Goal: Task Accomplishment & Management: Manage account settings

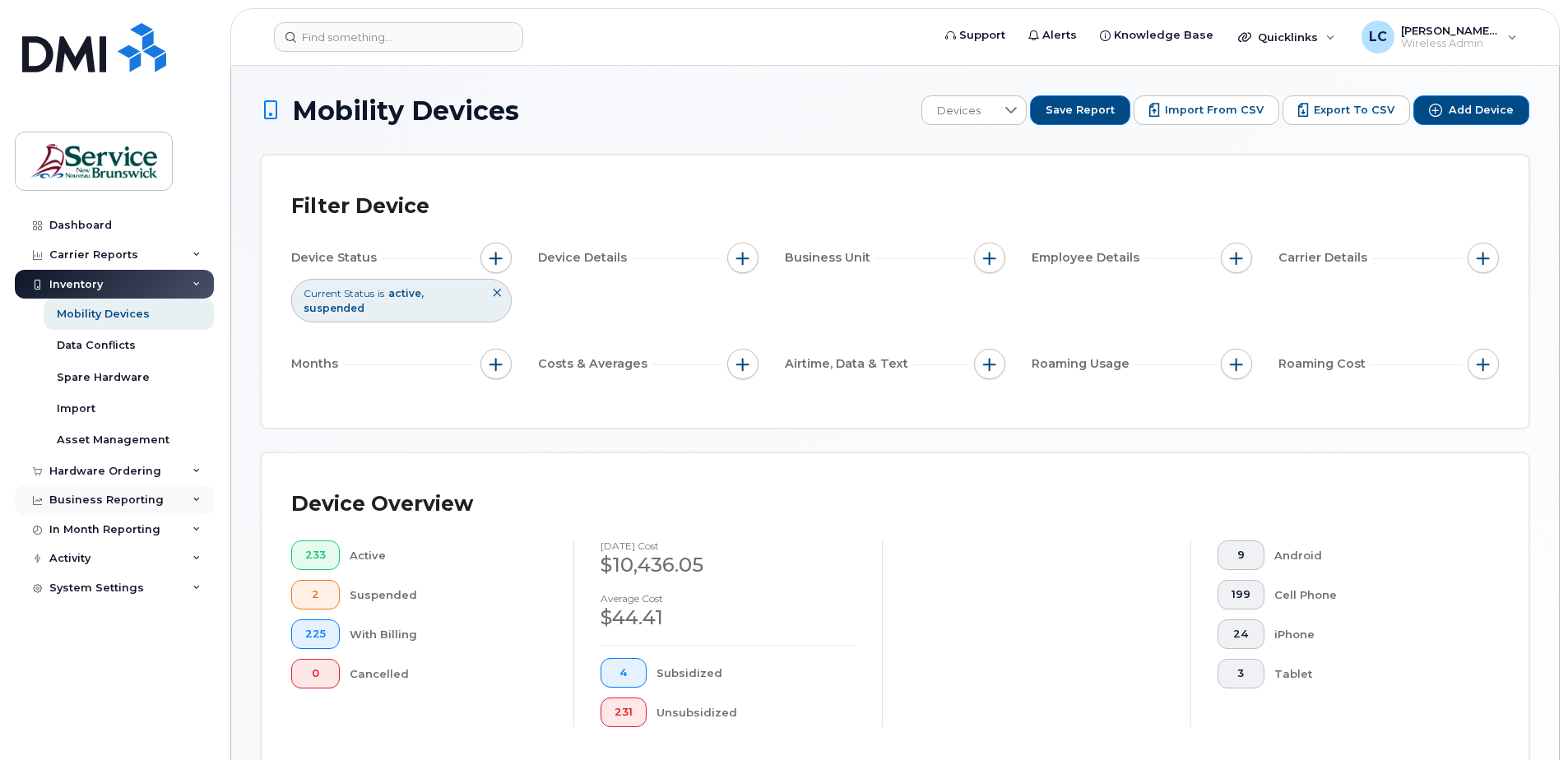
click at [110, 490] on div "Business Reporting" at bounding box center [106, 500] width 114 height 13
click at [120, 490] on div "In Month Reporting" at bounding box center [104, 655] width 111 height 13
click at [126, 248] on div "Carrier Reports" at bounding box center [93, 254] width 89 height 13
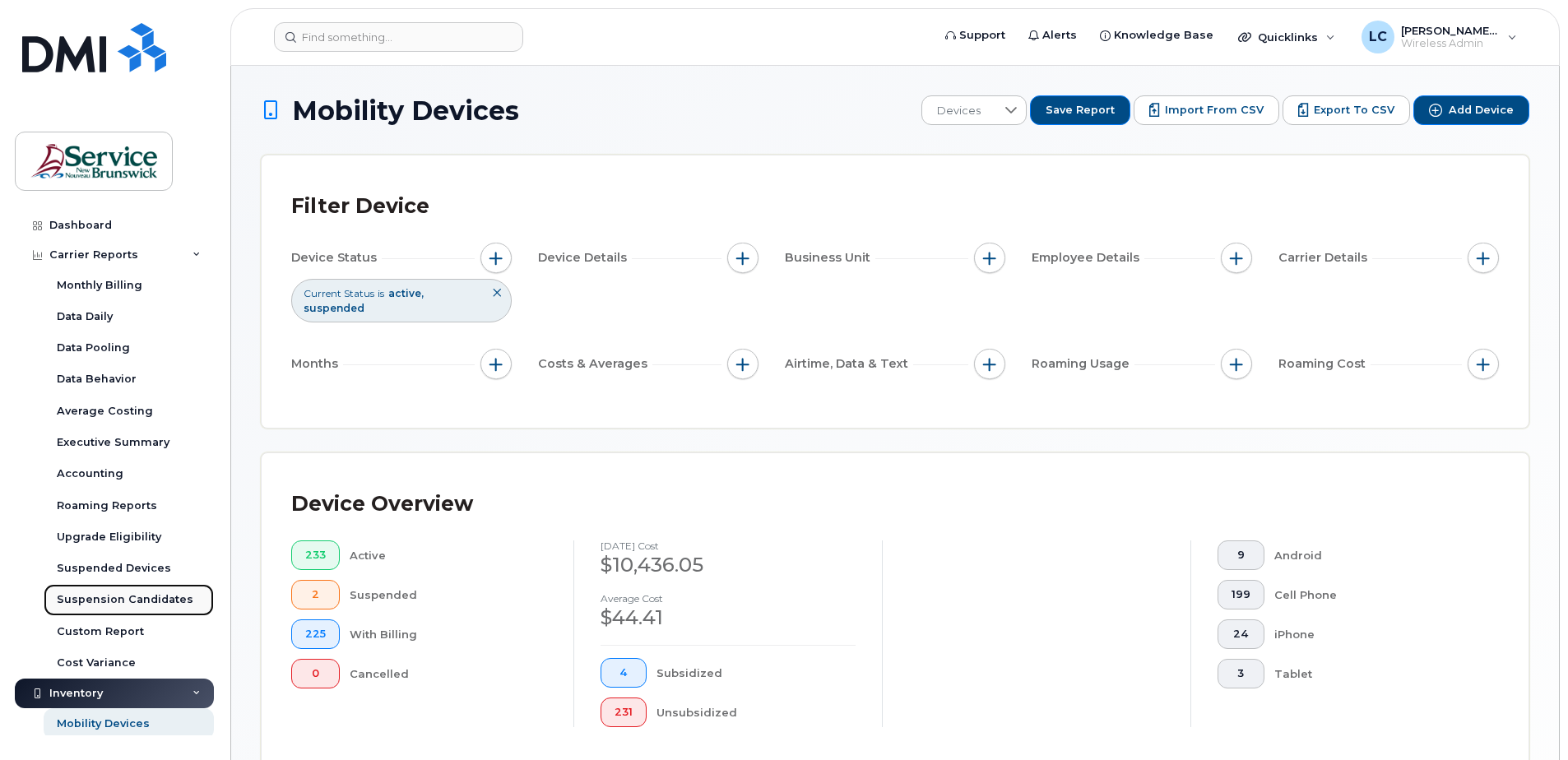
click at [137, 490] on div "Suspension Candidates" at bounding box center [125, 599] width 137 height 15
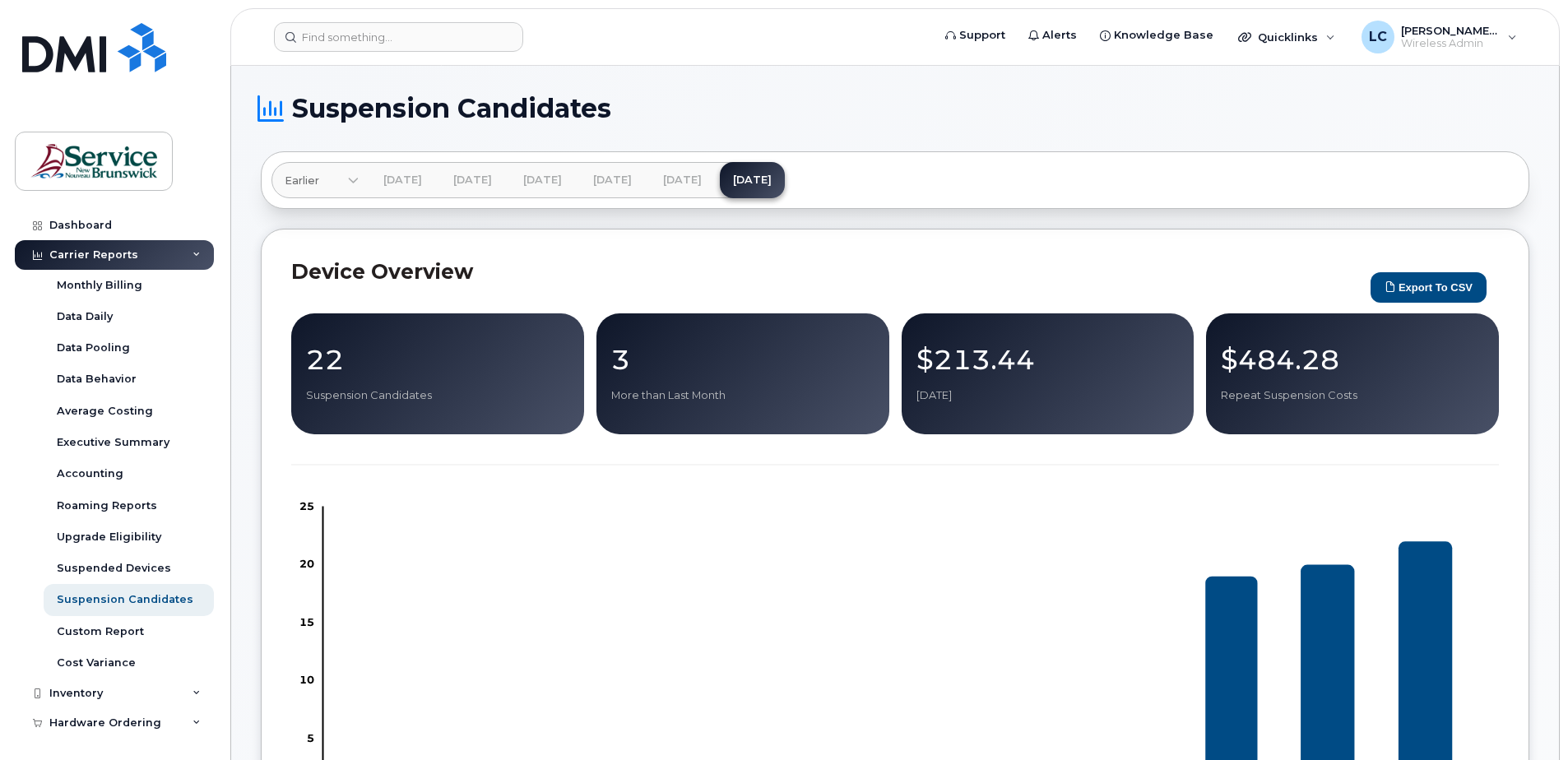
click at [373, 364] on p "22" at bounding box center [438, 359] width 263 height 30
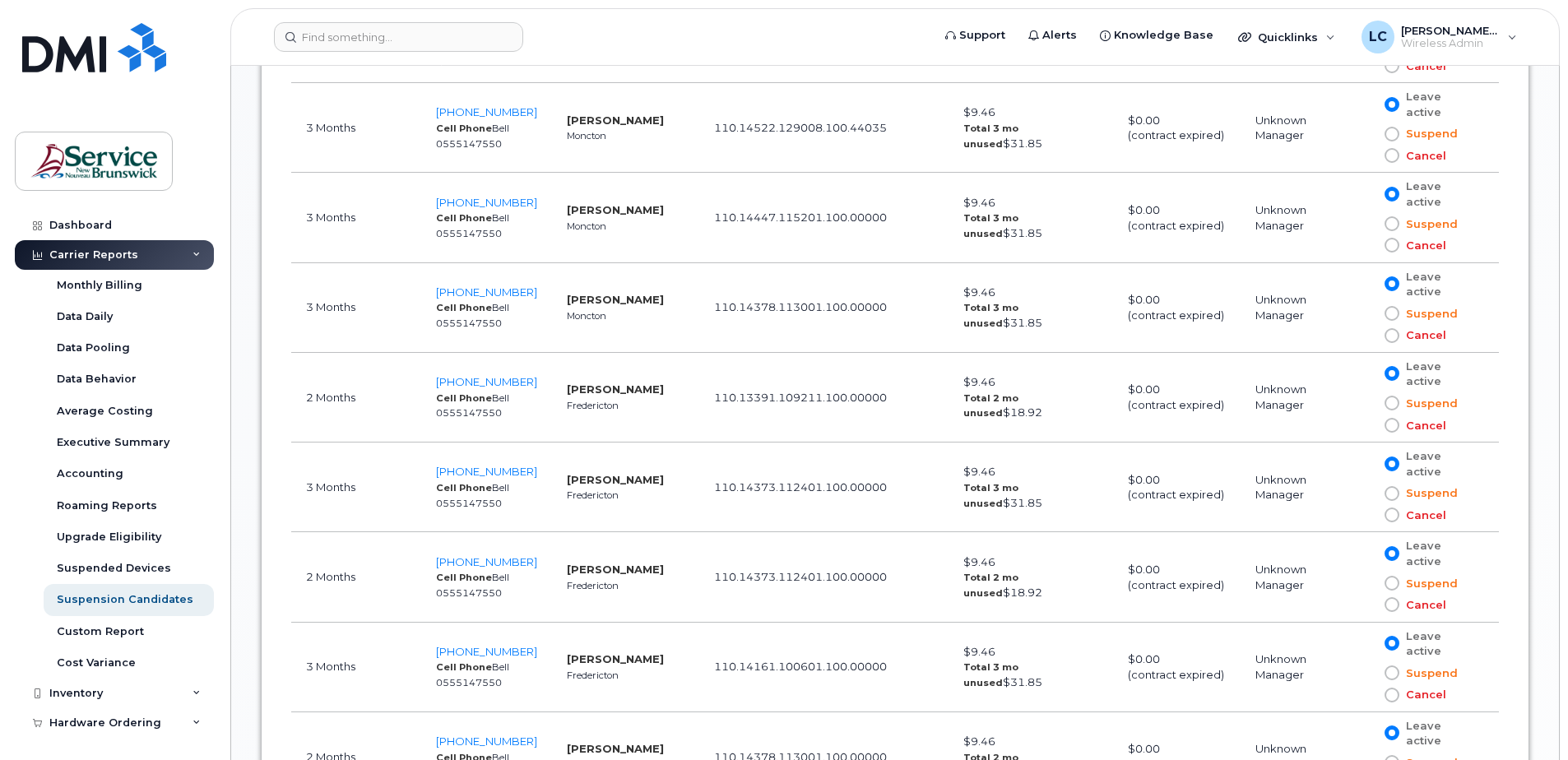
scroll to position [1316, 0]
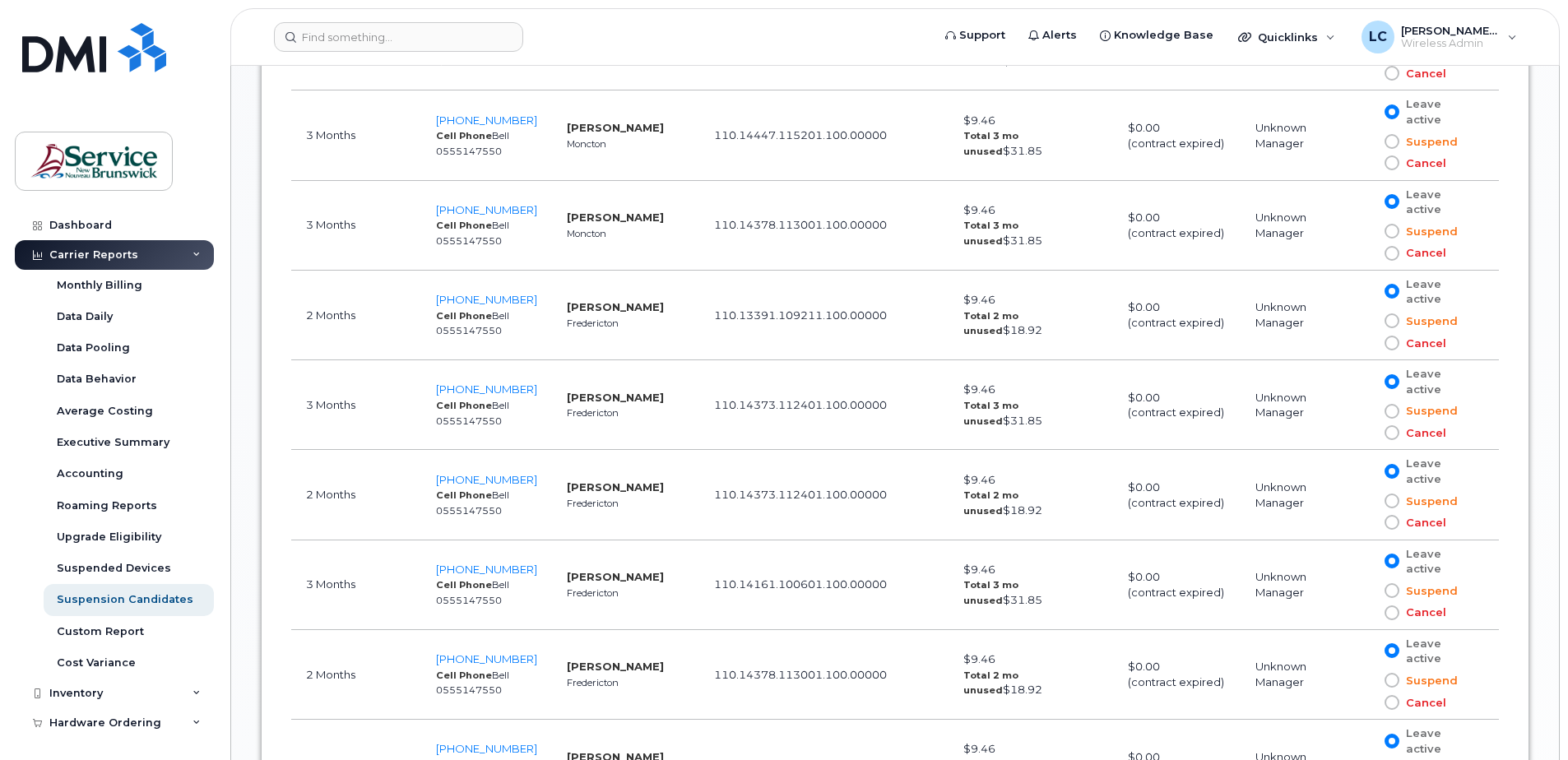
click at [1096, 336] on span at bounding box center [1392, 343] width 15 height 15
click at [1096, 343] on input "Cancel" at bounding box center [1368, 343] width 0 height 0
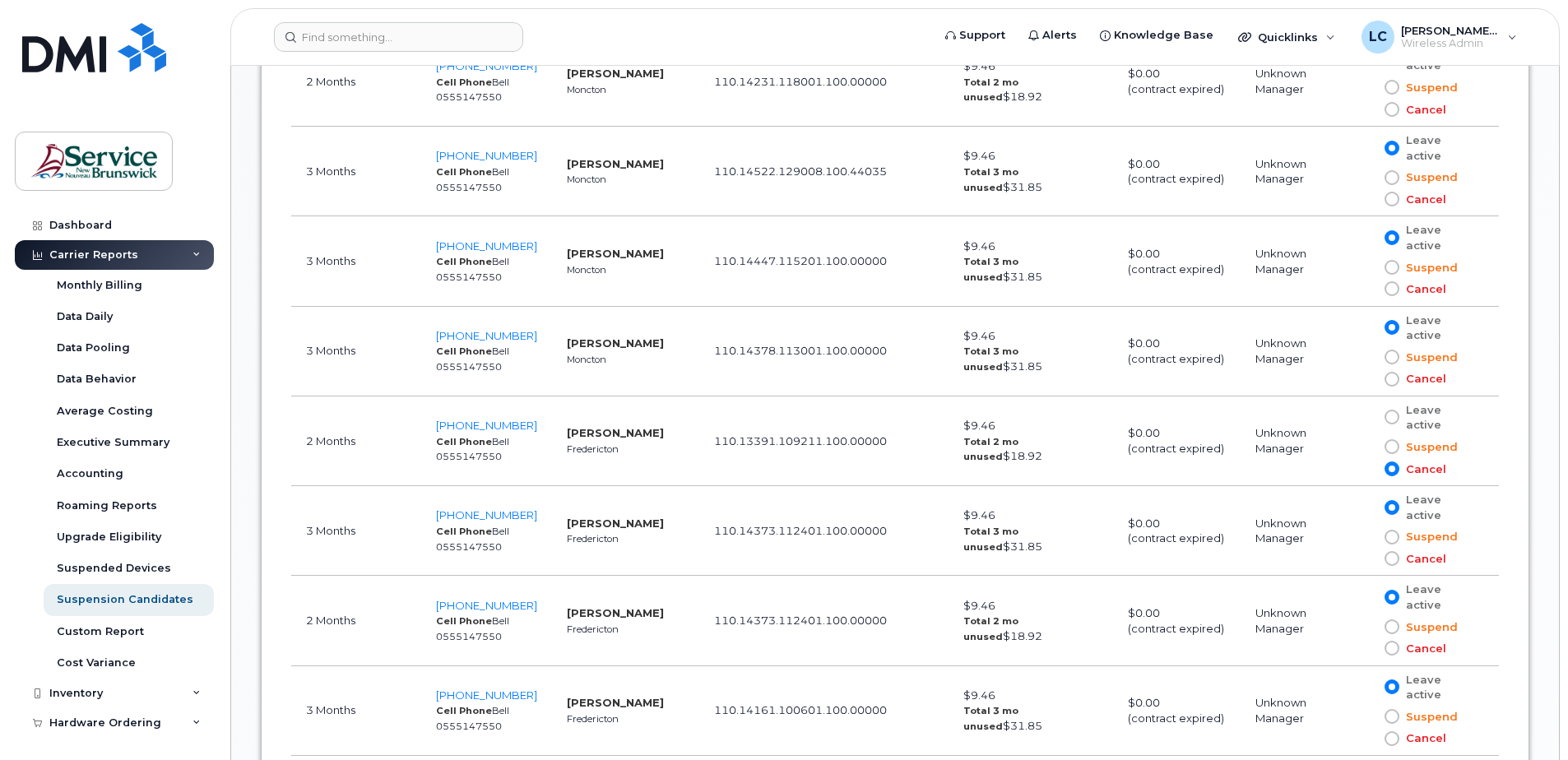
scroll to position [1151, 0]
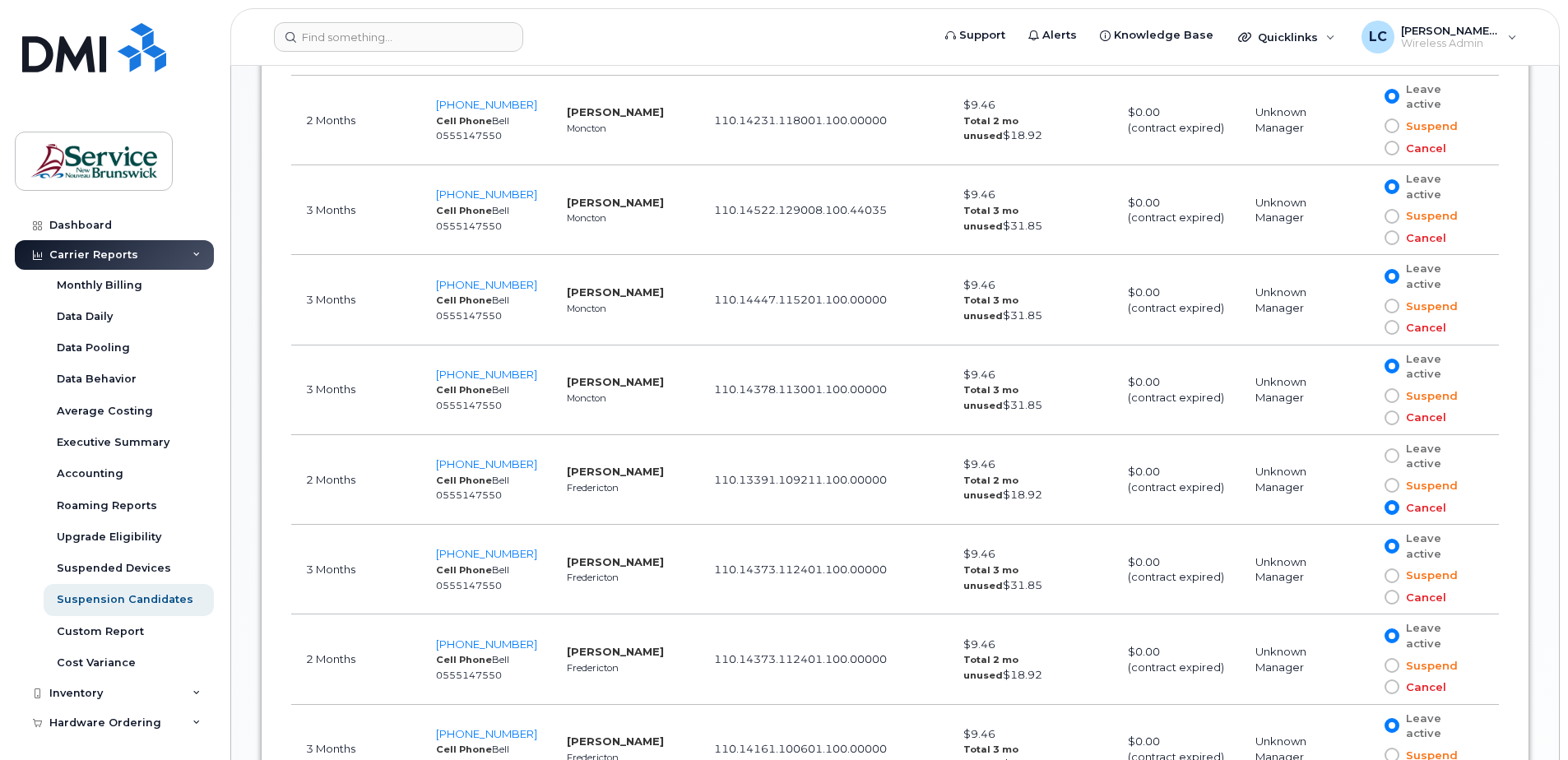
click at [1096, 448] on span at bounding box center [1392, 455] width 15 height 15
click at [1096, 456] on input "Leave active" at bounding box center [1368, 456] width 0 height 0
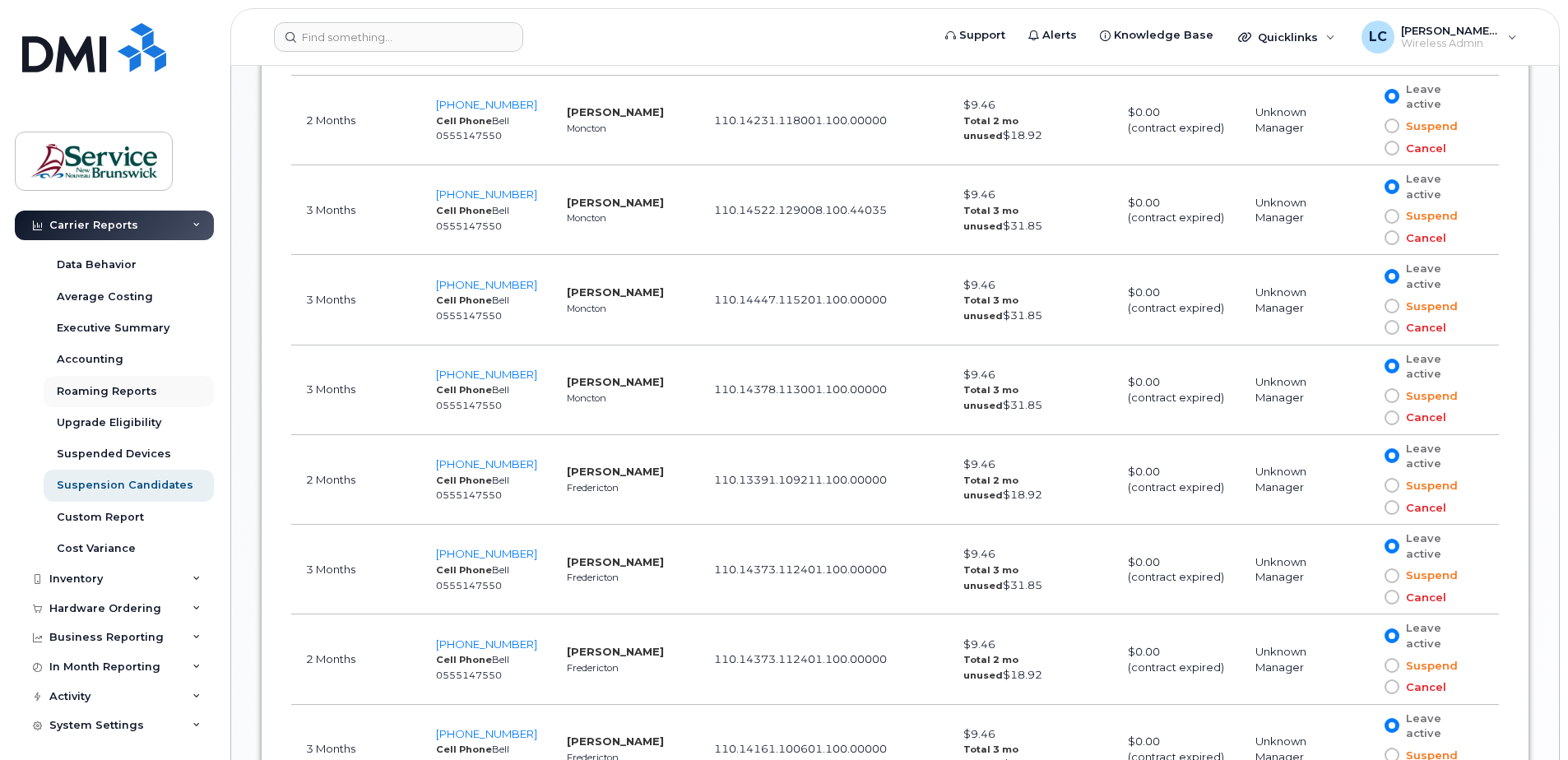
scroll to position [118, 0]
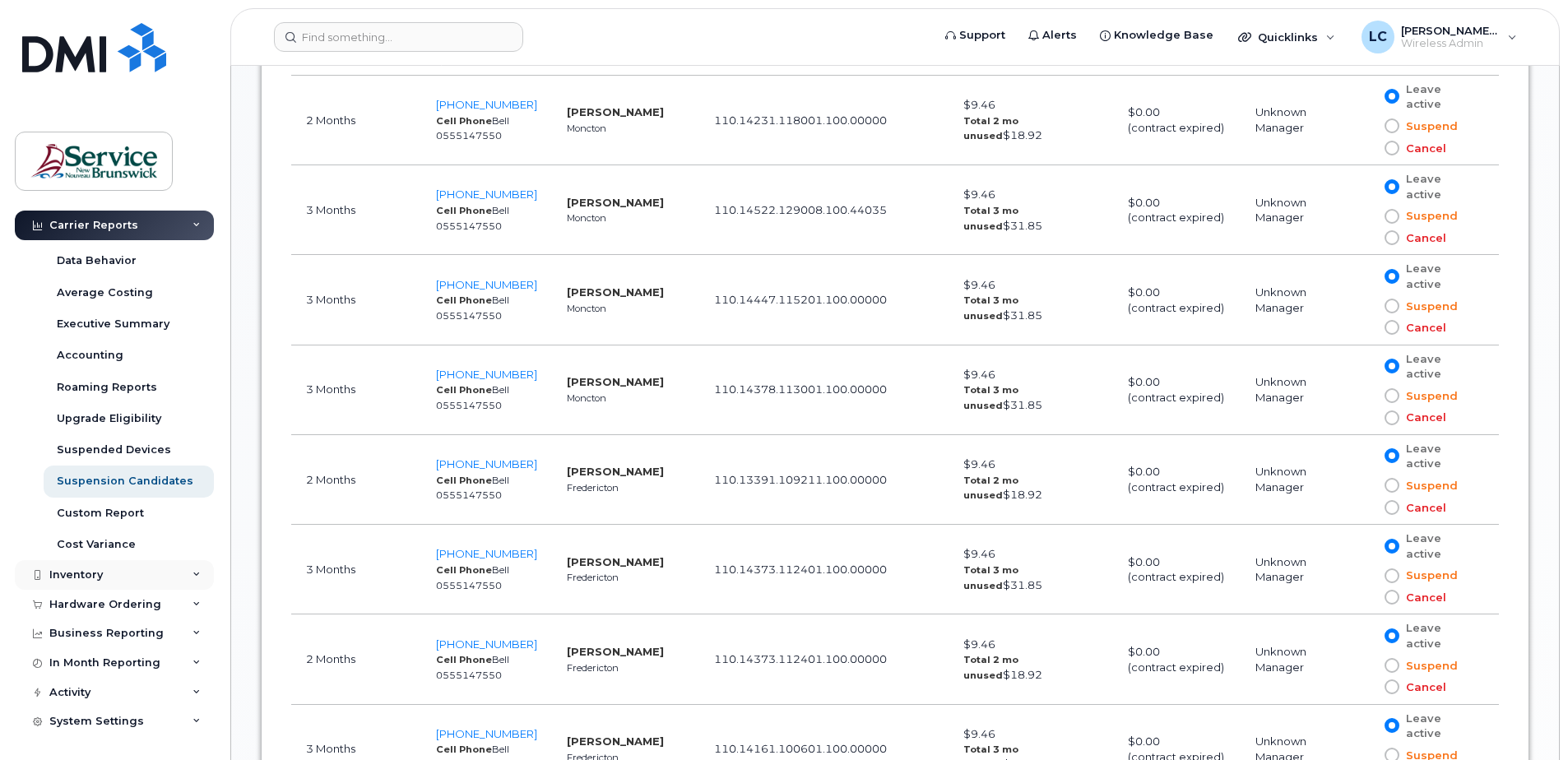
click at [167, 490] on div "Inventory" at bounding box center [114, 575] width 199 height 30
click at [146, 490] on link "Mobility Devices" at bounding box center [129, 605] width 170 height 32
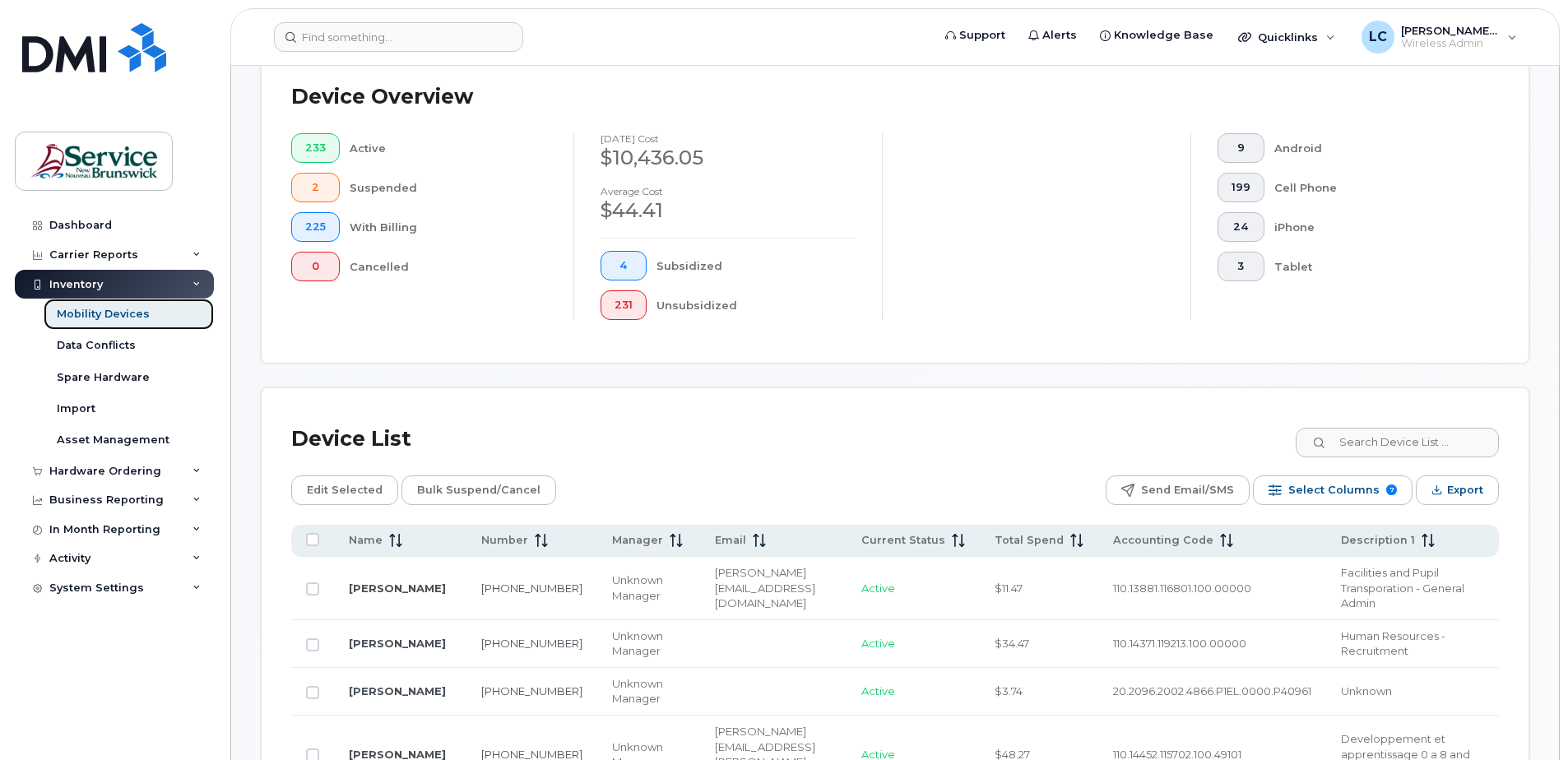
scroll to position [411, 0]
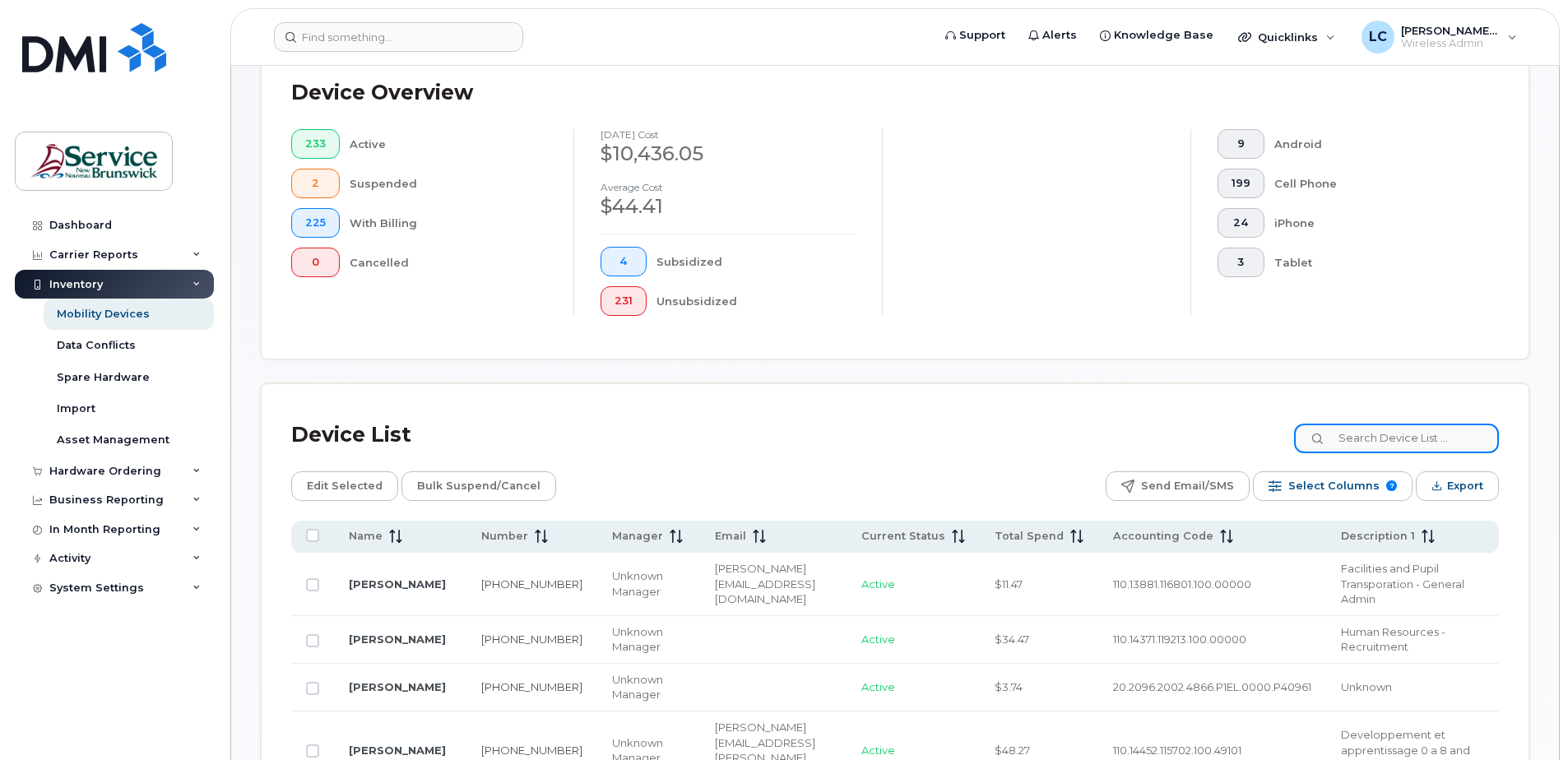
click at [1096, 437] on input at bounding box center [1396, 438] width 205 height 30
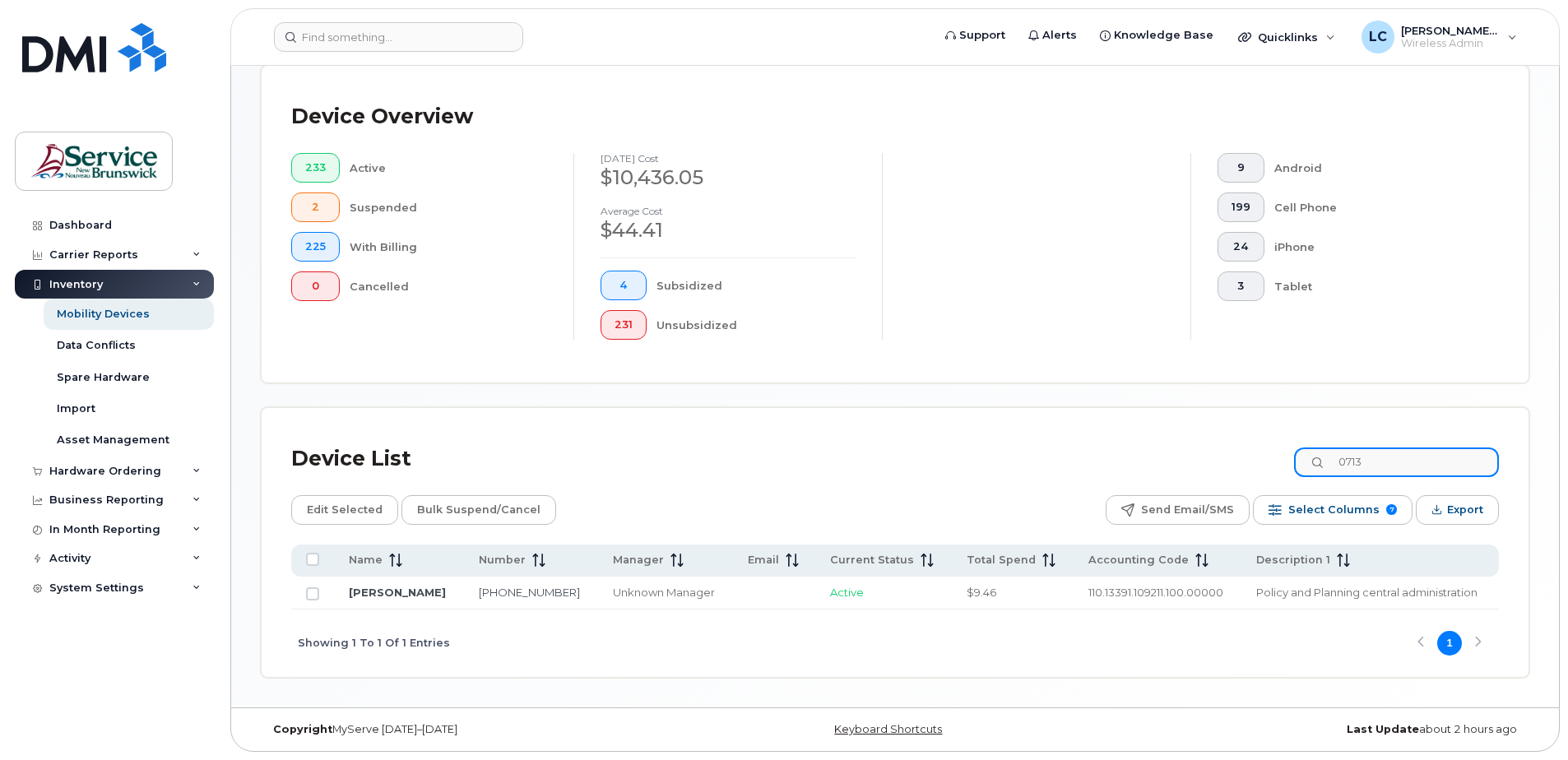
scroll to position [387, 0]
type input "0713"
click at [310, 490] on input "Row Unselected" at bounding box center [312, 593] width 13 height 13
checkbox input "true"
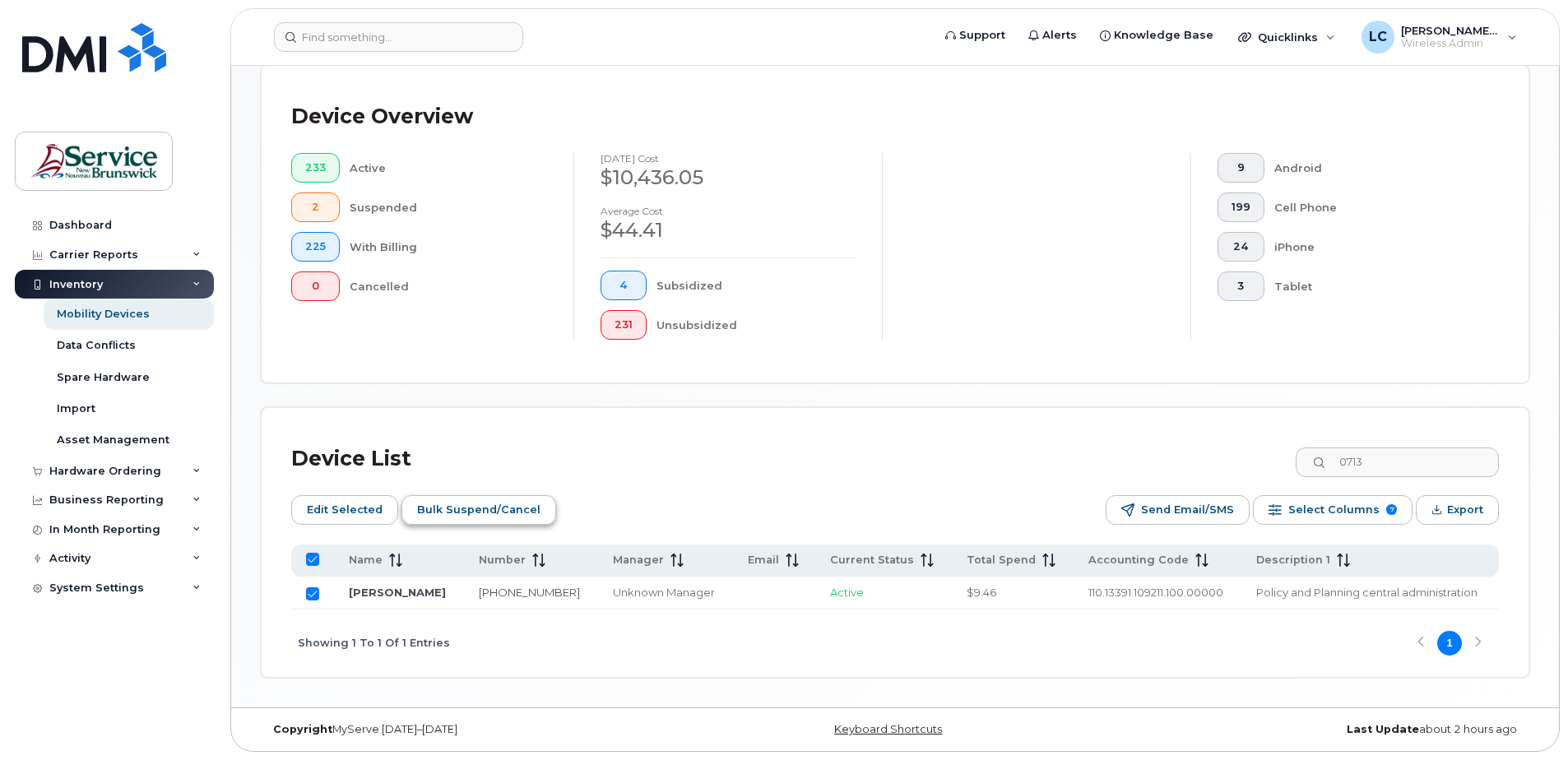
click at [453, 490] on span "Bulk Suspend/Cancel" at bounding box center [479, 509] width 124 height 25
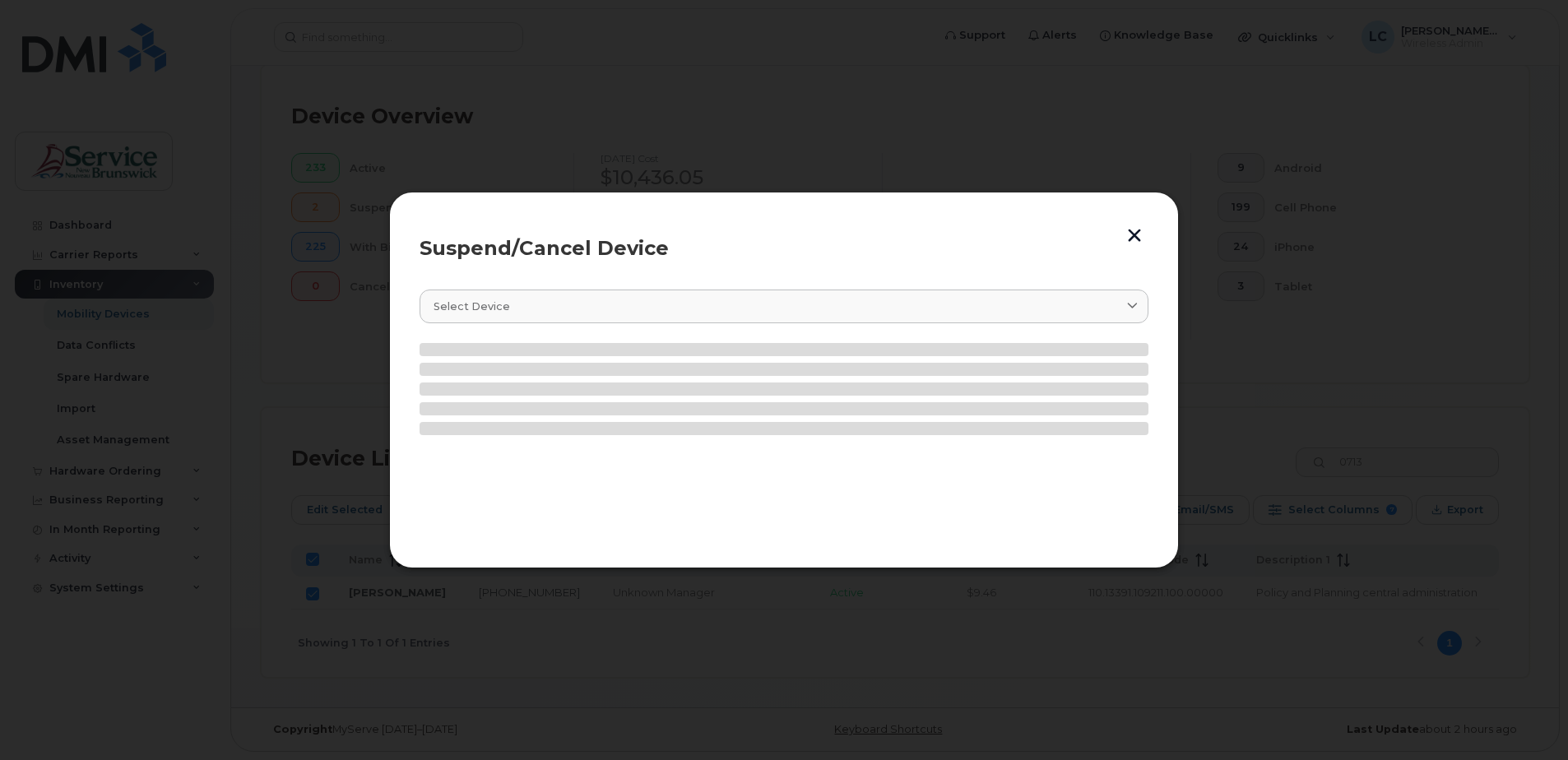
scroll to position [373, 0]
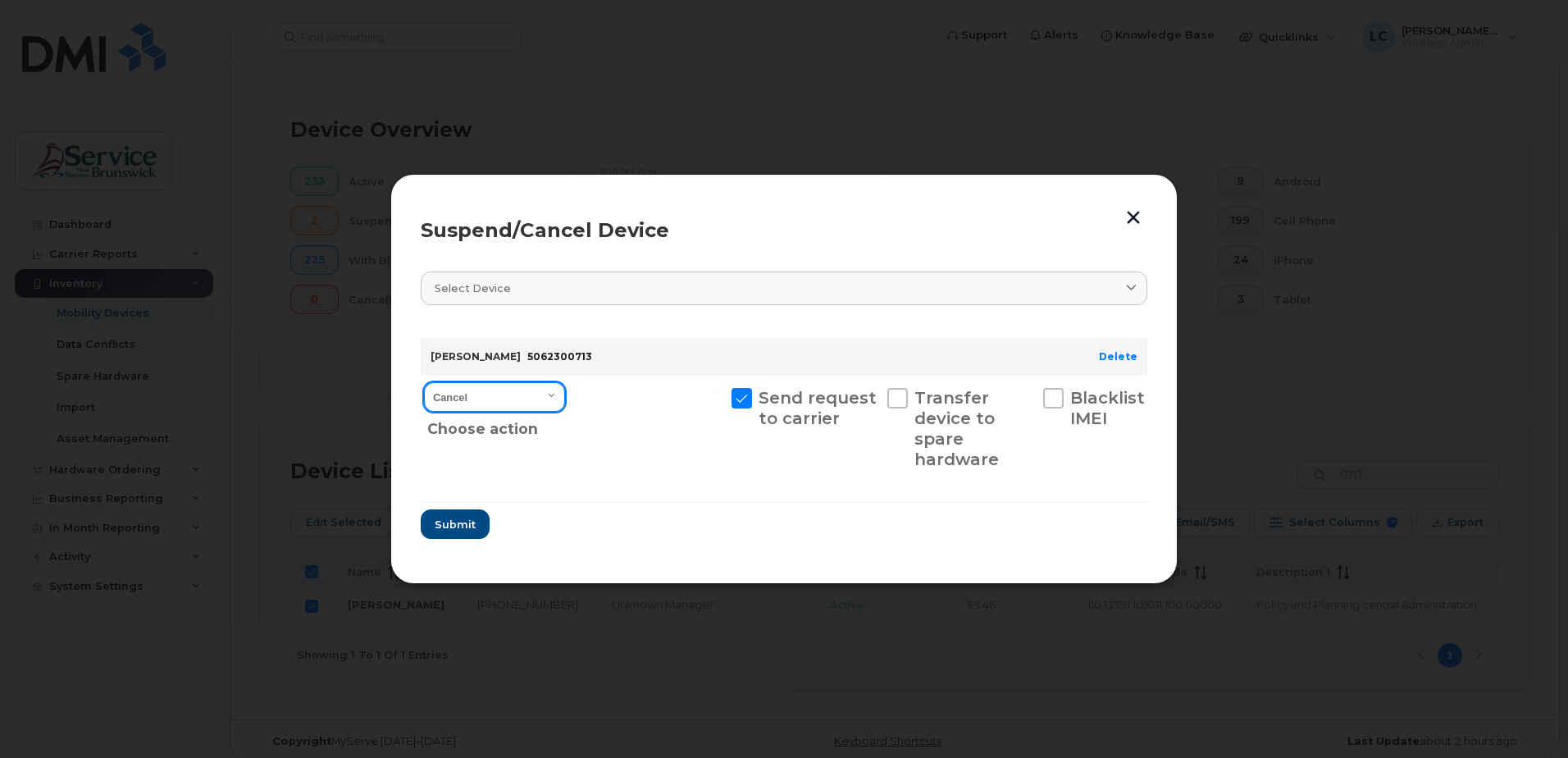
click at [515, 388] on select "Cancel Suspend - Extend Suspension Suspend - Reduced Rate Suspend - Full Rate S…" at bounding box center [494, 397] width 141 height 30
click at [424, 382] on select "Cancel Suspend - Extend Suspension Suspend - Reduced Rate Suspend - Full Rate S…" at bounding box center [494, 397] width 141 height 30
click at [442, 489] on span "Submit" at bounding box center [454, 525] width 41 height 16
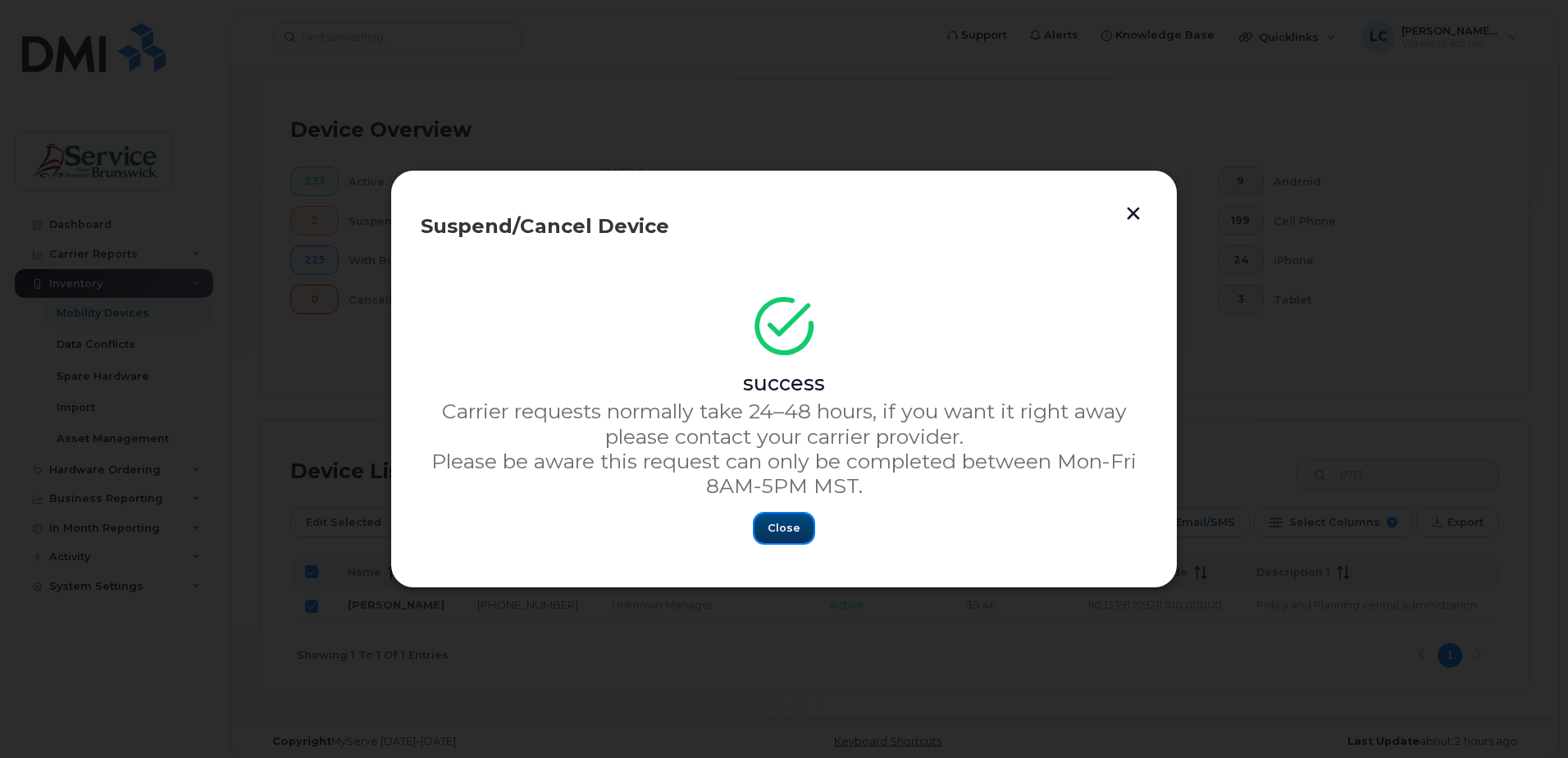
click at [776, 489] on span "Close" at bounding box center [784, 528] width 33 height 16
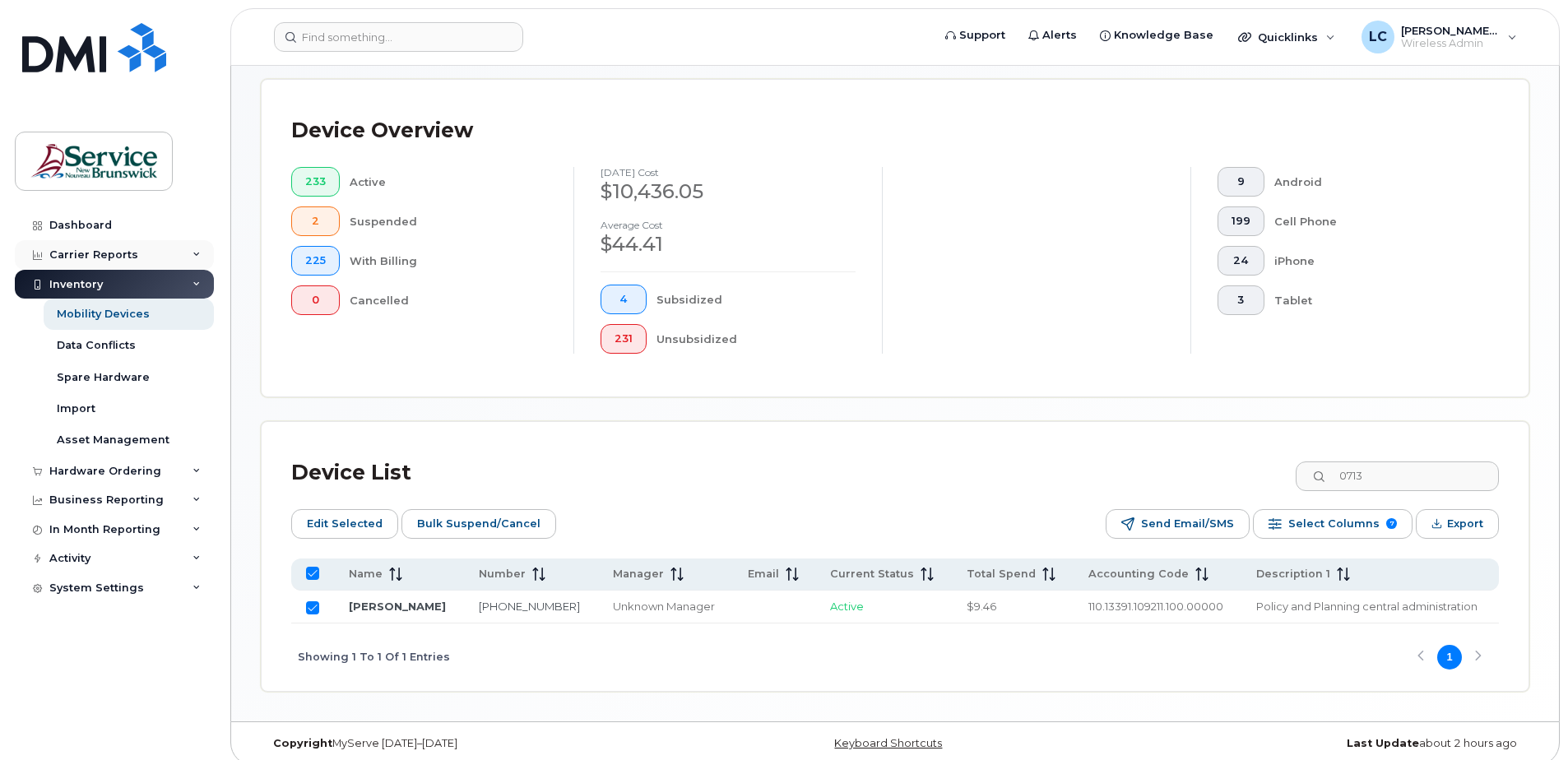
click at [114, 248] on div "Carrier Reports" at bounding box center [93, 254] width 89 height 13
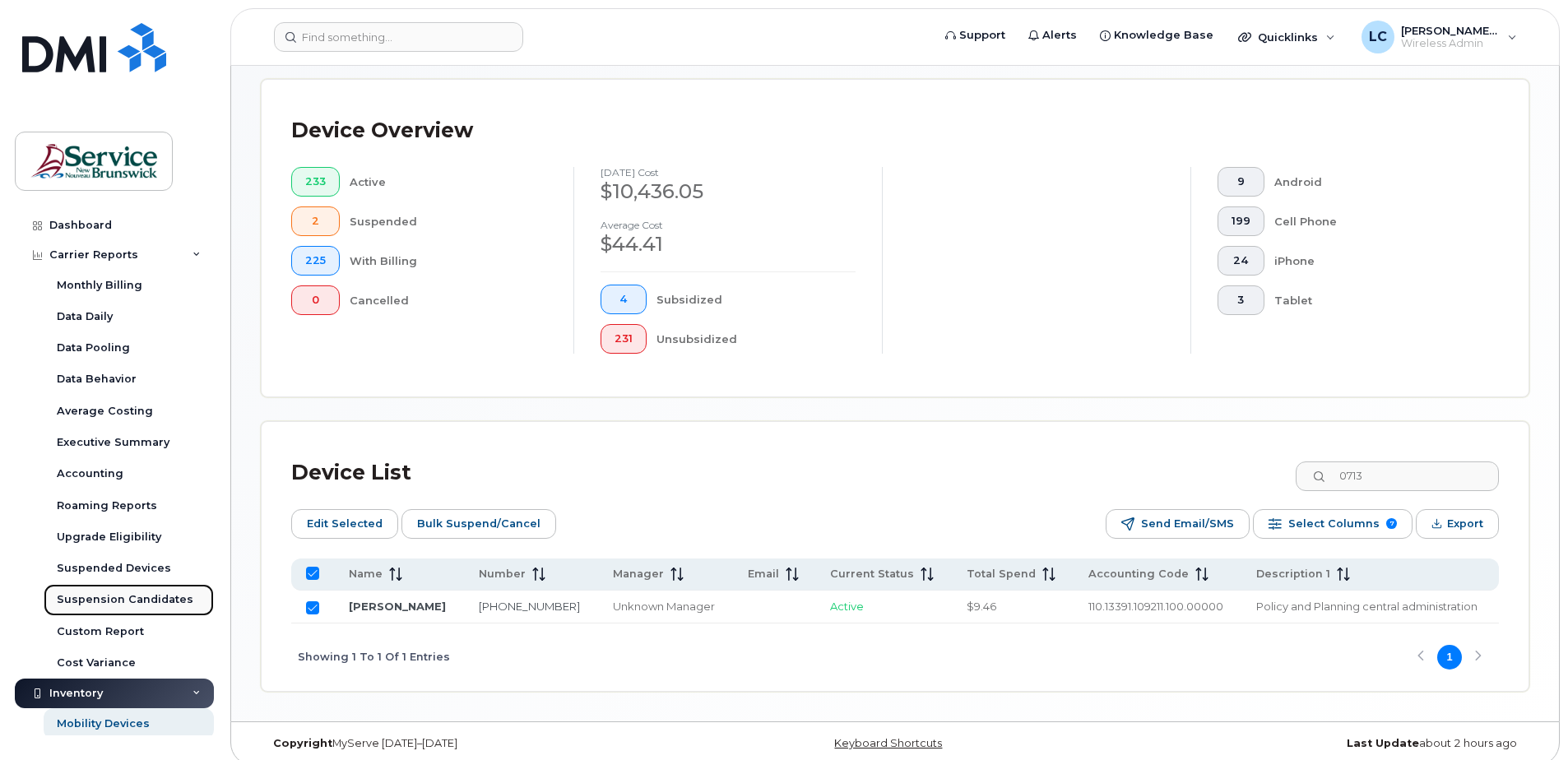
click at [126, 490] on div "Suspension Candidates" at bounding box center [125, 599] width 137 height 15
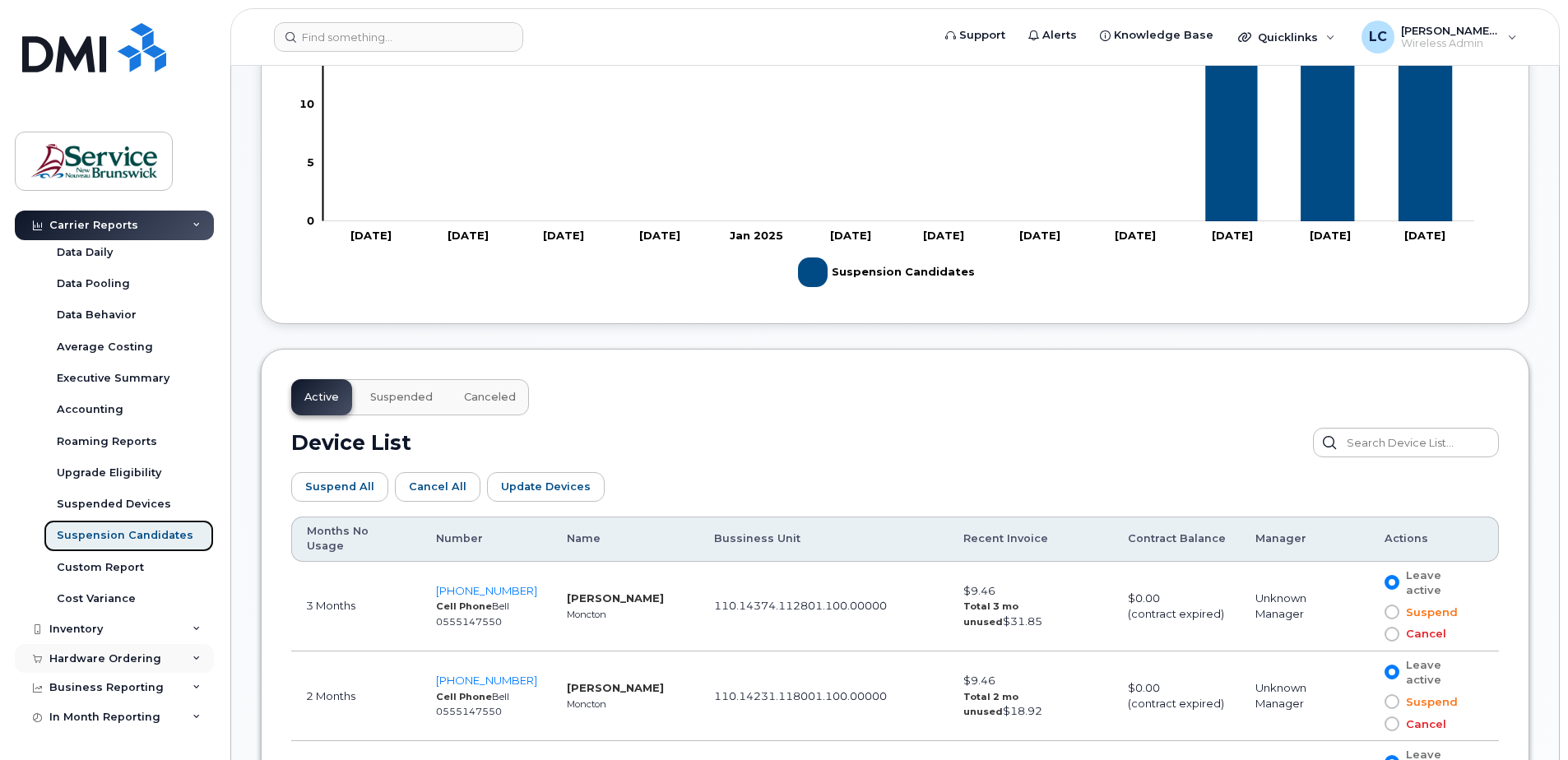
scroll to position [82, 0]
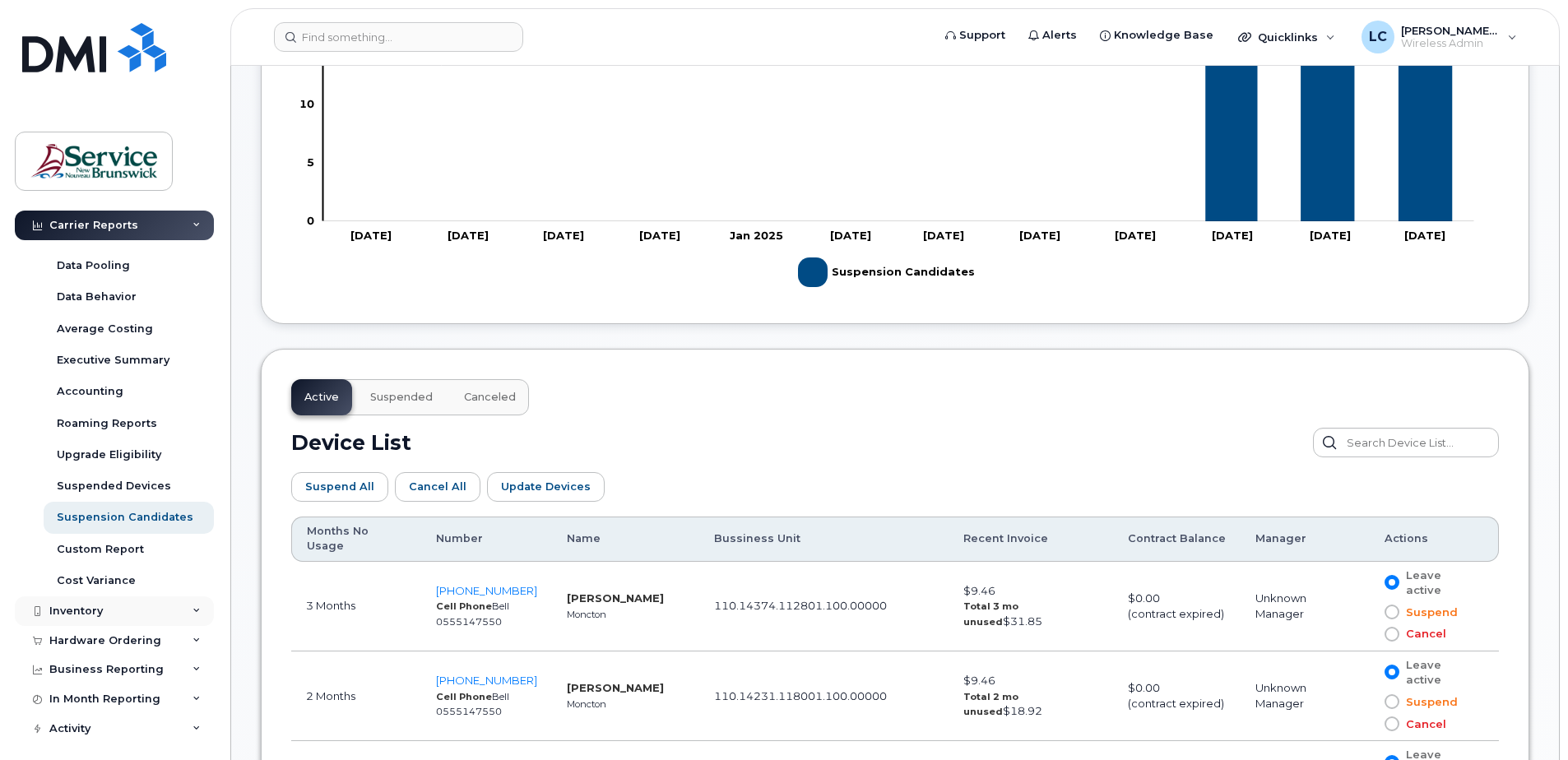
click at [110, 490] on div "Inventory" at bounding box center [114, 611] width 199 height 30
click at [121, 490] on div "Mobility Devices" at bounding box center [103, 641] width 93 height 15
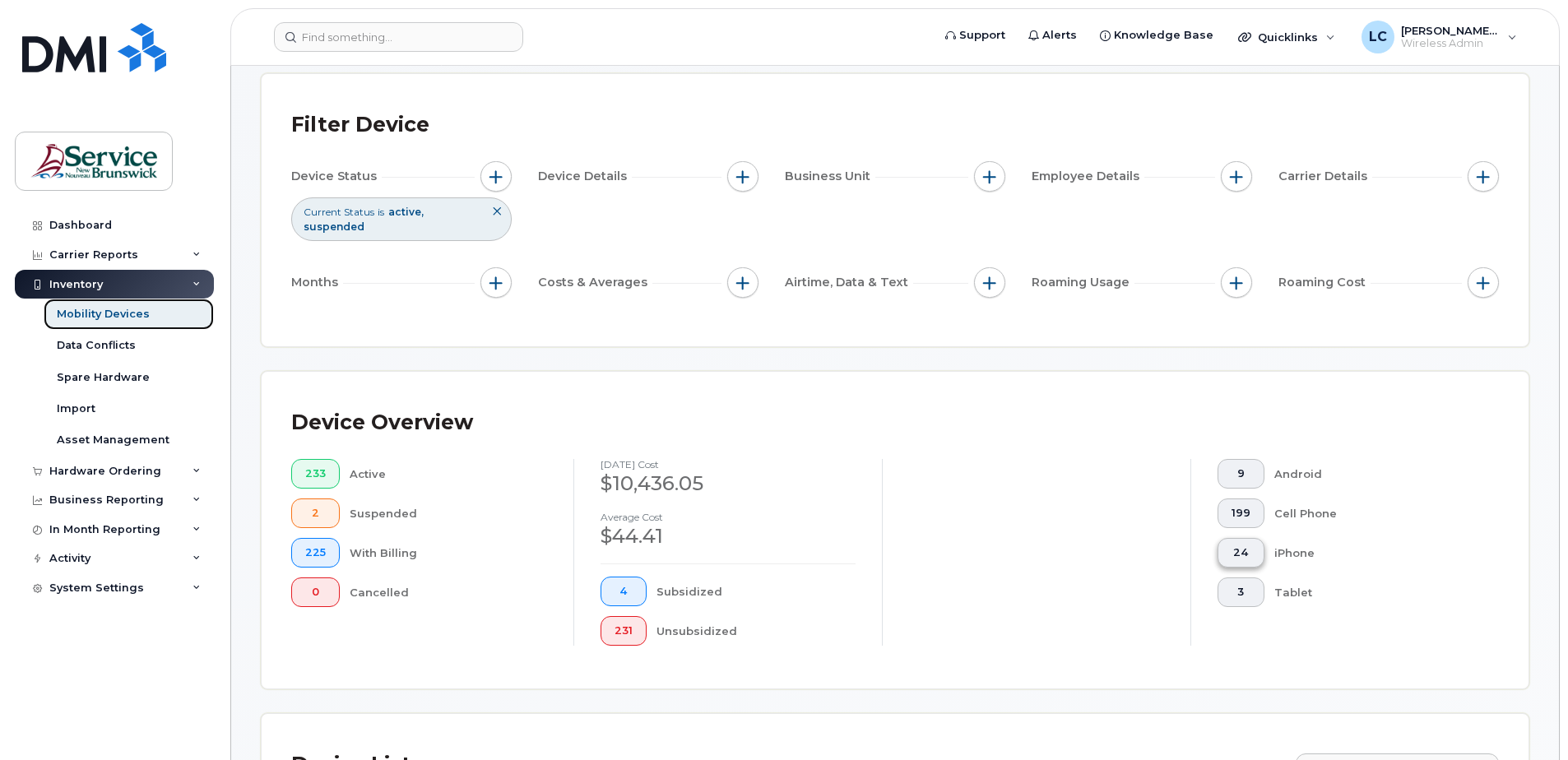
scroll to position [411, 0]
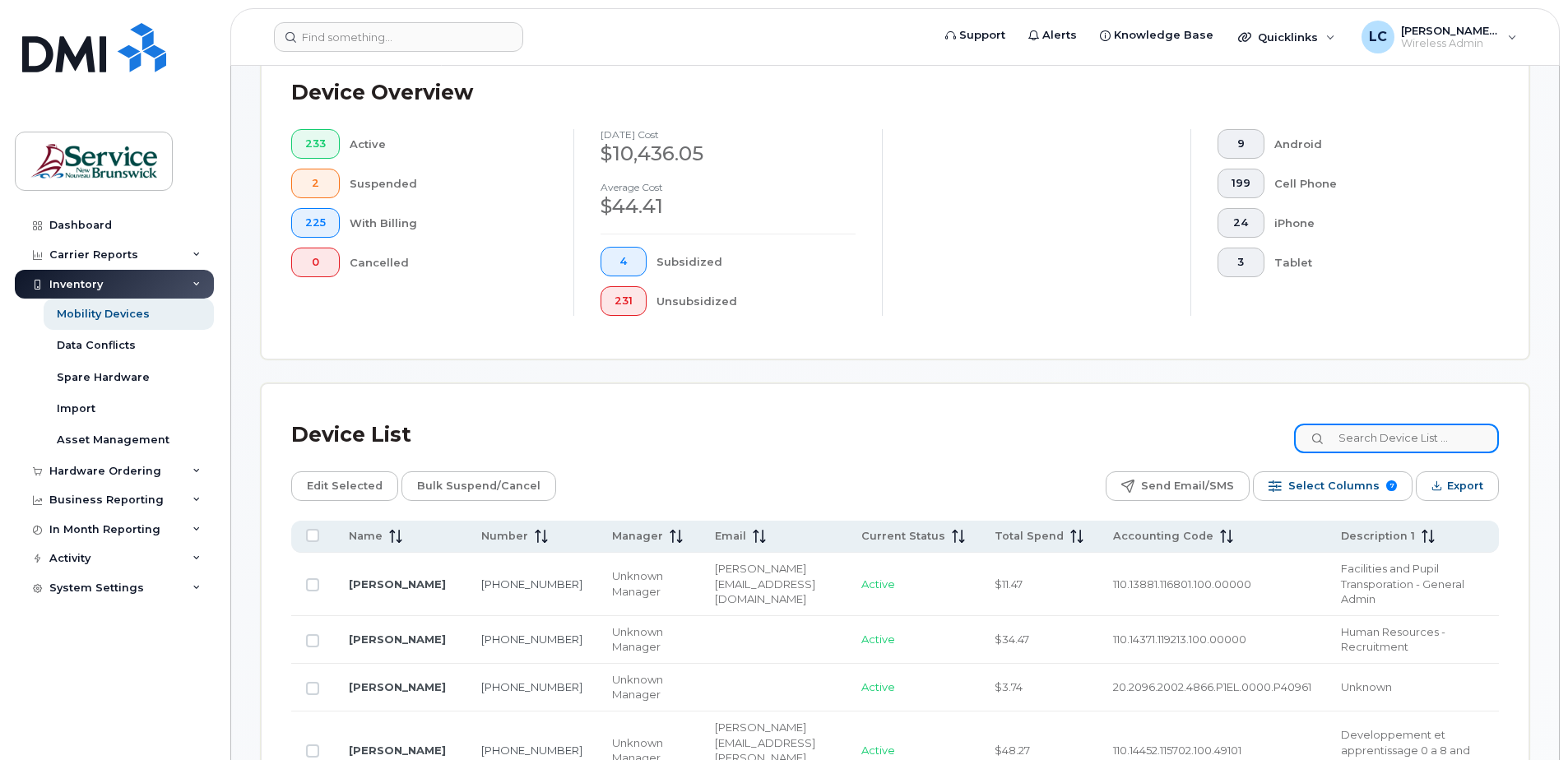
click at [1096, 432] on input at bounding box center [1396, 438] width 205 height 30
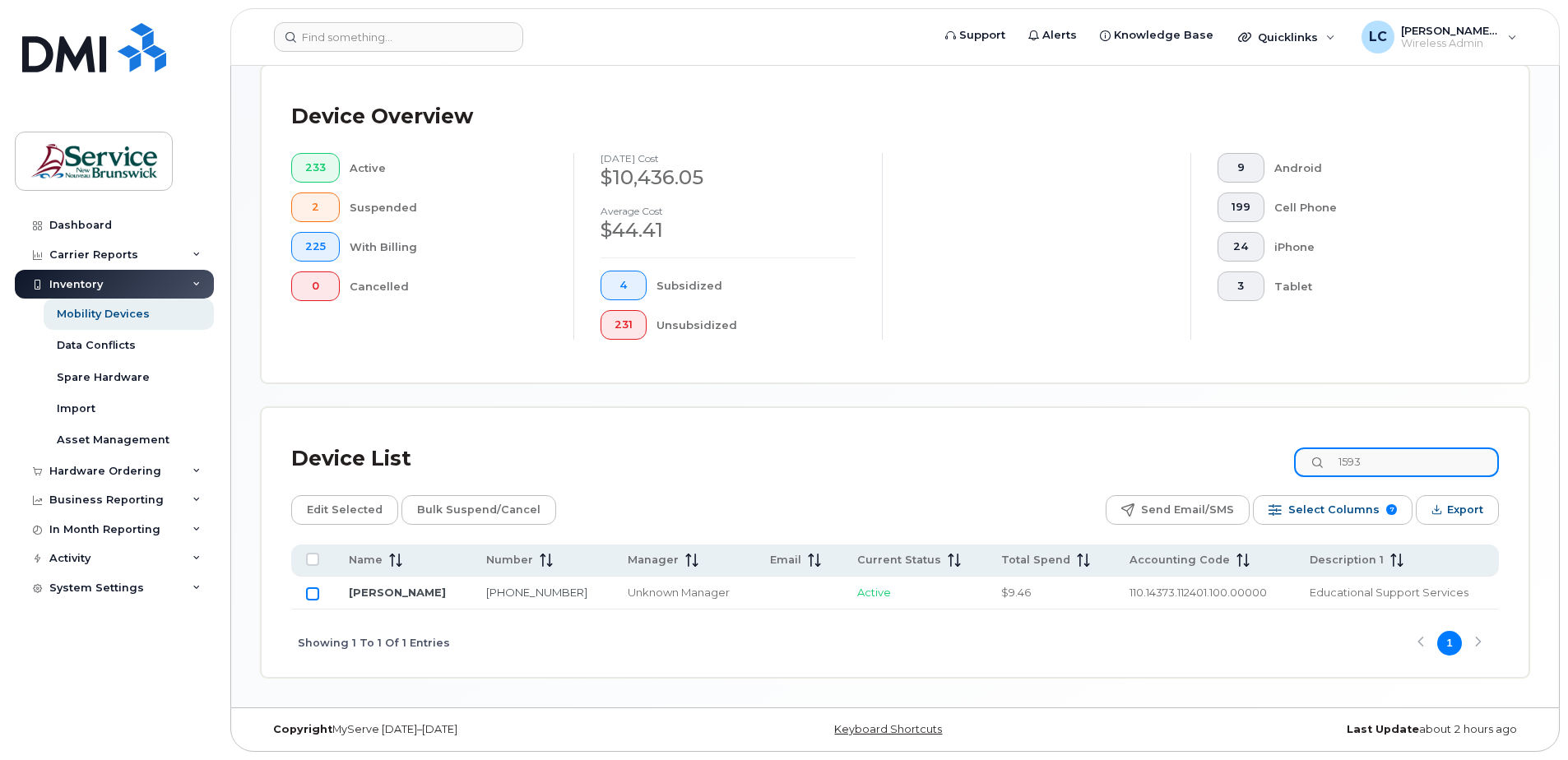
type input "1593"
click at [310, 490] on input "Row Unselected" at bounding box center [312, 593] width 13 height 13
checkbox input "true"
click at [438, 490] on span "Bulk Suspend/Cancel" at bounding box center [479, 509] width 124 height 25
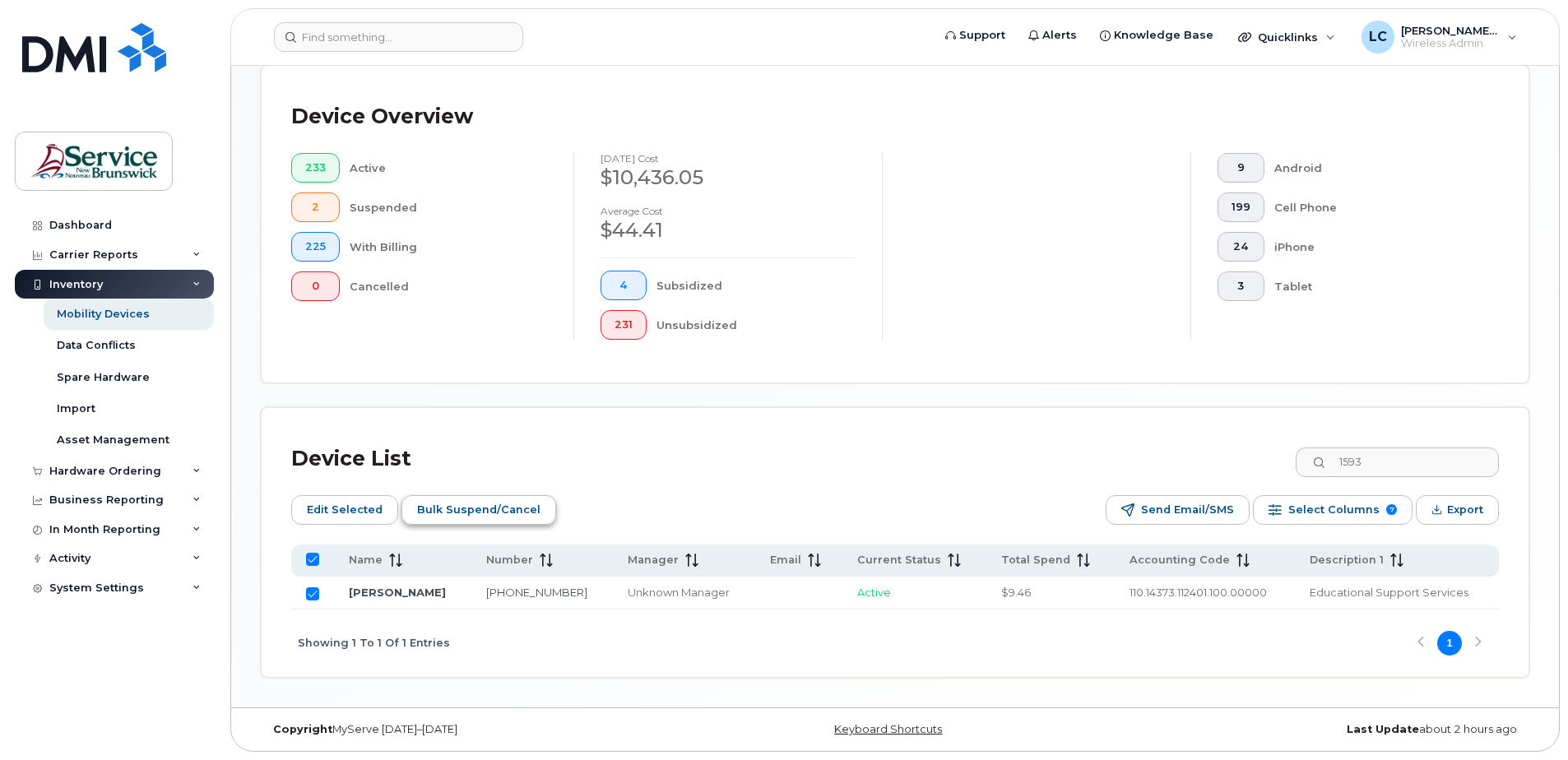
scroll to position [373, 0]
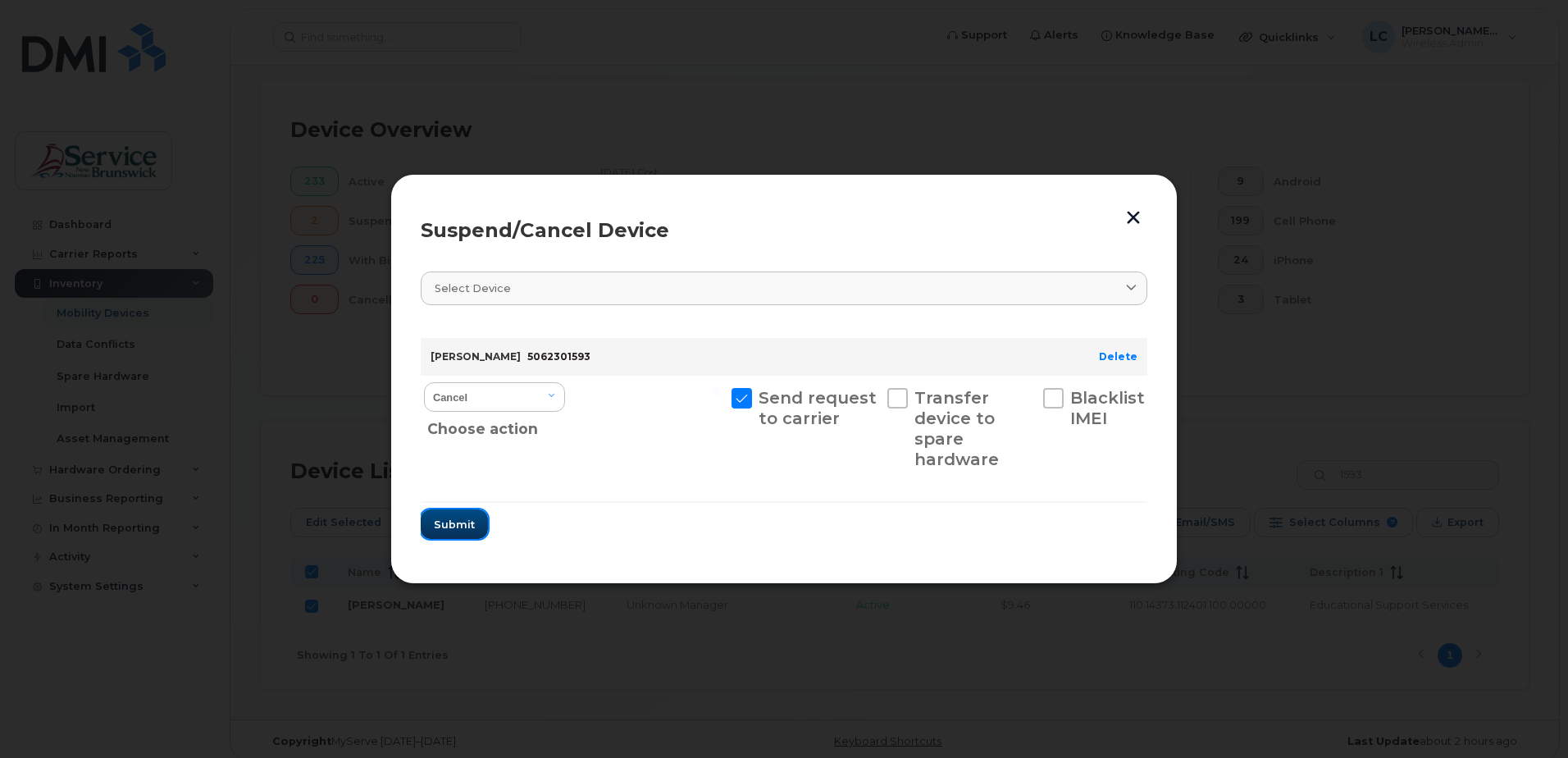
click at [429, 489] on button "Submit" at bounding box center [454, 524] width 67 height 30
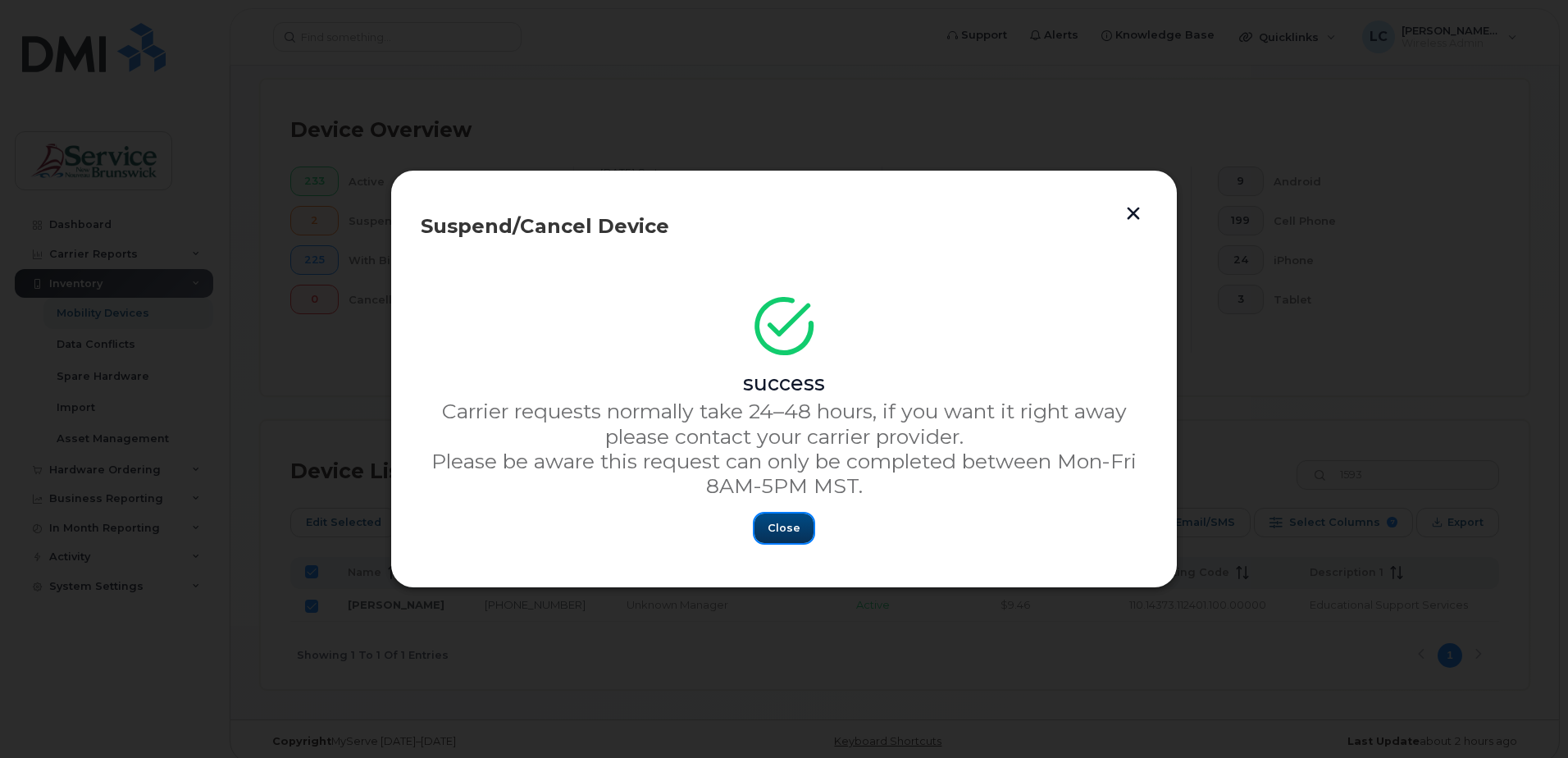
click at [775, 489] on span "Close" at bounding box center [784, 528] width 33 height 16
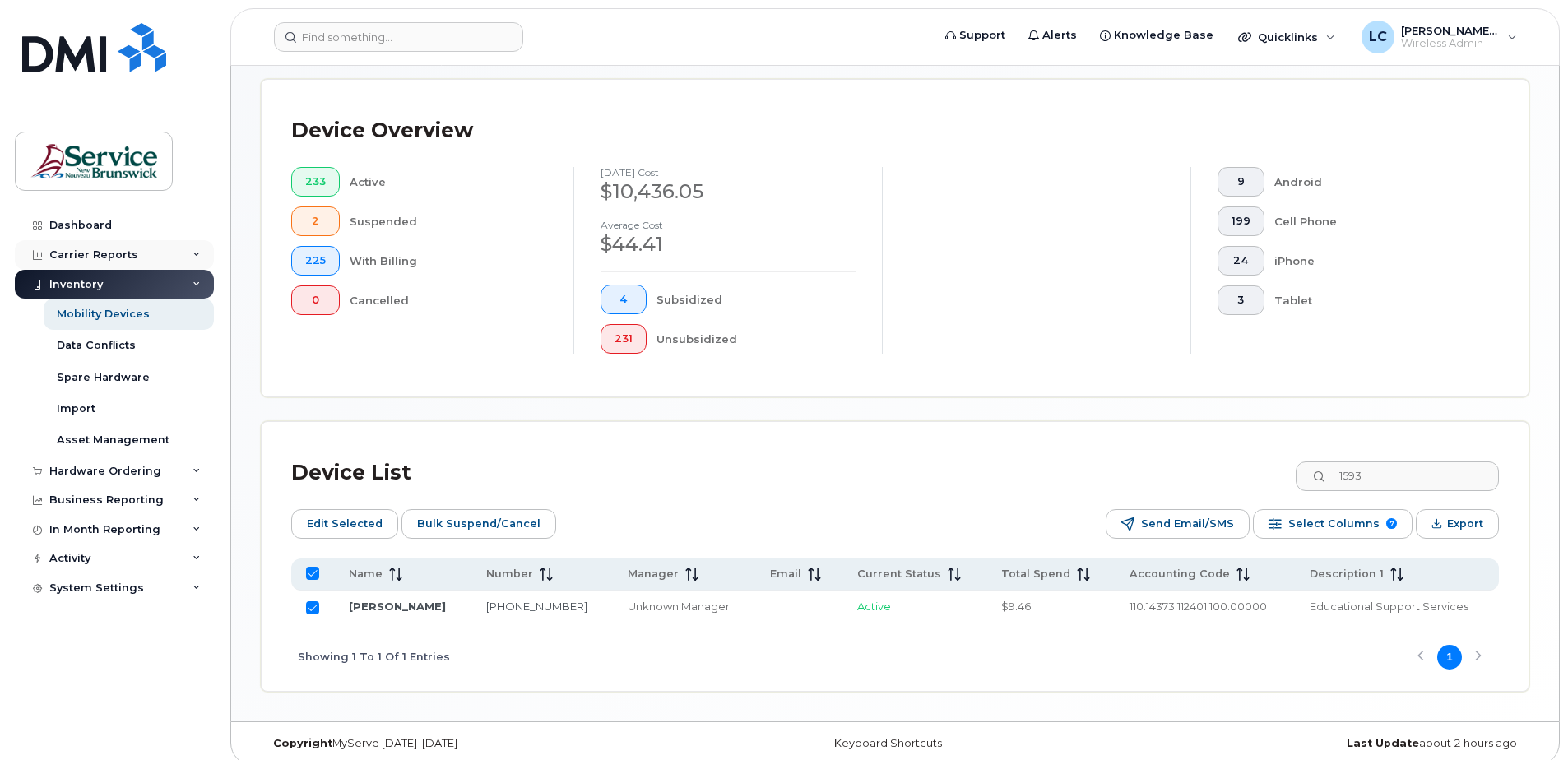
click at [89, 255] on div "Carrier Reports" at bounding box center [93, 254] width 89 height 13
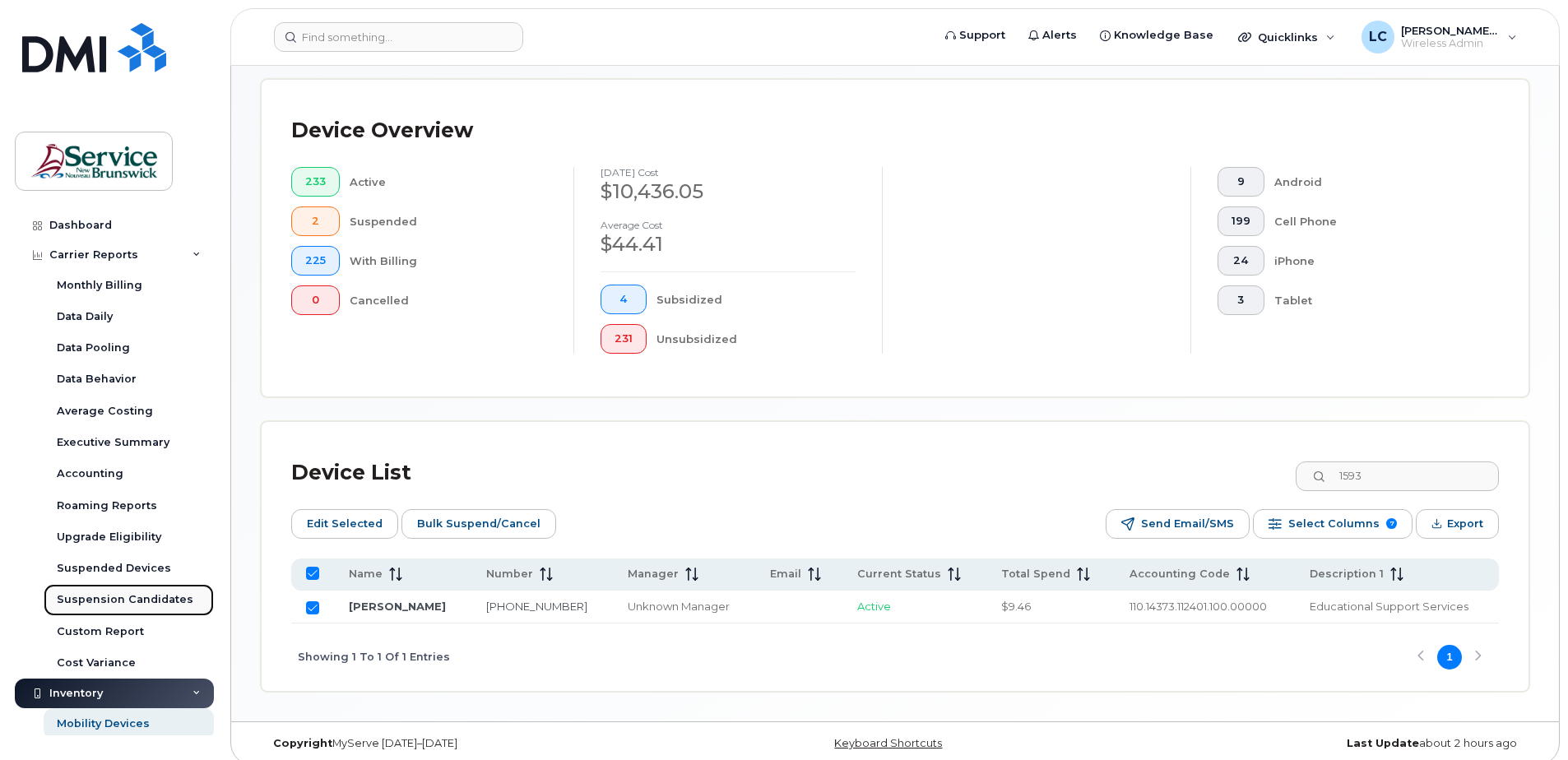
click at [94, 490] on div "Suspension Candidates" at bounding box center [125, 599] width 137 height 15
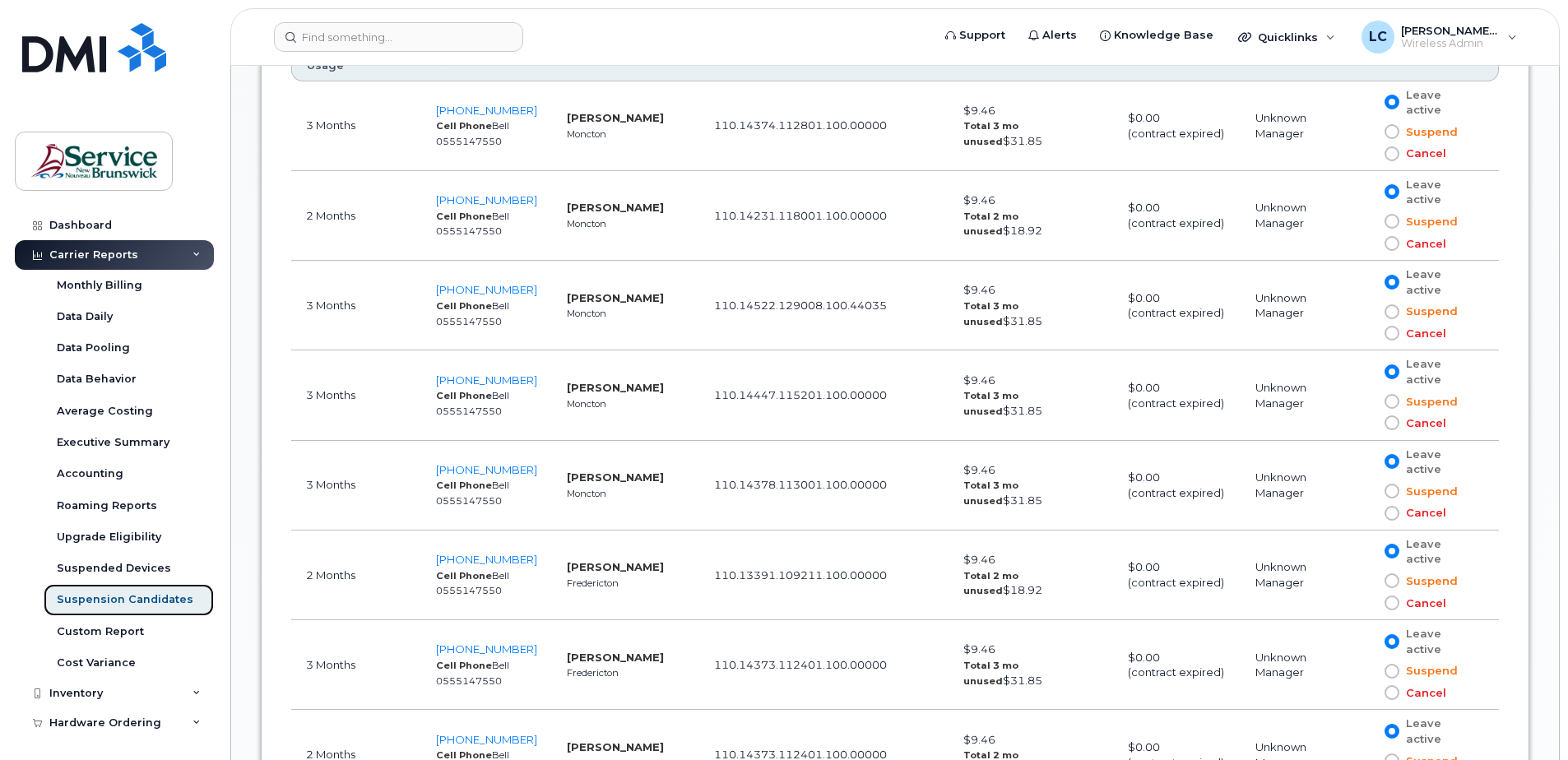
scroll to position [1069, 0]
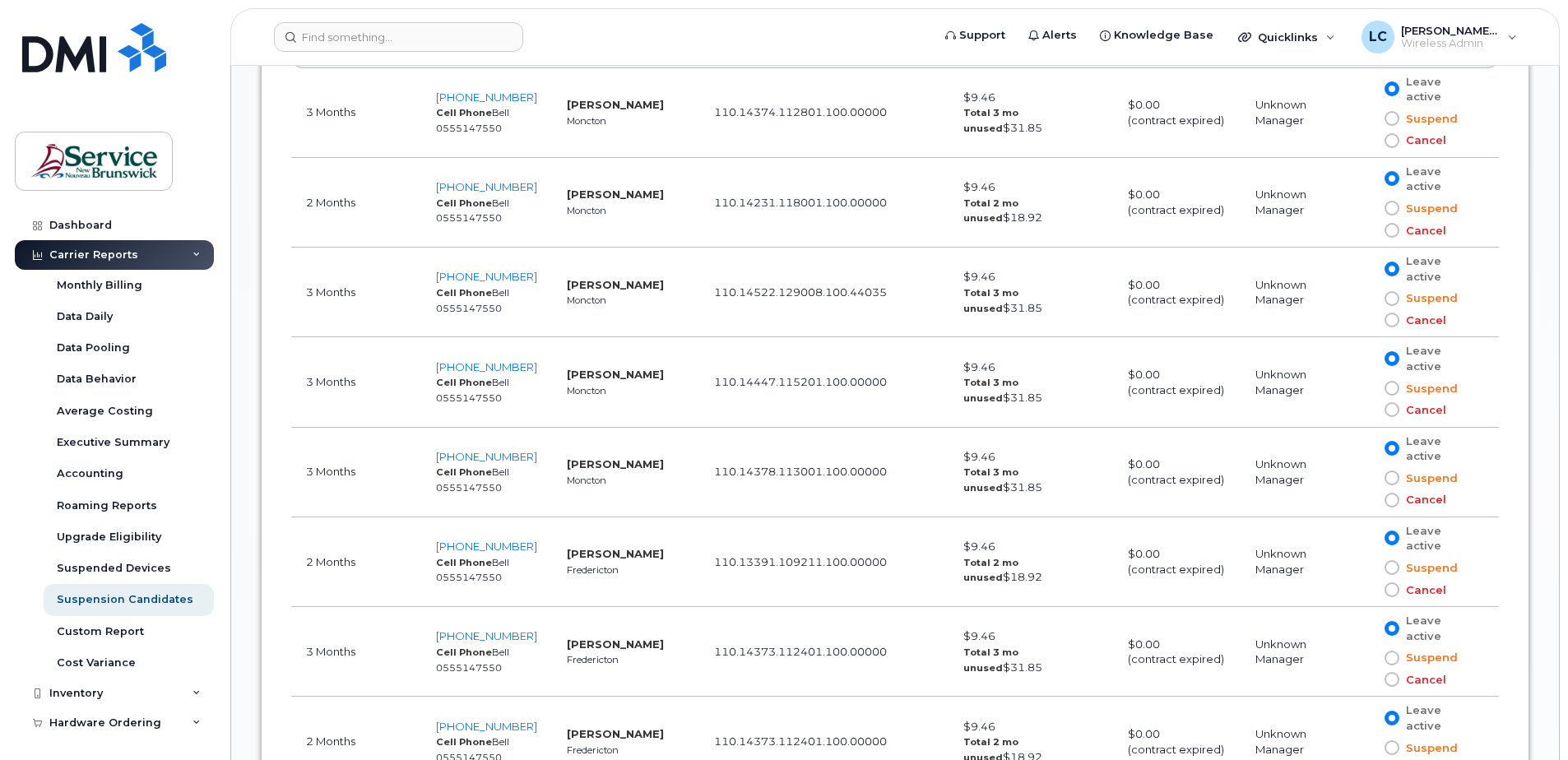
click at [1096, 490] on span at bounding box center [1392, 589] width 15 height 15
click at [1096, 490] on input "Cancel" at bounding box center [1368, 589] width 0 height 0
click at [1096, 490] on span at bounding box center [1392, 678] width 15 height 15
click at [1096, 490] on input "Cancel" at bounding box center [1368, 679] width 0 height 0
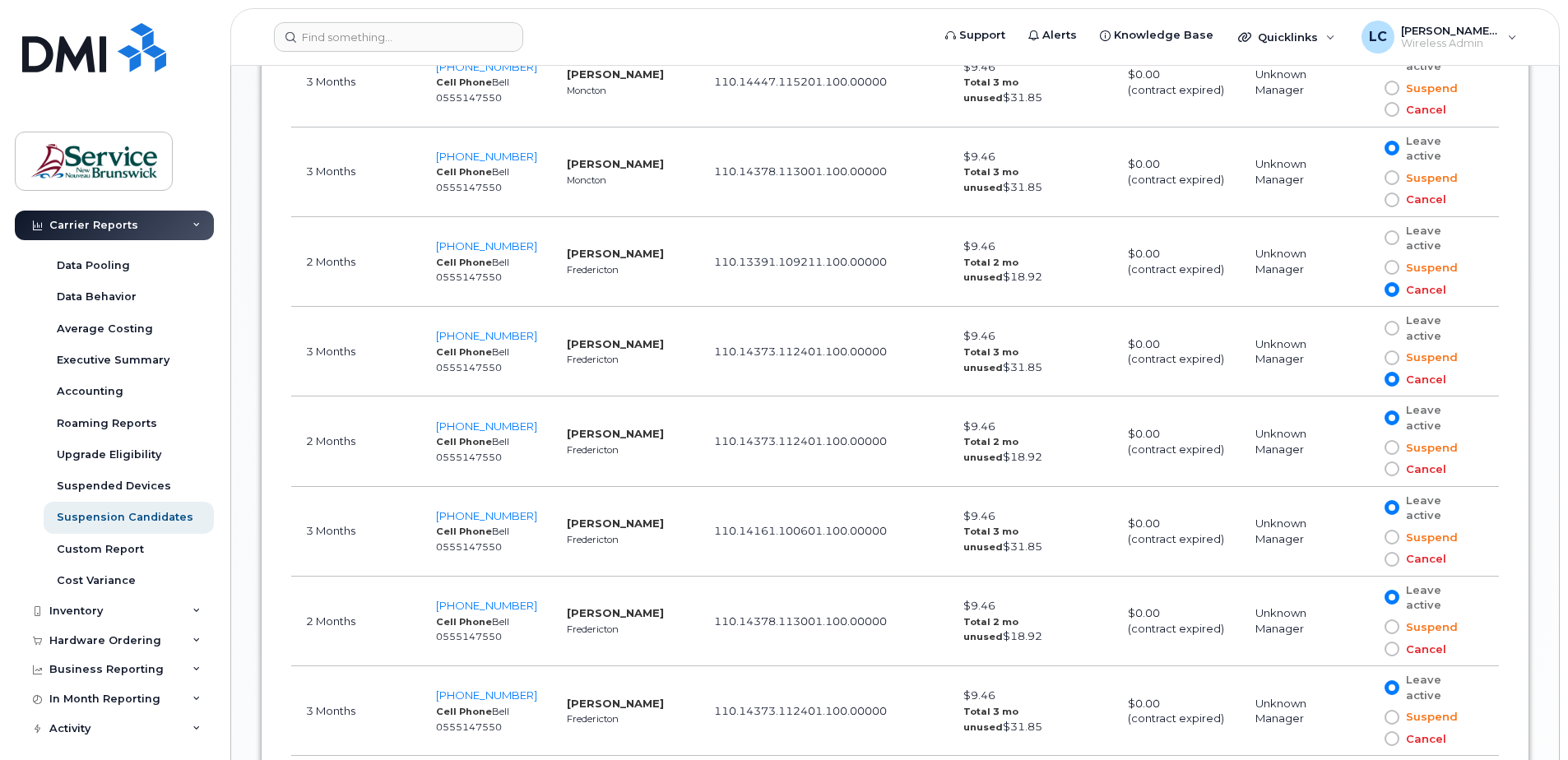
scroll to position [1480, 0]
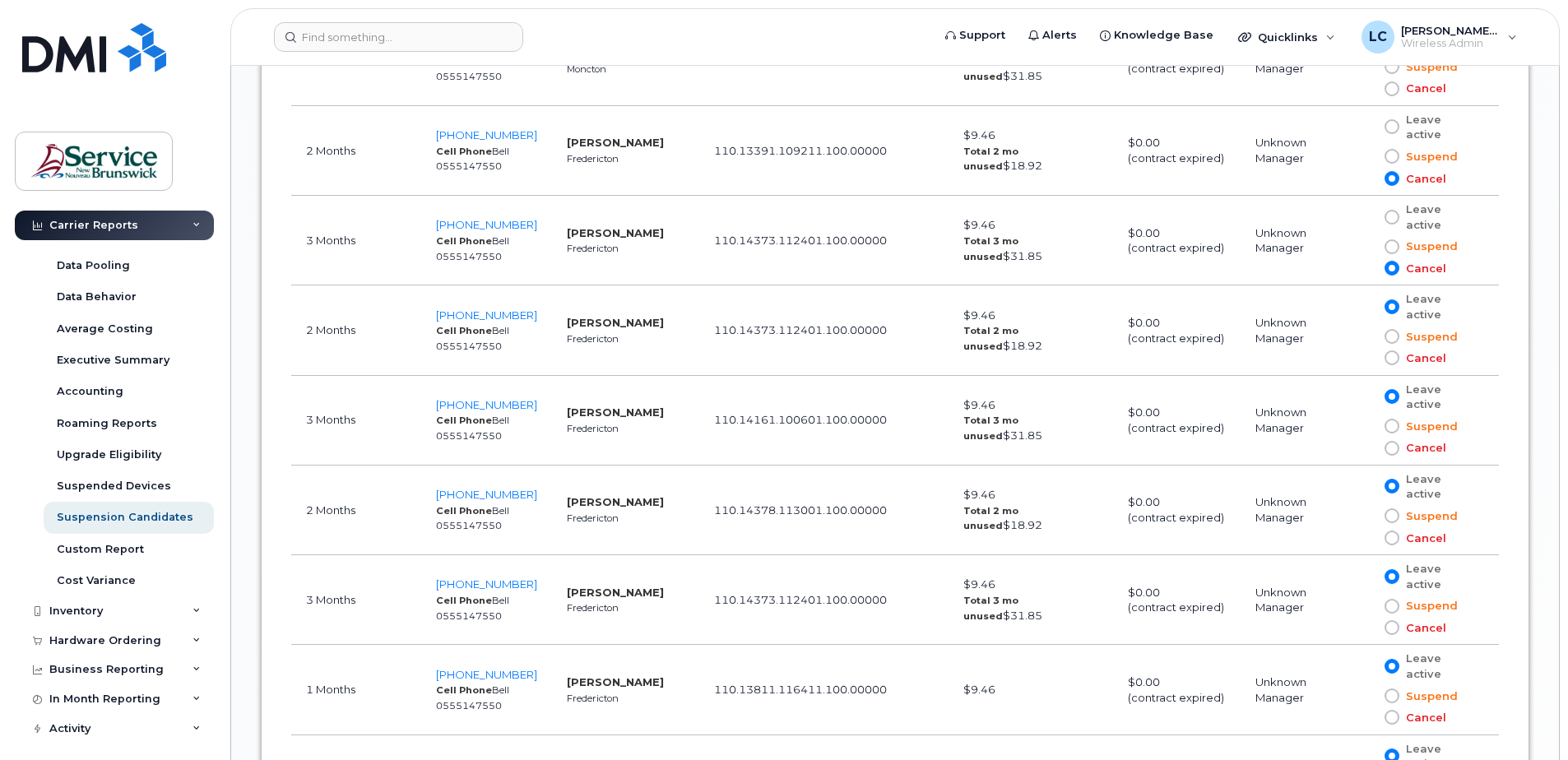
drag, startPoint x: 524, startPoint y: 511, endPoint x: 430, endPoint y: 513, distance: 94.0
click at [430, 490] on td "506-259-0773 Cell Phone Bell 0555147550" at bounding box center [486, 600] width 131 height 89
copy span "506-259-0773"
drag, startPoint x: 524, startPoint y: 260, endPoint x: 404, endPoint y: 259, distance: 120.0
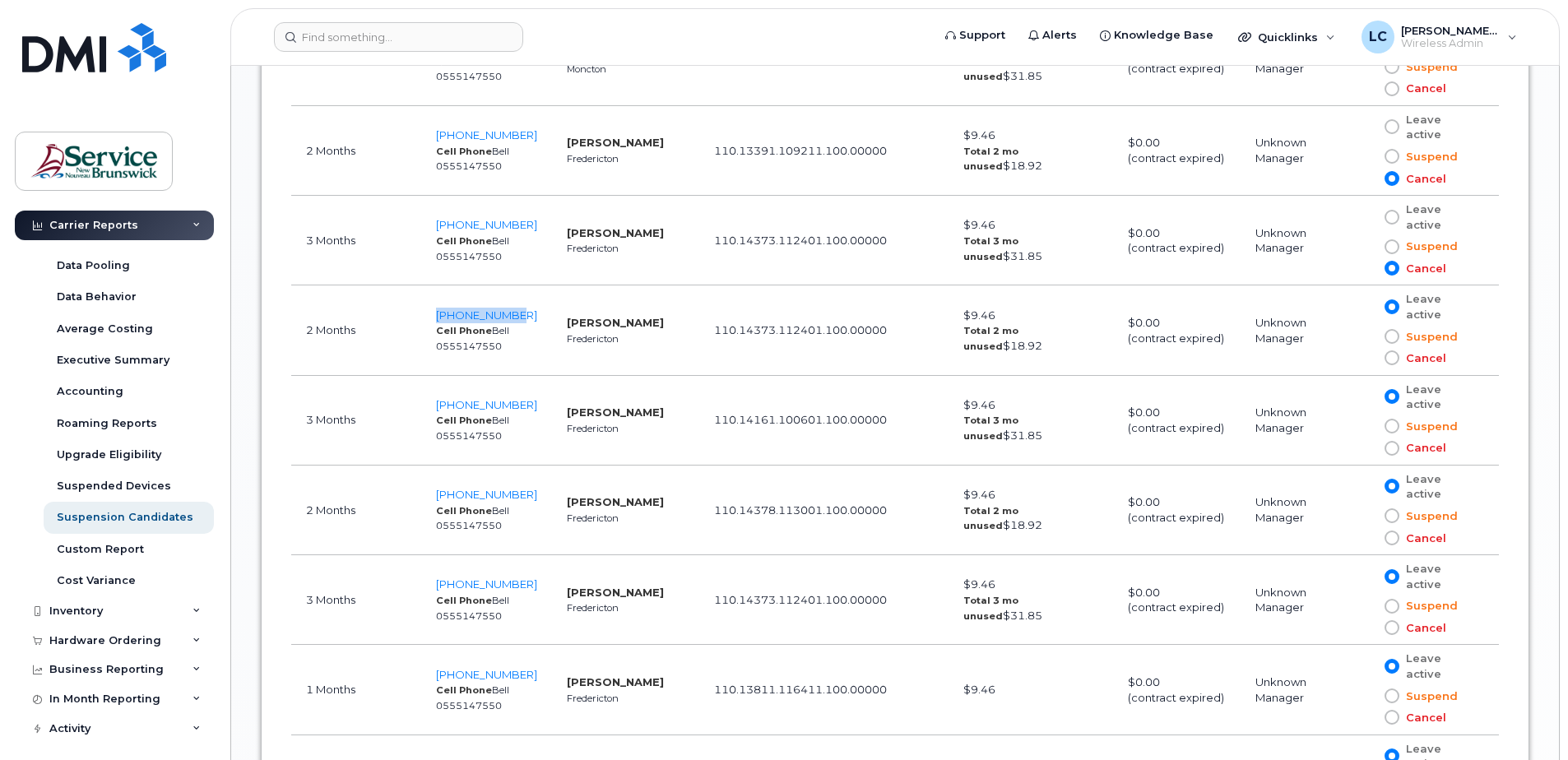
click at [404, 285] on tr "2 Months 506-259-0025 Cell Phone Bell 0555147550 Erin Atkinson Fredericton 110.…" at bounding box center [894, 330] width 1208 height 89
copy tr "[PHONE_NUMBER]"
click at [525, 285] on td "506-259-0025 Cell Phone Bell 0555147550" at bounding box center [486, 330] width 131 height 89
drag, startPoint x: 519, startPoint y: 260, endPoint x: 436, endPoint y: 249, distance: 83.7
click at [436, 285] on td "506-259-0025 Cell Phone Bell 0555147550" at bounding box center [486, 330] width 131 height 89
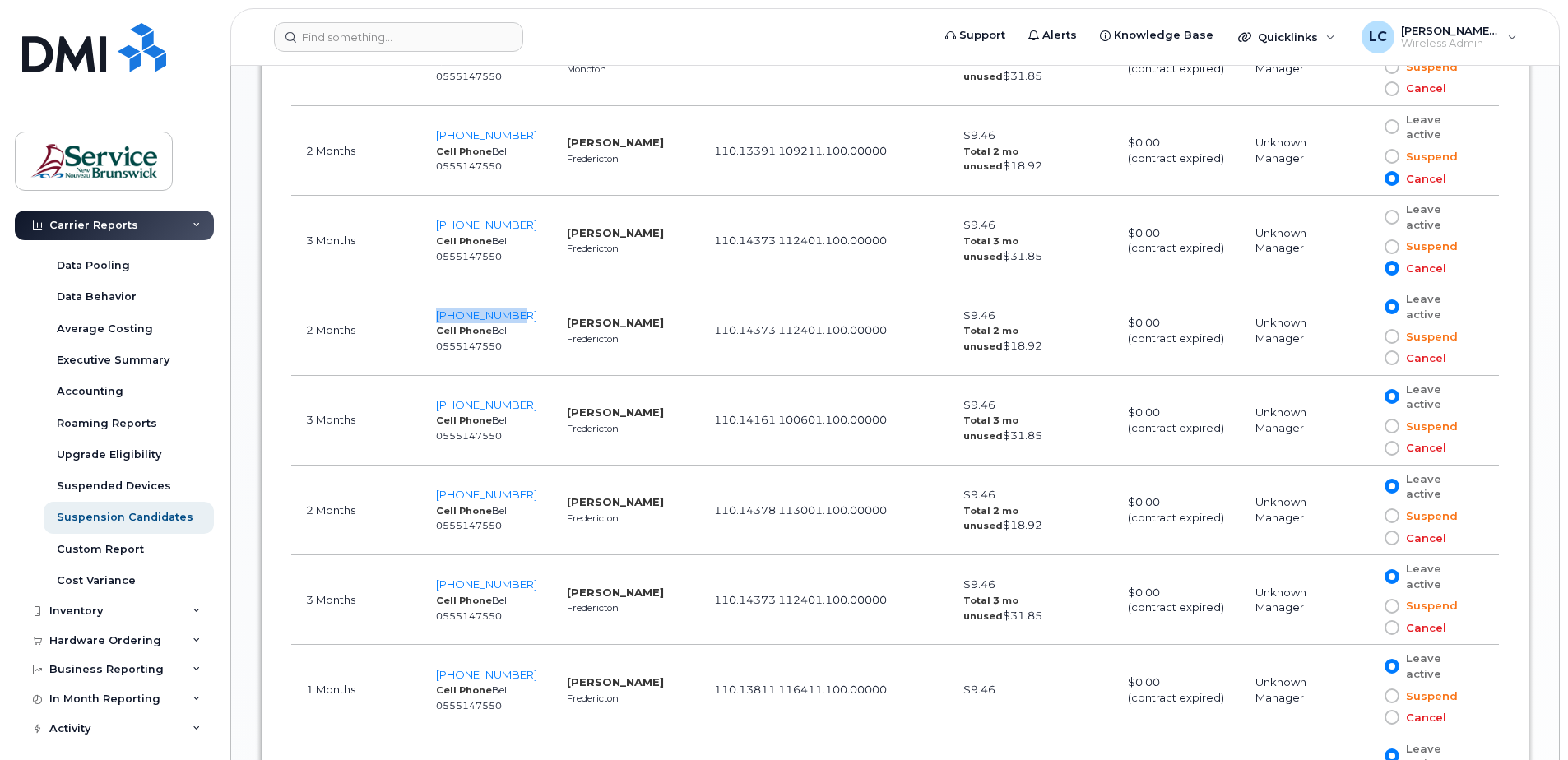
copy span "[PHONE_NUMBER]"
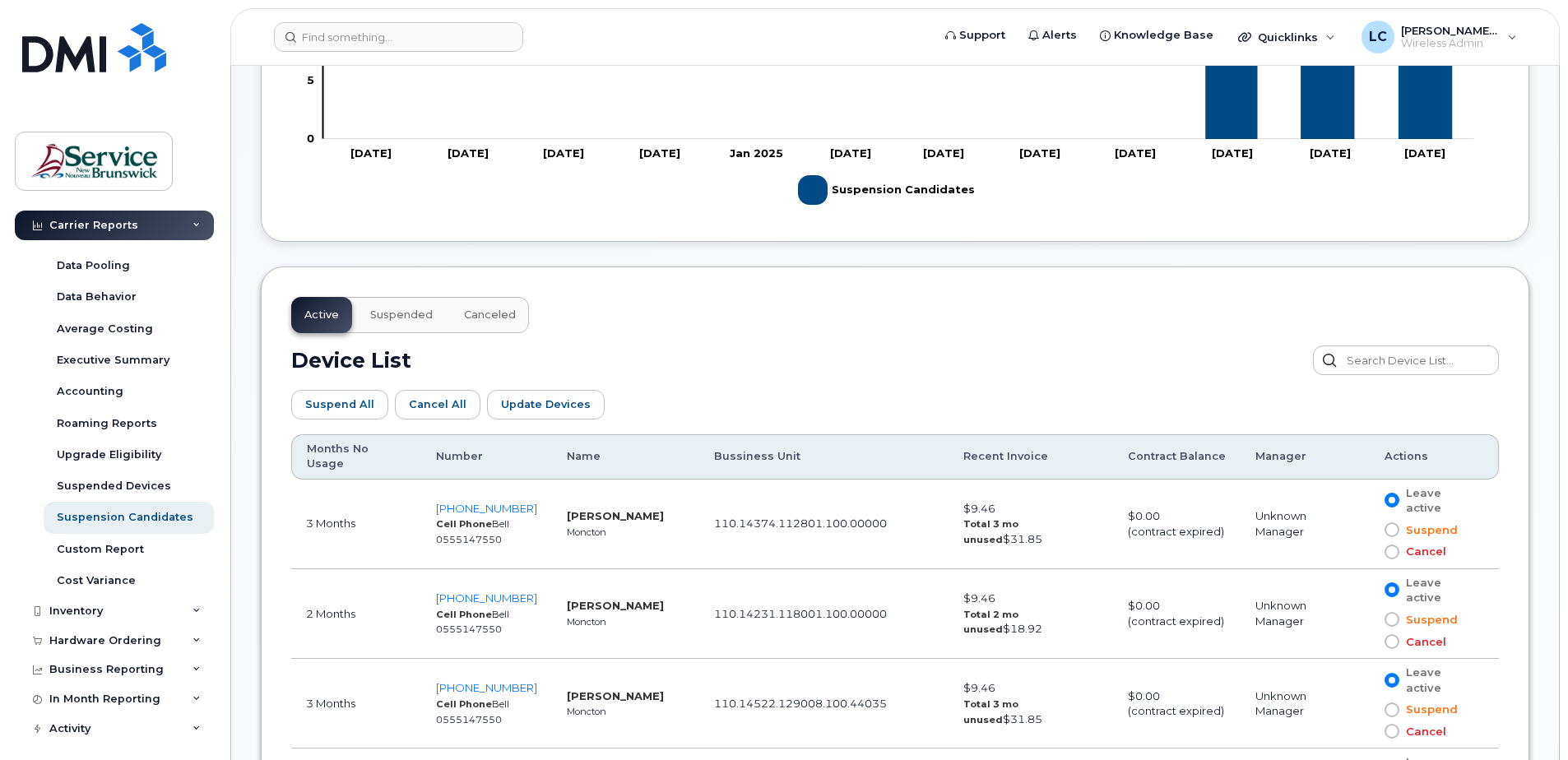
scroll to position [740, 0]
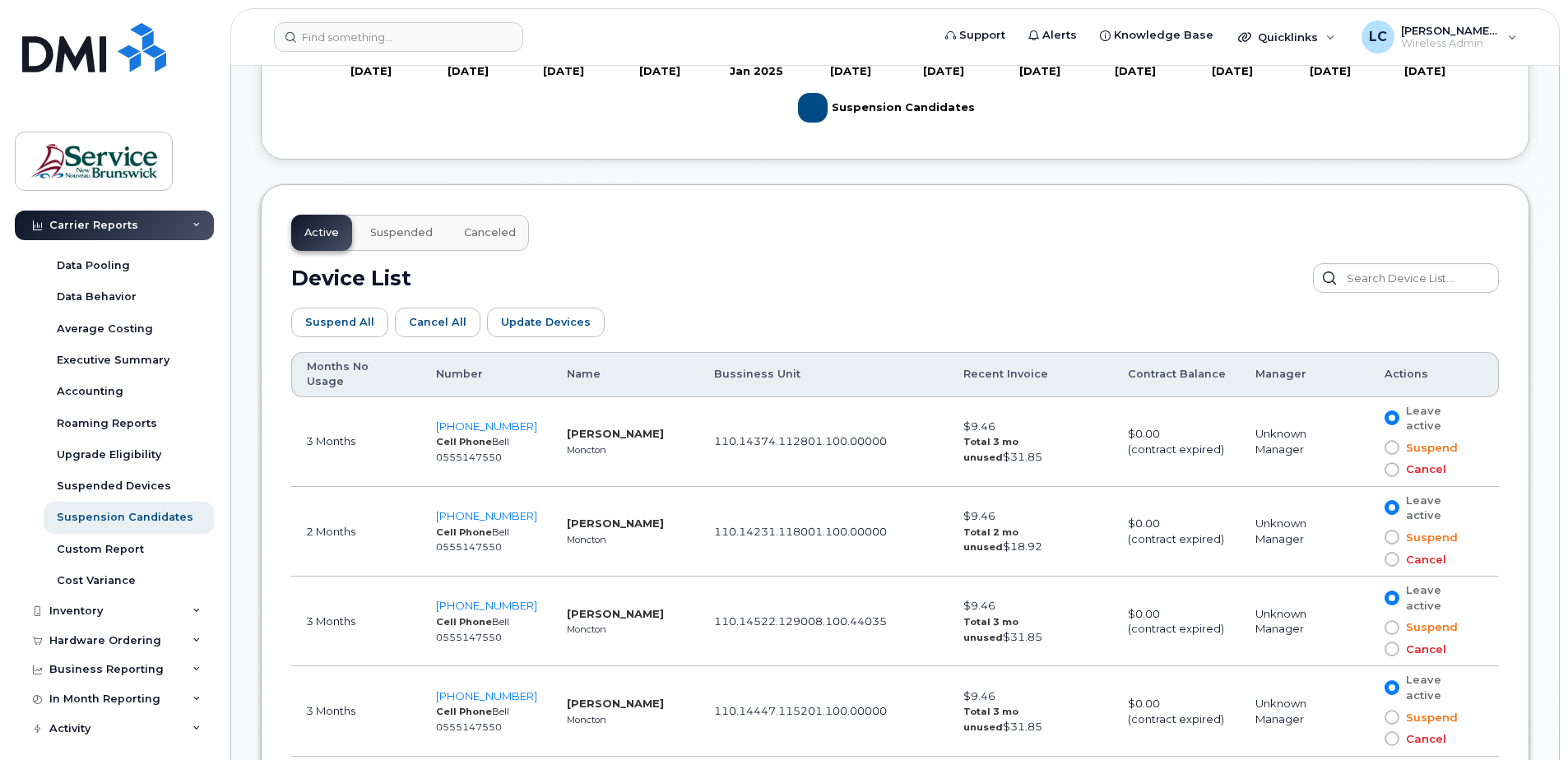
click at [779, 366] on th "Bussiness Unit" at bounding box center [823, 374] width 249 height 46
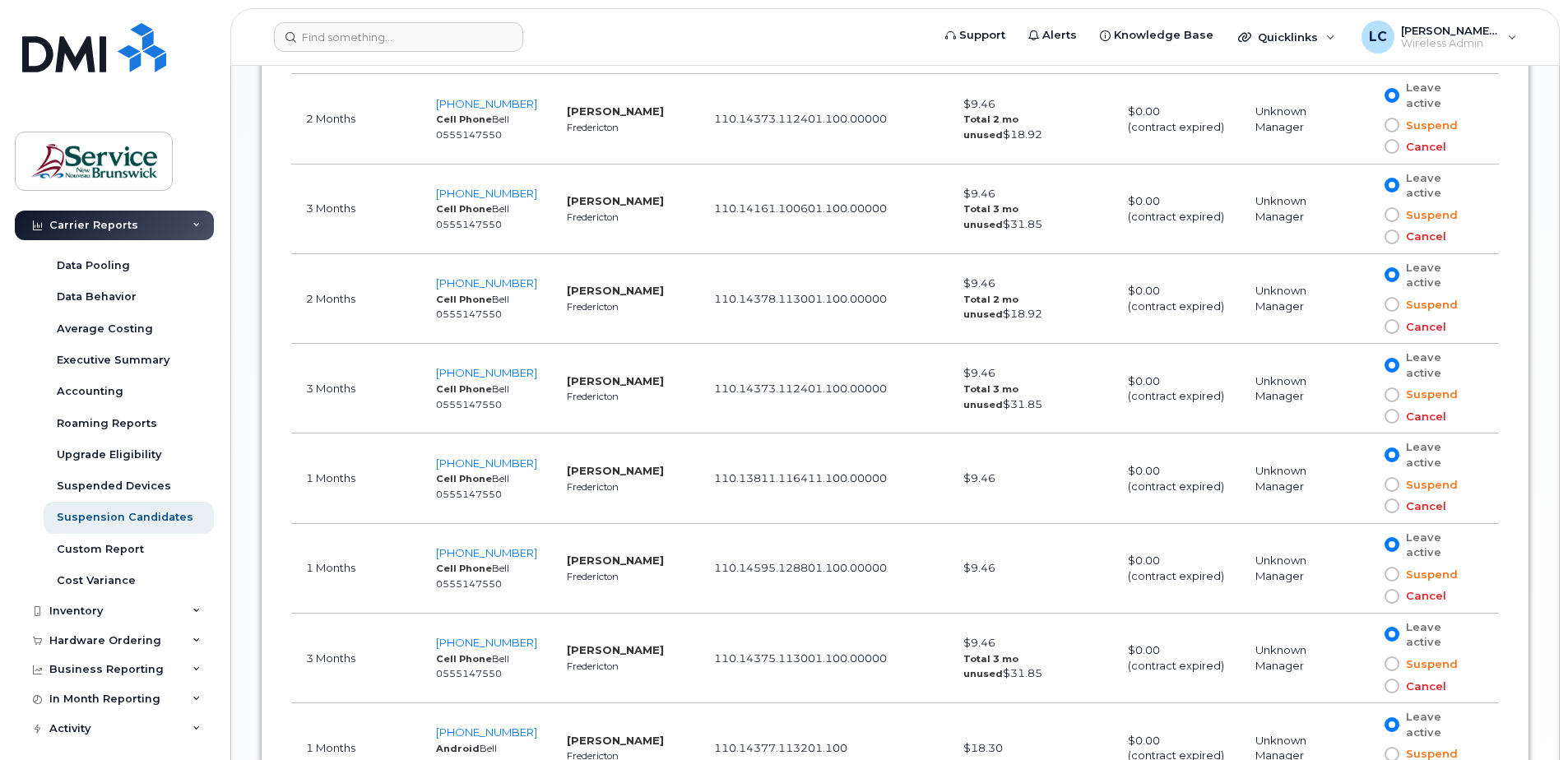
scroll to position [1690, 0]
drag, startPoint x: 523, startPoint y: 306, endPoint x: 424, endPoint y: 308, distance: 99.0
click at [424, 344] on td "506-259-0773 Cell Phone Bell 0555147550" at bounding box center [486, 389] width 131 height 89
copy span "506-259-0773"
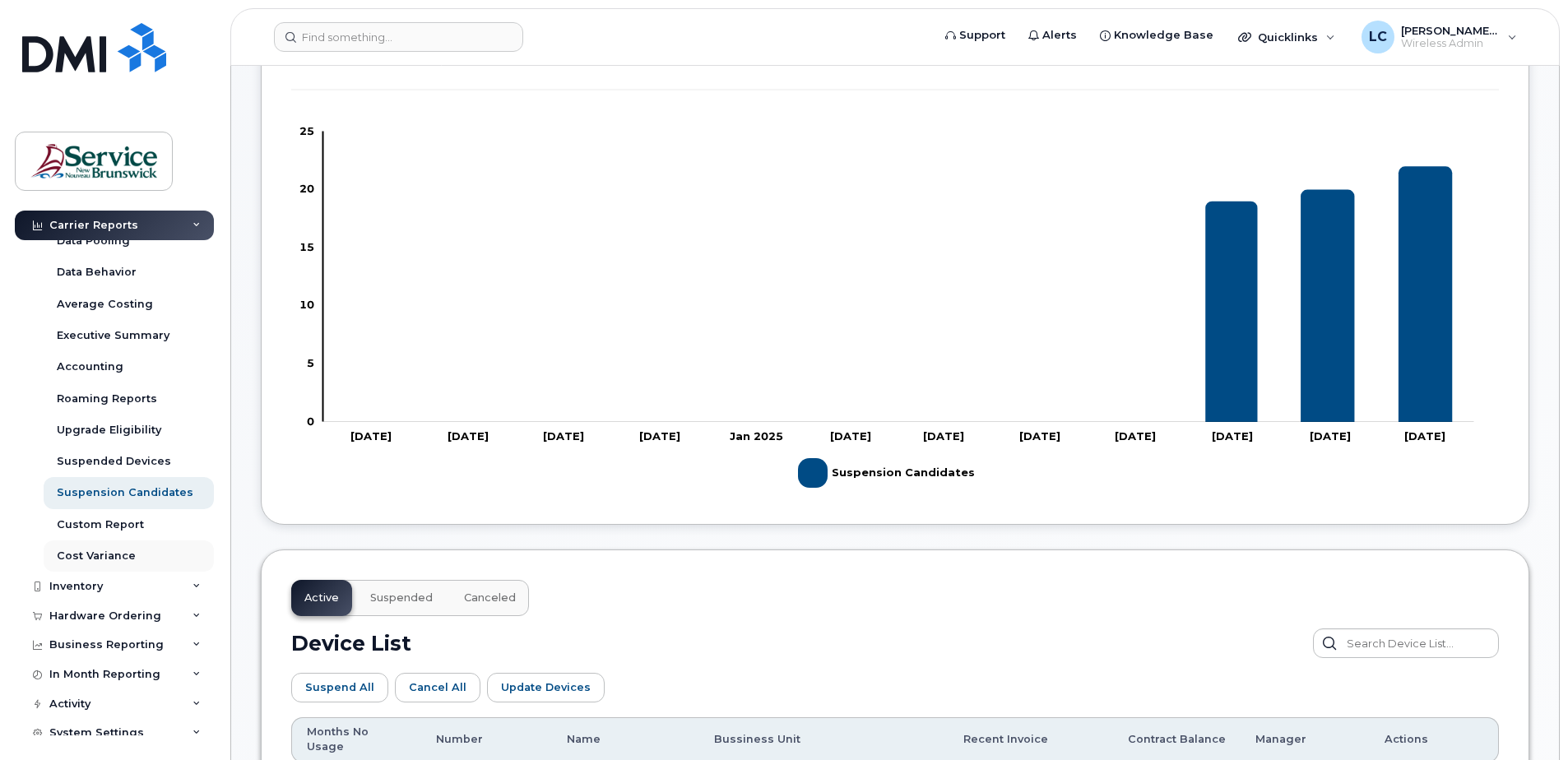
scroll to position [118, 0]
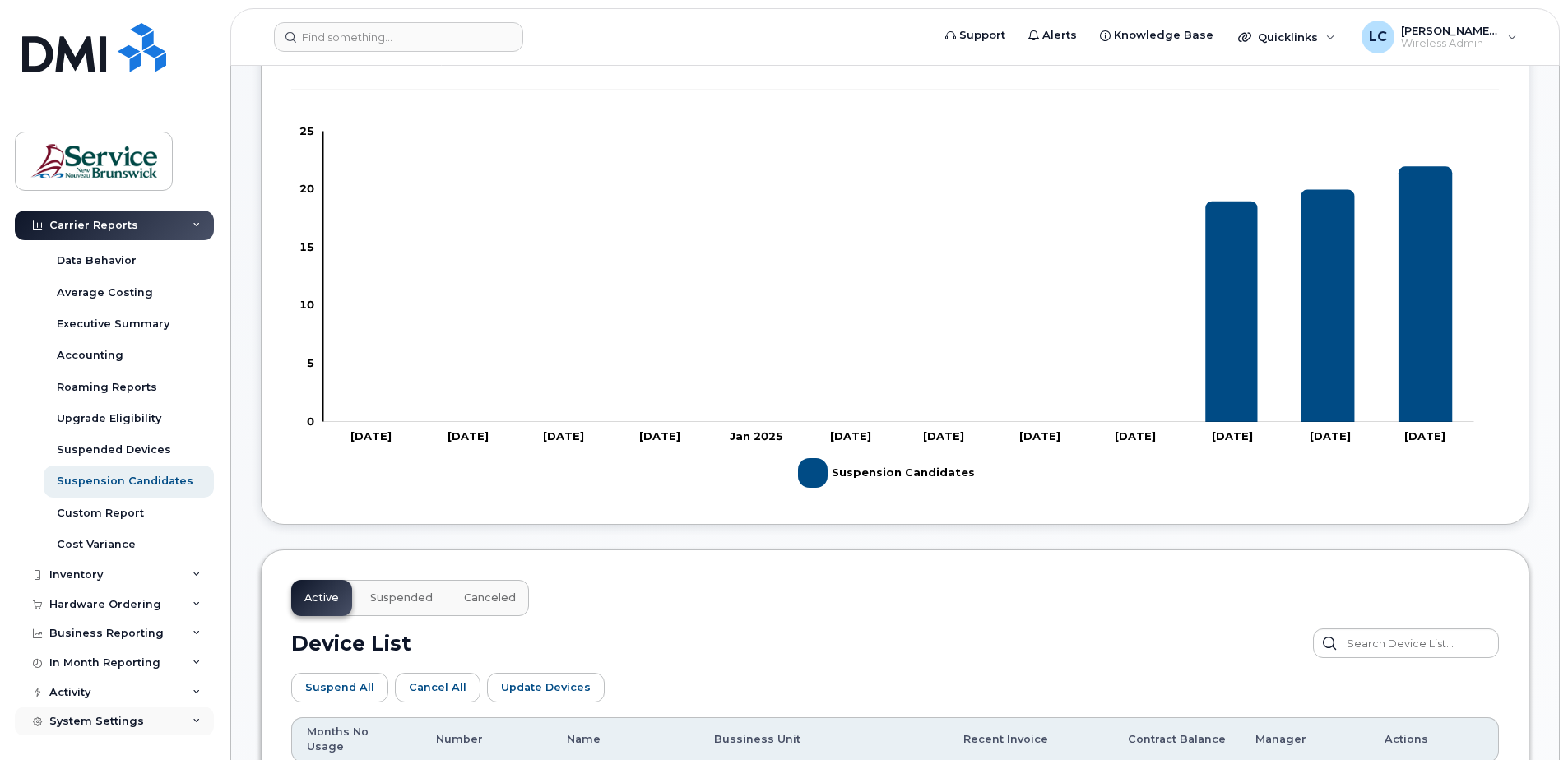
click at [138, 490] on div "System Settings" at bounding box center [96, 721] width 95 height 13
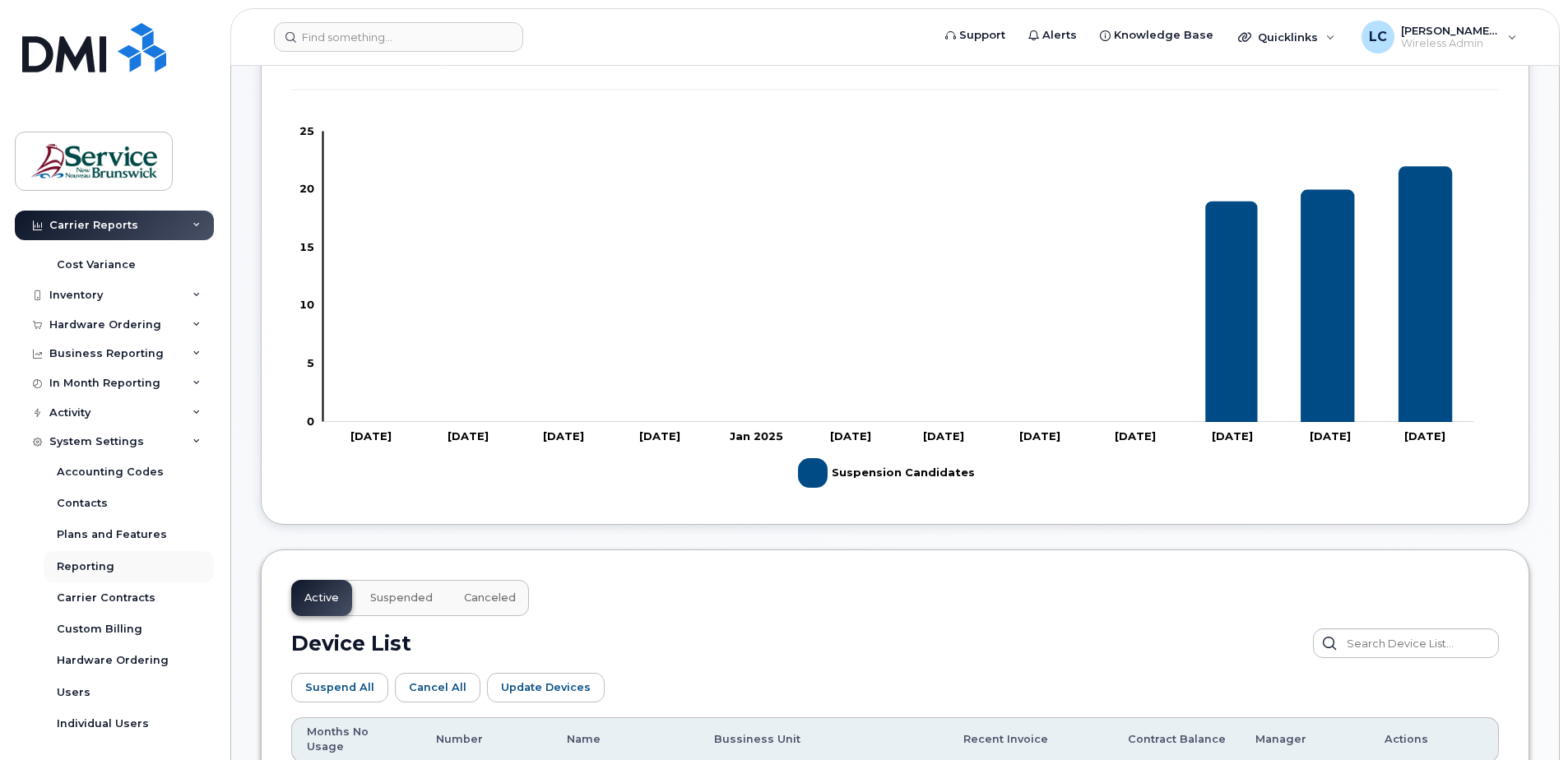
scroll to position [402, 0]
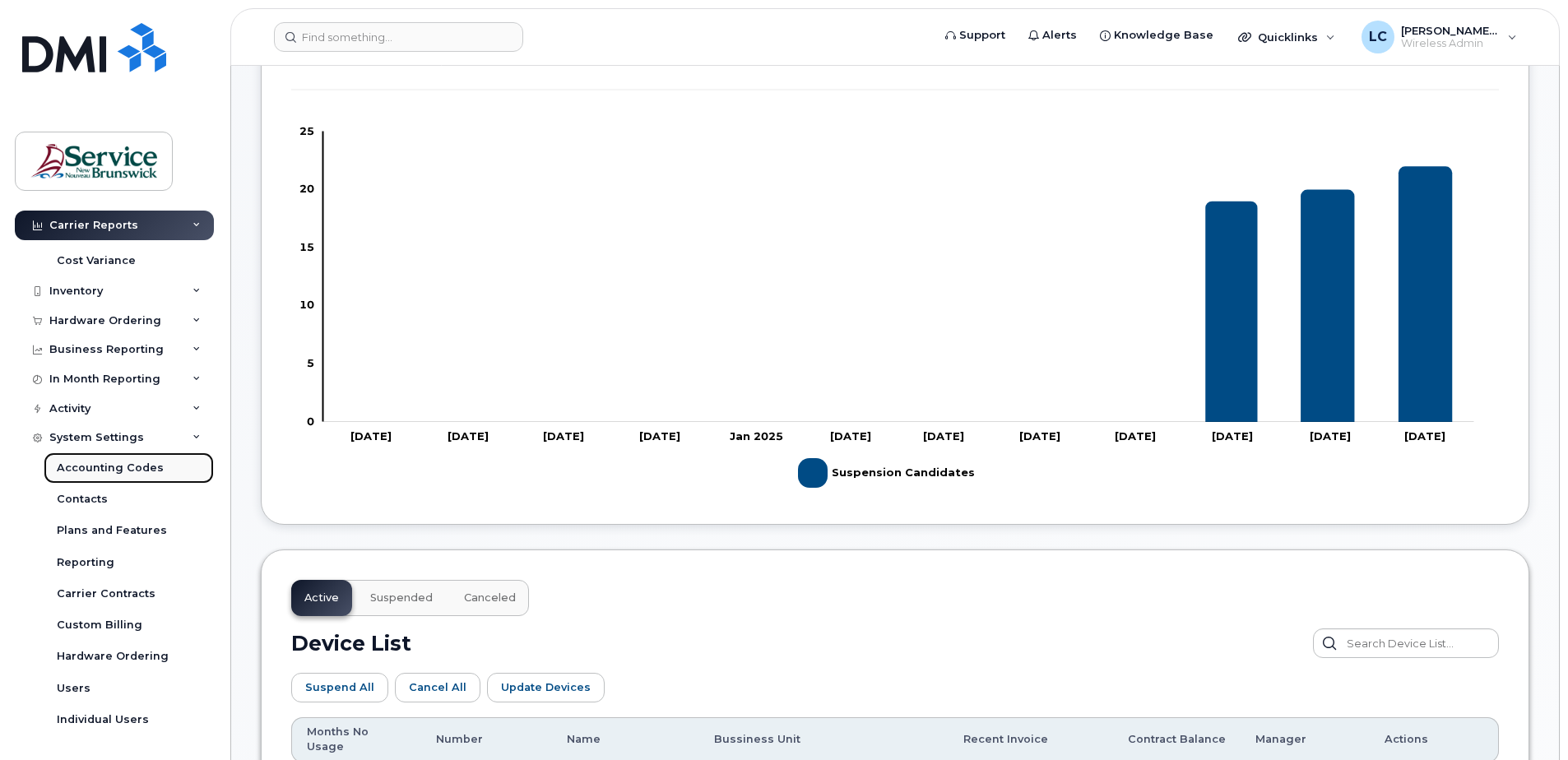
click at [101, 460] on div "Accounting Codes" at bounding box center [110, 467] width 107 height 15
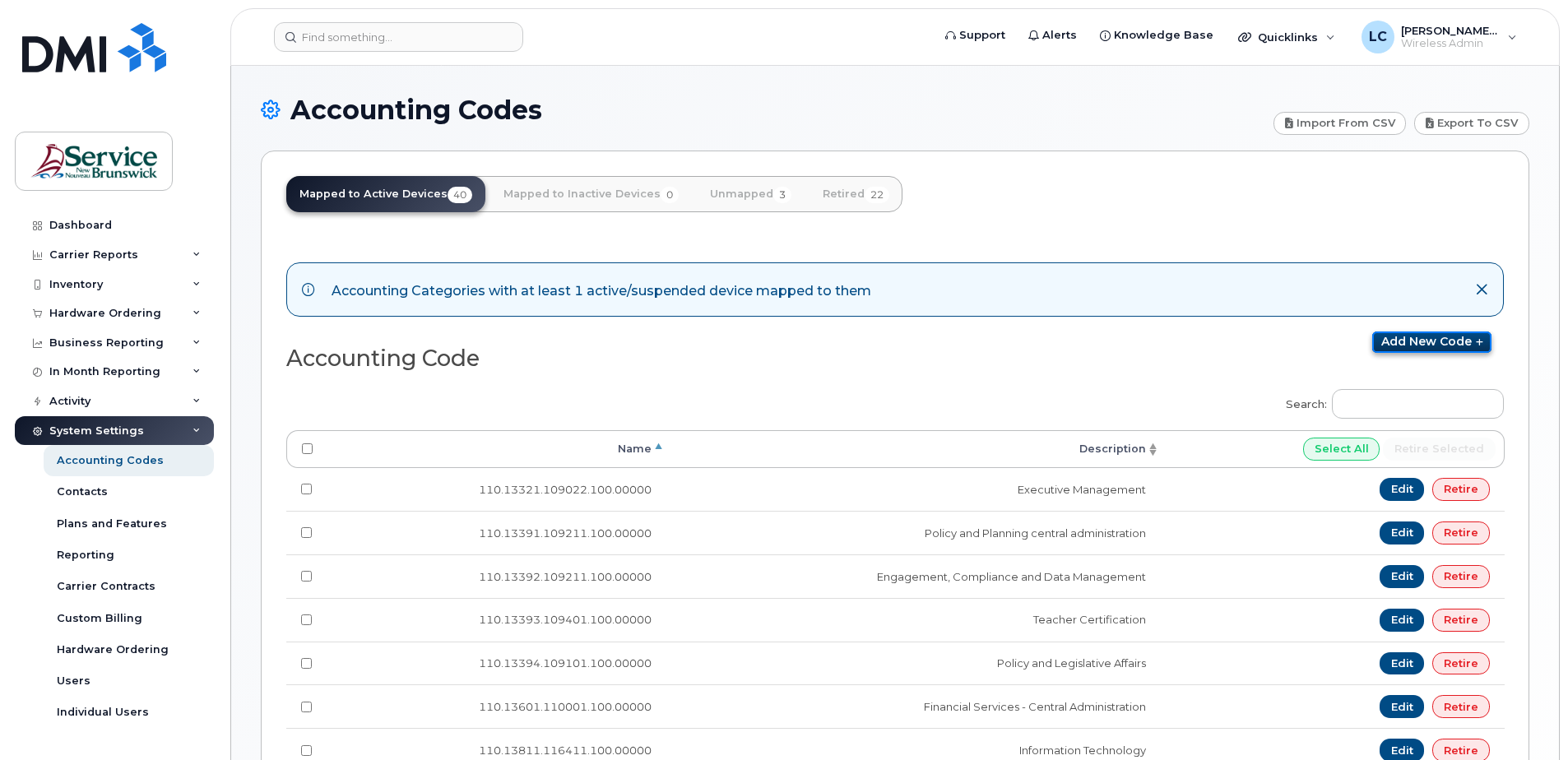
click at [1447, 337] on link "Add new code" at bounding box center [1431, 342] width 119 height 21
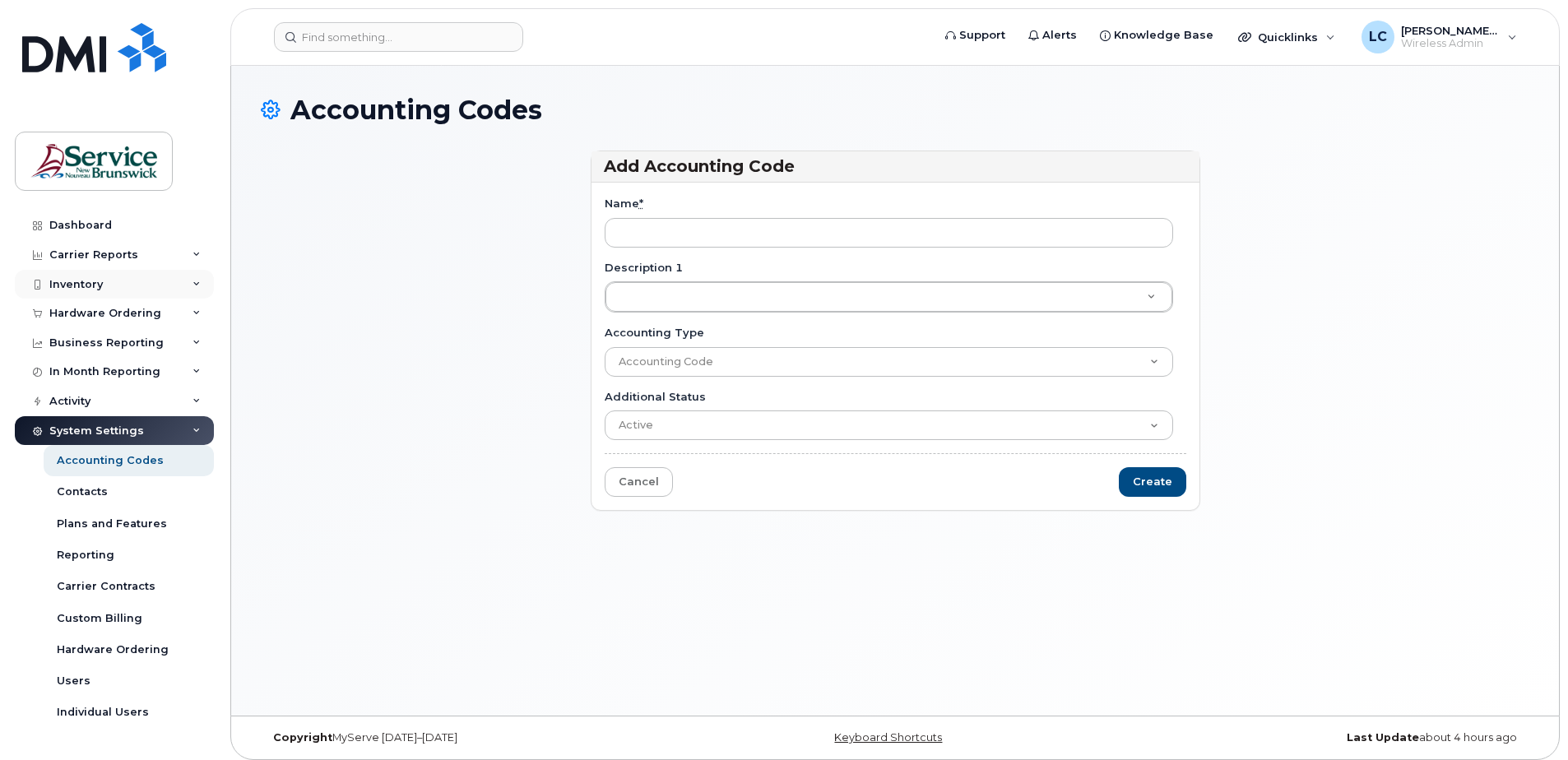
click at [161, 285] on div "Inventory" at bounding box center [114, 285] width 199 height 30
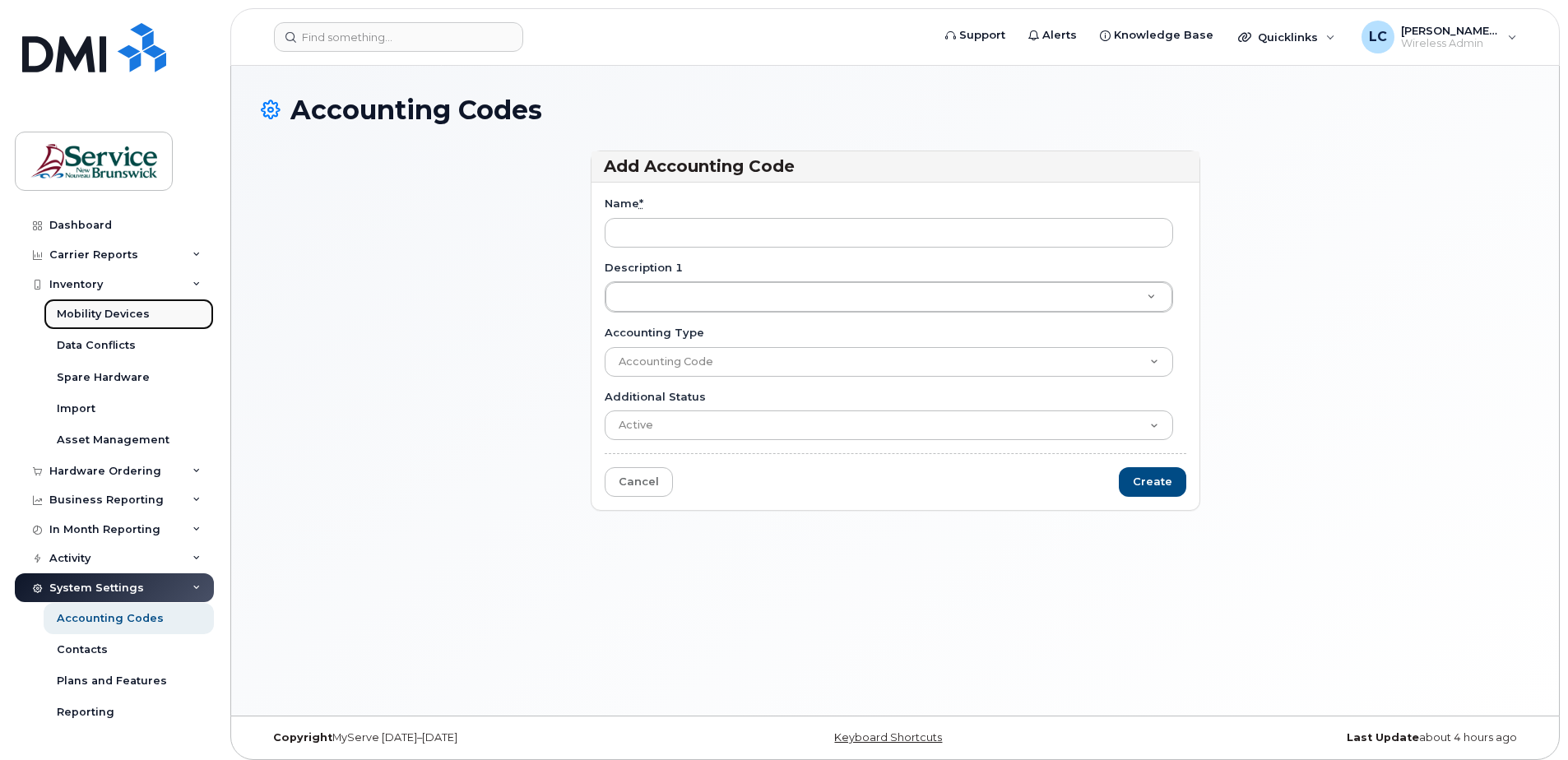
click at [153, 311] on link "Mobility Devices" at bounding box center [129, 314] width 170 height 32
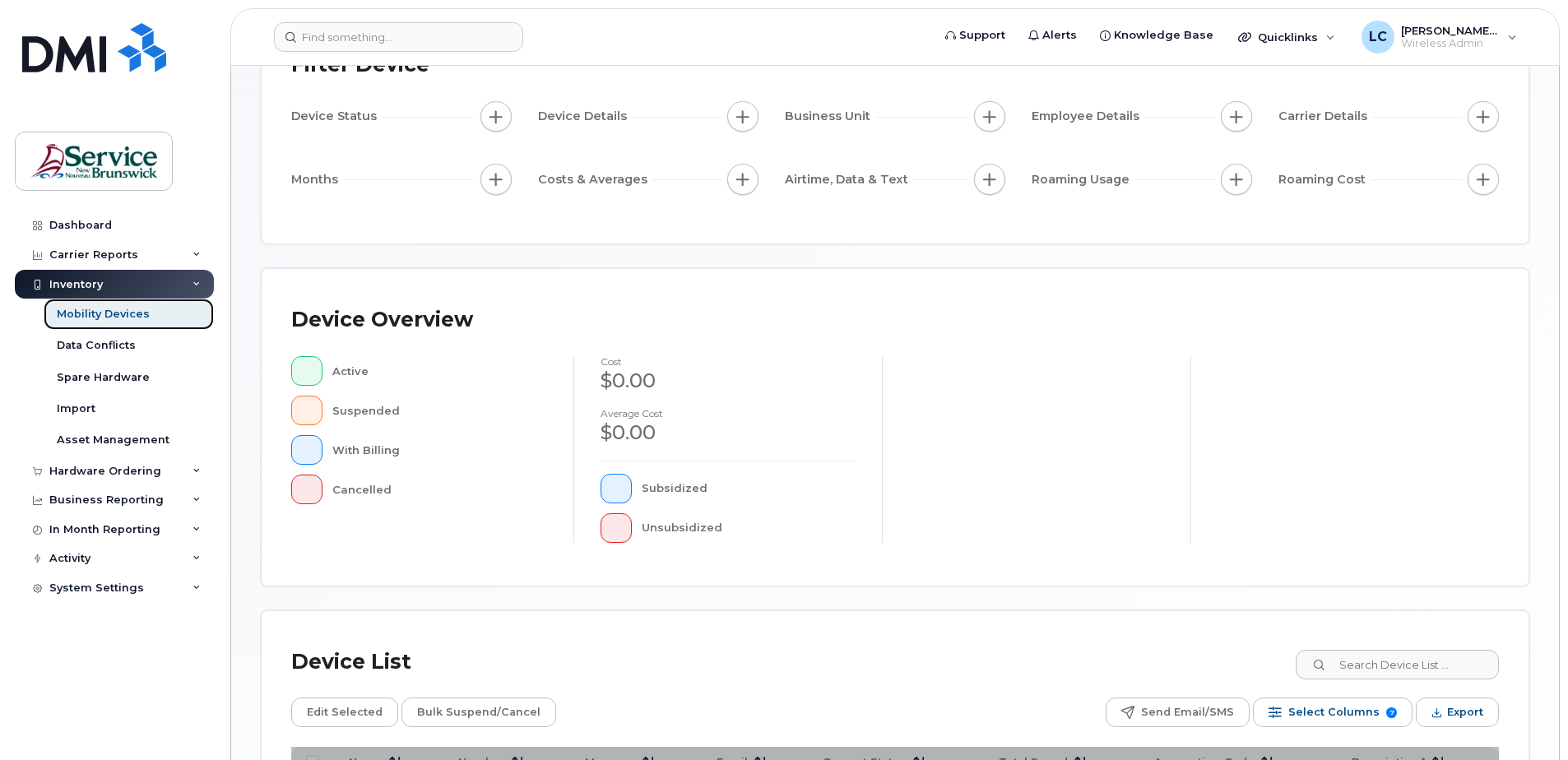
scroll to position [371, 0]
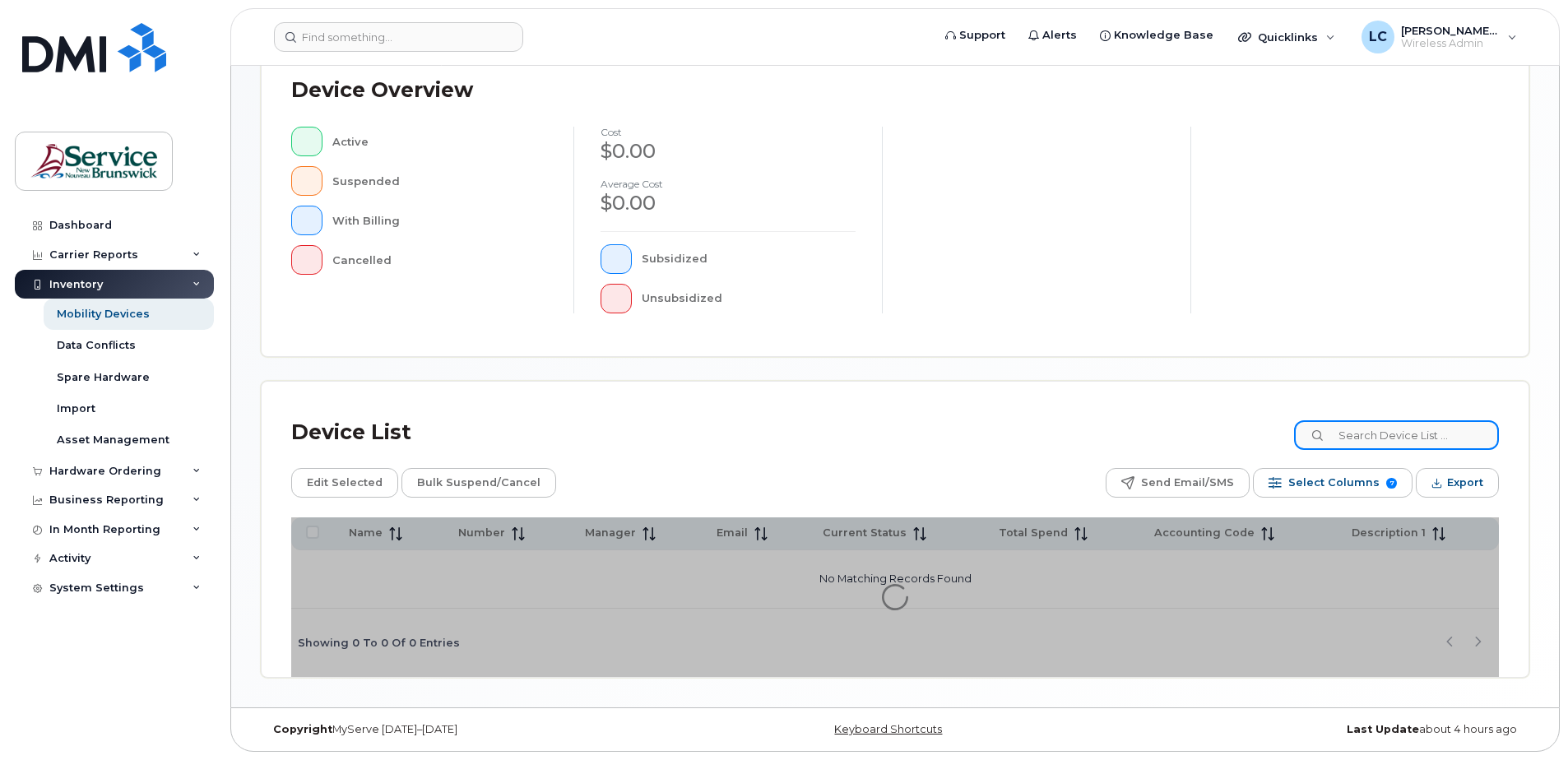
click at [1364, 430] on input at bounding box center [1396, 435] width 205 height 30
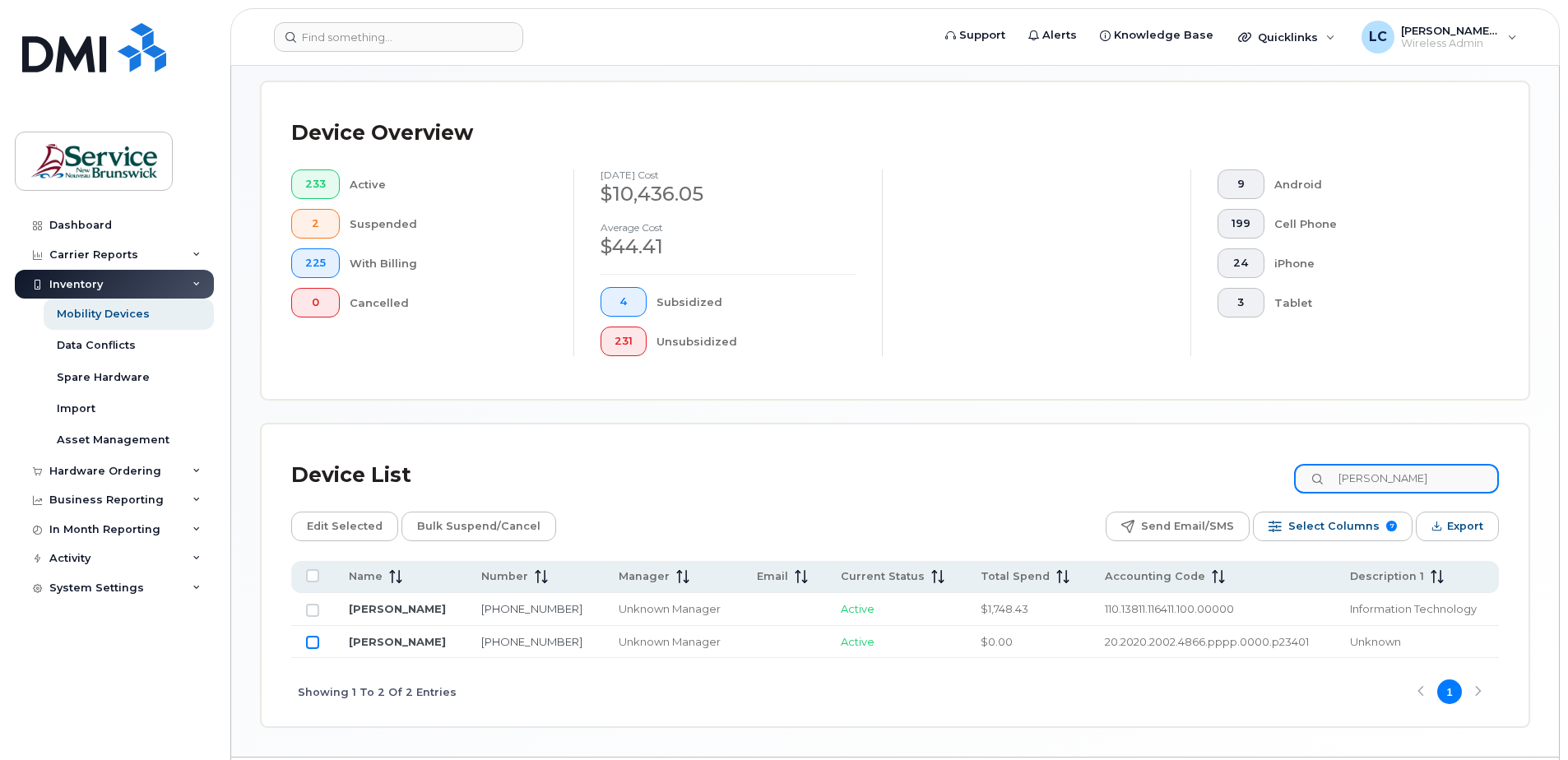
type input "daigle"
click at [306, 642] on input "Row Unselected" at bounding box center [312, 642] width 13 height 13
checkbox input "true"
click at [156, 593] on div "System Settings" at bounding box center [114, 588] width 199 height 30
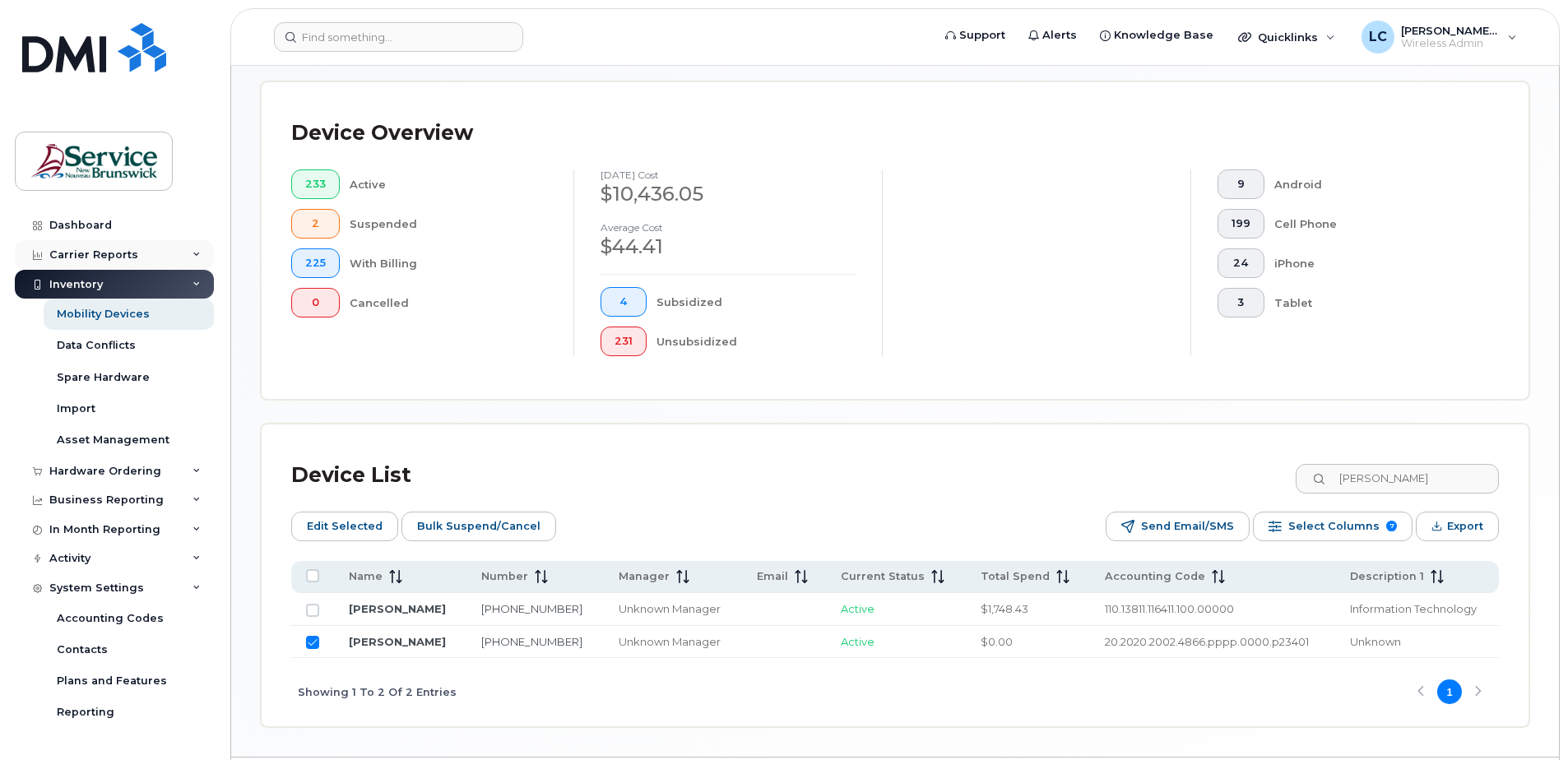
click at [118, 252] on div "Carrier Reports" at bounding box center [93, 254] width 89 height 13
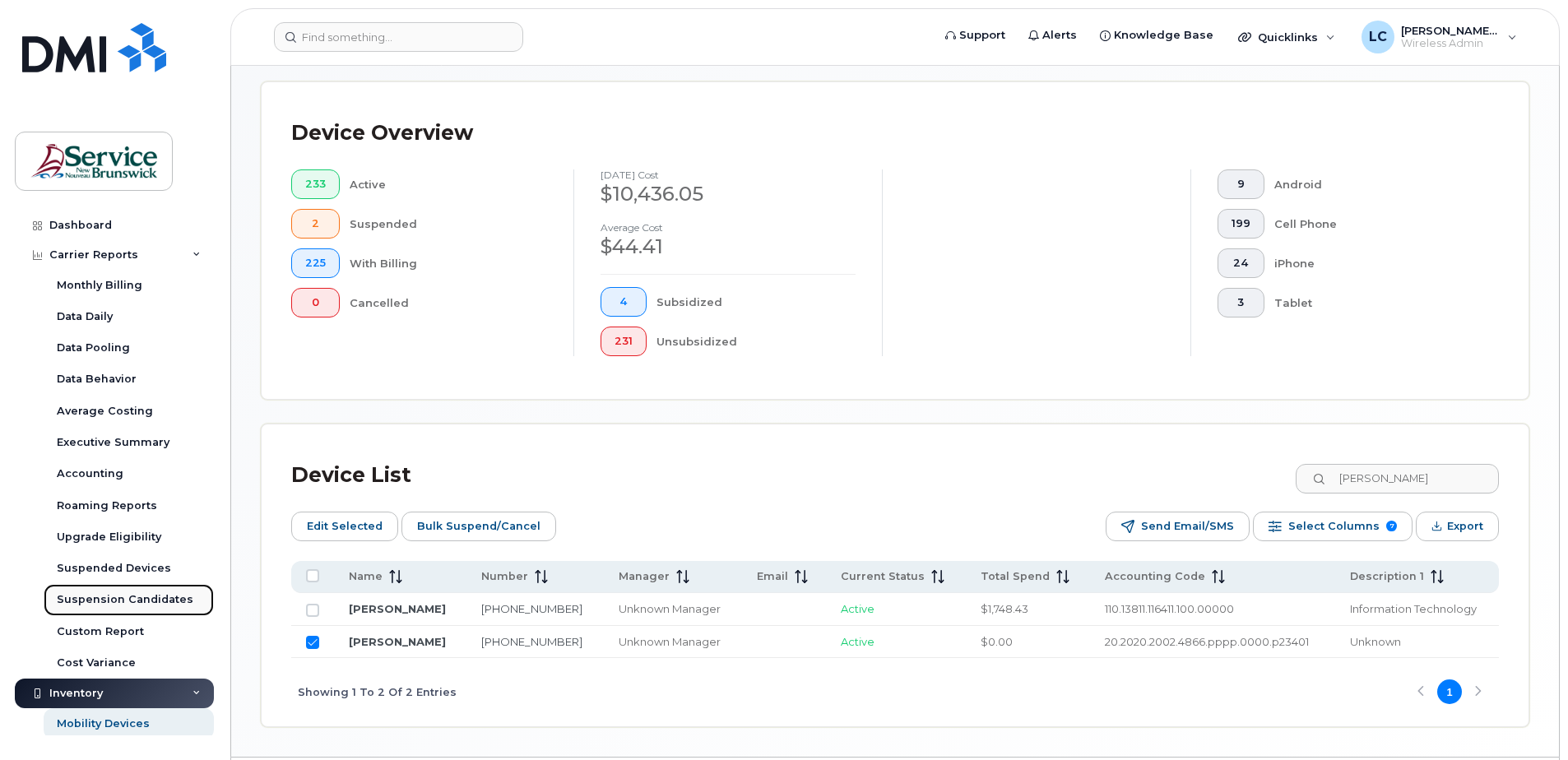
click at [141, 598] on div "Suspension Candidates" at bounding box center [125, 599] width 137 height 15
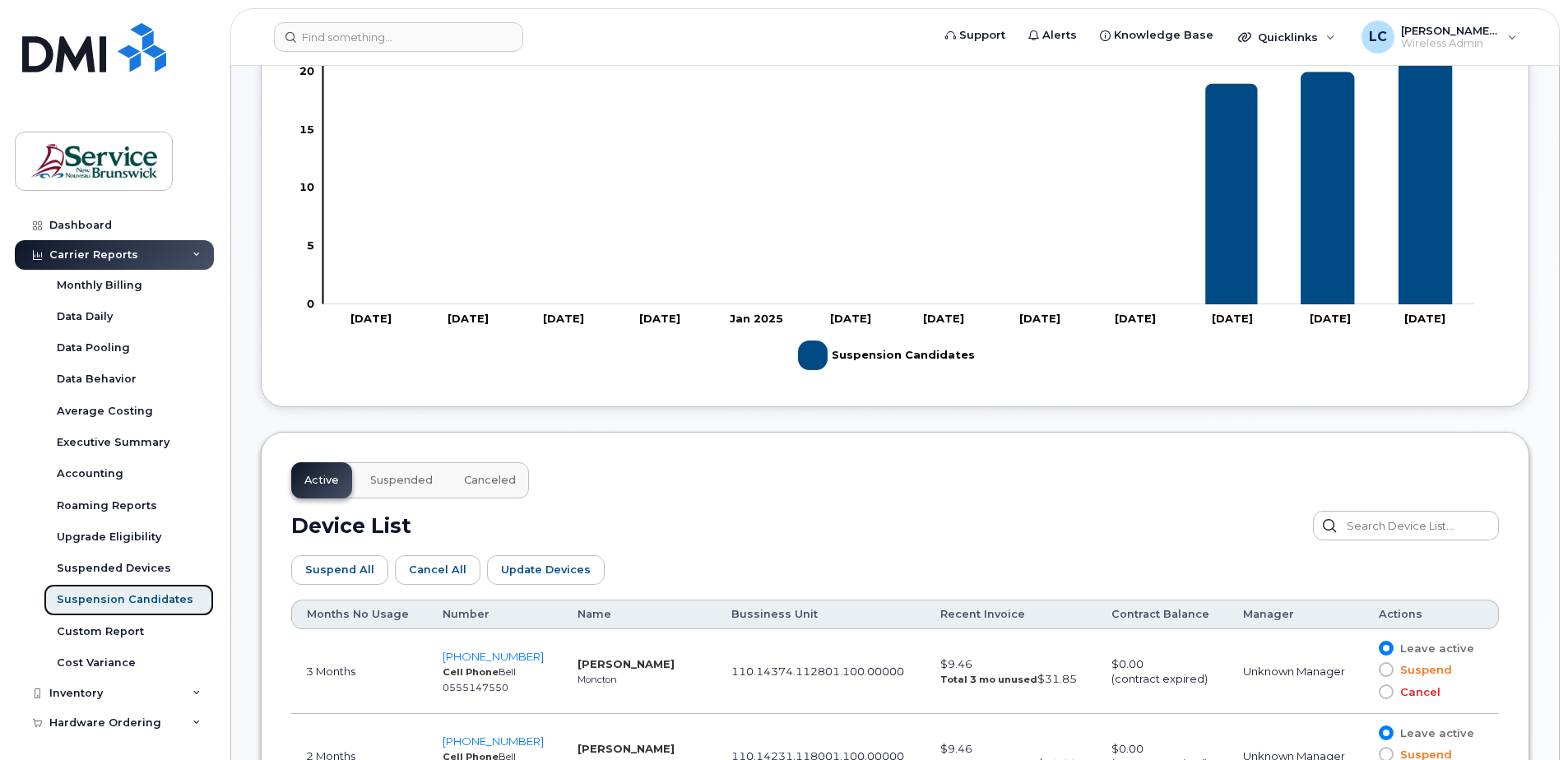
scroll to position [494, 0]
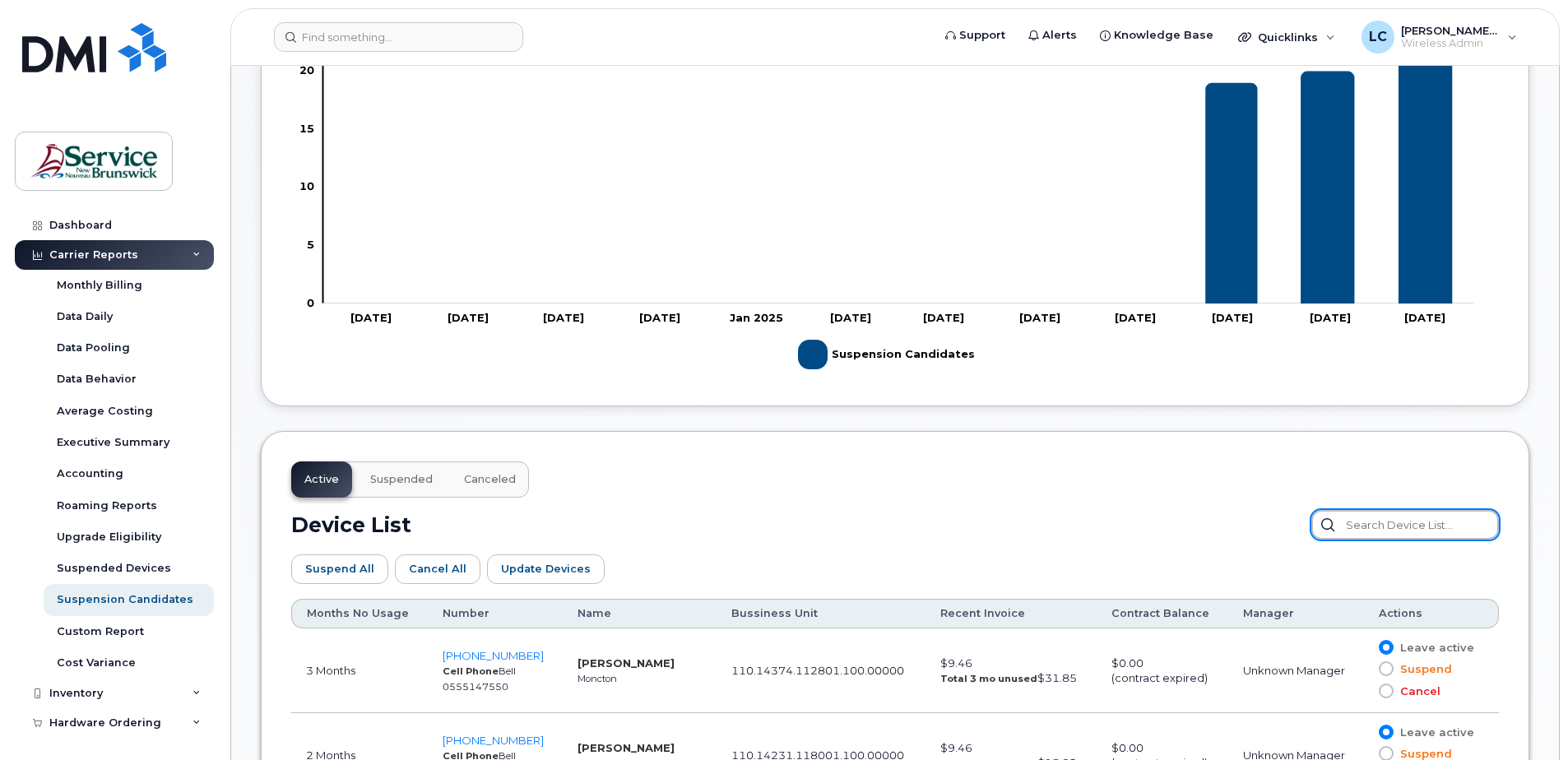
drag, startPoint x: 1380, startPoint y: 520, endPoint x: 1386, endPoint y: 508, distance: 13.4
click at [1383, 511] on input "text" at bounding box center [1405, 525] width 188 height 30
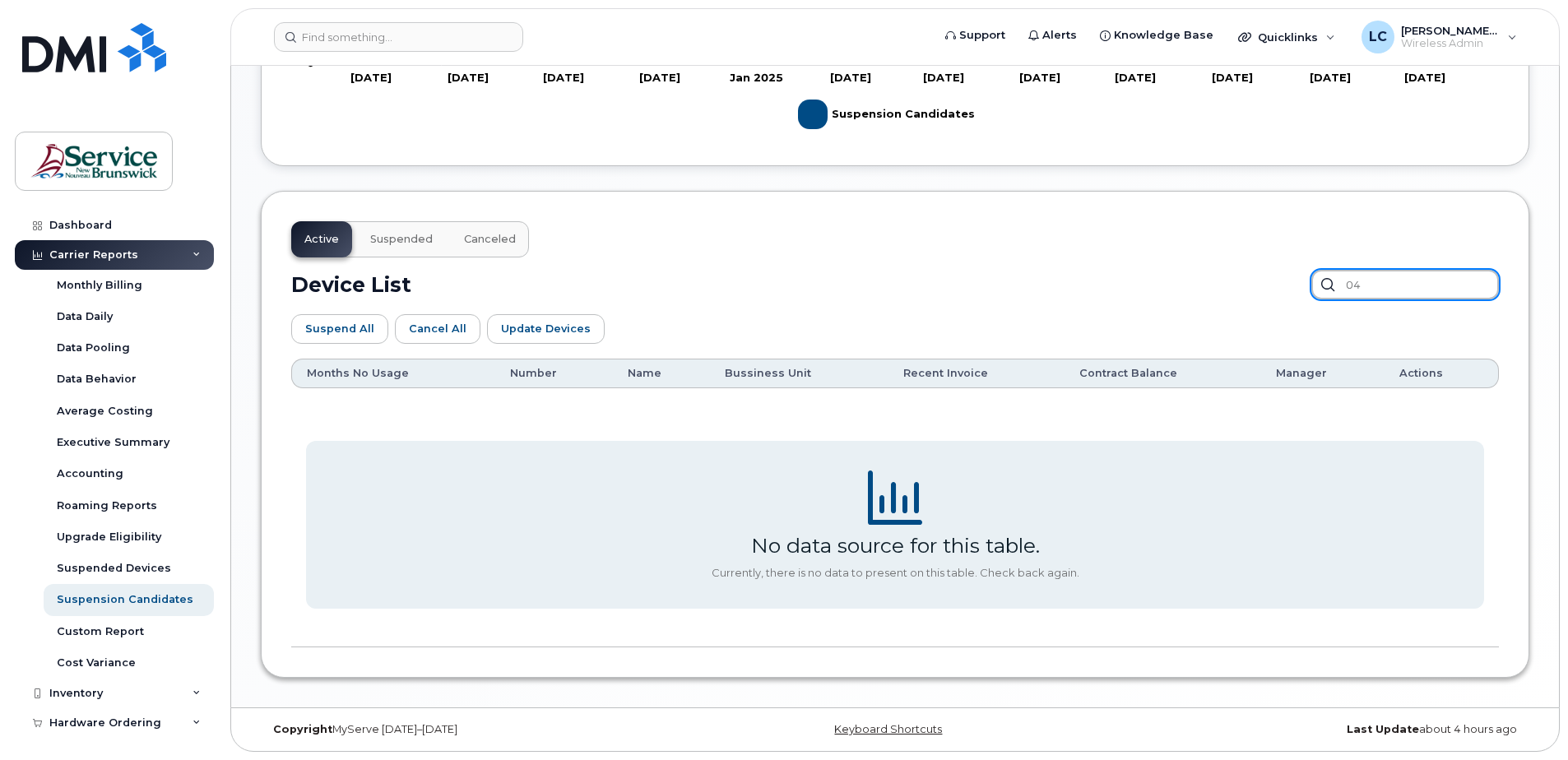
scroll to position [550, 0]
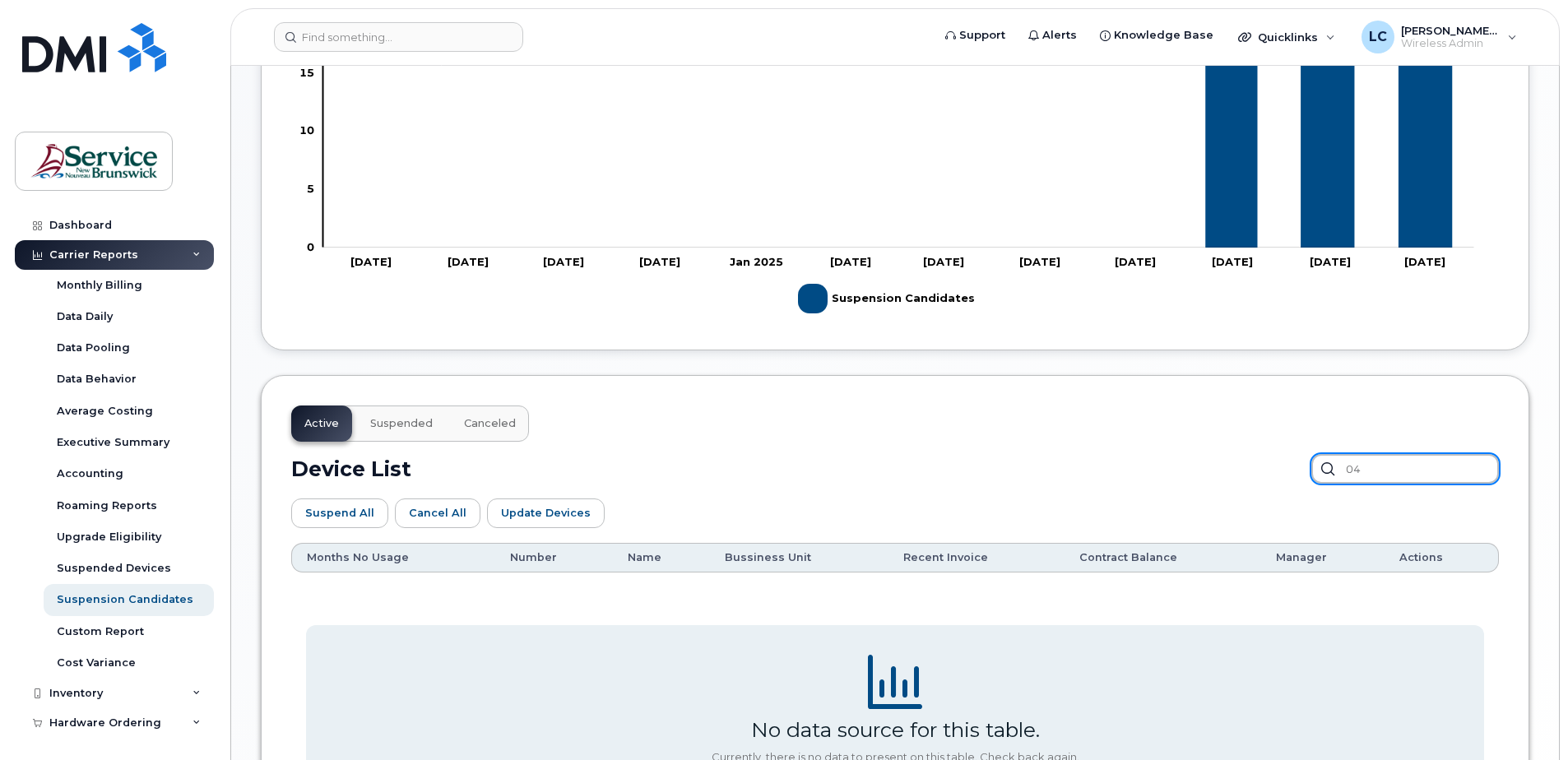
type input "0"
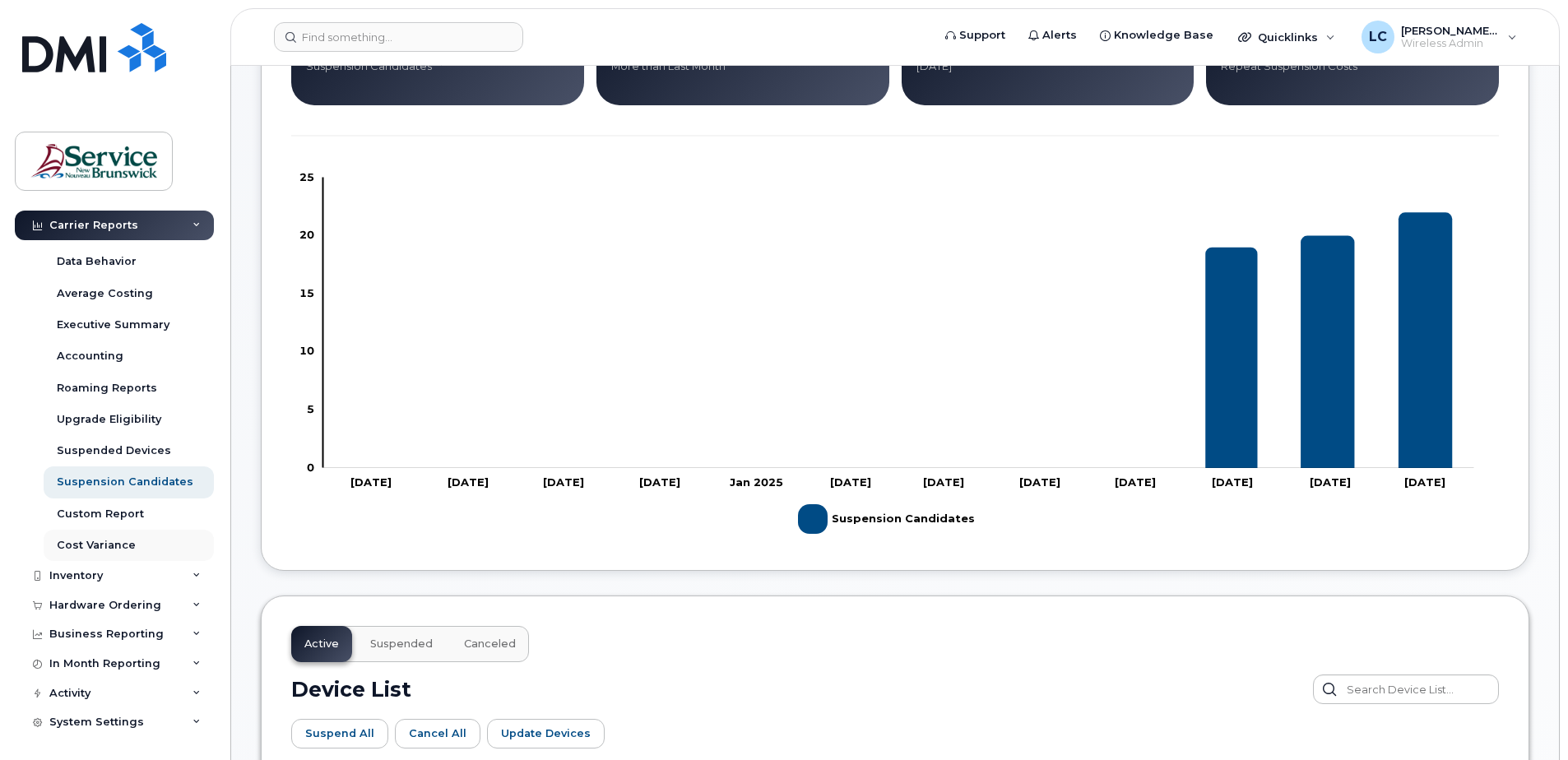
scroll to position [118, 0]
click at [115, 578] on div "Inventory" at bounding box center [114, 575] width 199 height 30
click at [117, 600] on div "Mobility Devices" at bounding box center [103, 605] width 93 height 15
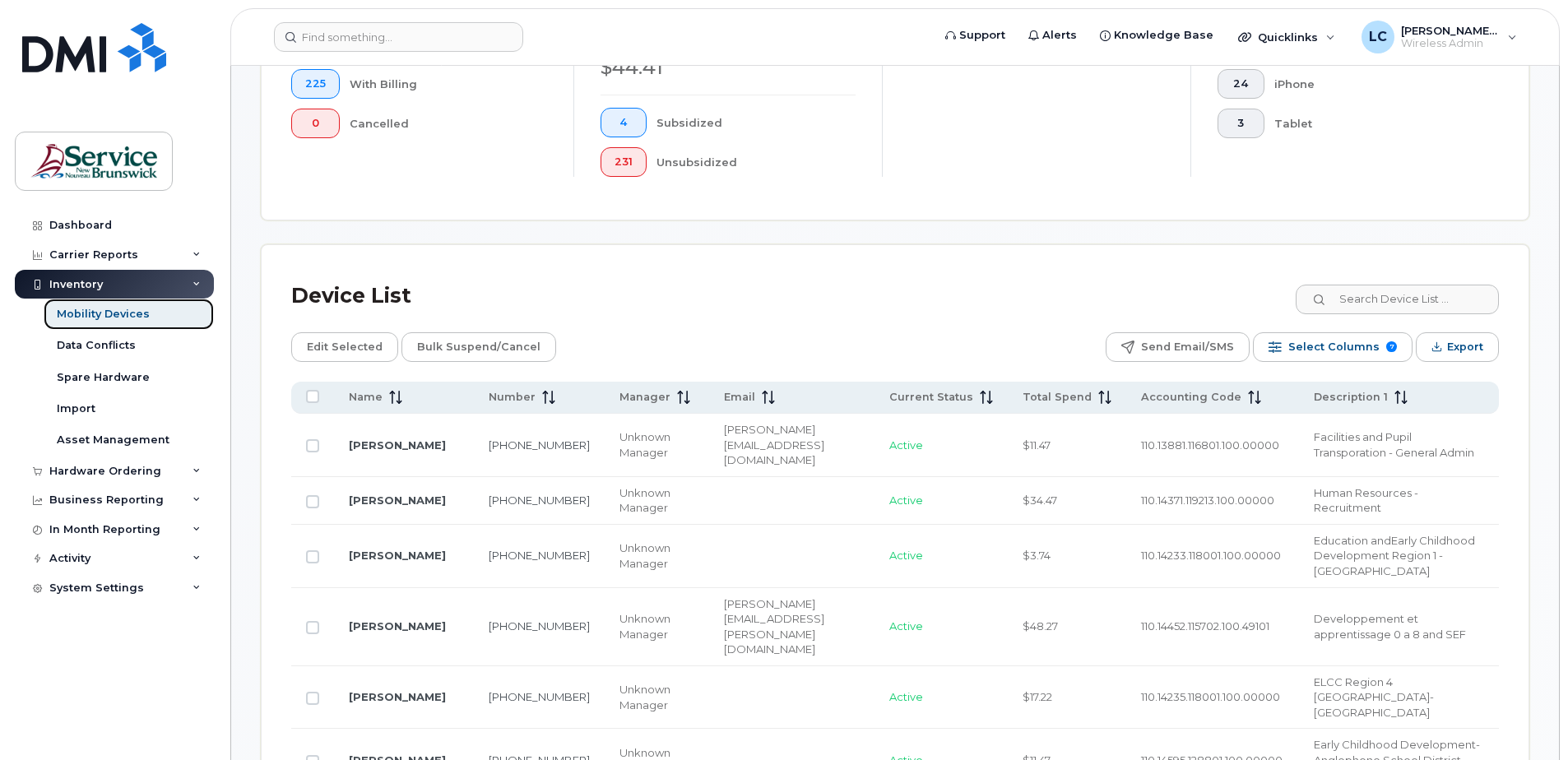
scroll to position [576, 0]
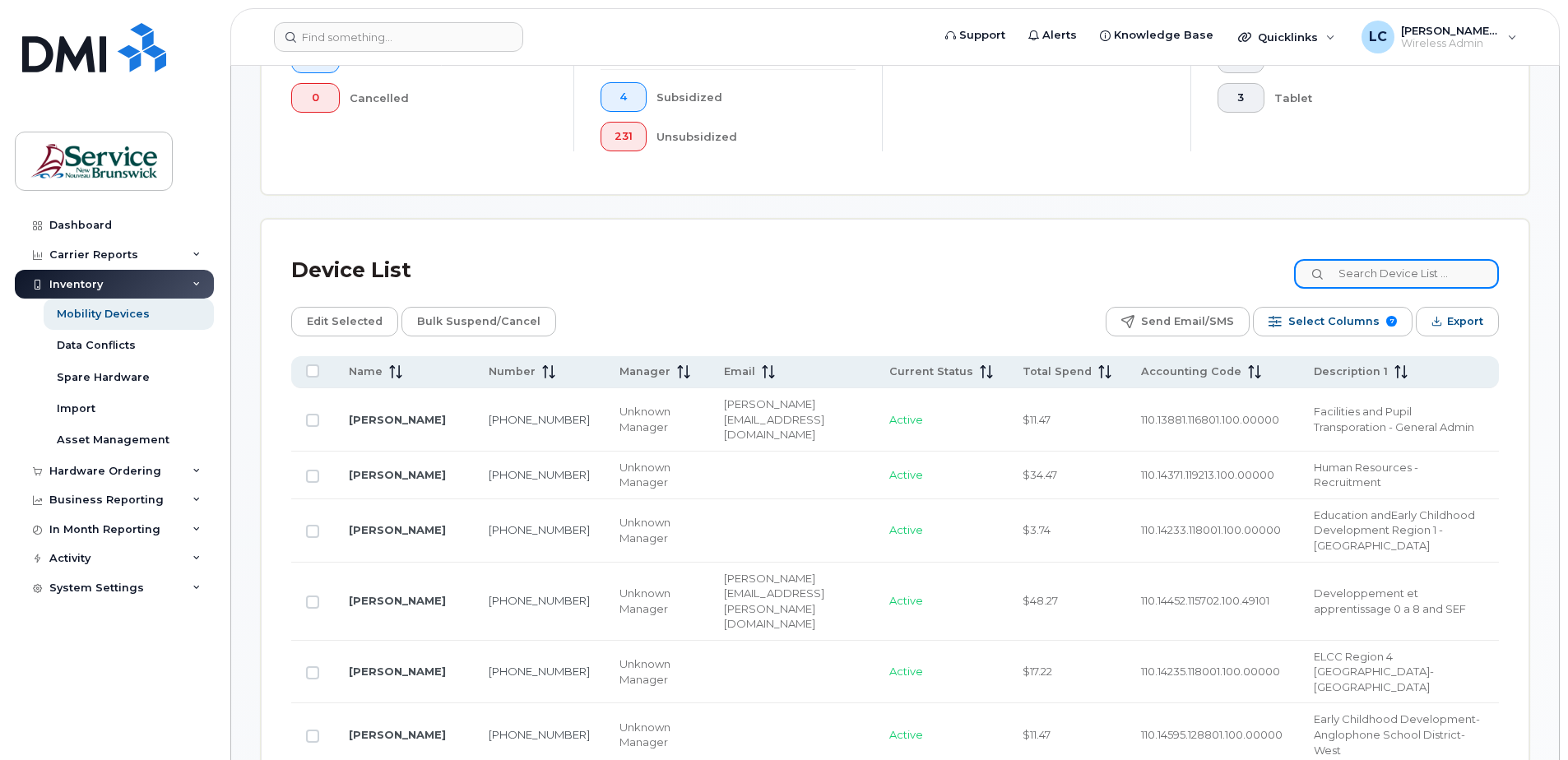
click at [1386, 275] on input at bounding box center [1396, 273] width 205 height 30
click at [1380, 278] on input at bounding box center [1396, 273] width 205 height 30
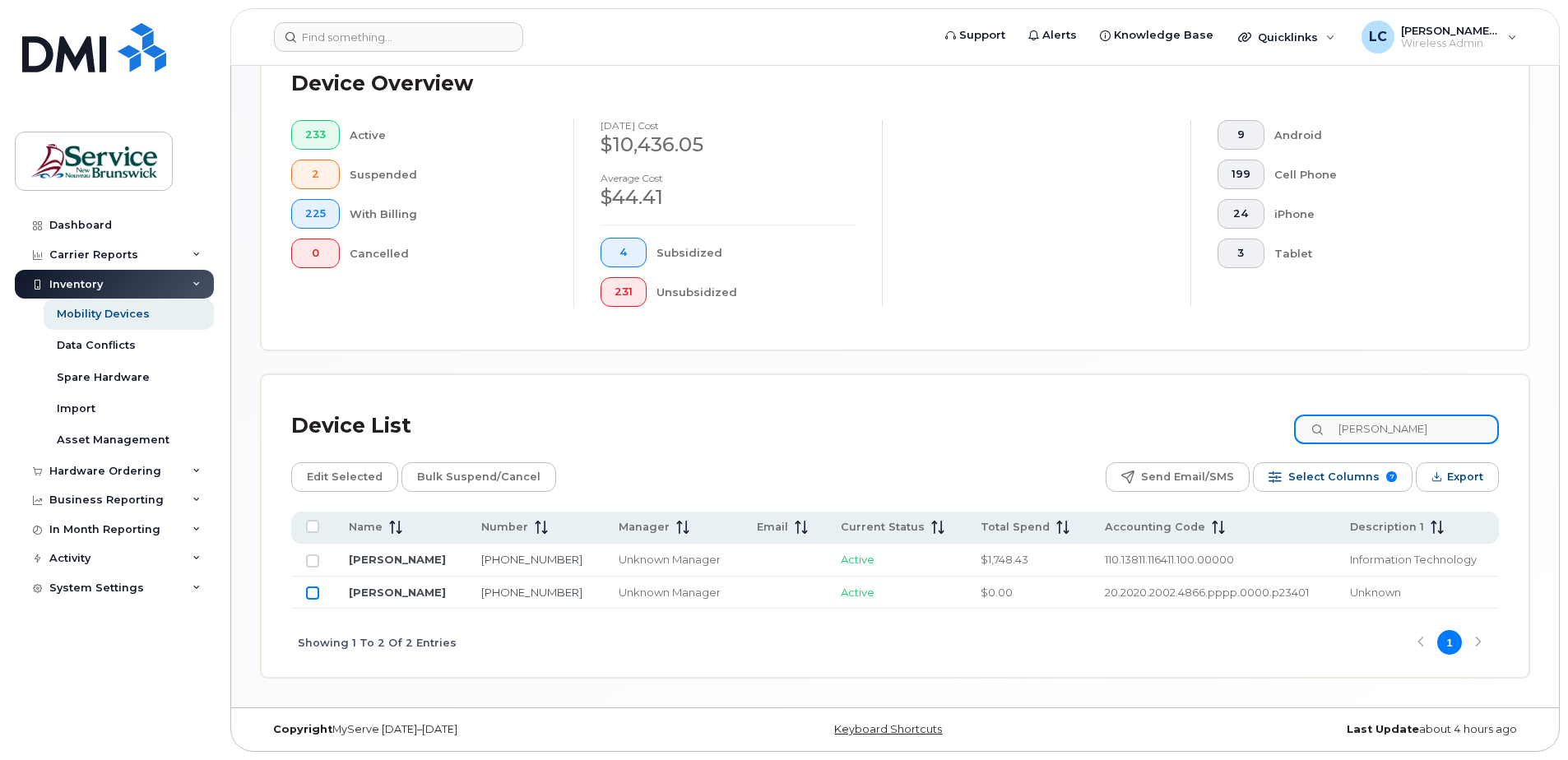
type input "daigle"
click at [316, 589] on input "Row Unselected" at bounding box center [312, 593] width 13 height 13
checkbox input "true"
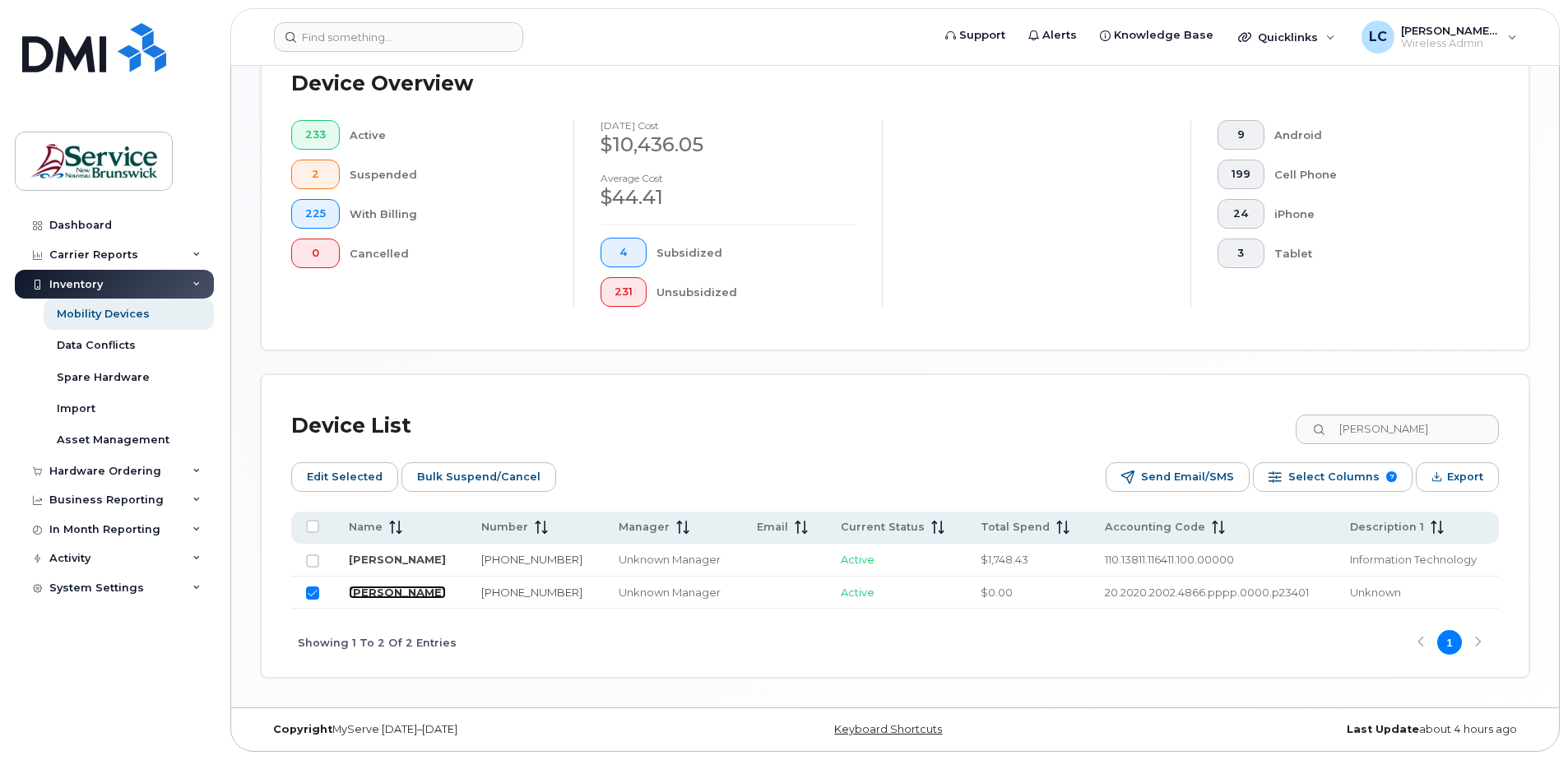
click at [394, 589] on link "Julie Daigle" at bounding box center [397, 592] width 97 height 13
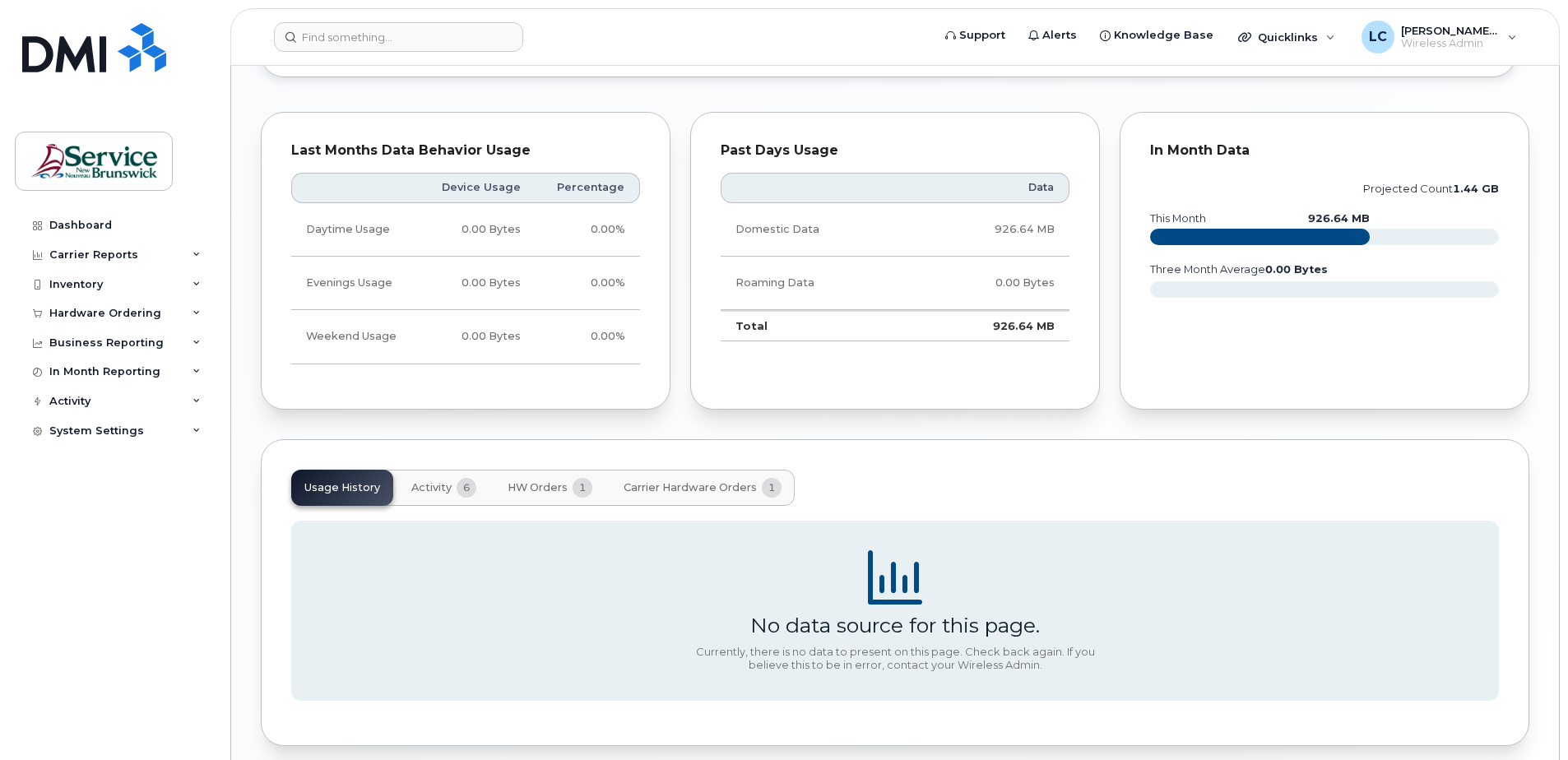
scroll to position [1151, 0]
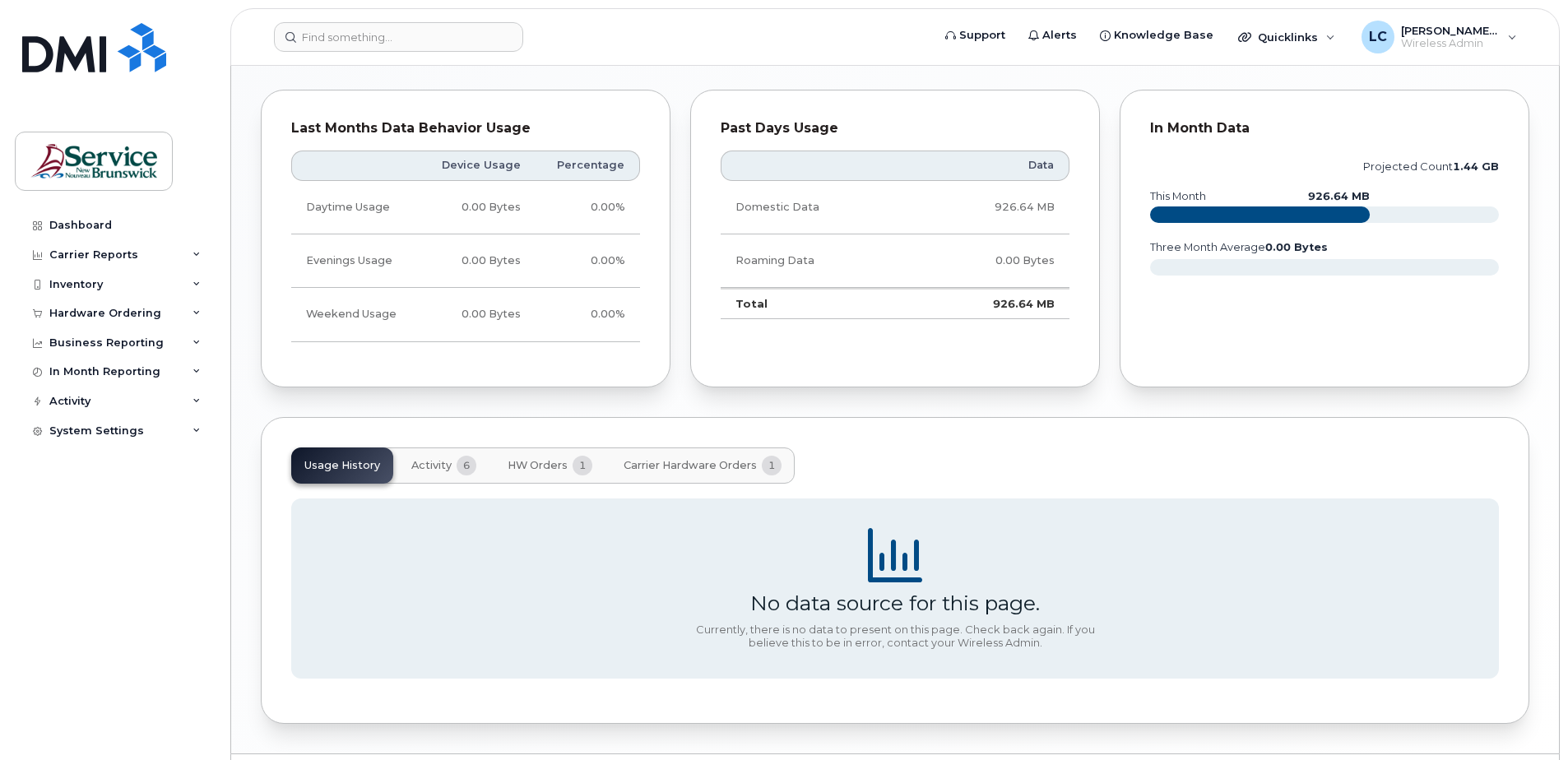
click at [422, 463] on span "Activity" at bounding box center [431, 465] width 40 height 13
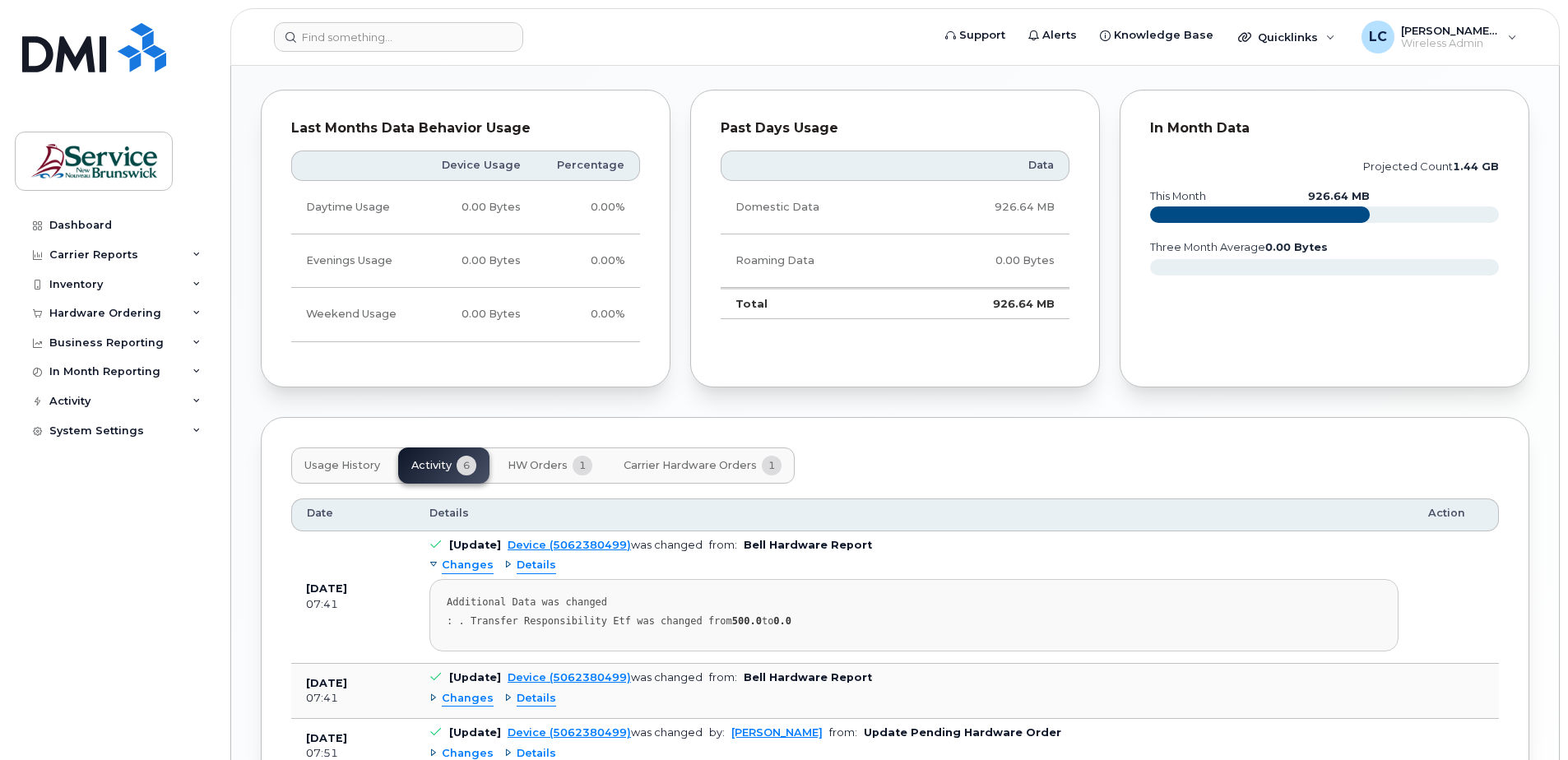
click at [523, 463] on span "HW Orders" at bounding box center [538, 465] width 60 height 13
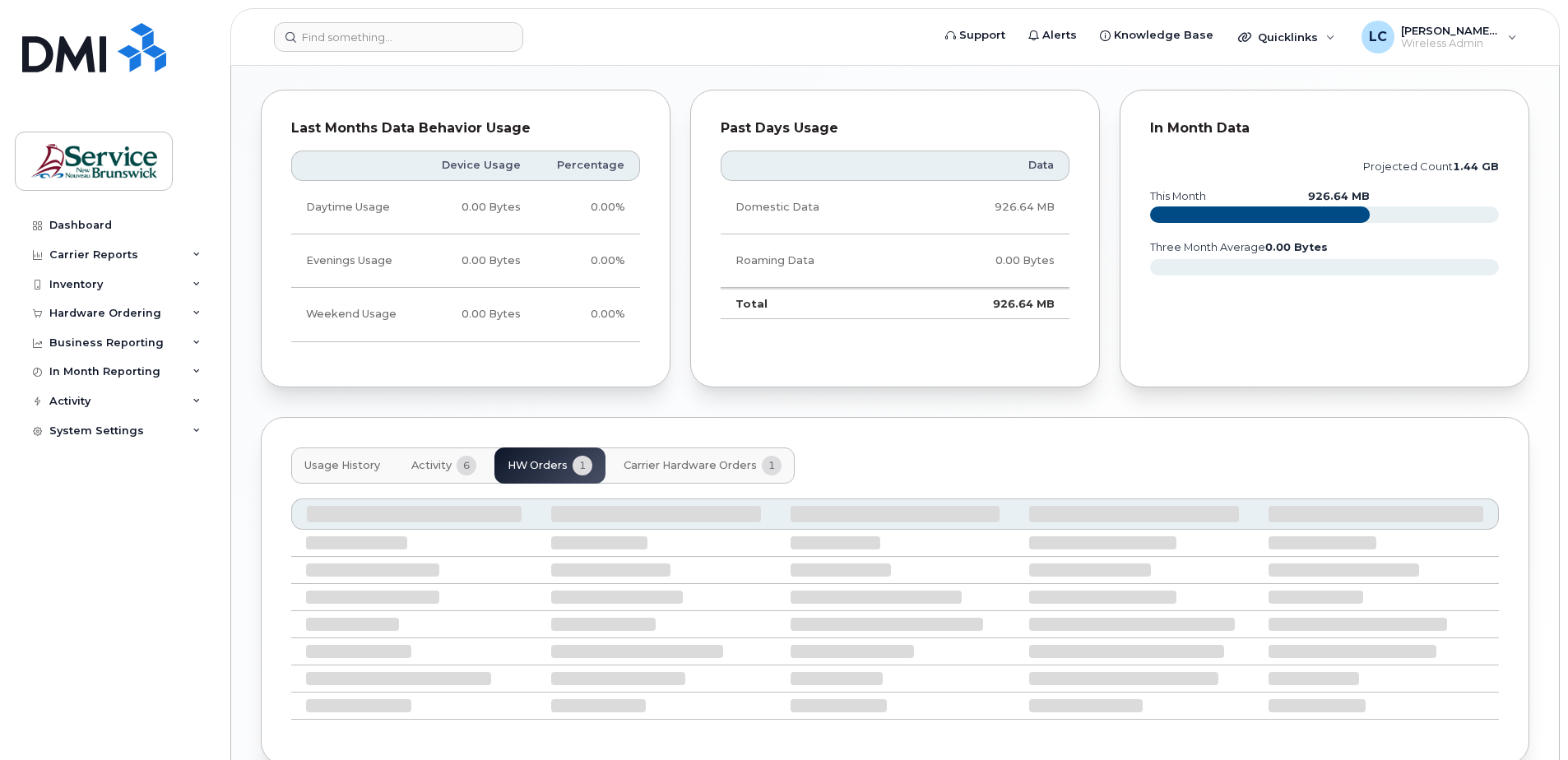
scroll to position [1139, 0]
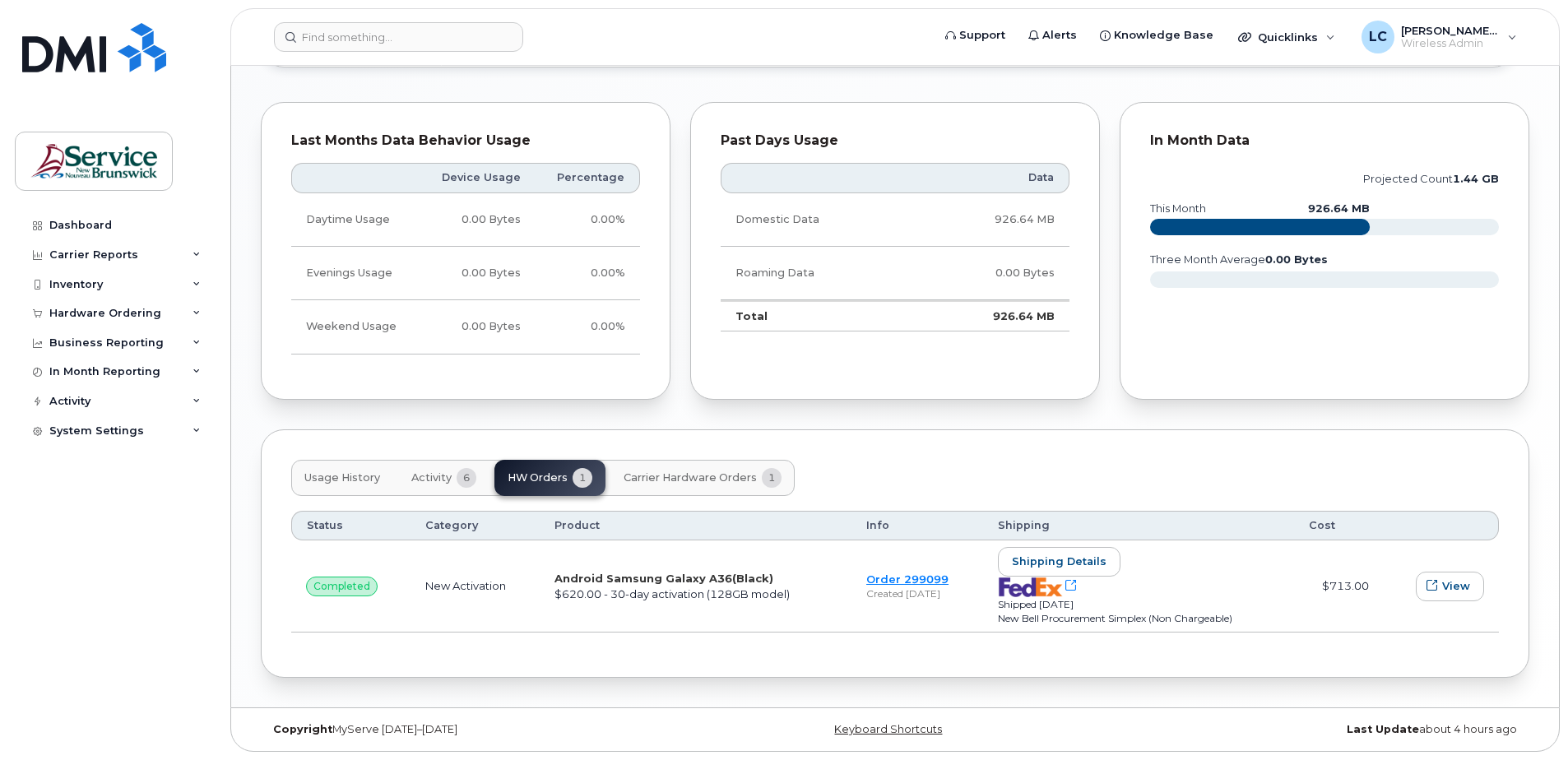
click at [662, 472] on span "Carrier Hardware Orders" at bounding box center [690, 477] width 133 height 13
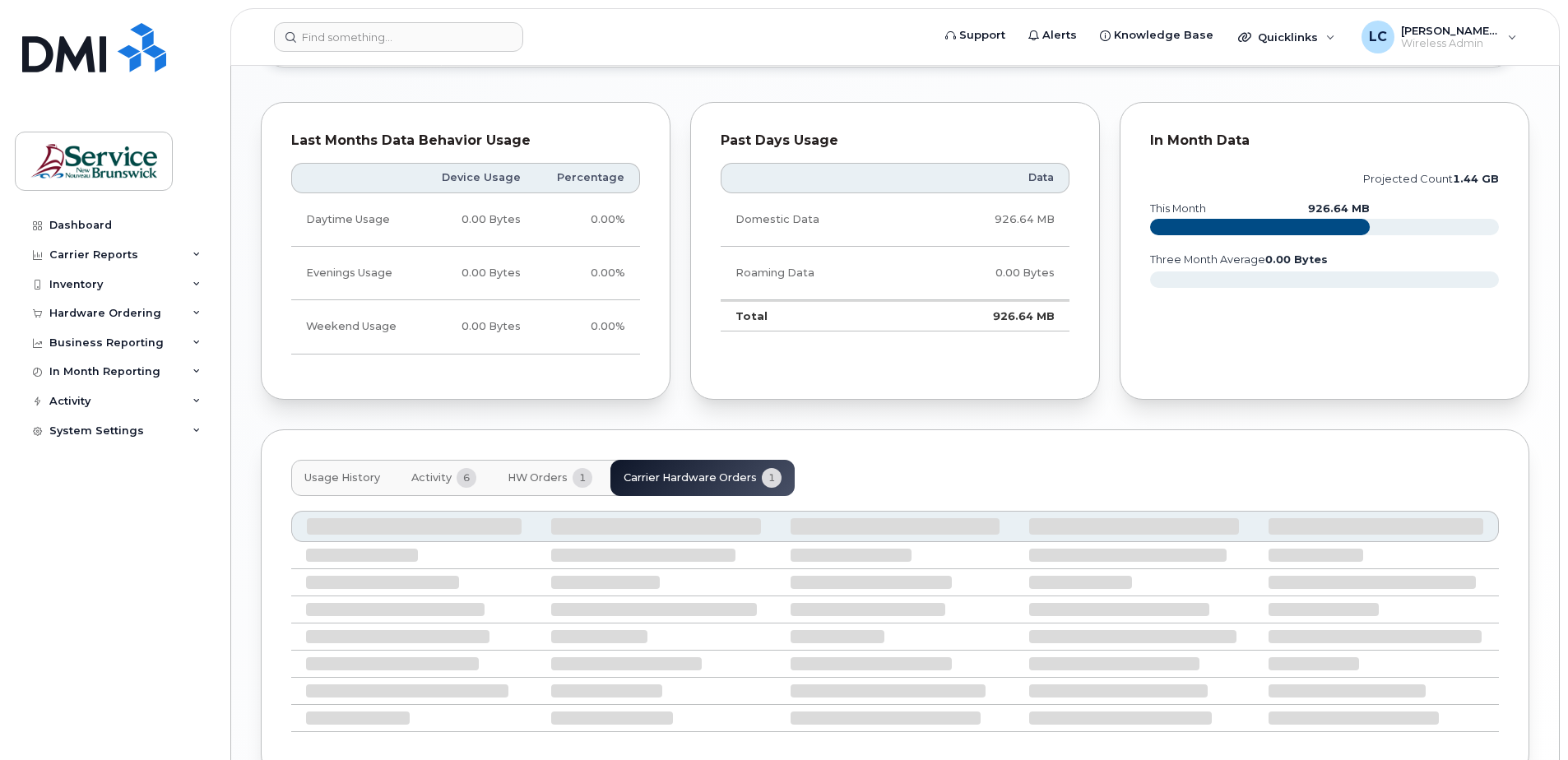
scroll to position [1090, 0]
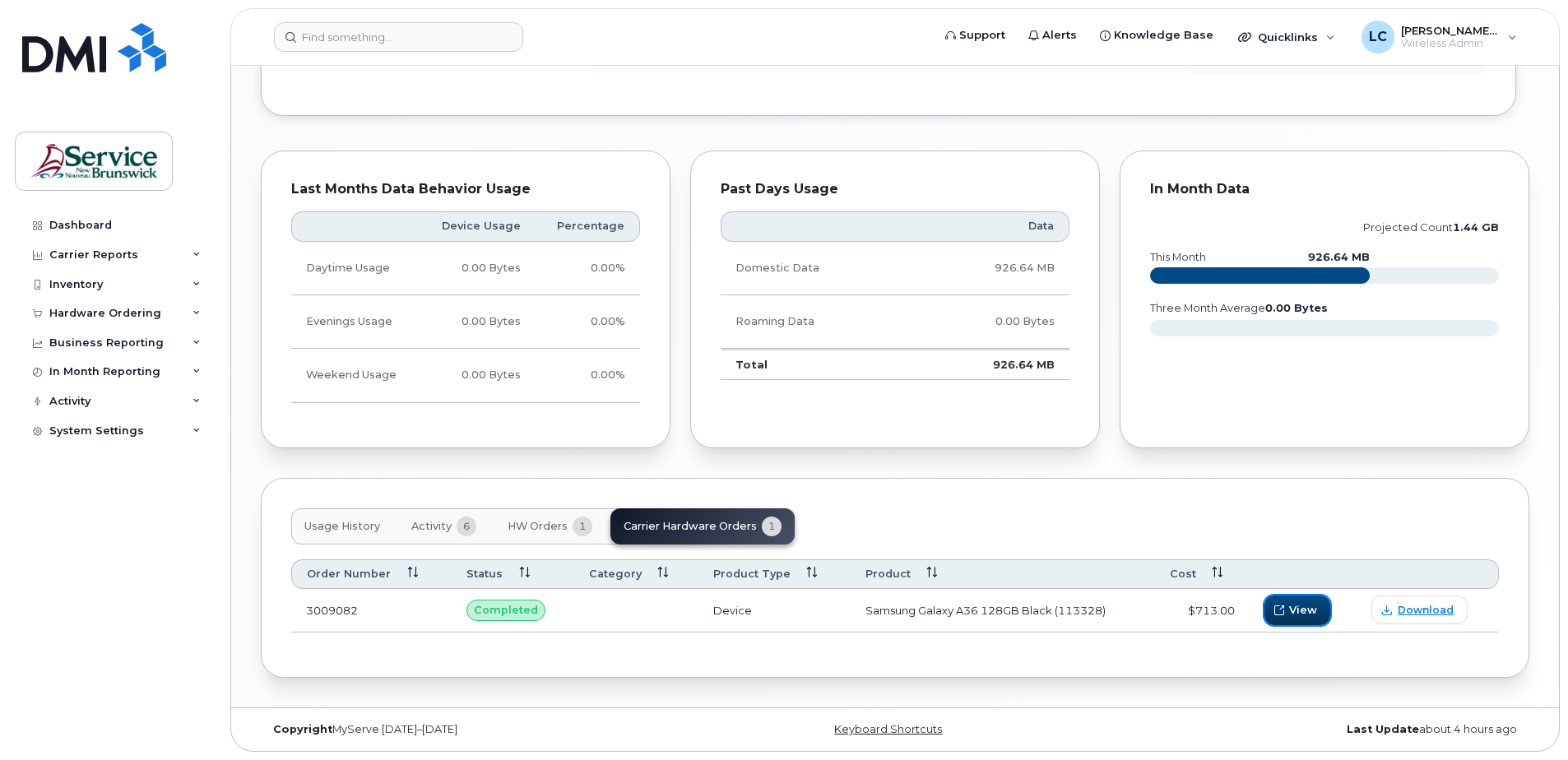
click at [1302, 608] on span "View" at bounding box center [1303, 610] width 28 height 16
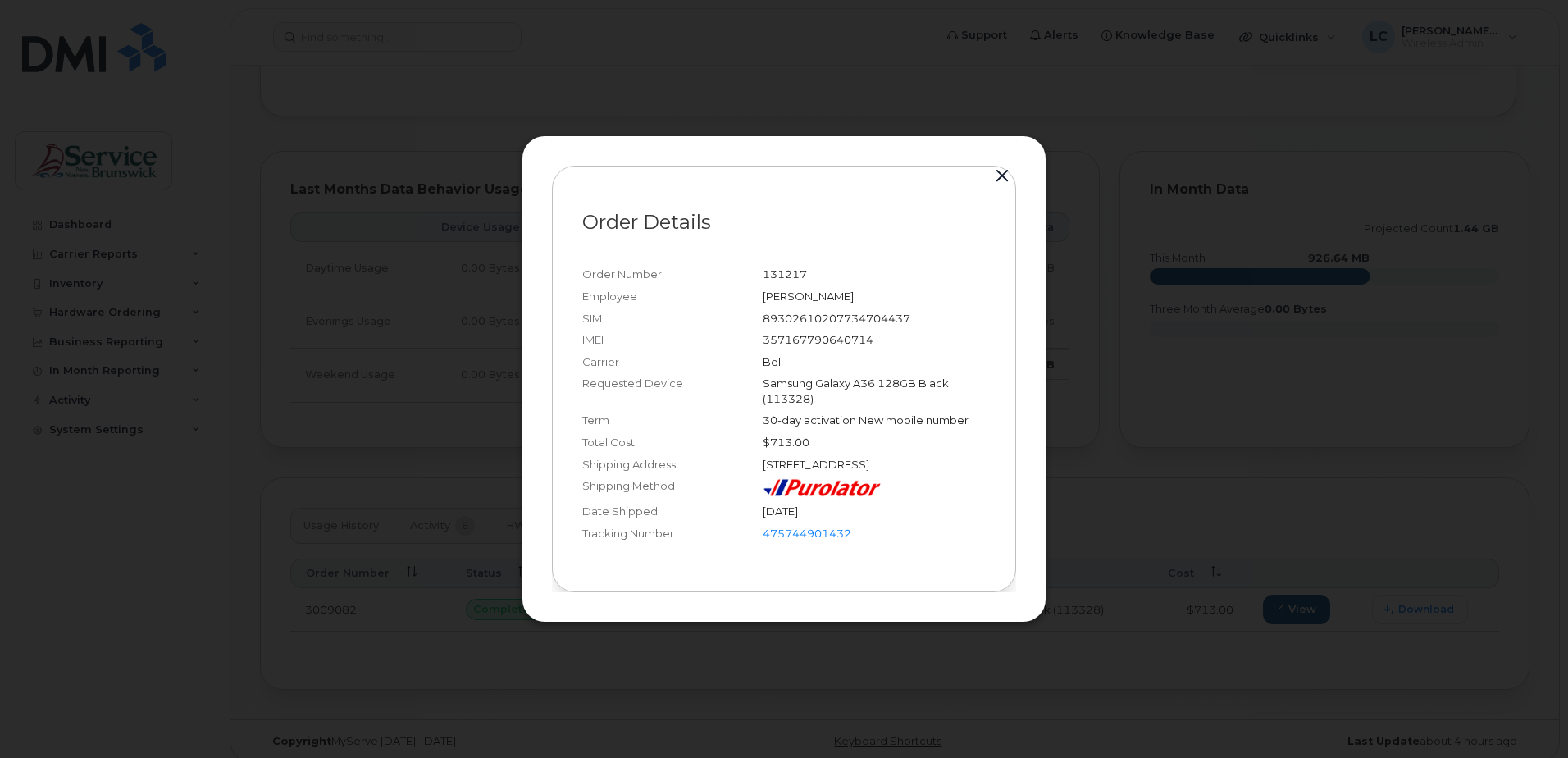
click at [998, 165] on button "button" at bounding box center [1002, 177] width 24 height 23
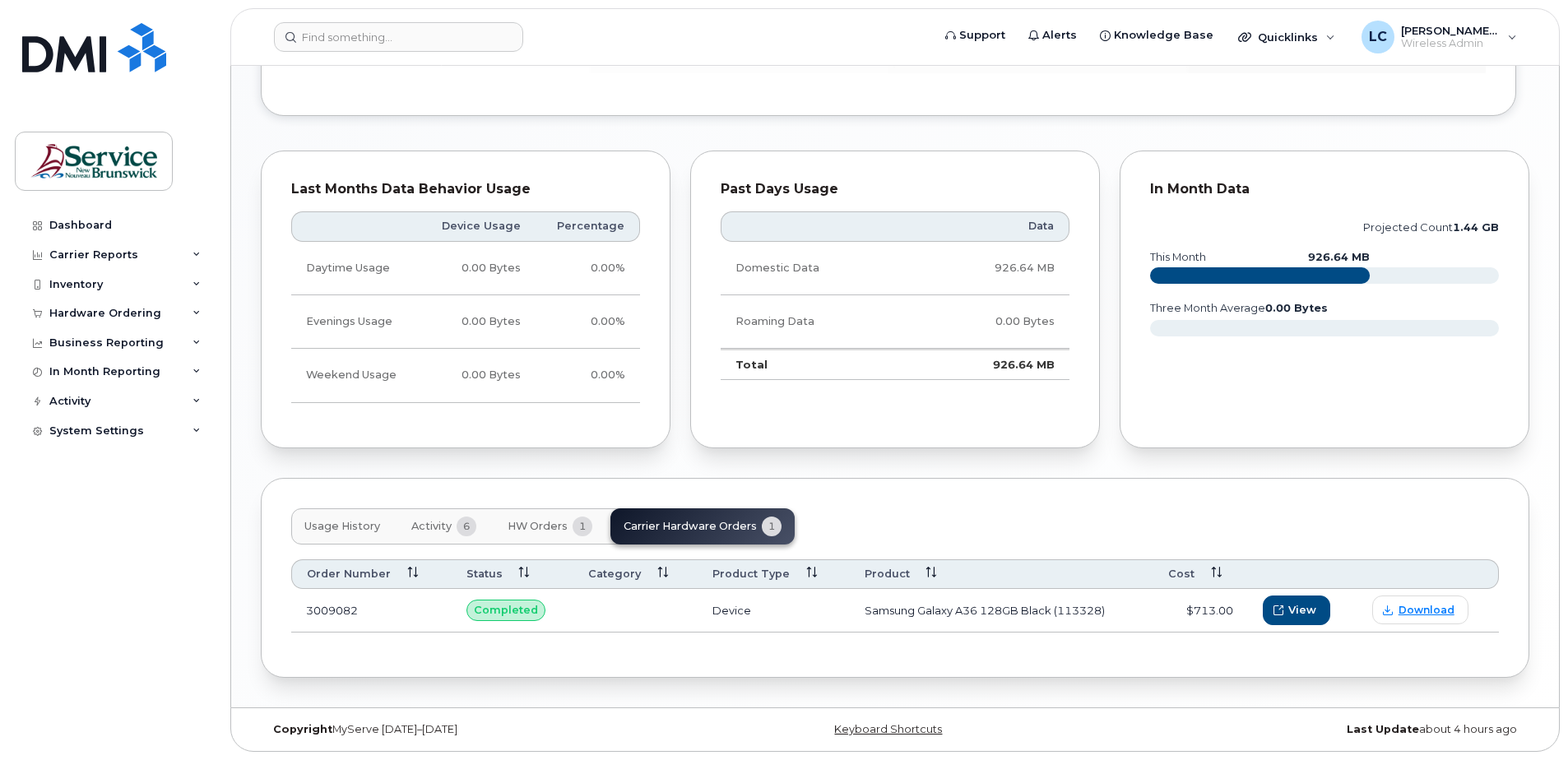
click at [547, 523] on span "HW Orders" at bounding box center [538, 526] width 60 height 13
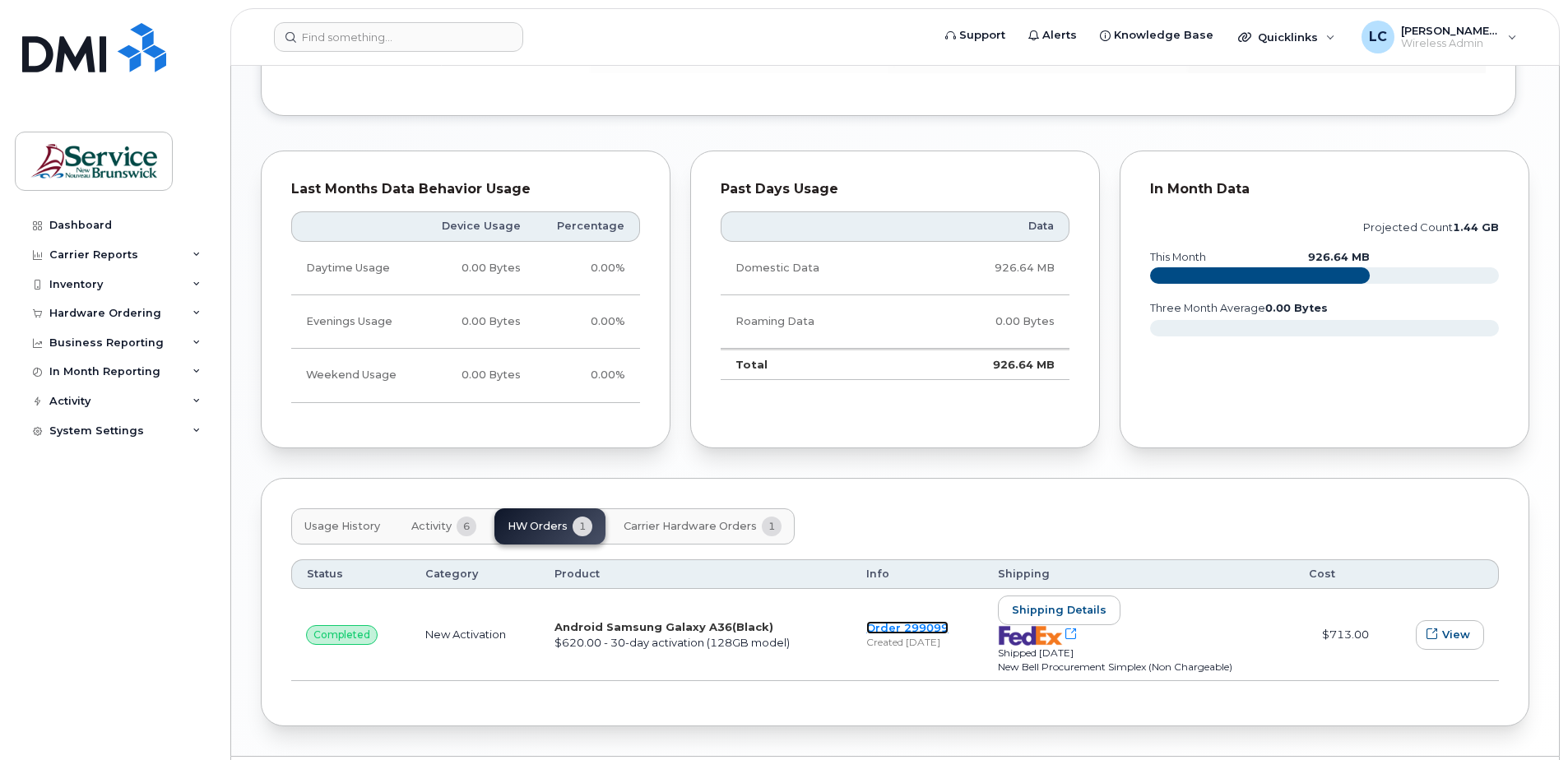
click at [912, 625] on link "Order 299099" at bounding box center [908, 627] width 82 height 13
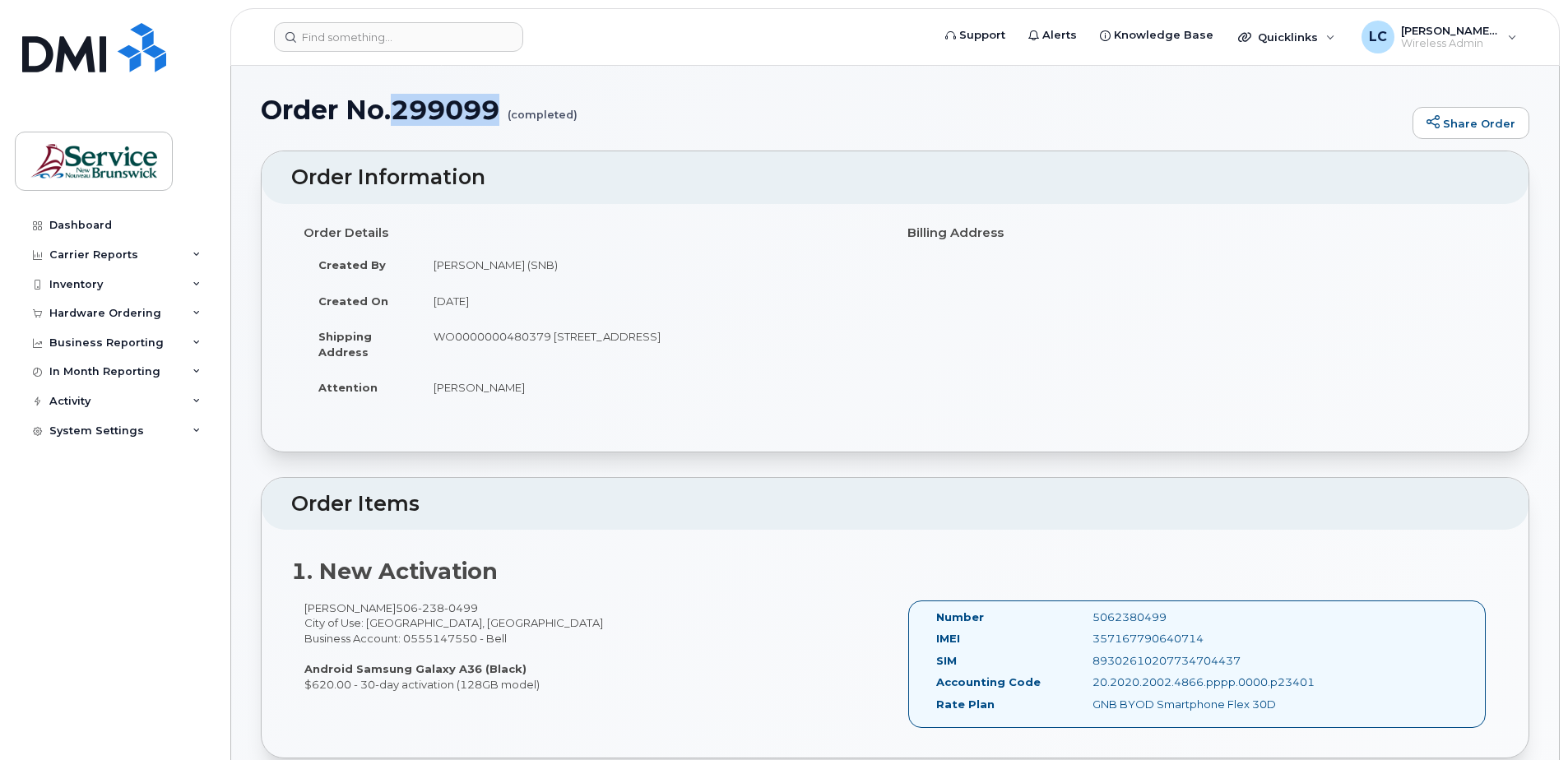
drag, startPoint x: 504, startPoint y: 102, endPoint x: 397, endPoint y: 109, distance: 107.2
click at [397, 109] on h1 "Order No.299099 (completed)" at bounding box center [832, 110] width 1144 height 29
copy h1 "299099"
click at [119, 424] on div "System Settings" at bounding box center [96, 430] width 95 height 13
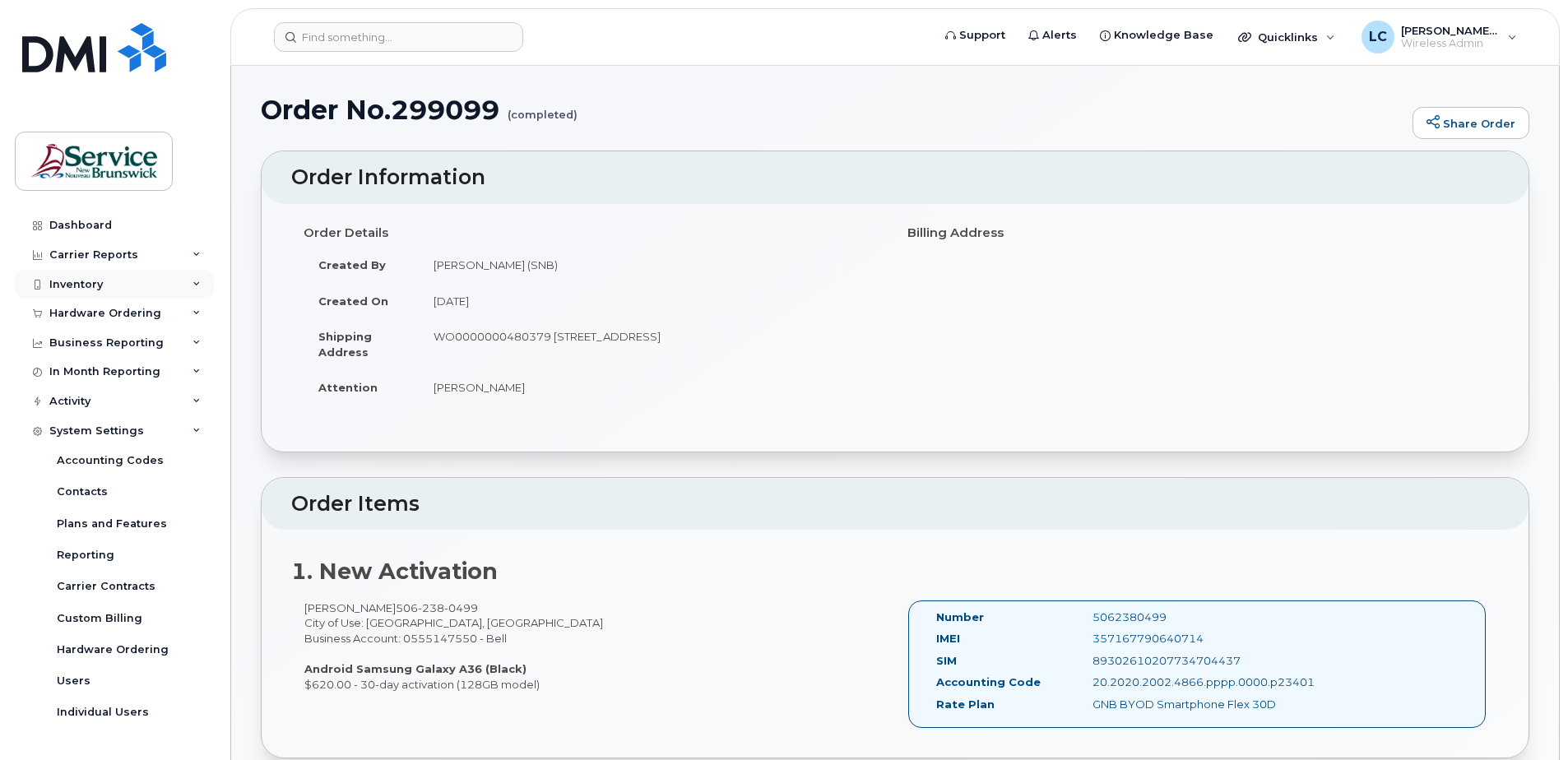
click at [86, 293] on div "Inventory" at bounding box center [114, 285] width 199 height 30
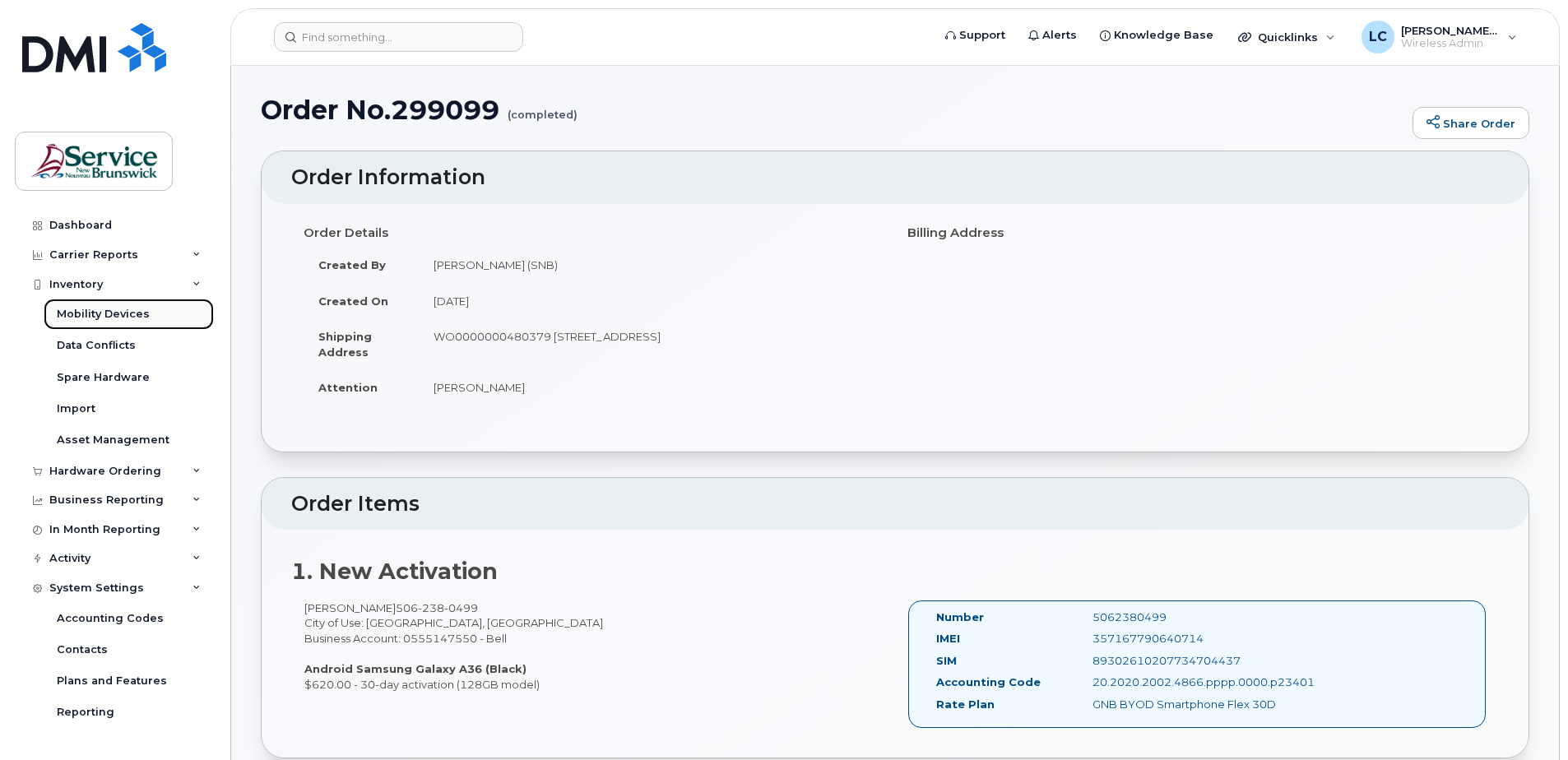
click at [93, 311] on div "Mobility Devices" at bounding box center [103, 314] width 93 height 15
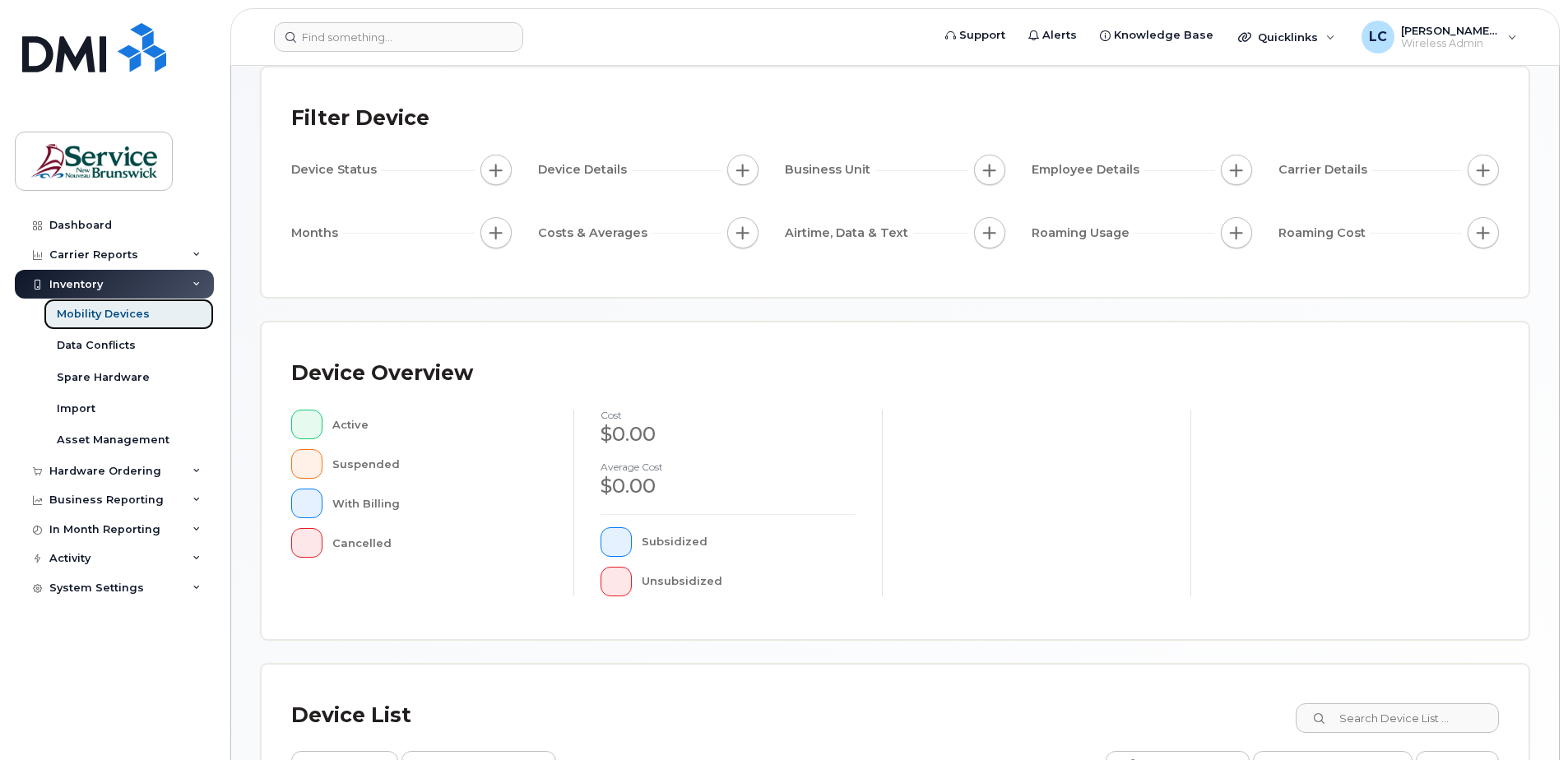
scroll to position [329, 0]
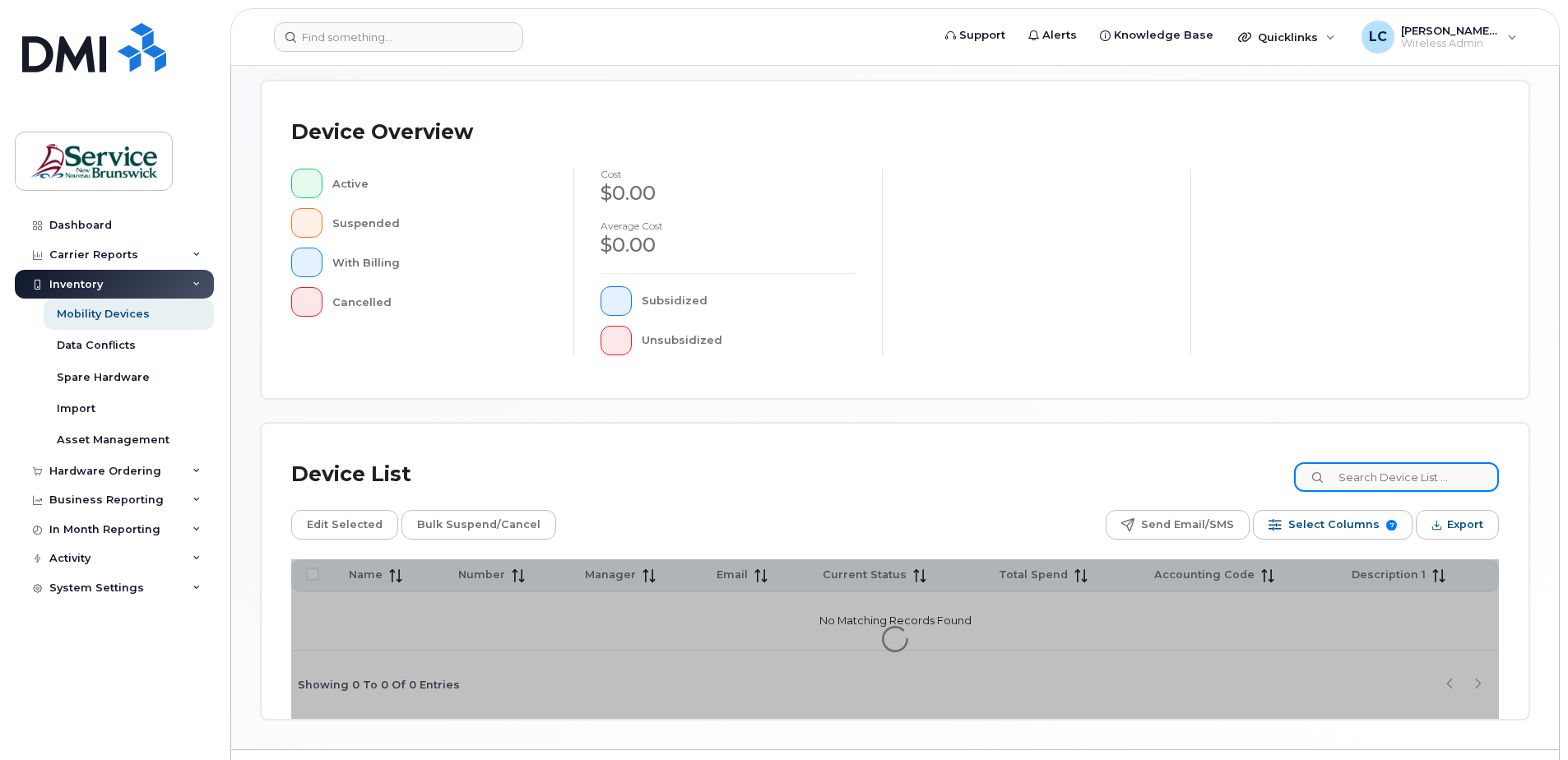
click at [1393, 470] on input at bounding box center [1396, 477] width 205 height 30
type input "julie daigle"
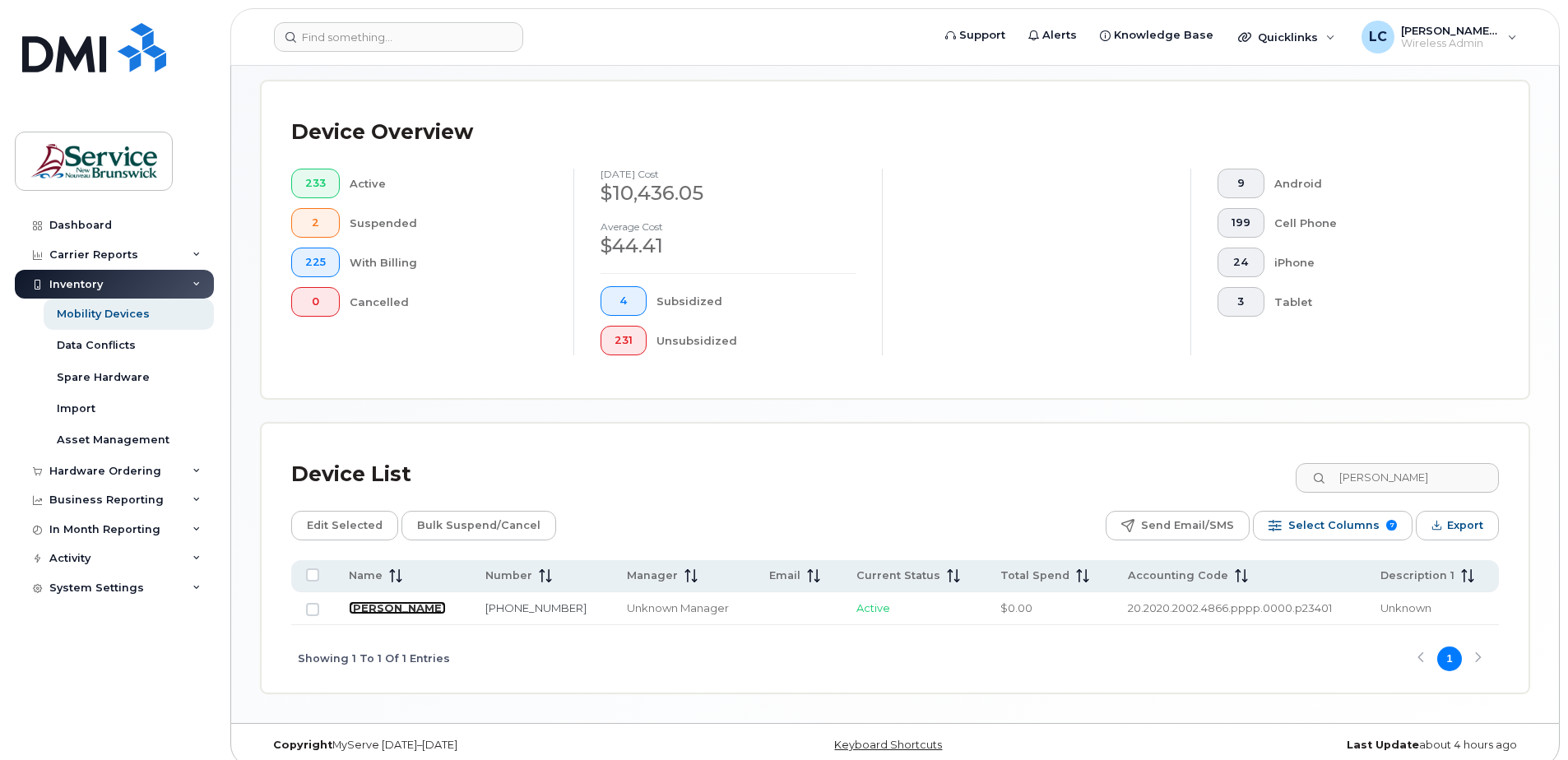
click at [360, 604] on link "[PERSON_NAME]" at bounding box center [397, 607] width 97 height 13
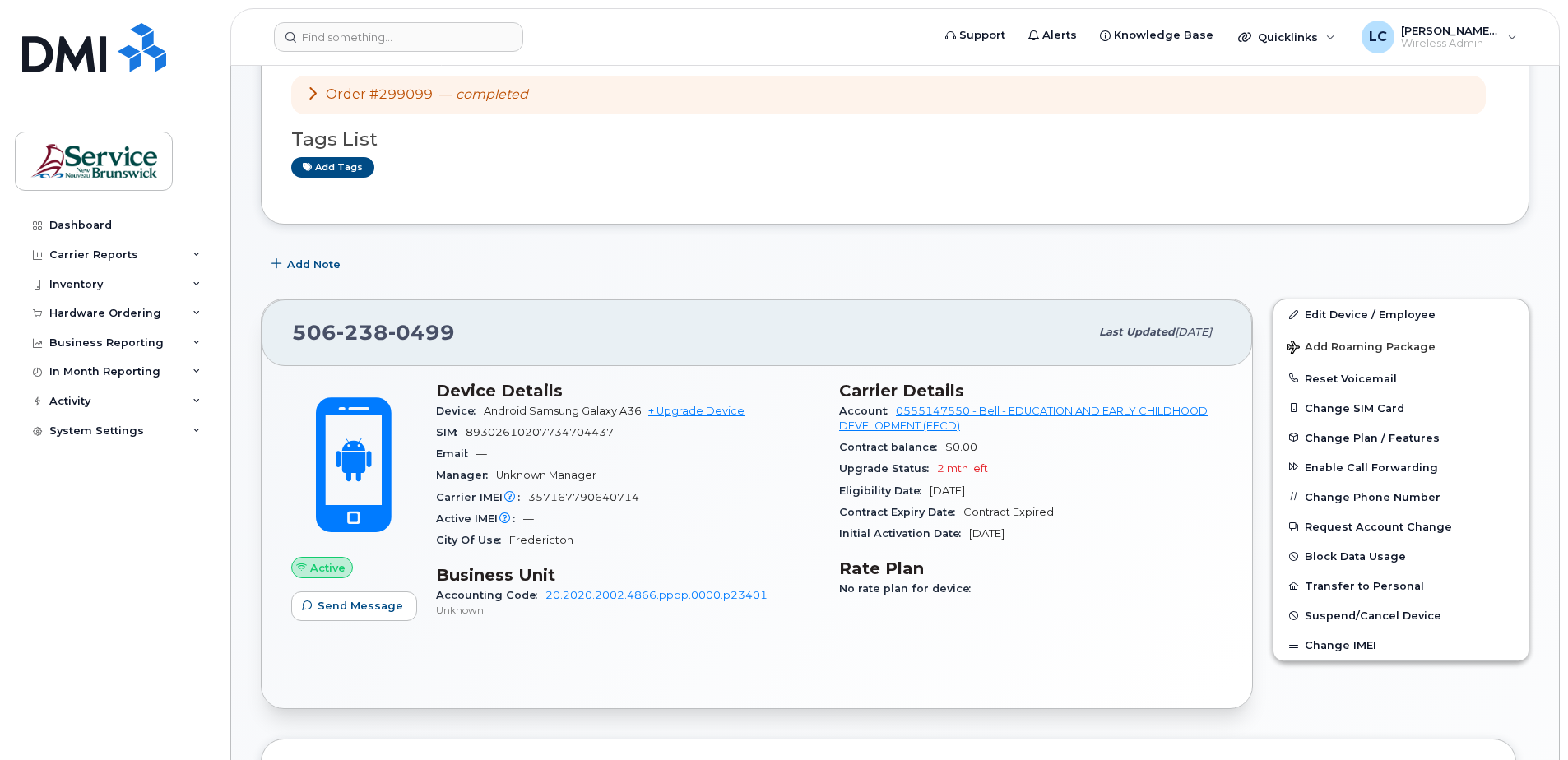
scroll to position [165, 0]
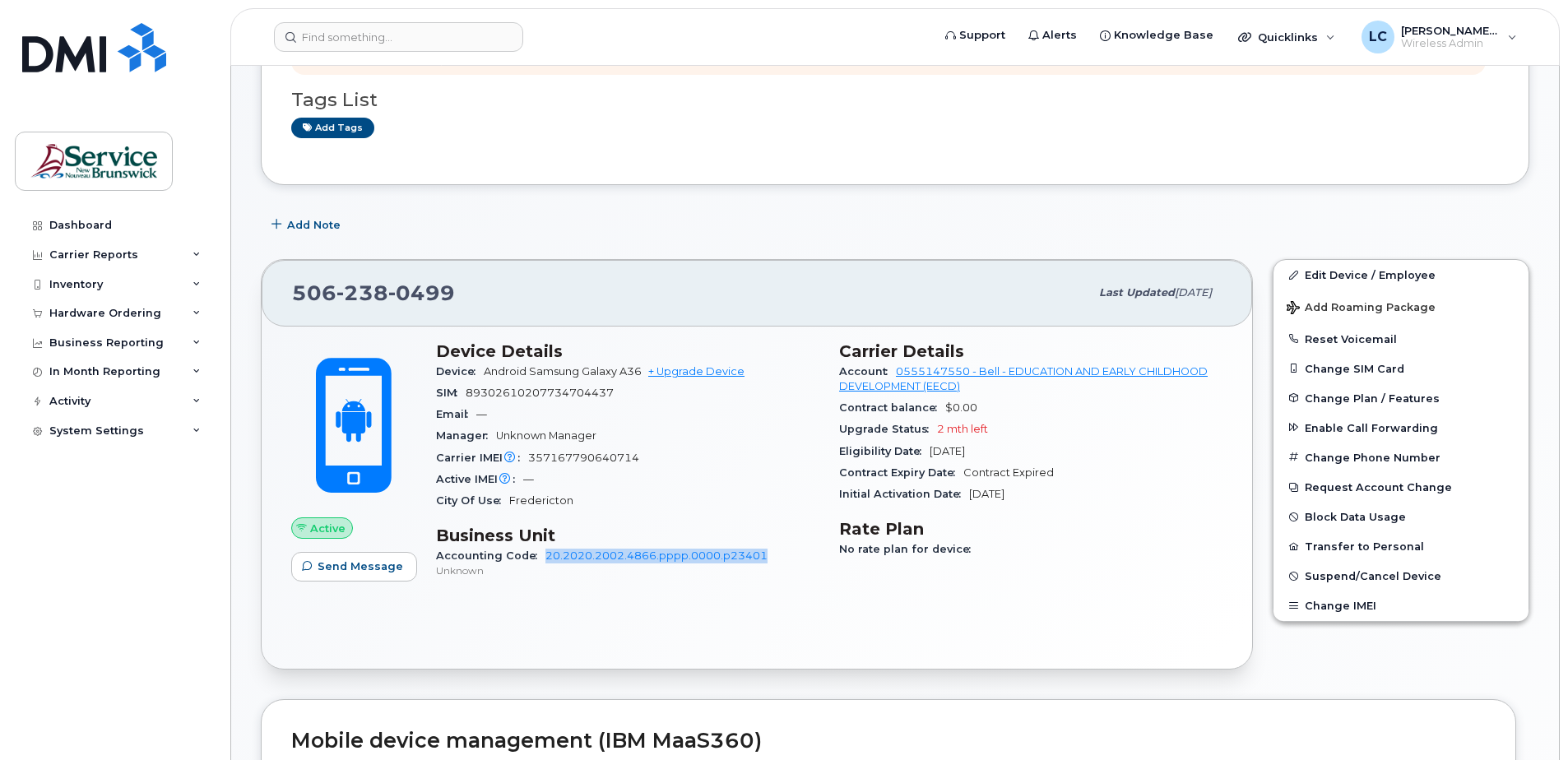
drag, startPoint x: 779, startPoint y: 555, endPoint x: 541, endPoint y: 559, distance: 238.0
click at [541, 559] on div "Accounting Code 20.2020.2002.4866.pppp.0000.p23401 Unknown" at bounding box center [627, 563] width 383 height 35
copy link "20.2020.2002.4866.pppp.0000.p23401"
click at [118, 430] on div "System Settings" at bounding box center [96, 430] width 95 height 13
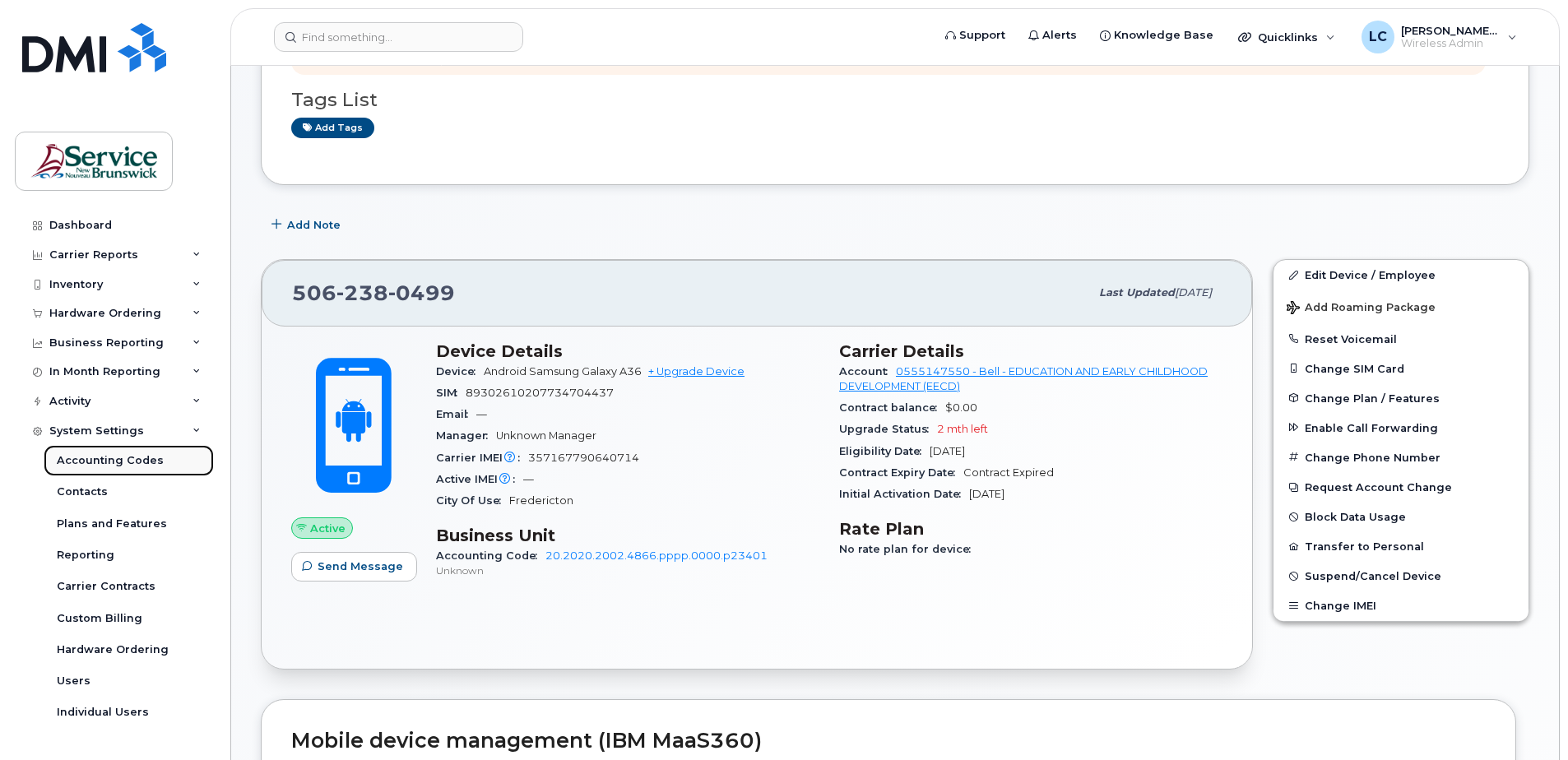
click at [123, 455] on div "Accounting Codes" at bounding box center [110, 460] width 107 height 15
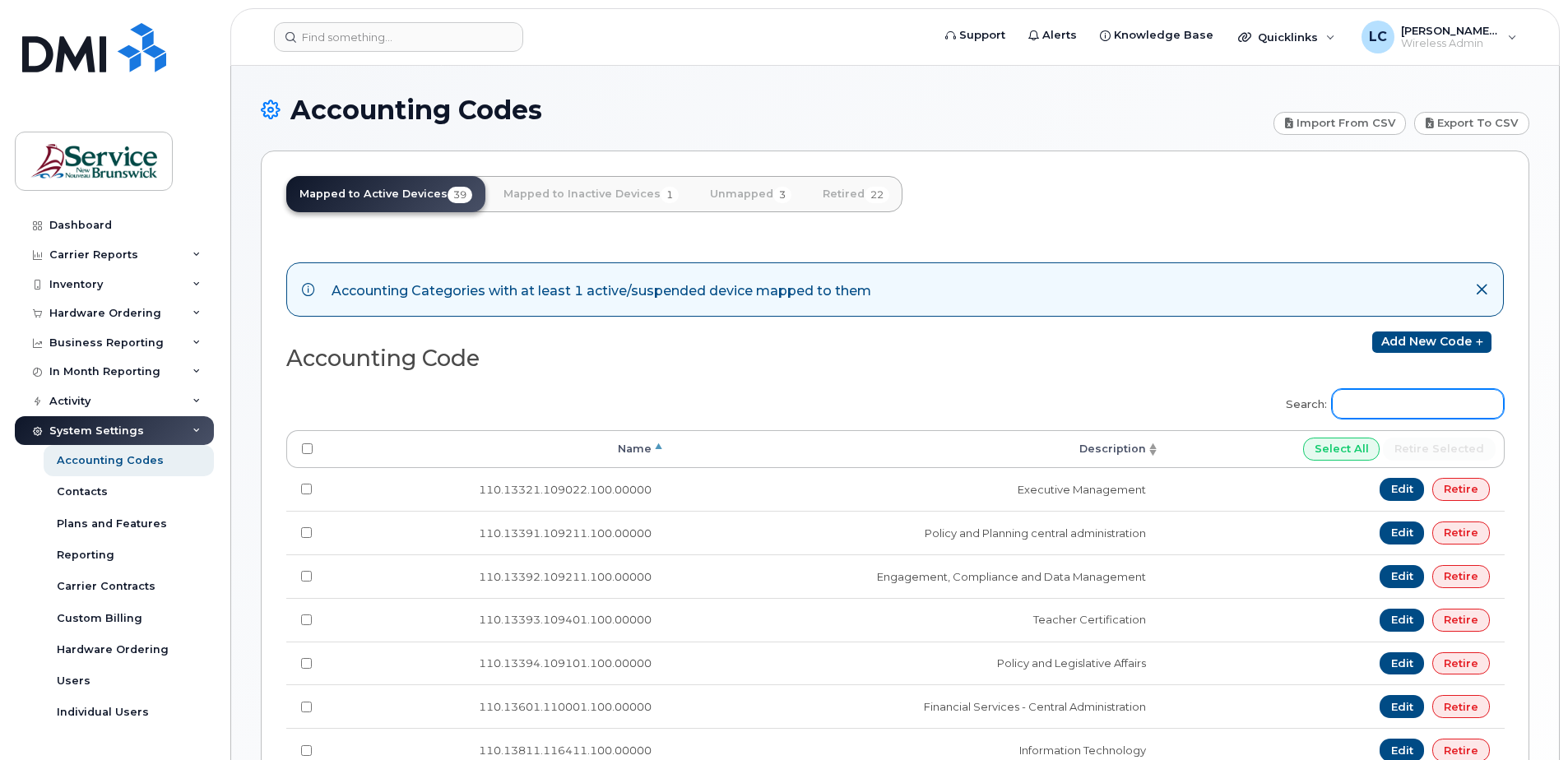
click at [1373, 404] on input "Search:" at bounding box center [1417, 404] width 172 height 30
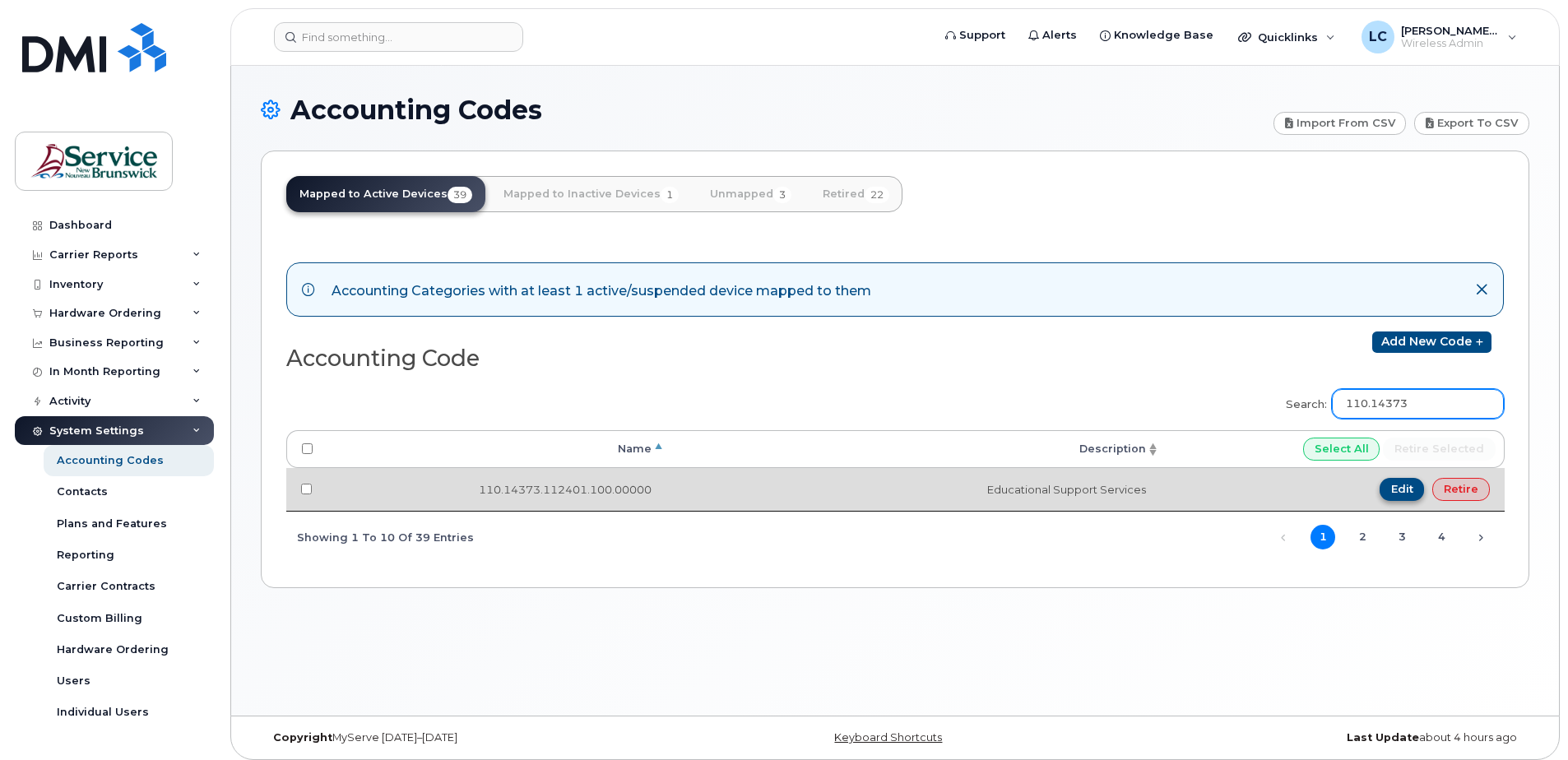
type input "110.14373"
click at [1403, 485] on link "Edit" at bounding box center [1402, 489] width 46 height 23
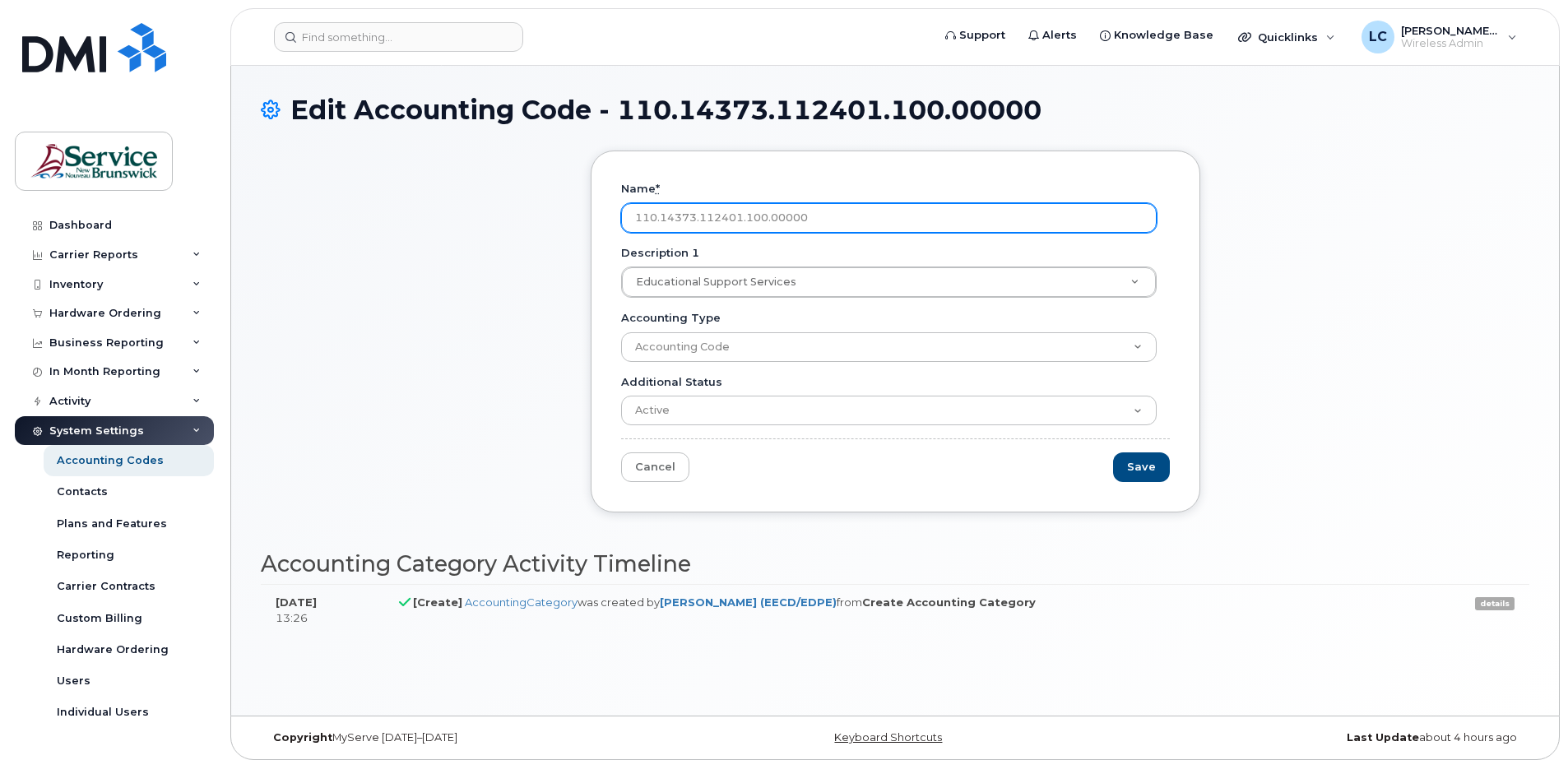
click at [727, 217] on input "110.14373.112401.100.00000" at bounding box center [888, 218] width 536 height 30
type input "110.14373.112601.100.00000"
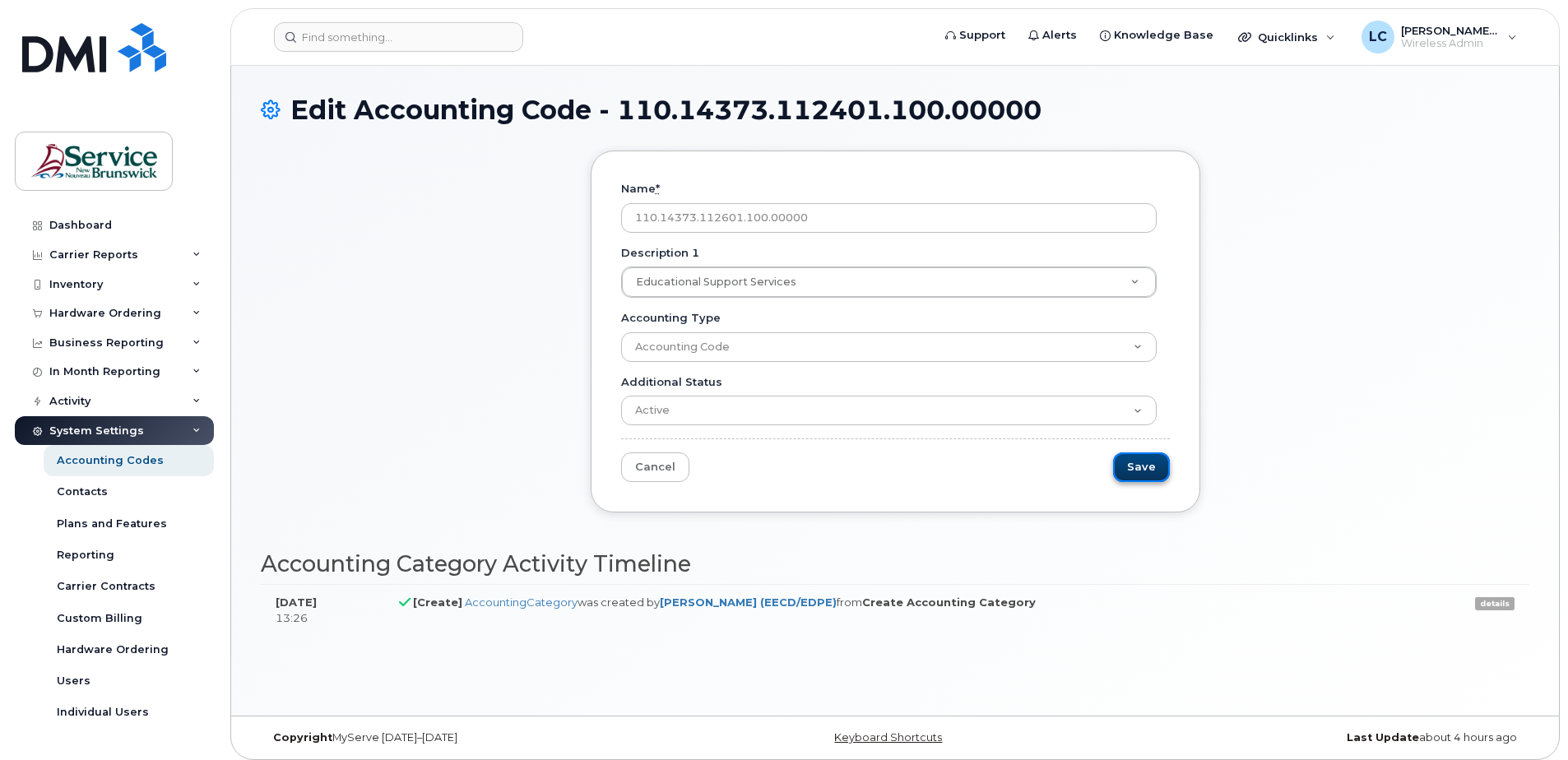
click at [1137, 461] on input "Save" at bounding box center [1141, 467] width 57 height 31
type input "Saving..."
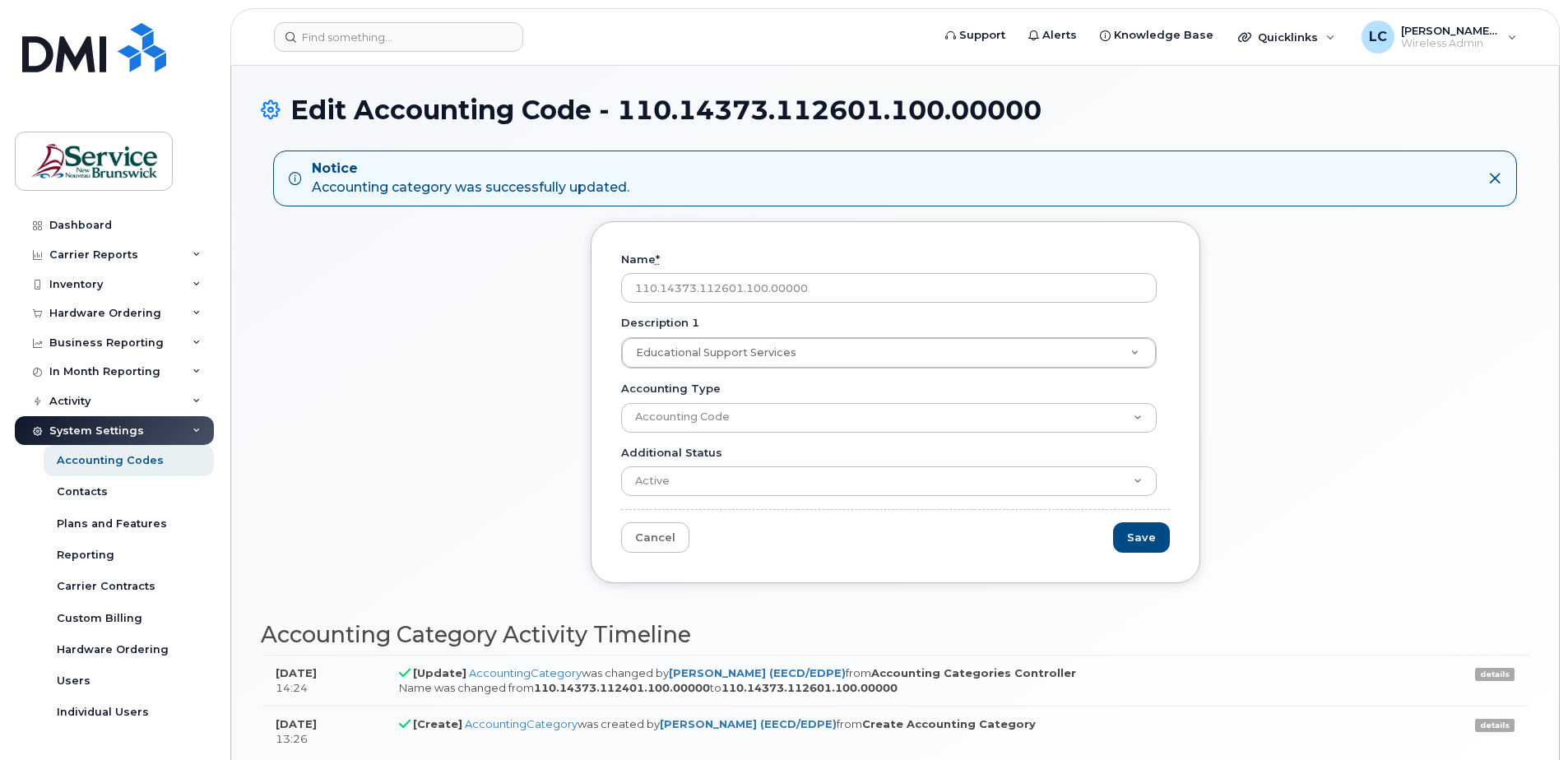
scroll to position [82, 0]
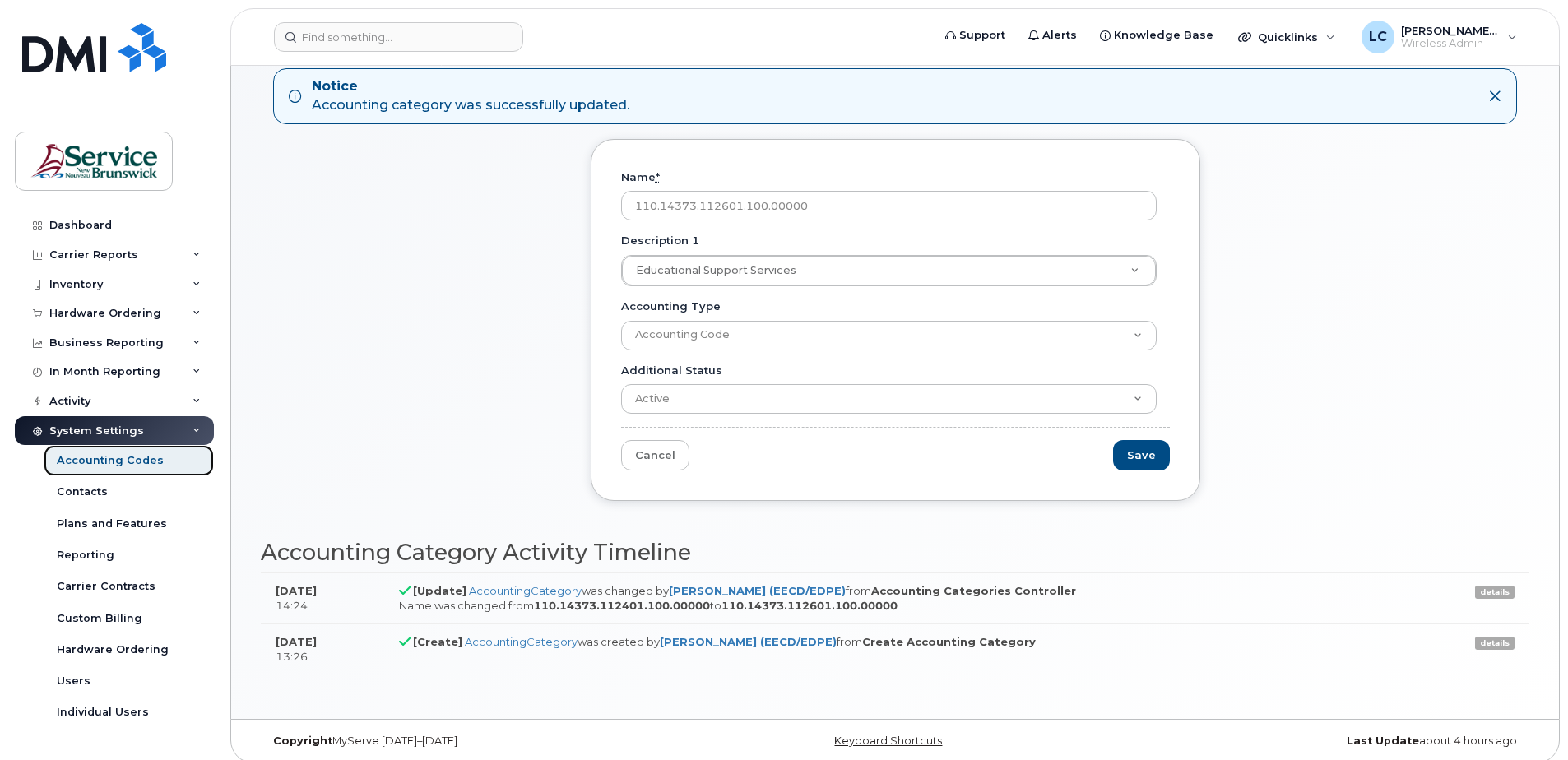
click at [130, 460] on div "Accounting Codes" at bounding box center [110, 460] width 107 height 15
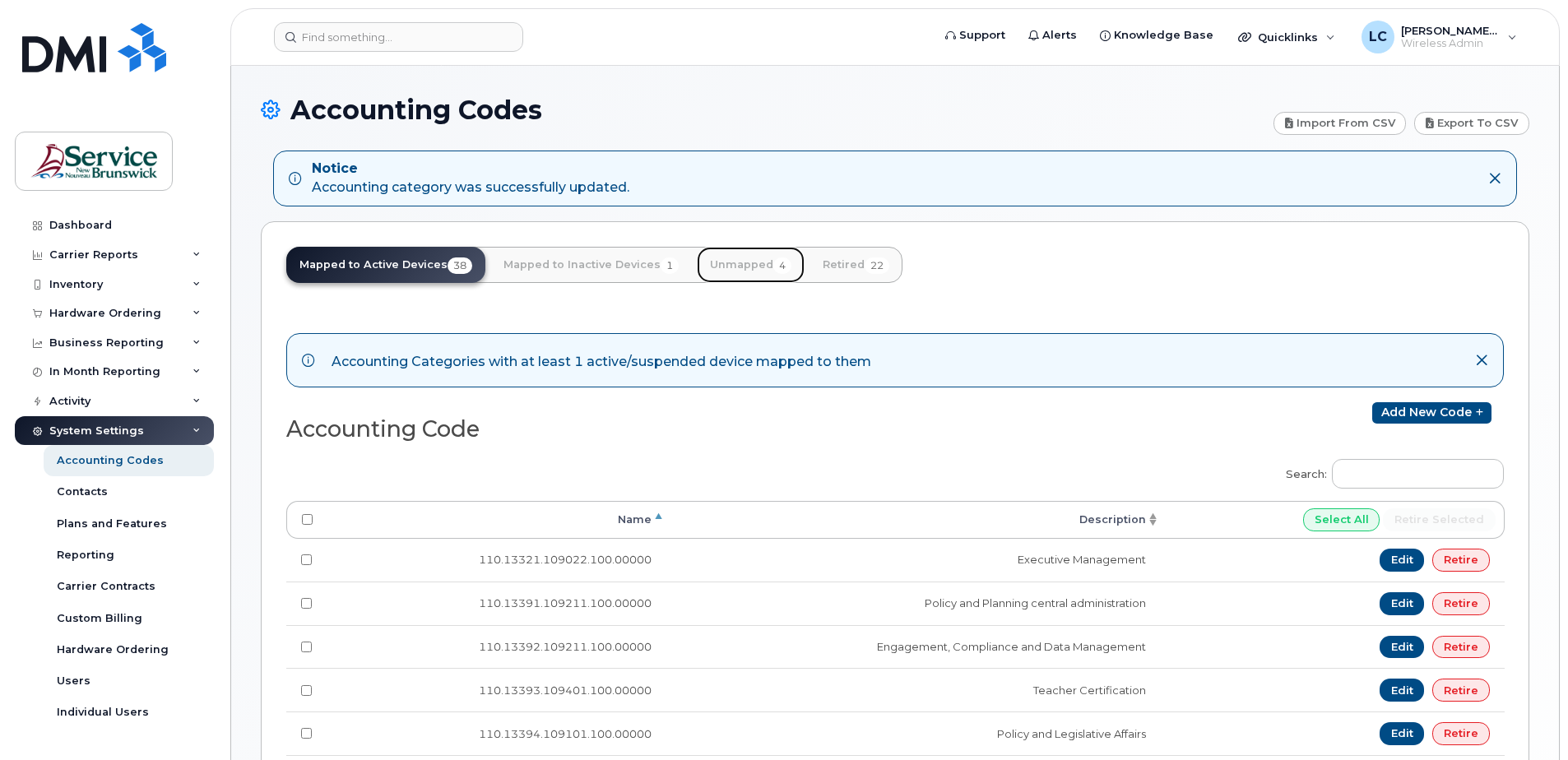
click at [756, 266] on link "Unmapped 4" at bounding box center [750, 264] width 108 height 36
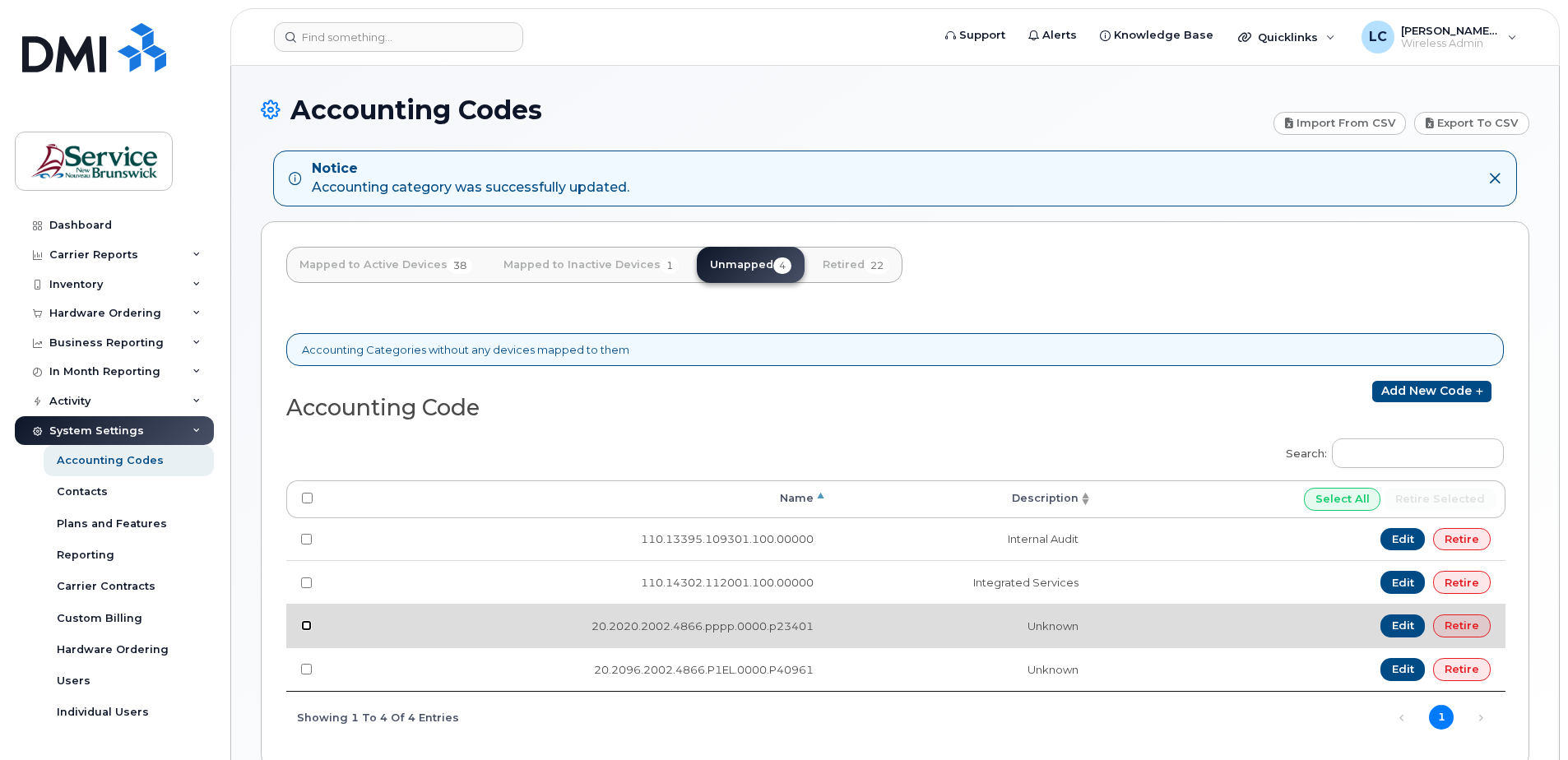
click at [304, 626] on input "checkbox" at bounding box center [306, 625] width 11 height 11
checkbox input "true"
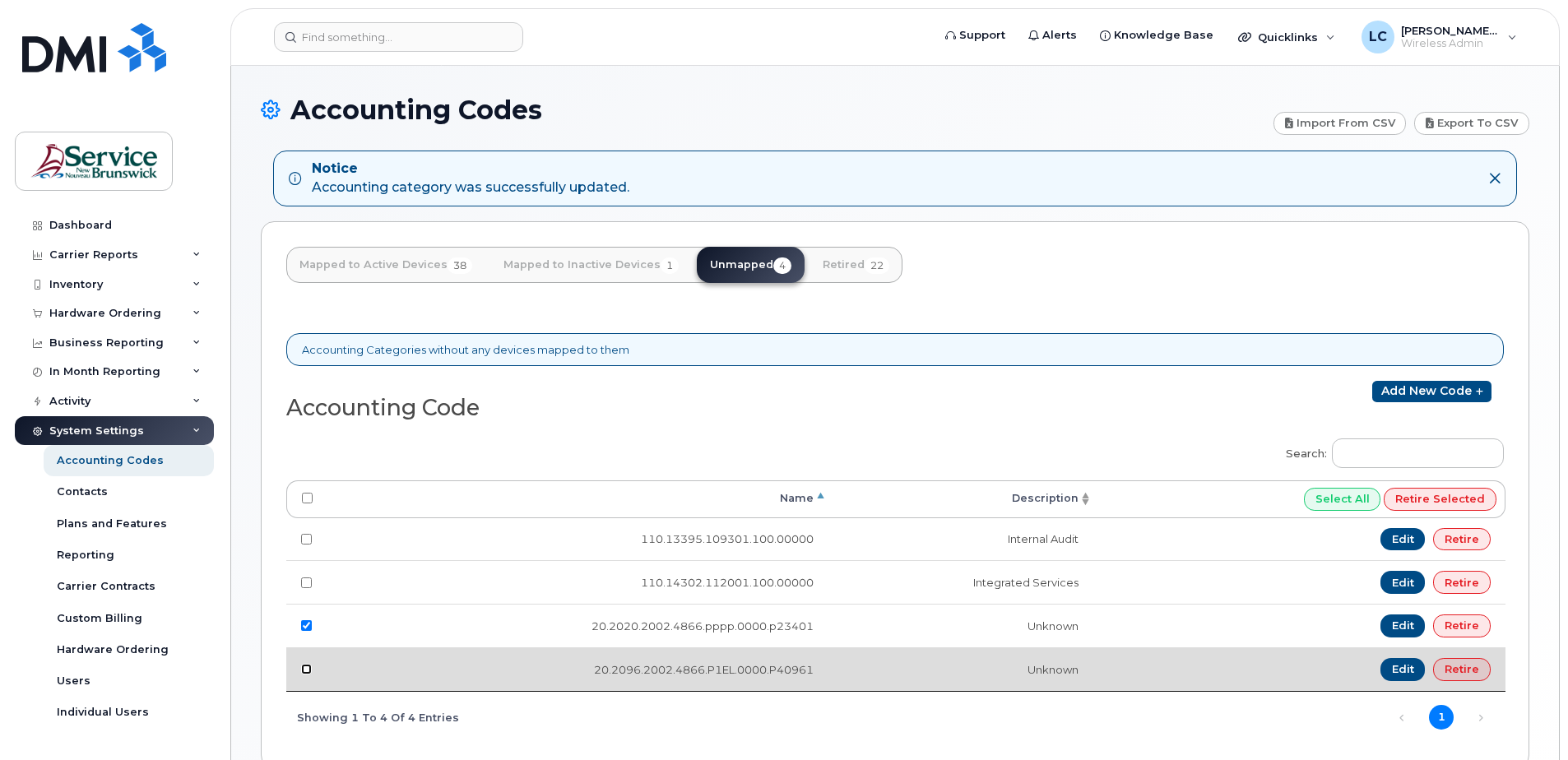
click at [302, 666] on input "checkbox" at bounding box center [306, 669] width 11 height 11
checkbox input "true"
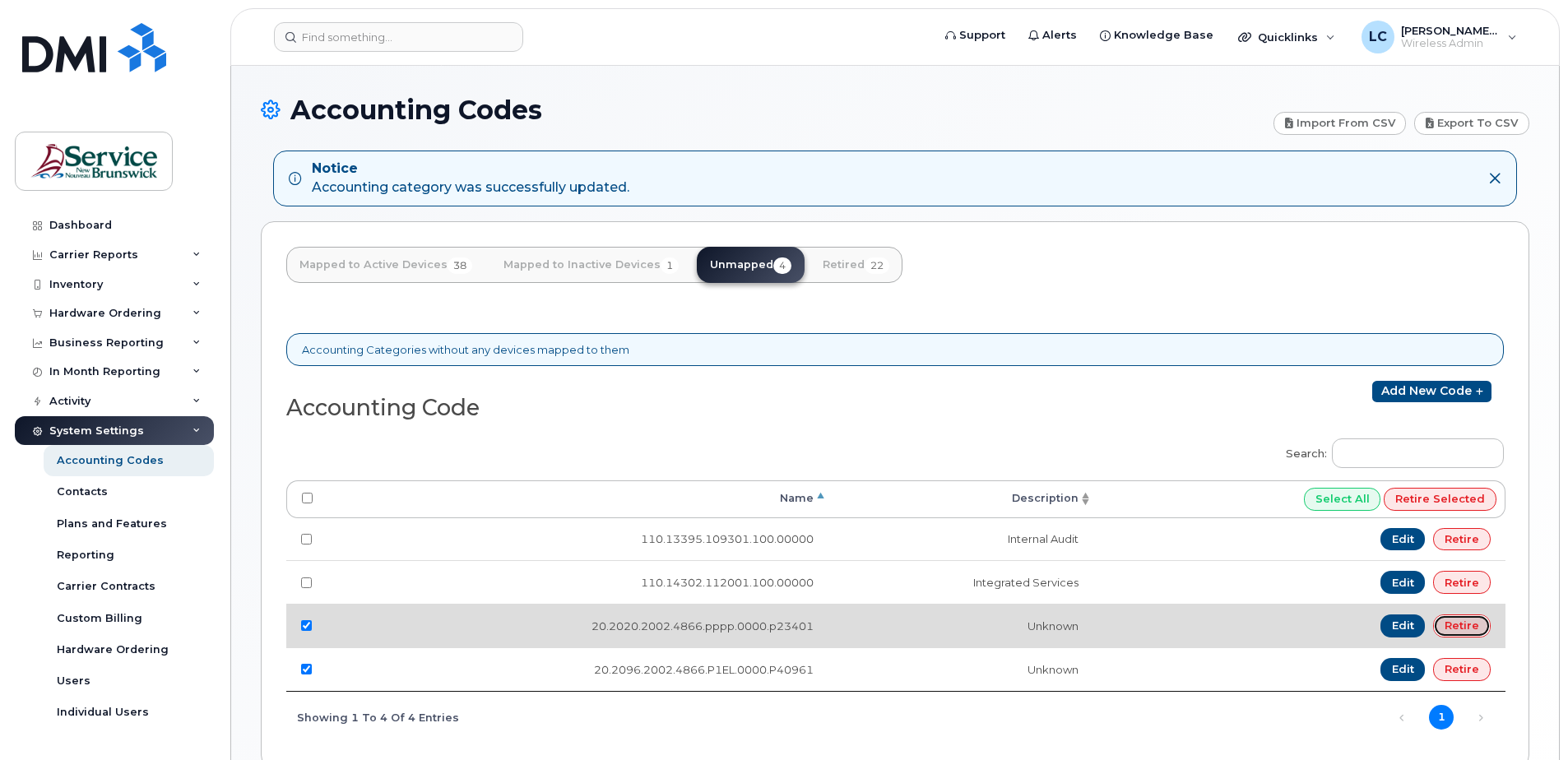
click at [1469, 619] on link "Retire" at bounding box center [1462, 626] width 58 height 23
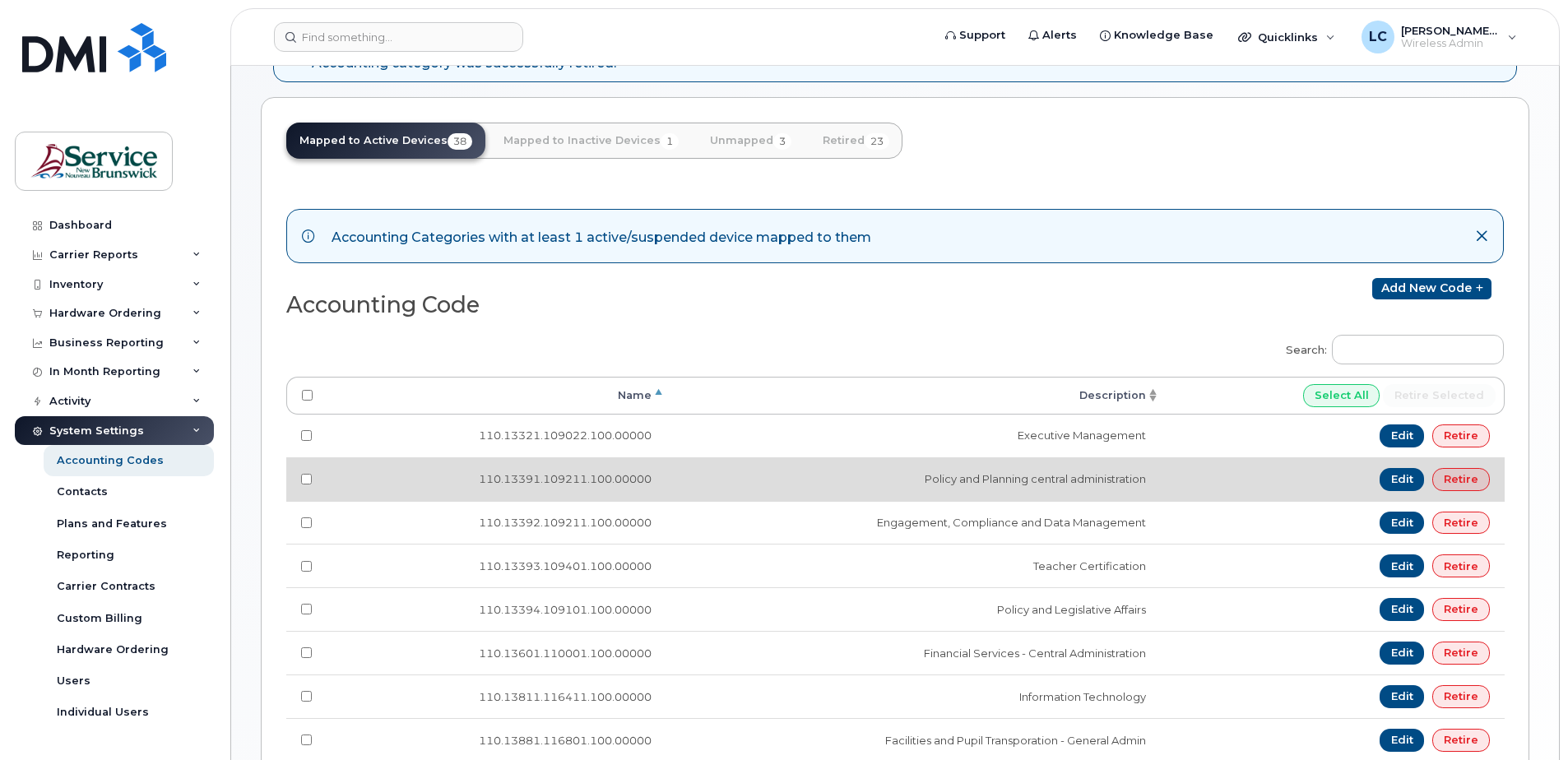
scroll to position [43, 0]
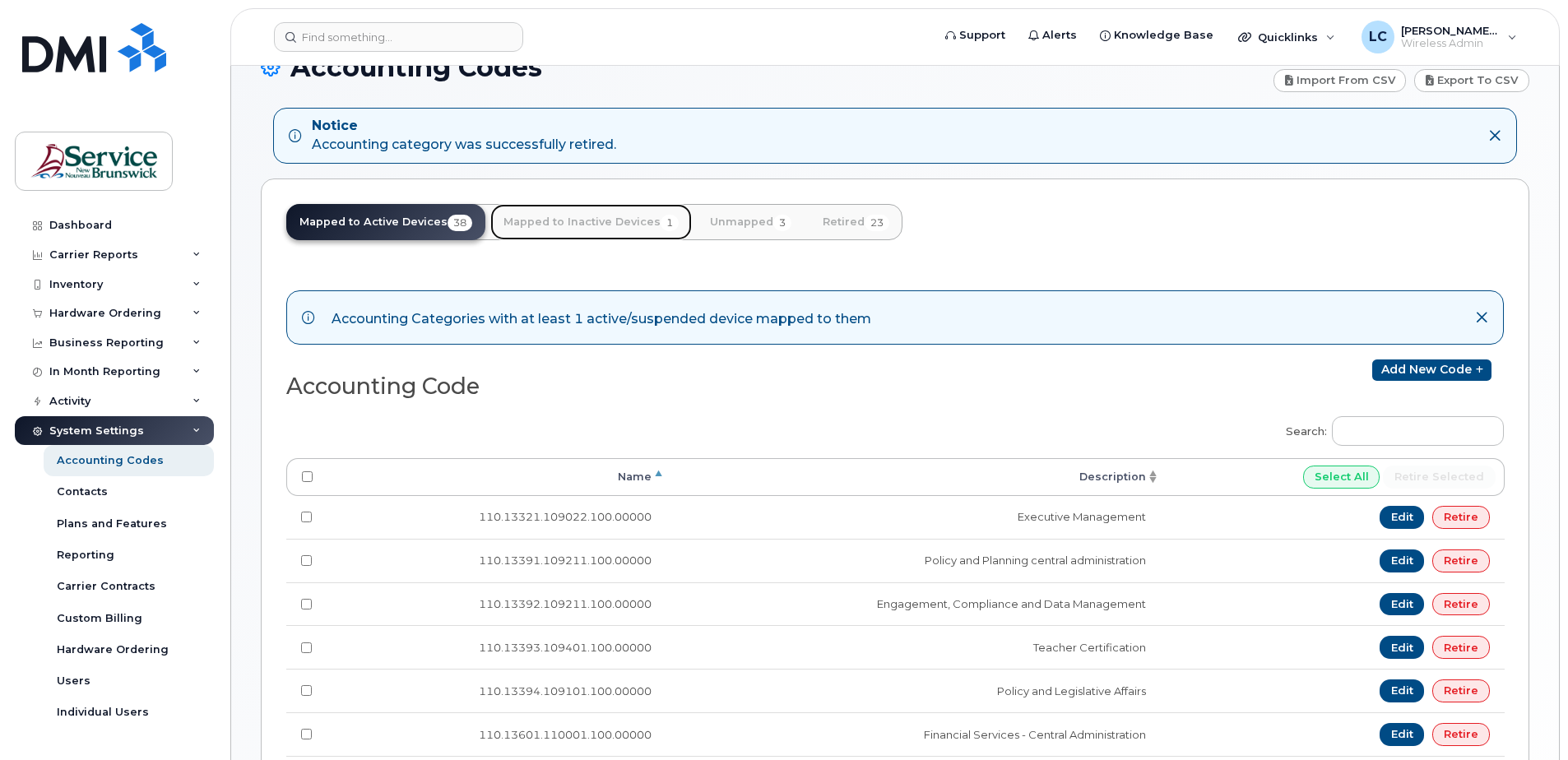
click at [631, 223] on link "Mapped to Inactive Devices 1" at bounding box center [591, 222] width 202 height 36
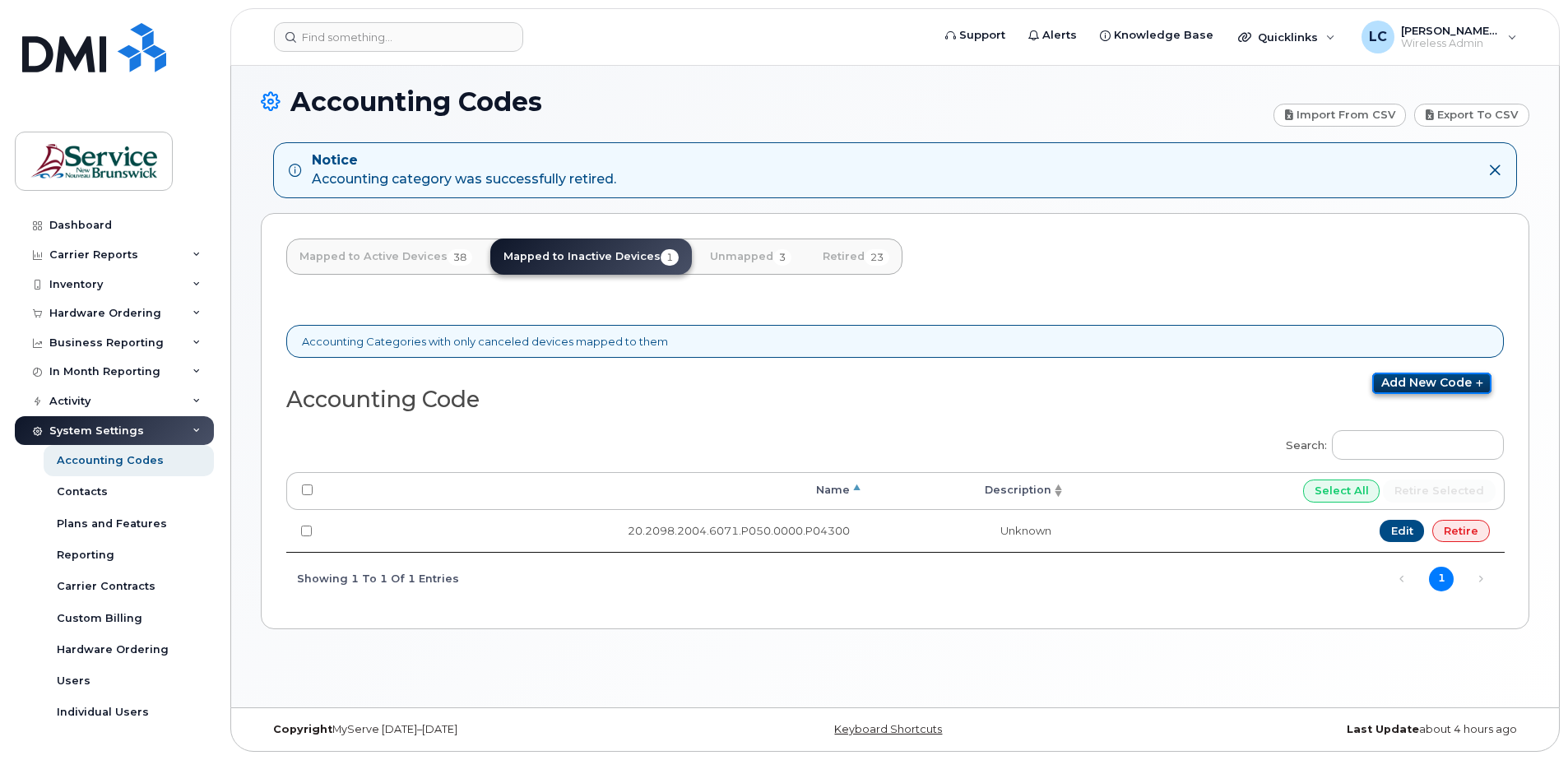
click at [1458, 380] on link "Add new code" at bounding box center [1431, 383] width 119 height 21
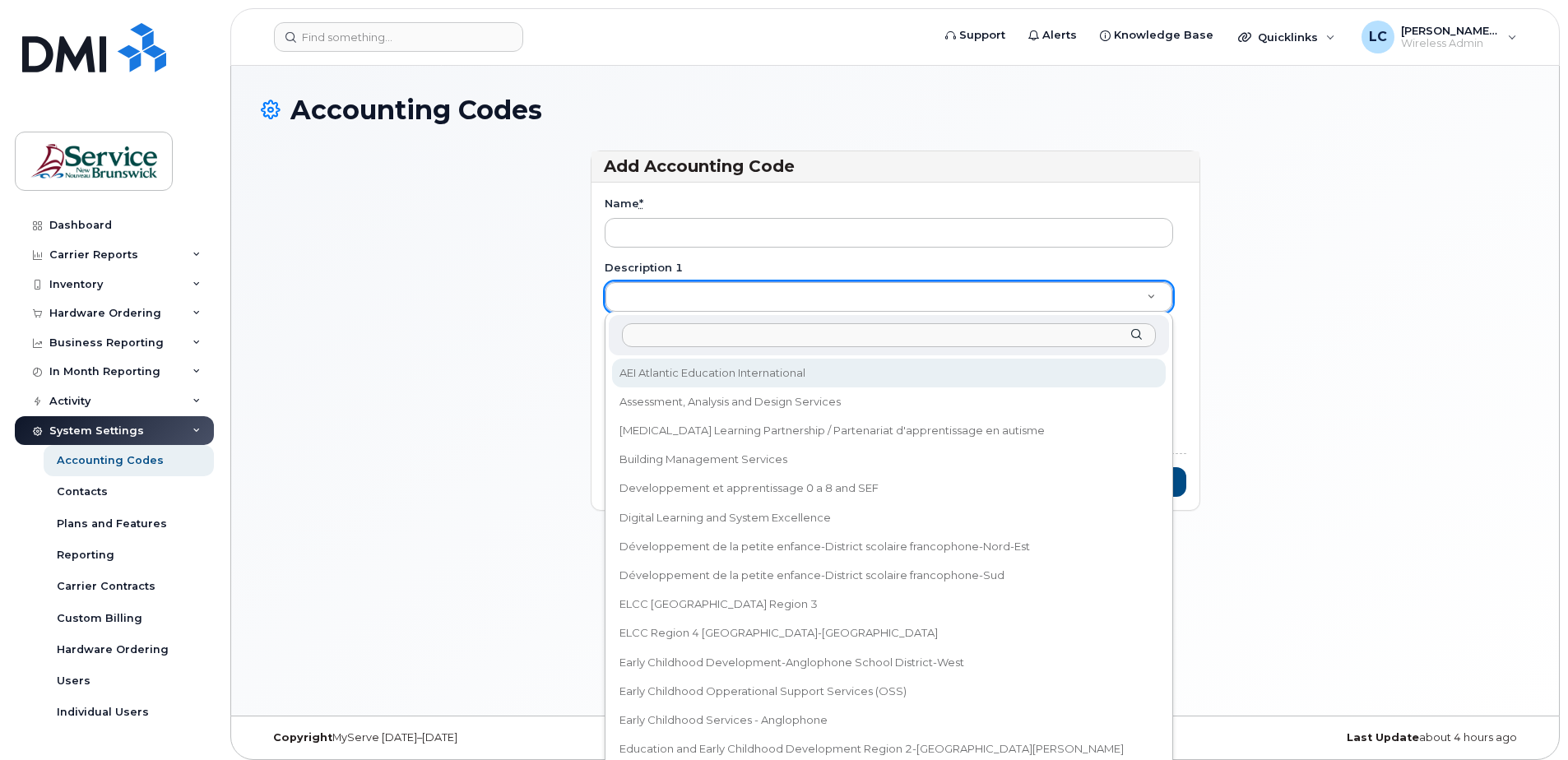
click at [650, 339] on input "Description 1" at bounding box center [888, 335] width 534 height 24
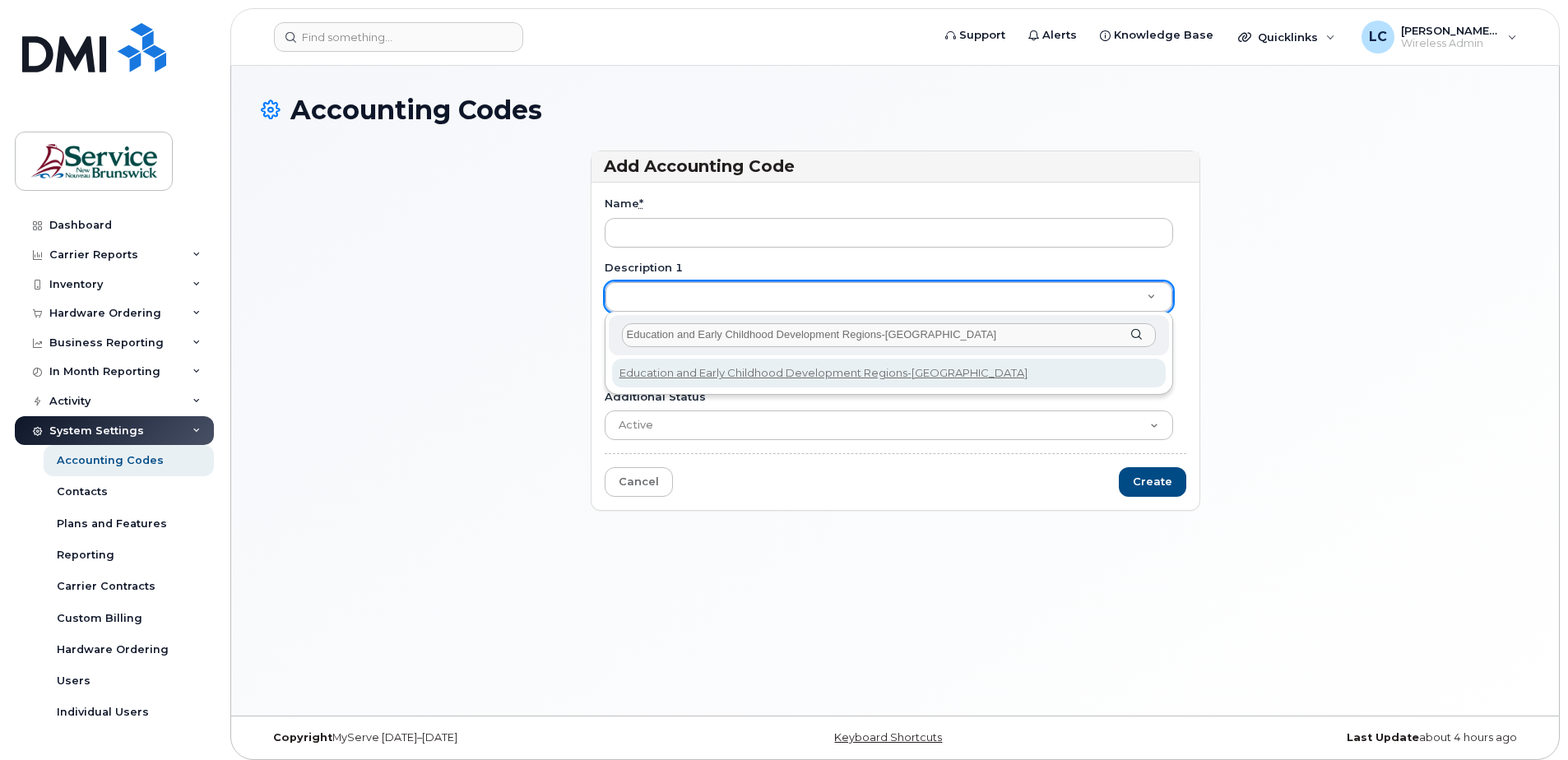
click at [883, 333] on input "Education and Early Childhood Development Regions-[GEOGRAPHIC_DATA]" at bounding box center [888, 335] width 534 height 24
type input "Education and Early Childhood Development Region 3 -[GEOGRAPHIC_DATA]"
click at [979, 333] on input "Education and Early Childhood Development Region 3 -[GEOGRAPHIC_DATA]" at bounding box center [888, 335] width 534 height 24
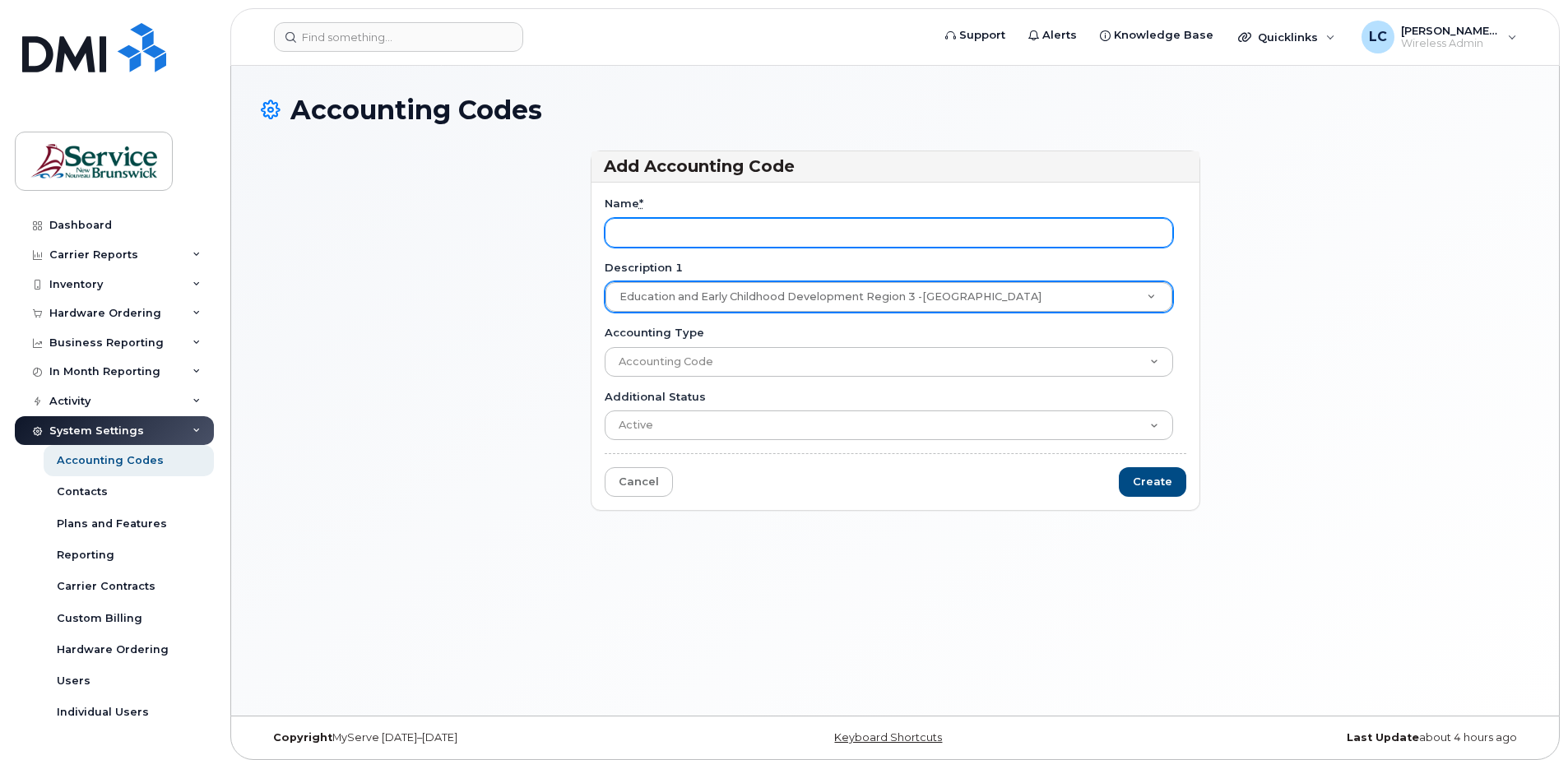
click at [791, 237] on input "Name *" at bounding box center [888, 233] width 568 height 30
click at [691, 233] on input "Name *" at bounding box center [888, 233] width 568 height 30
paste input "110.14232.118001.100"
type input "110.14232.118001.100.00000"
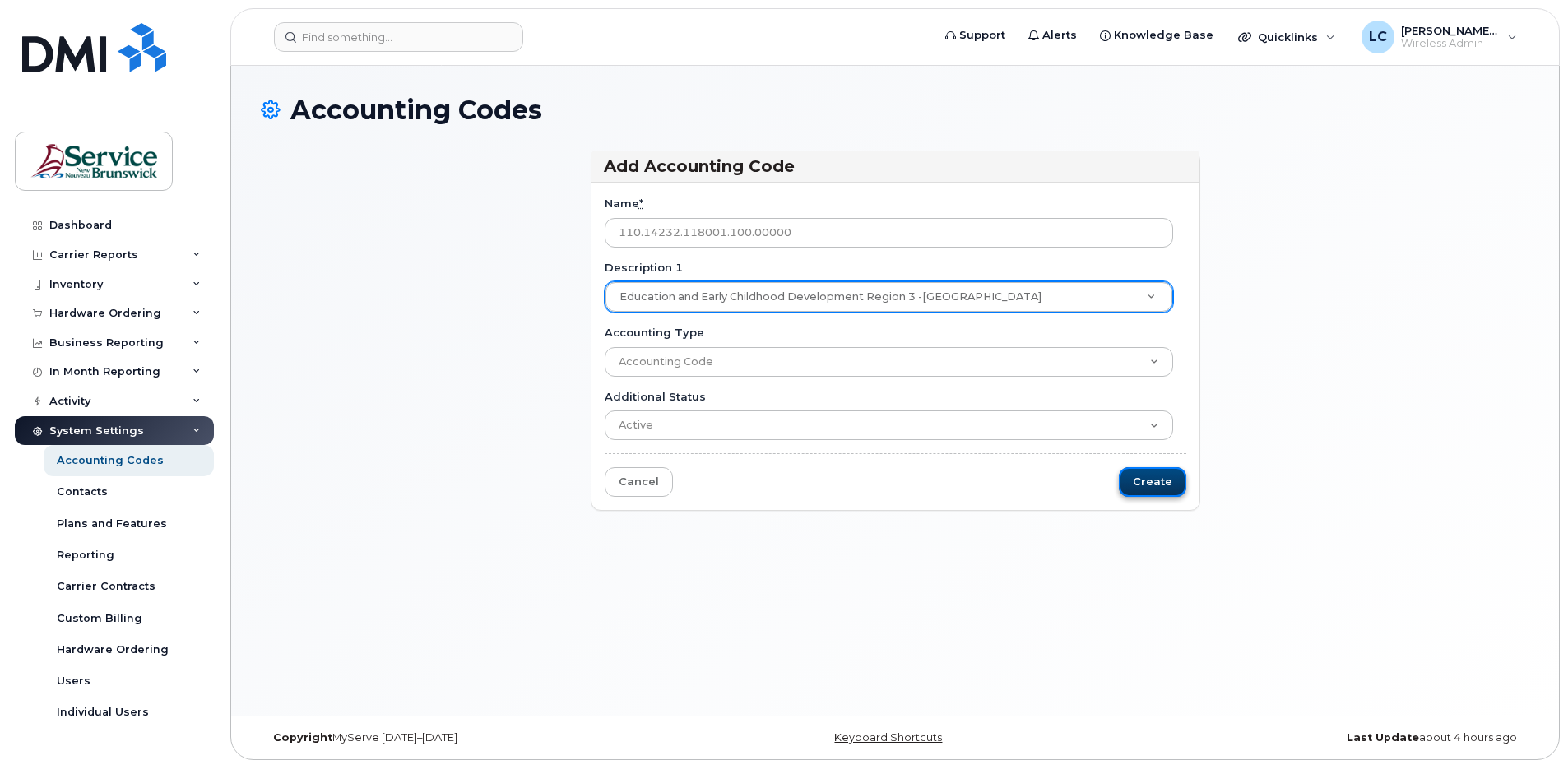
click at [1135, 479] on input "Create" at bounding box center [1152, 482] width 68 height 31
type input "Saving..."
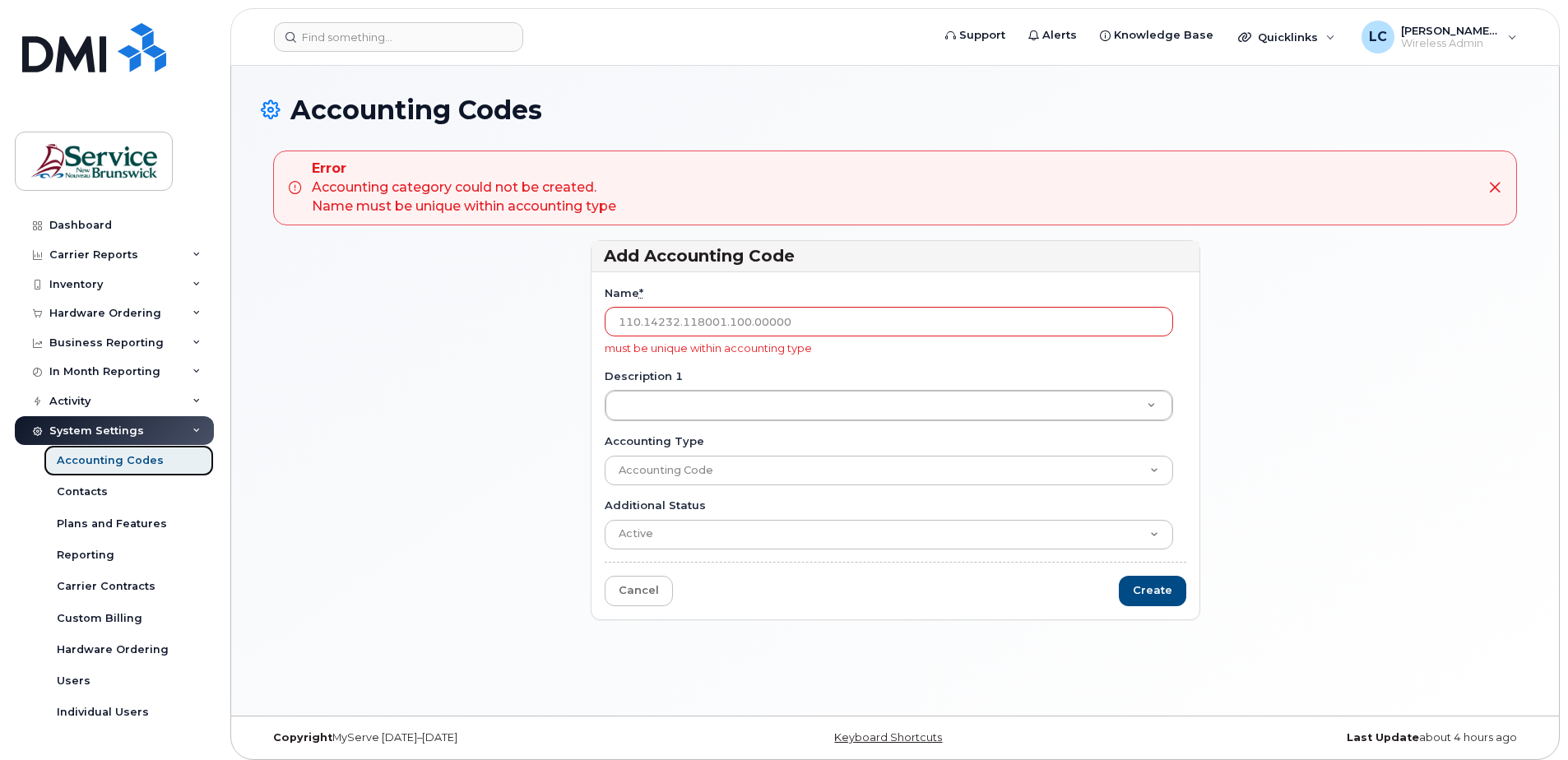
click at [99, 456] on div "Accounting Codes" at bounding box center [110, 460] width 107 height 15
click at [83, 455] on div "Accounting Codes" at bounding box center [110, 460] width 107 height 15
click at [617, 592] on link "Cancel" at bounding box center [638, 591] width 68 height 31
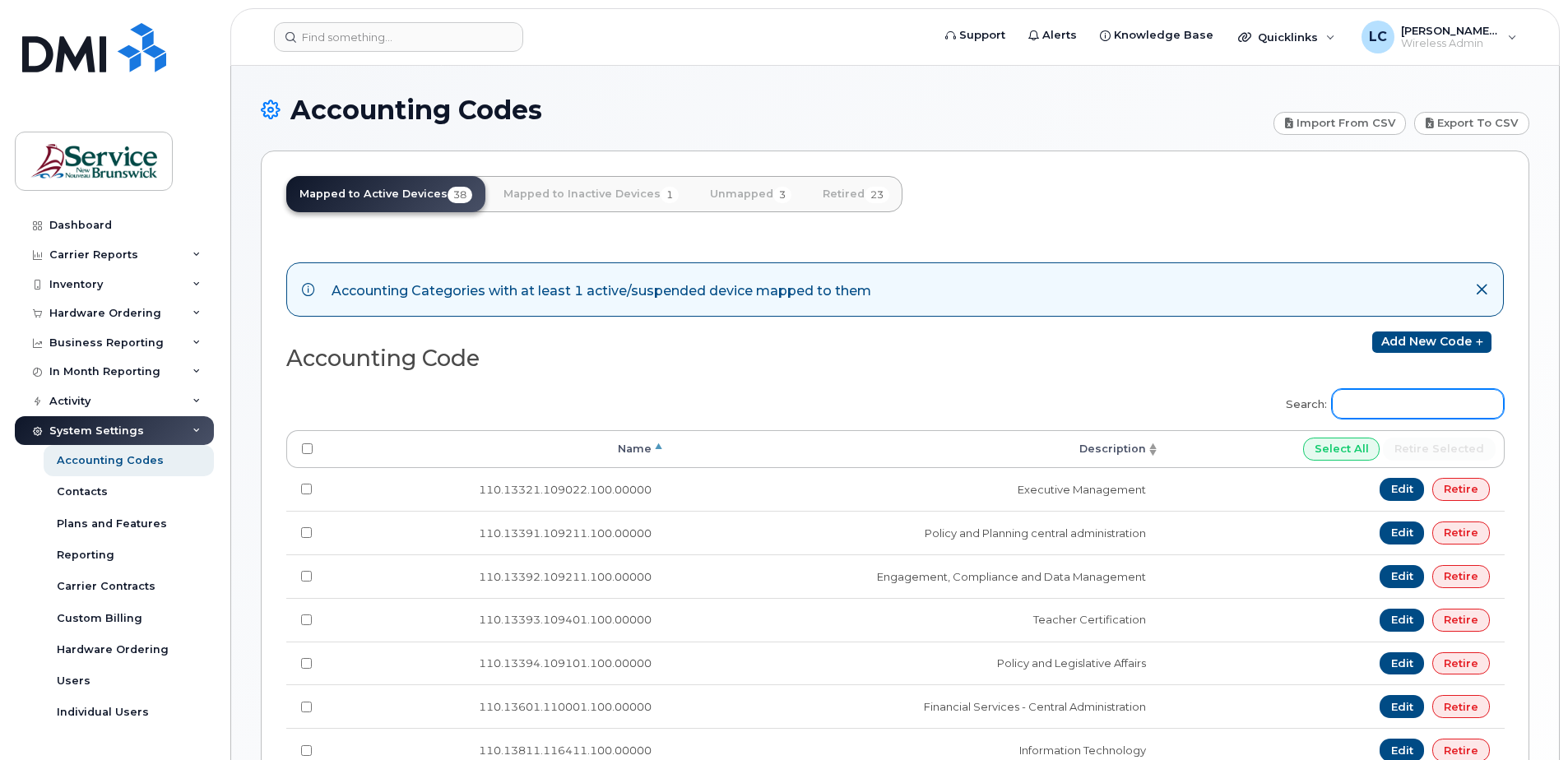
click at [1372, 392] on input "Search:" at bounding box center [1417, 404] width 172 height 30
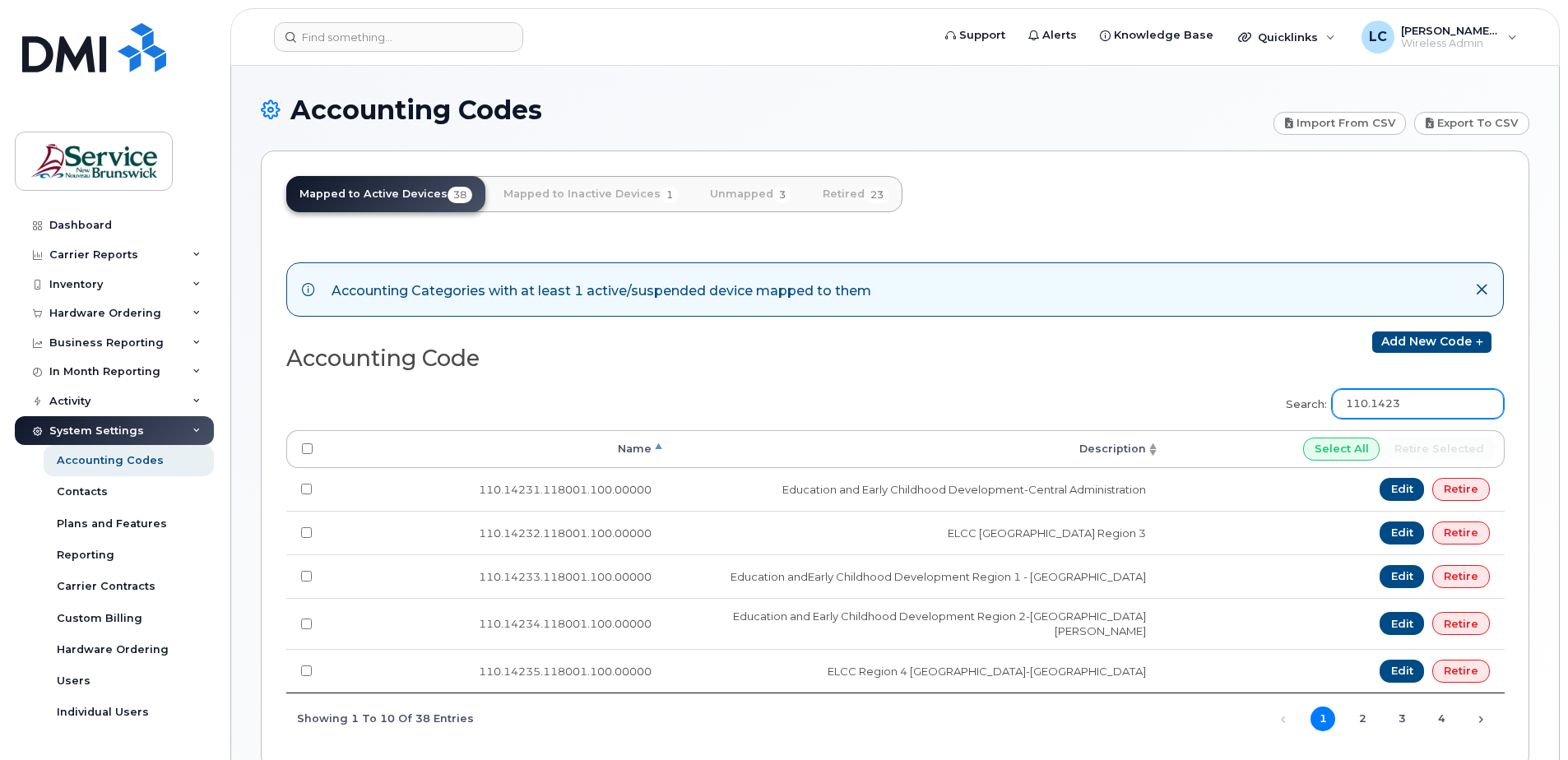
type input "110.14232"
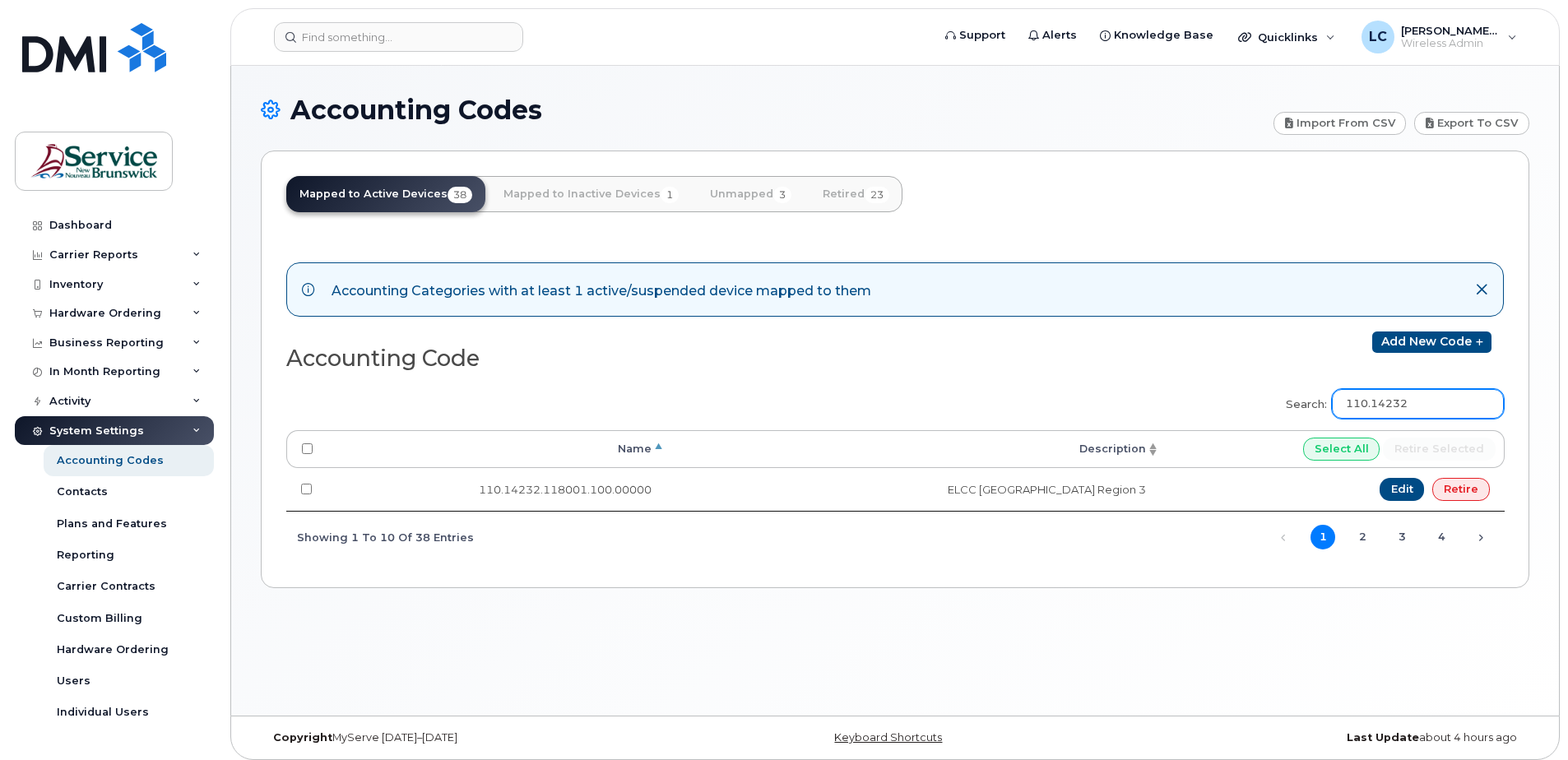
drag, startPoint x: 1447, startPoint y: 408, endPoint x: 1329, endPoint y: 397, distance: 118.5
click at [1329, 397] on label "Search: 110.14232" at bounding box center [1389, 401] width 229 height 46
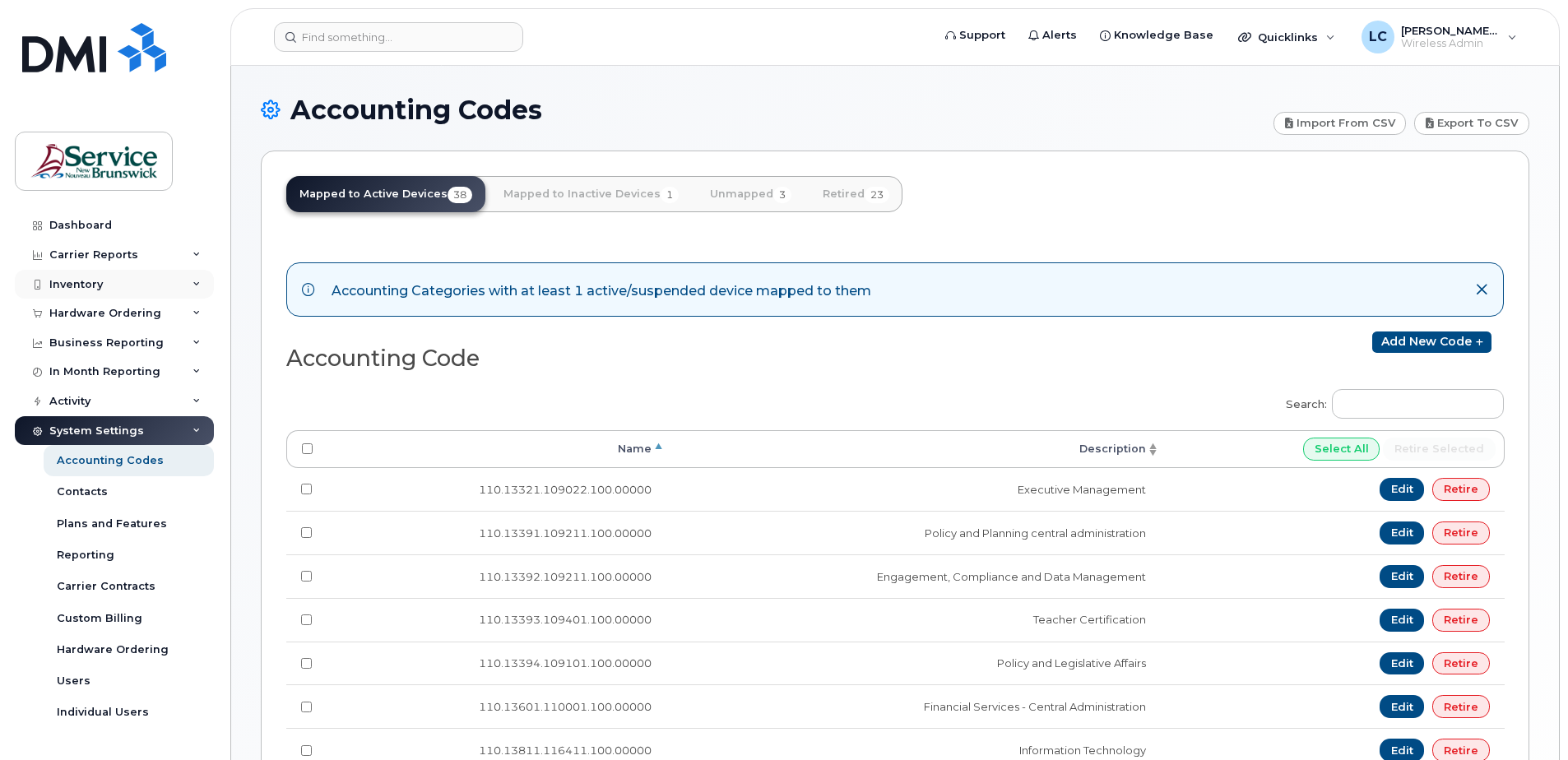
click at [99, 281] on div "Inventory" at bounding box center [75, 284] width 53 height 13
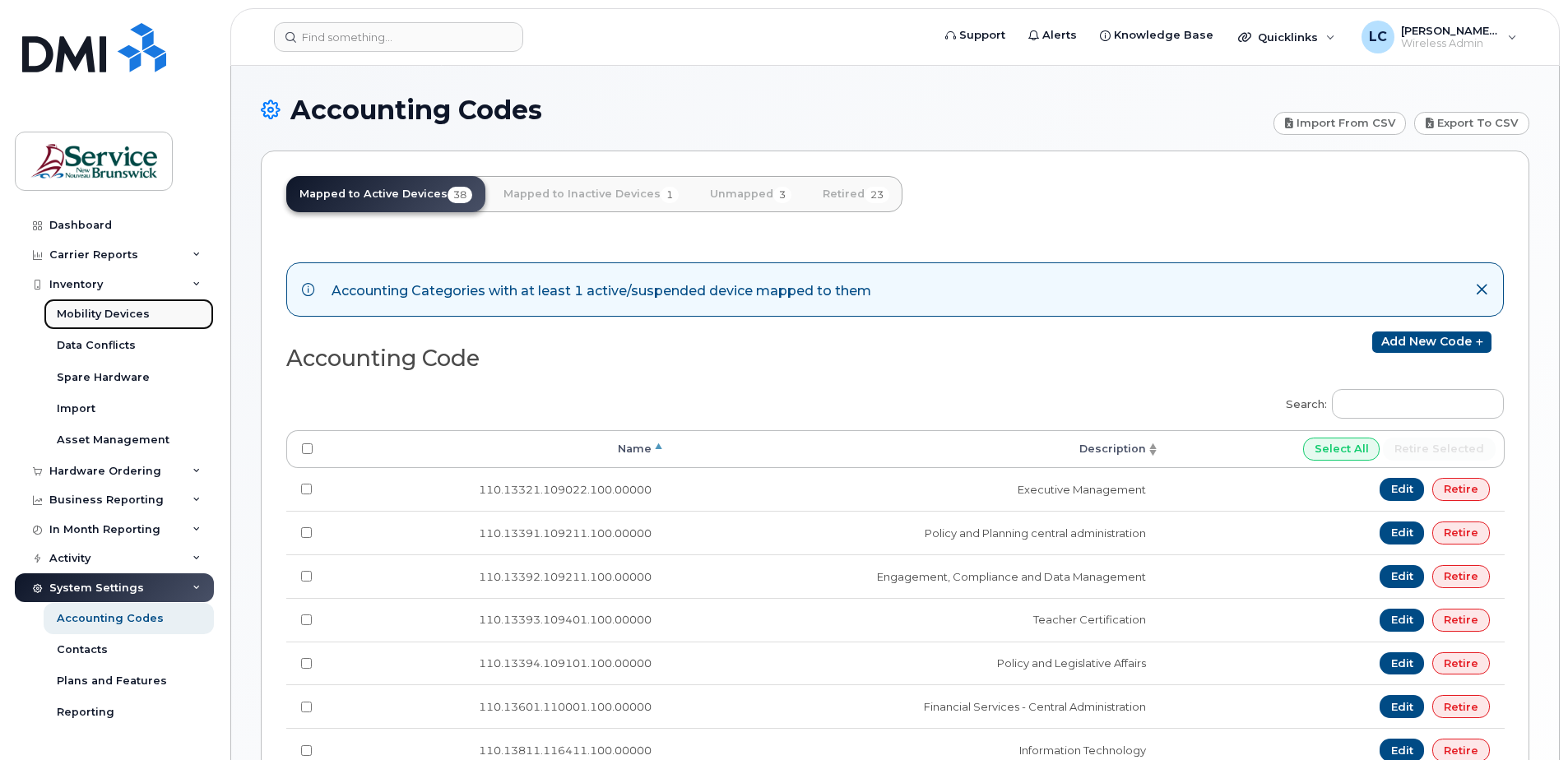
click at [100, 312] on div "Mobility Devices" at bounding box center [103, 314] width 93 height 15
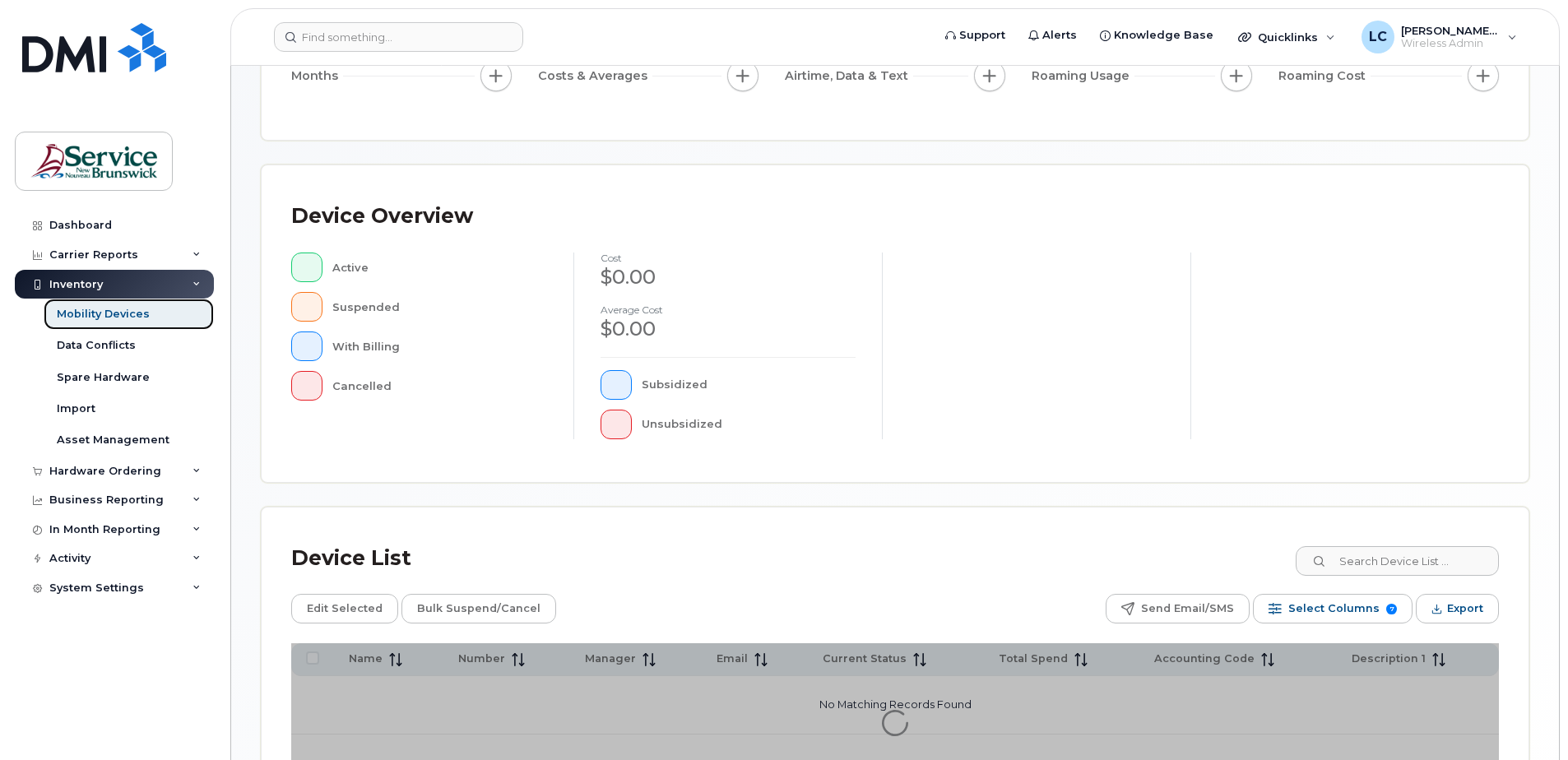
scroll to position [246, 0]
click at [1361, 558] on input at bounding box center [1396, 559] width 205 height 30
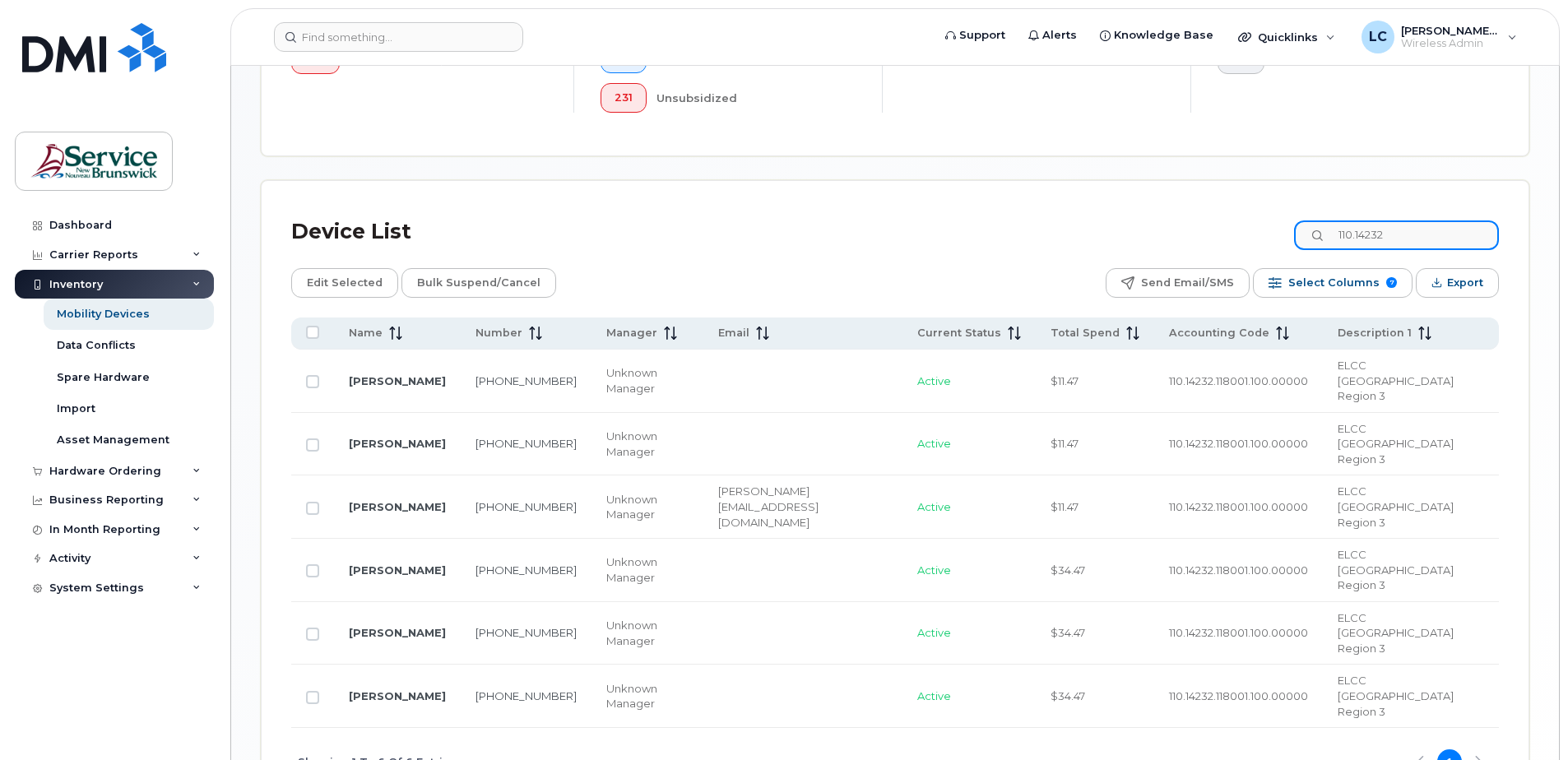
scroll to position [642, 0]
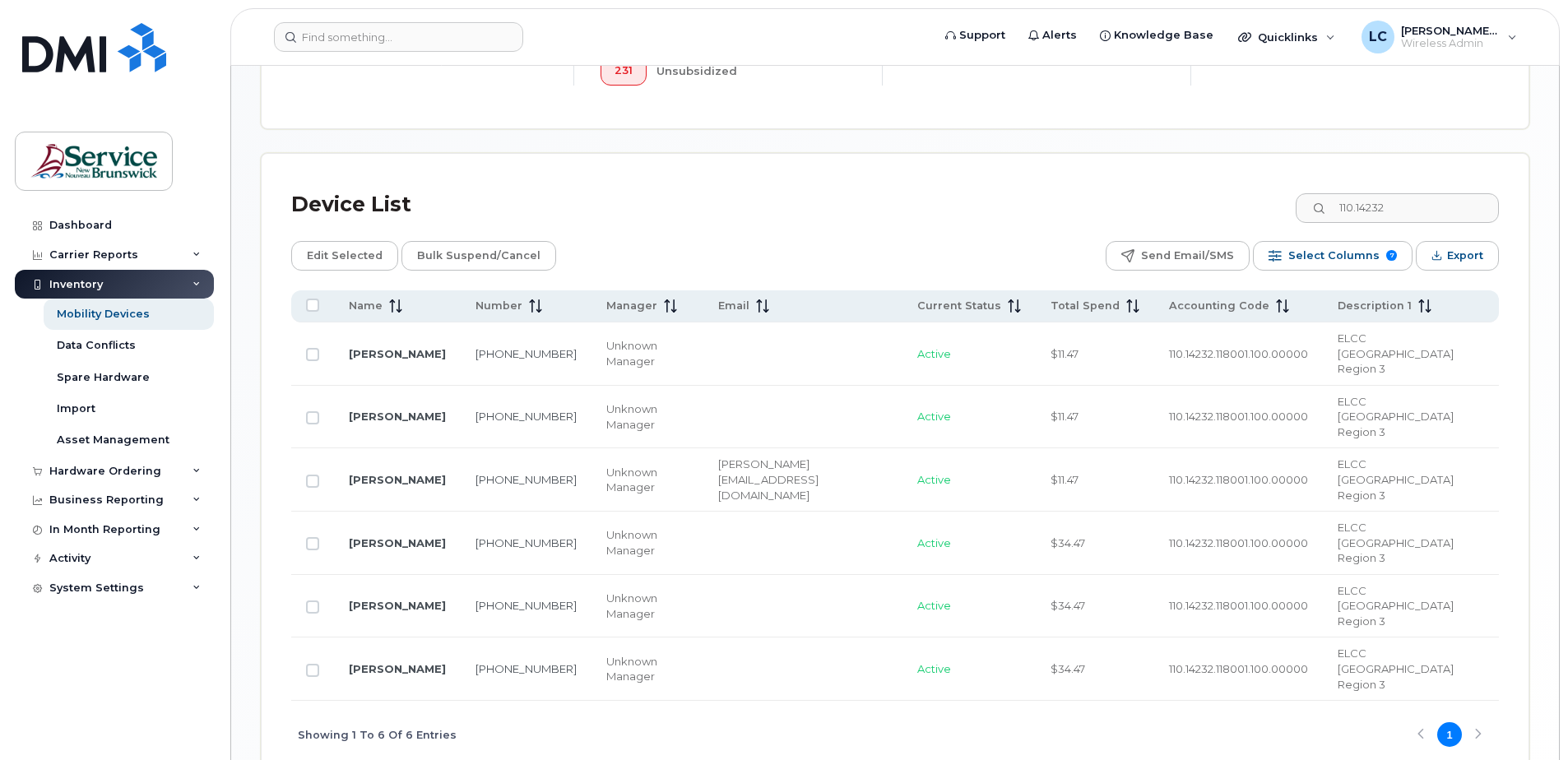
click at [641, 700] on div "Showing 1 To 6 Of 6 Entries 1" at bounding box center [894, 735] width 1208 height 68
click at [1406, 206] on input "110.14232" at bounding box center [1396, 208] width 205 height 30
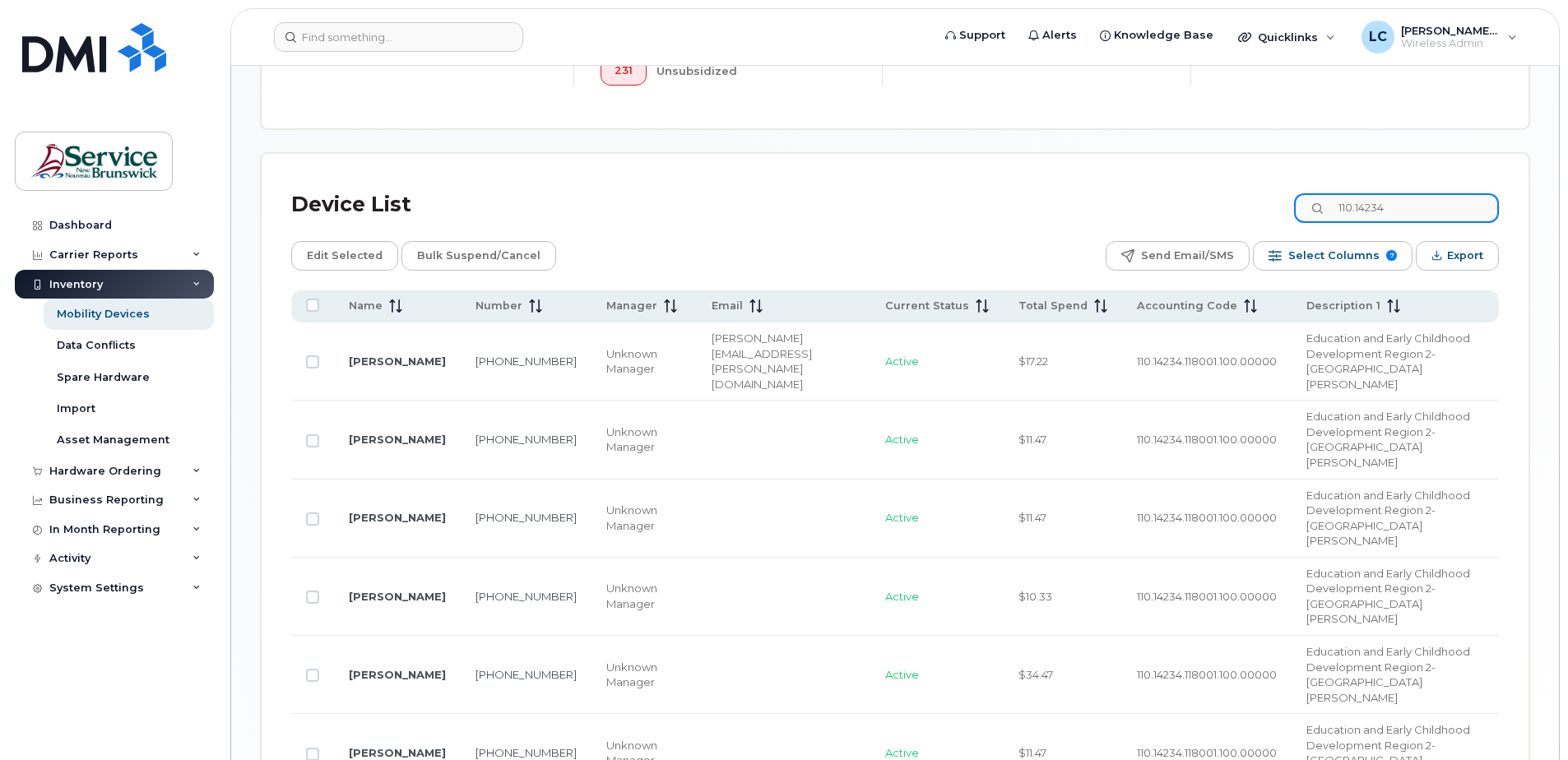
click at [1403, 209] on input "110.14234" at bounding box center [1396, 208] width 205 height 30
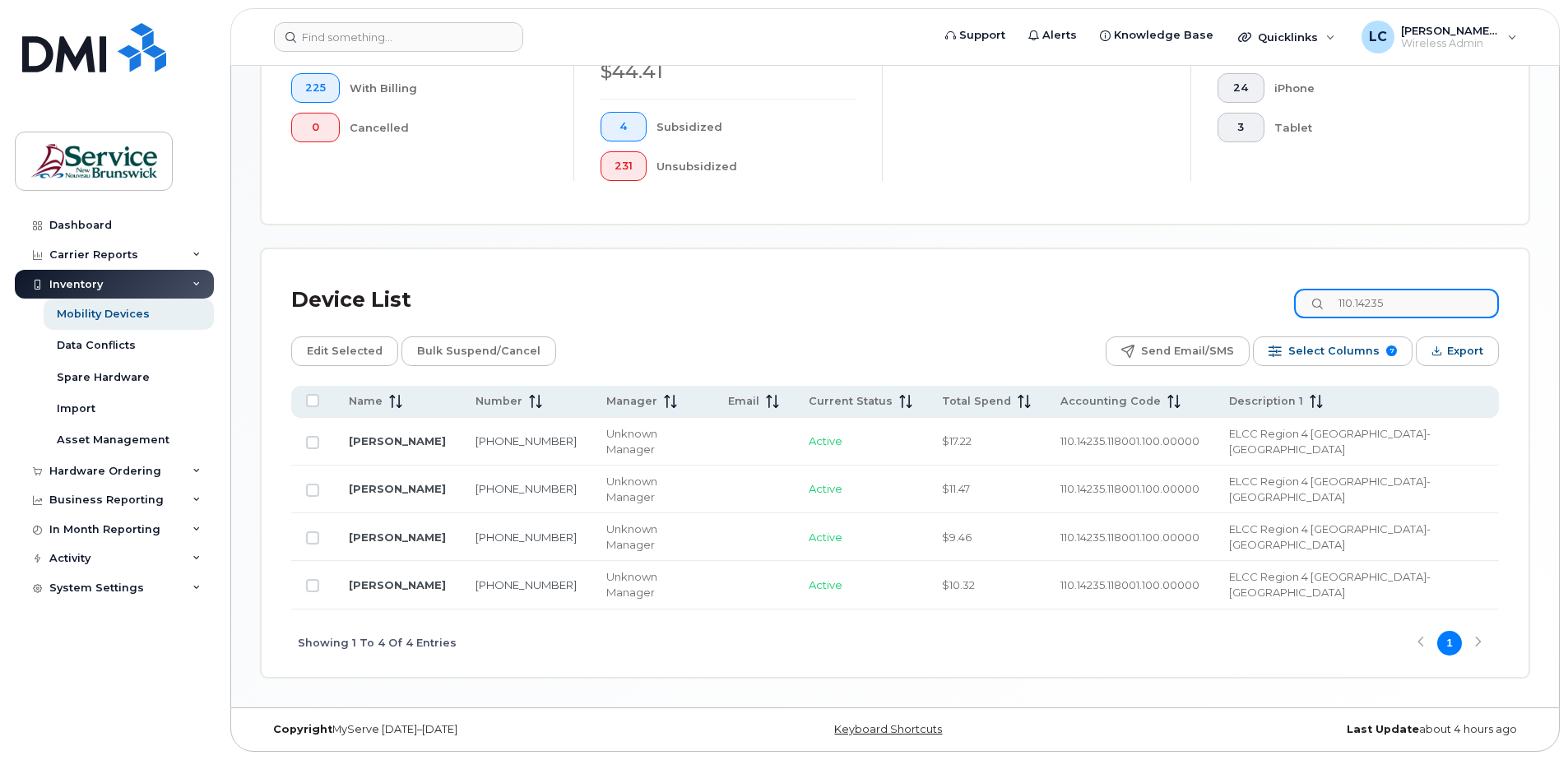
scroll to position [485, 0]
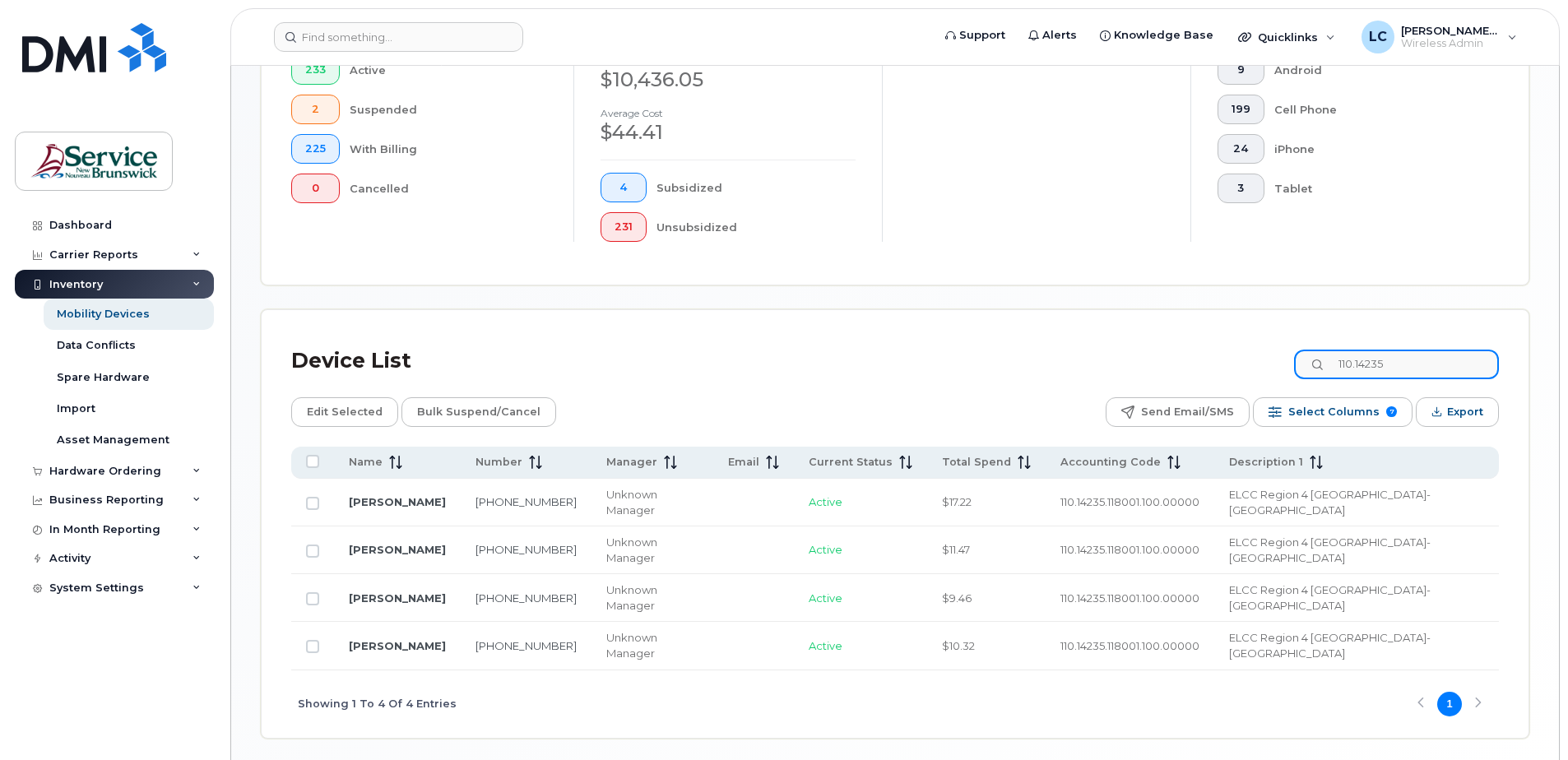
drag, startPoint x: 1402, startPoint y: 363, endPoint x: 1385, endPoint y: 363, distance: 17.0
click at [1385, 363] on input "110.14235" at bounding box center [1396, 365] width 205 height 30
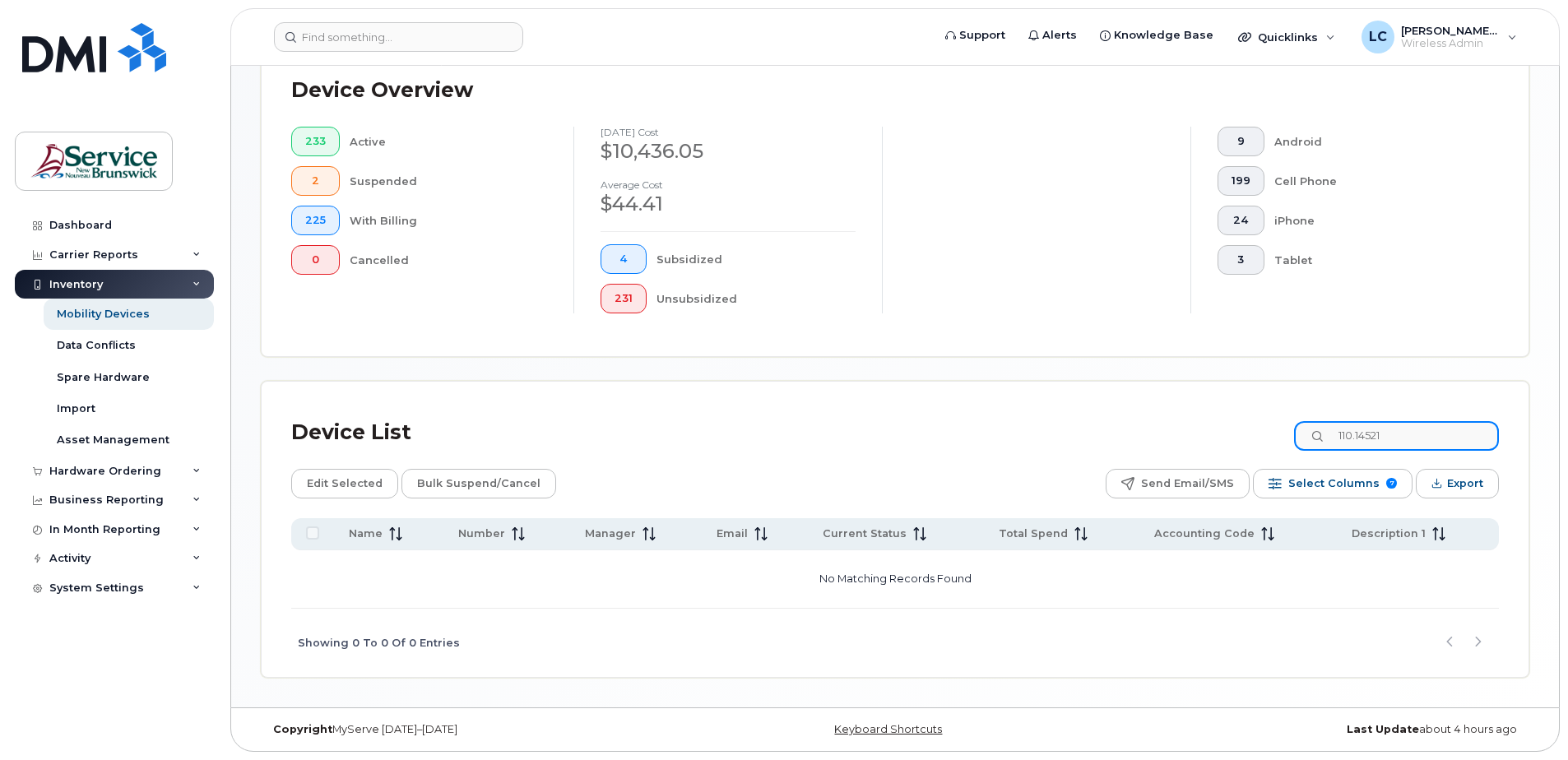
type input "110.14521"
click at [177, 582] on div "System Settings" at bounding box center [114, 588] width 199 height 30
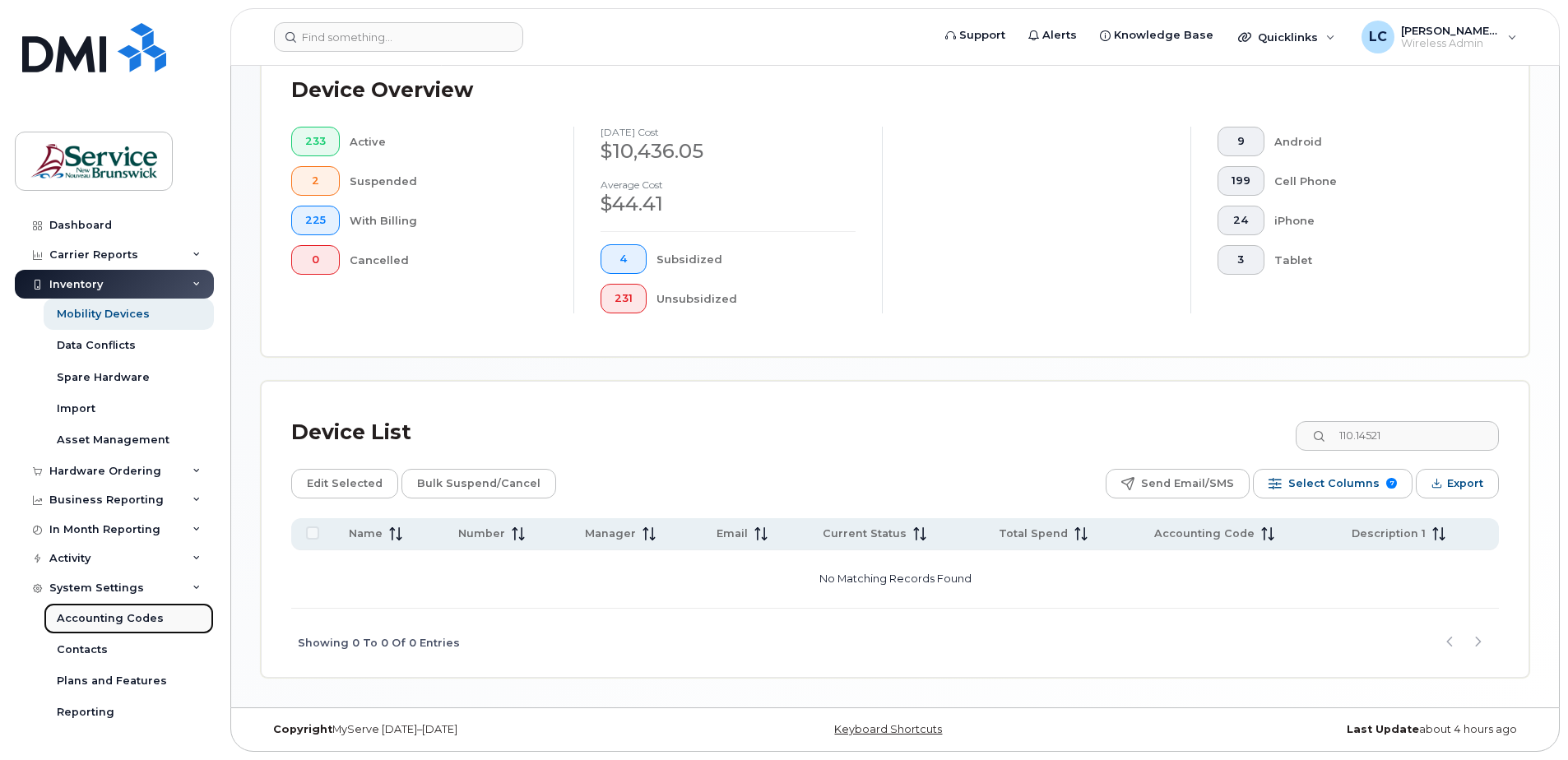
drag, startPoint x: 151, startPoint y: 612, endPoint x: 160, endPoint y: 603, distance: 12.7
click at [150, 612] on div "Accounting Codes" at bounding box center [110, 618] width 107 height 15
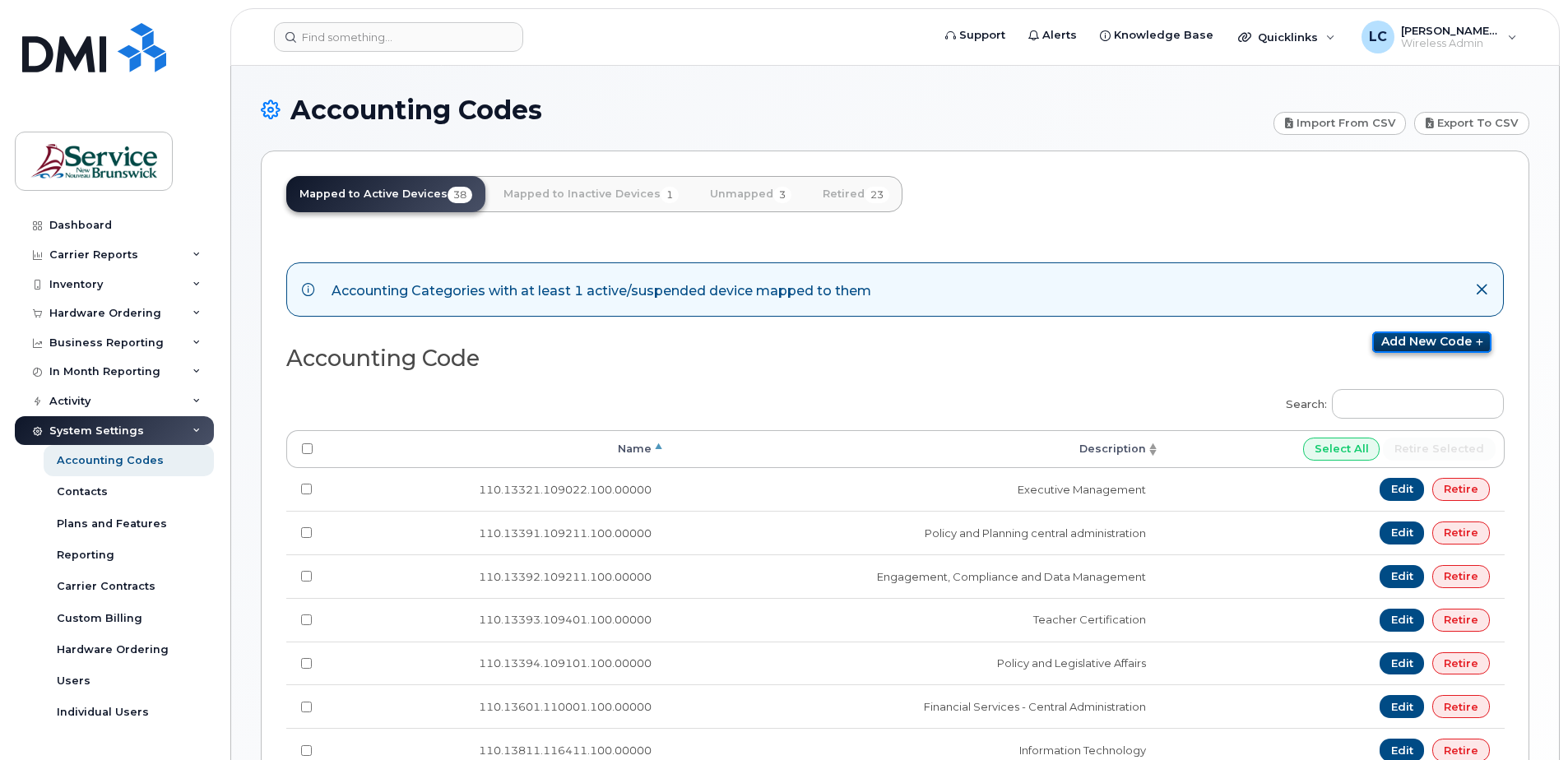
click at [1439, 342] on link "Add new code" at bounding box center [1431, 342] width 119 height 21
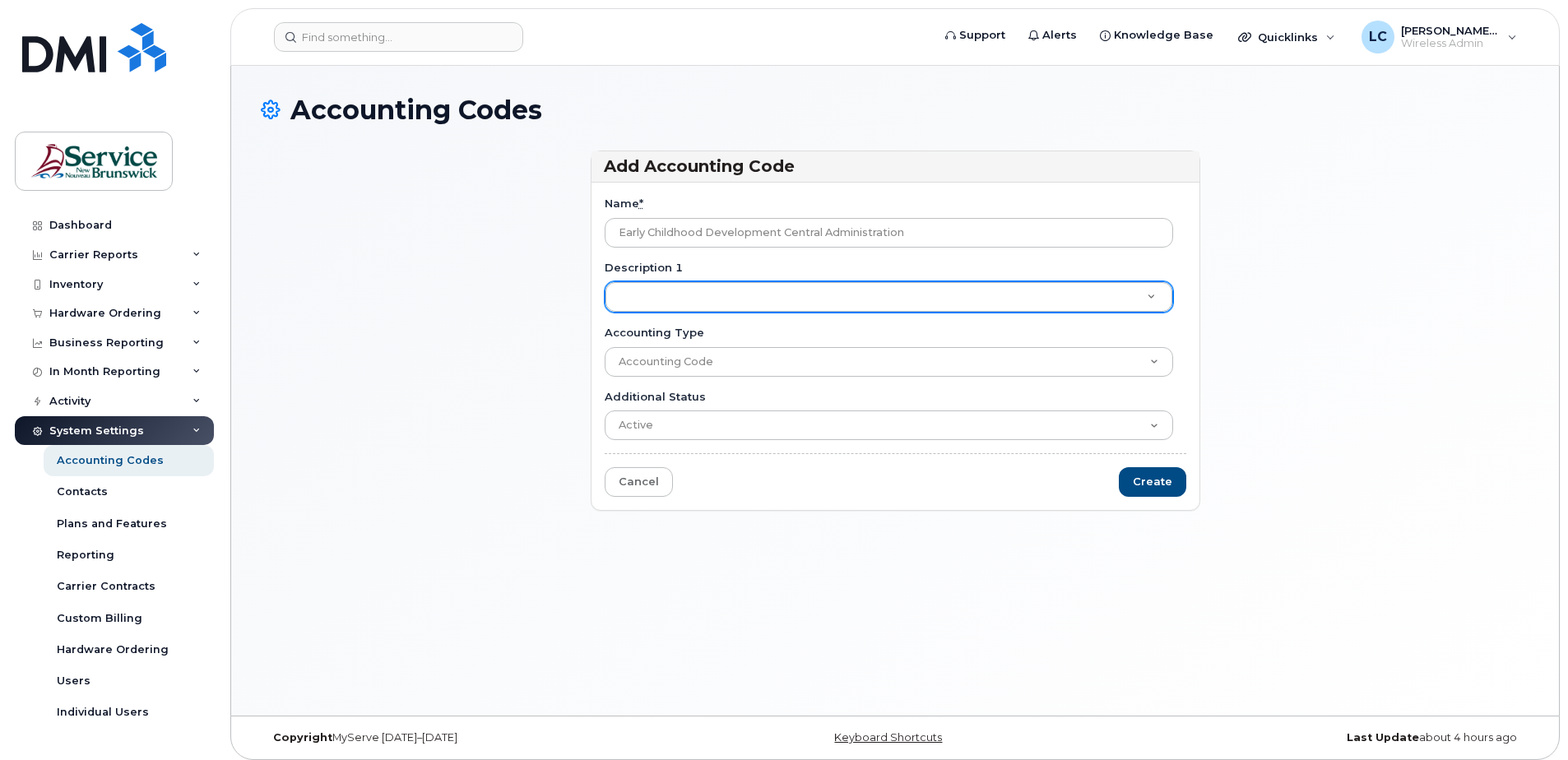
type input "Early Childhood Development Central Administration"
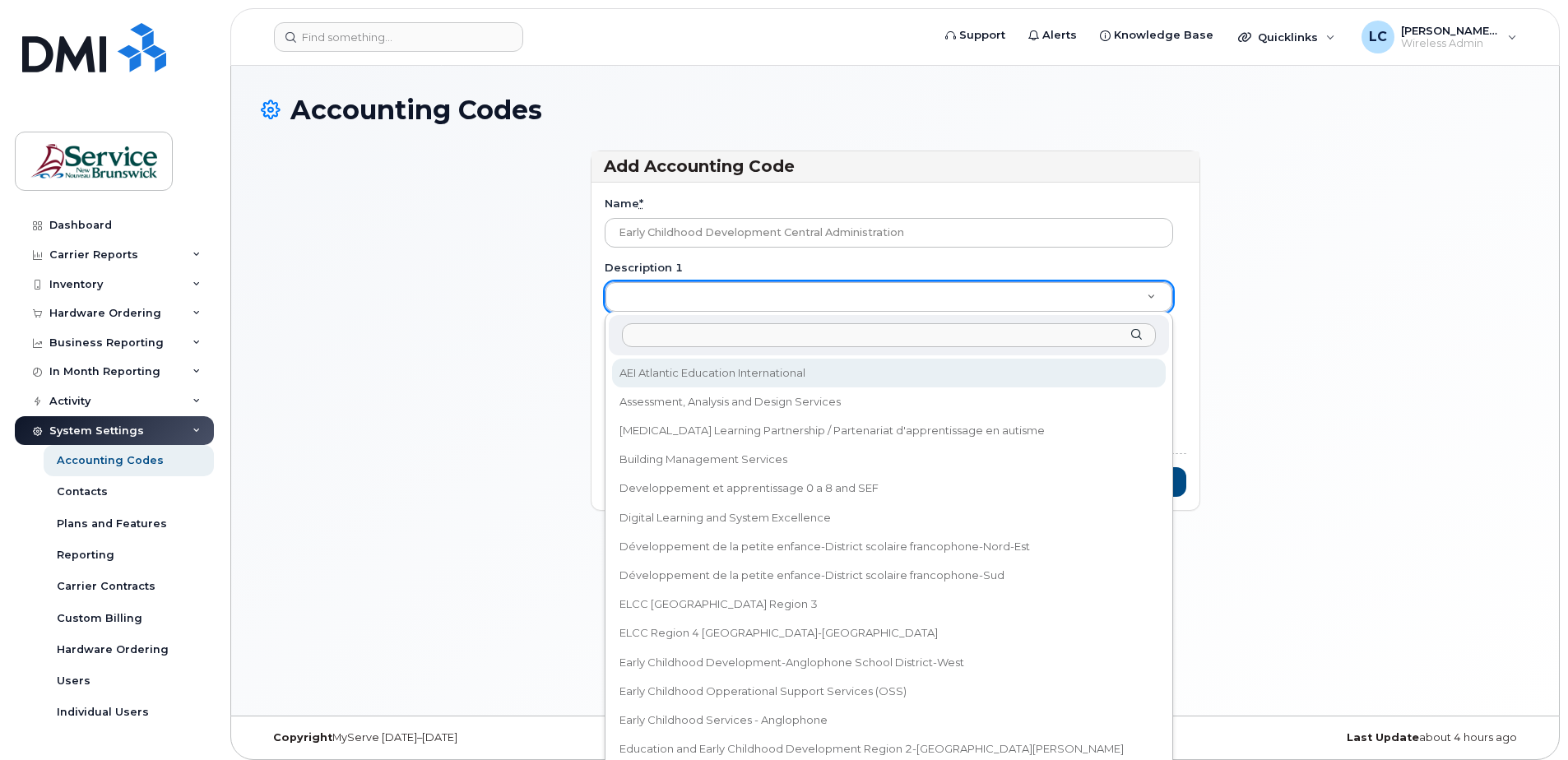
click at [695, 339] on input "Description 1" at bounding box center [888, 335] width 534 height 24
type input "Early Childhood Development Central Administration"
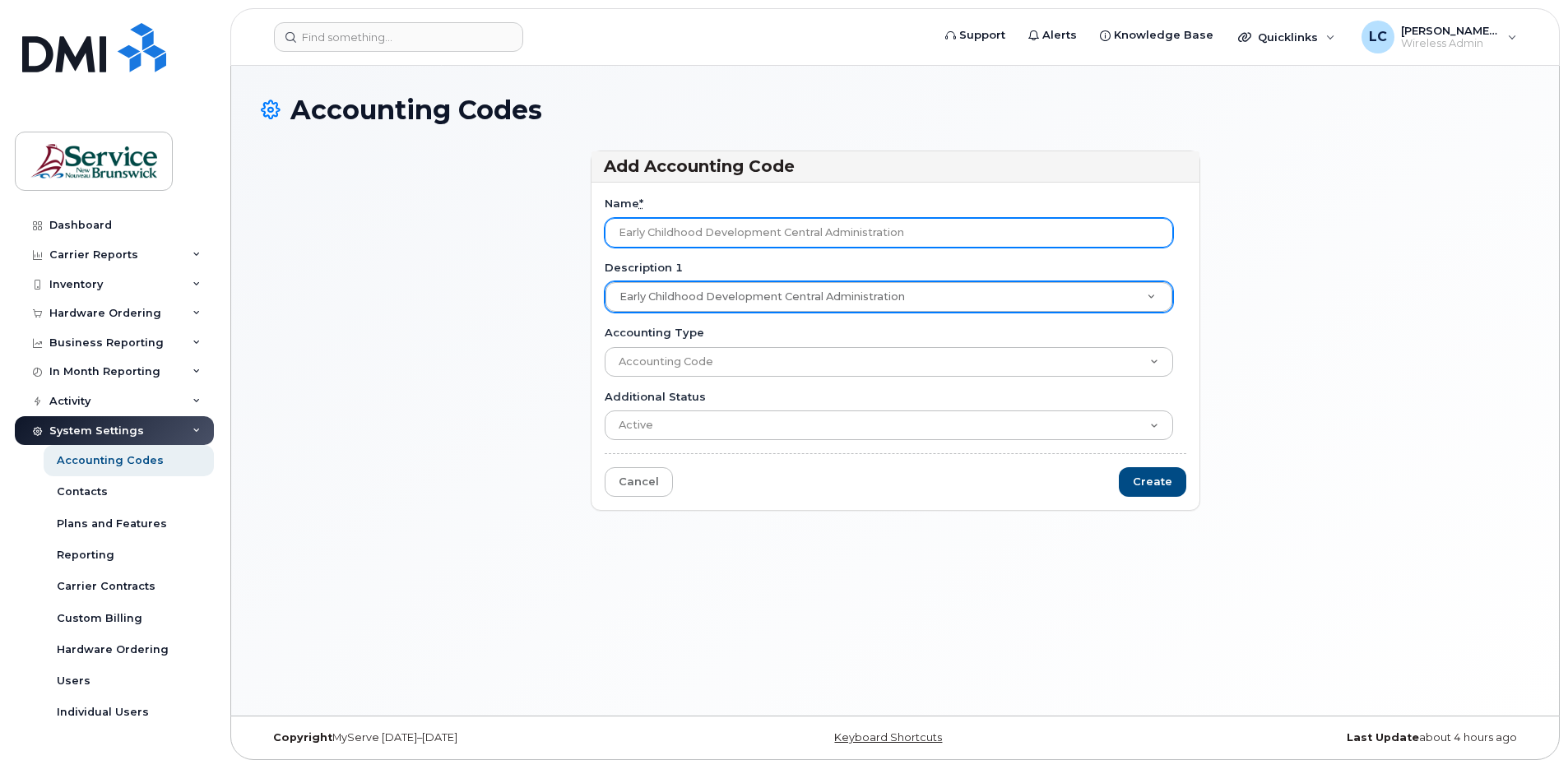
drag, startPoint x: 923, startPoint y: 231, endPoint x: 585, endPoint y: 228, distance: 338.0
click at [590, 228] on div "Add Accounting Code Name * Early Childhood Development Central Administration D…" at bounding box center [894, 330] width 609 height 360
type input "110.14521.128601.100.00000"
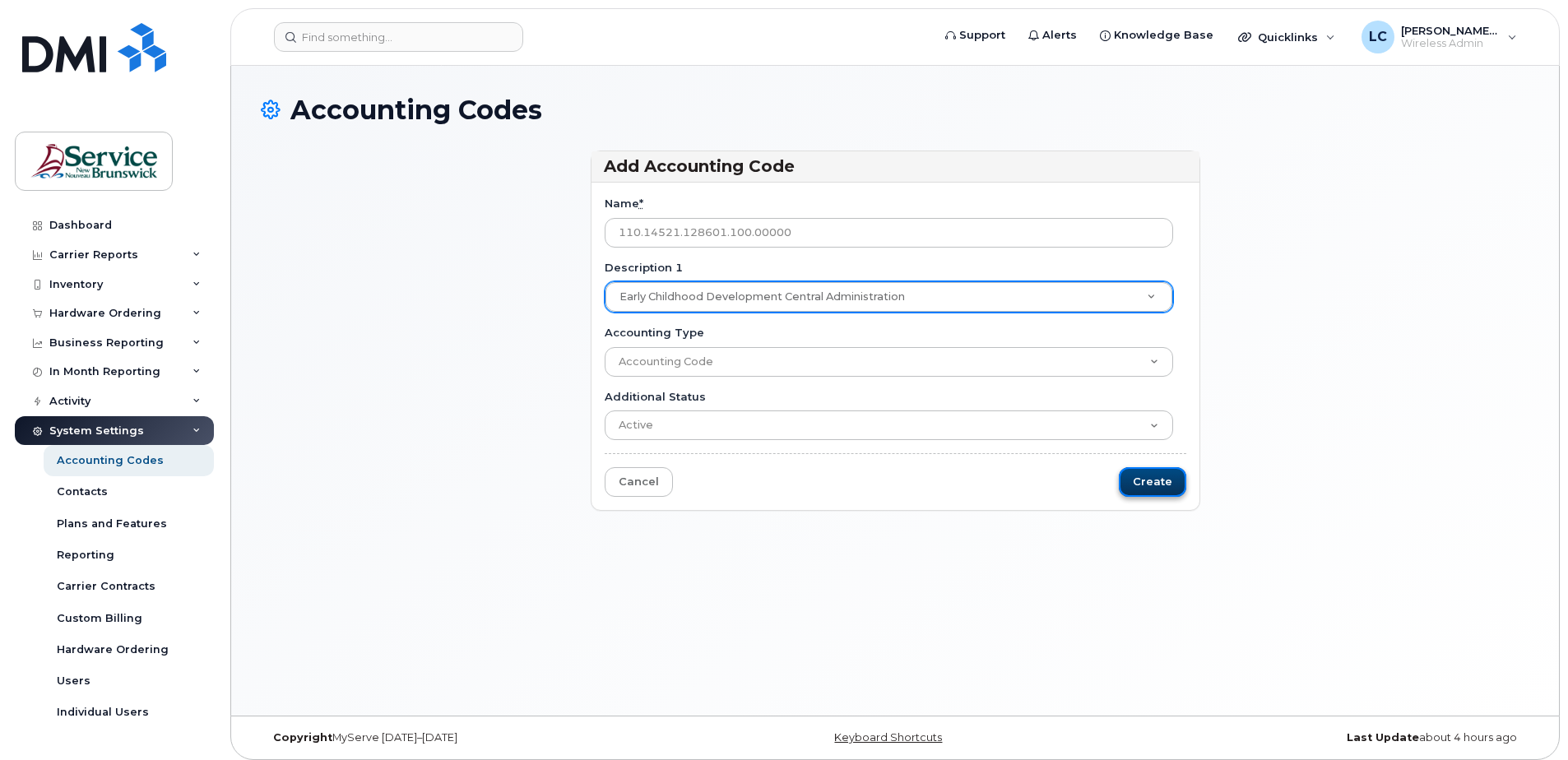
click at [1152, 485] on input "Create" at bounding box center [1152, 482] width 68 height 31
type input "Saving..."
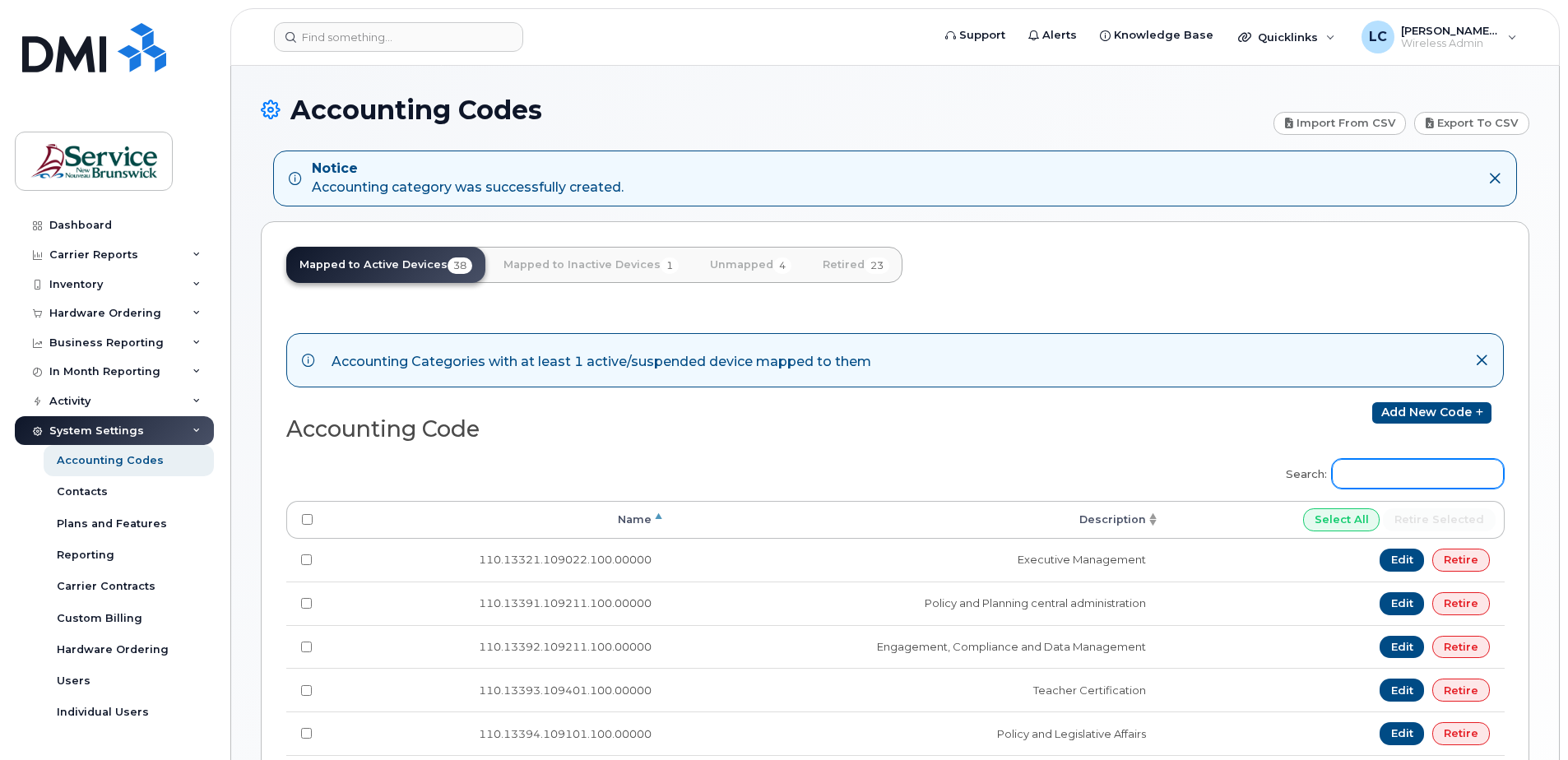
click at [1408, 474] on input "Search:" at bounding box center [1417, 473] width 172 height 30
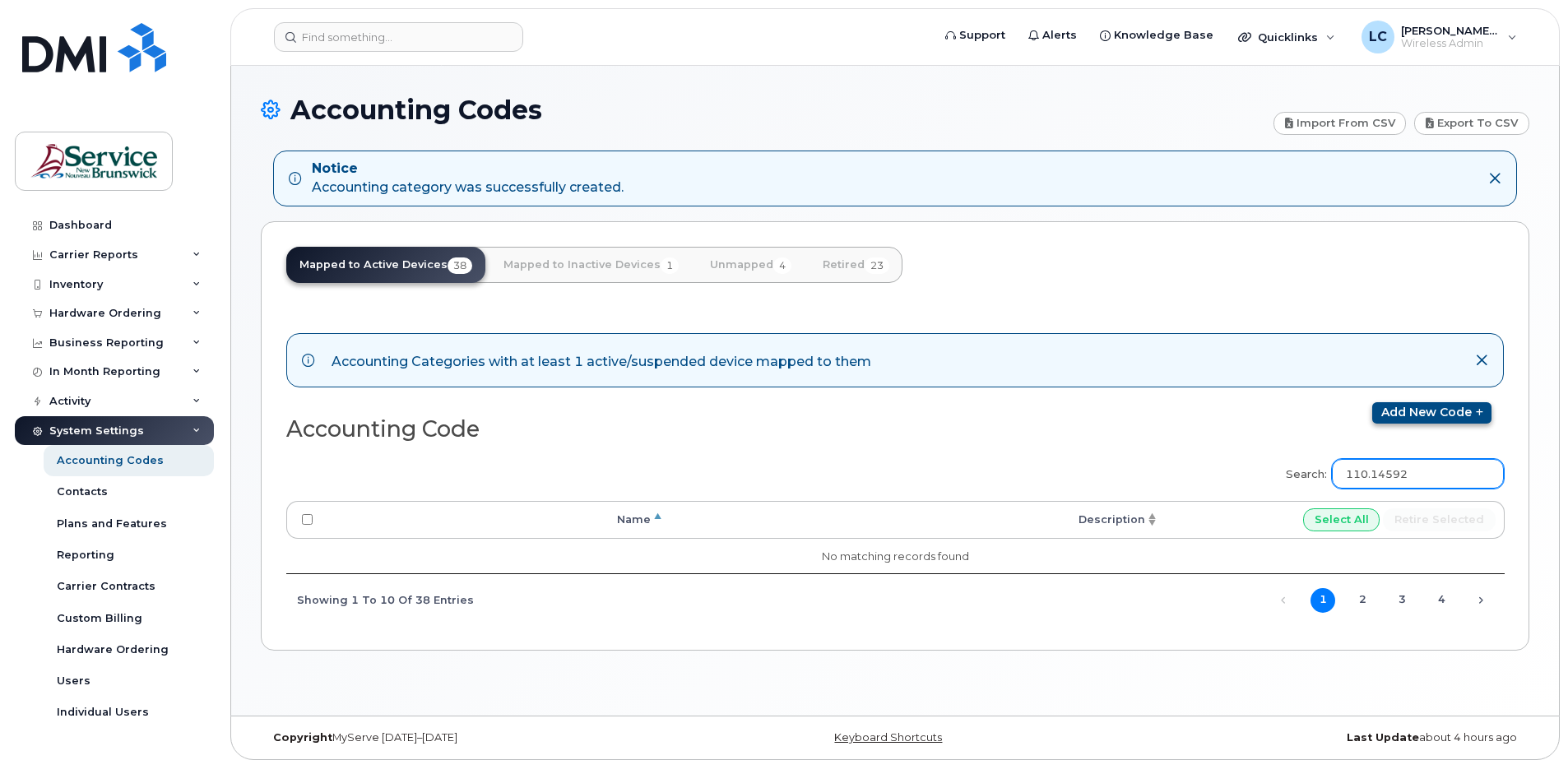
type input "110.14592"
click at [1412, 410] on link "Add new code" at bounding box center [1431, 413] width 119 height 21
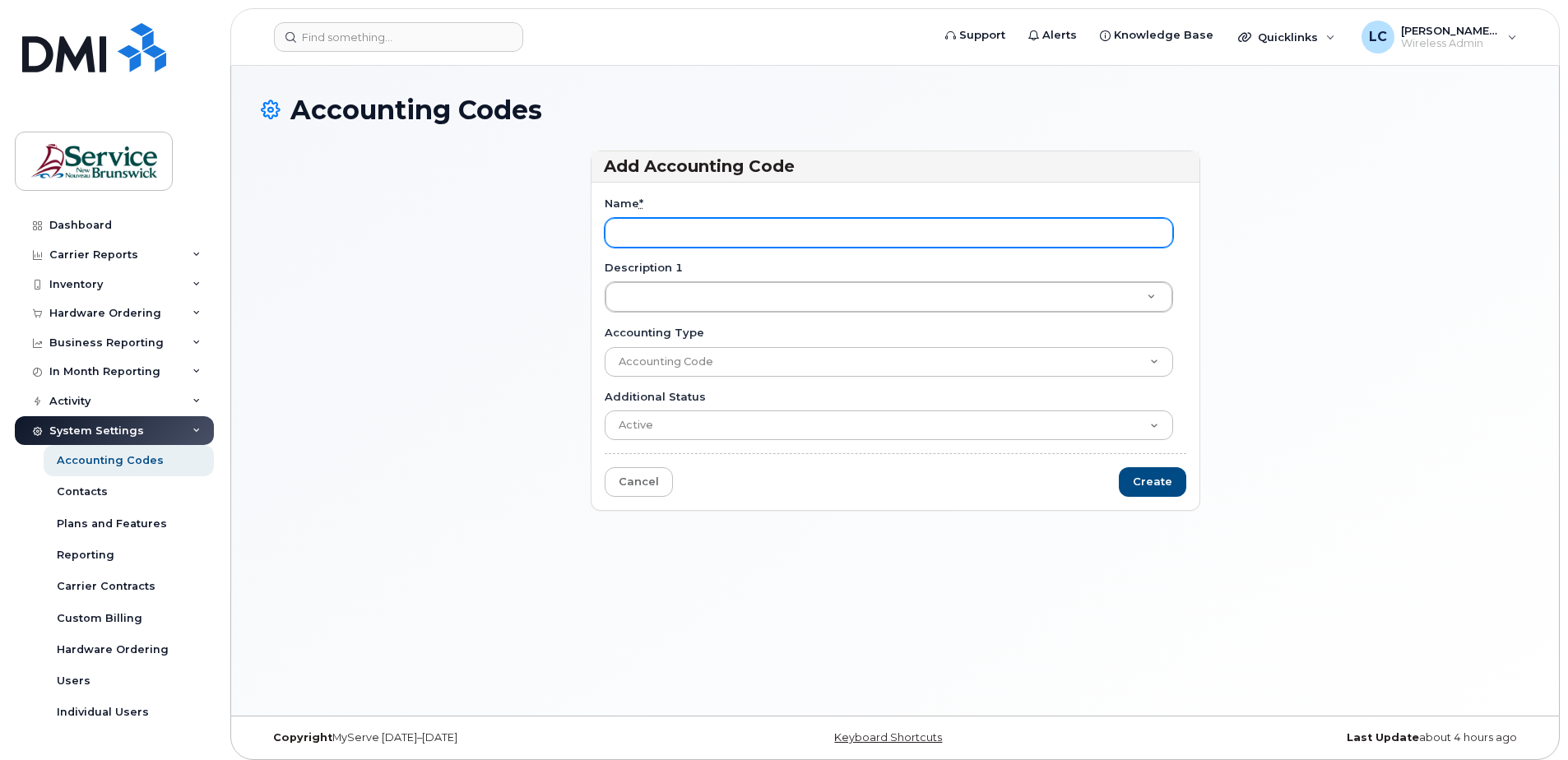
click at [872, 226] on input "Name *" at bounding box center [888, 233] width 568 height 30
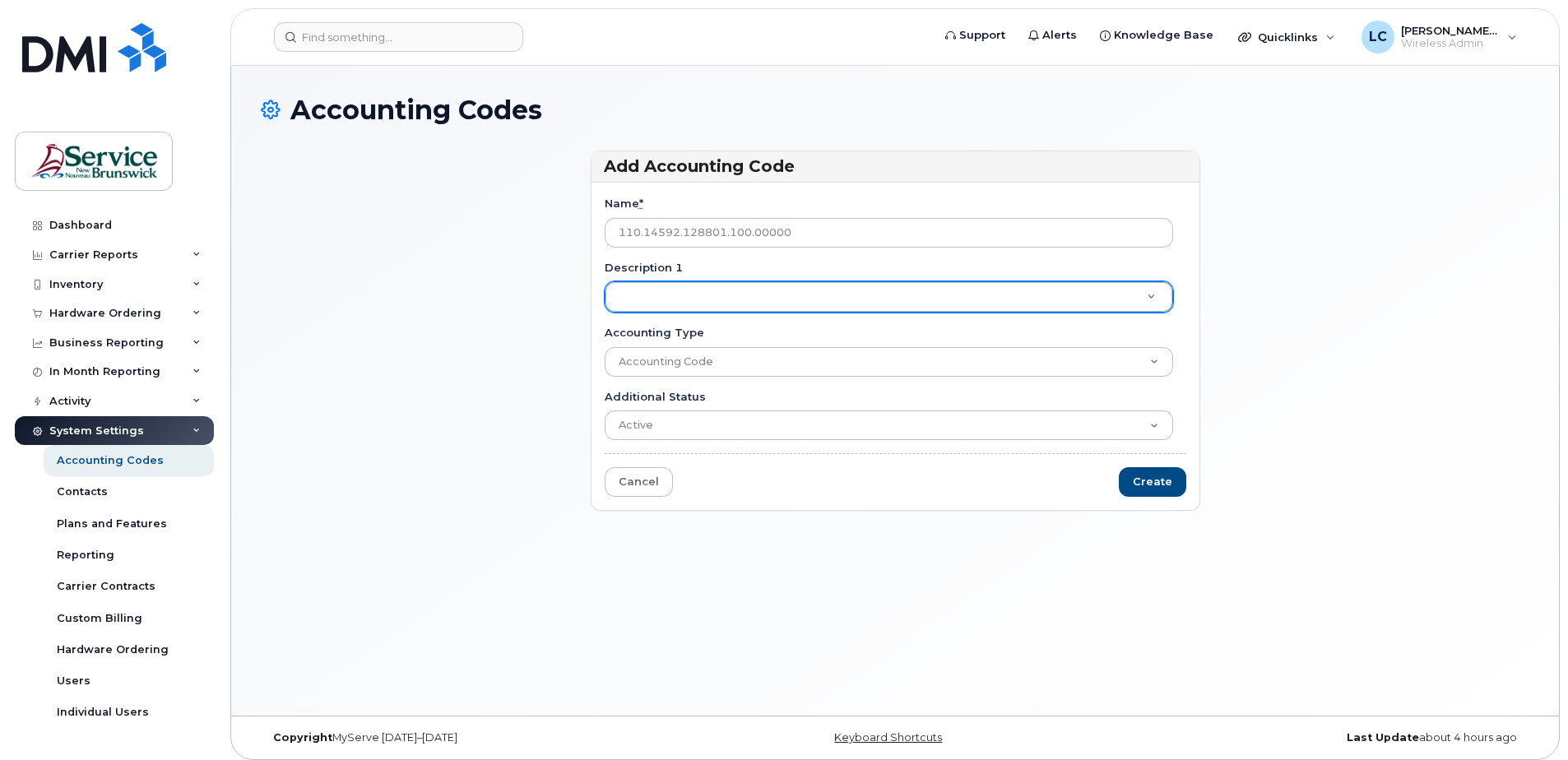
type input "110.14592.128801.100.00000"
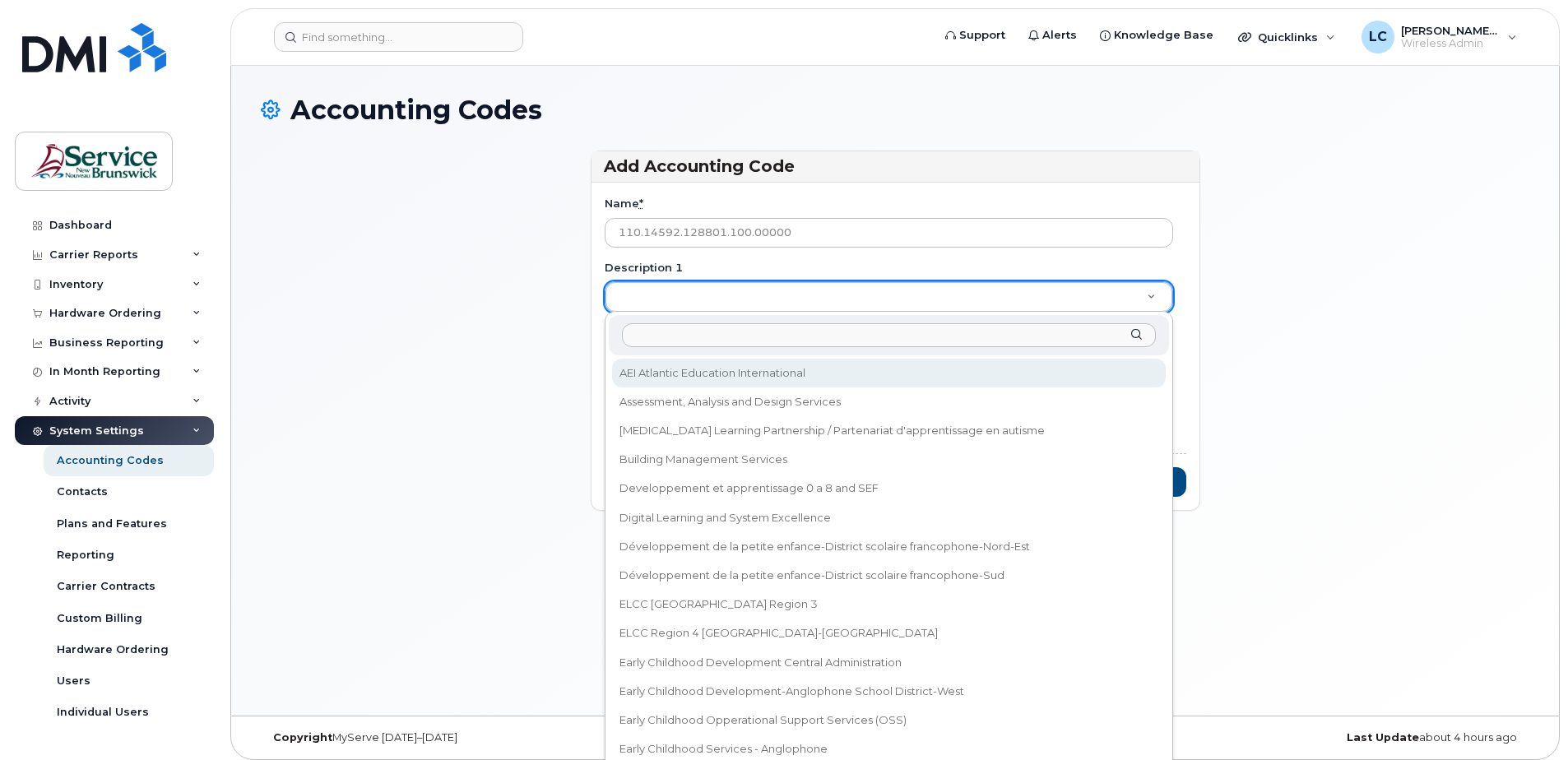
click at [662, 338] on input "Description 1" at bounding box center [888, 335] width 534 height 24
paste input "Early Childhood Development-Anglophone School District-North"
type input "Early Childhood Development-Anglophone School District-North"
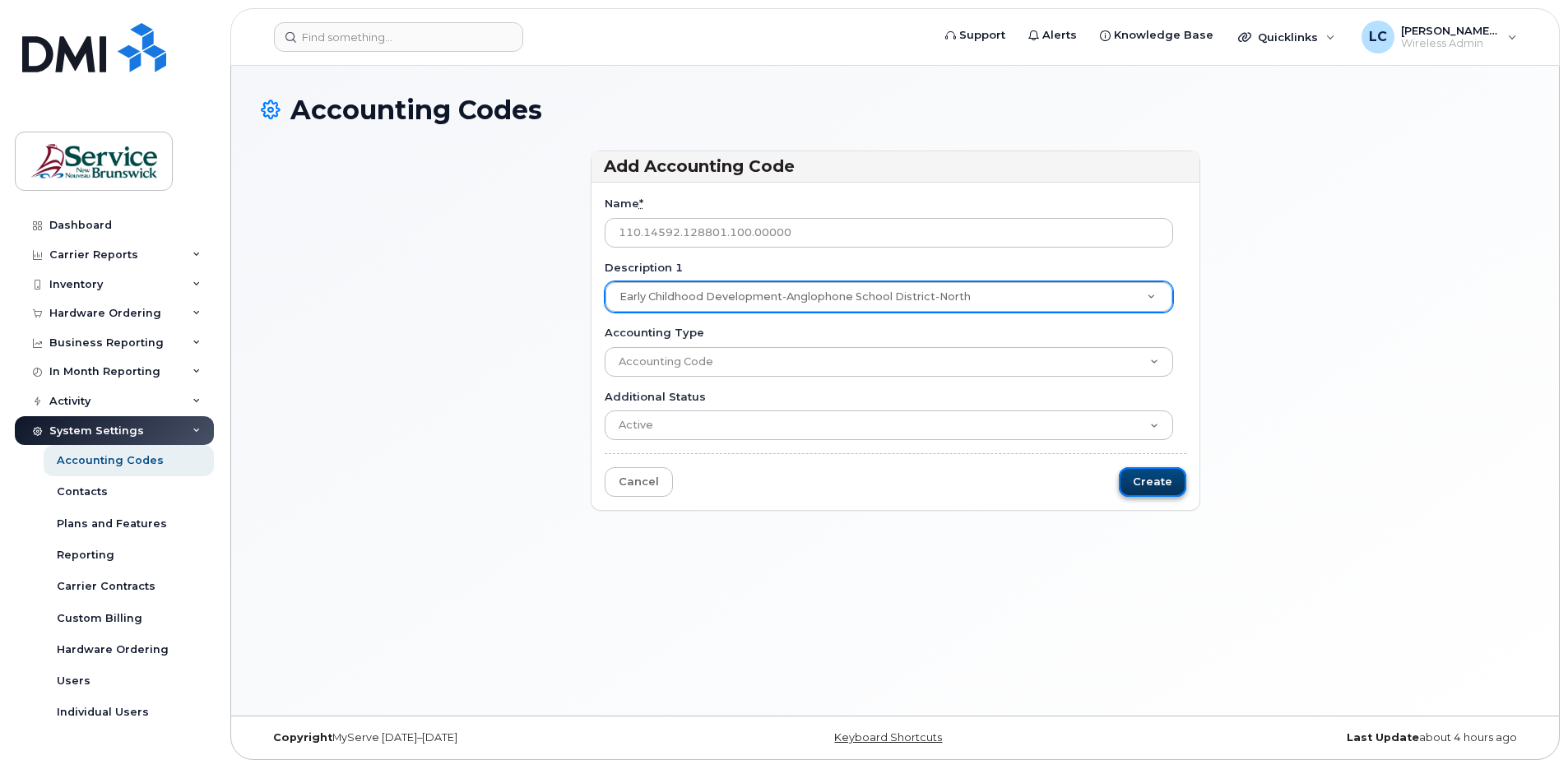
click at [1146, 478] on input "Create" at bounding box center [1152, 482] width 68 height 31
type input "Saving..."
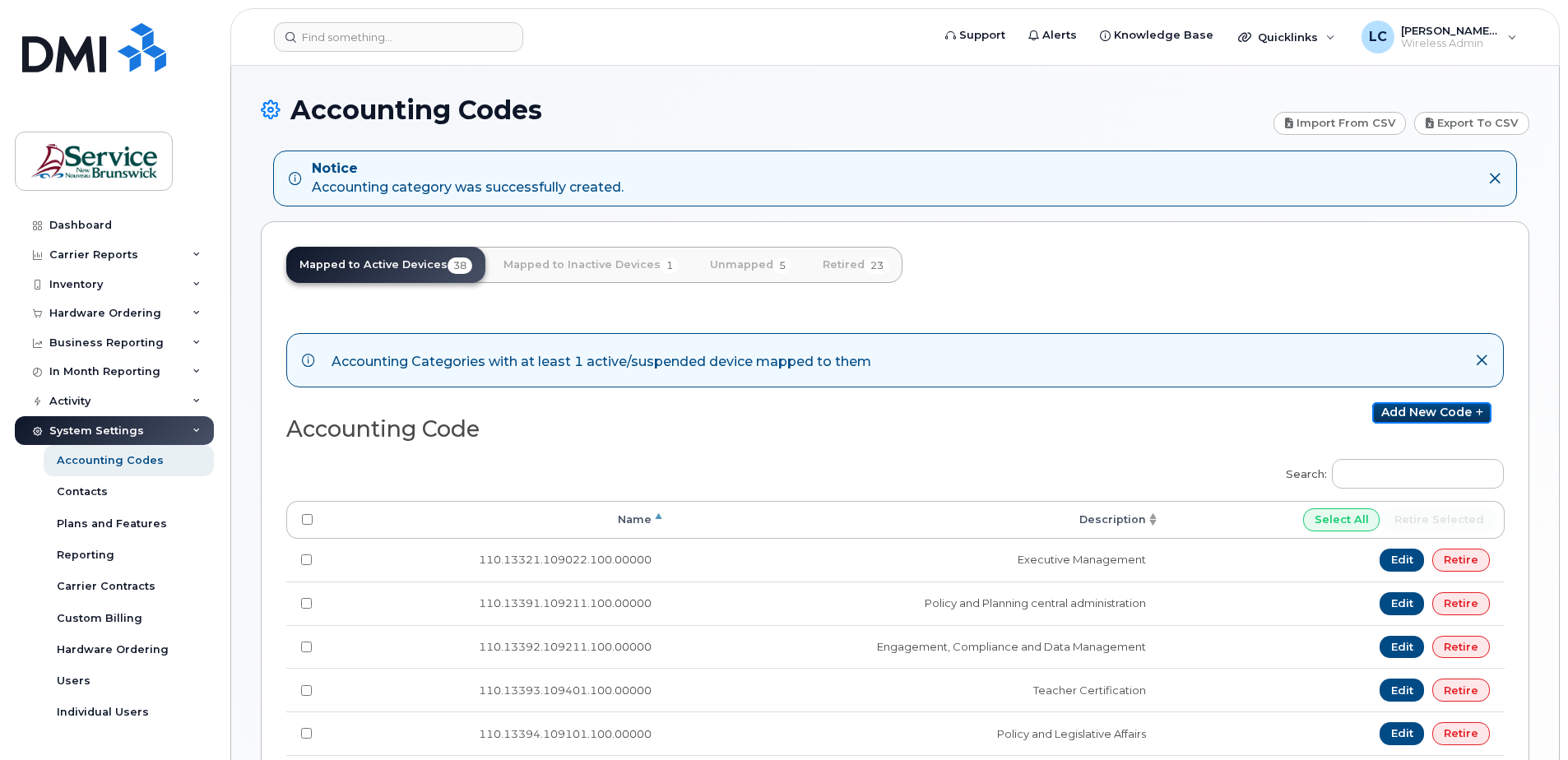
drag, startPoint x: 1445, startPoint y: 412, endPoint x: 1426, endPoint y: 434, distance: 29.1
click at [1445, 412] on link "Add new code" at bounding box center [1431, 413] width 119 height 21
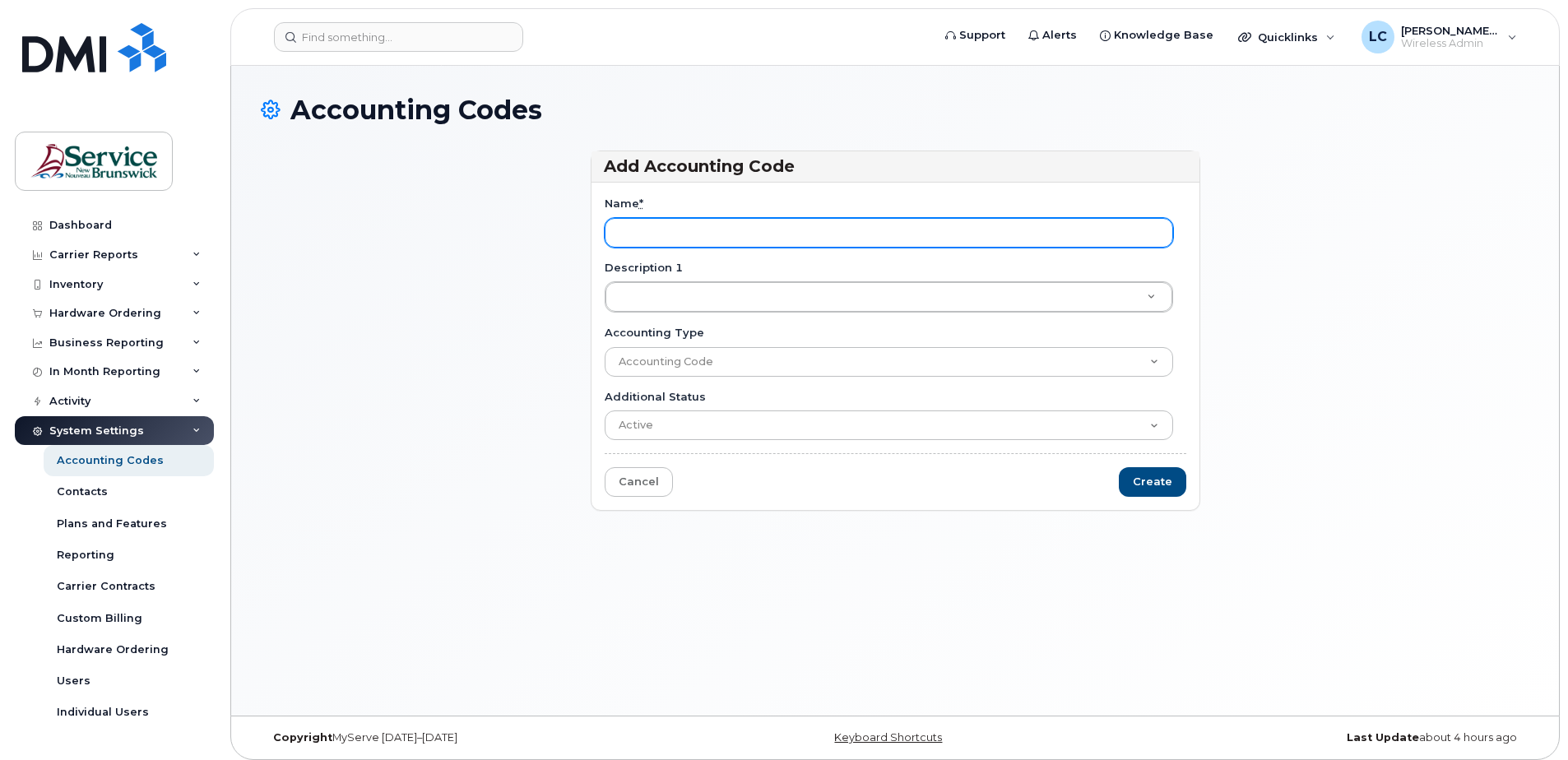
click at [649, 231] on input "Name *" at bounding box center [888, 233] width 568 height 30
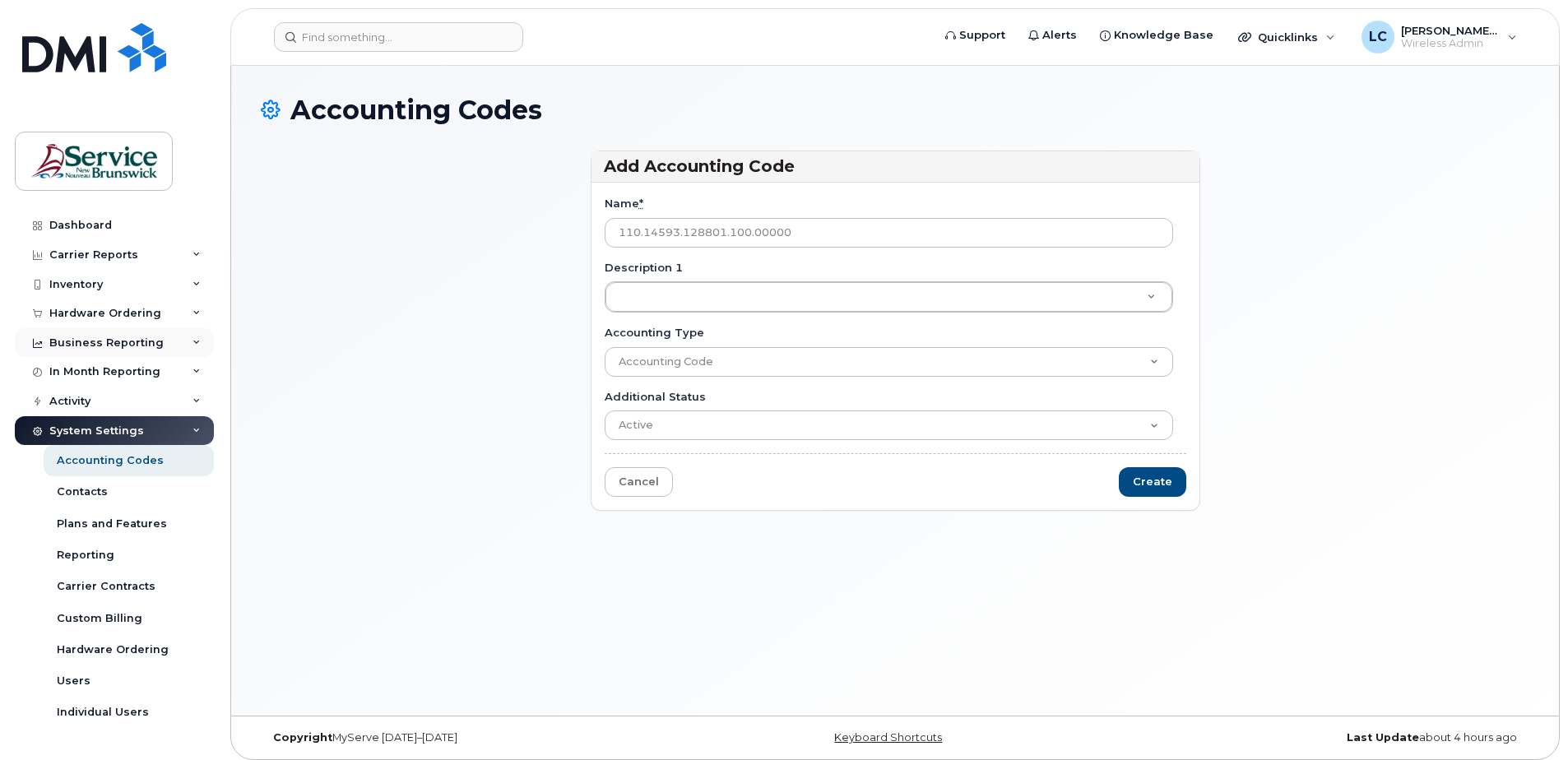
type input "110.14593.128801.100.00000"
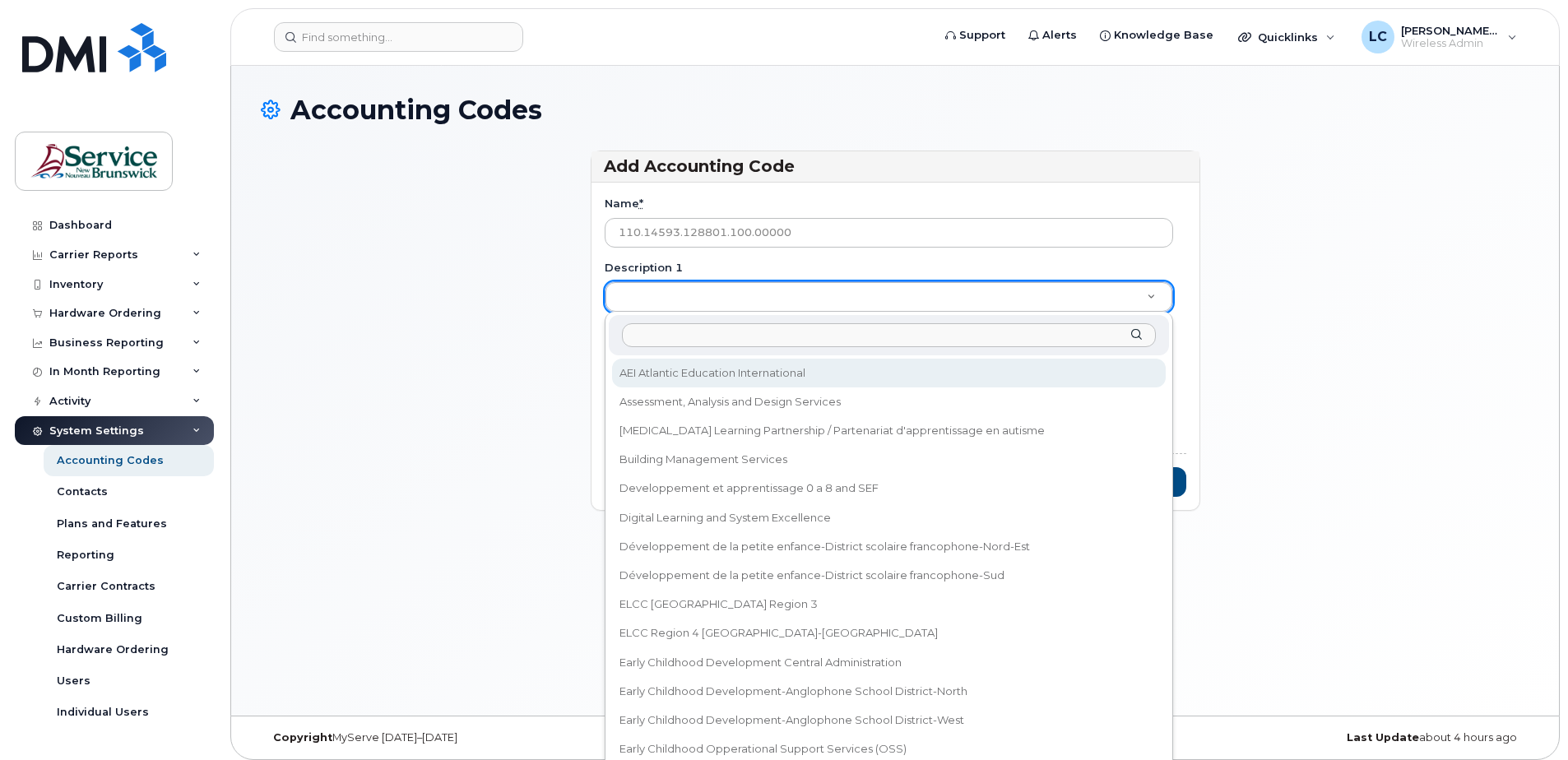
click at [713, 339] on input "Description 1" at bounding box center [888, 335] width 534 height 24
type input "Early Childhood Development-Anglophone School District-East"
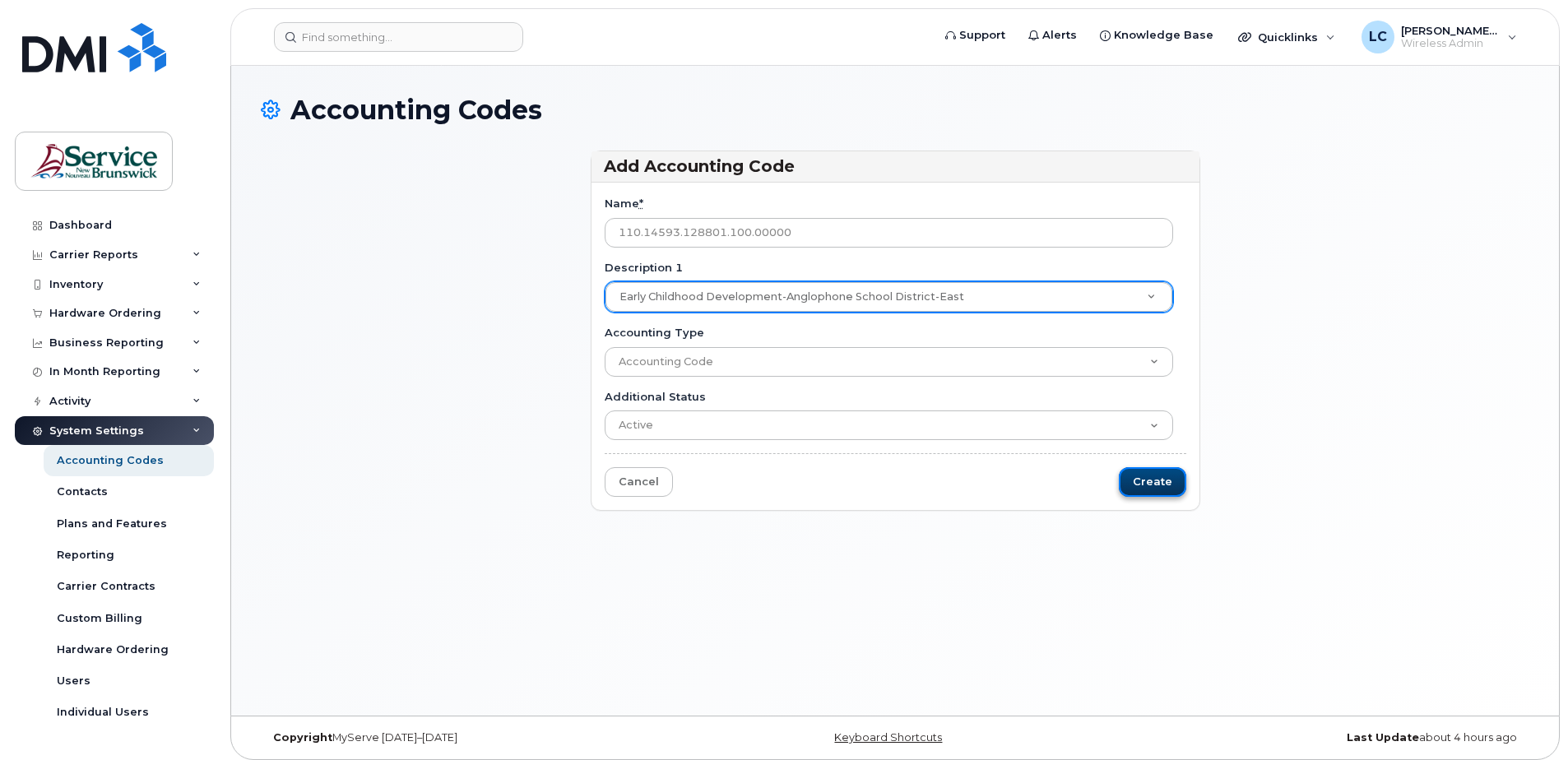
click at [1147, 479] on input "Create" at bounding box center [1152, 482] width 68 height 31
type input "Saving..."
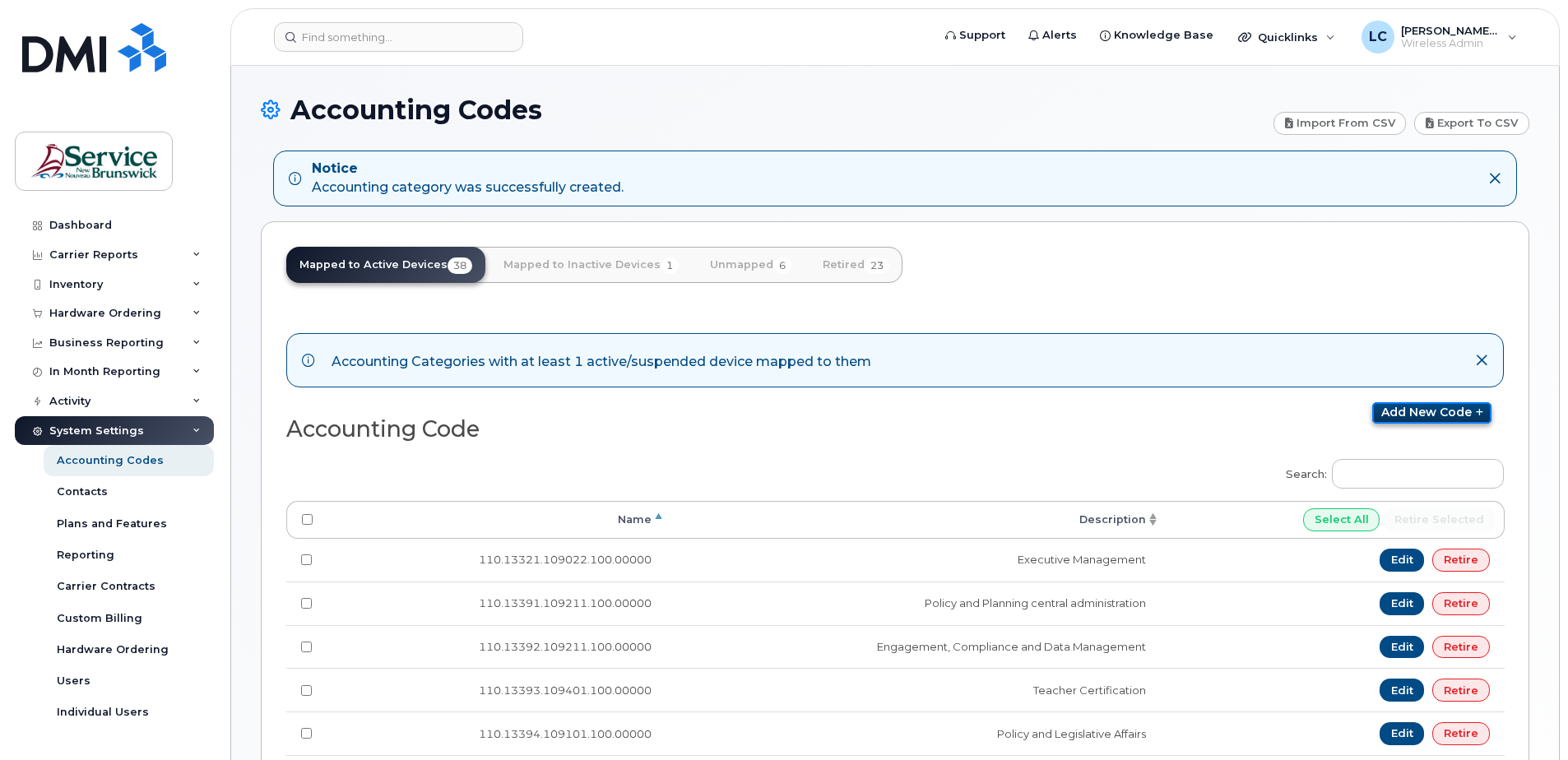
click at [1438, 409] on link "Add new code" at bounding box center [1431, 413] width 119 height 21
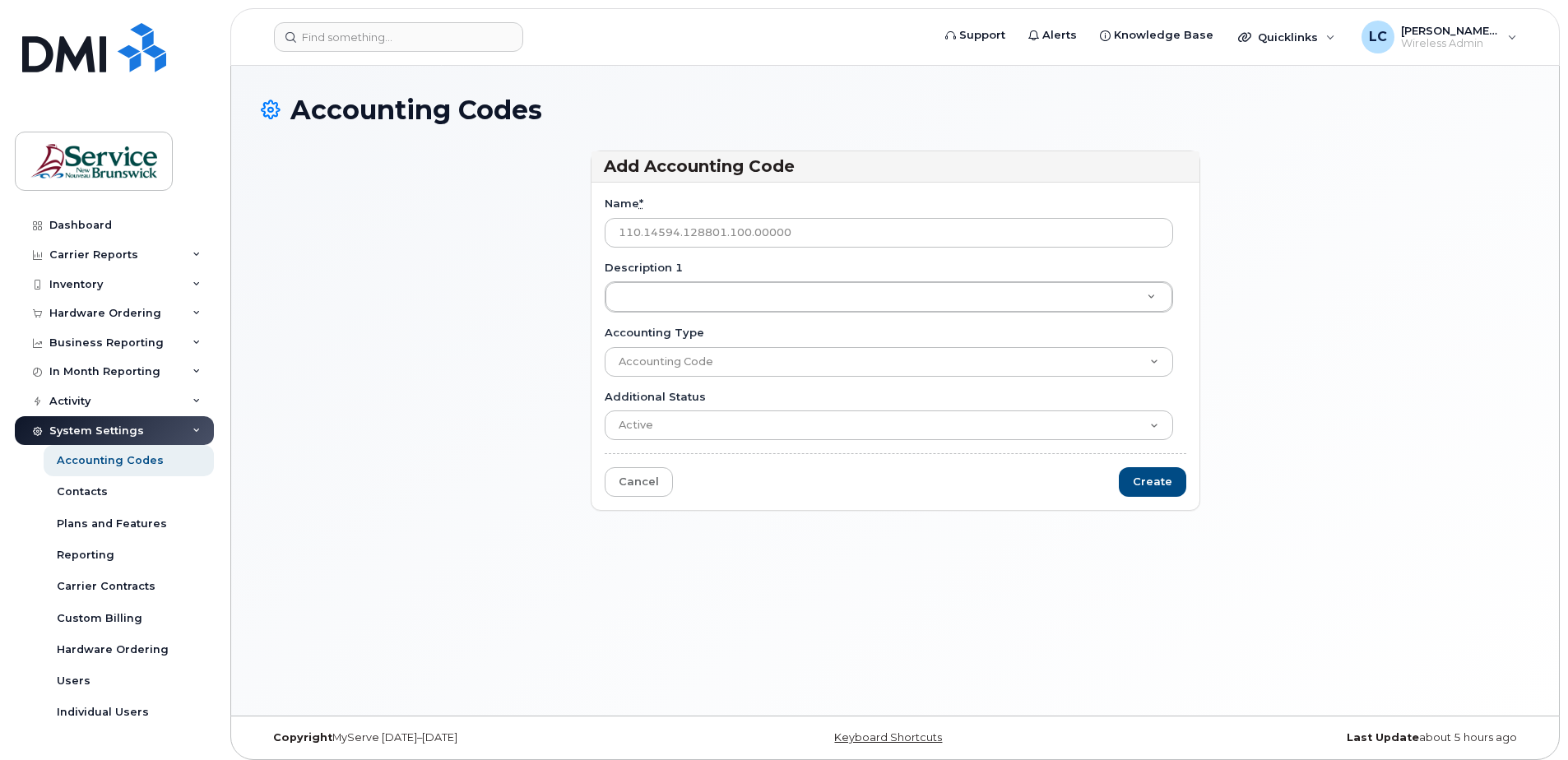
type input "110.14594.128801.100.00000"
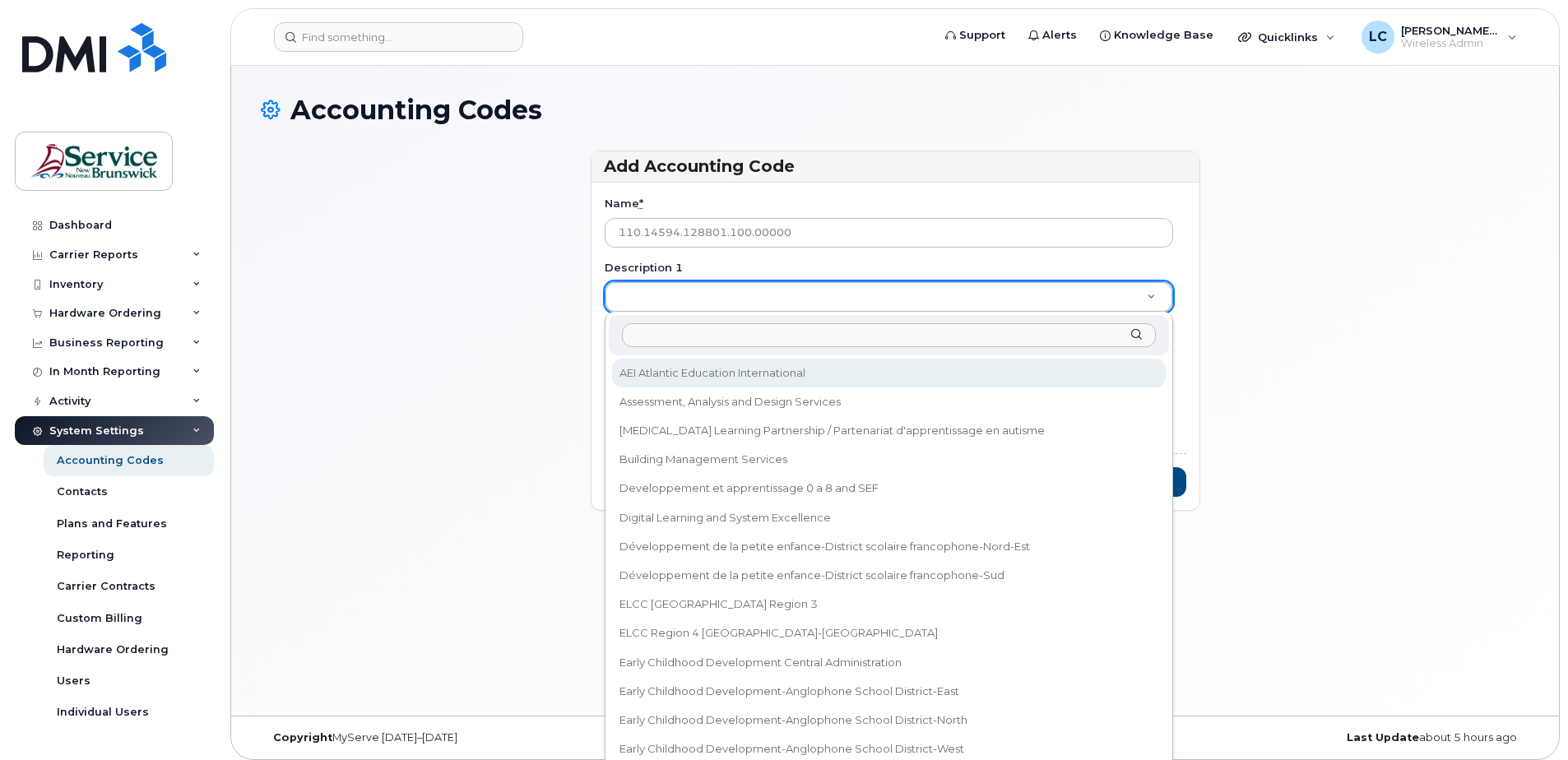
click at [668, 331] on input "Description 1" at bounding box center [888, 335] width 534 height 24
type input "Early Childhood Development-Anglophone School District-South"
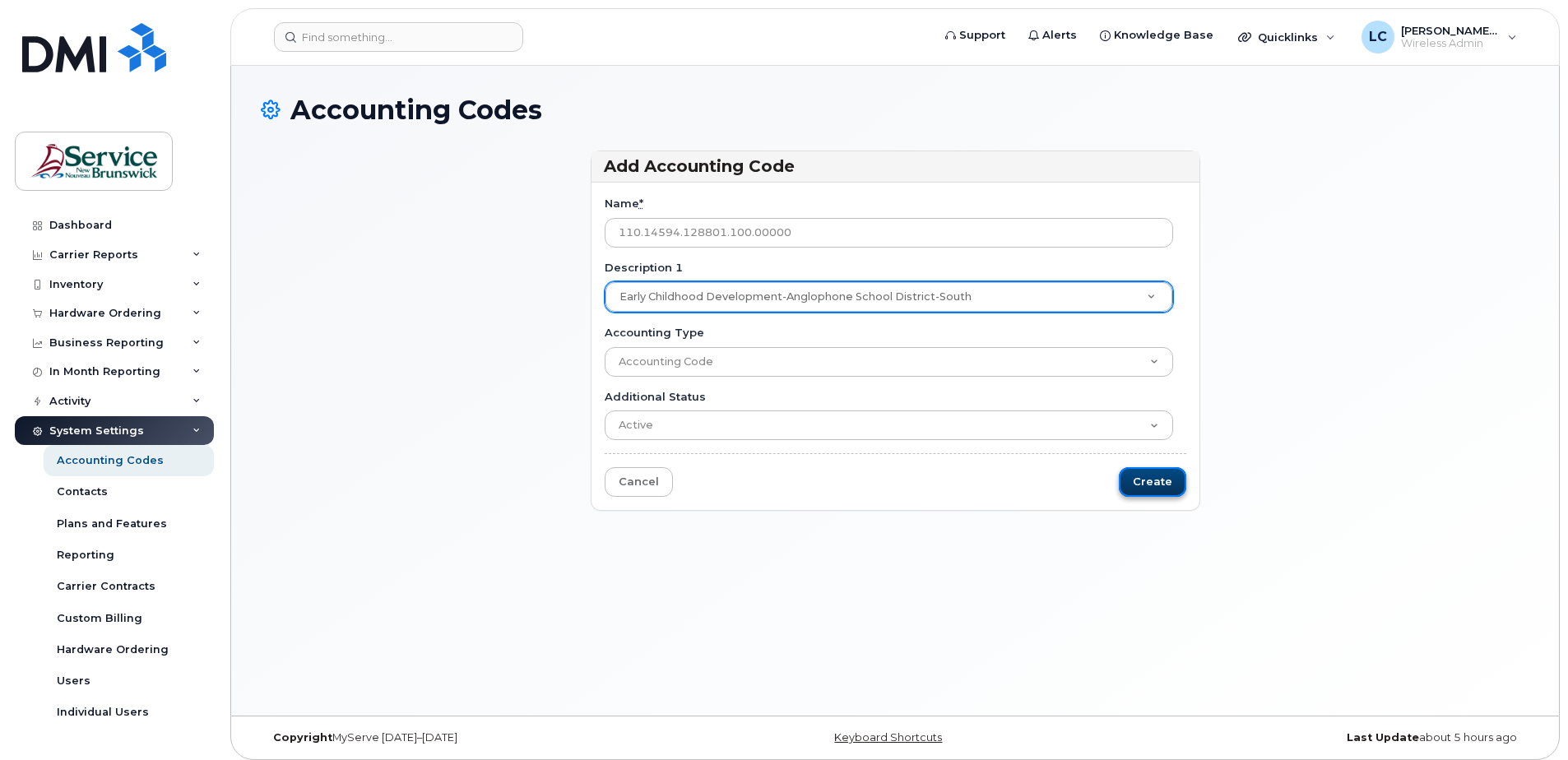
click at [1145, 480] on input "Create" at bounding box center [1152, 482] width 68 height 31
type input "Saving..."
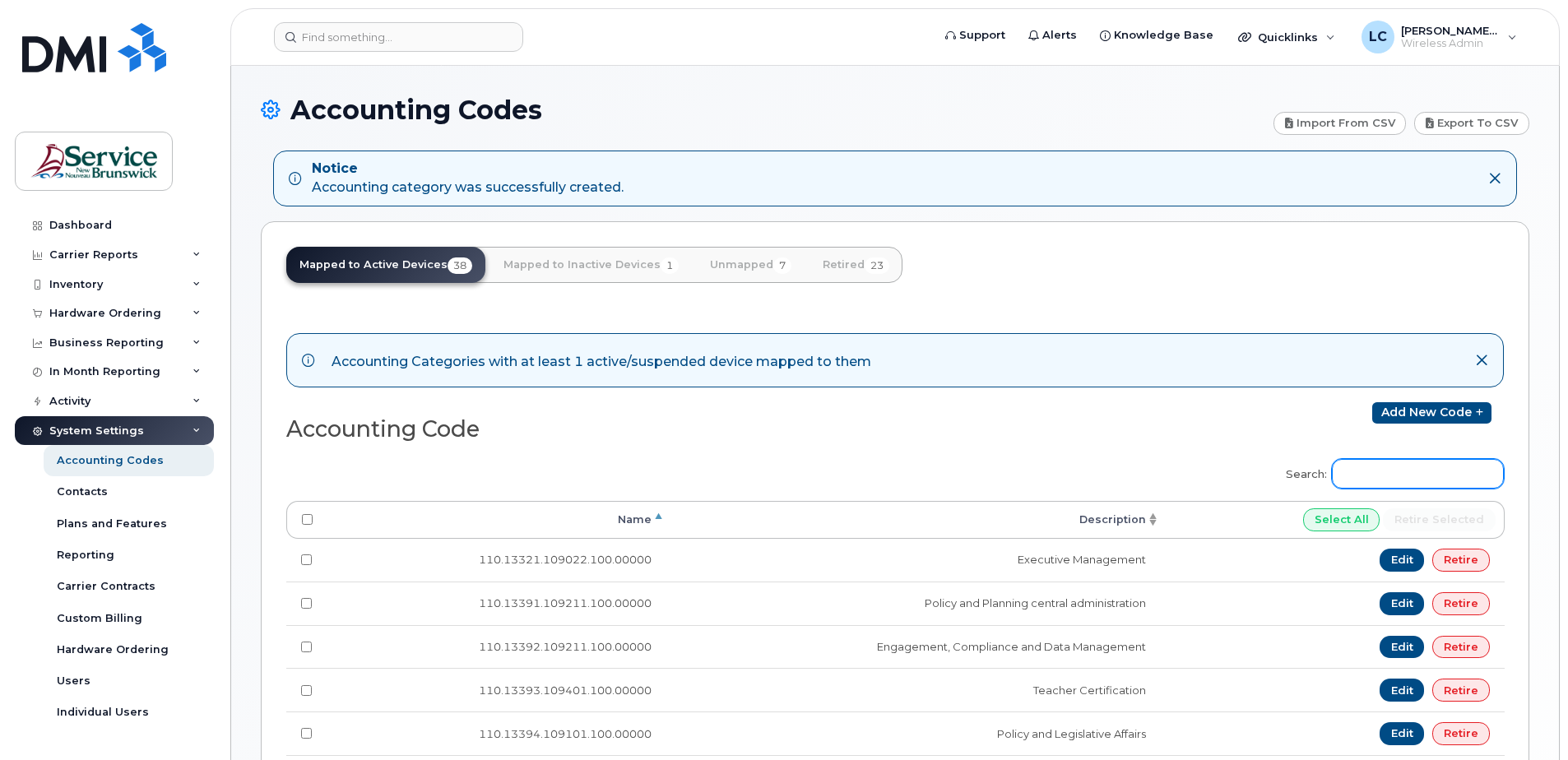
click at [1404, 475] on input "Search:" at bounding box center [1417, 473] width 172 height 30
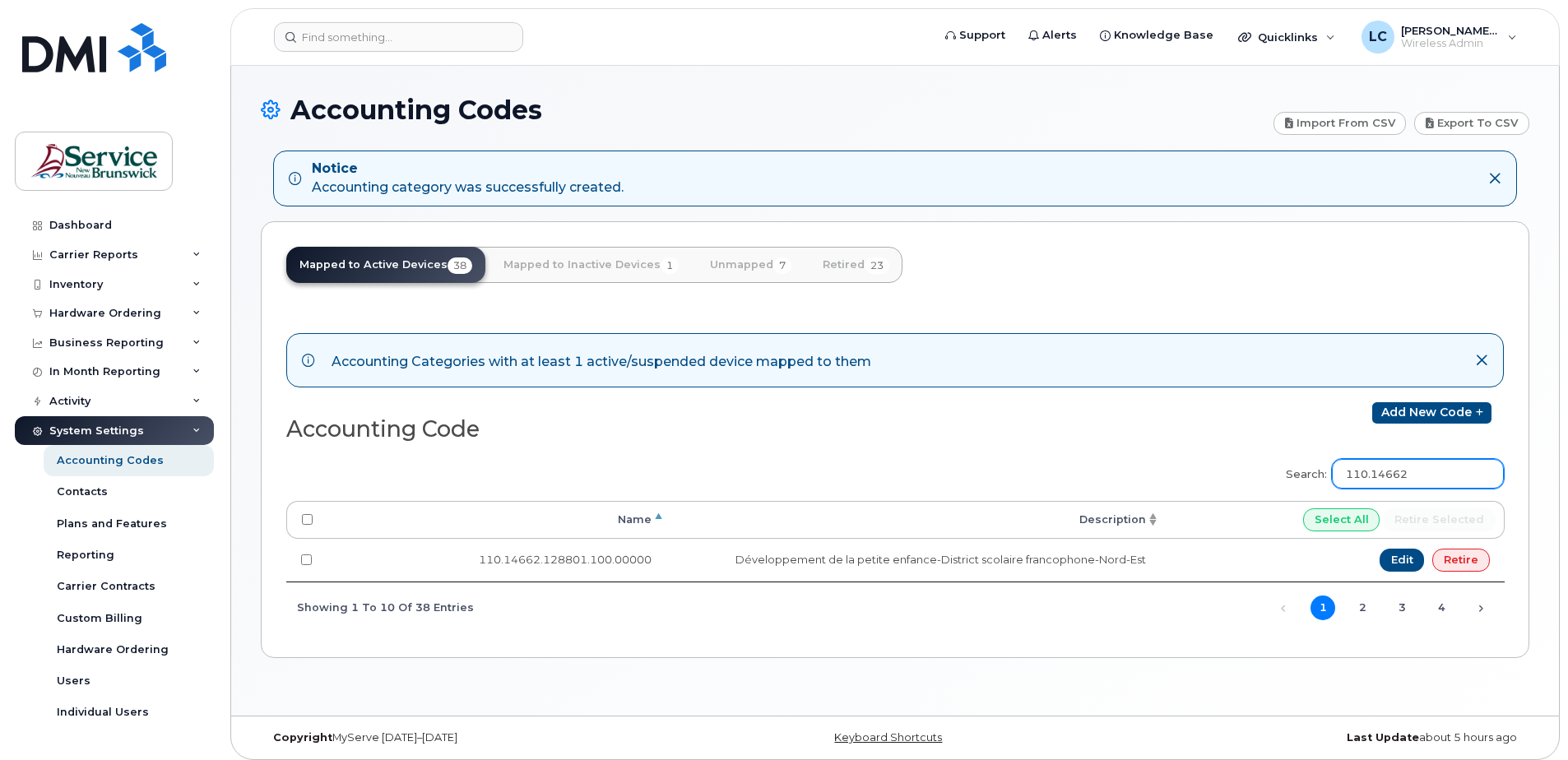
click at [1427, 473] on input "110.14662" at bounding box center [1417, 473] width 172 height 30
type input "110.14663"
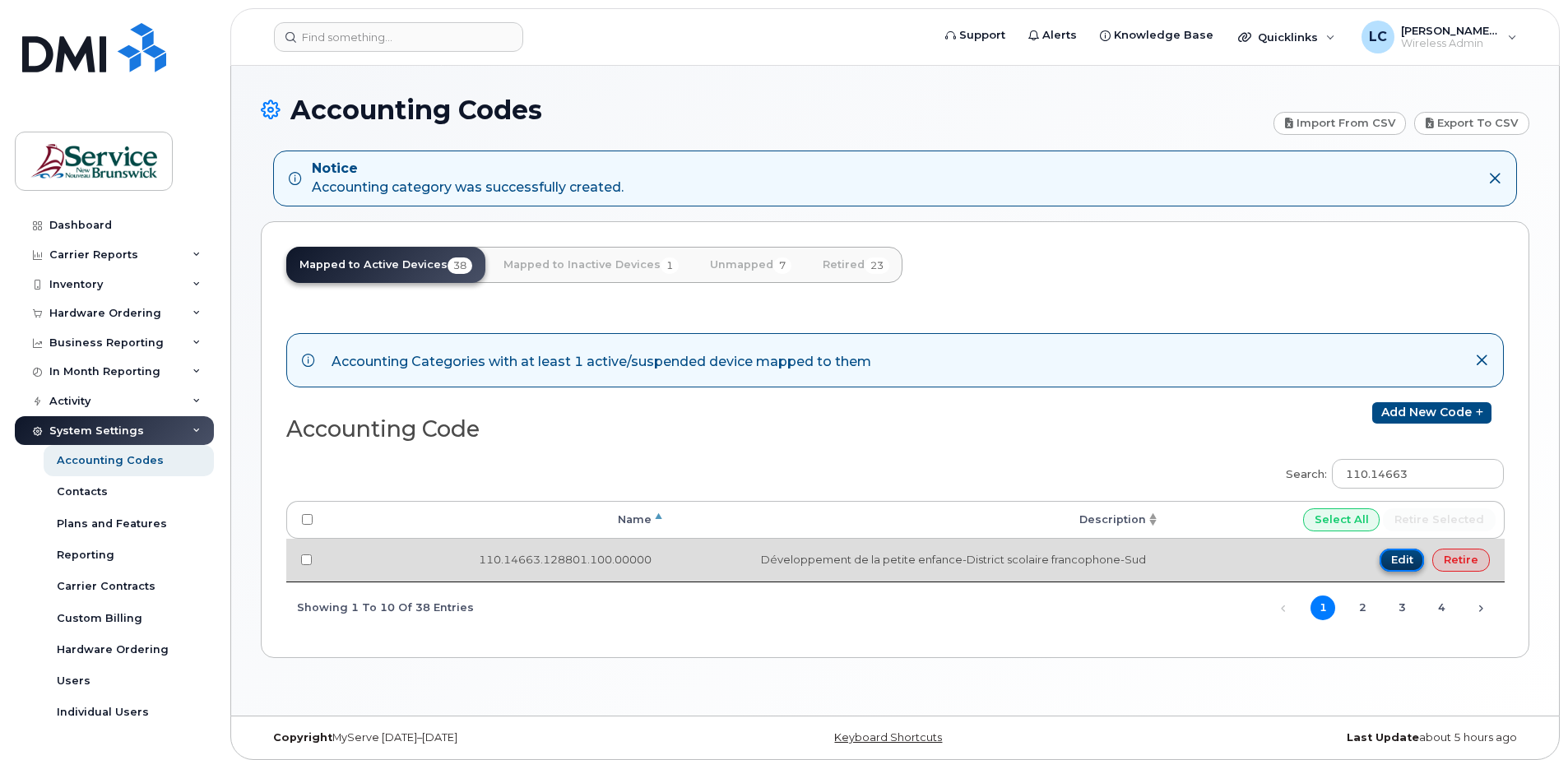
click at [1406, 563] on link "Edit" at bounding box center [1402, 560] width 46 height 23
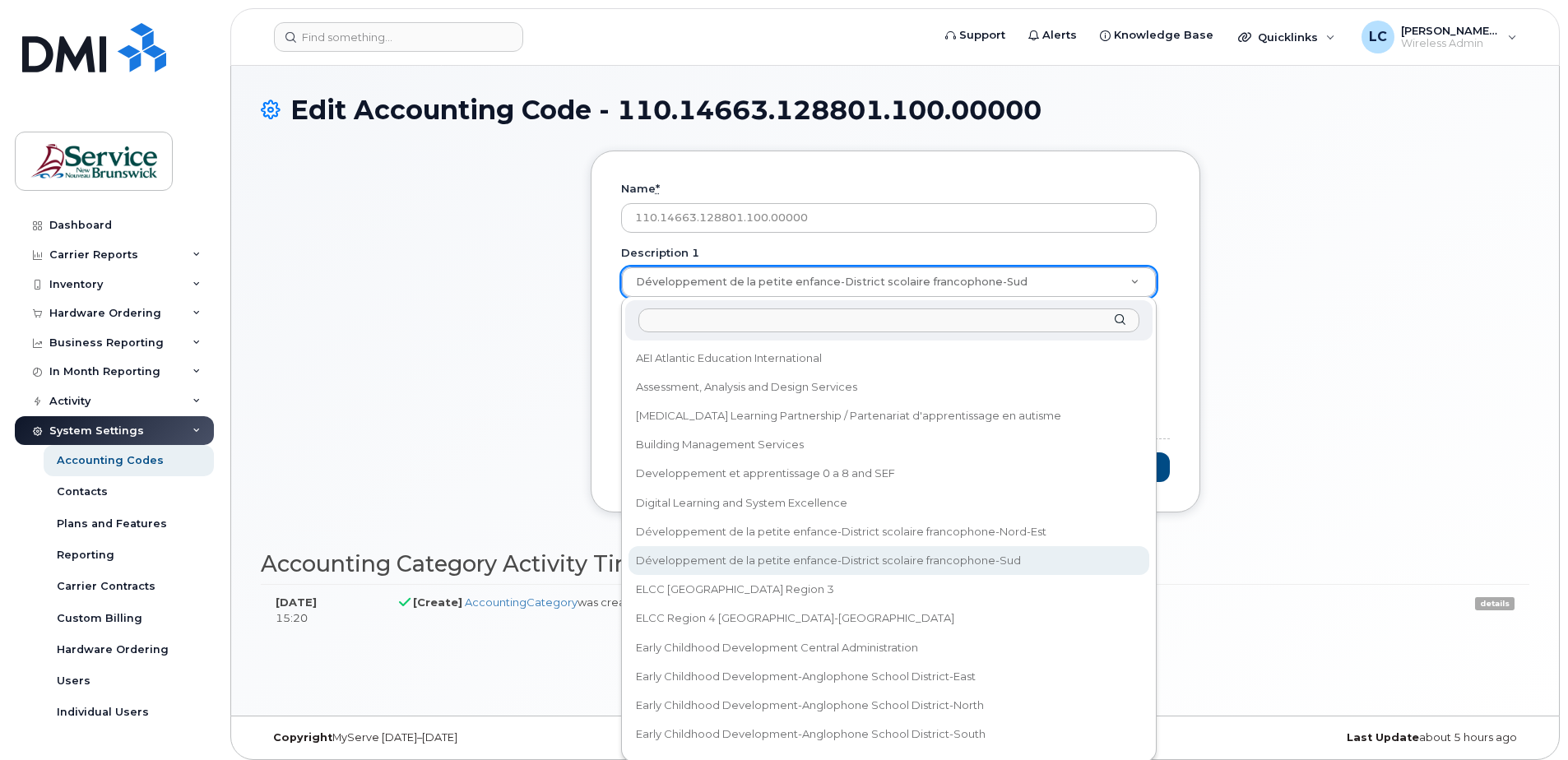
click at [874, 322] on input "Description 1" at bounding box center [888, 320] width 501 height 24
type input "Développement de la petite enfance-District scolaire francophone-Nord-Ouest"
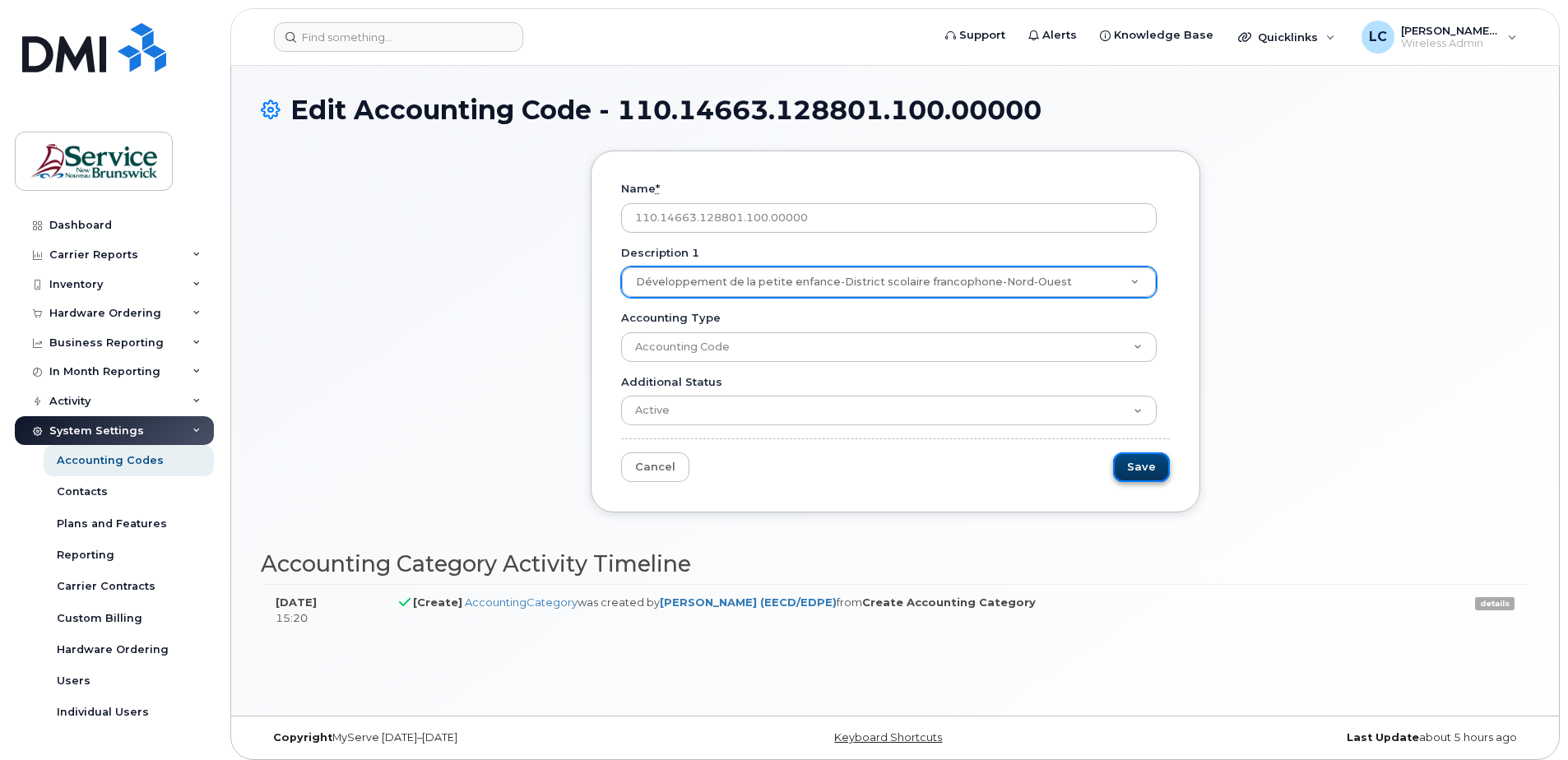
click at [1128, 464] on input "Save" at bounding box center [1141, 467] width 57 height 31
type input "Saving..."
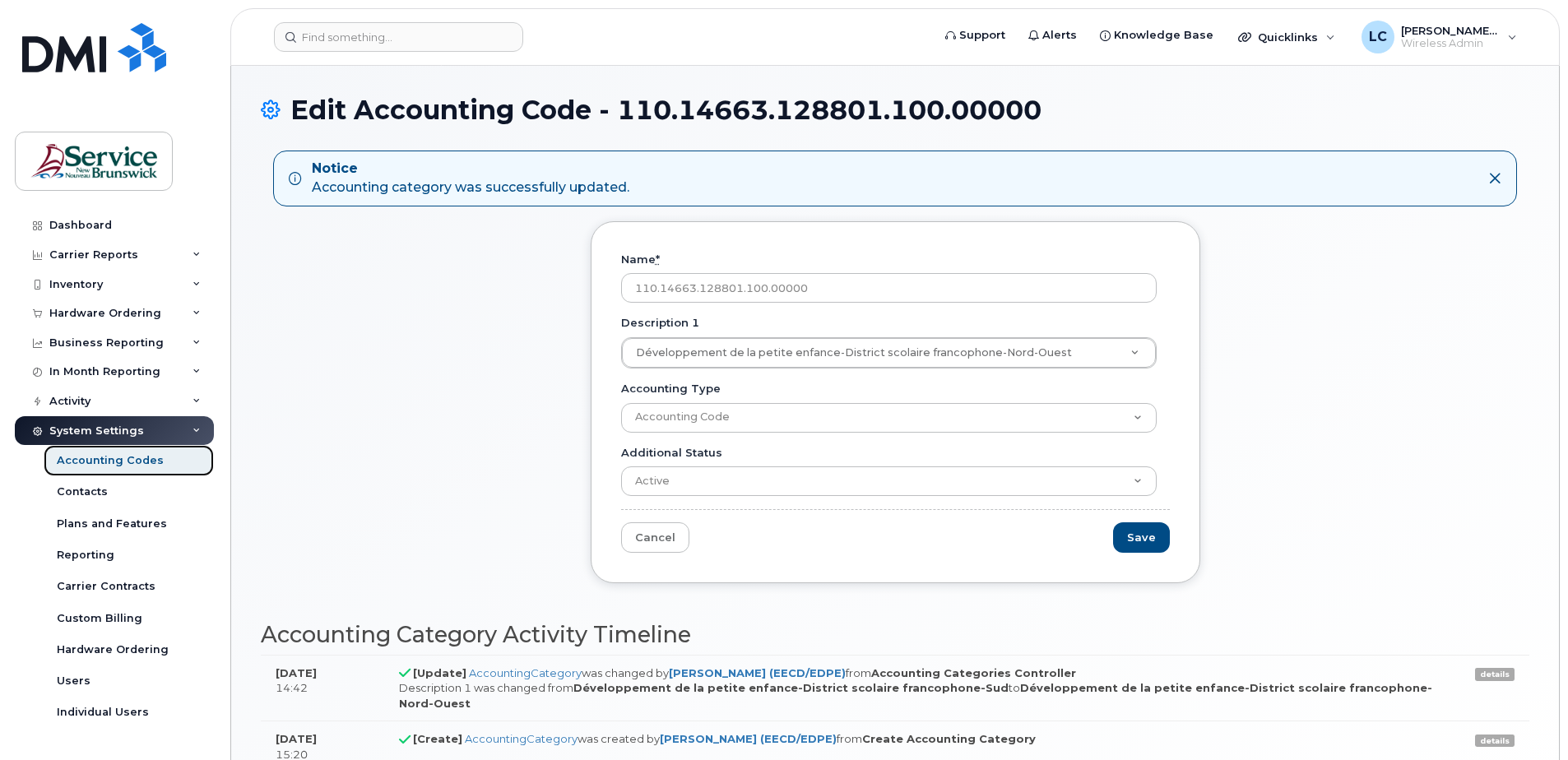
click at [92, 458] on div "Accounting Codes" at bounding box center [110, 460] width 107 height 15
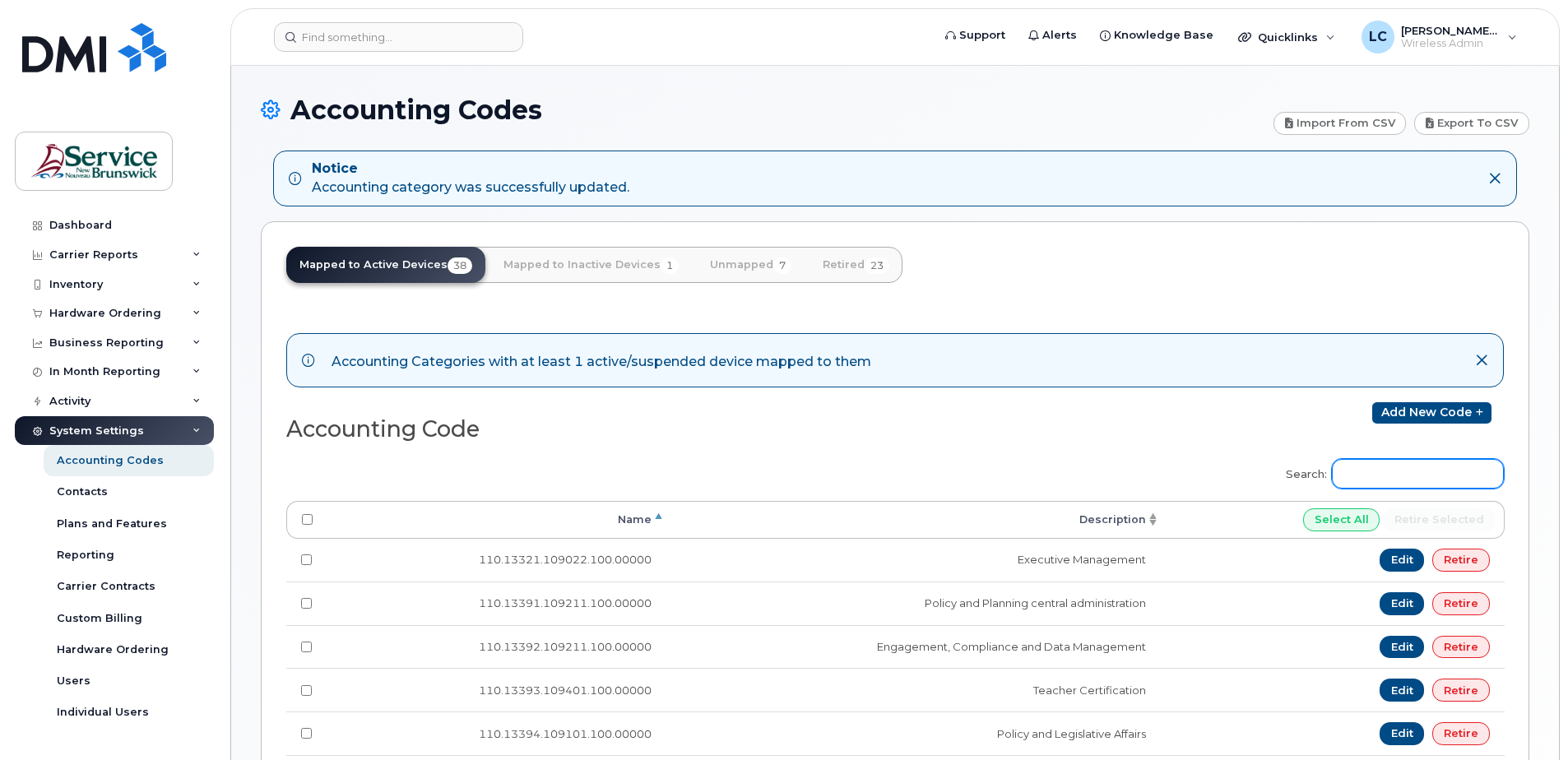
click at [1424, 478] on input "Search:" at bounding box center [1417, 473] width 172 height 30
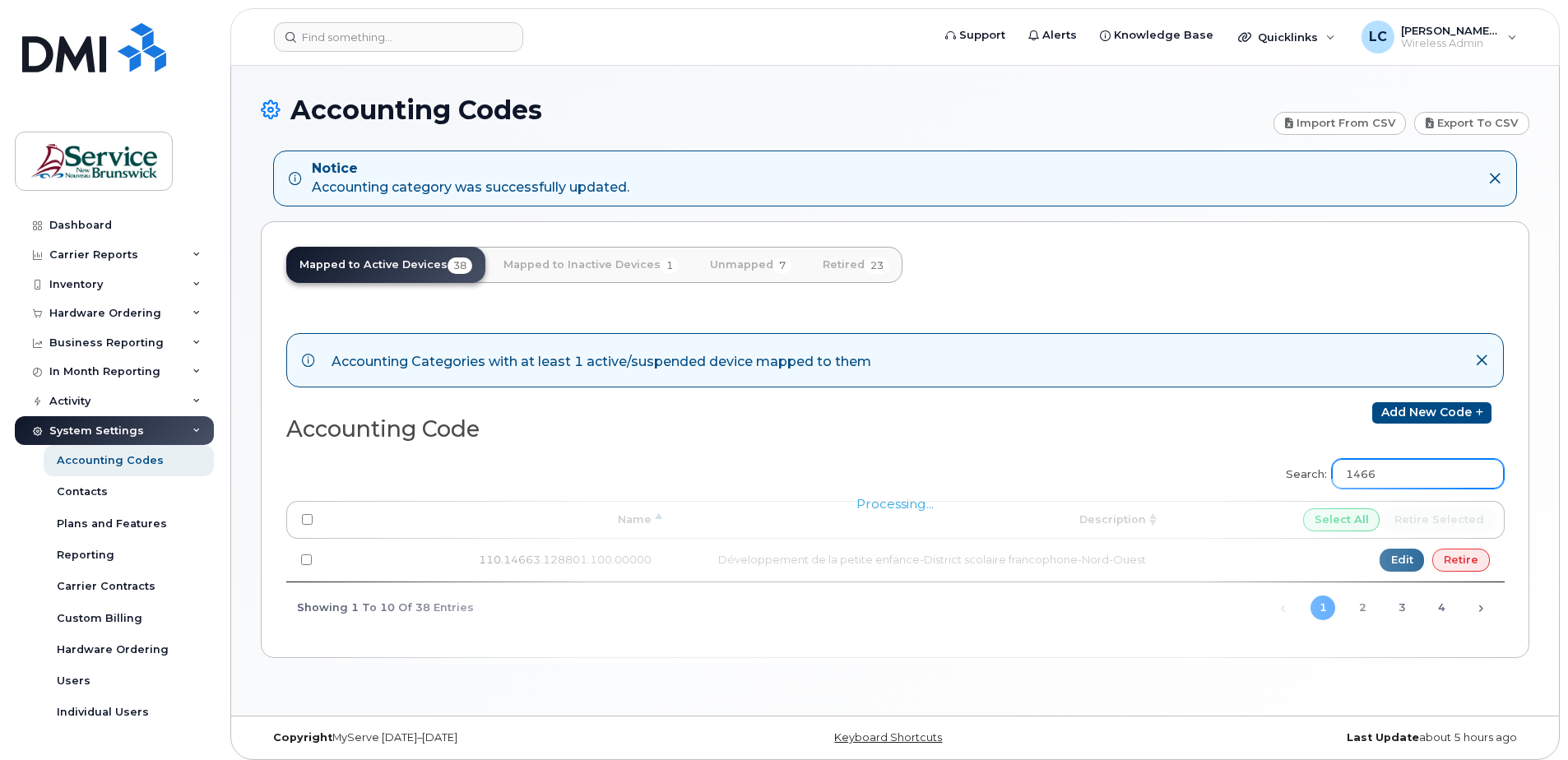
type input "14662"
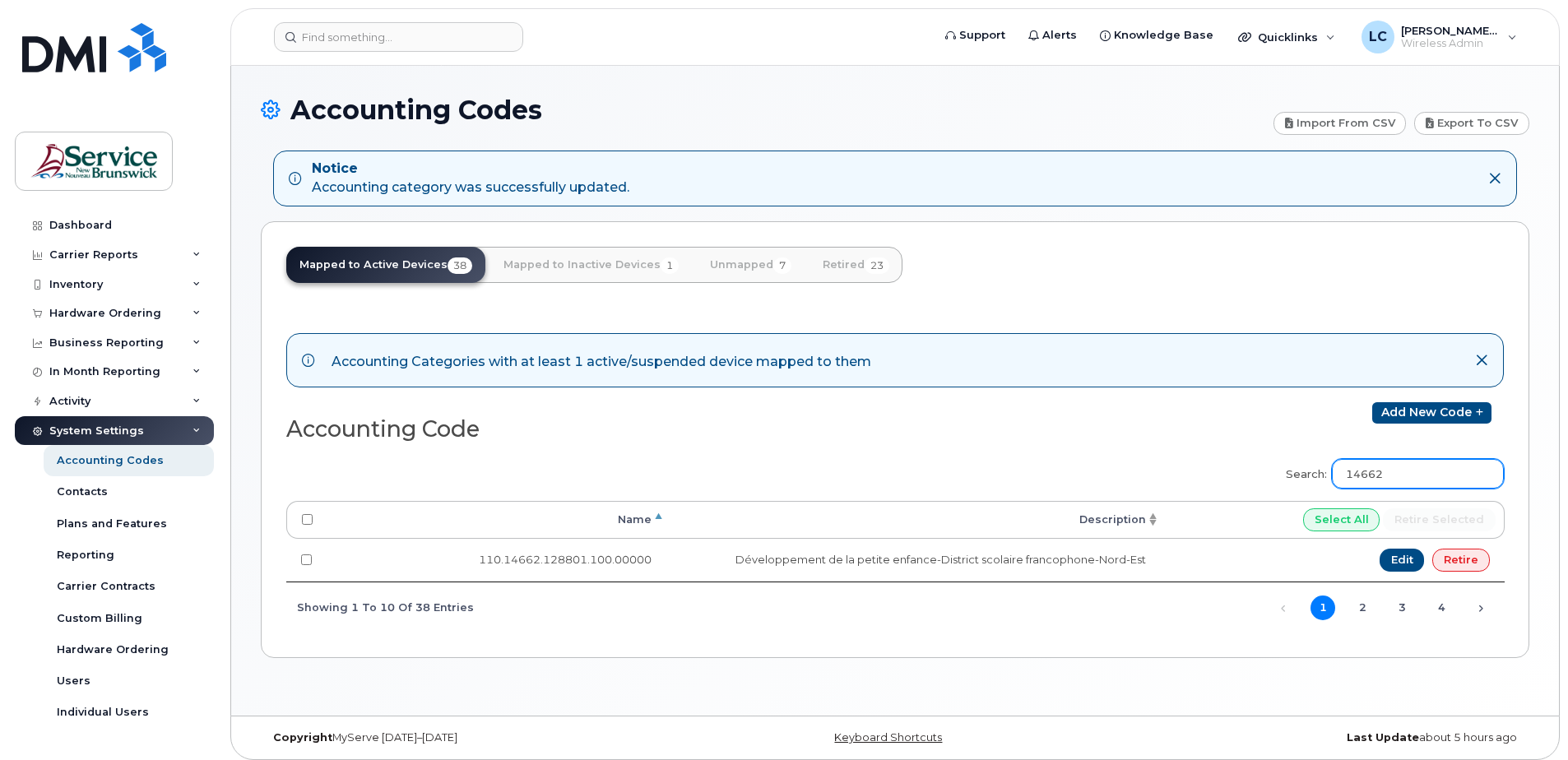
drag, startPoint x: 1412, startPoint y: 477, endPoint x: 1344, endPoint y: 468, distance: 68.6
click at [1344, 468] on label "Search: 14662" at bounding box center [1389, 471] width 229 height 46
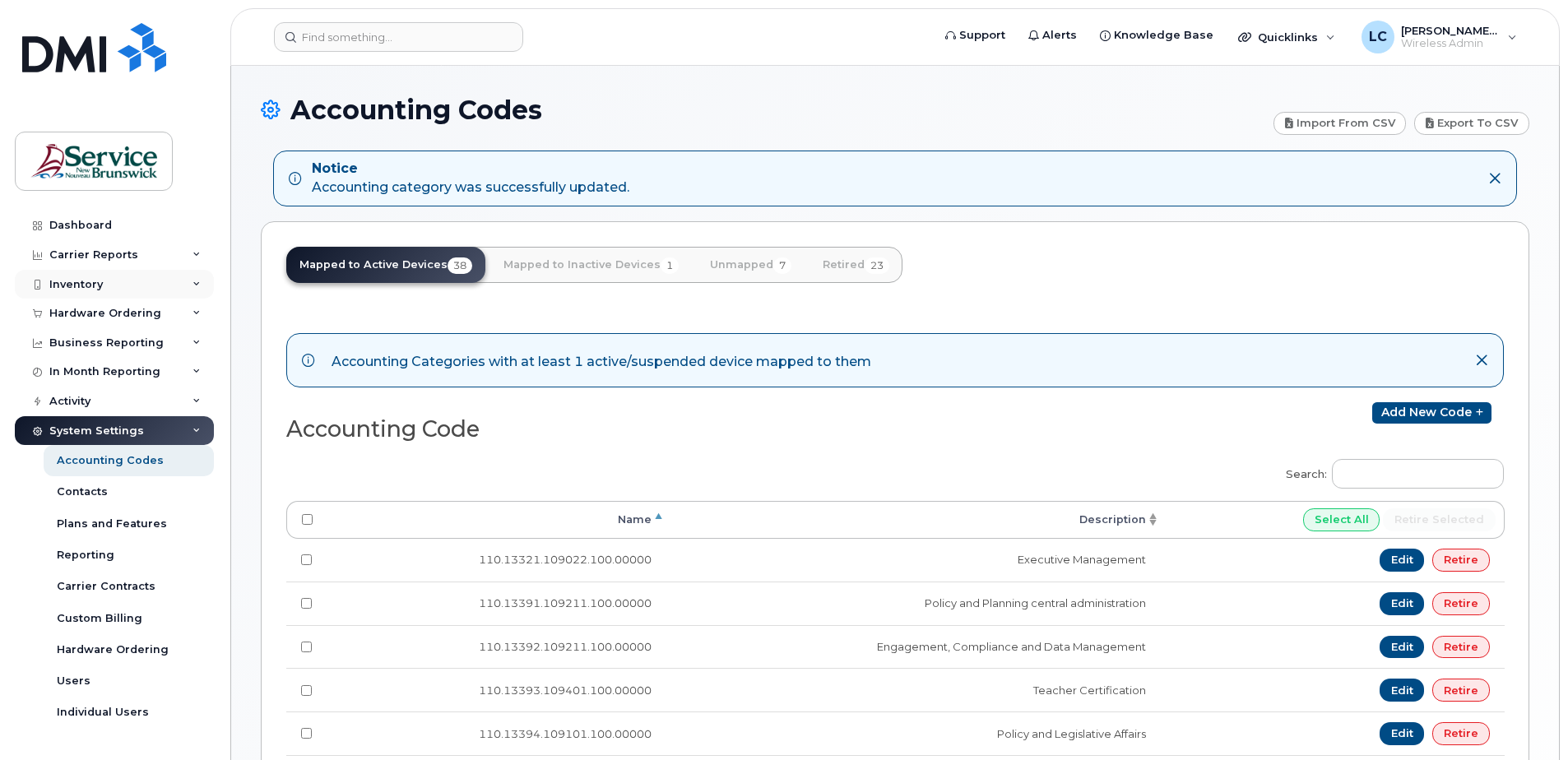
click at [193, 281] on icon at bounding box center [196, 284] width 8 height 8
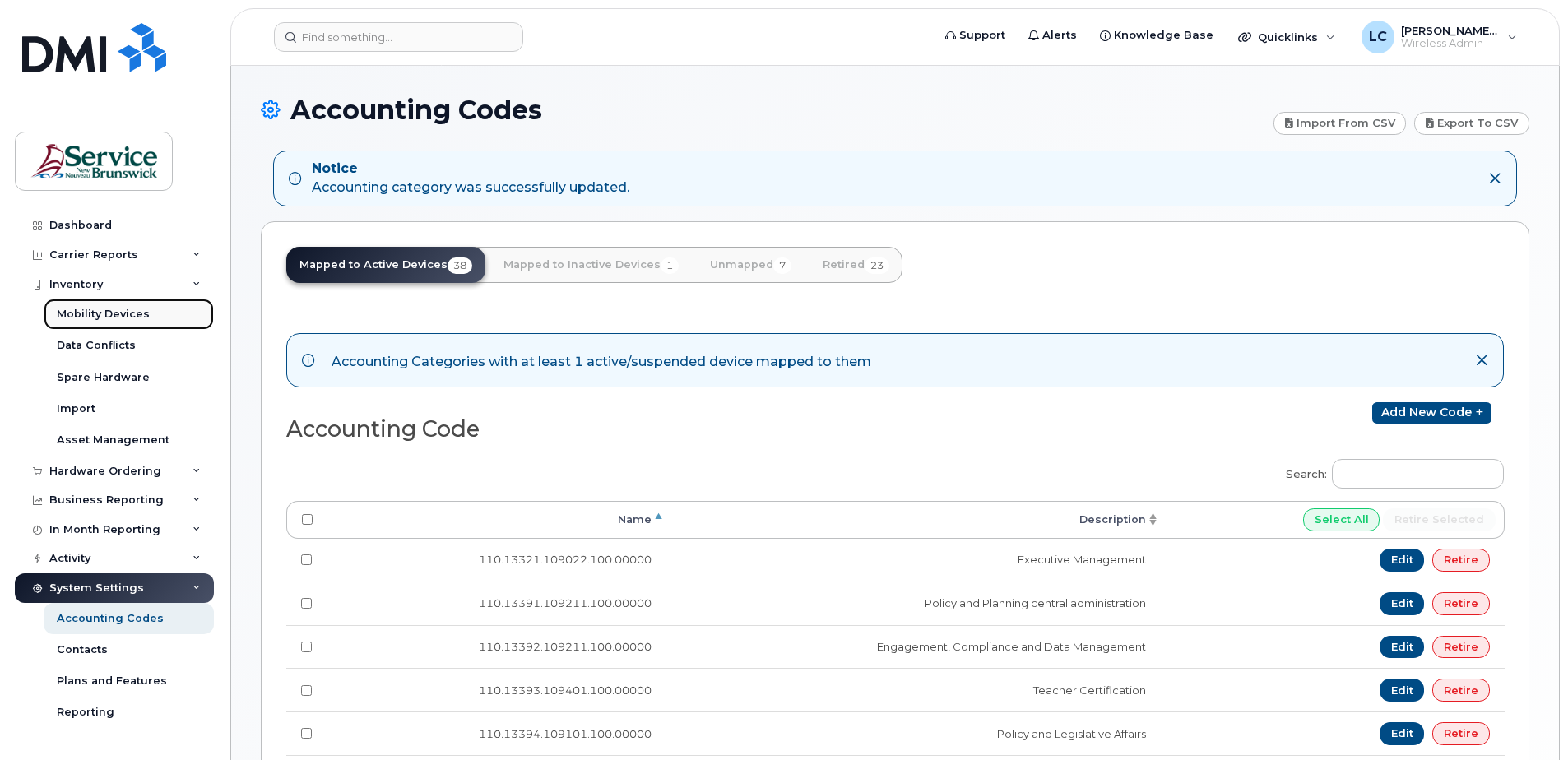
click at [145, 309] on div "Mobility Devices" at bounding box center [103, 314] width 93 height 15
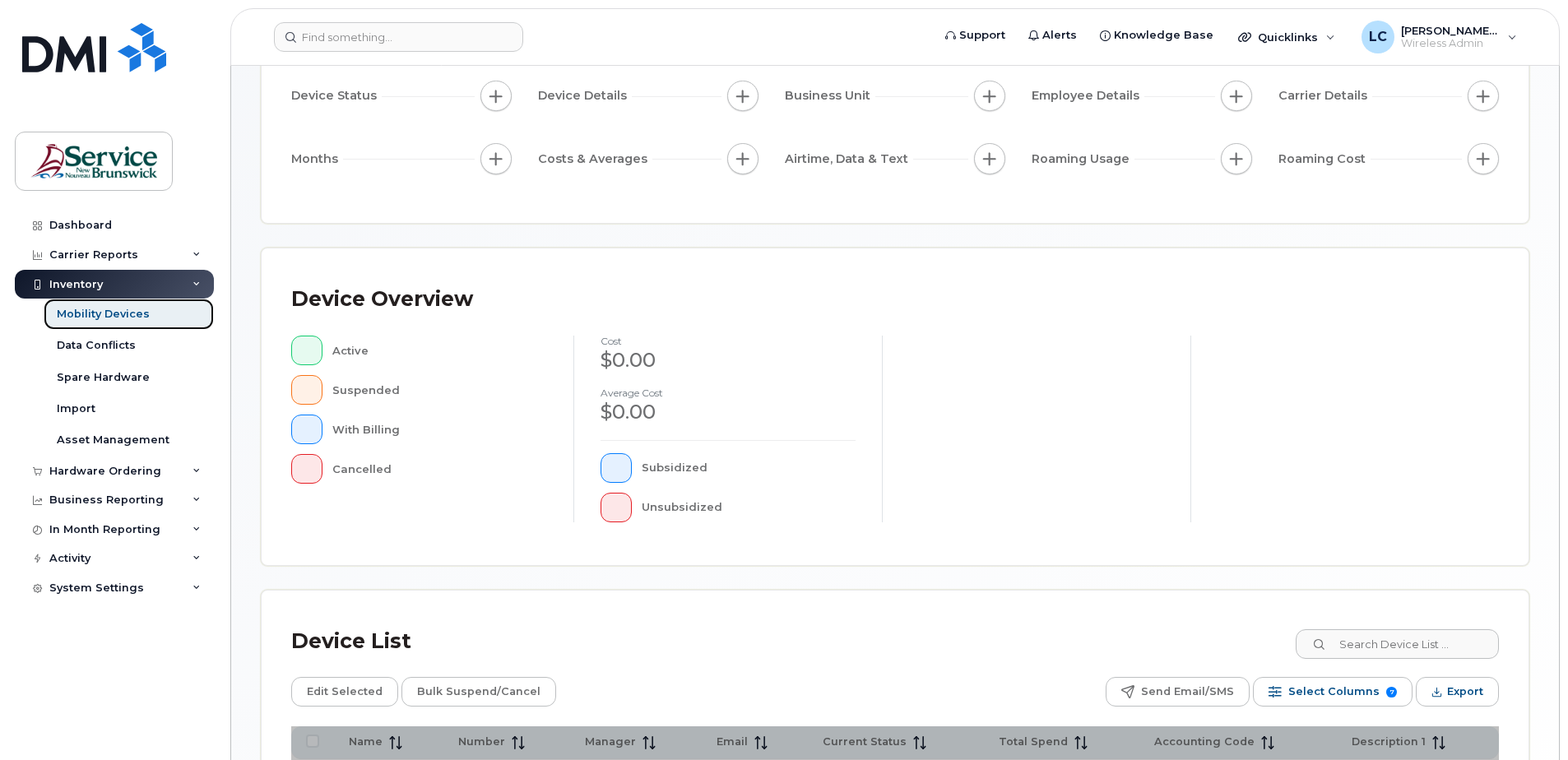
scroll to position [165, 0]
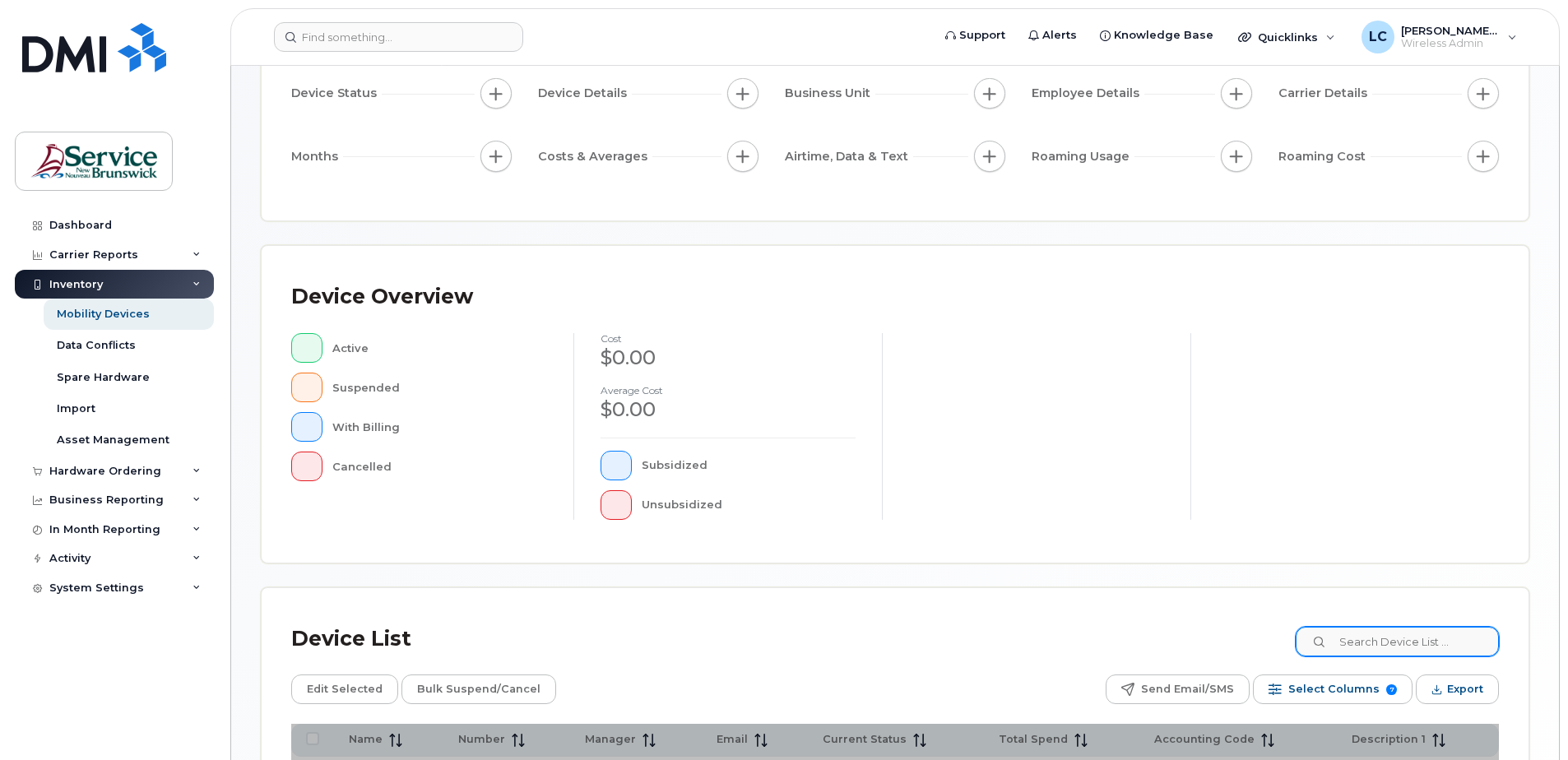
click at [1365, 637] on div "Device List Edit Selected Bulk Suspend/Cancel Send Email/SMS Select Columns 7 F…" at bounding box center [894, 735] width 1266 height 295
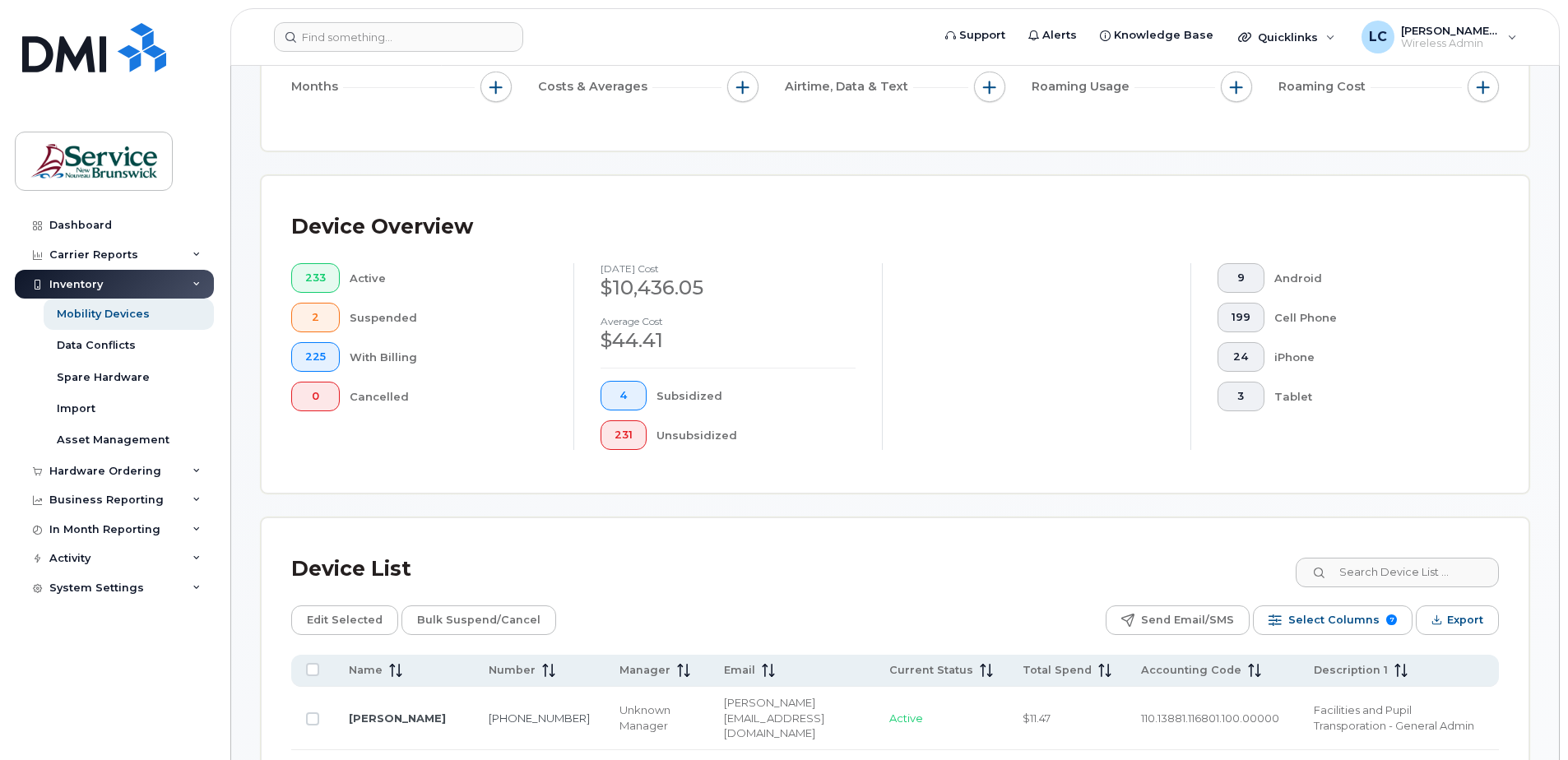
scroll to position [329, 0]
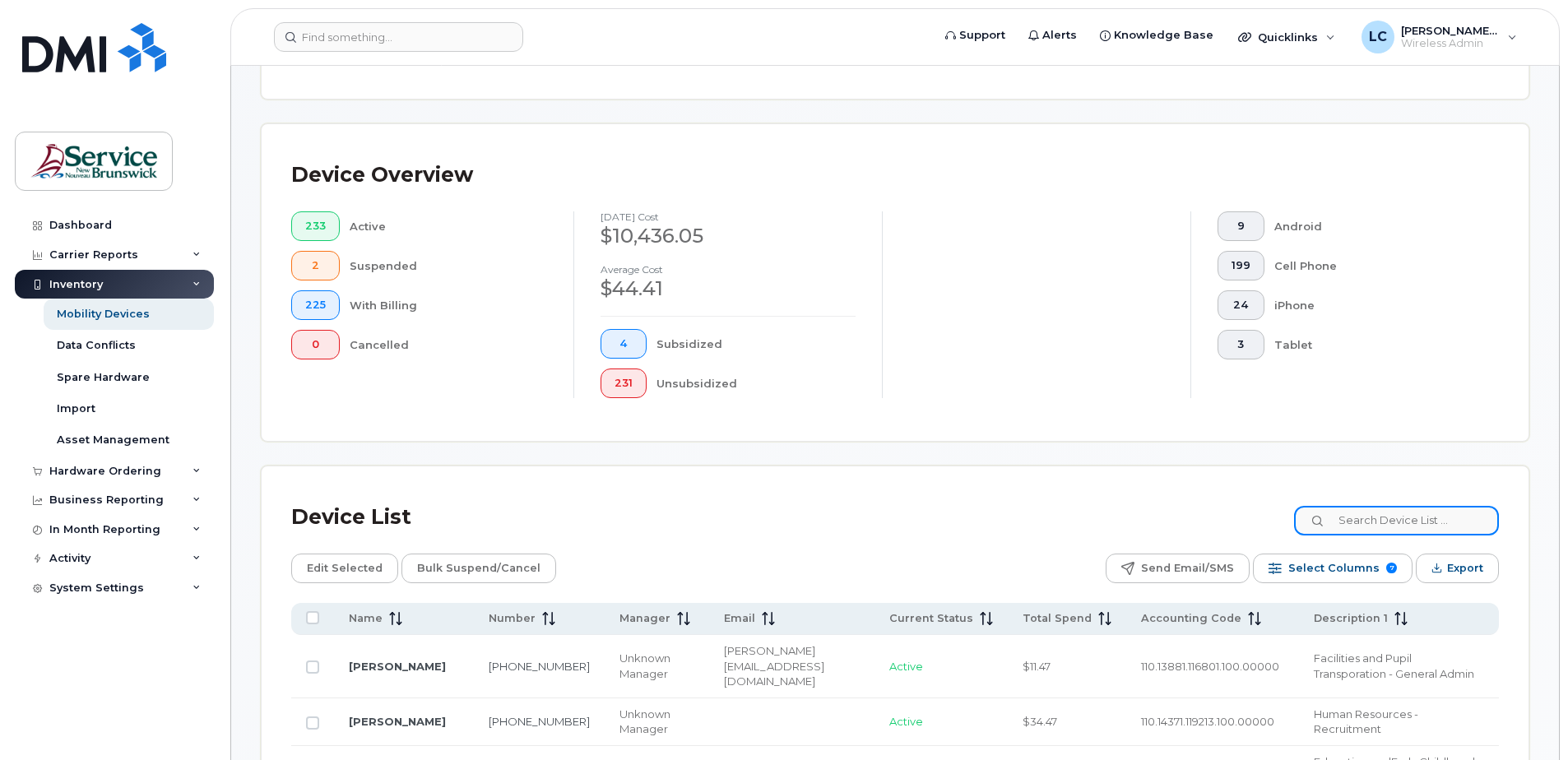
click at [1403, 521] on input at bounding box center [1396, 521] width 205 height 30
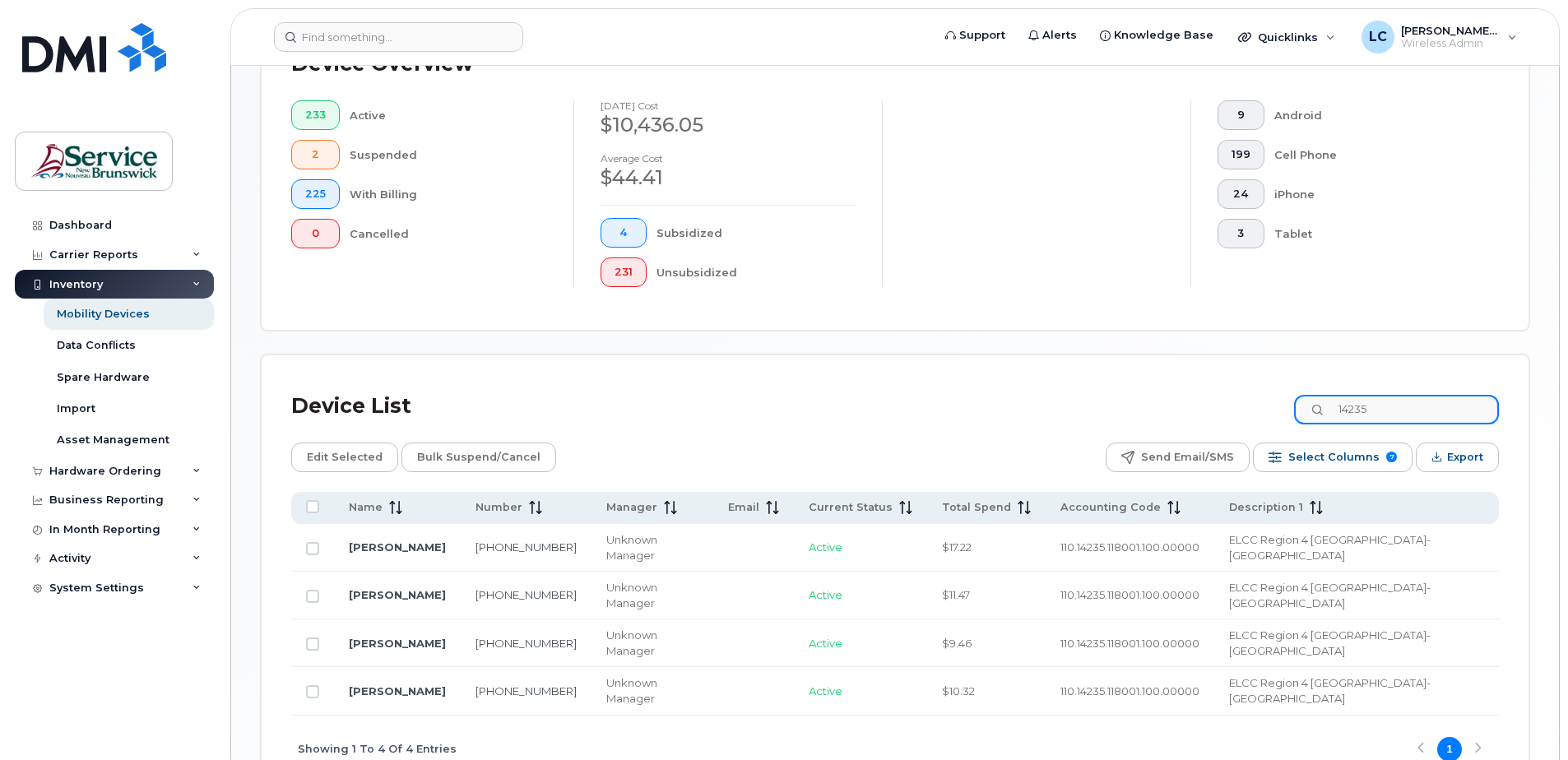
scroll to position [485, 0]
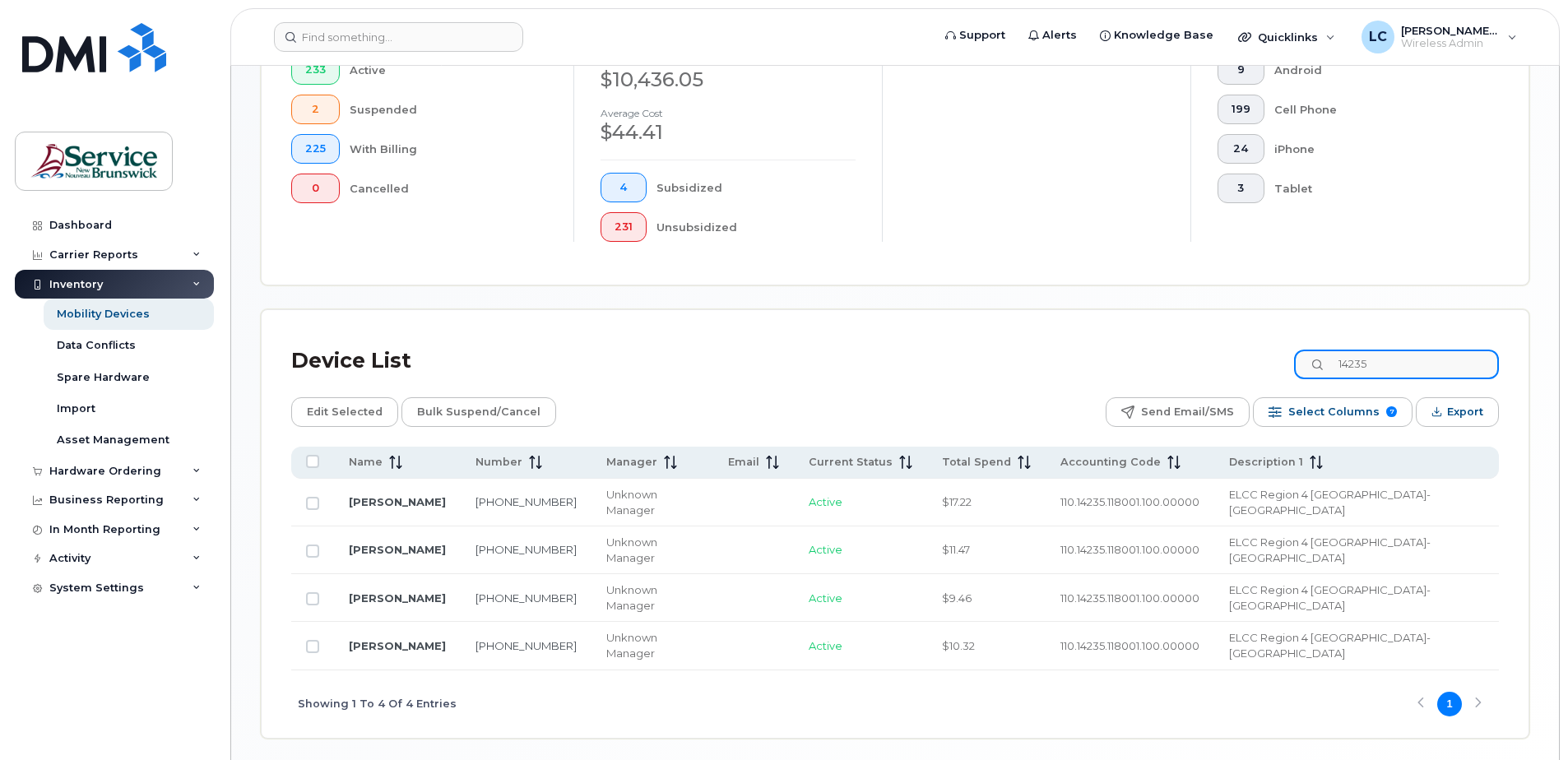
click at [1394, 364] on input "14235" at bounding box center [1396, 365] width 205 height 30
drag, startPoint x: 1394, startPoint y: 364, endPoint x: 1349, endPoint y: 364, distance: 45.0
click at [1349, 364] on input "14235" at bounding box center [1396, 365] width 205 height 30
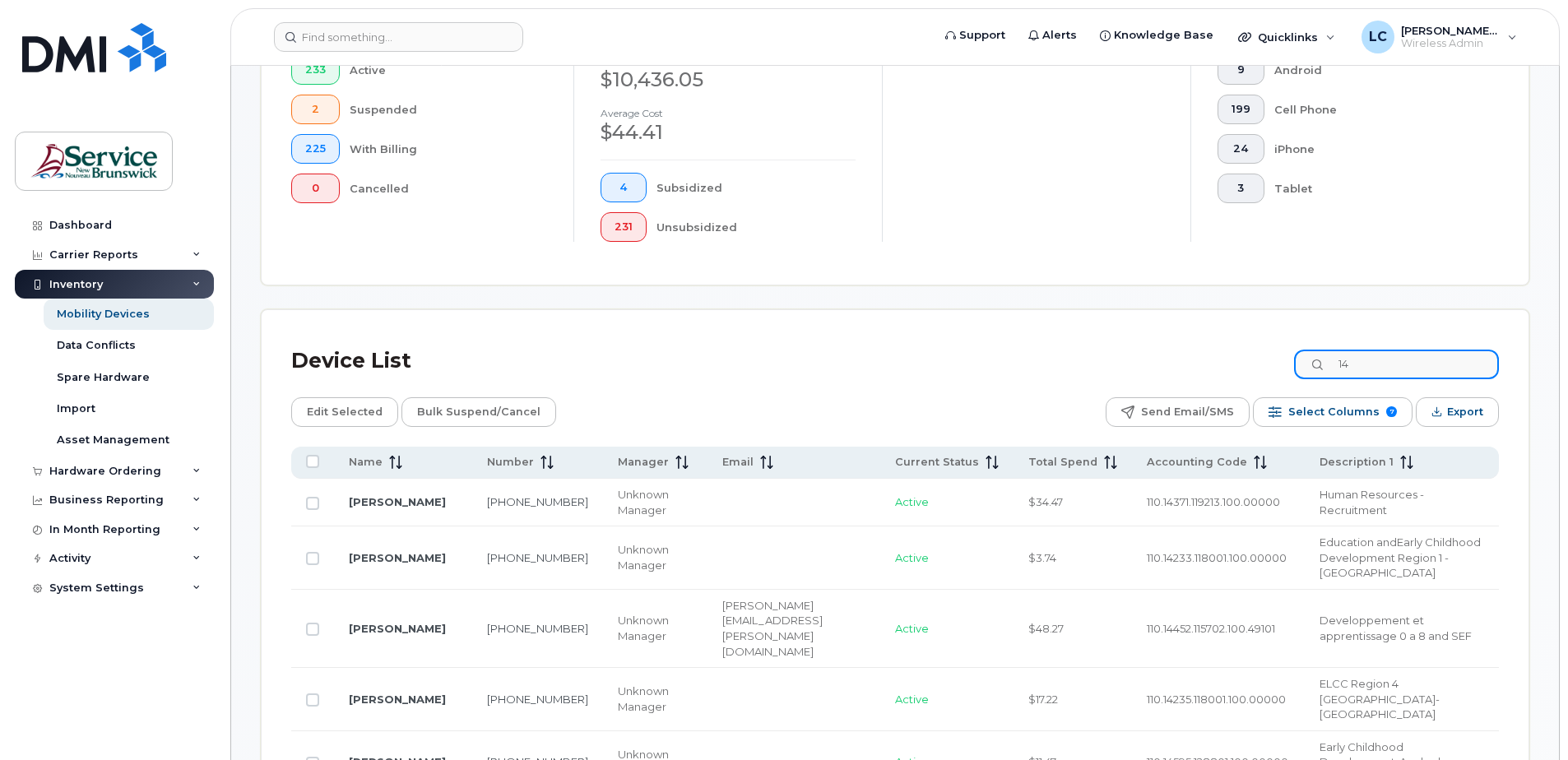
type input "1"
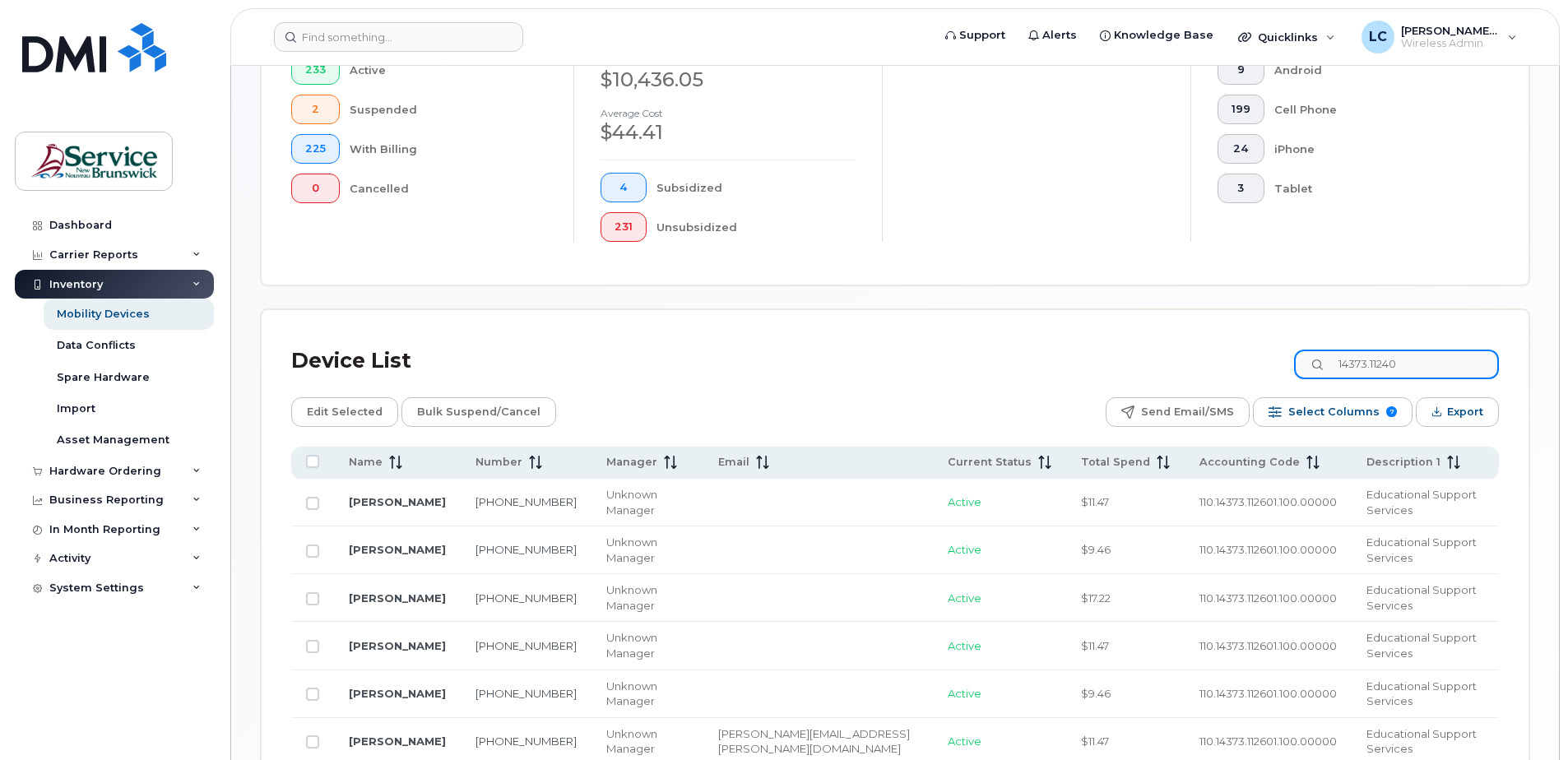
type input "14373.112401"
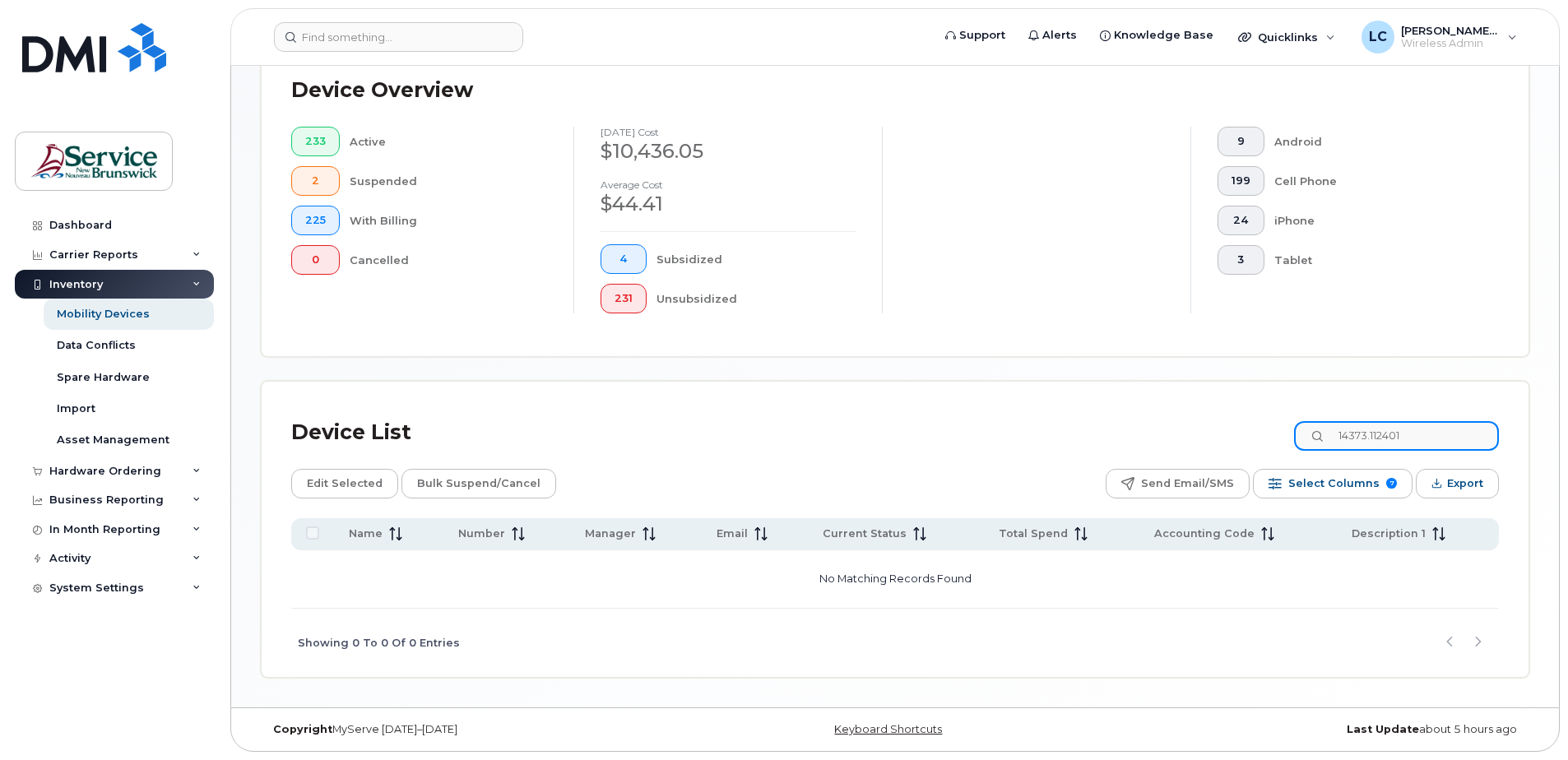
scroll to position [414, 0]
drag, startPoint x: 1425, startPoint y: 442, endPoint x: 1328, endPoint y: 423, distance: 98.8
click at [1328, 423] on input "14373.112401" at bounding box center [1396, 436] width 205 height 30
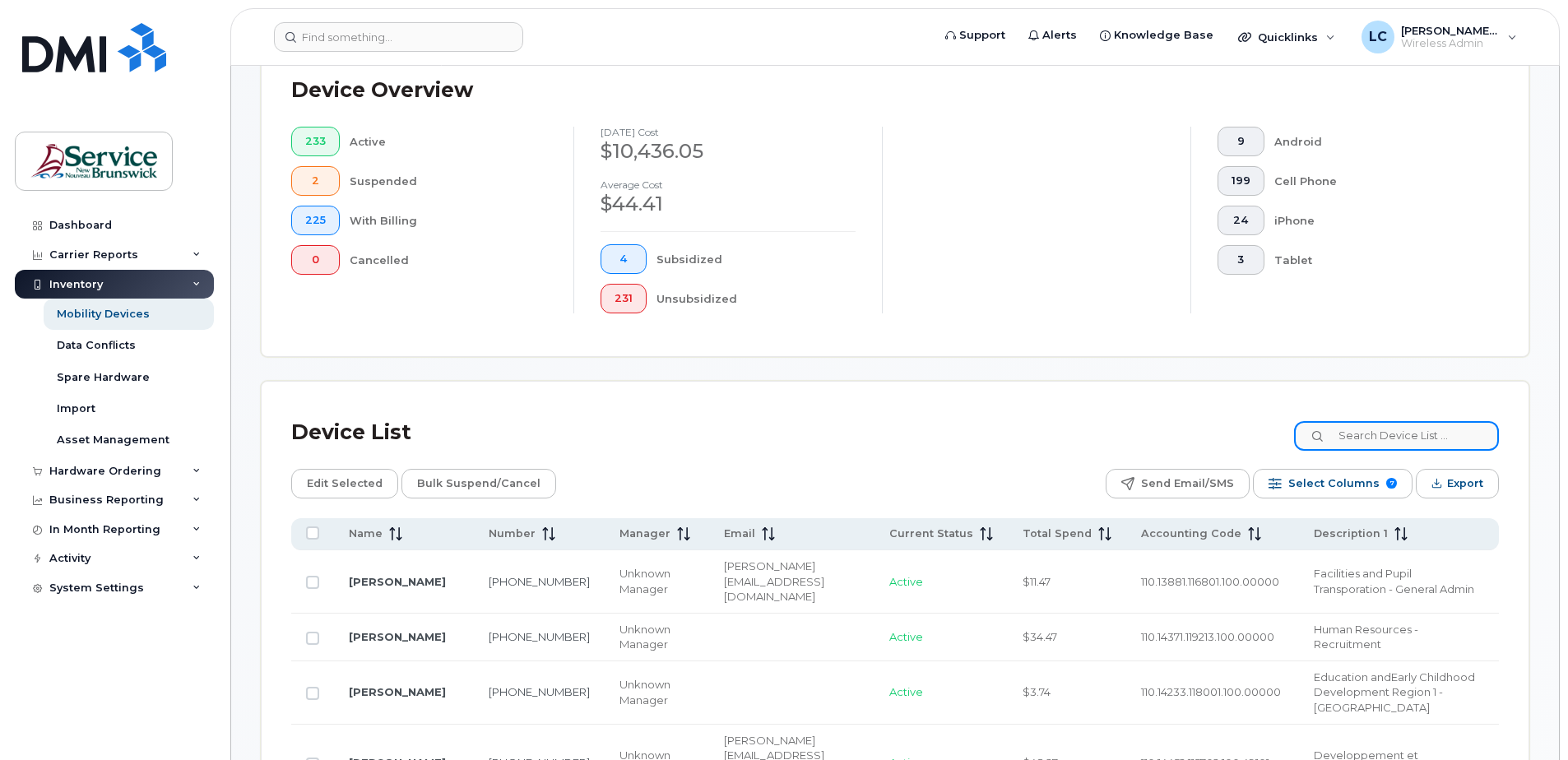
scroll to position [485, 0]
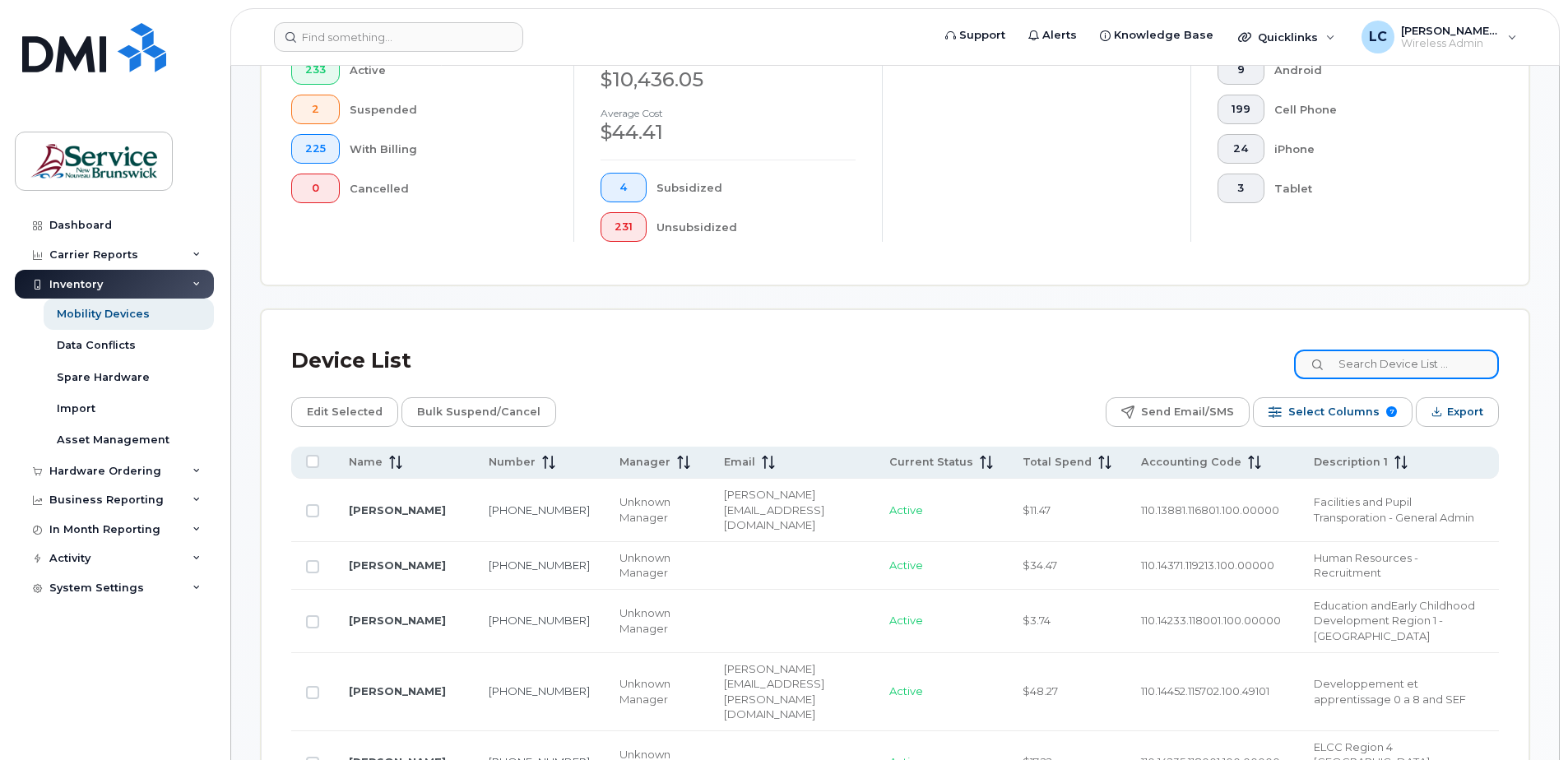
click at [1405, 364] on input at bounding box center [1396, 365] width 205 height 30
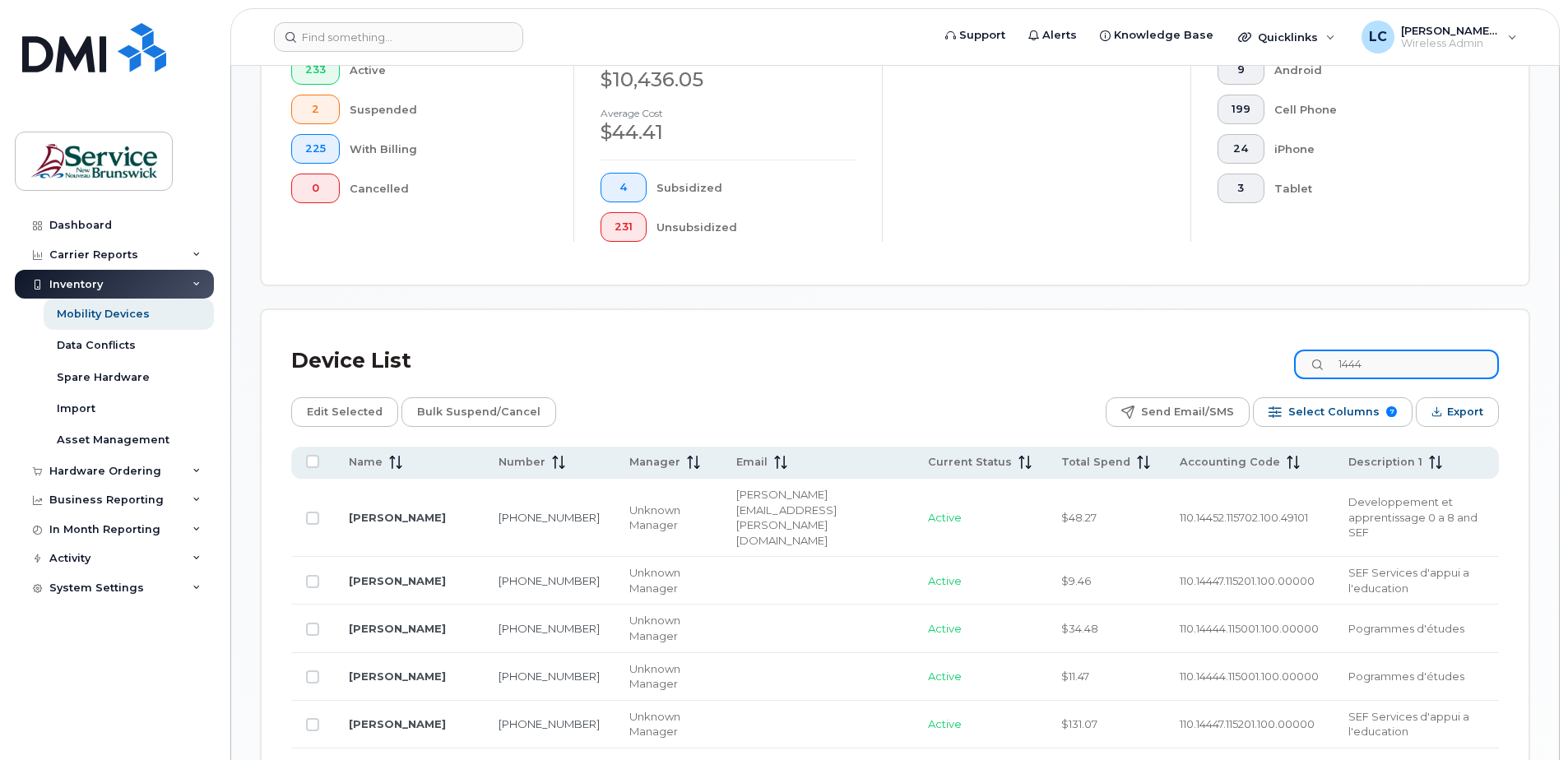
type input "14442"
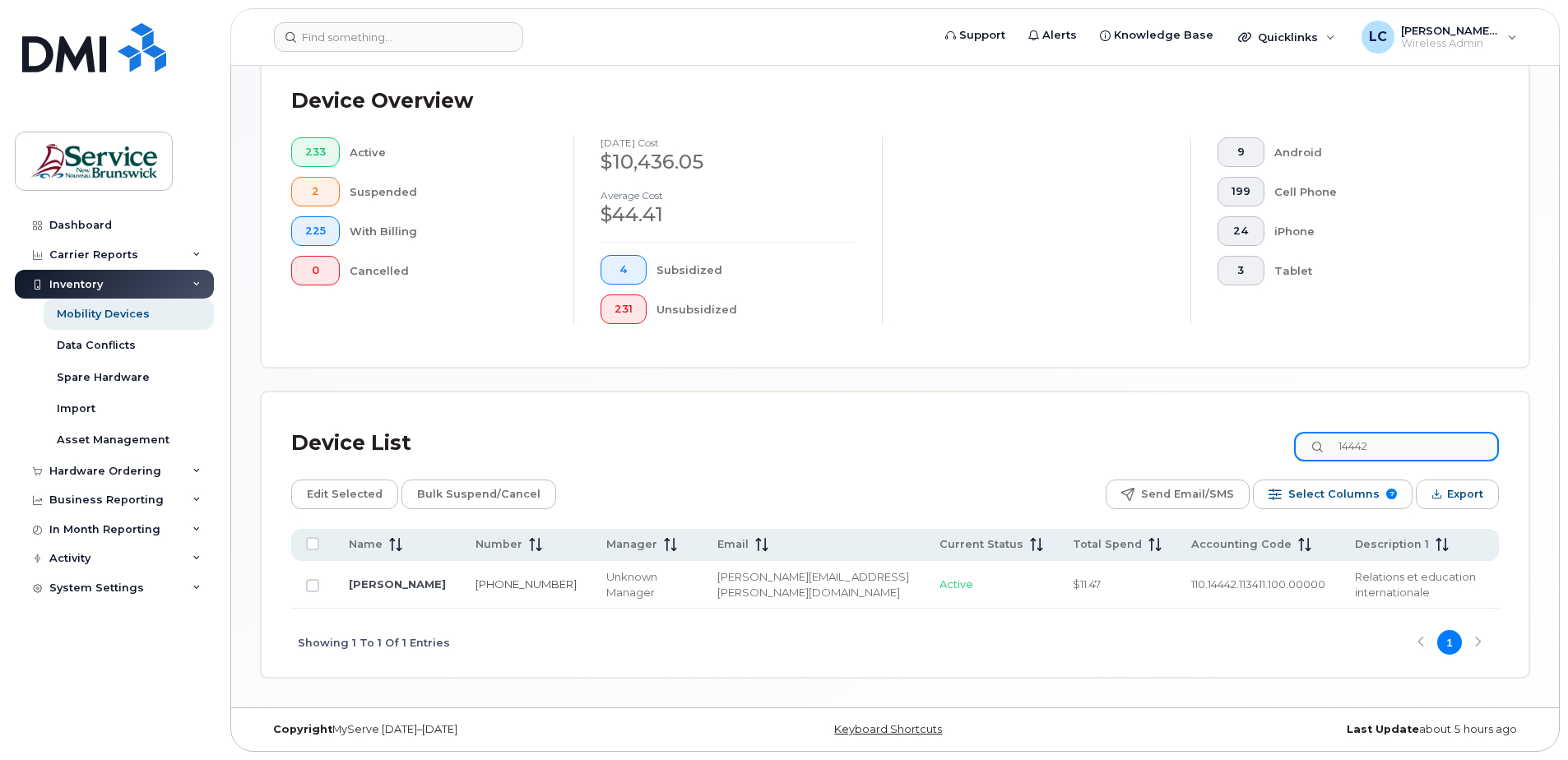
scroll to position [387, 0]
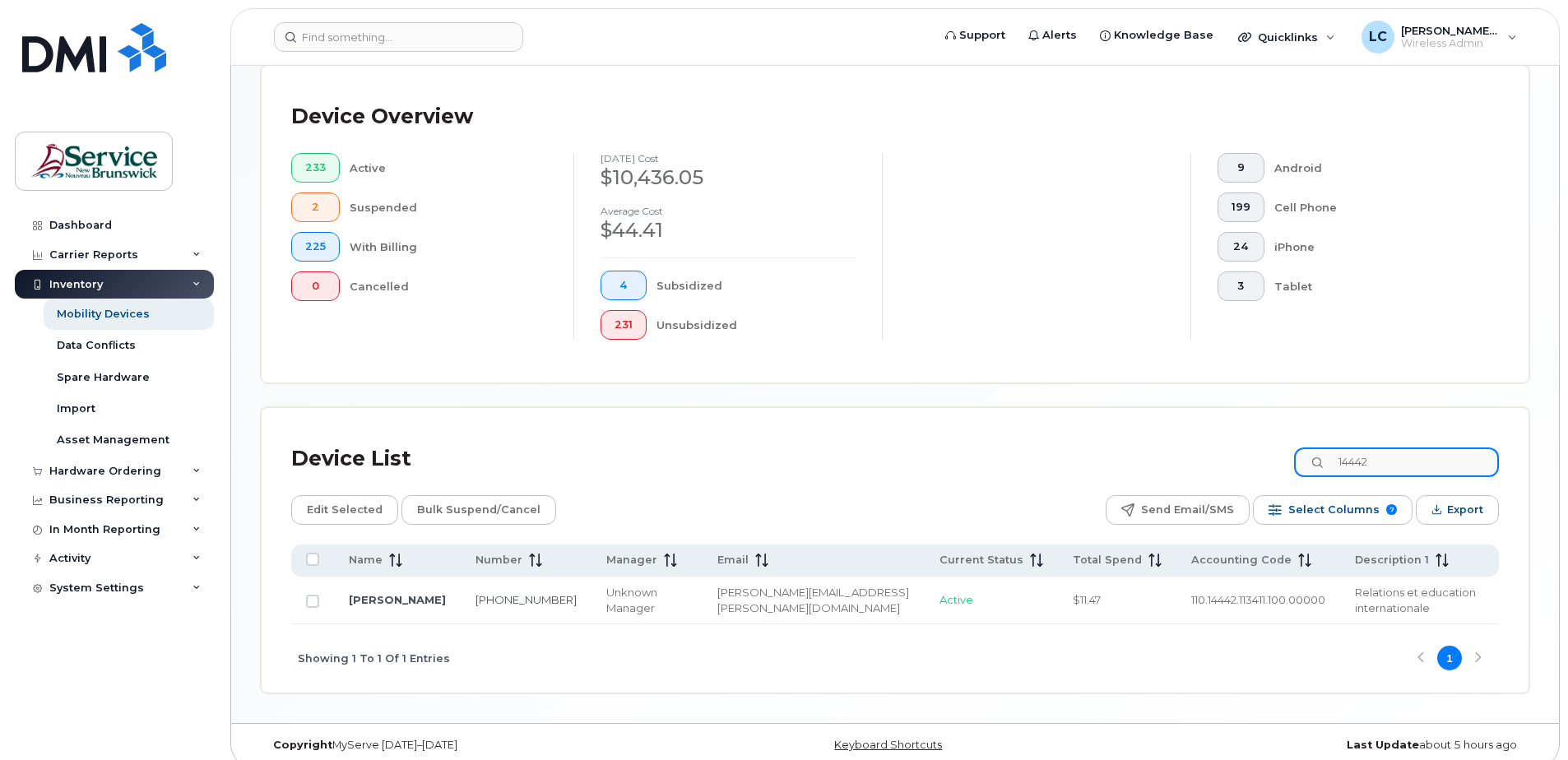
drag, startPoint x: 1434, startPoint y: 455, endPoint x: 1329, endPoint y: 457, distance: 105.0
click at [1329, 457] on div "14442" at bounding box center [1396, 462] width 205 height 30
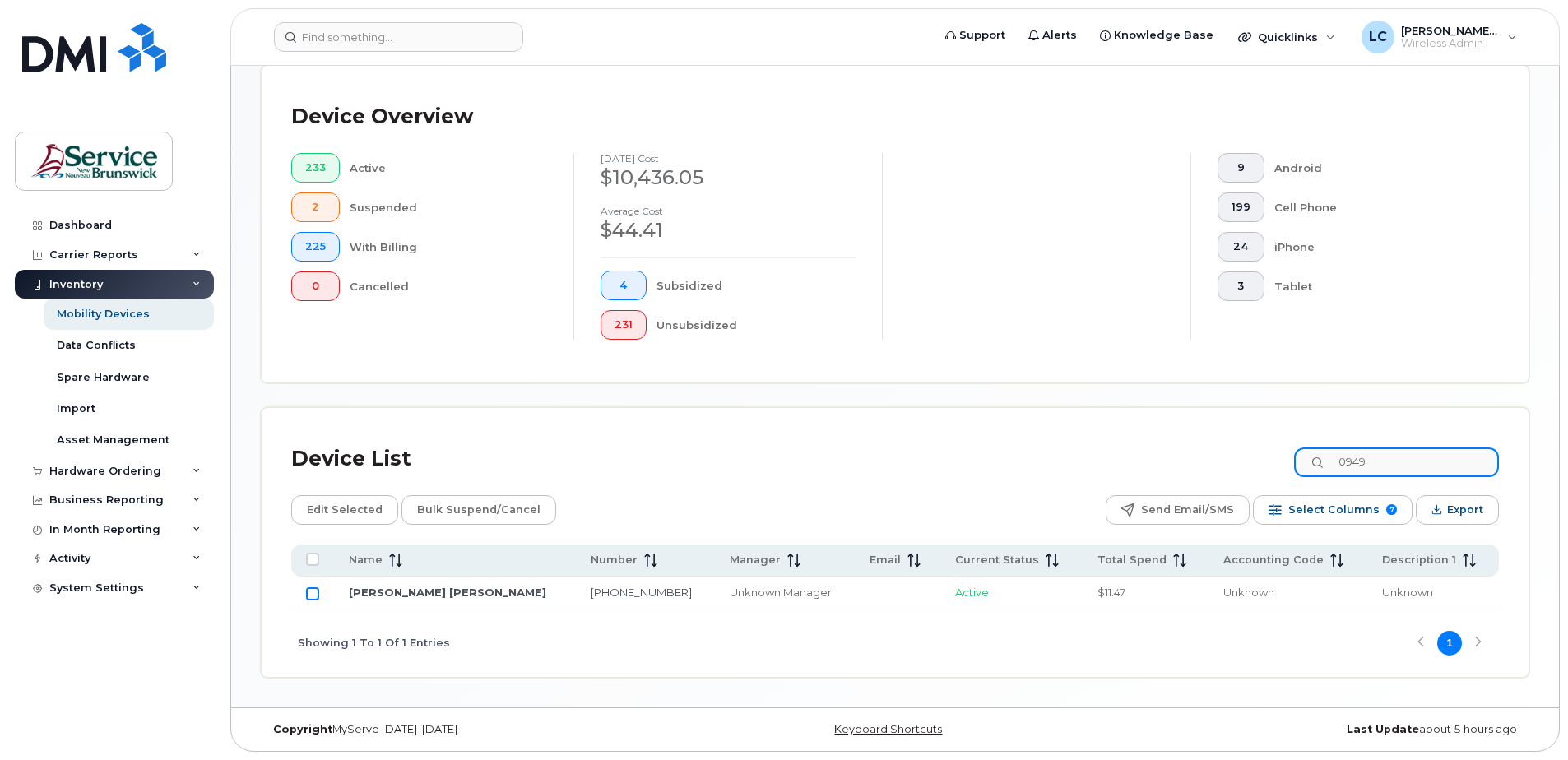
type input "0949"
click at [312, 592] on input "Row Unselected" at bounding box center [312, 593] width 13 height 13
checkbox input "true"
drag, startPoint x: 1402, startPoint y: 465, endPoint x: 1347, endPoint y: 462, distance: 55.1
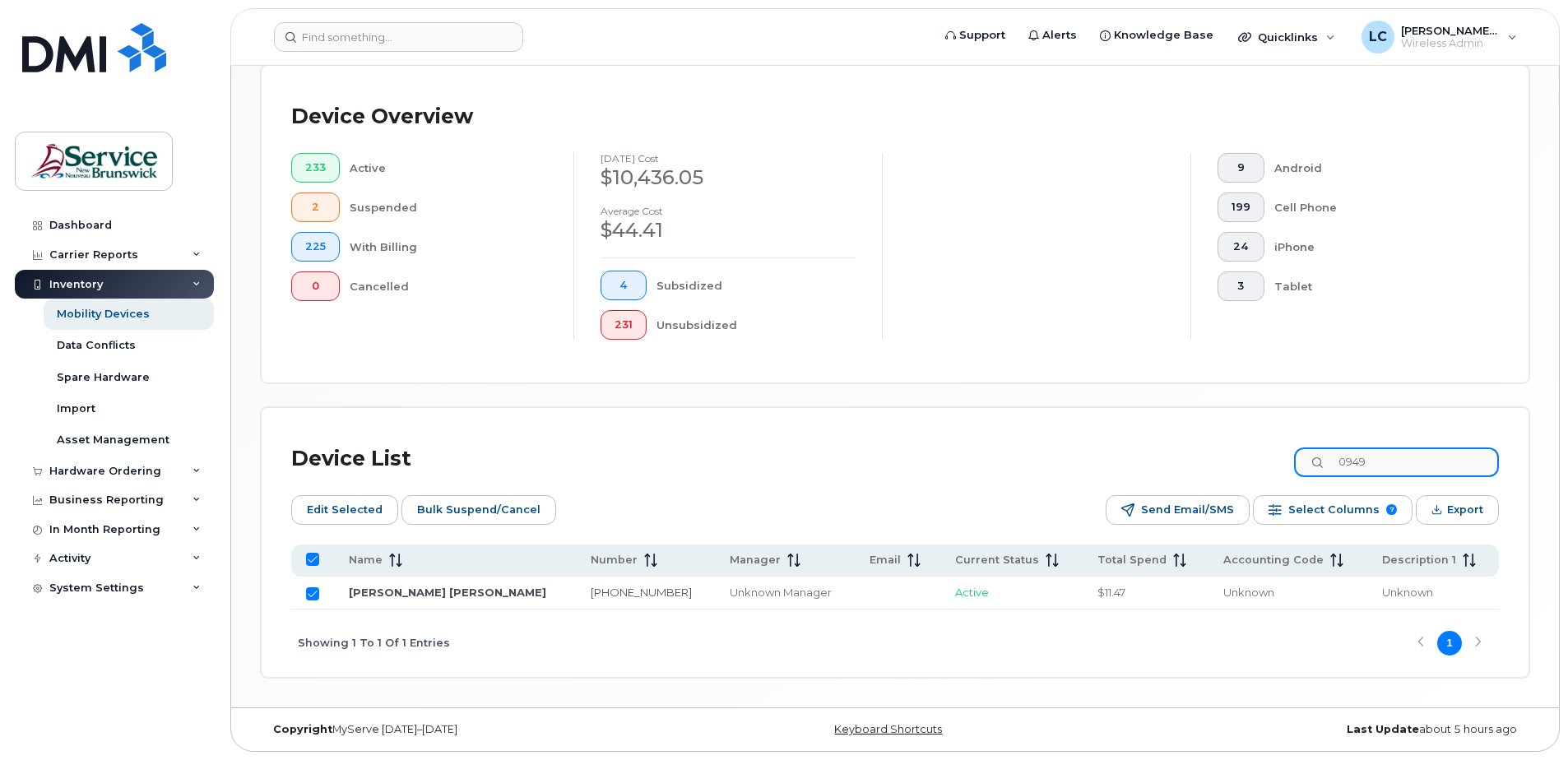
click at [1347, 462] on input "0949" at bounding box center [1396, 462] width 205 height 30
type input "5286"
checkbox input "false"
type input "5286"
click at [317, 588] on input "Row Unselected" at bounding box center [312, 593] width 13 height 13
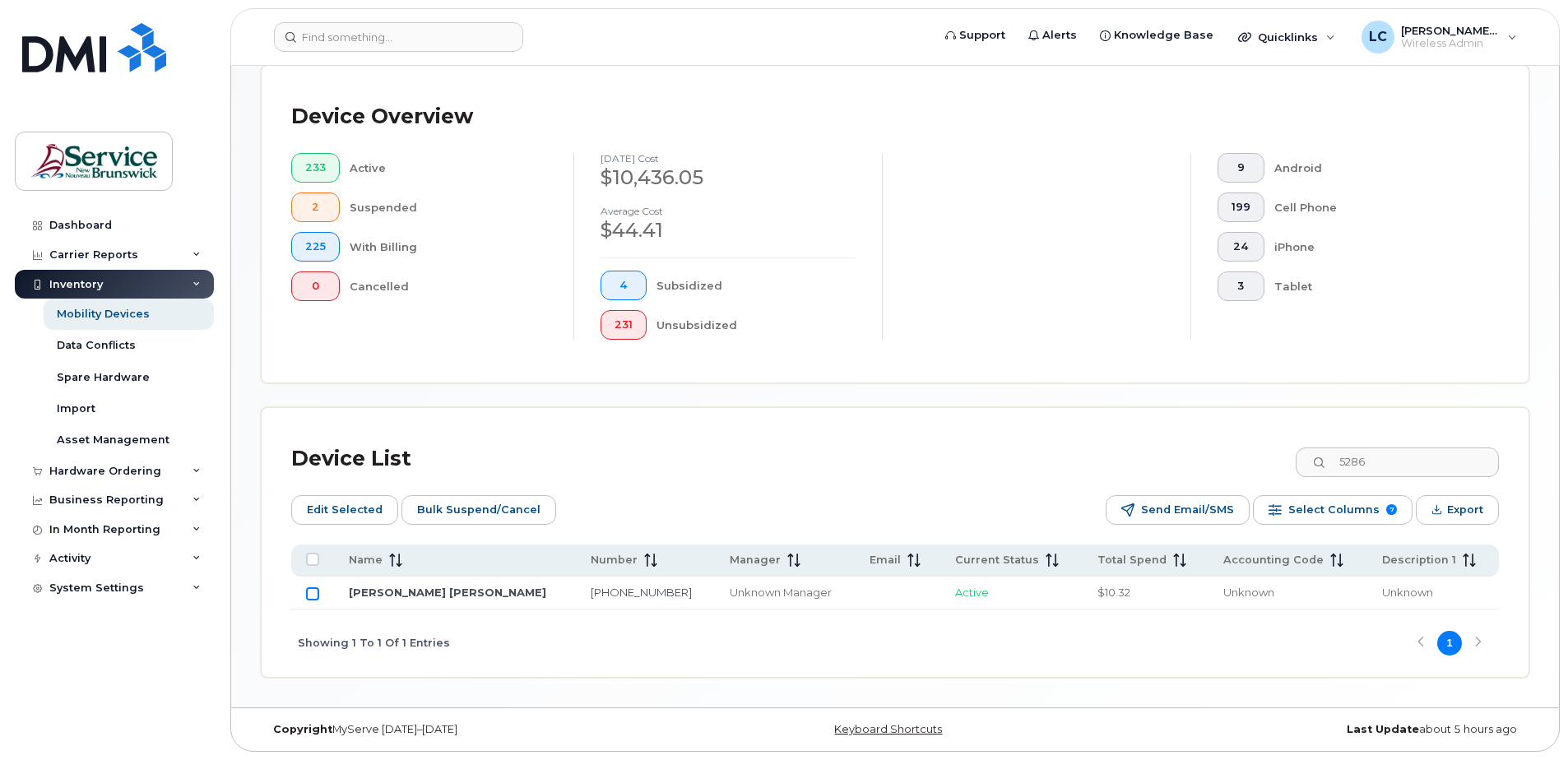
checkbox input "true"
drag, startPoint x: 1403, startPoint y: 460, endPoint x: 1342, endPoint y: 456, distance: 61.1
click at [1342, 456] on input "5286" at bounding box center [1396, 462] width 205 height 30
type input "6590"
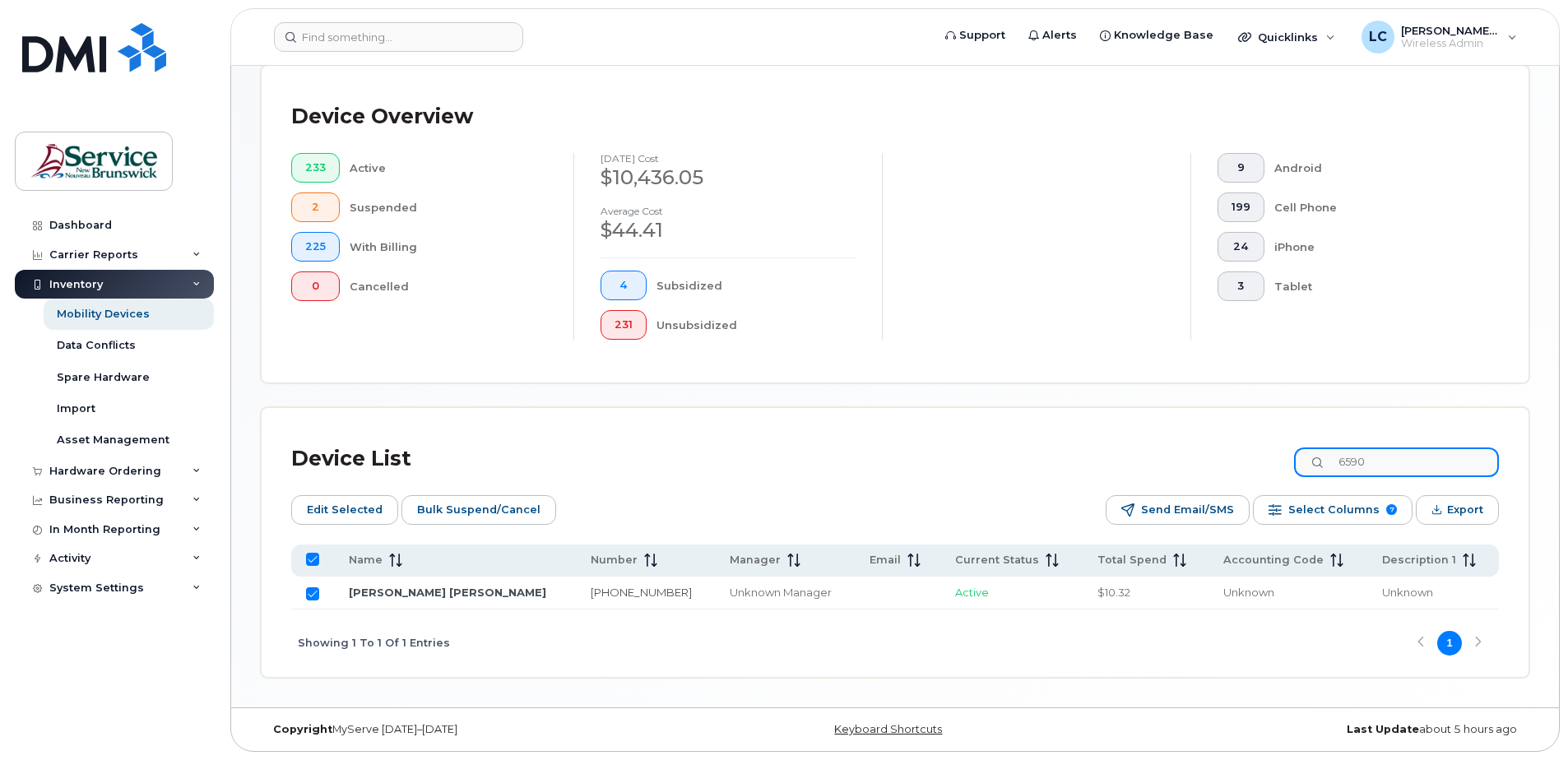
checkbox input "false"
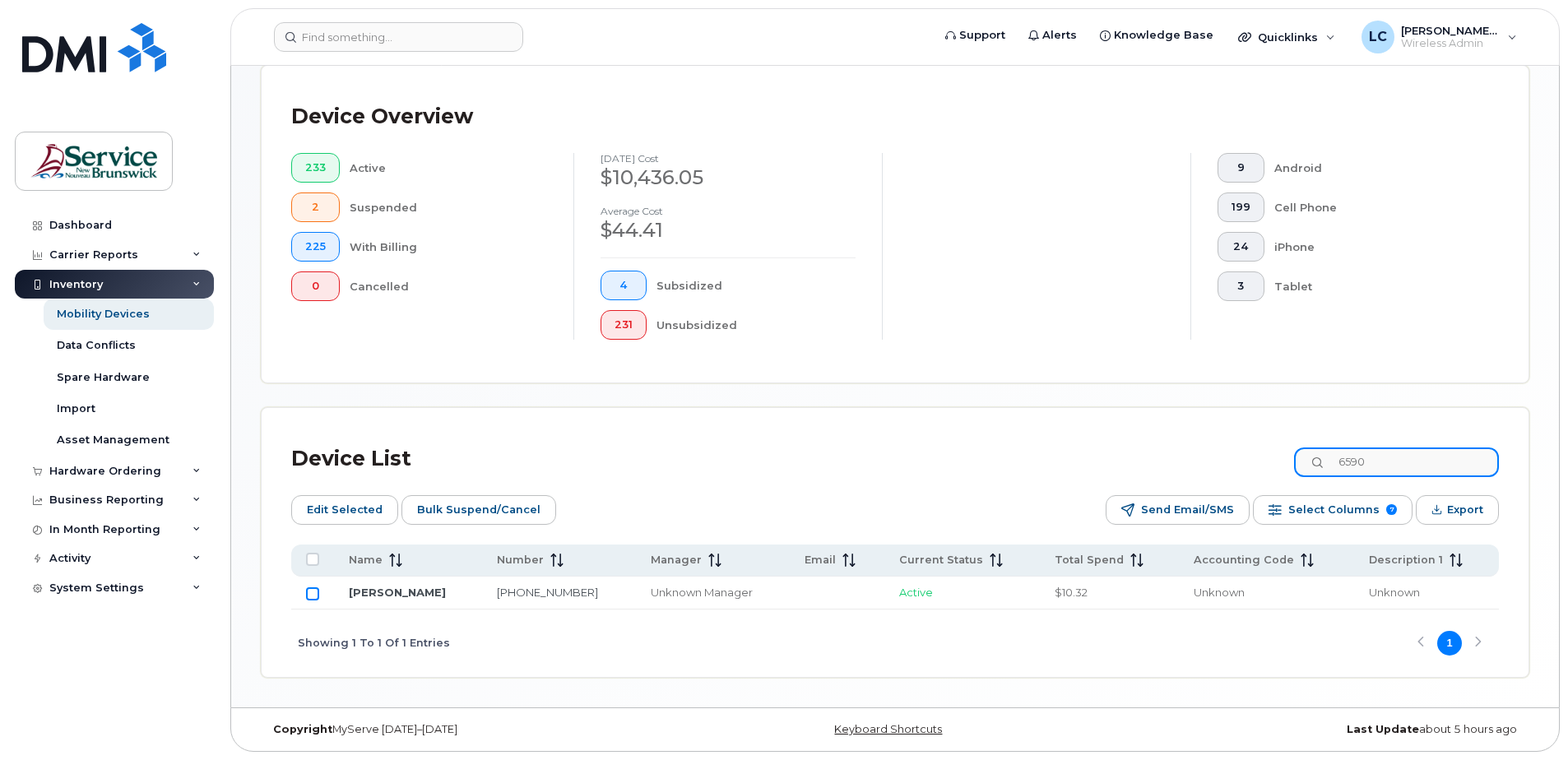
type input "6590"
click at [317, 592] on input "Row Unselected" at bounding box center [312, 593] width 13 height 13
checkbox input "true"
drag, startPoint x: 1437, startPoint y: 464, endPoint x: 1322, endPoint y: 451, distance: 115.7
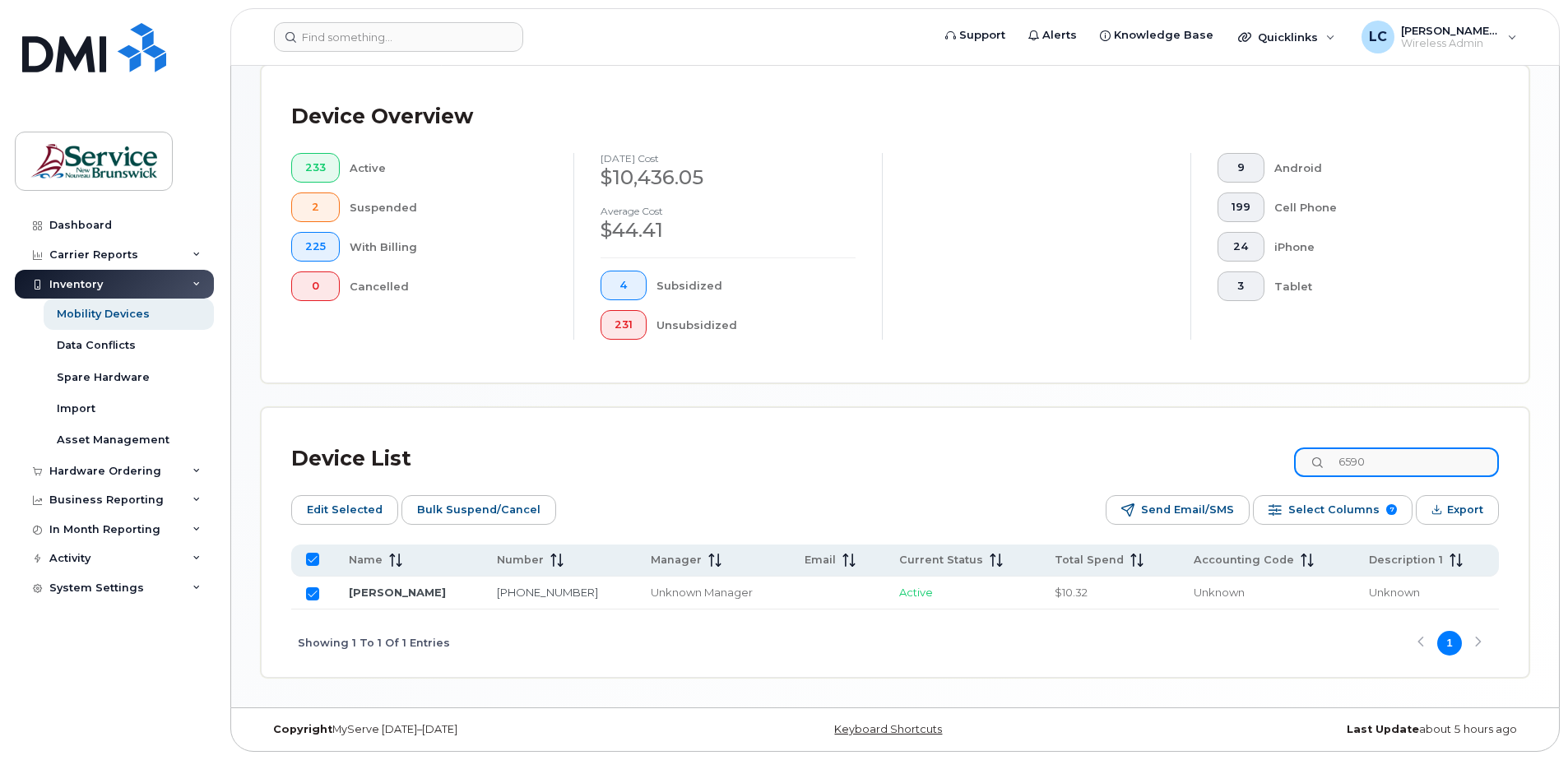
click at [1322, 451] on input "6590" at bounding box center [1396, 462] width 205 height 30
type input "0467"
checkbox input "false"
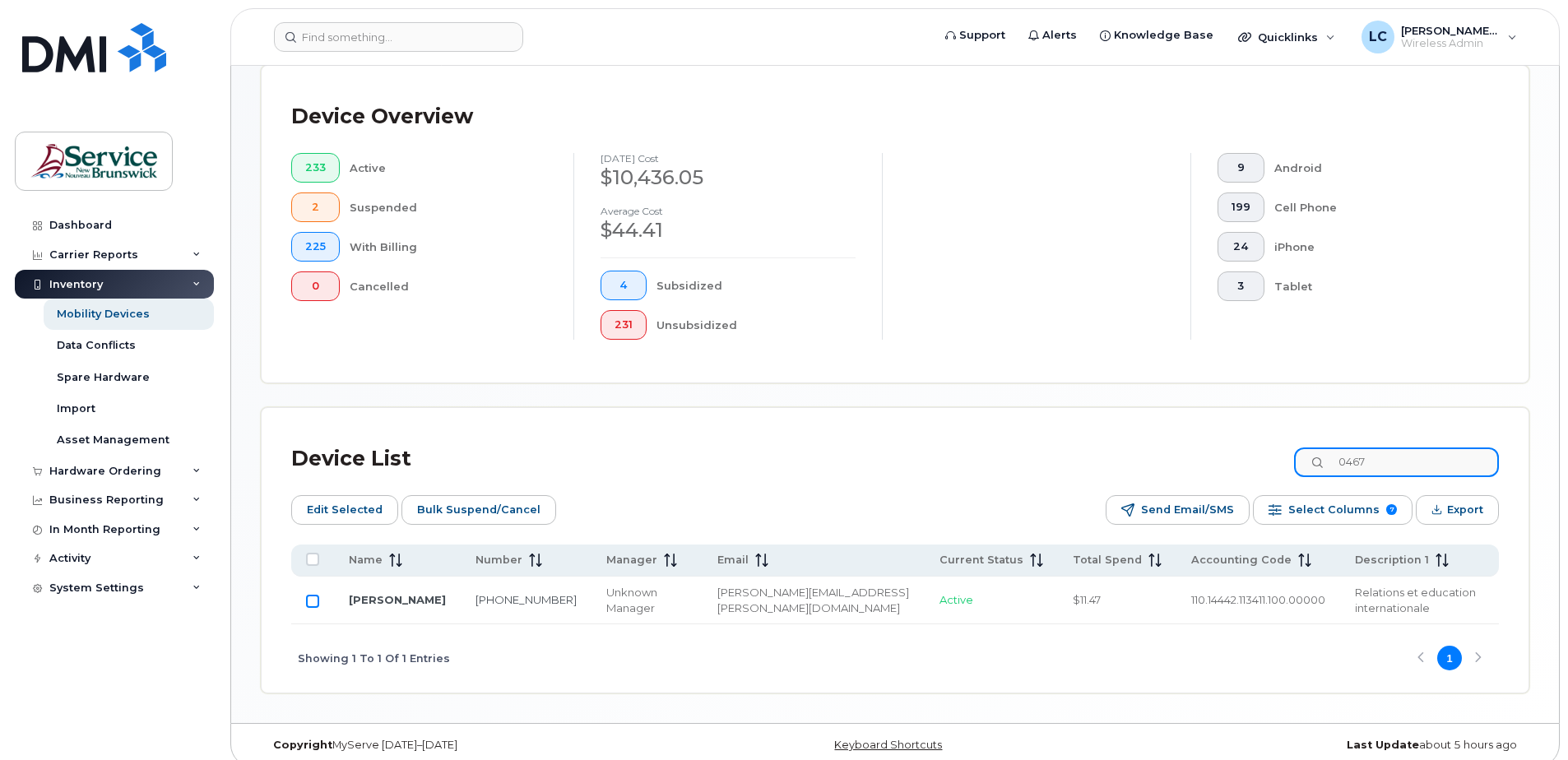
type input "0467"
click at [309, 594] on input "Row Unselected" at bounding box center [312, 600] width 13 height 13
checkbox input "true"
drag, startPoint x: 1404, startPoint y: 463, endPoint x: 1302, endPoint y: 450, distance: 102.8
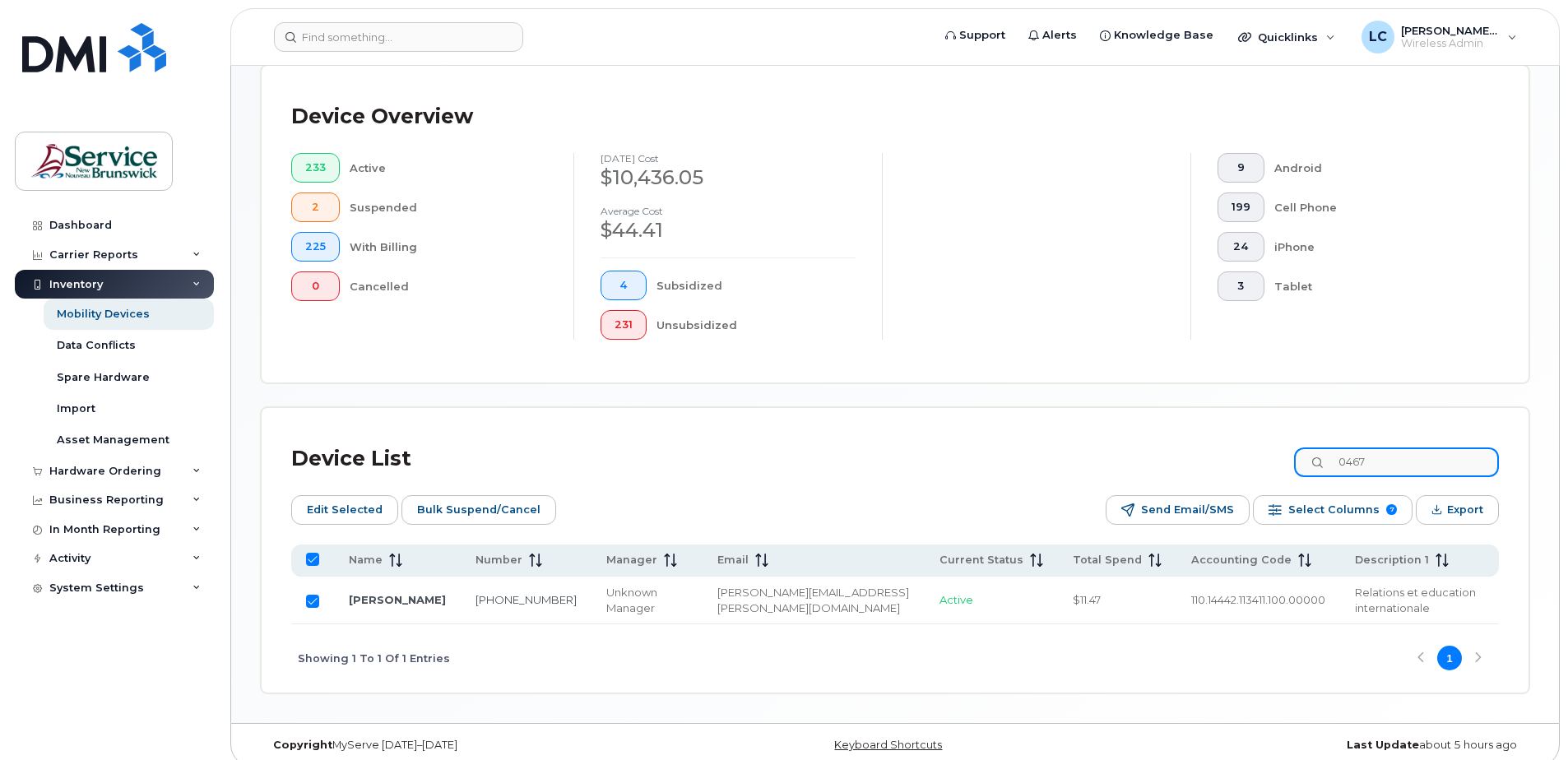
click at [1302, 450] on div "Device List 0467" at bounding box center [894, 458] width 1208 height 43
type input "5028"
checkbox input "false"
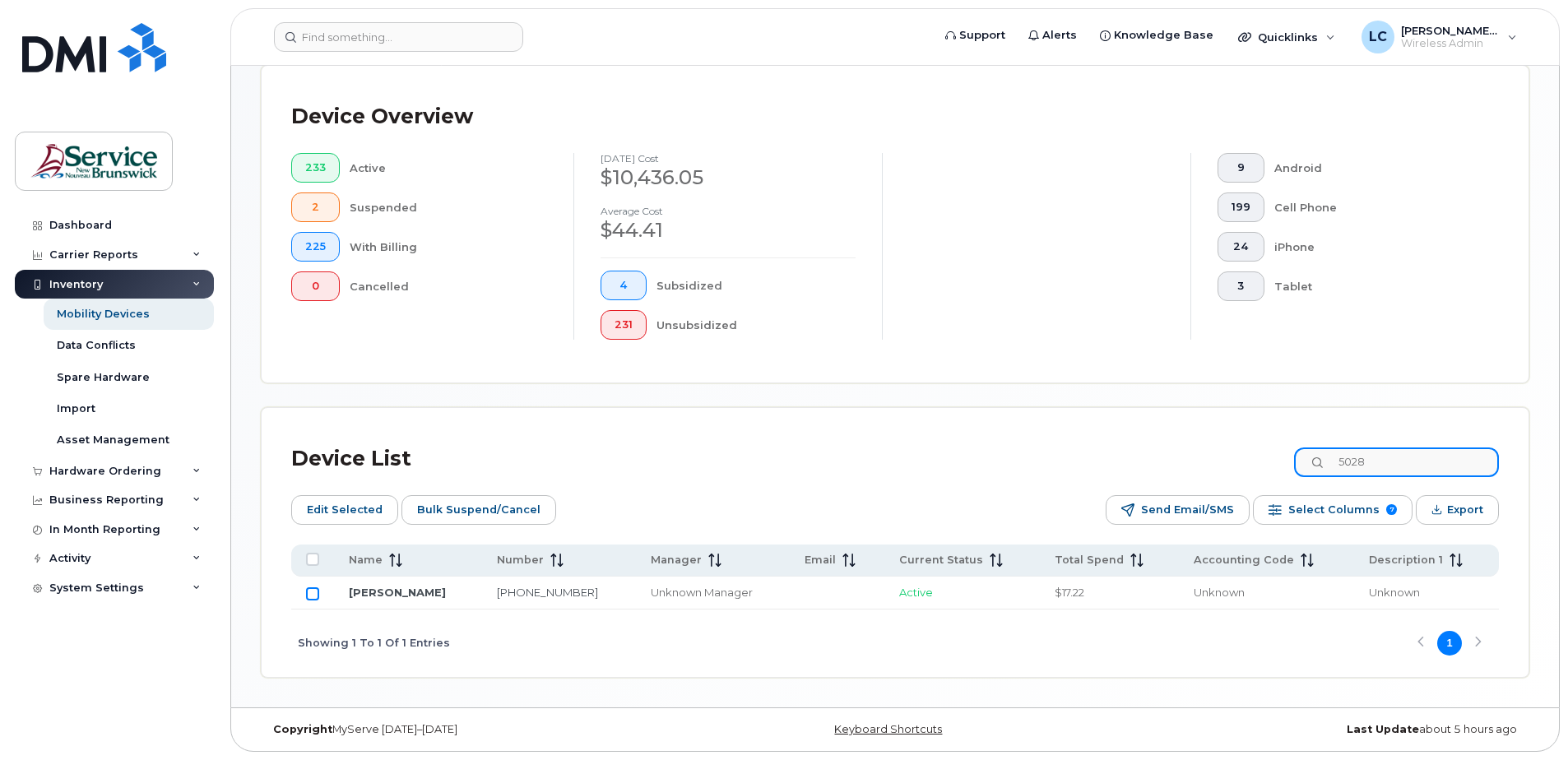
type input "5028"
click at [312, 594] on input "Row Unselected" at bounding box center [312, 593] width 13 height 13
checkbox input "true"
click at [368, 511] on span "Edit Selected" at bounding box center [345, 509] width 75 height 25
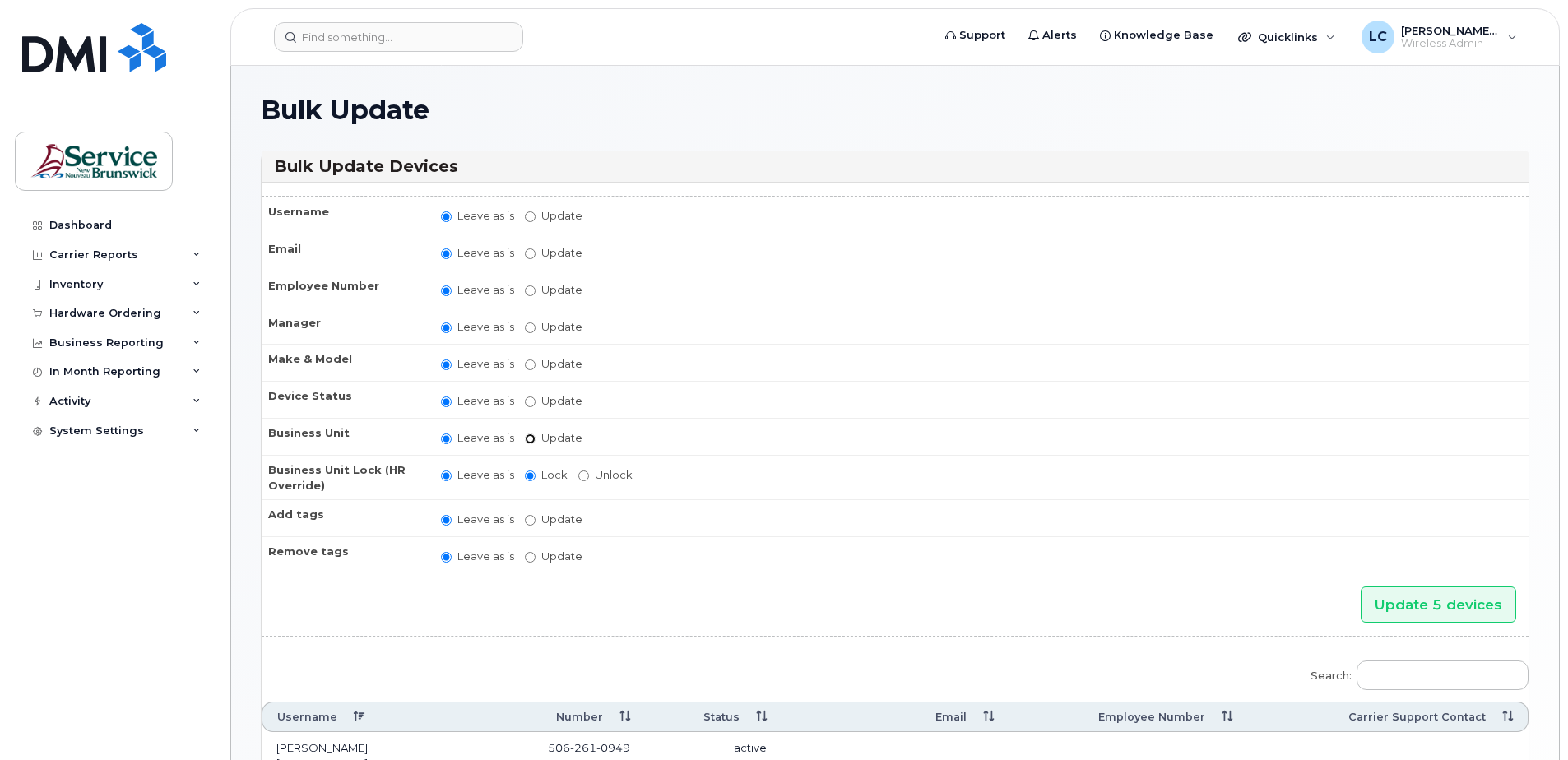
click at [534, 437] on input "Update" at bounding box center [530, 438] width 11 height 11
radio input "true"
radio input "false"
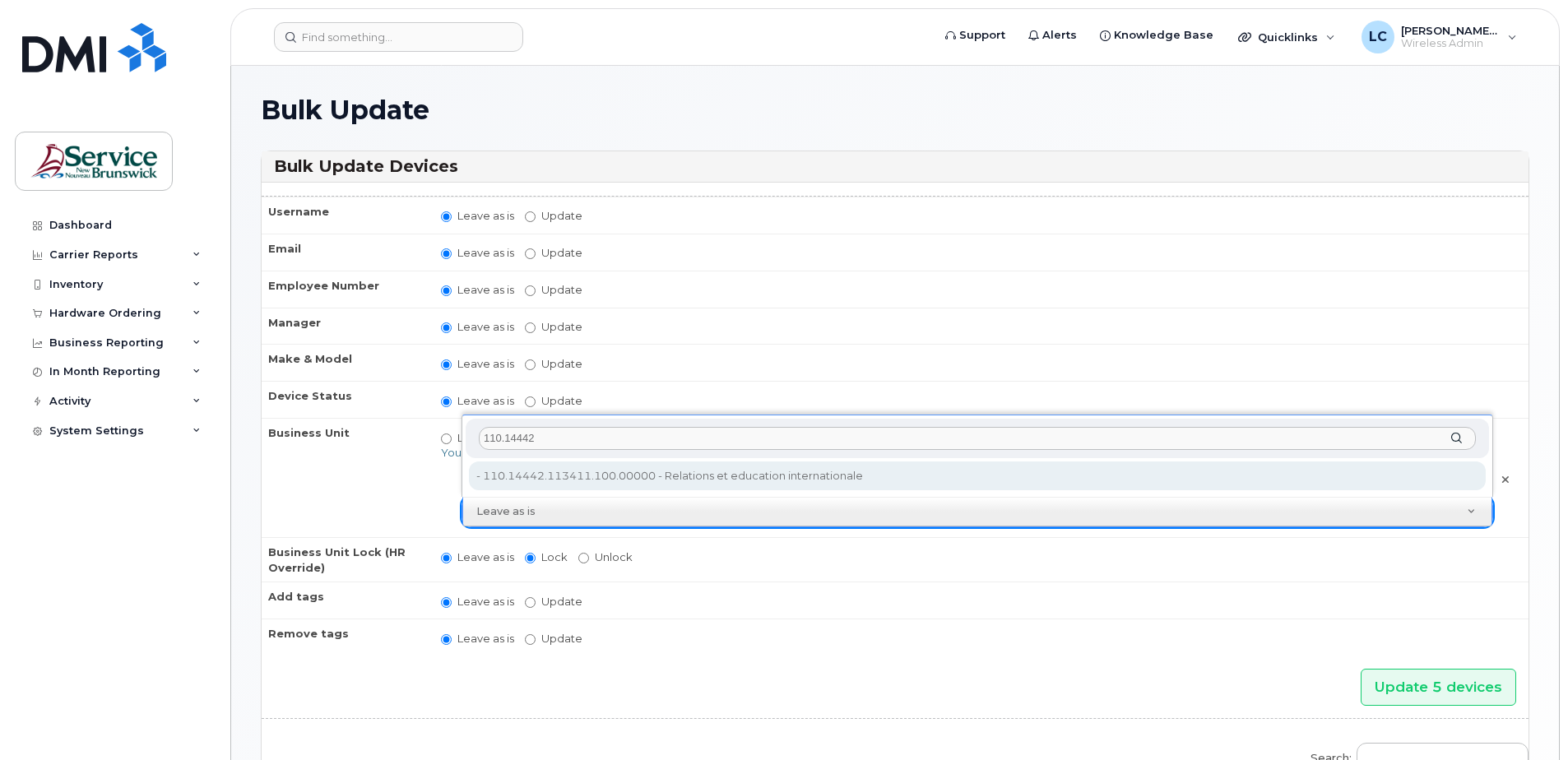
type input "110.14442"
type input "35194617"
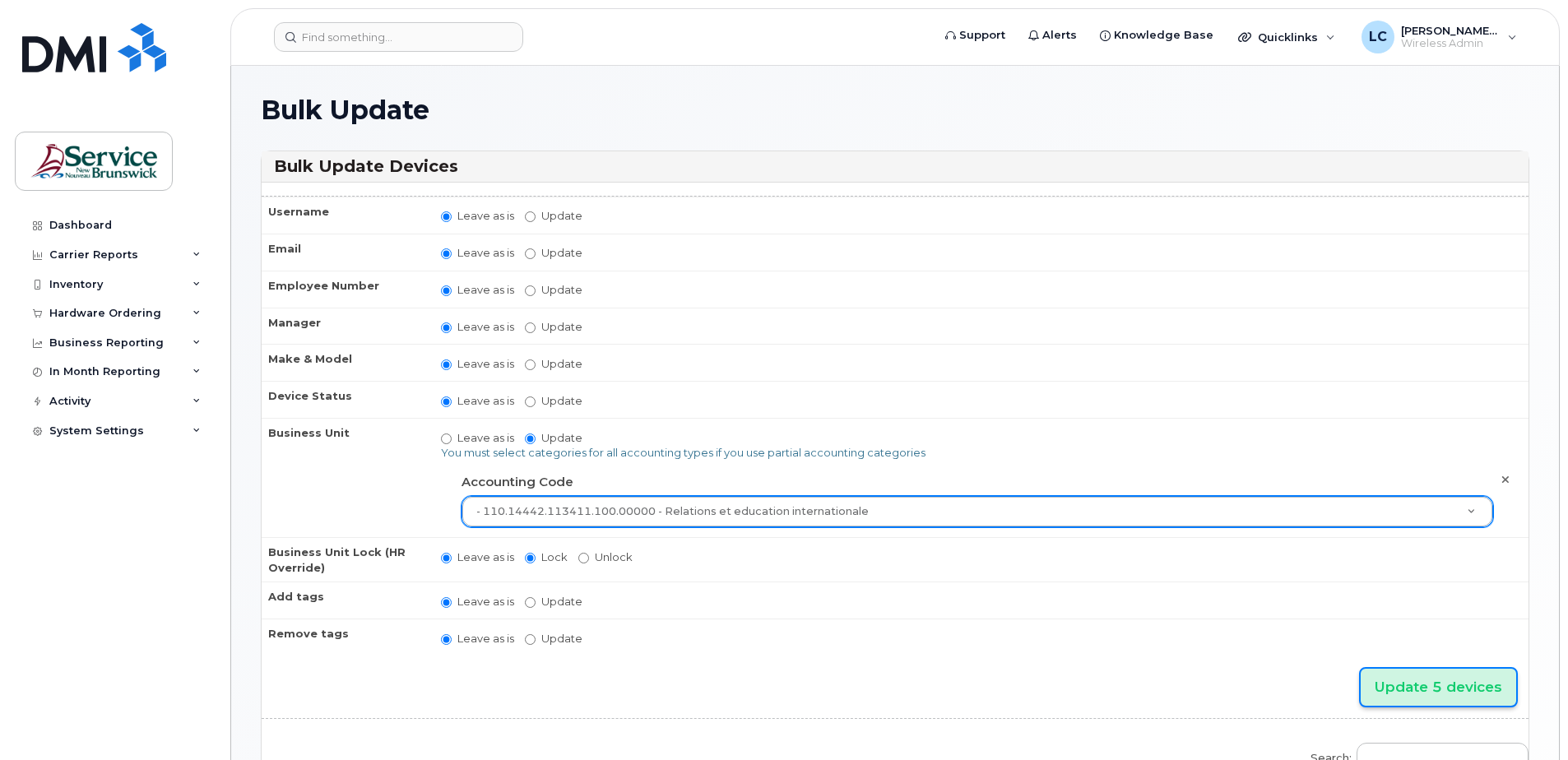
click at [1476, 693] on input "Update 5 devices" at bounding box center [1437, 687] width 155 height 37
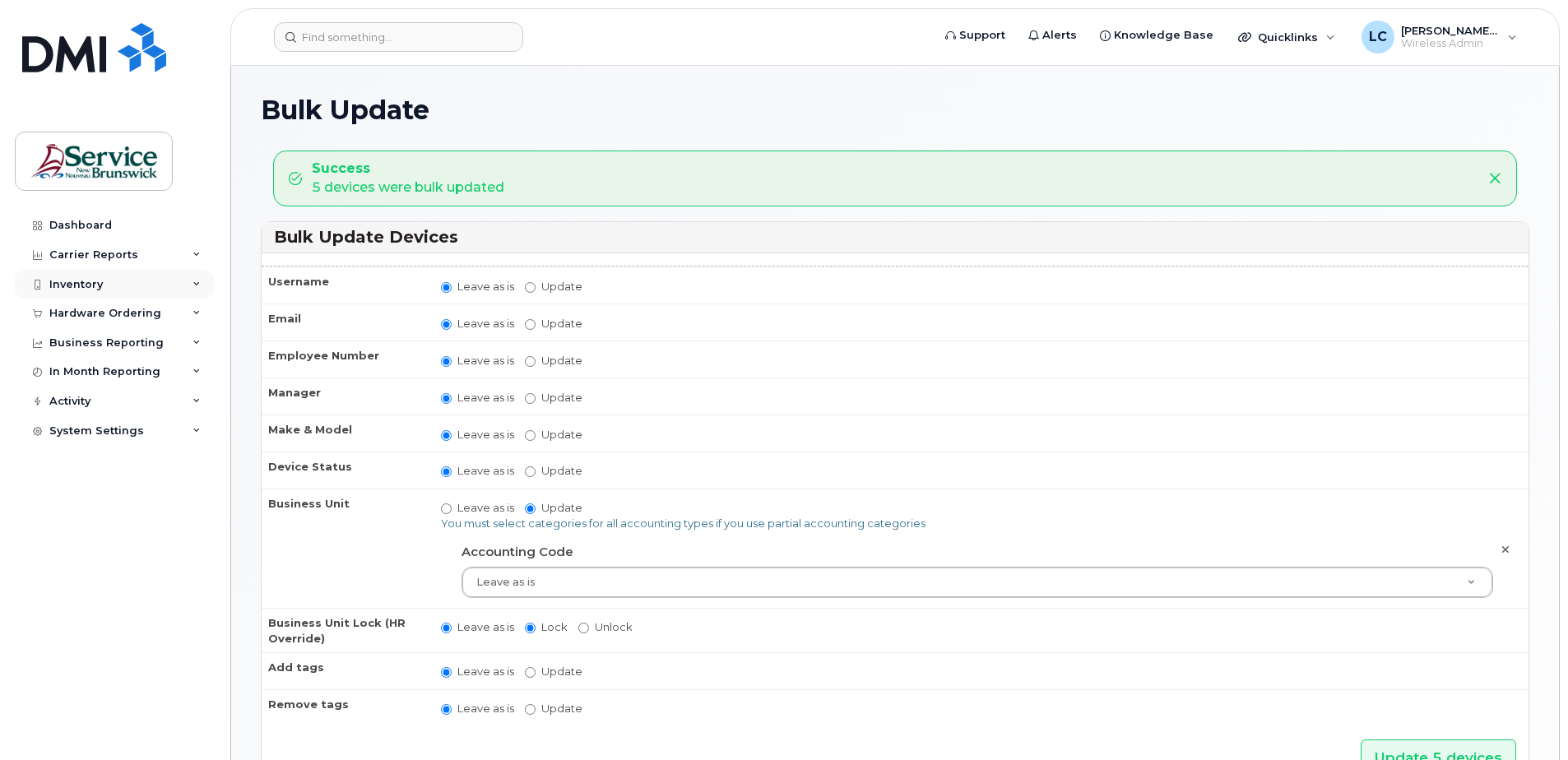
click at [100, 284] on div "Inventory" at bounding box center [75, 284] width 53 height 13
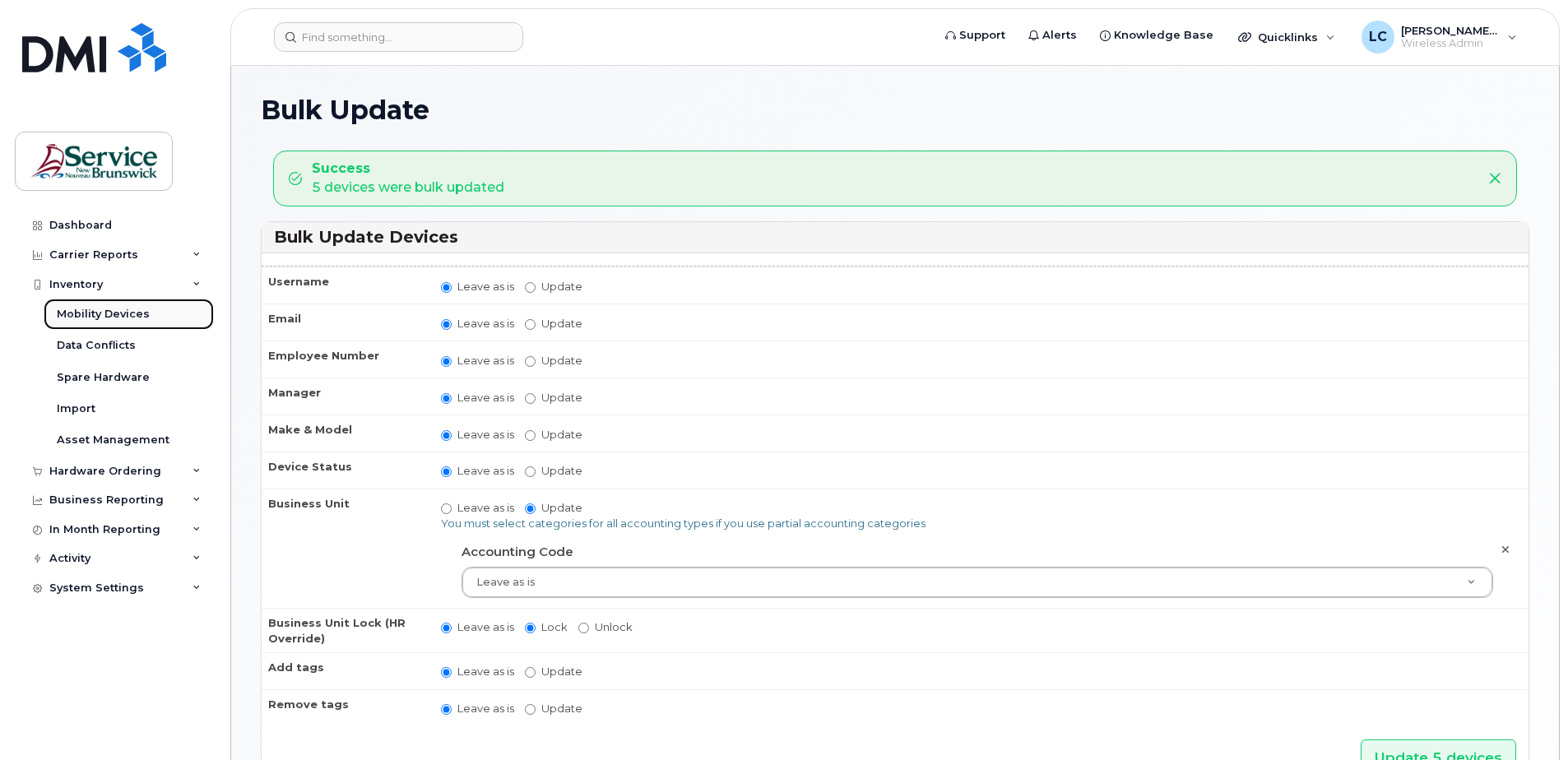
click at [139, 309] on div "Mobility Devices" at bounding box center [103, 314] width 93 height 15
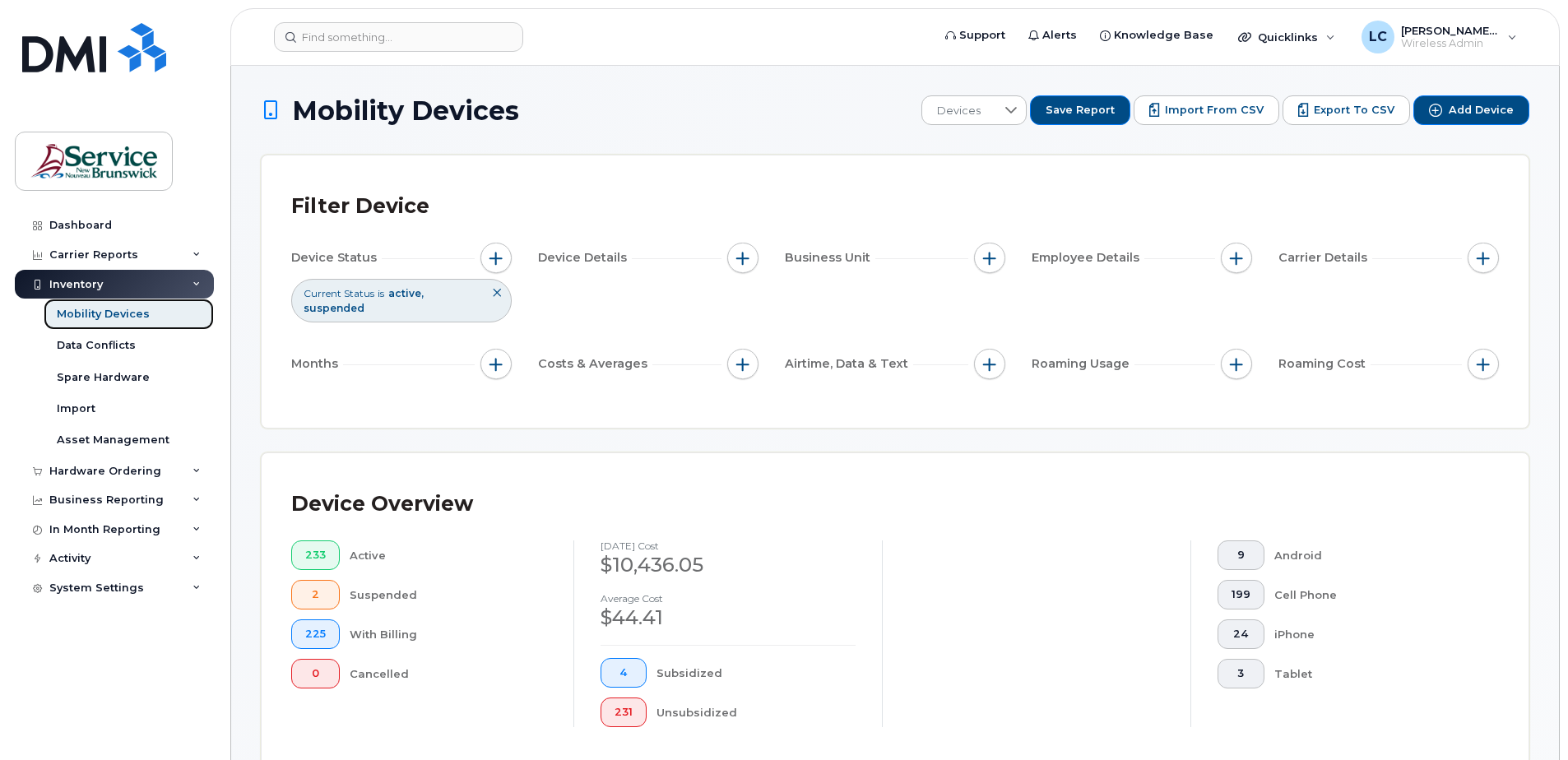
click at [110, 316] on div "Mobility Devices" at bounding box center [103, 314] width 93 height 15
click at [123, 311] on div "Mobility Devices" at bounding box center [103, 314] width 93 height 15
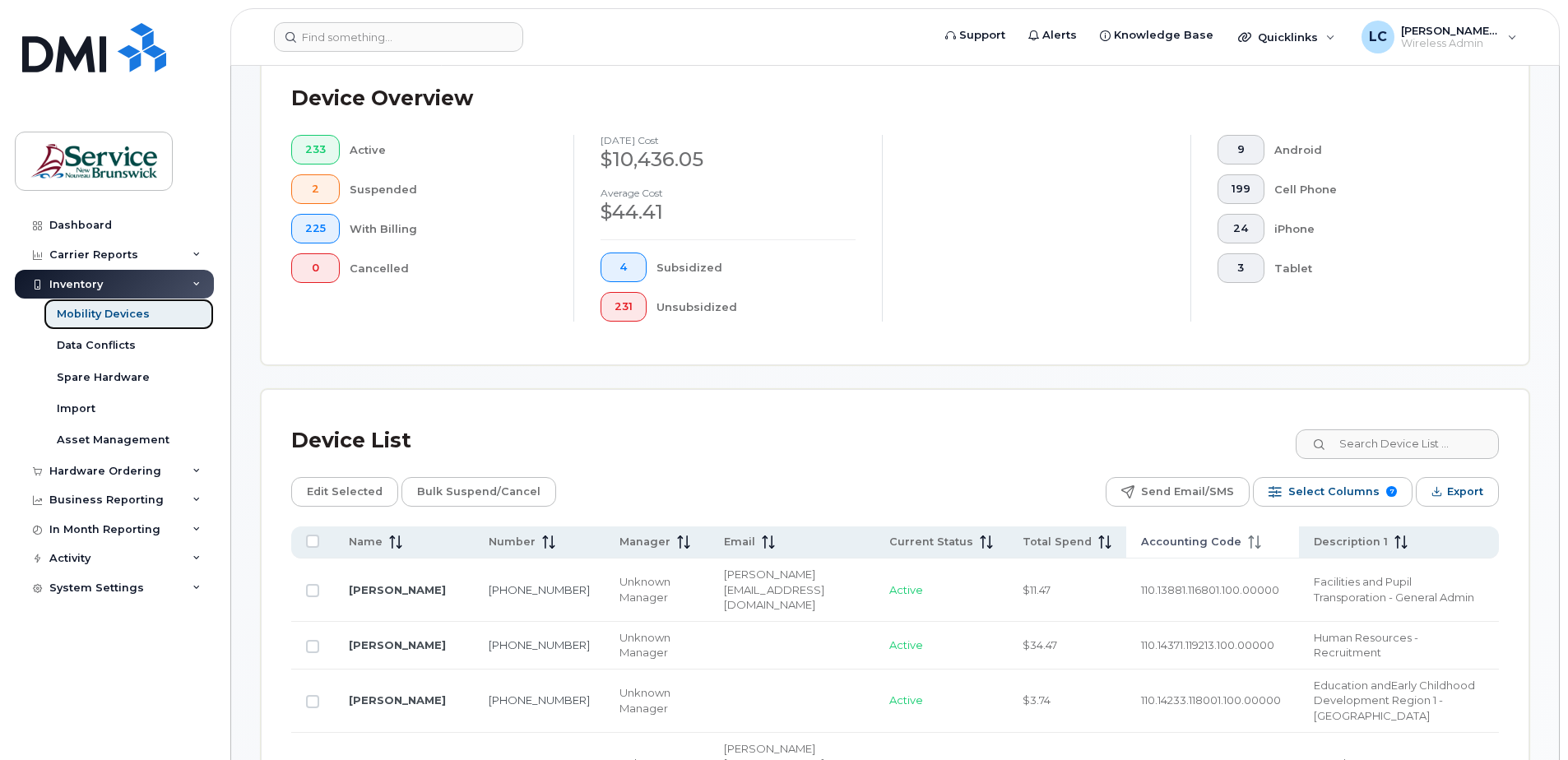
scroll to position [411, 0]
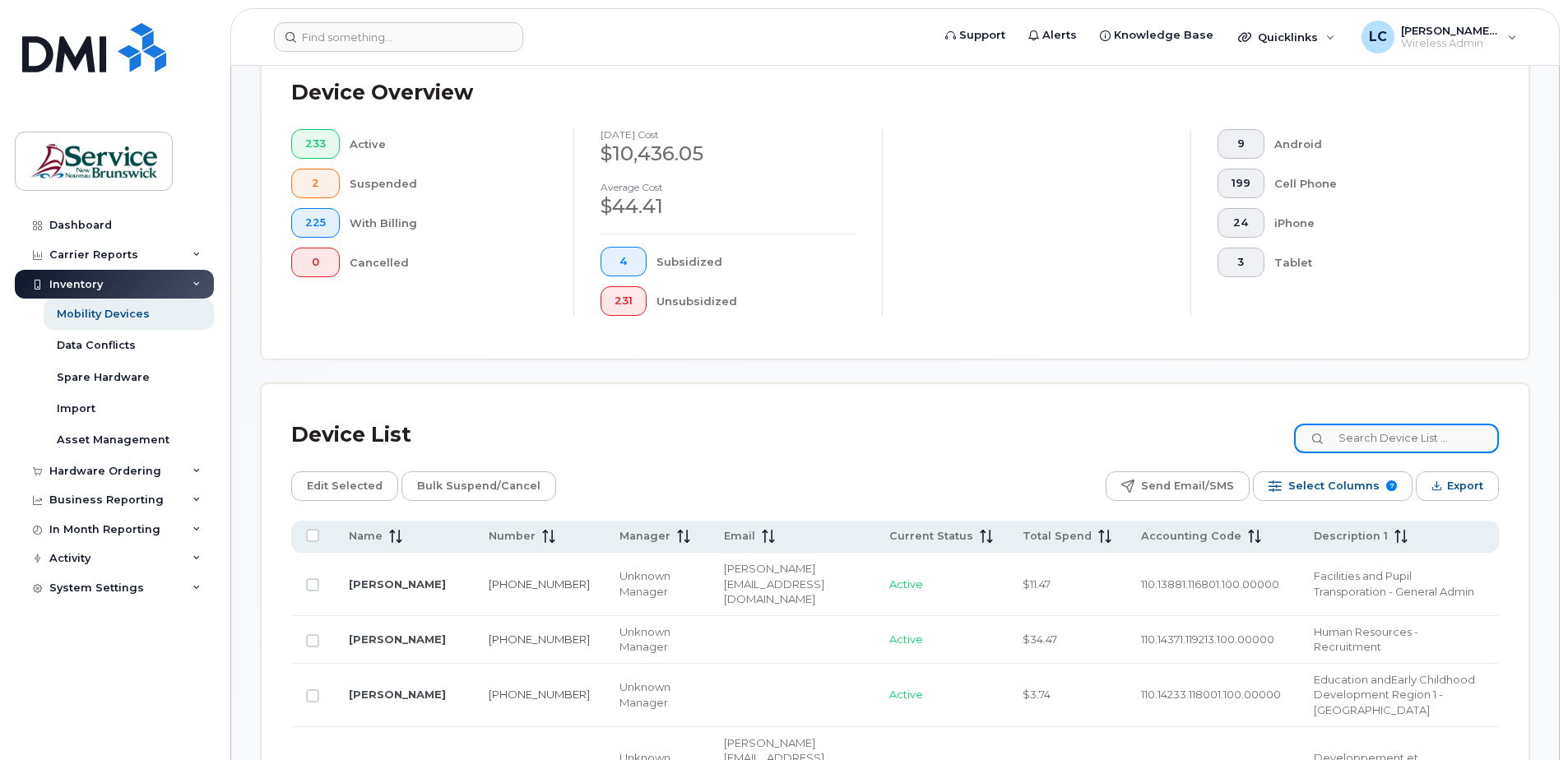
click at [1405, 434] on input at bounding box center [1396, 438] width 205 height 30
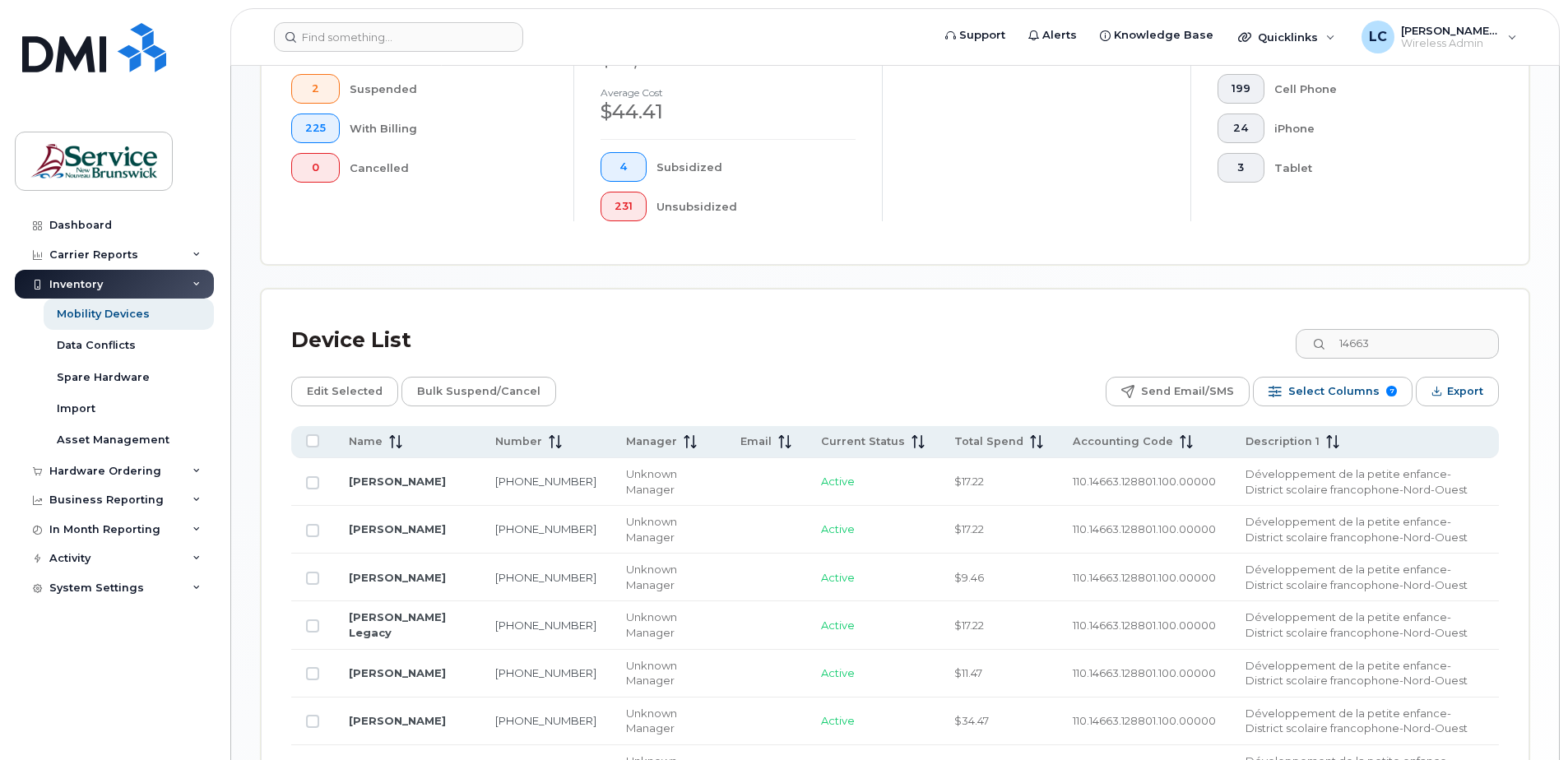
scroll to position [374, 0]
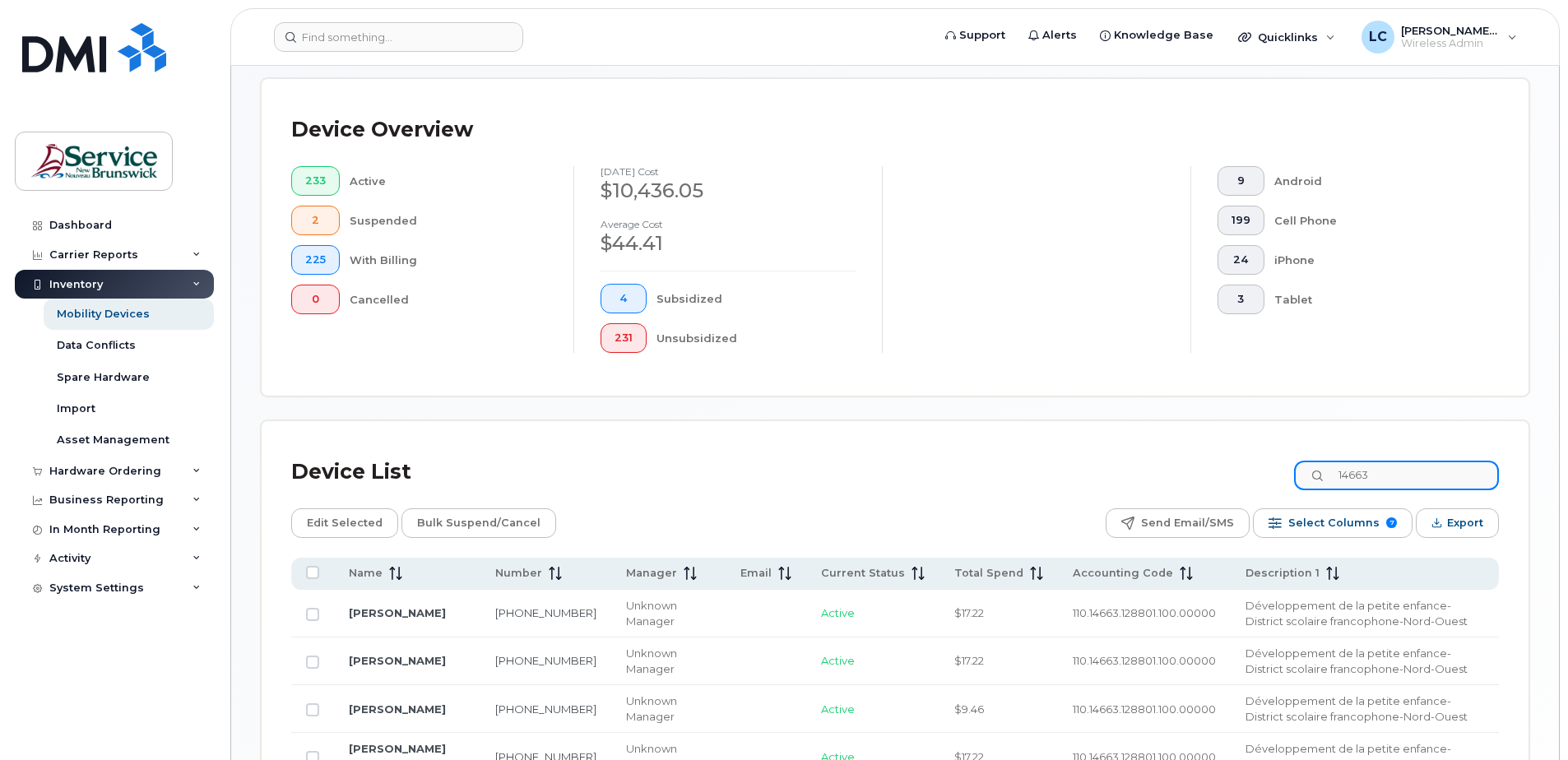
click at [1394, 472] on input "14663" at bounding box center [1396, 475] width 205 height 30
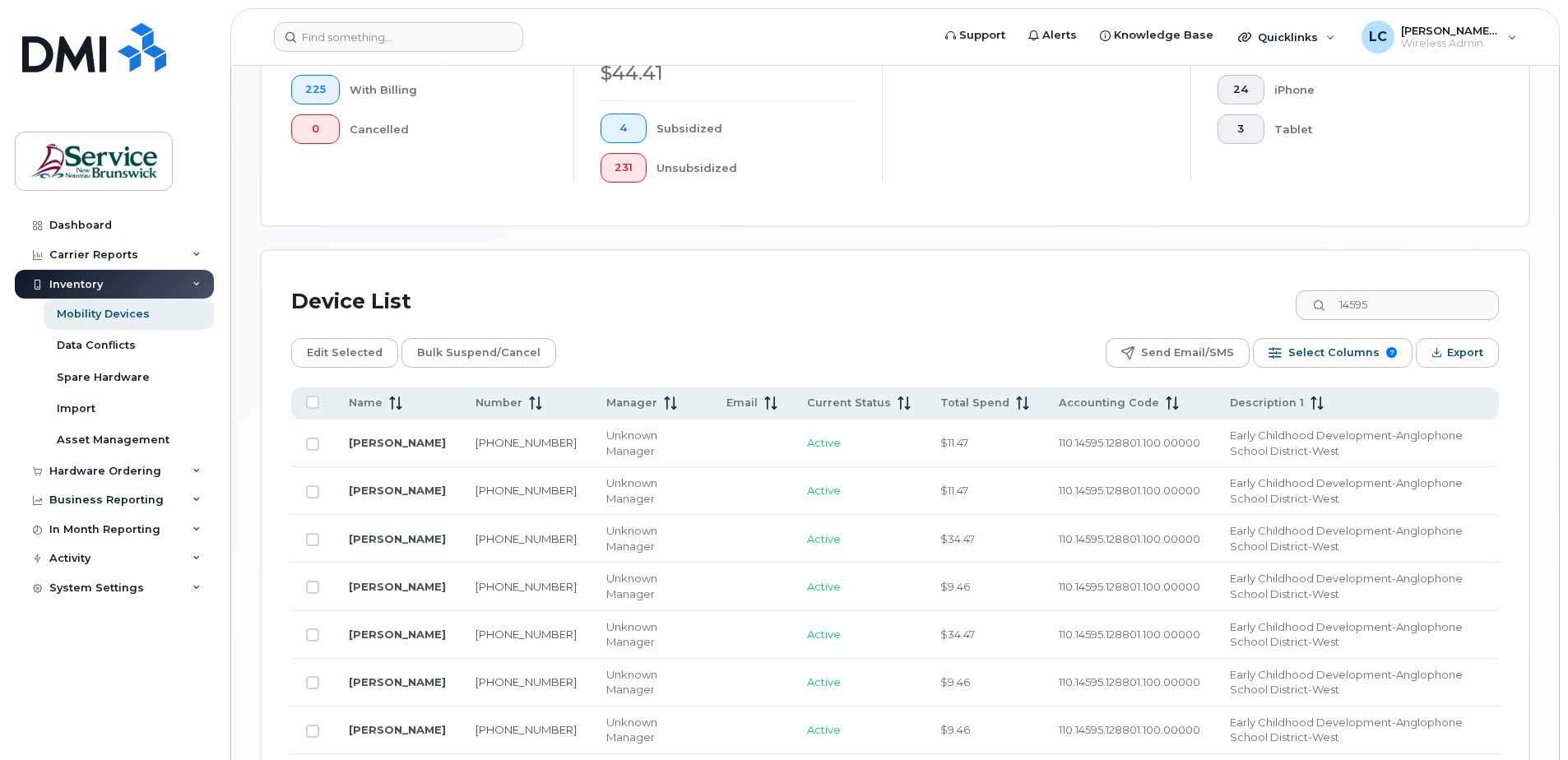
scroll to position [538, 0]
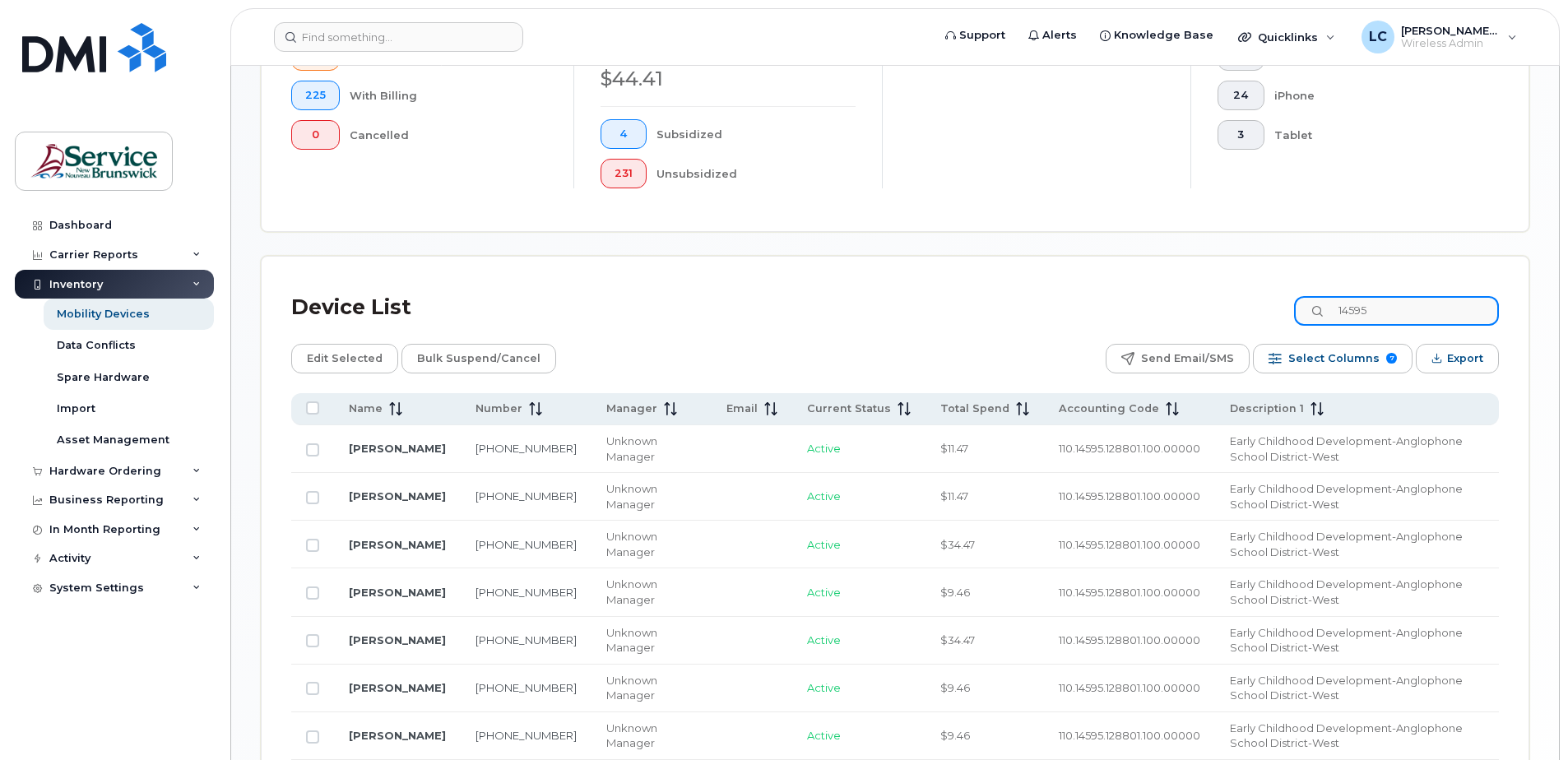
click at [1386, 316] on input "14595" at bounding box center [1396, 311] width 205 height 30
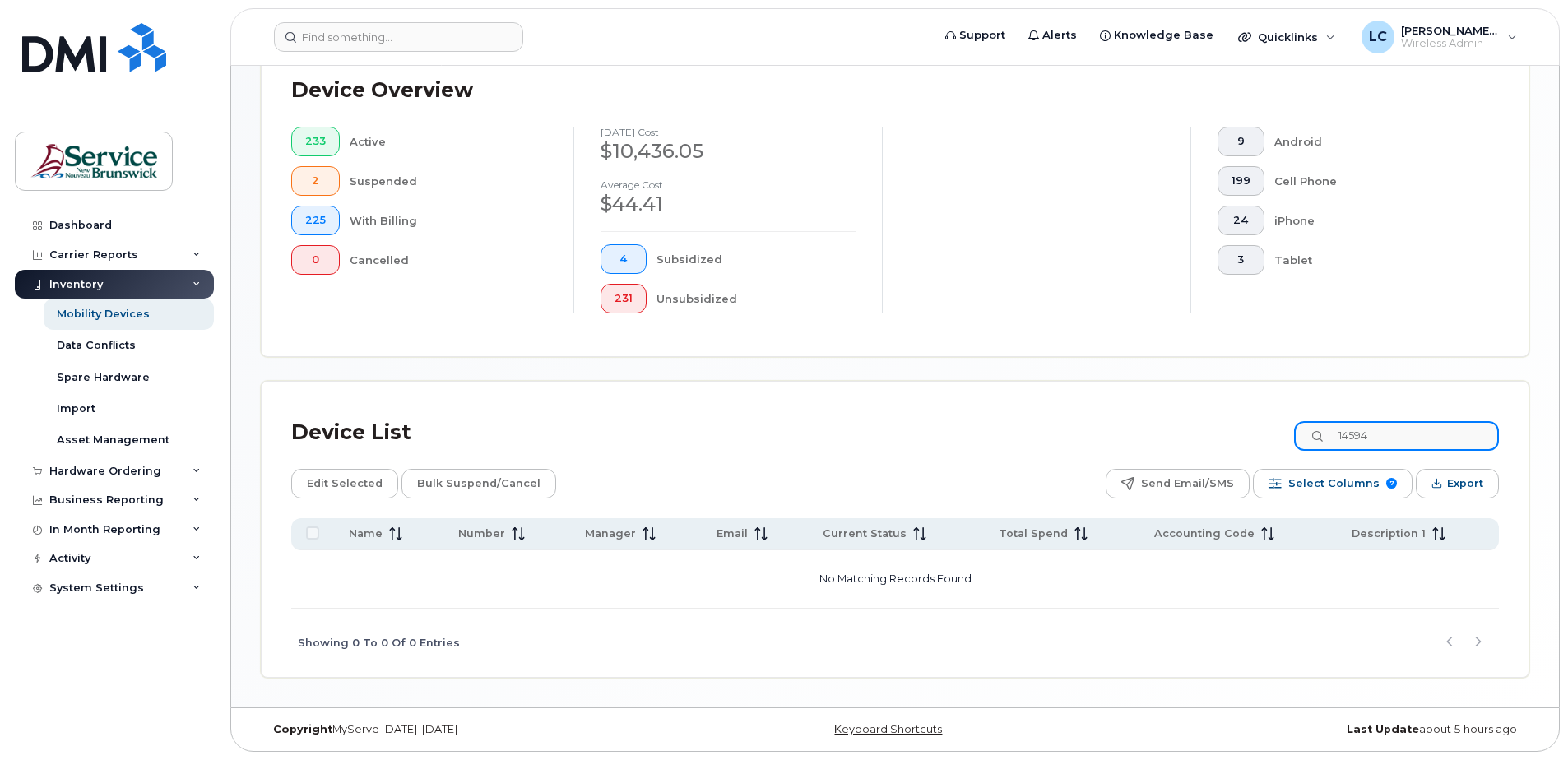
drag, startPoint x: 1414, startPoint y: 430, endPoint x: 1307, endPoint y: 425, distance: 107.1
click at [1307, 425] on div "Device List 14594" at bounding box center [894, 432] width 1208 height 43
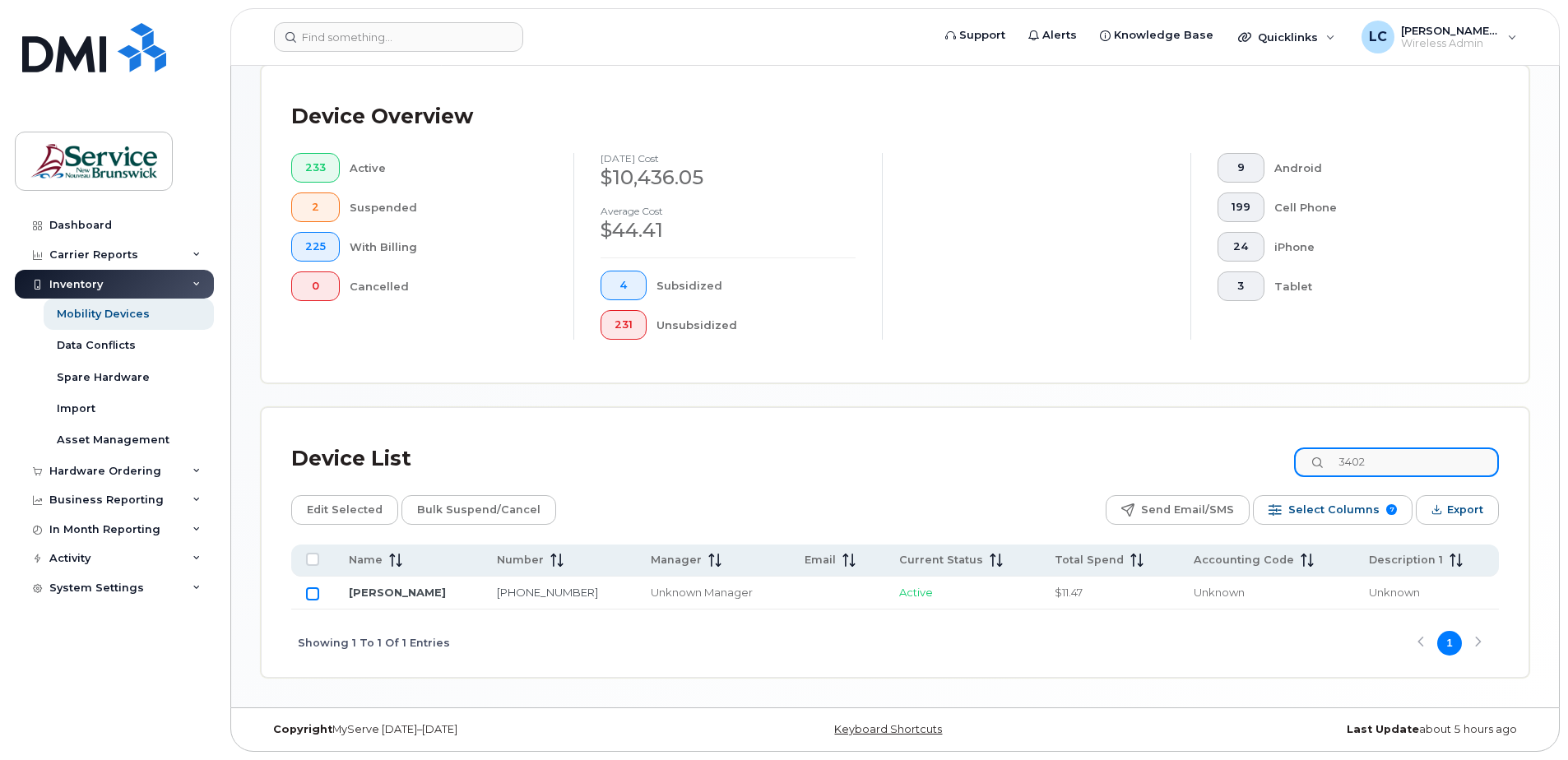
type input "3402"
click at [309, 595] on input "Row Unselected" at bounding box center [312, 593] width 13 height 13
checkbox input "true"
drag, startPoint x: 1378, startPoint y: 462, endPoint x: 1345, endPoint y: 462, distance: 33.0
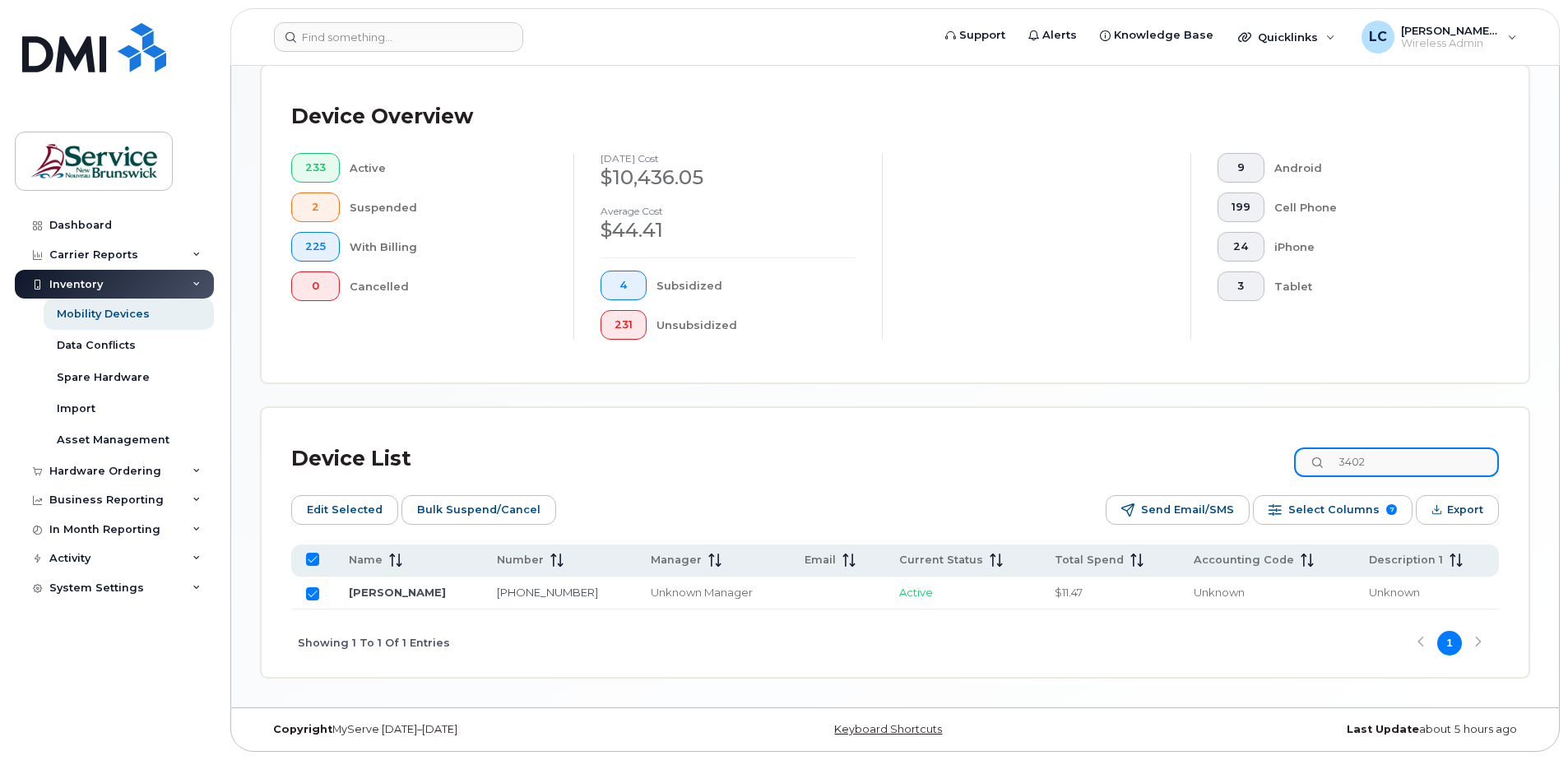
click at [1345, 462] on input "3402" at bounding box center [1396, 462] width 205 height 30
type input "0863"
checkbox input "false"
type input "0863"
click at [308, 596] on input "Row Unselected" at bounding box center [312, 593] width 13 height 13
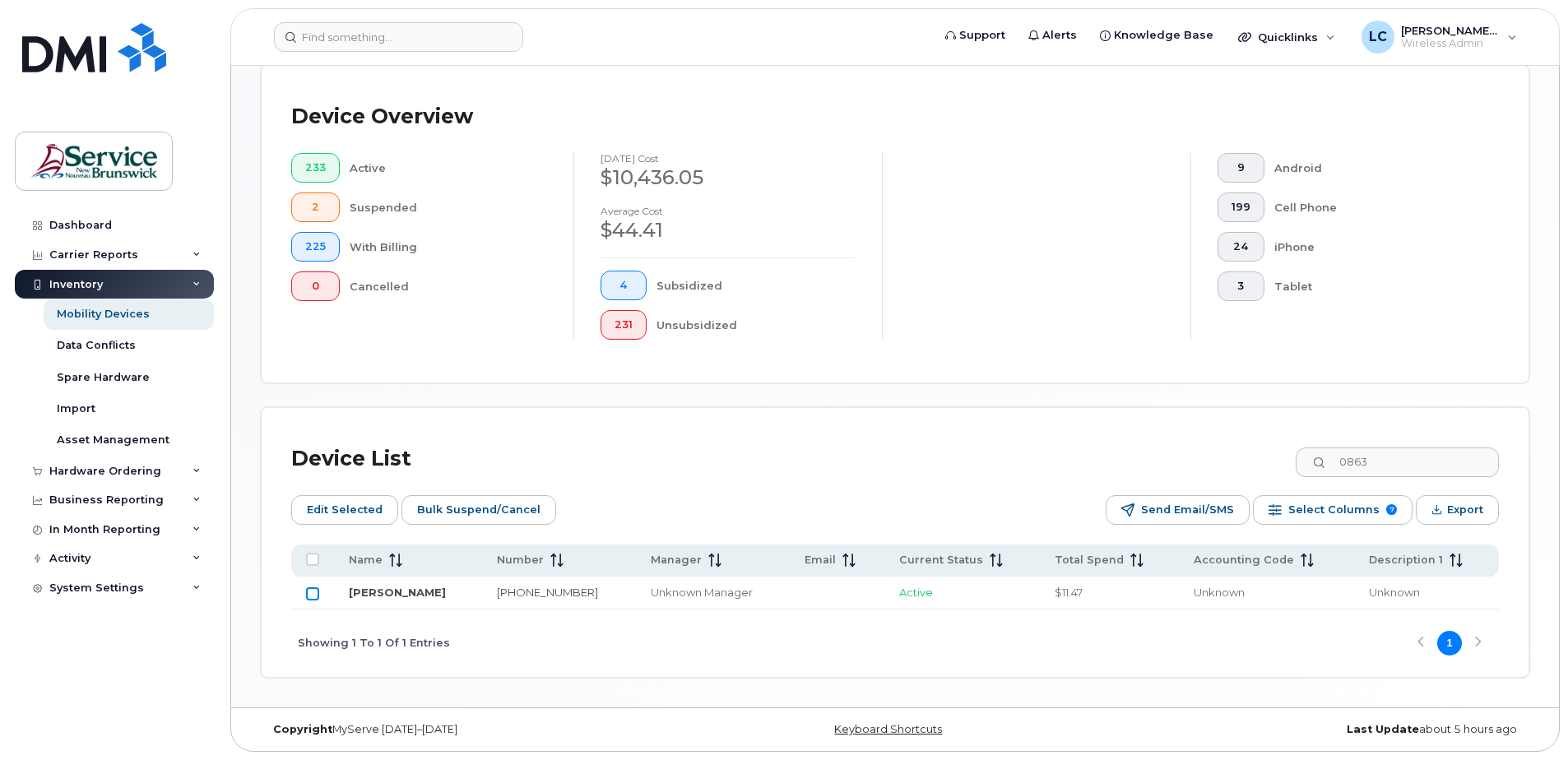
checkbox input "true"
click at [1345, 463] on input "0863" at bounding box center [1396, 462] width 205 height 30
type input "70155"
checkbox input "false"
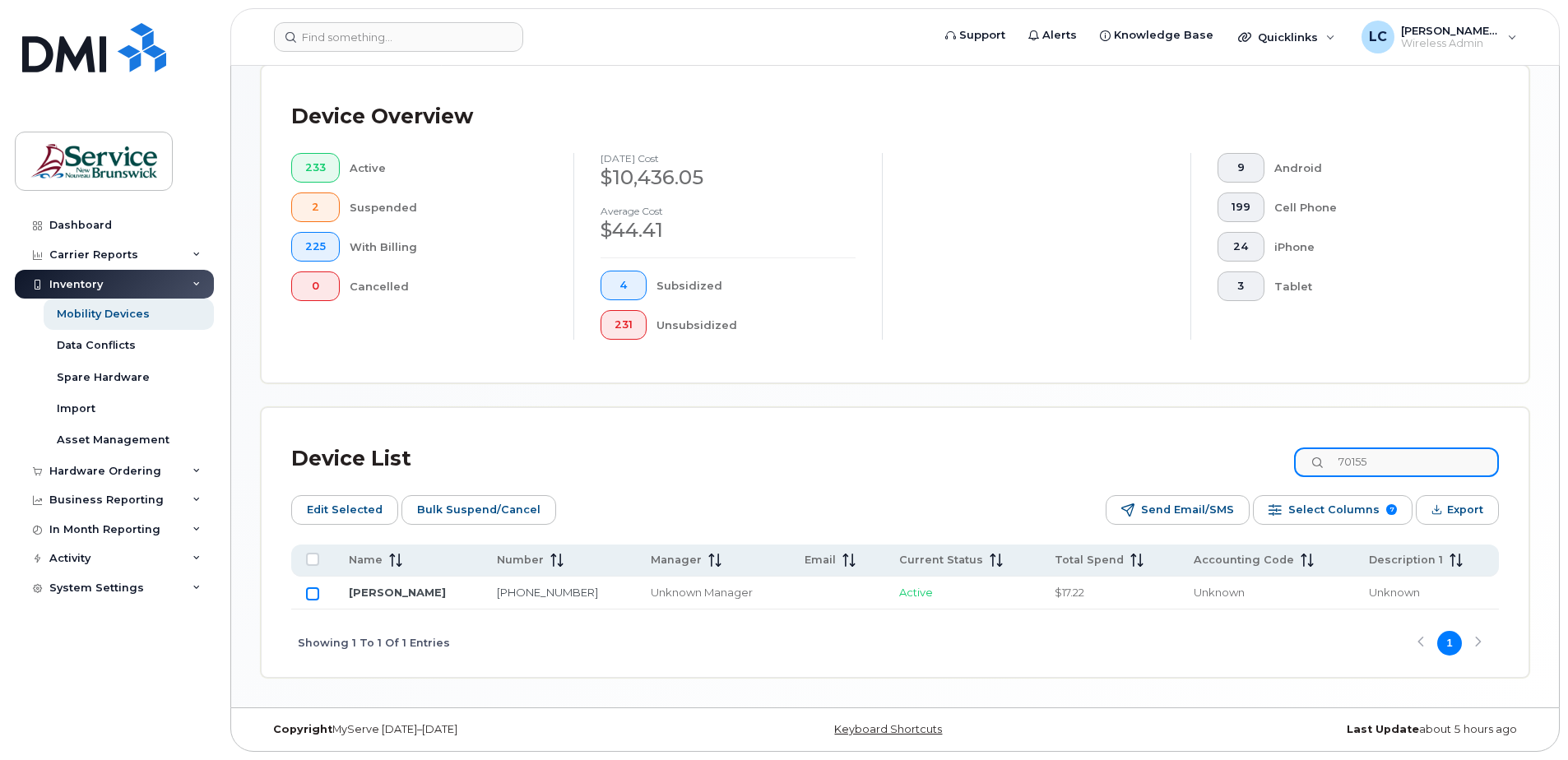
type input "70155"
click at [313, 593] on input "Row Unselected" at bounding box center [312, 593] width 13 height 13
checkbox input "true"
drag, startPoint x: 1395, startPoint y: 458, endPoint x: 1341, endPoint y: 462, distance: 54.1
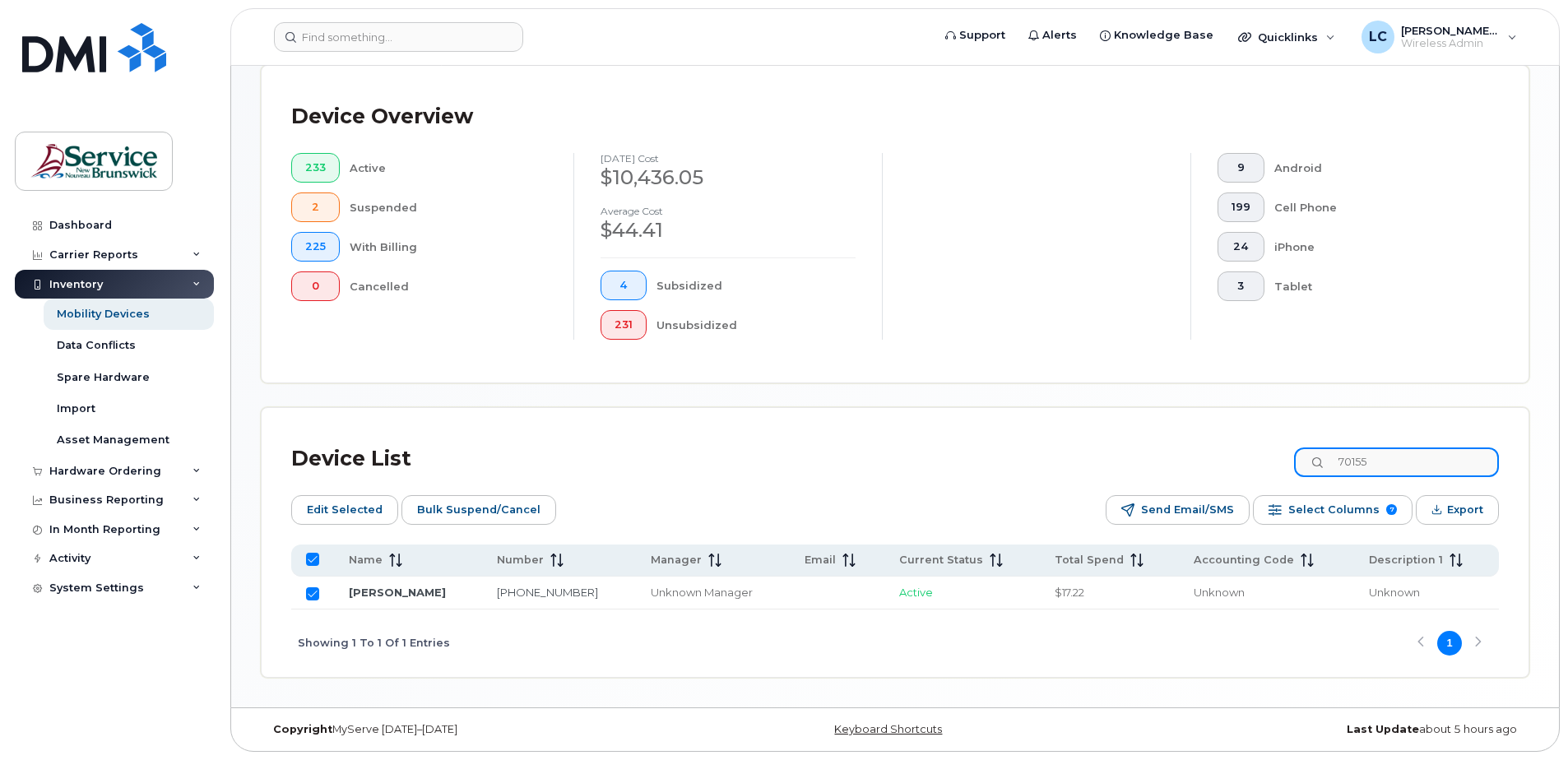
click at [1341, 462] on input "70155" at bounding box center [1396, 462] width 205 height 30
click at [1385, 467] on input "70155" at bounding box center [1396, 462] width 205 height 30
type input "70156"
checkbox input "false"
type input "70156"
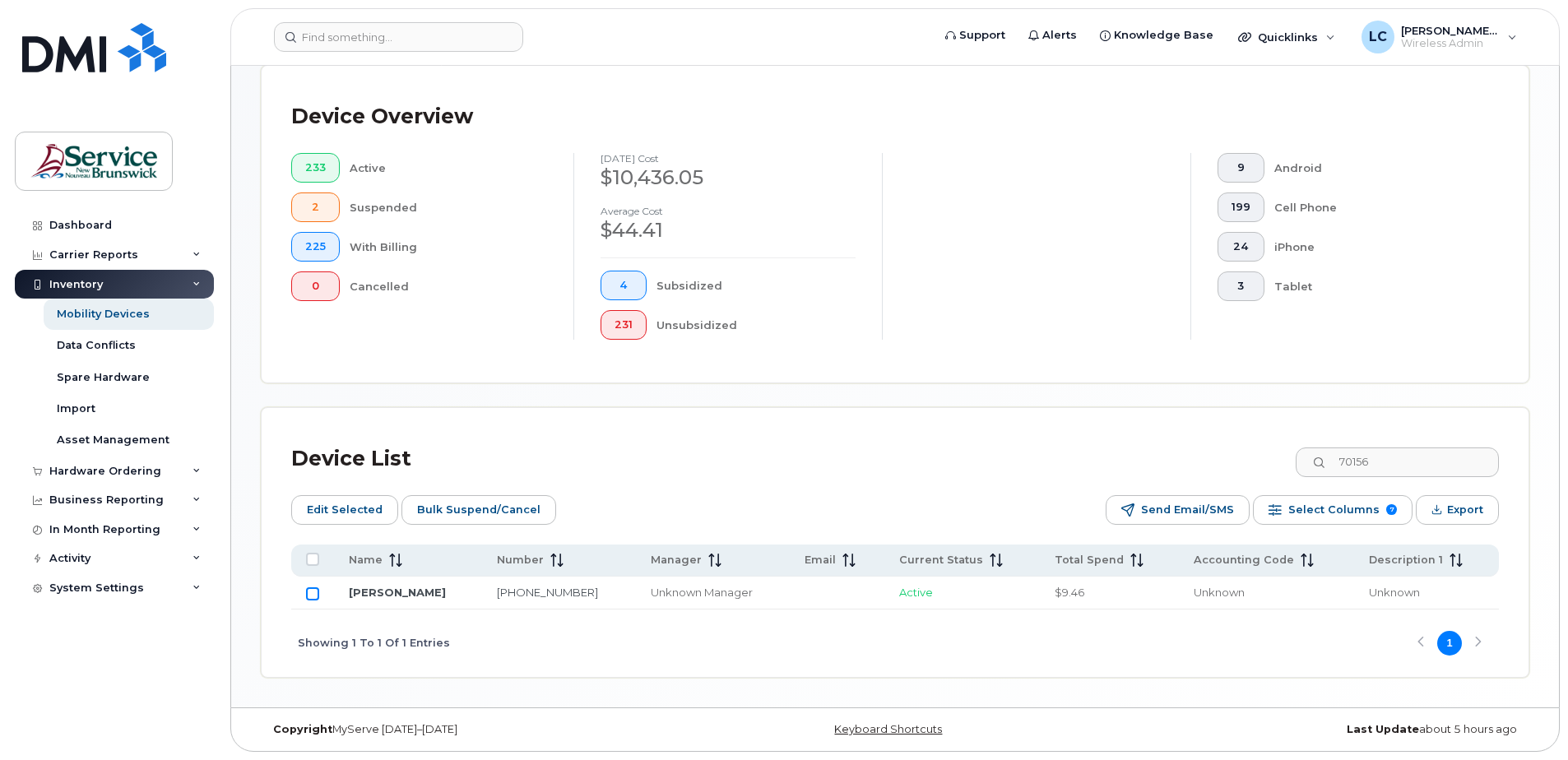
click at [315, 592] on input "Row Unselected" at bounding box center [312, 593] width 13 height 13
checkbox input "true"
drag, startPoint x: 1351, startPoint y: 458, endPoint x: 1322, endPoint y: 457, distance: 29.0
click at [1322, 457] on input "70156" at bounding box center [1396, 462] width 205 height 30
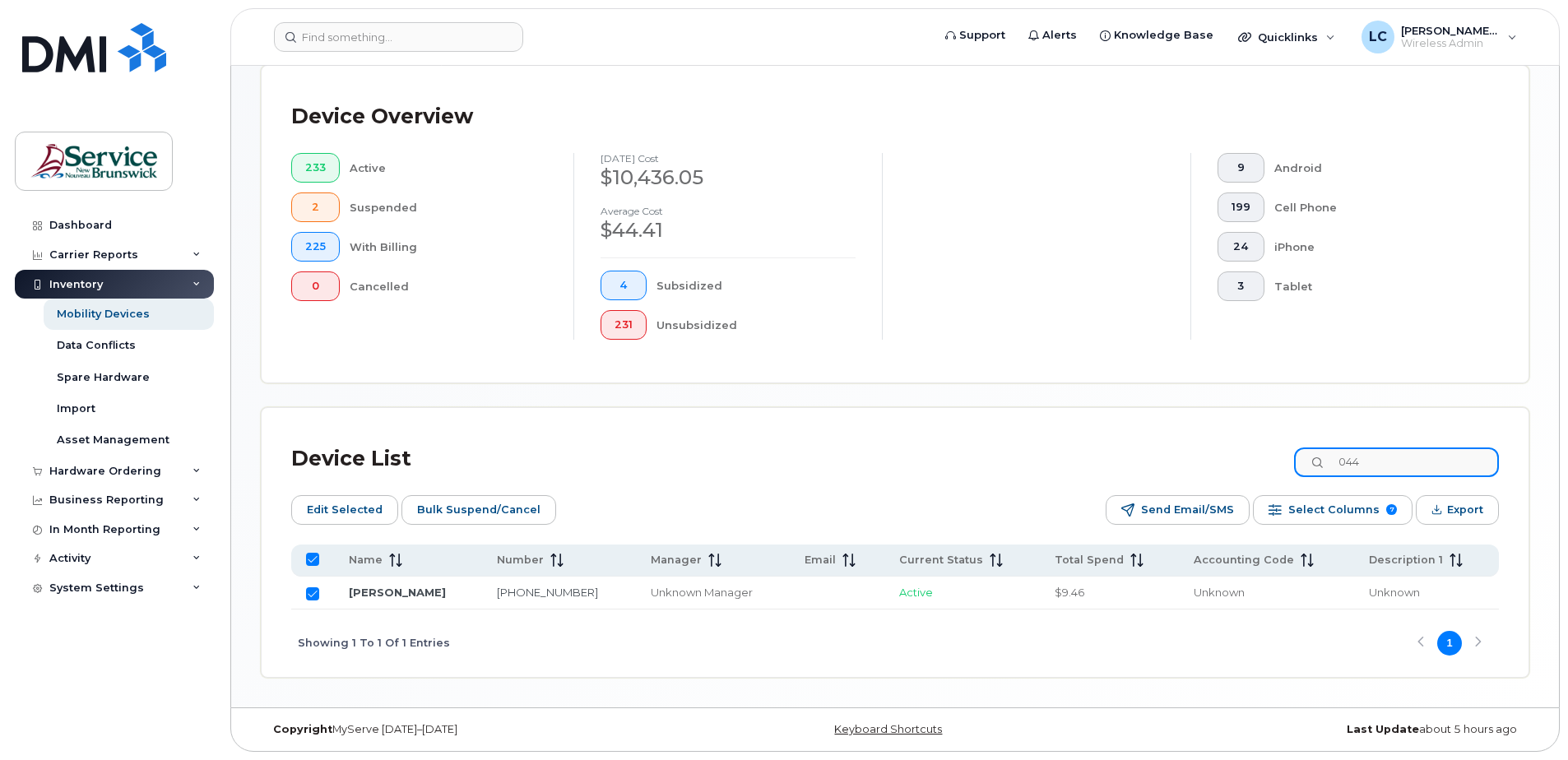
type input "0440"
checkbox input "false"
type input "0440"
click at [316, 593] on input "Row Unselected" at bounding box center [312, 593] width 13 height 13
checkbox input "true"
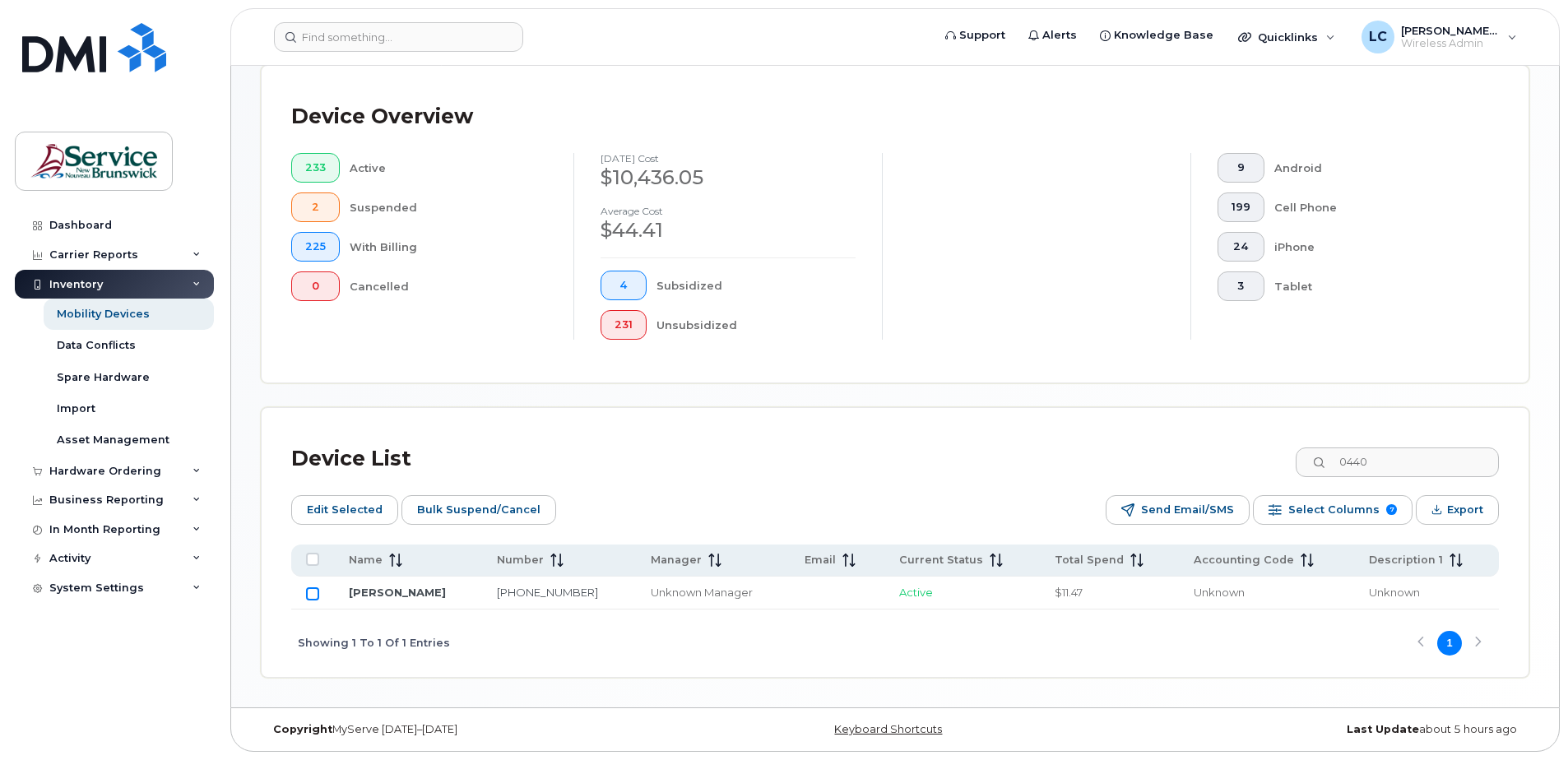
checkbox input "true"
drag, startPoint x: 1393, startPoint y: 462, endPoint x: 1328, endPoint y: 462, distance: 65.0
click at [1328, 462] on input "0440" at bounding box center [1396, 462] width 205 height 30
type input "7661"
checkbox input "false"
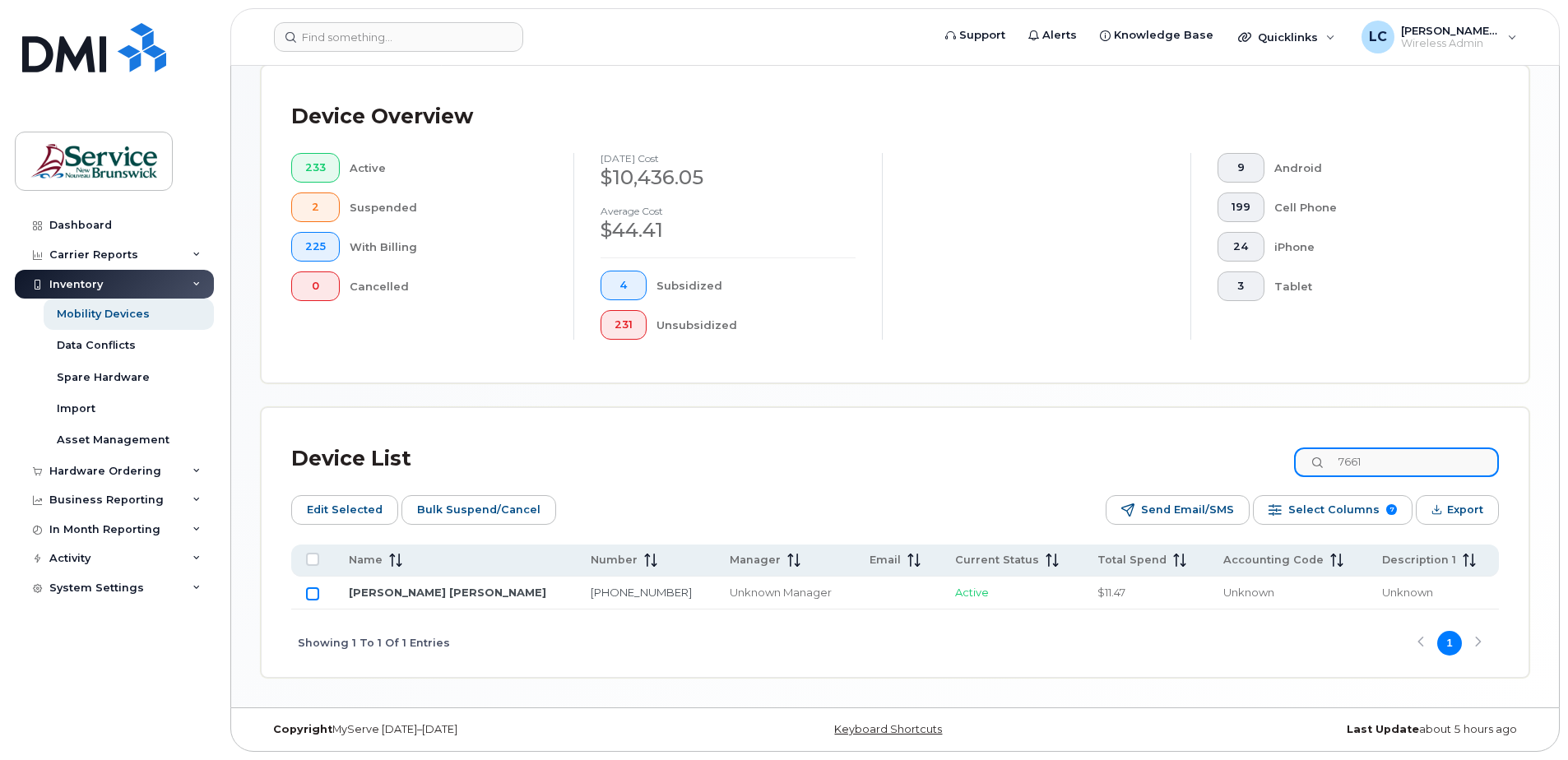
type input "7661"
click at [315, 590] on input "Row Unselected" at bounding box center [312, 593] width 13 height 13
checkbox input "true"
drag, startPoint x: 1417, startPoint y: 463, endPoint x: 1325, endPoint y: 461, distance: 92.0
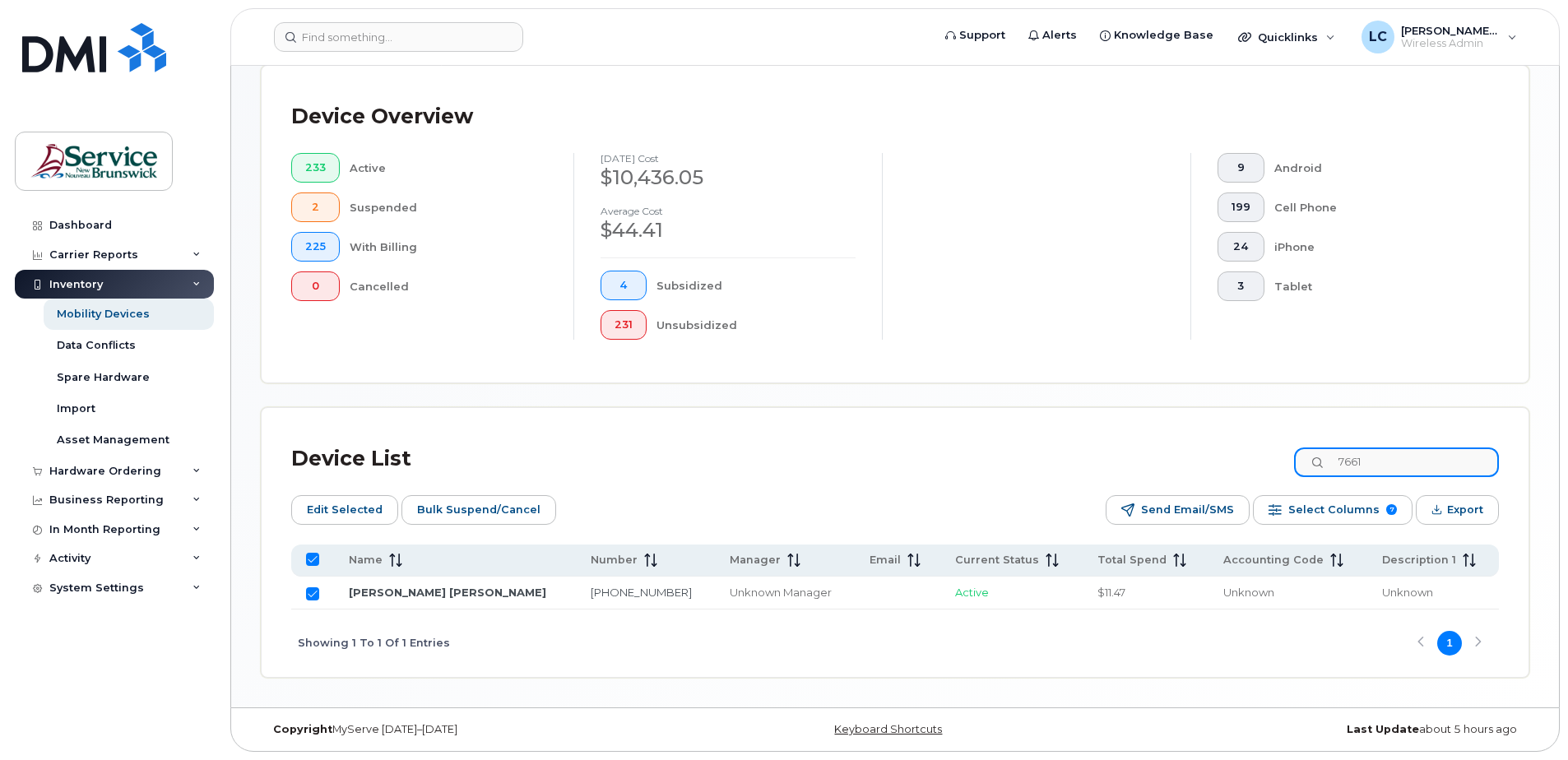
click at [1325, 461] on input "7661" at bounding box center [1396, 462] width 205 height 30
click at [331, 507] on span "Edit Selected" at bounding box center [345, 509] width 75 height 25
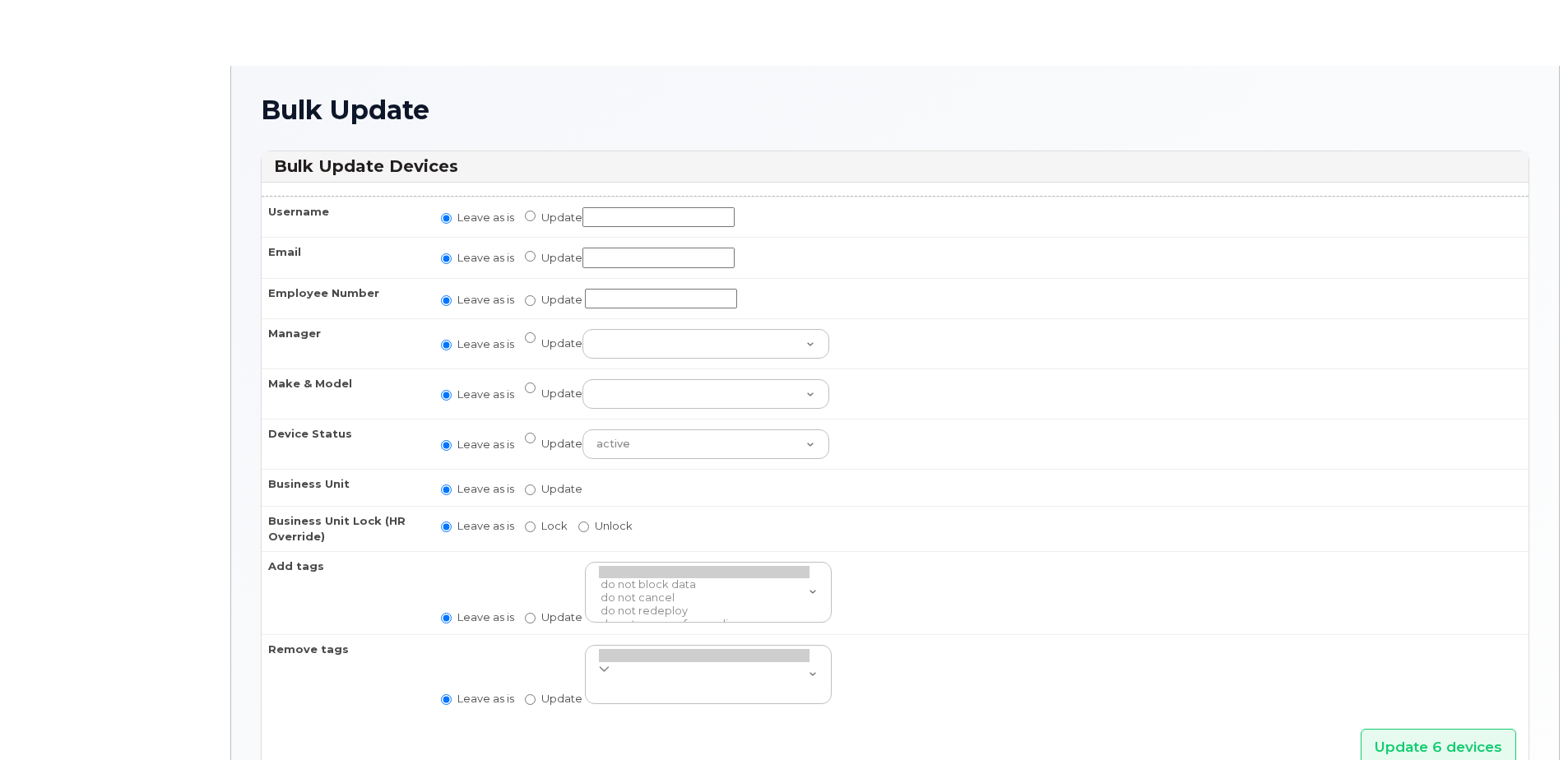
radio input "true"
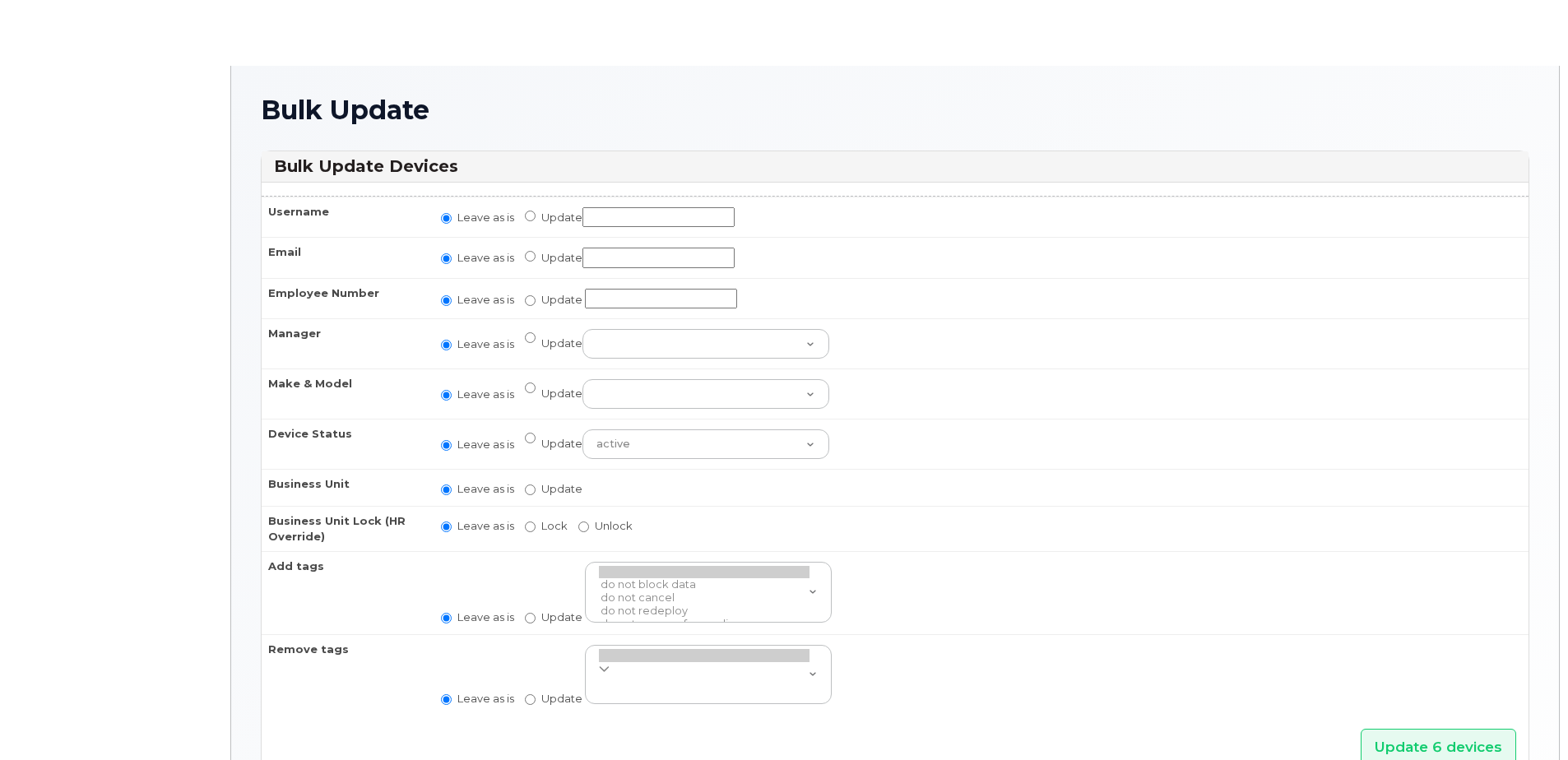
radio input "true"
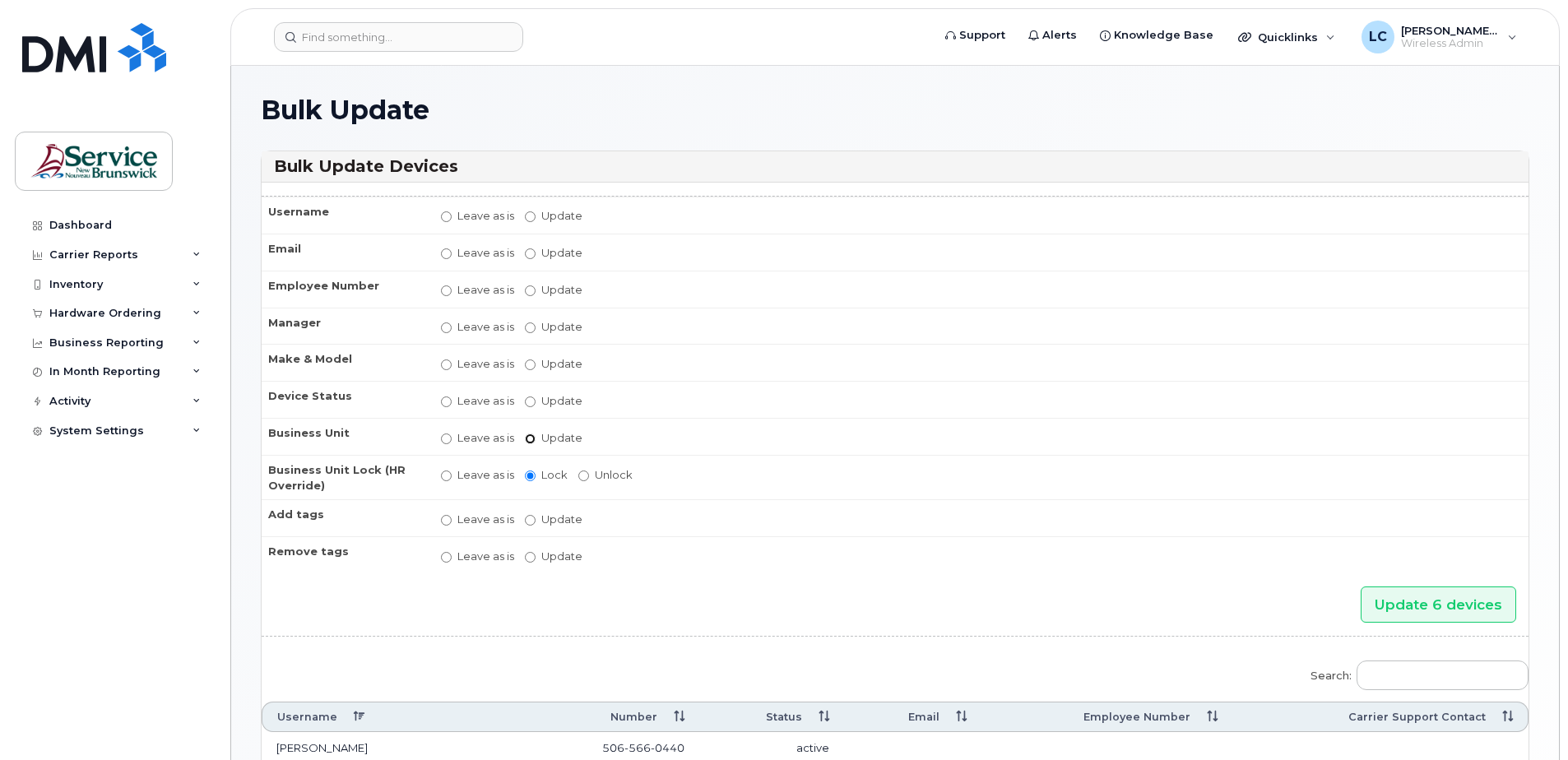
click at [529, 437] on input "Update" at bounding box center [530, 438] width 11 height 11
radio input "true"
radio input "false"
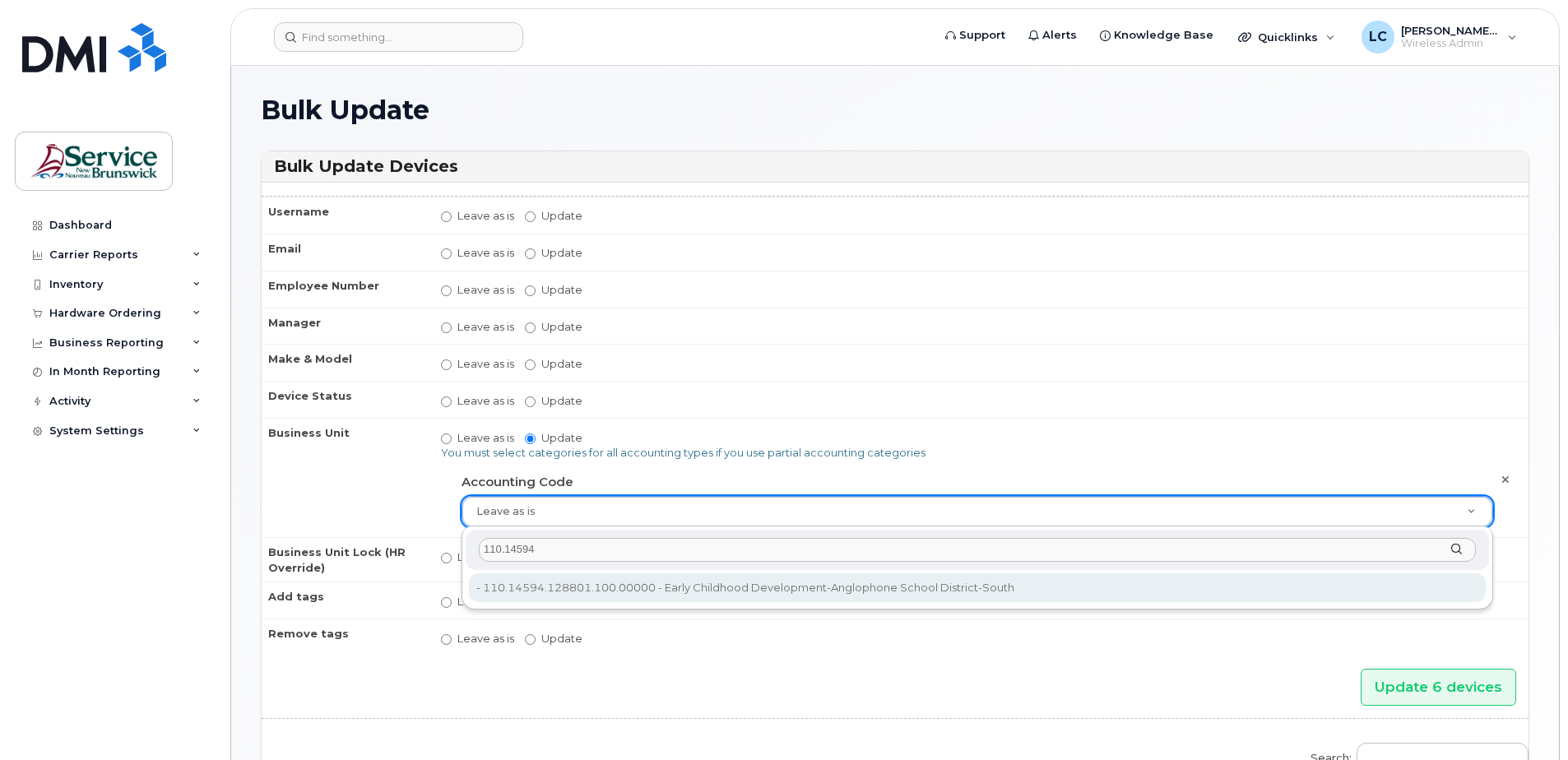
type input "110.14594"
type input "36049039"
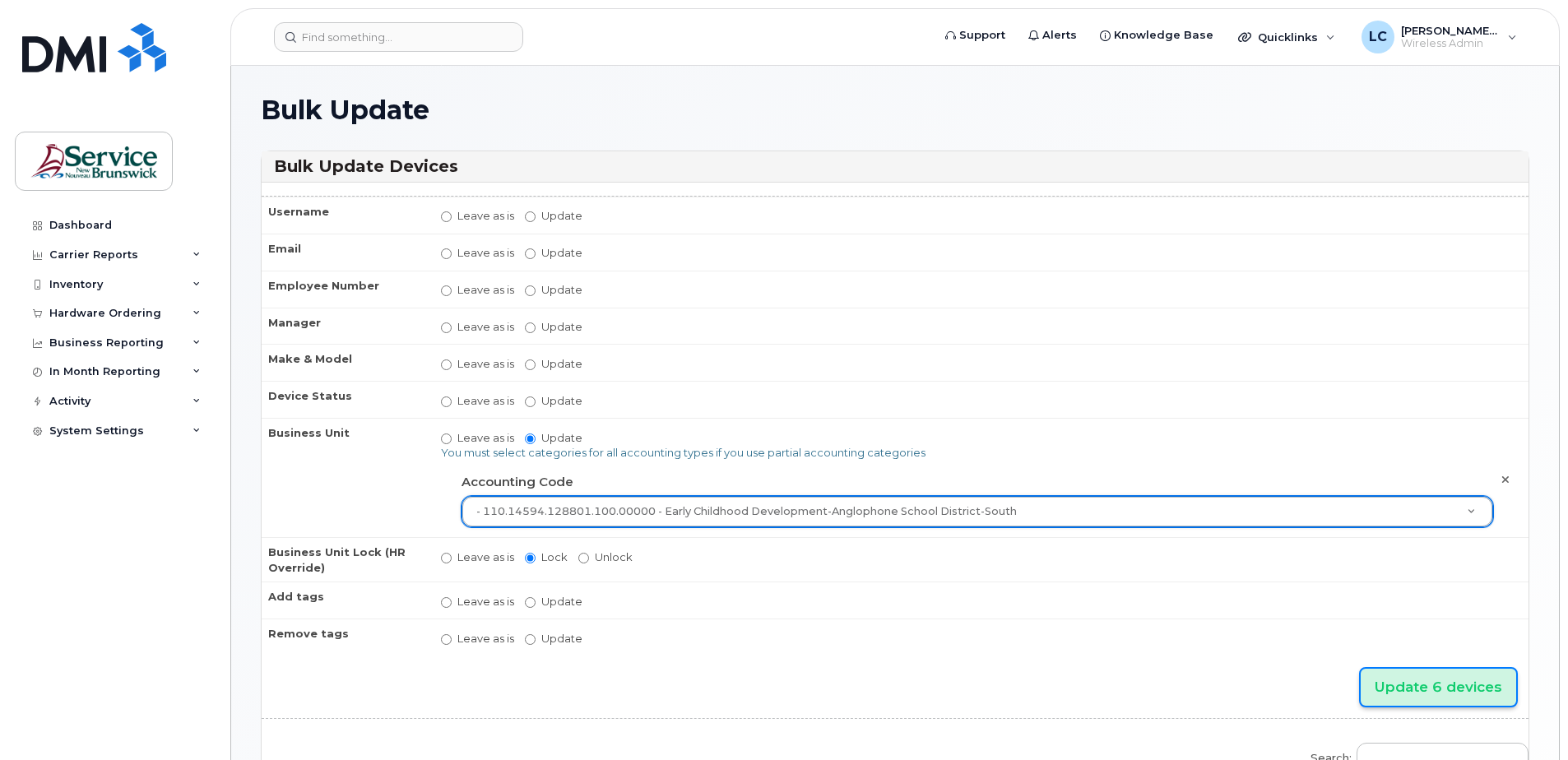
click at [1405, 685] on input "Update 6 devices" at bounding box center [1437, 687] width 155 height 37
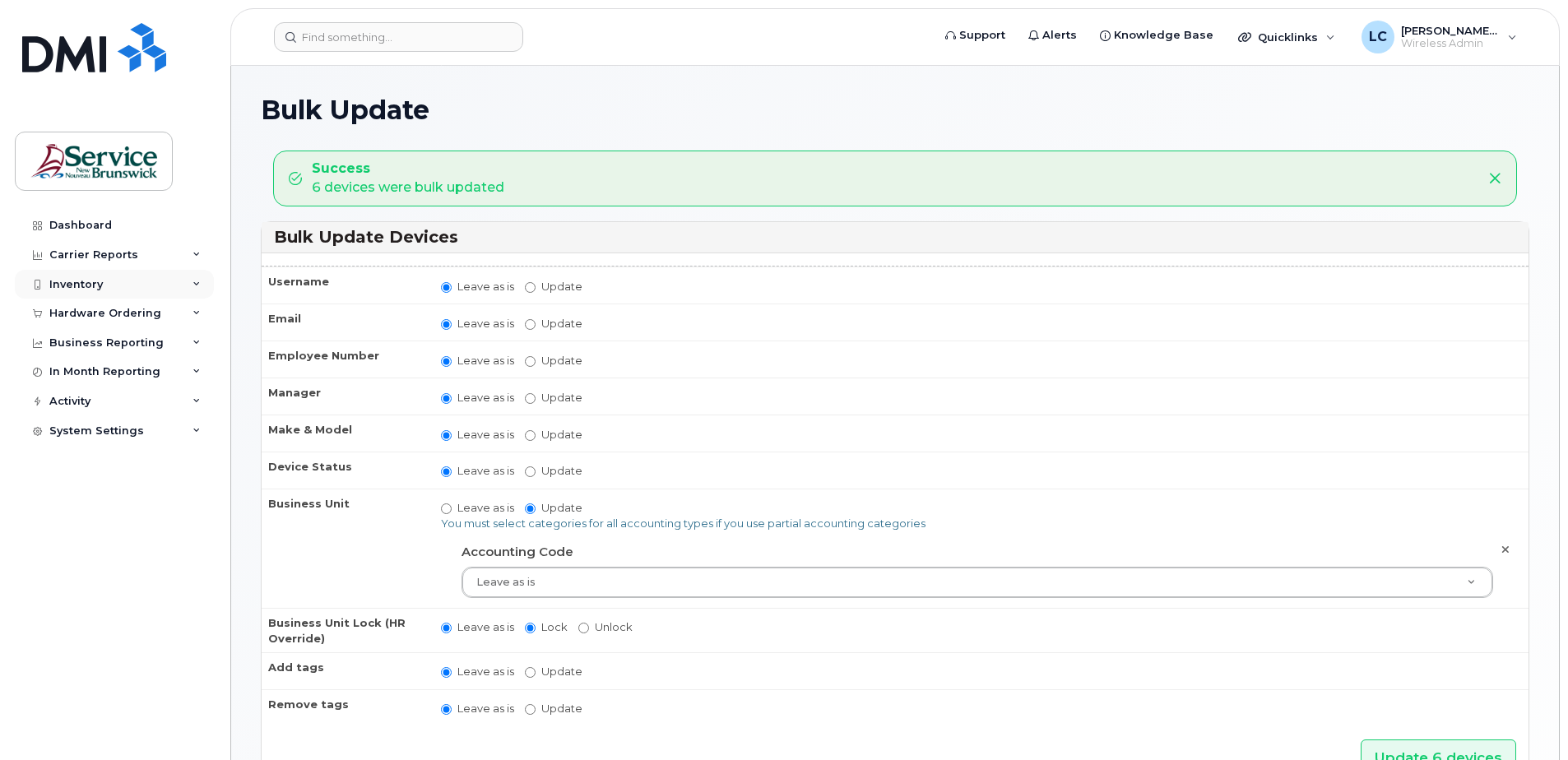
click at [192, 285] on div "Inventory" at bounding box center [114, 285] width 199 height 30
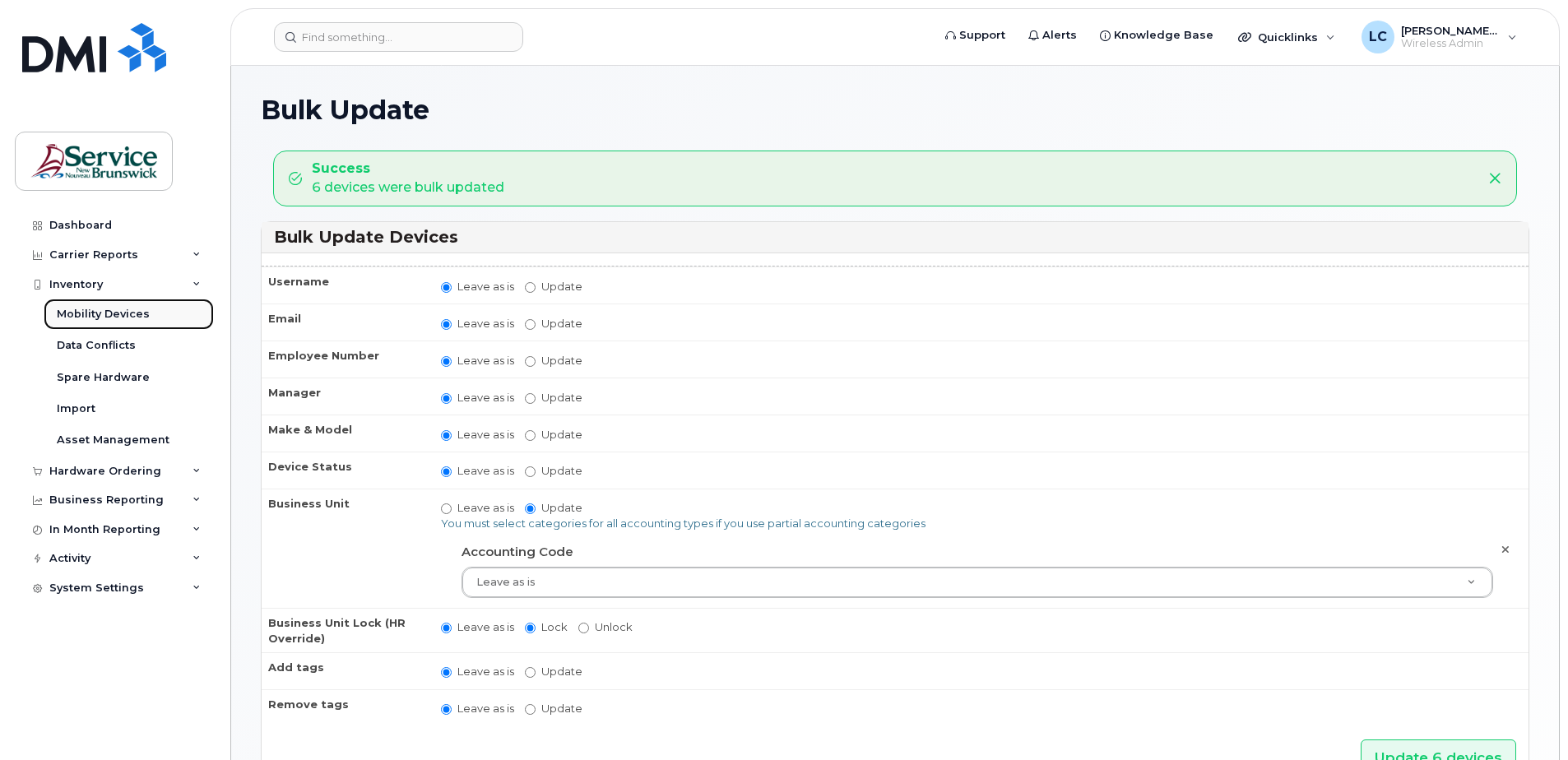
click at [115, 312] on div "Mobility Devices" at bounding box center [103, 314] width 93 height 15
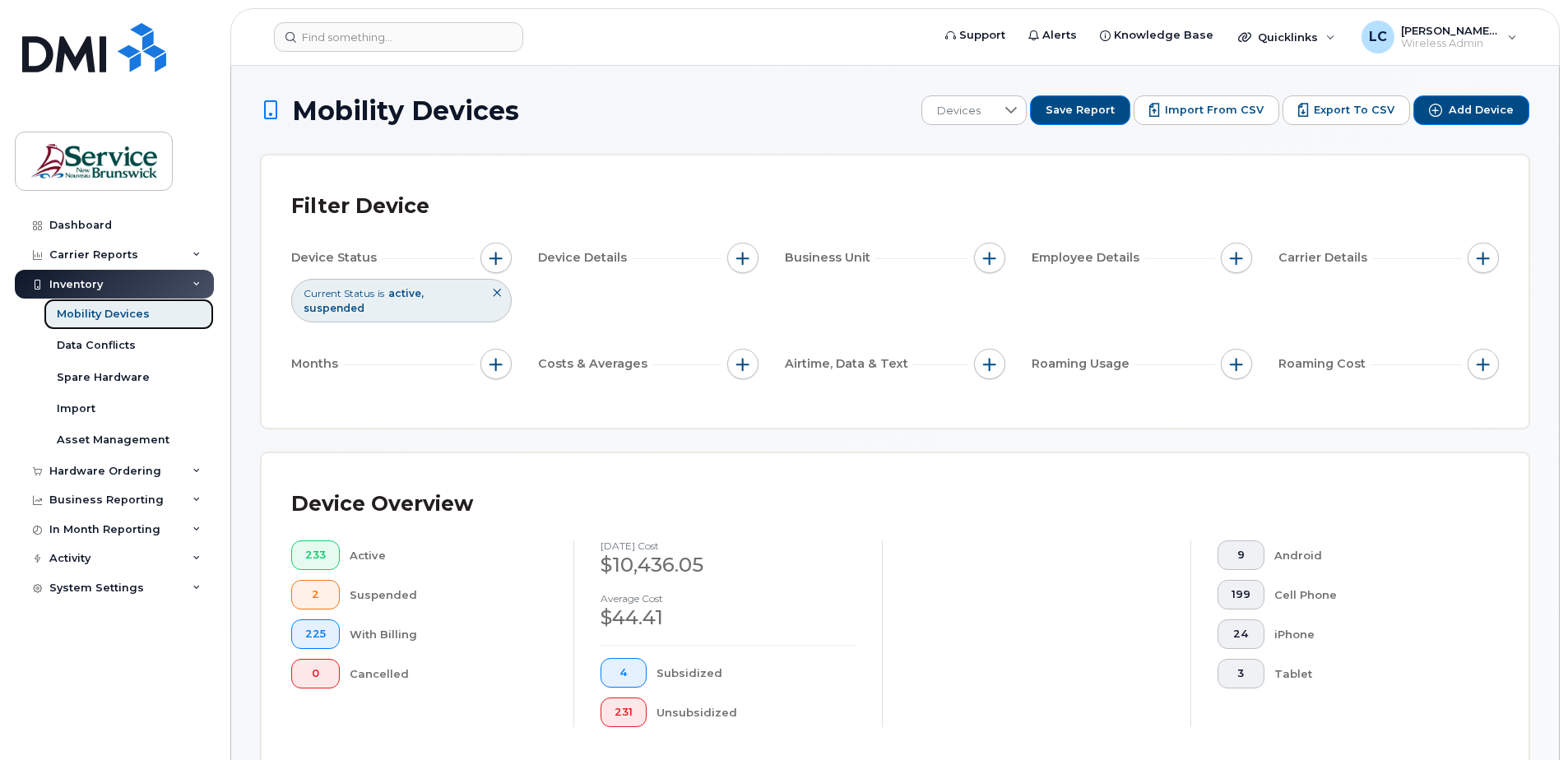
click at [119, 312] on div "Mobility Devices" at bounding box center [103, 314] width 93 height 15
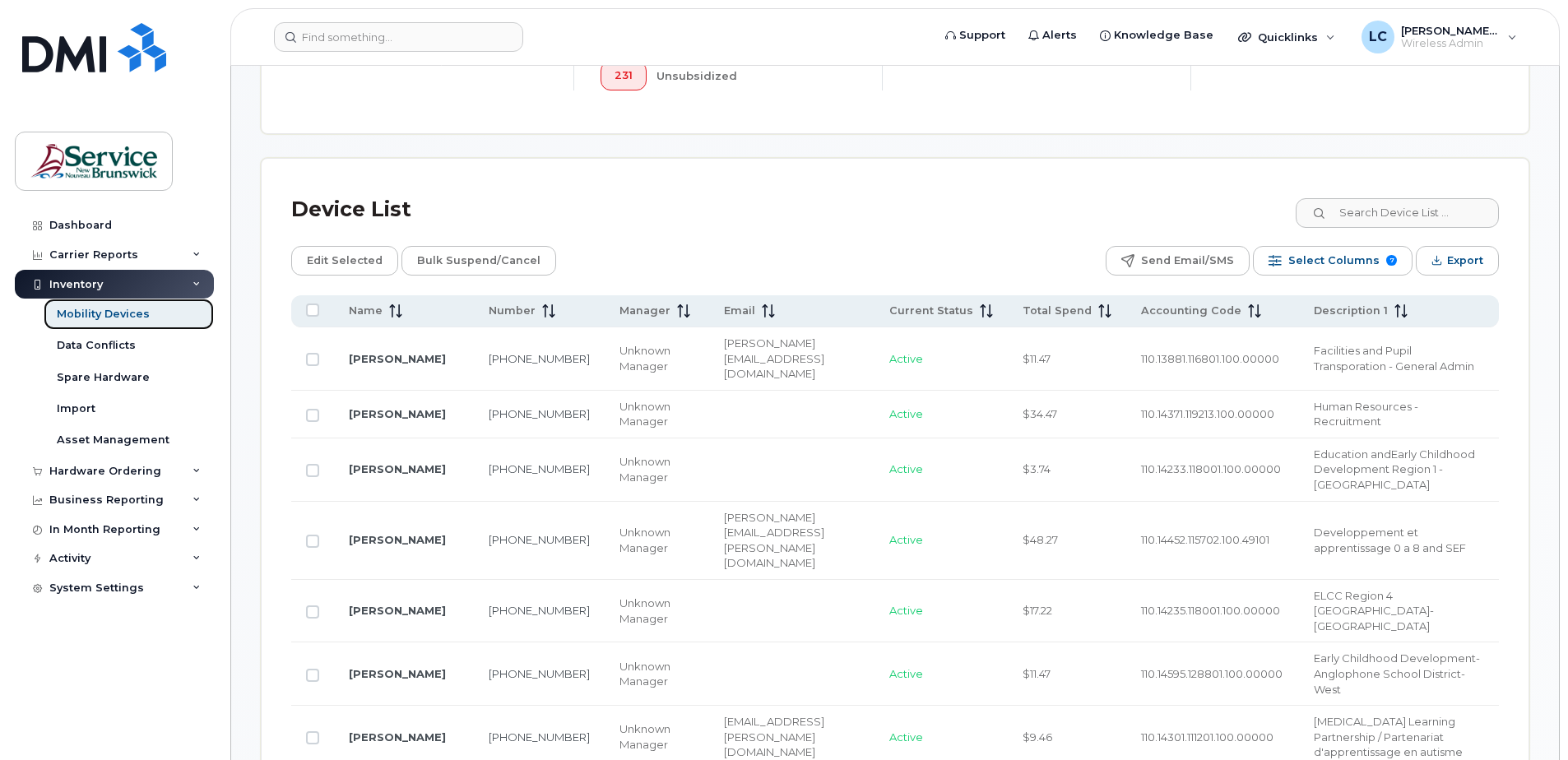
scroll to position [657, 0]
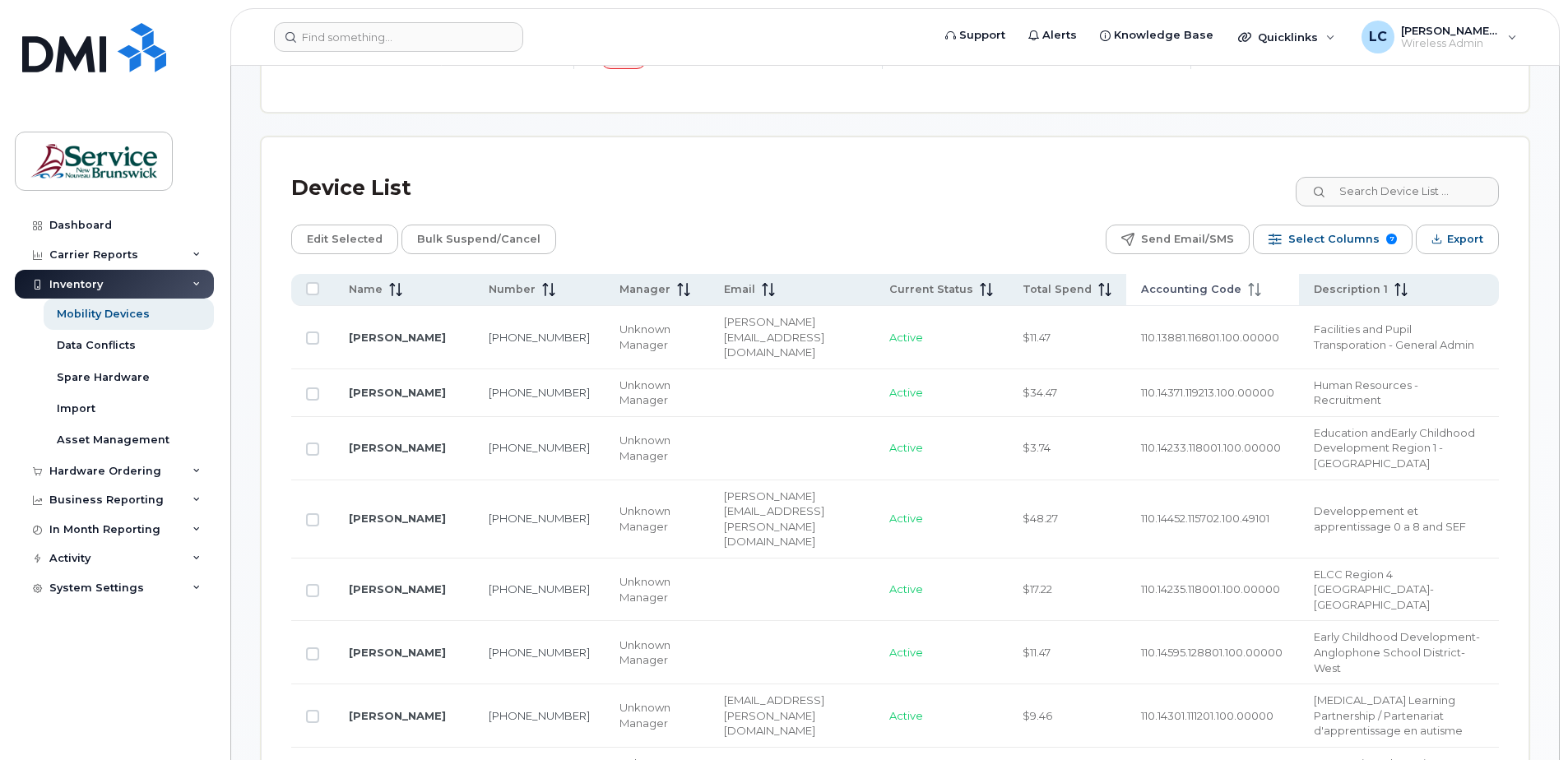
click at [1141, 288] on span "Accounting Code" at bounding box center [1191, 289] width 100 height 15
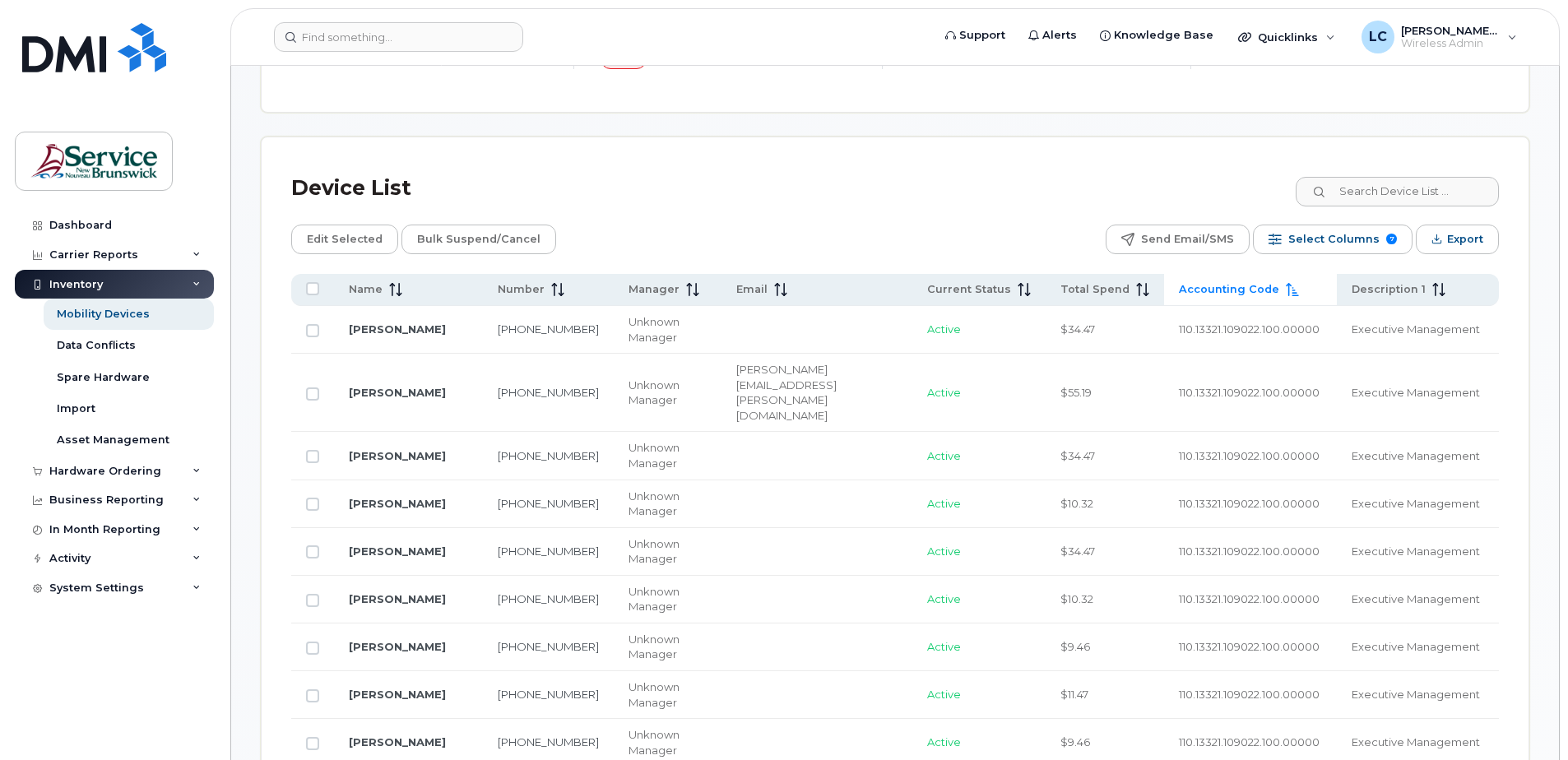
click at [1179, 288] on span "Accounting Code" at bounding box center [1229, 289] width 100 height 15
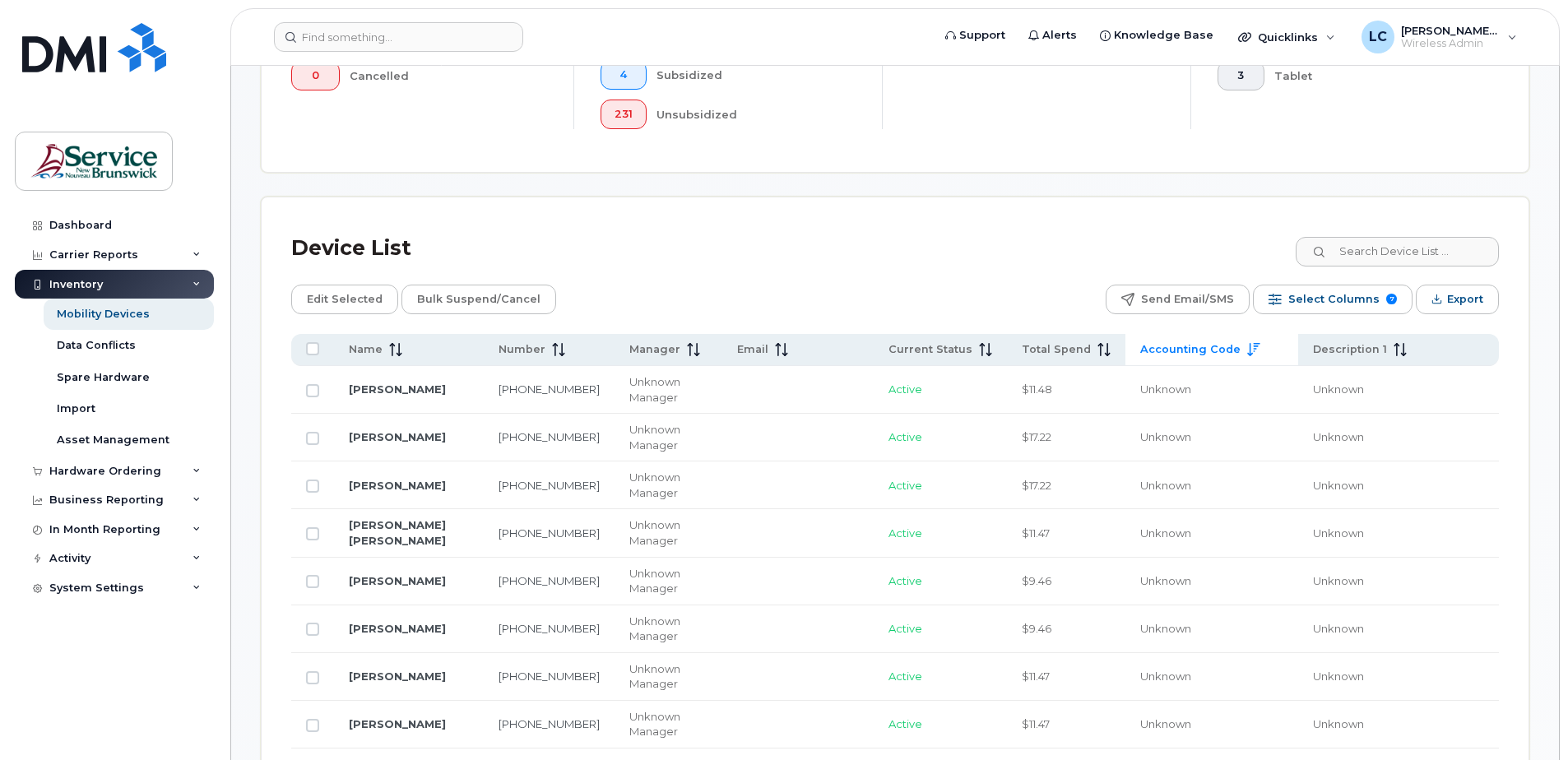
scroll to position [594, 0]
click at [1450, 256] on input at bounding box center [1396, 255] width 205 height 30
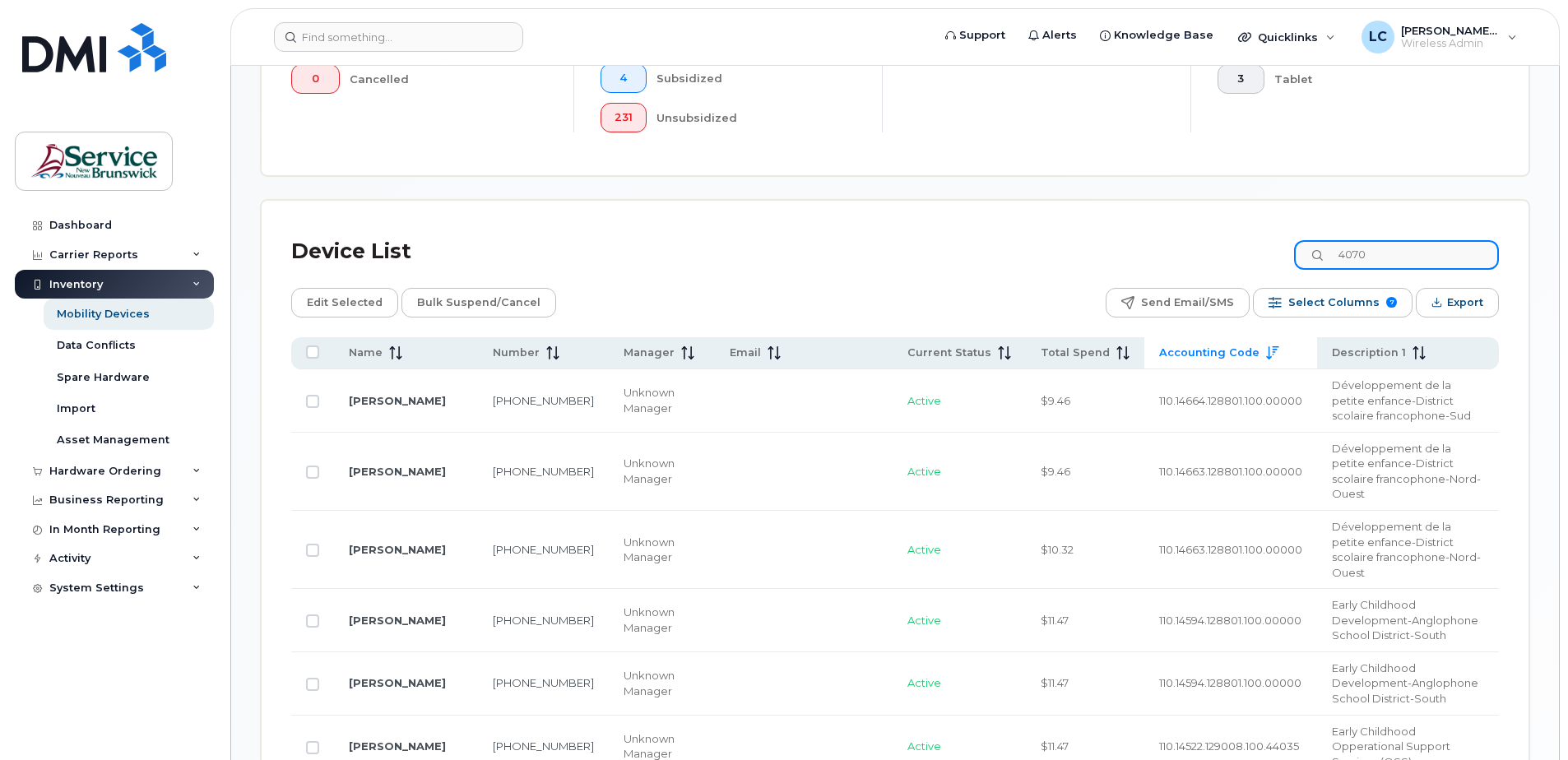
scroll to position [403, 0]
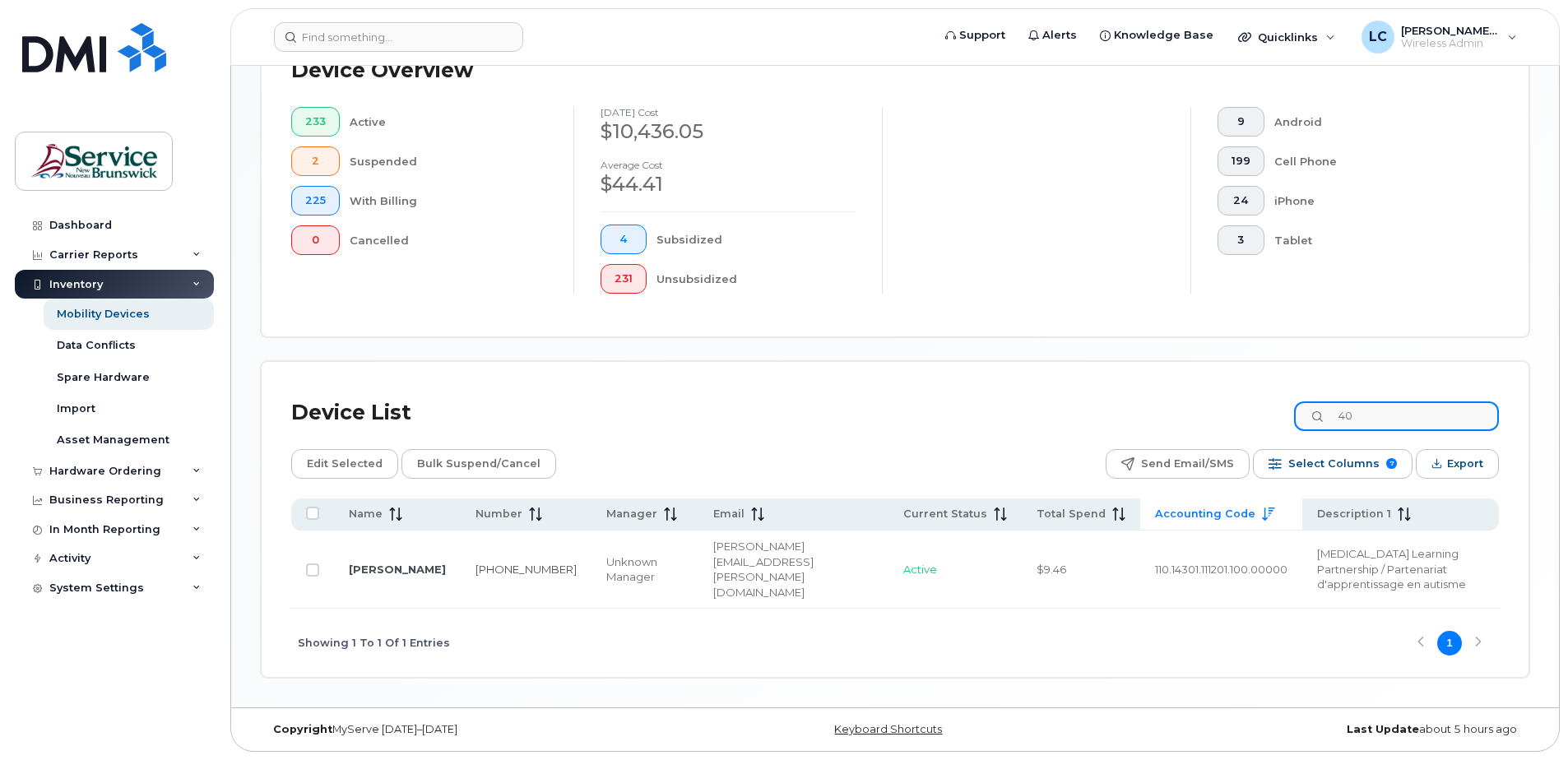
type input "4"
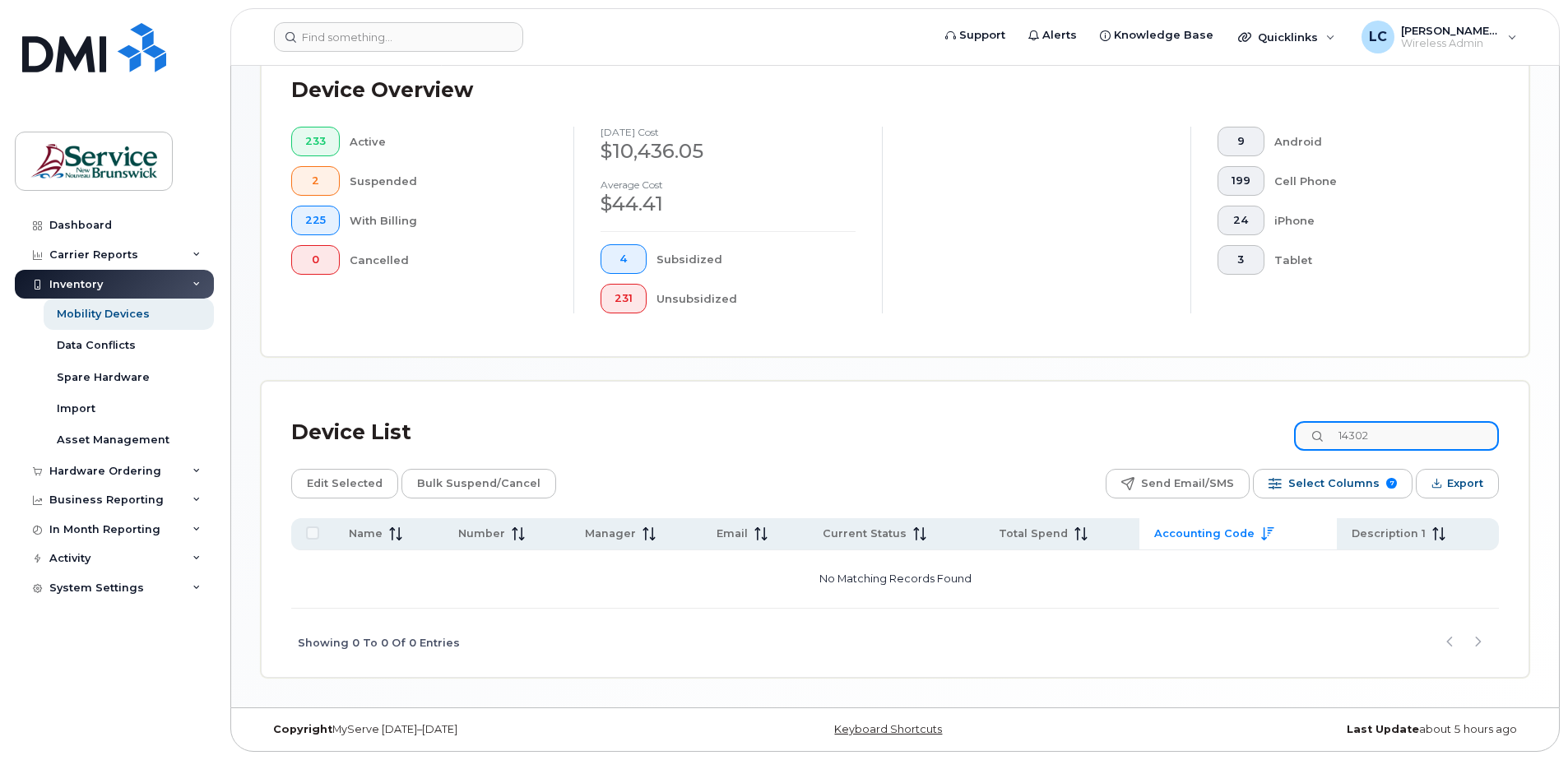
scroll to position [414, 0]
type input "14302"
click at [110, 586] on div "System Settings" at bounding box center [96, 587] width 95 height 13
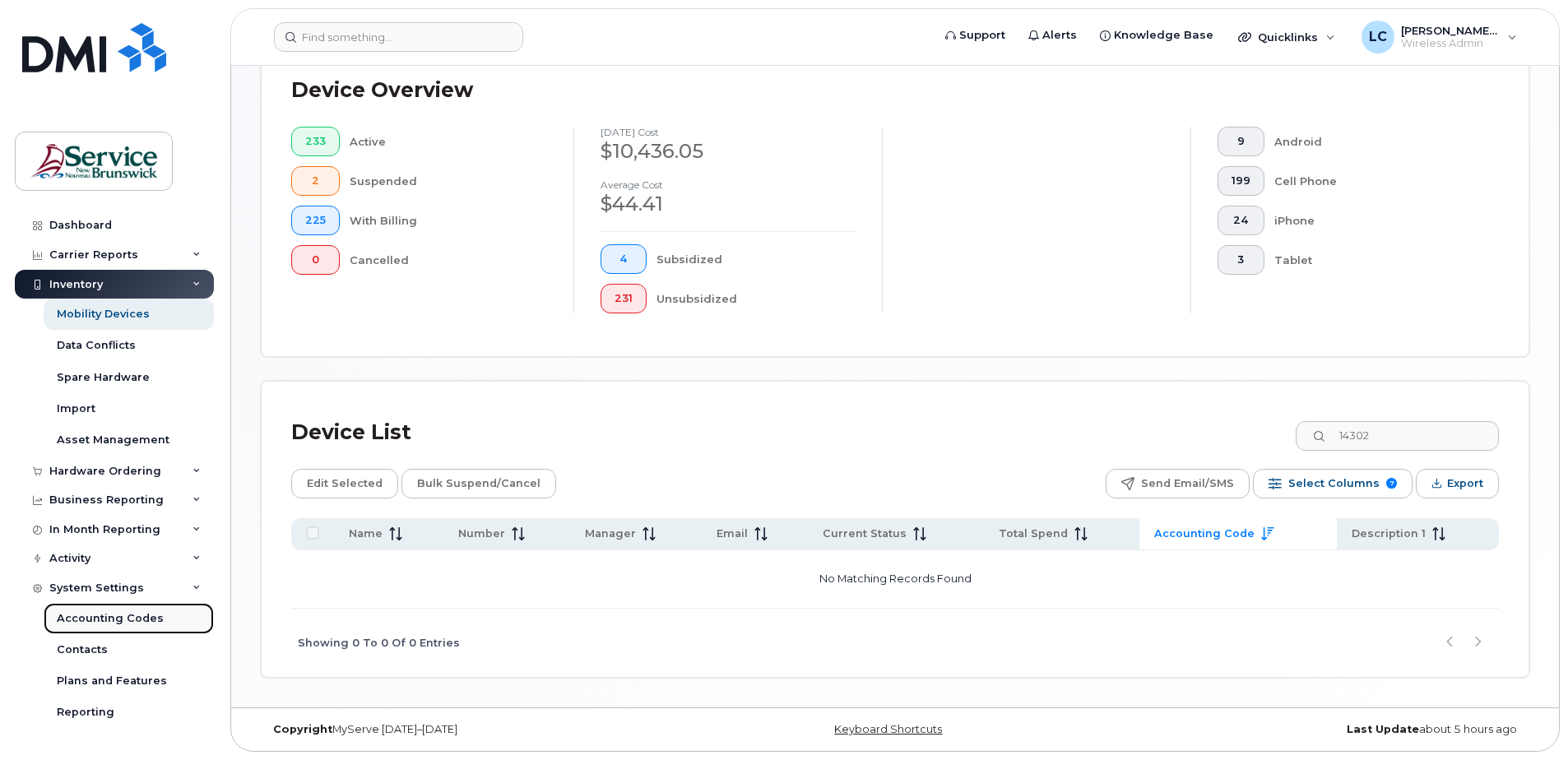
click at [114, 620] on div "Accounting Codes" at bounding box center [110, 618] width 107 height 15
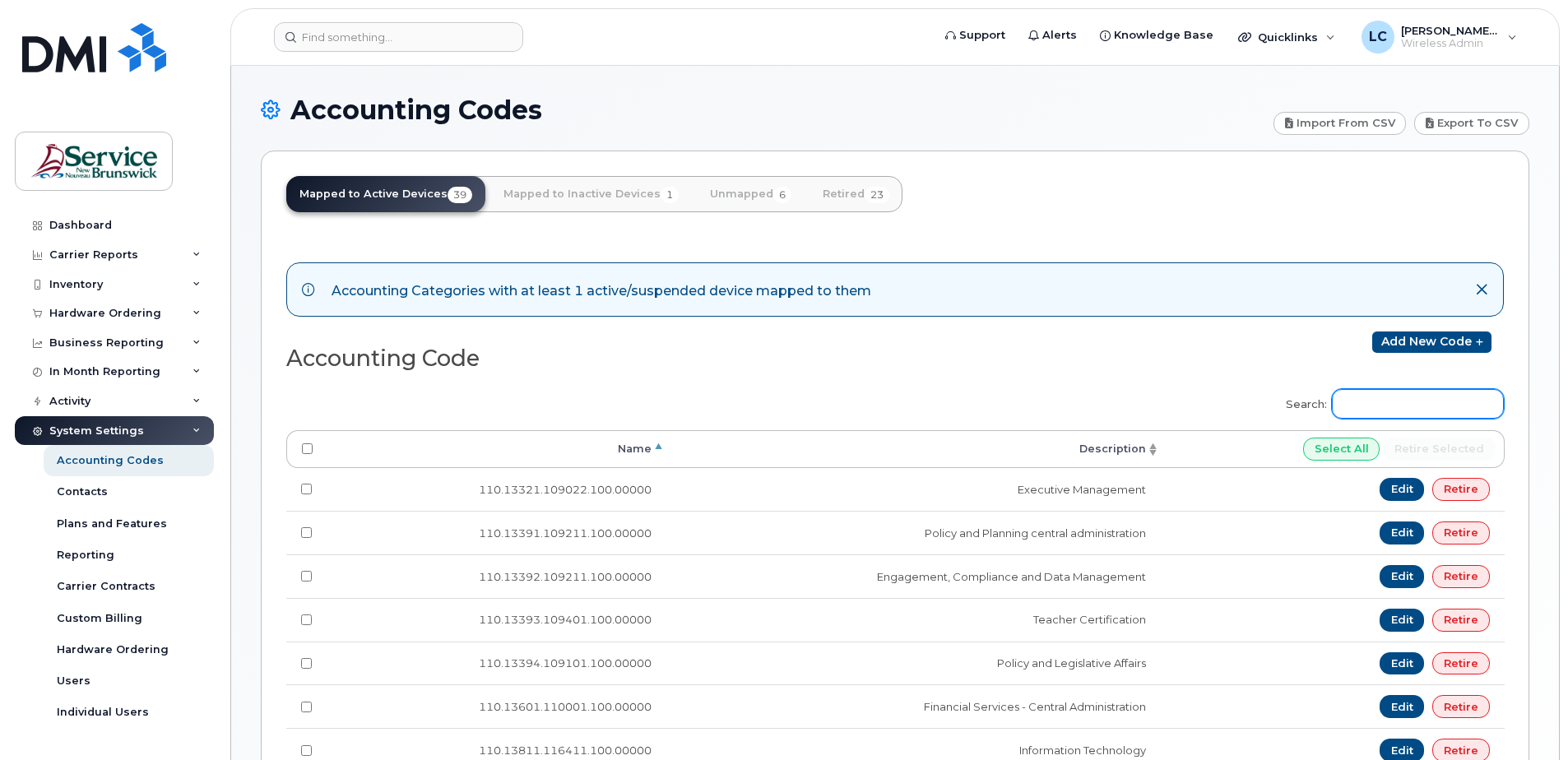
click at [1396, 402] on input "Search:" at bounding box center [1417, 404] width 172 height 30
click at [1465, 341] on link "Add new code" at bounding box center [1431, 342] width 119 height 21
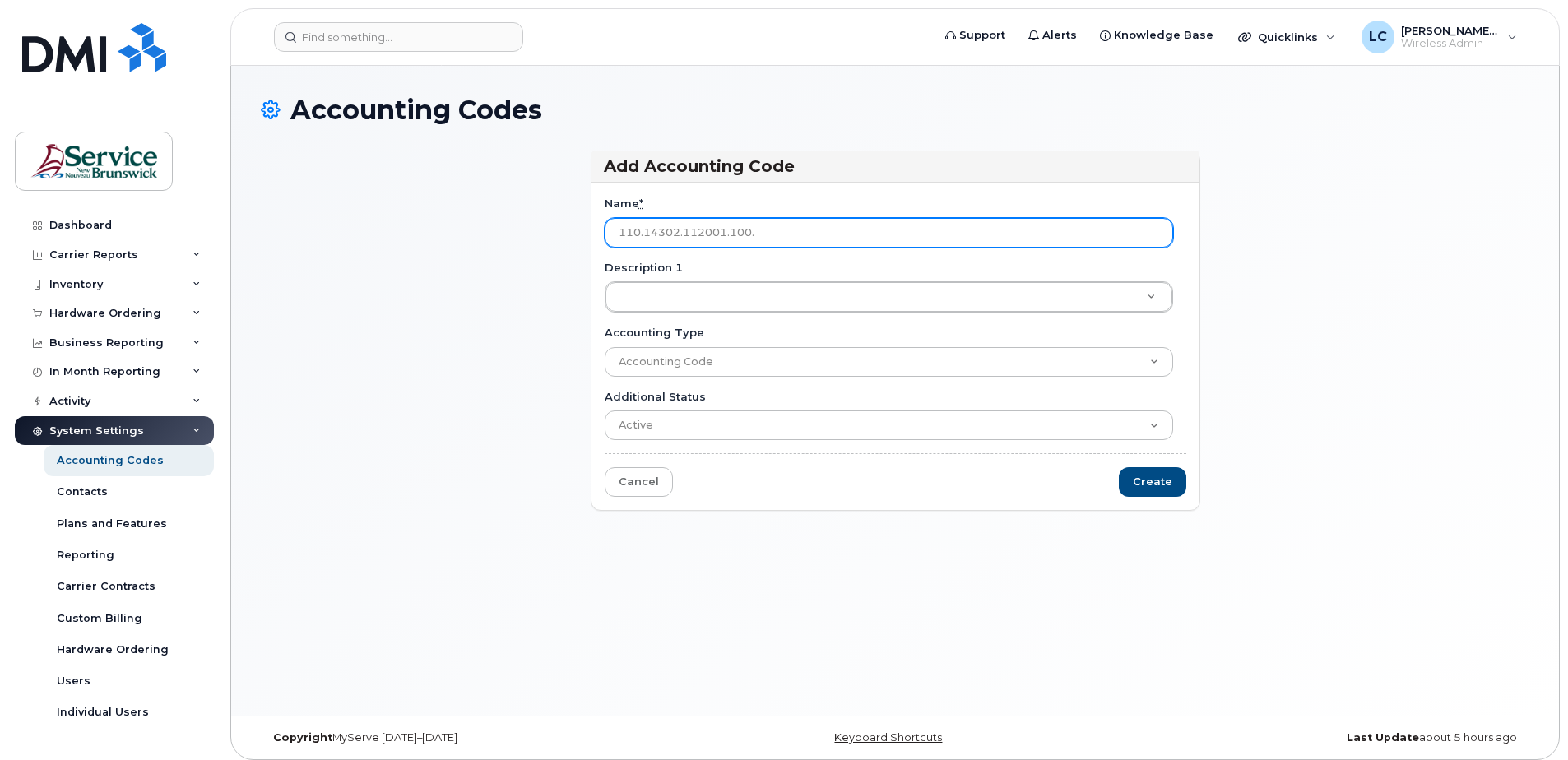
click at [832, 218] on input "110.14302.112001.100." at bounding box center [888, 233] width 568 height 30
type input "110.14302.112001.100.00000"
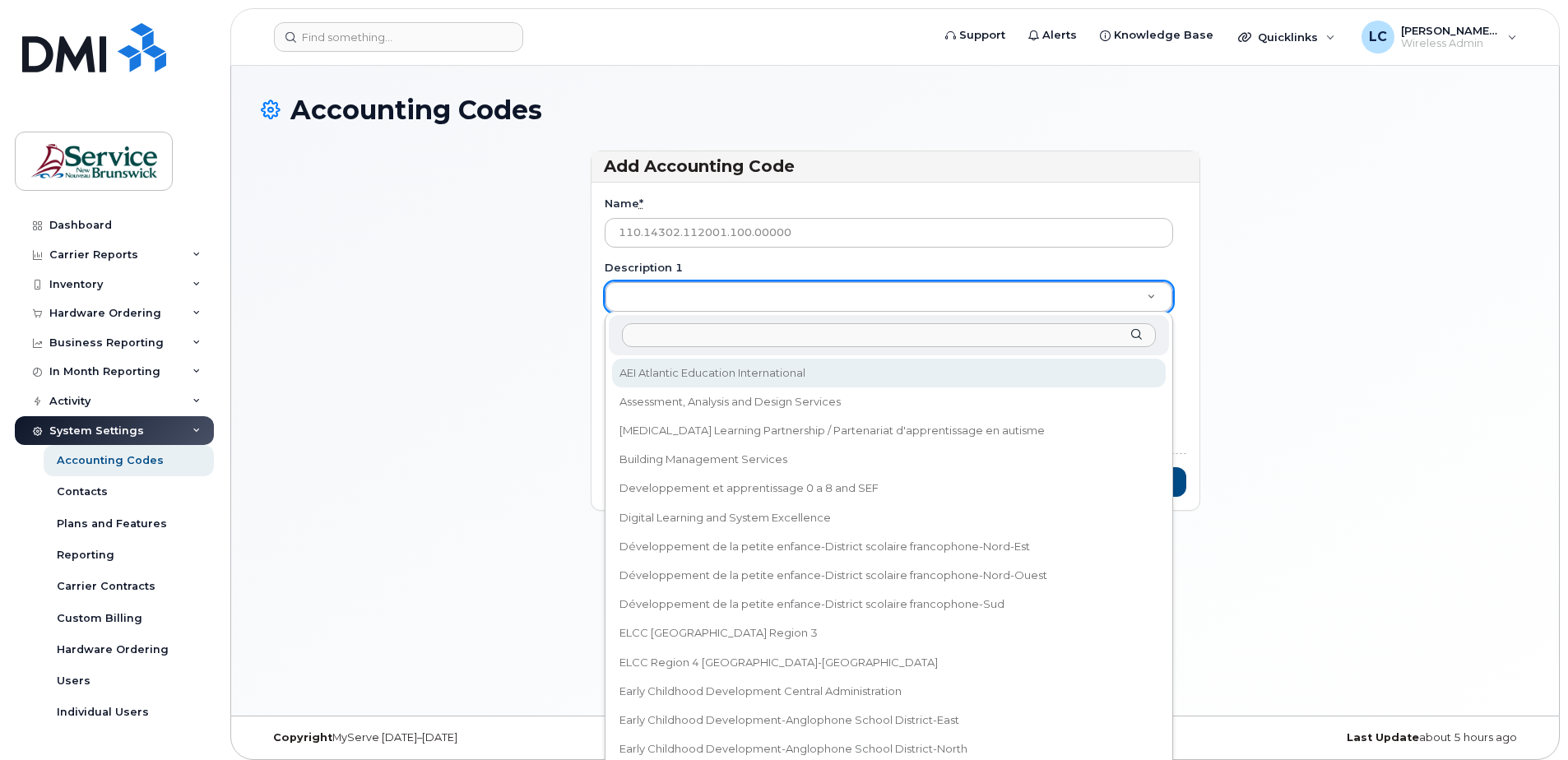
click at [649, 332] on input "Description 1" at bounding box center [888, 335] width 534 height 24
type input "Integrated Services"
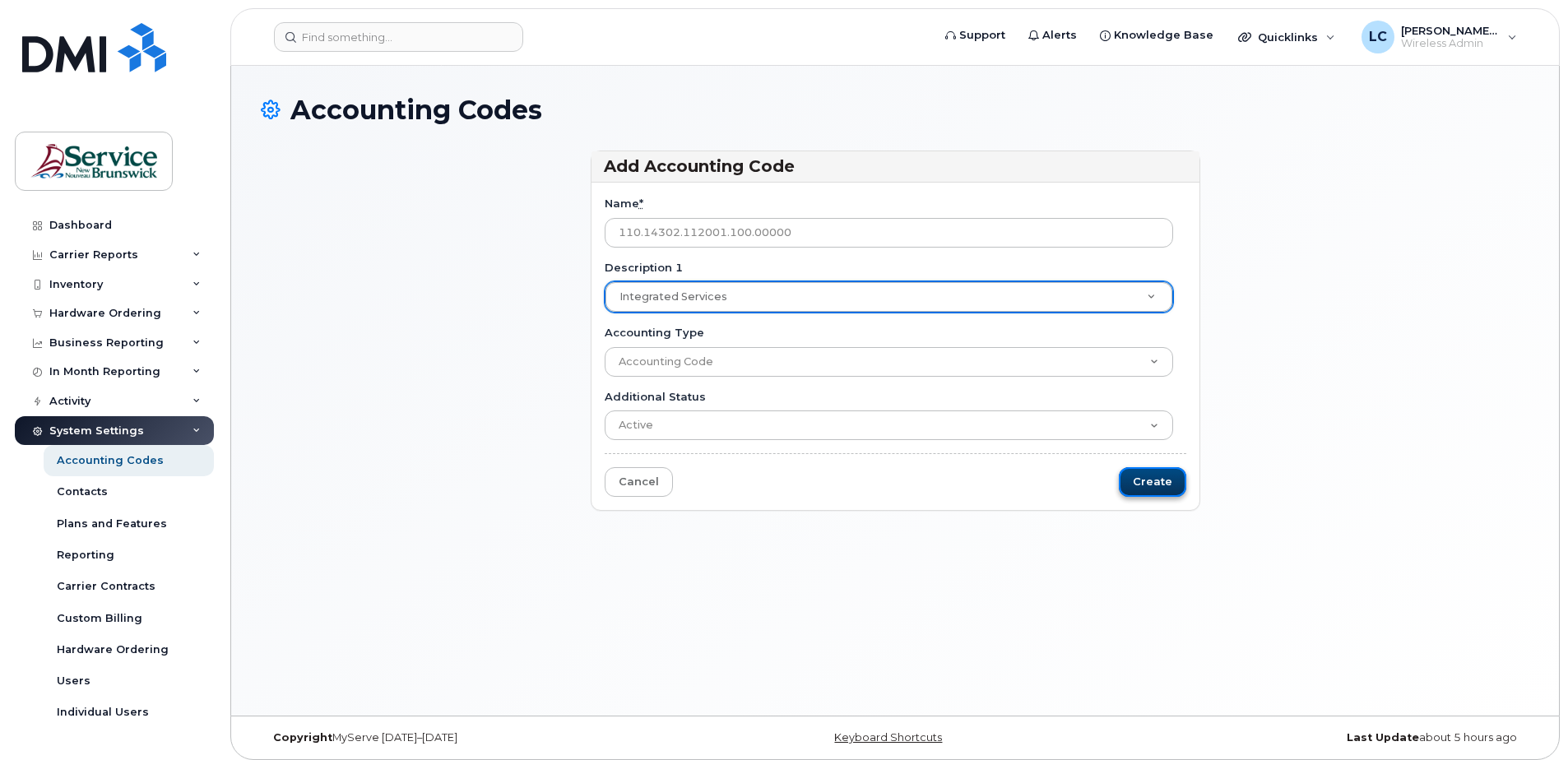
click at [1163, 485] on input "Create" at bounding box center [1152, 482] width 68 height 31
type input "Saving..."
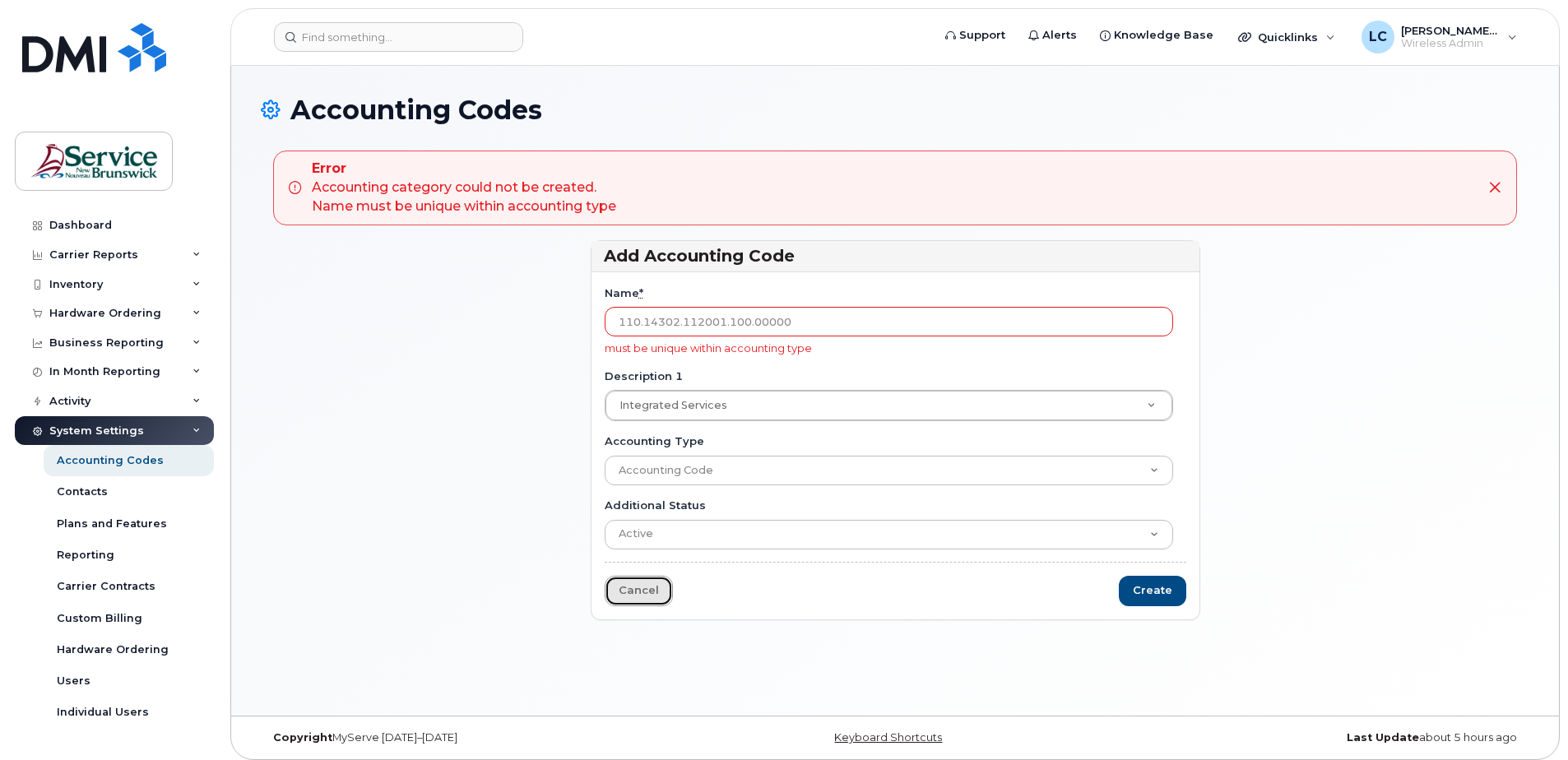
click at [642, 594] on link "Cancel" at bounding box center [638, 591] width 68 height 31
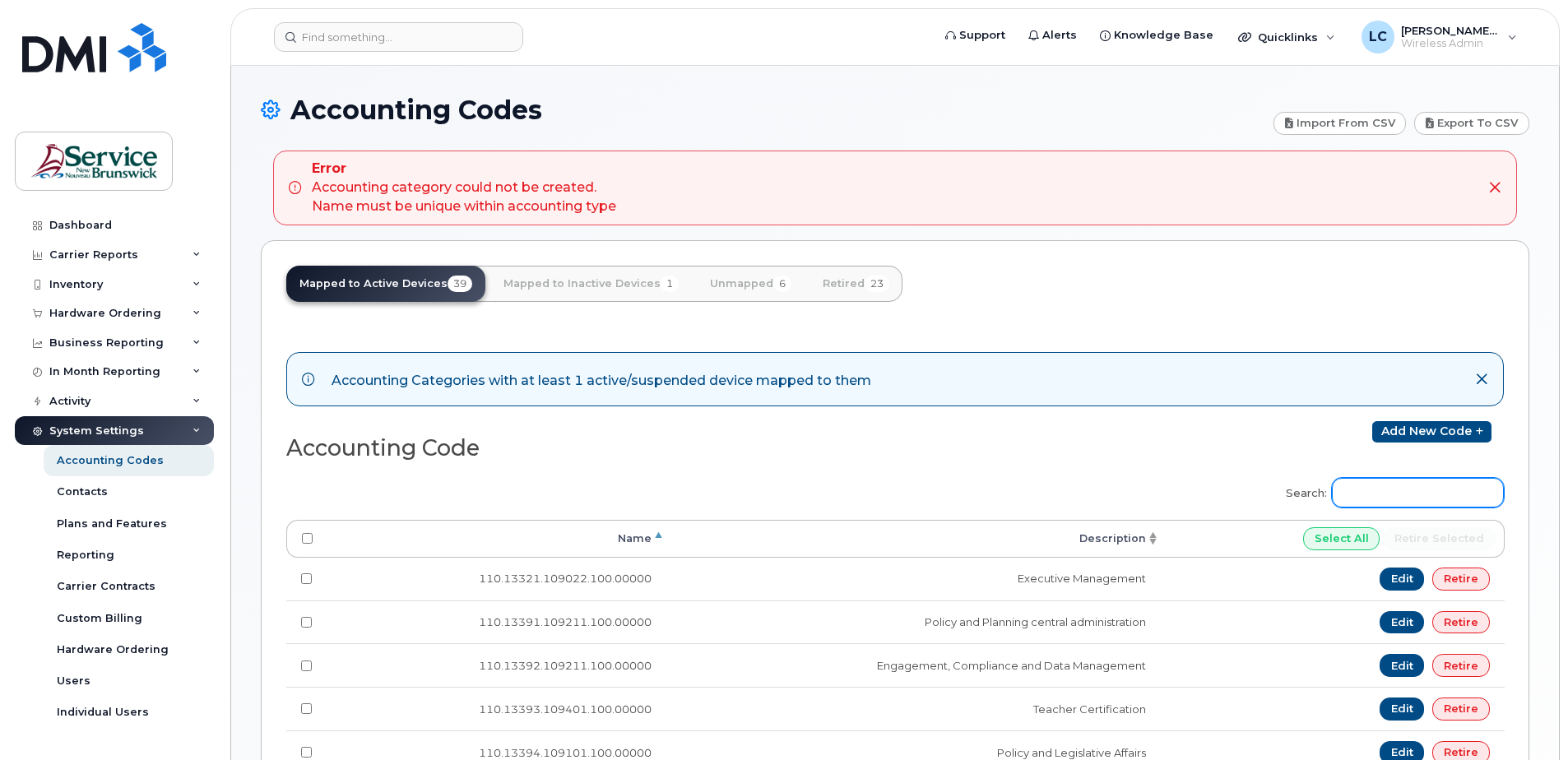
click at [1393, 502] on input "Search:" at bounding box center [1417, 493] width 172 height 30
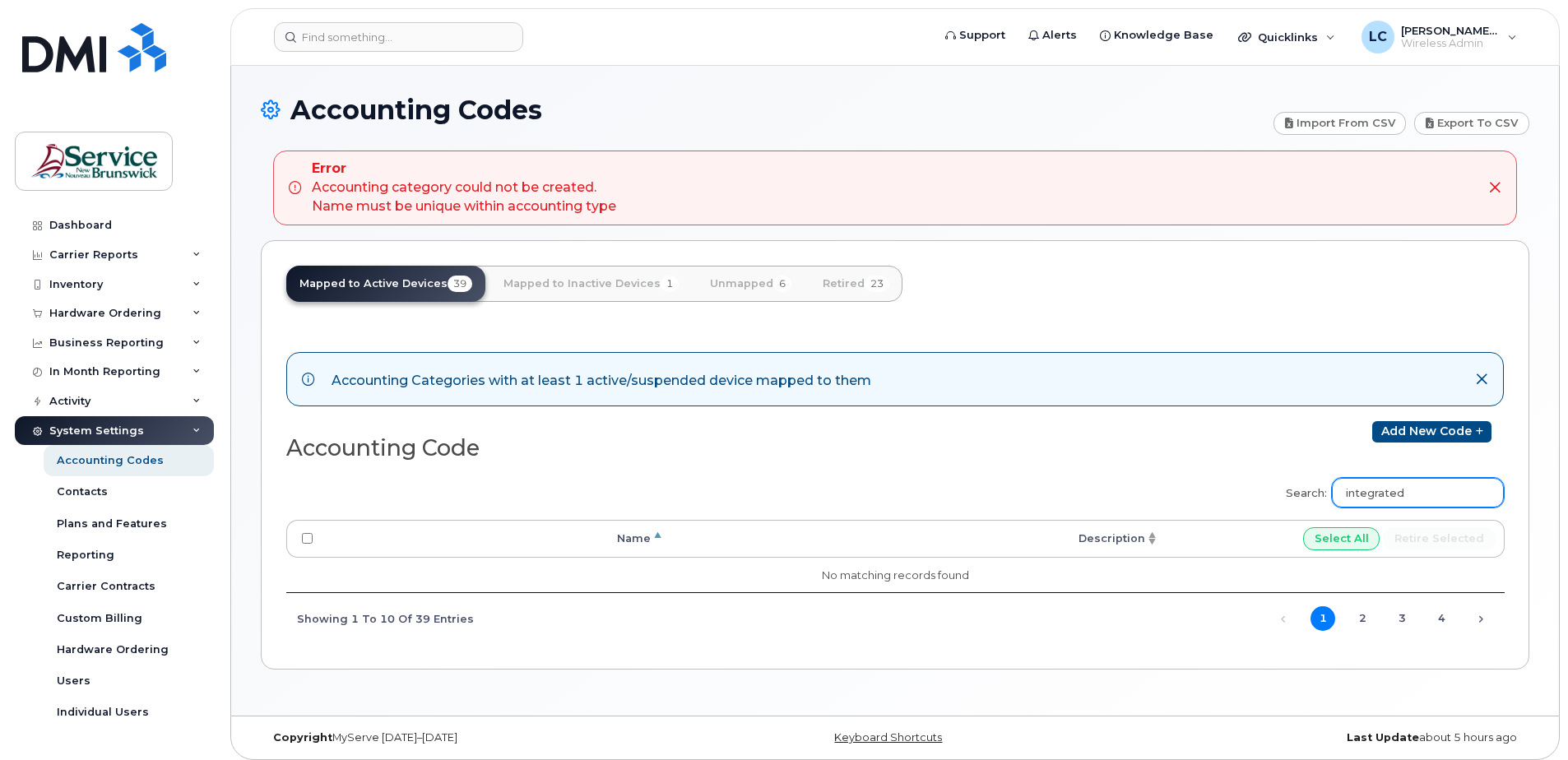
drag, startPoint x: 1419, startPoint y: 493, endPoint x: 1358, endPoint y: 491, distance: 61.0
click at [1358, 491] on input "integrated" at bounding box center [1417, 493] width 172 height 30
type input "14302"
click at [1175, 494] on div "Search: 14302 Processing... Name Description Select All Retire selected No matc…" at bounding box center [894, 556] width 1217 height 177
click at [89, 283] on div "Inventory" at bounding box center [75, 284] width 53 height 13
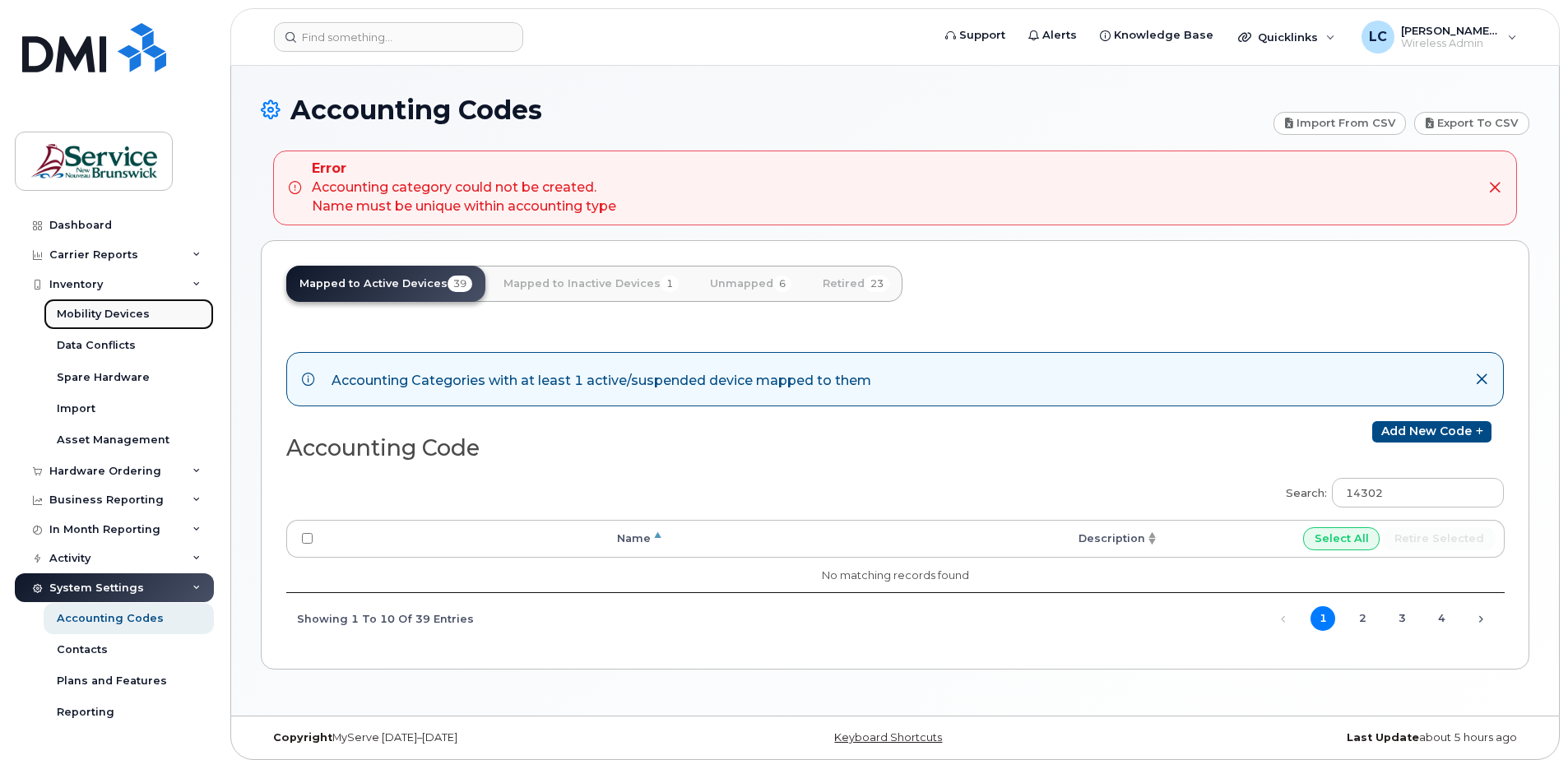
click at [97, 309] on div "Mobility Devices" at bounding box center [103, 314] width 93 height 15
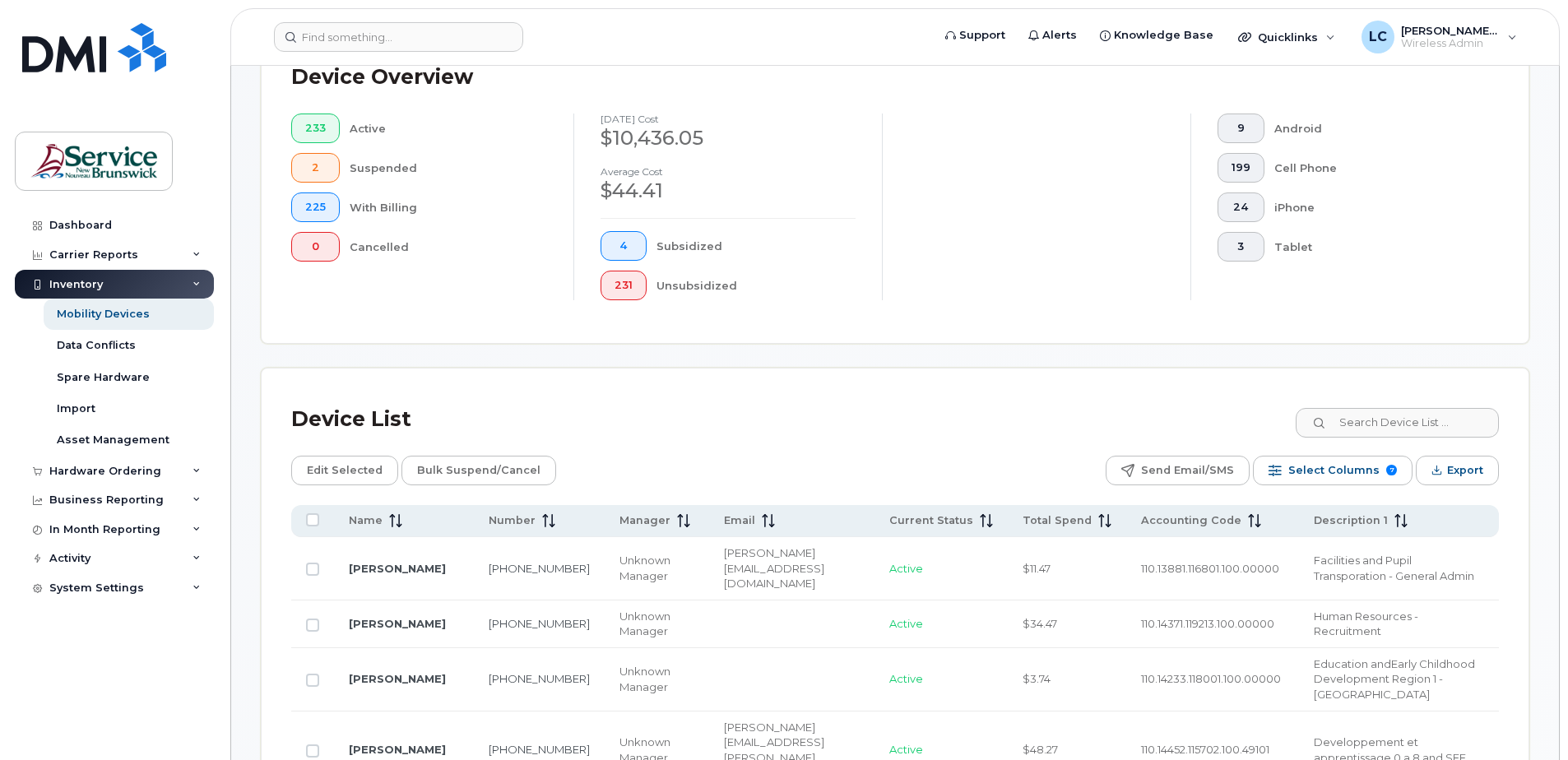
scroll to position [576, 0]
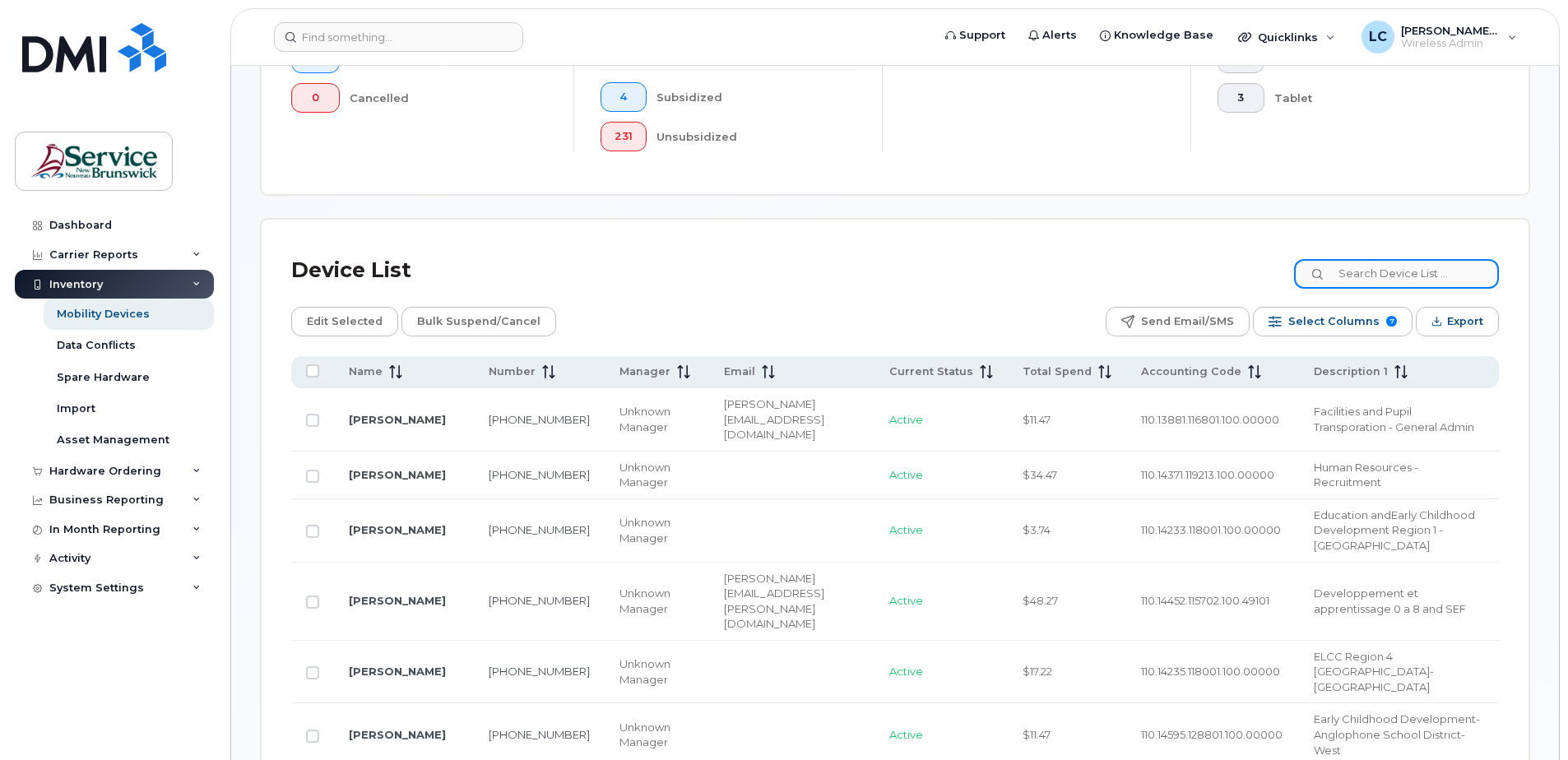
click at [1391, 269] on input at bounding box center [1396, 273] width 205 height 30
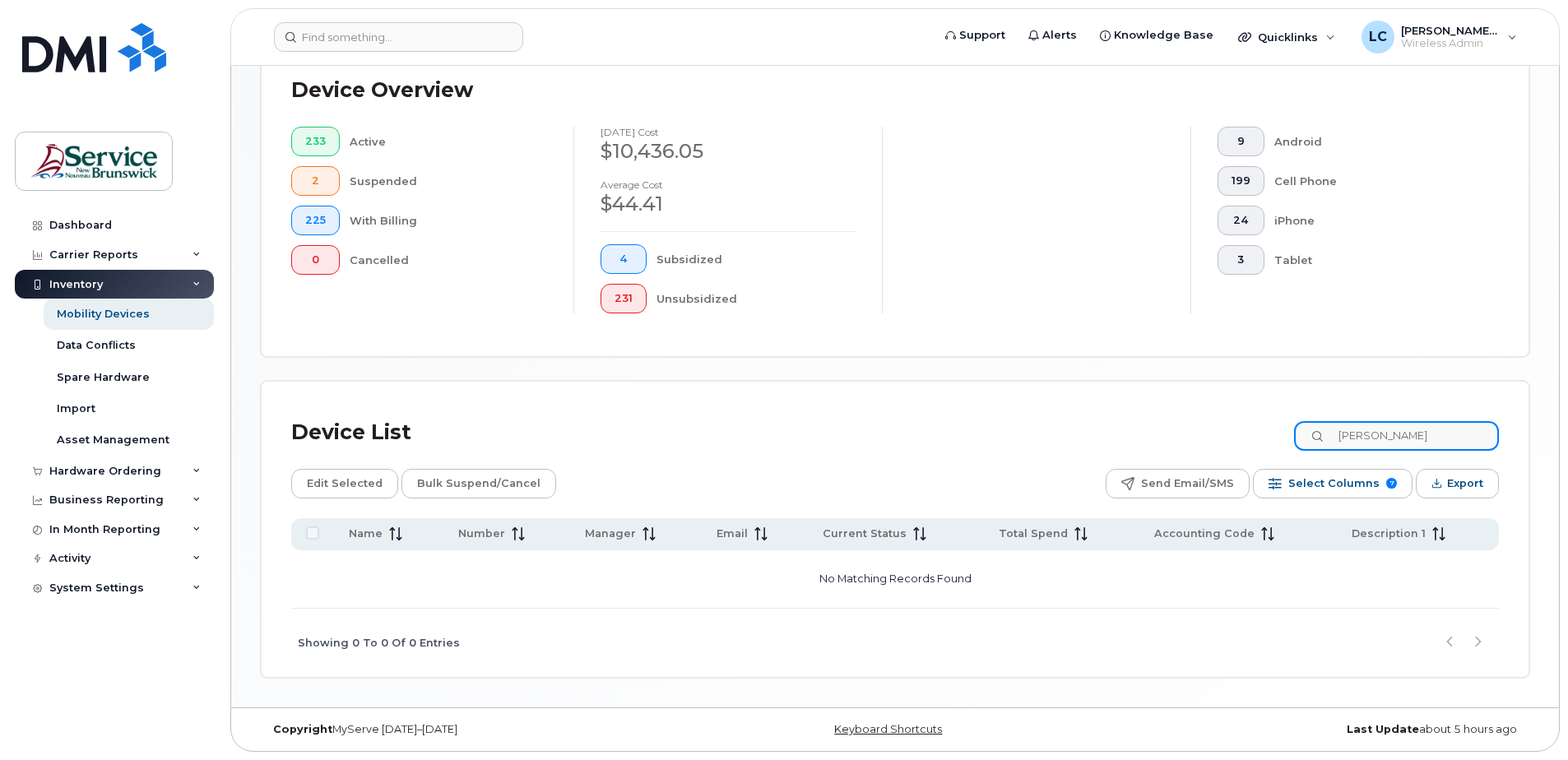
scroll to position [414, 0]
type input "o"
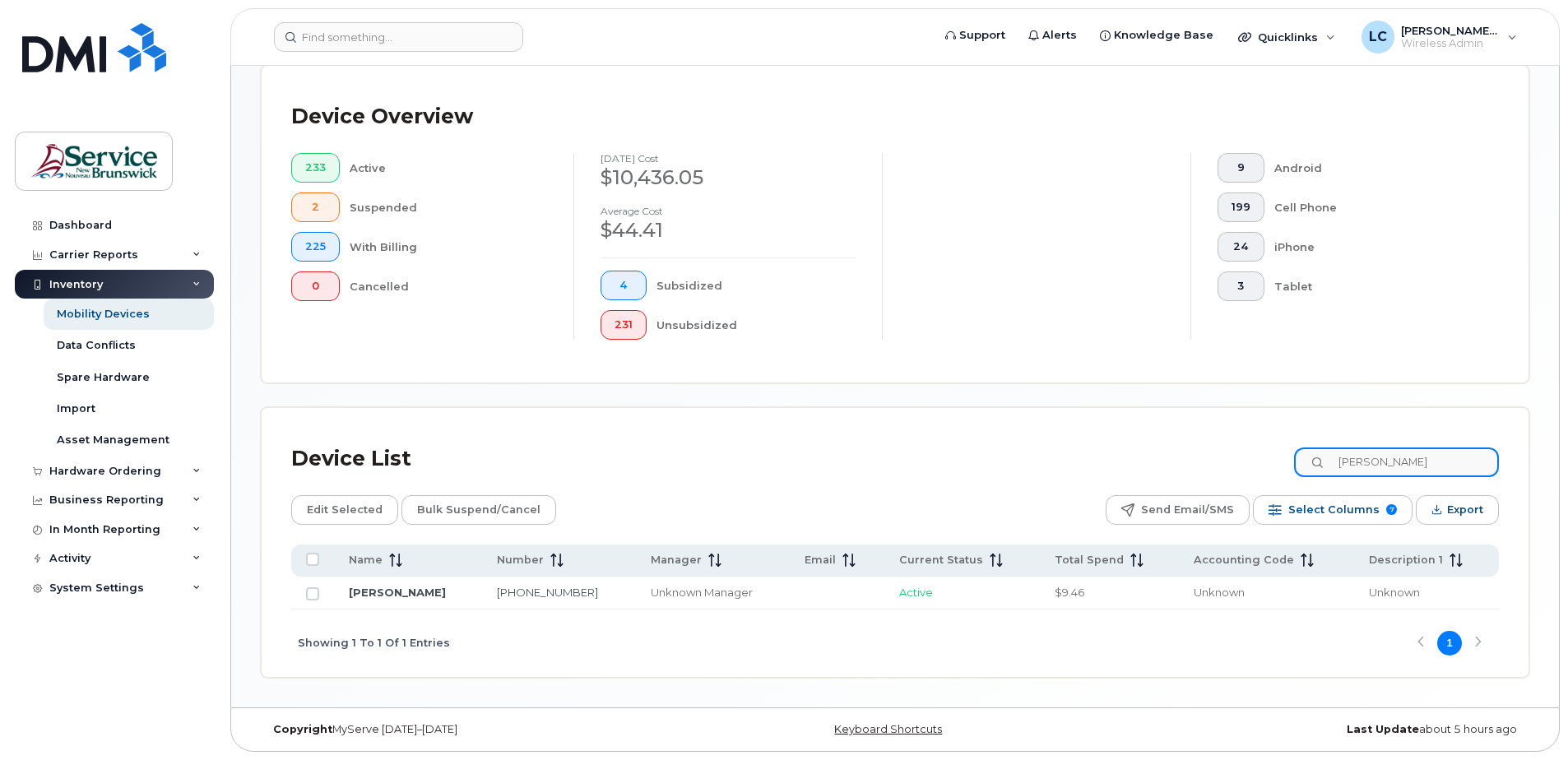
scroll to position [387, 0]
type input "[PERSON_NAME]"
click at [312, 590] on input "Row Unselected" at bounding box center [312, 593] width 13 height 13
checkbox input "true"
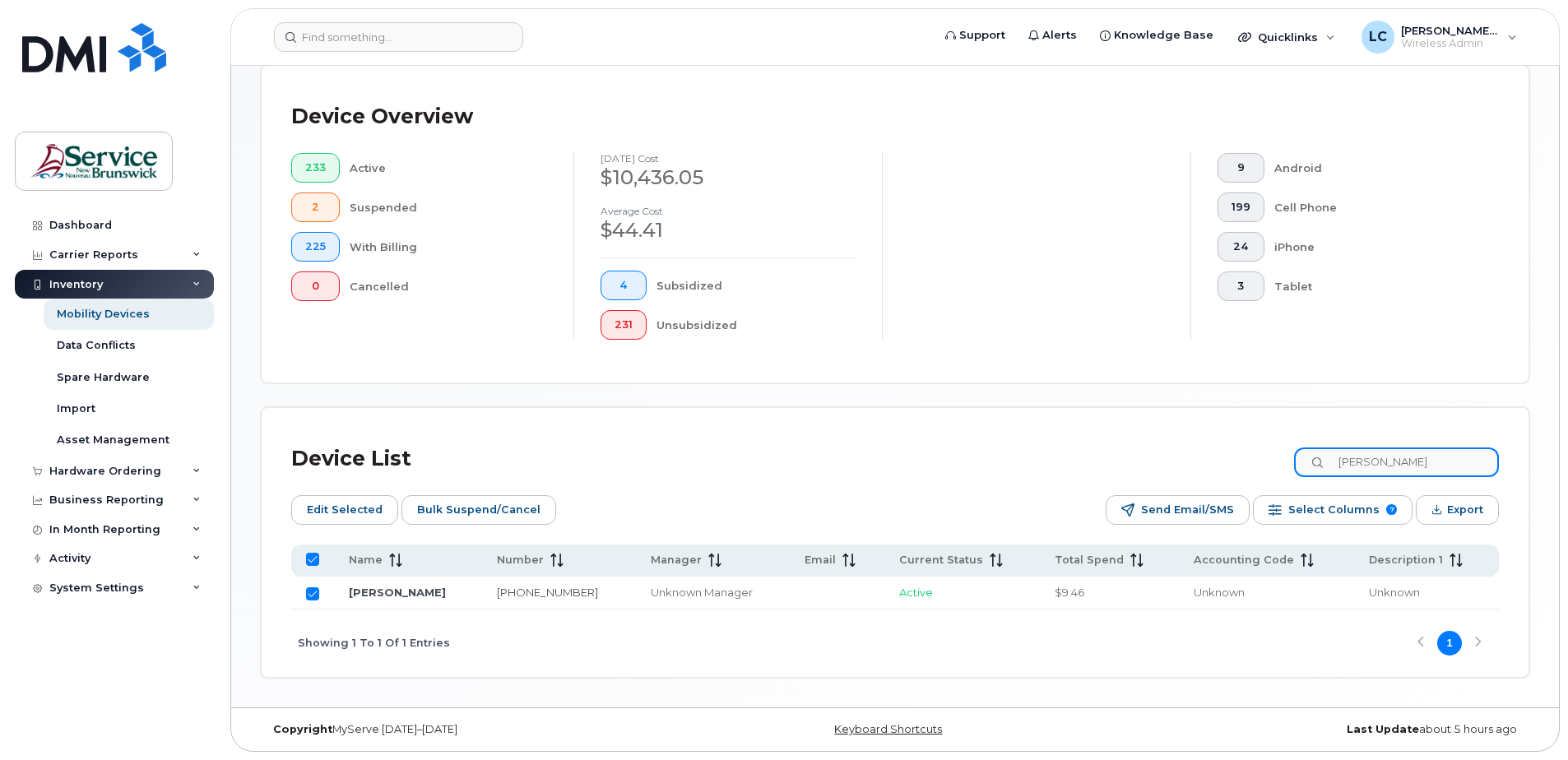
drag, startPoint x: 1417, startPoint y: 461, endPoint x: 1336, endPoint y: 462, distance: 81.0
click at [1336, 462] on div "[PERSON_NAME]" at bounding box center [1396, 462] width 205 height 30
type input "61"
checkbox input "false"
type input "6103"
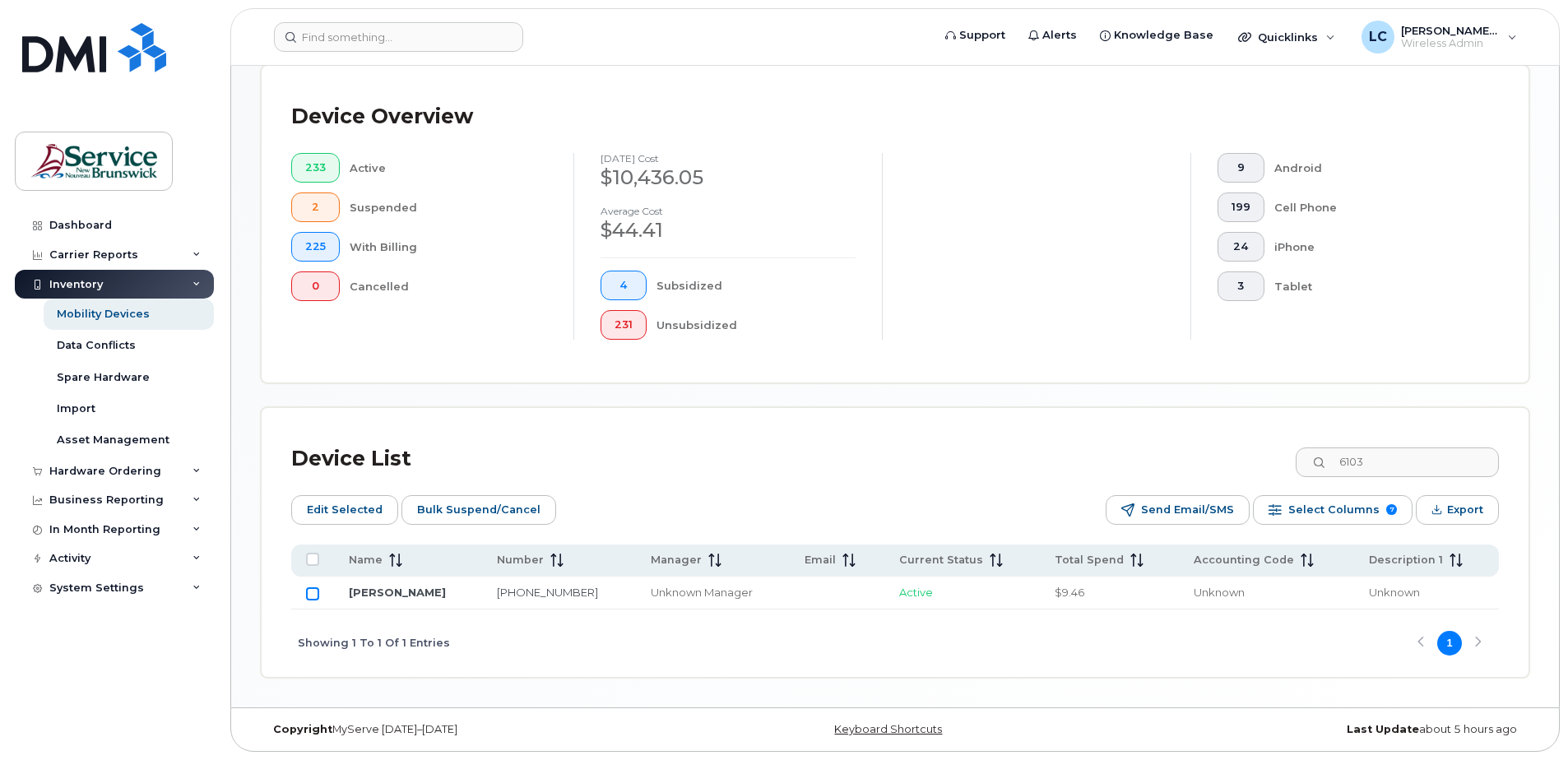
click at [312, 593] on input "Row Unselected" at bounding box center [312, 593] width 13 height 13
checkbox input "true"
drag, startPoint x: 1406, startPoint y: 457, endPoint x: 1343, endPoint y: 460, distance: 63.1
click at [1343, 460] on input "6103" at bounding box center [1396, 462] width 205 height 30
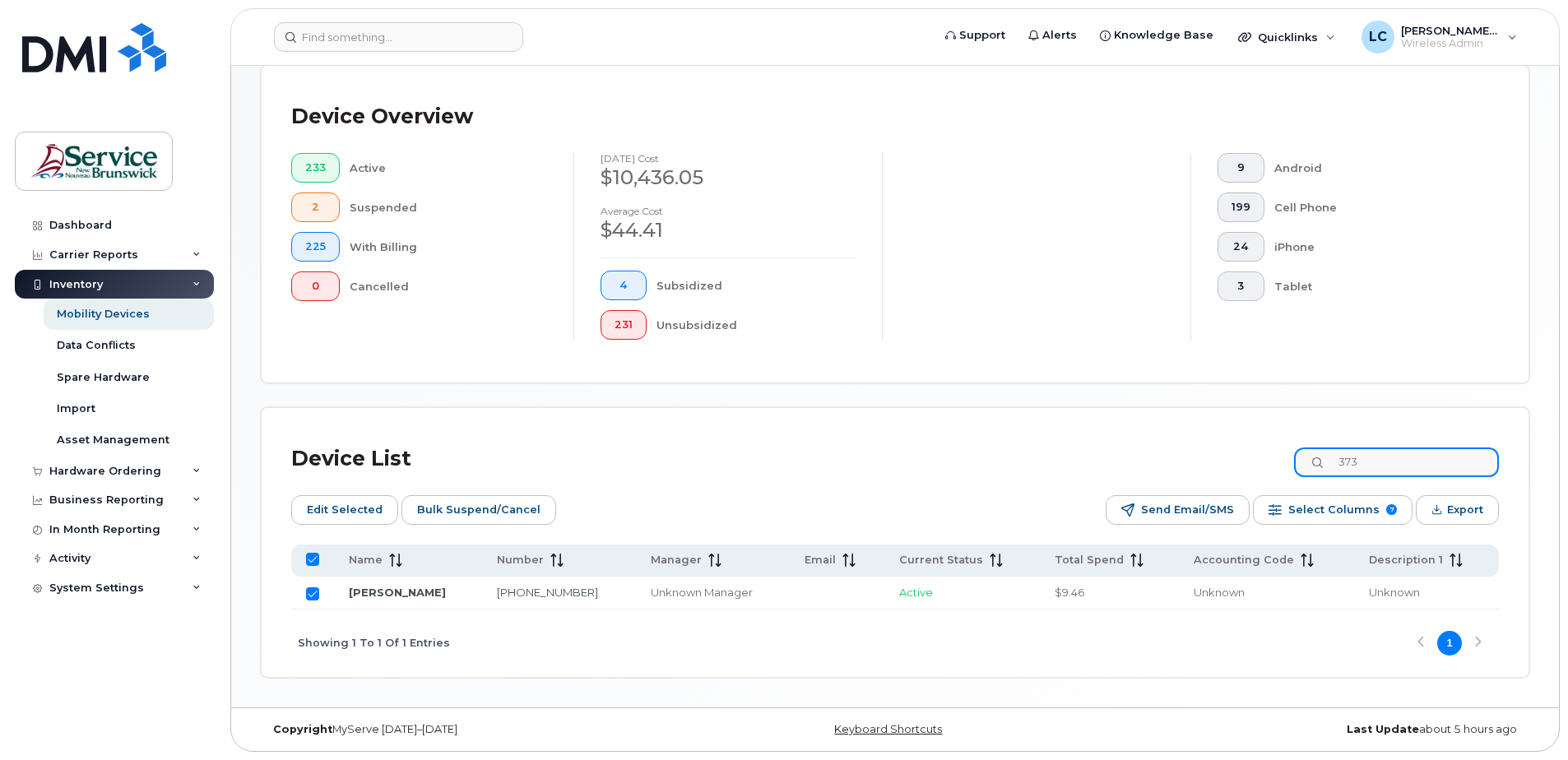
type input "3736"
checkbox input "false"
type input "3736"
click at [311, 592] on input "Row Unselected" at bounding box center [312, 593] width 13 height 13
checkbox input "true"
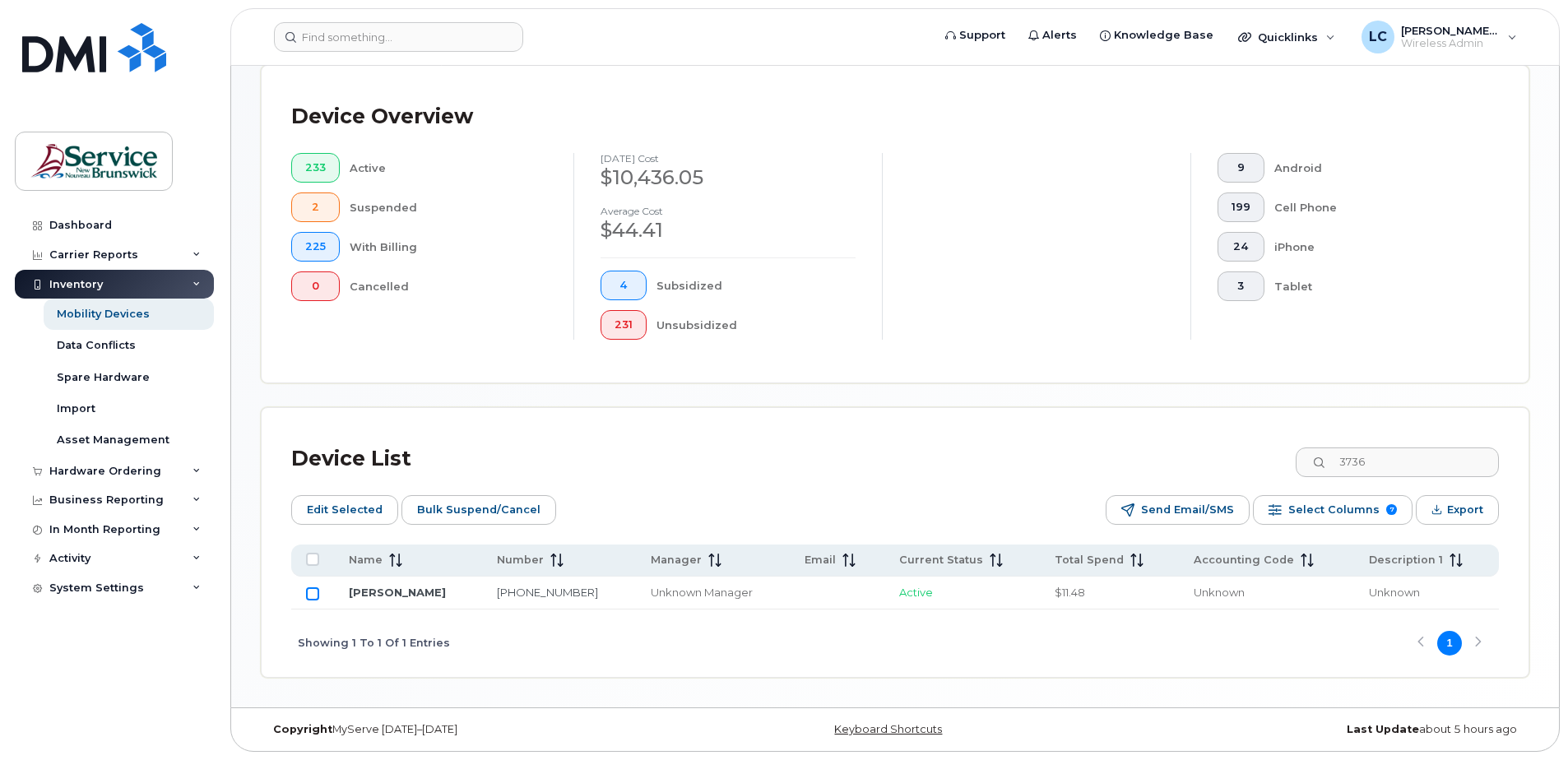
checkbox input "true"
drag, startPoint x: 1391, startPoint y: 459, endPoint x: 1340, endPoint y: 458, distance: 51.0
click at [1340, 458] on input "3736" at bounding box center [1396, 462] width 205 height 30
type input "2815"
checkbox input "false"
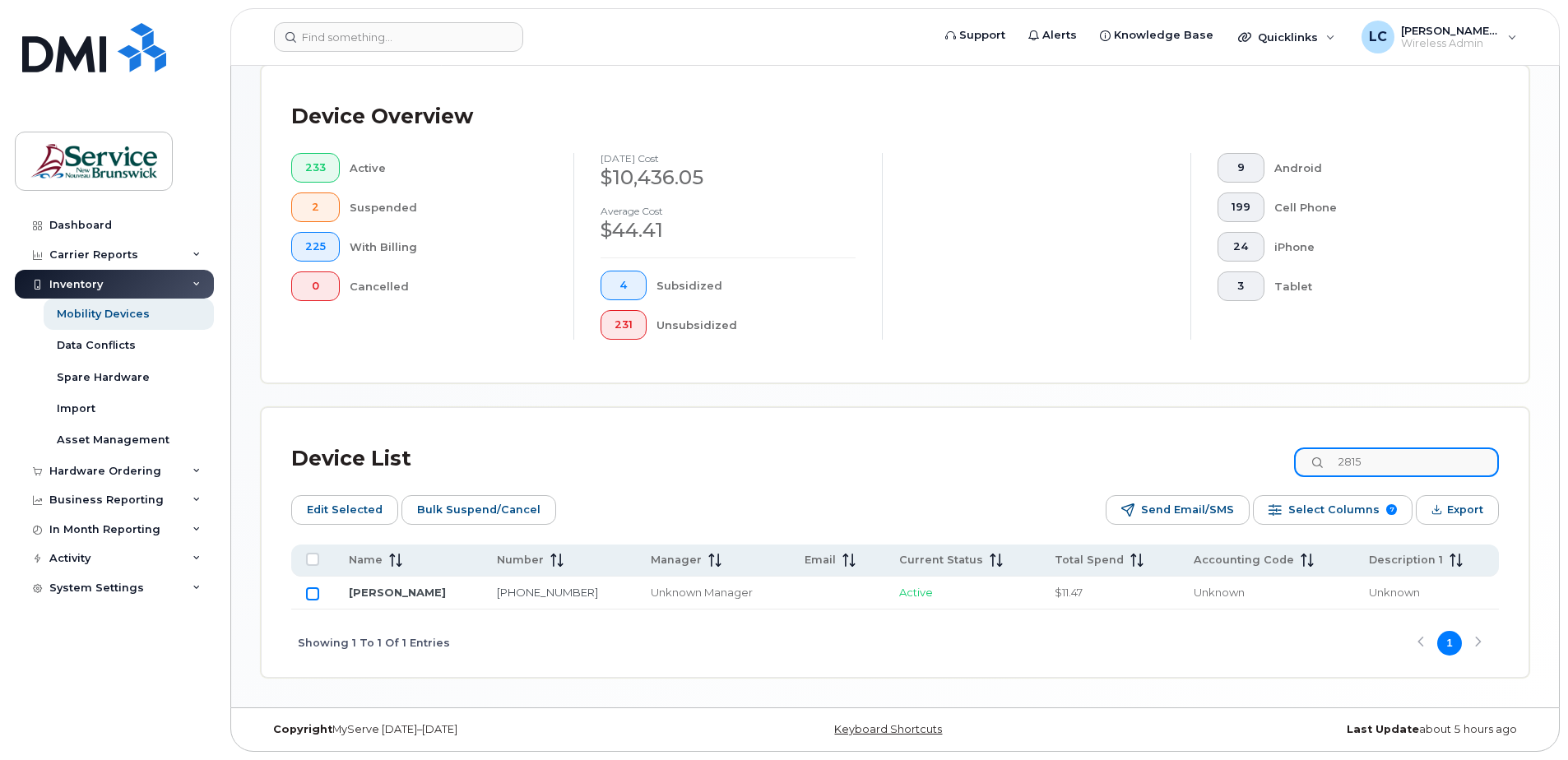
type input "2815"
click at [311, 593] on input "Row Unselected" at bounding box center [312, 593] width 13 height 13
checkbox input "true"
drag, startPoint x: 1407, startPoint y: 466, endPoint x: 1338, endPoint y: 461, distance: 69.2
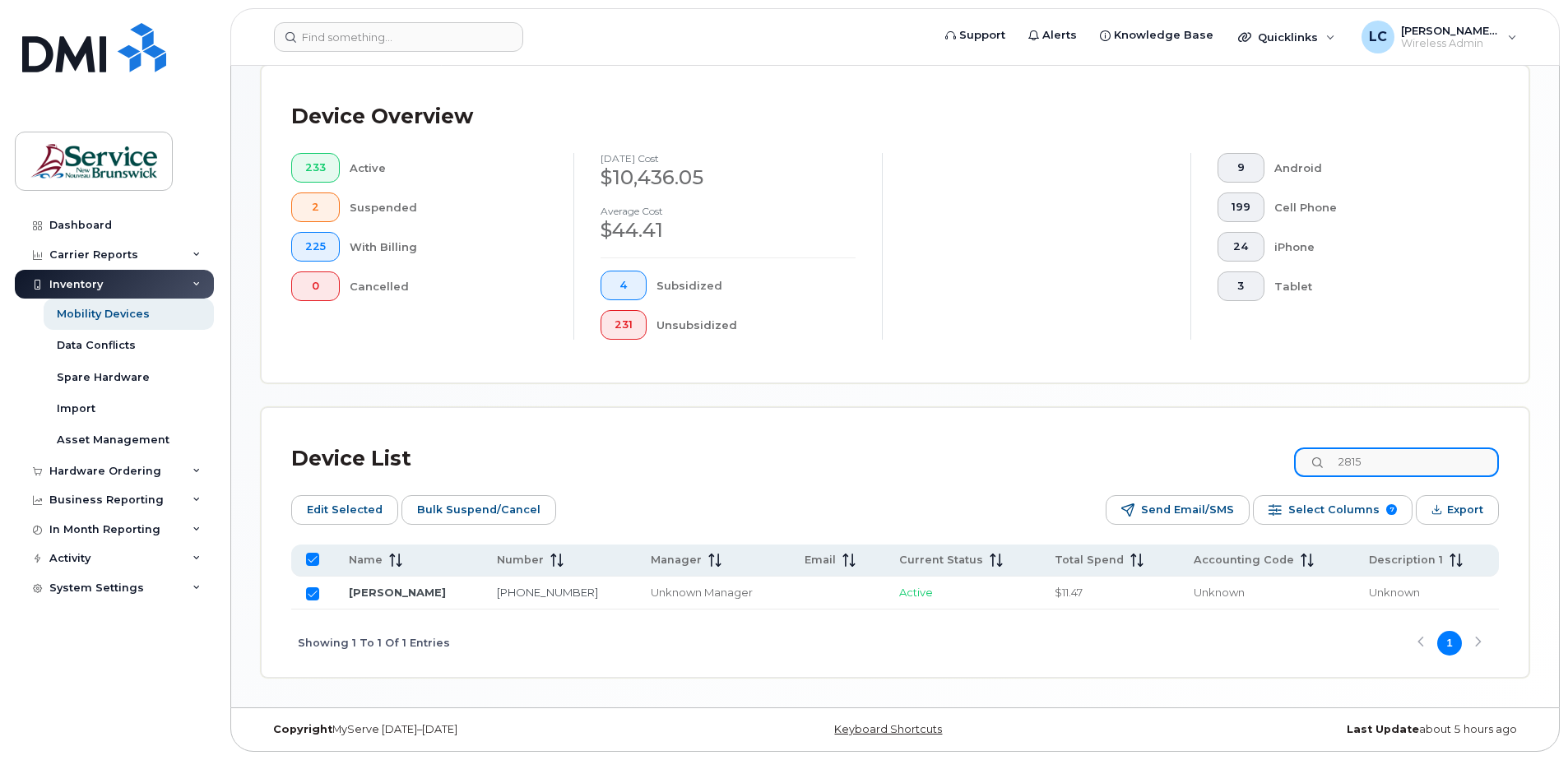
click at [1338, 461] on div "2815" at bounding box center [1396, 462] width 205 height 30
type input "2052"
checkbox input "false"
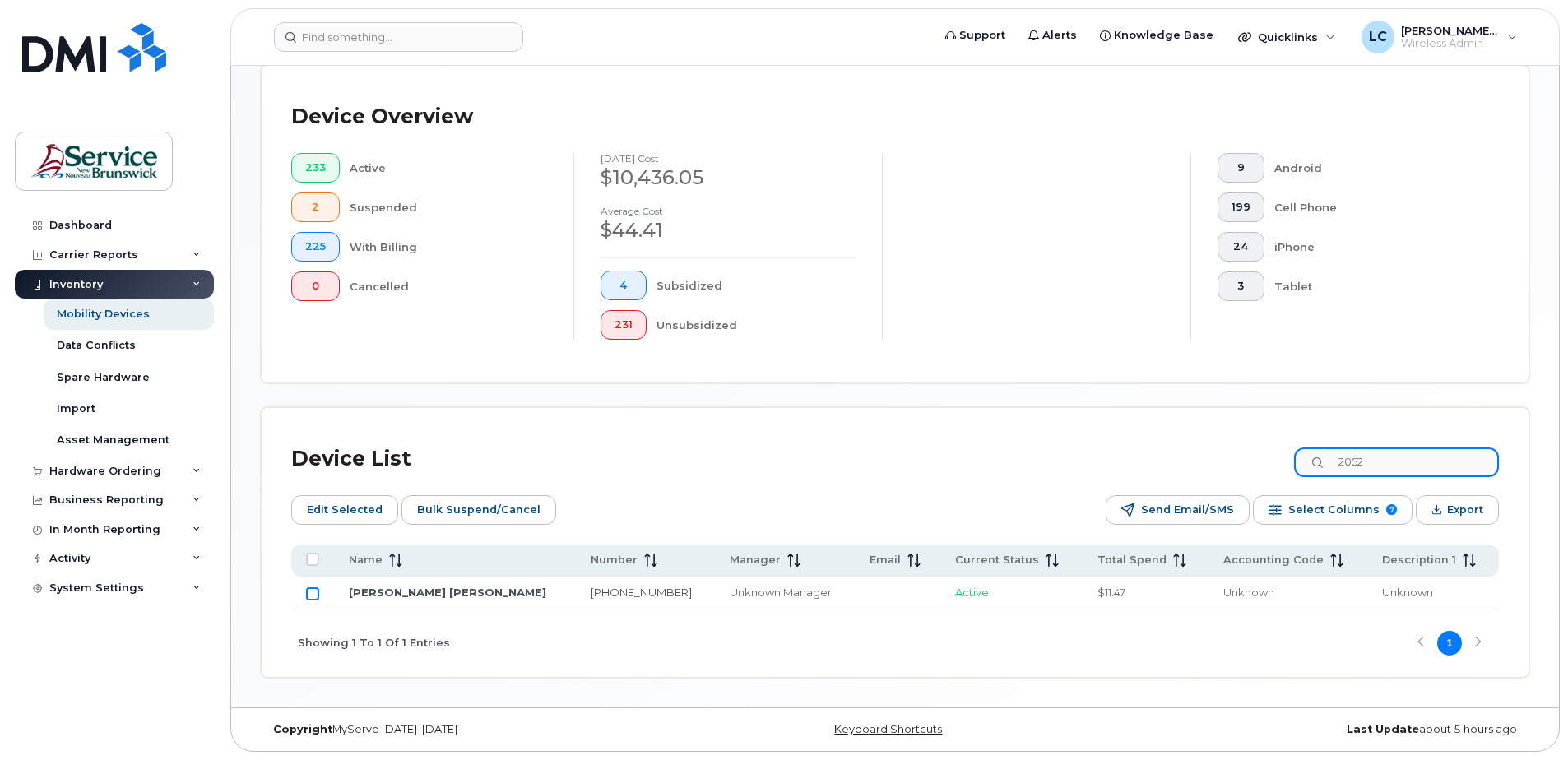
type input "2052"
click at [309, 592] on input "Row Unselected" at bounding box center [312, 593] width 13 height 13
checkbox input "true"
click at [345, 509] on span "Edit Selected" at bounding box center [345, 509] width 75 height 25
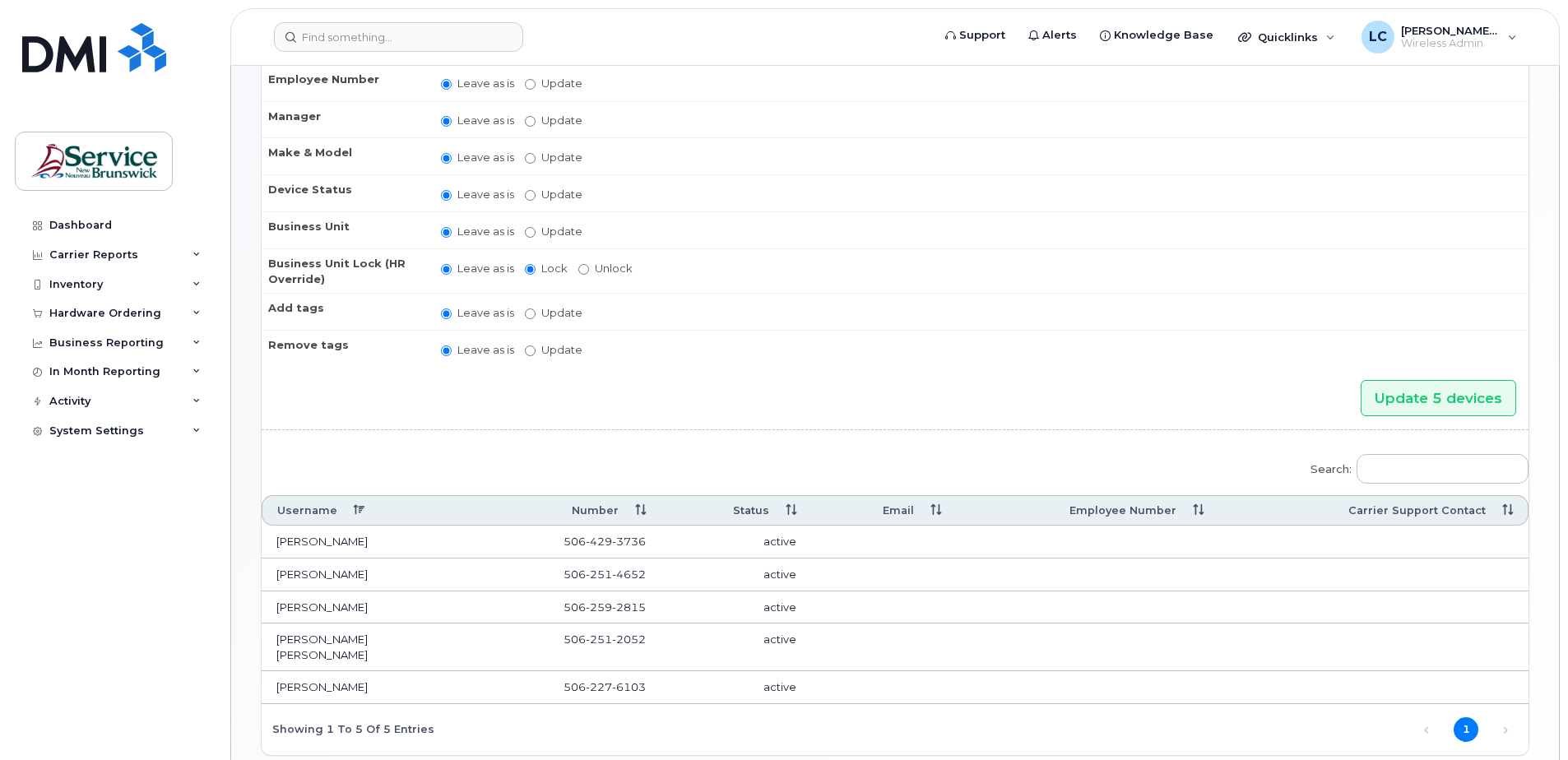
scroll to position [37, 0]
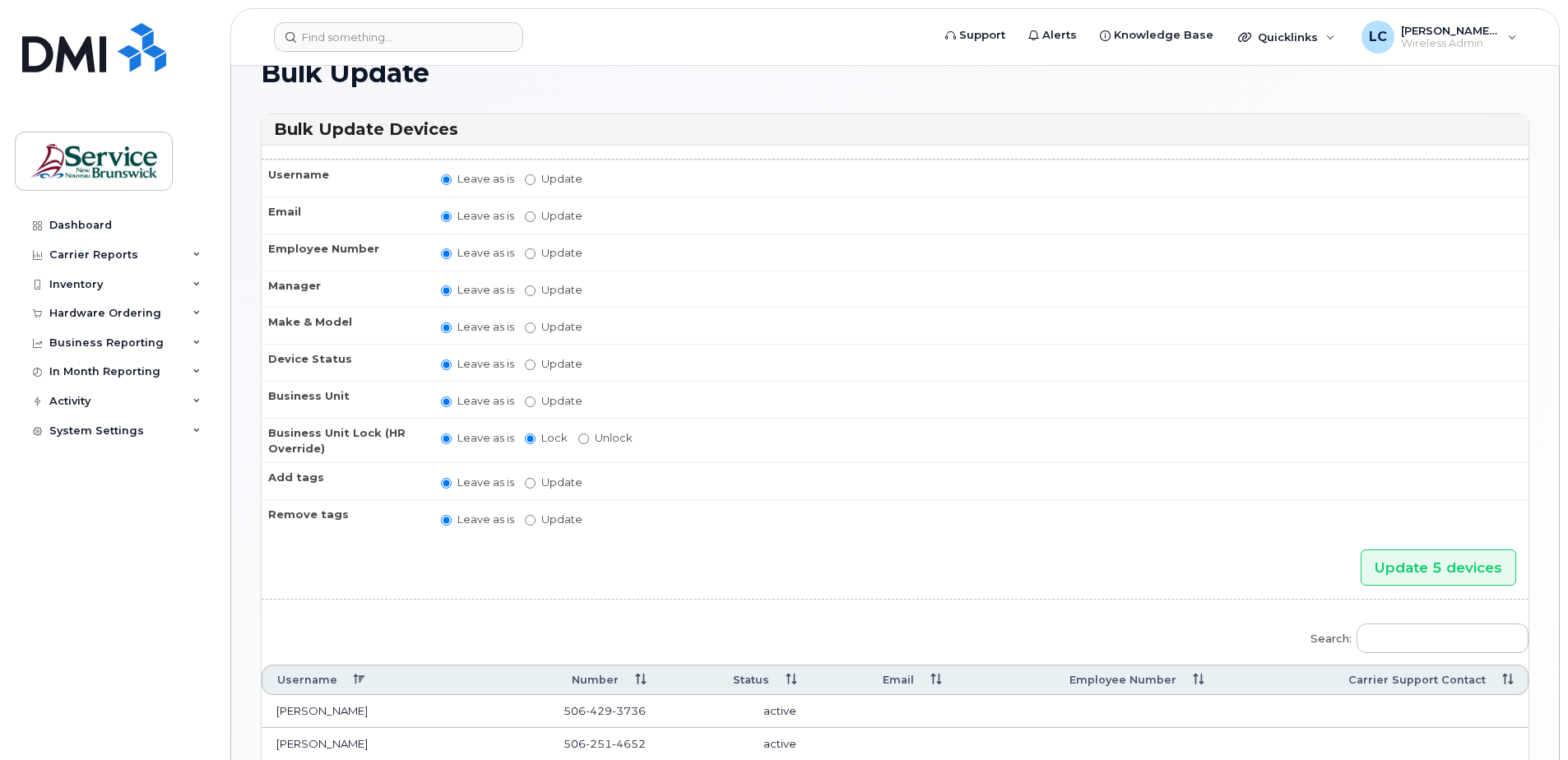
click at [537, 398] on label "Update" at bounding box center [553, 401] width 58 height 16
click at [536, 398] on input "Update" at bounding box center [530, 401] width 11 height 11
radio input "true"
radio input "false"
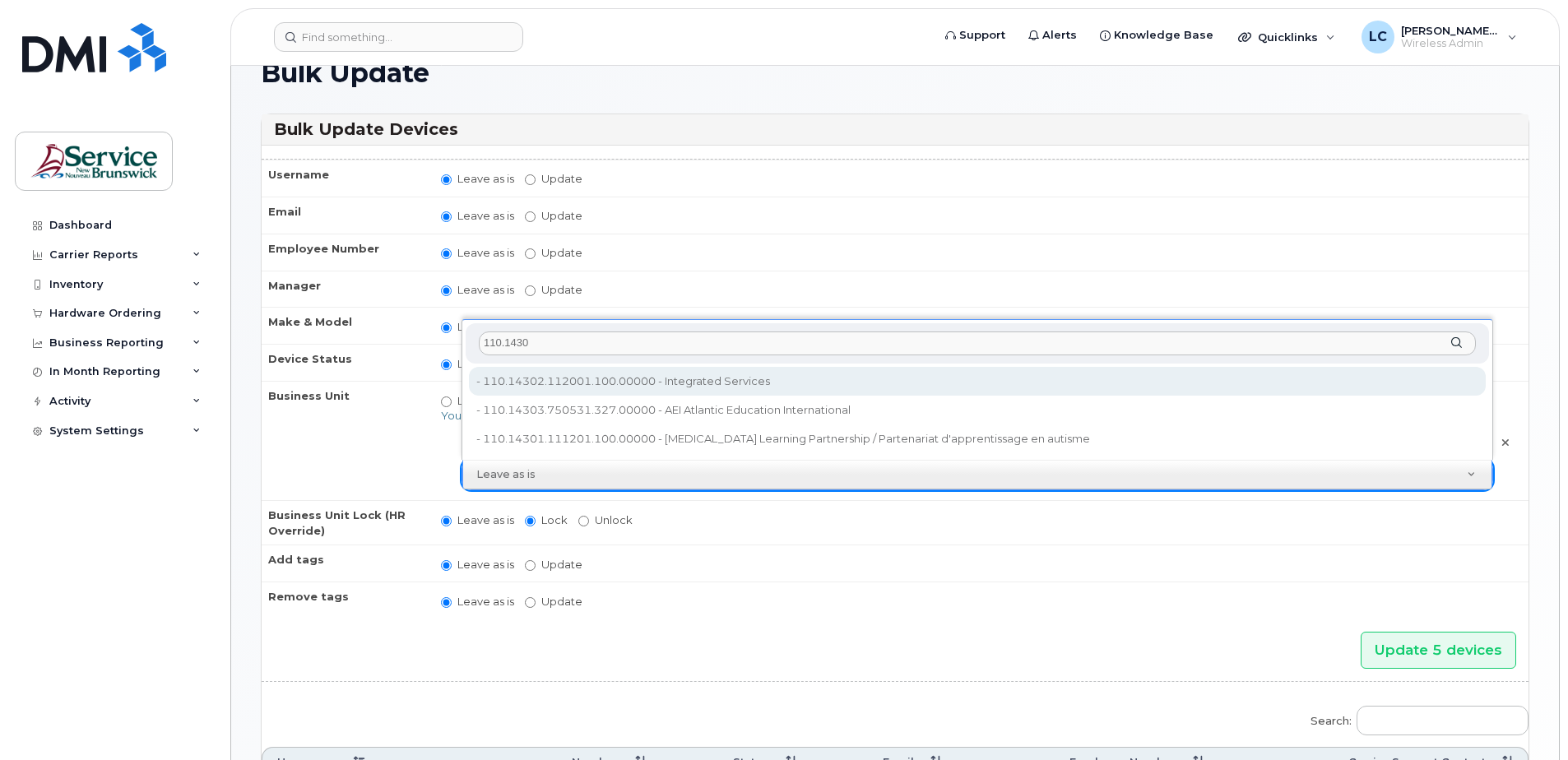
type input "110.1430"
type input "36039699"
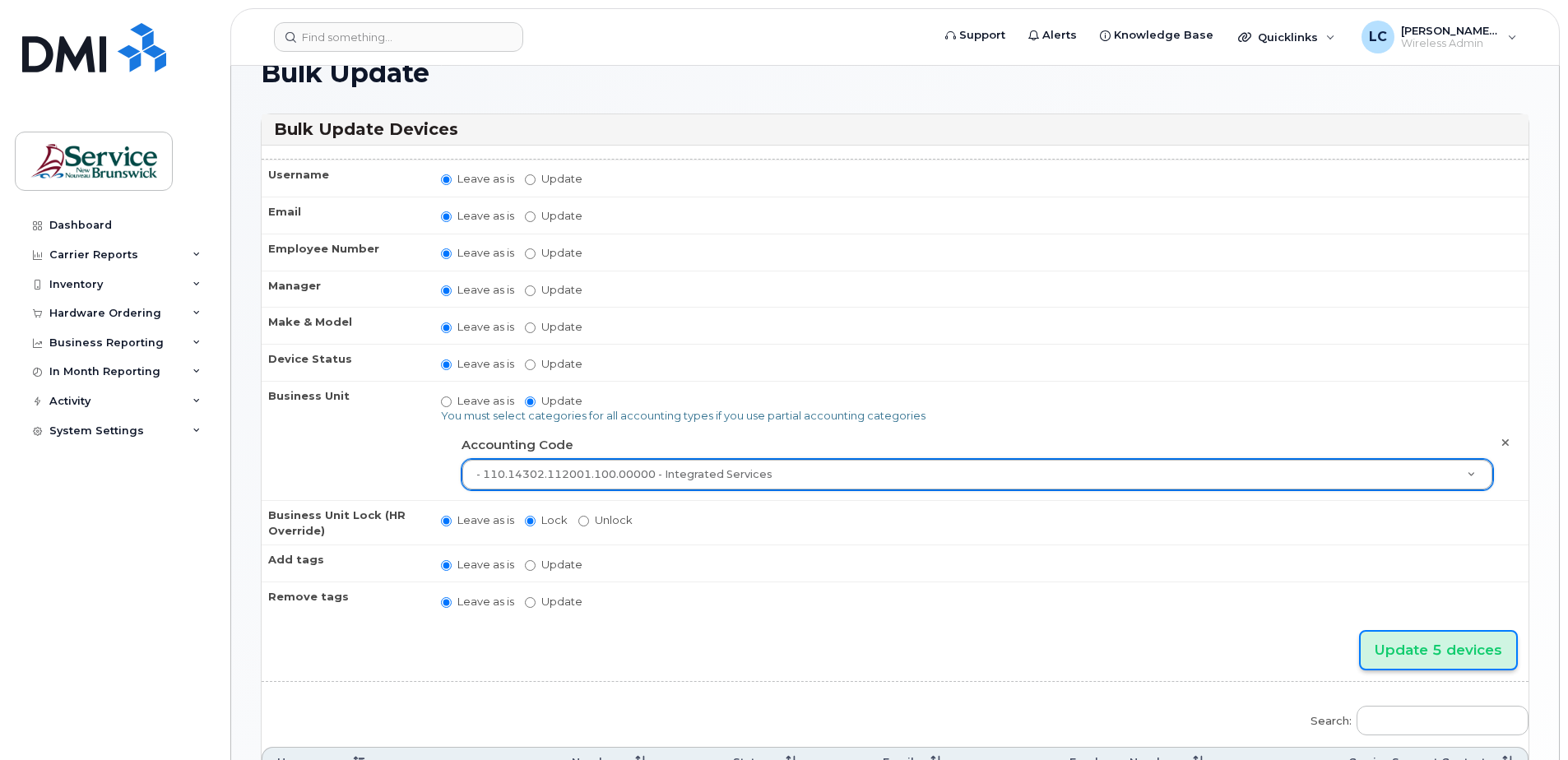
drag, startPoint x: 1420, startPoint y: 649, endPoint x: 1405, endPoint y: 643, distance: 16.2
click at [1420, 649] on input "Update 5 devices" at bounding box center [1437, 650] width 155 height 37
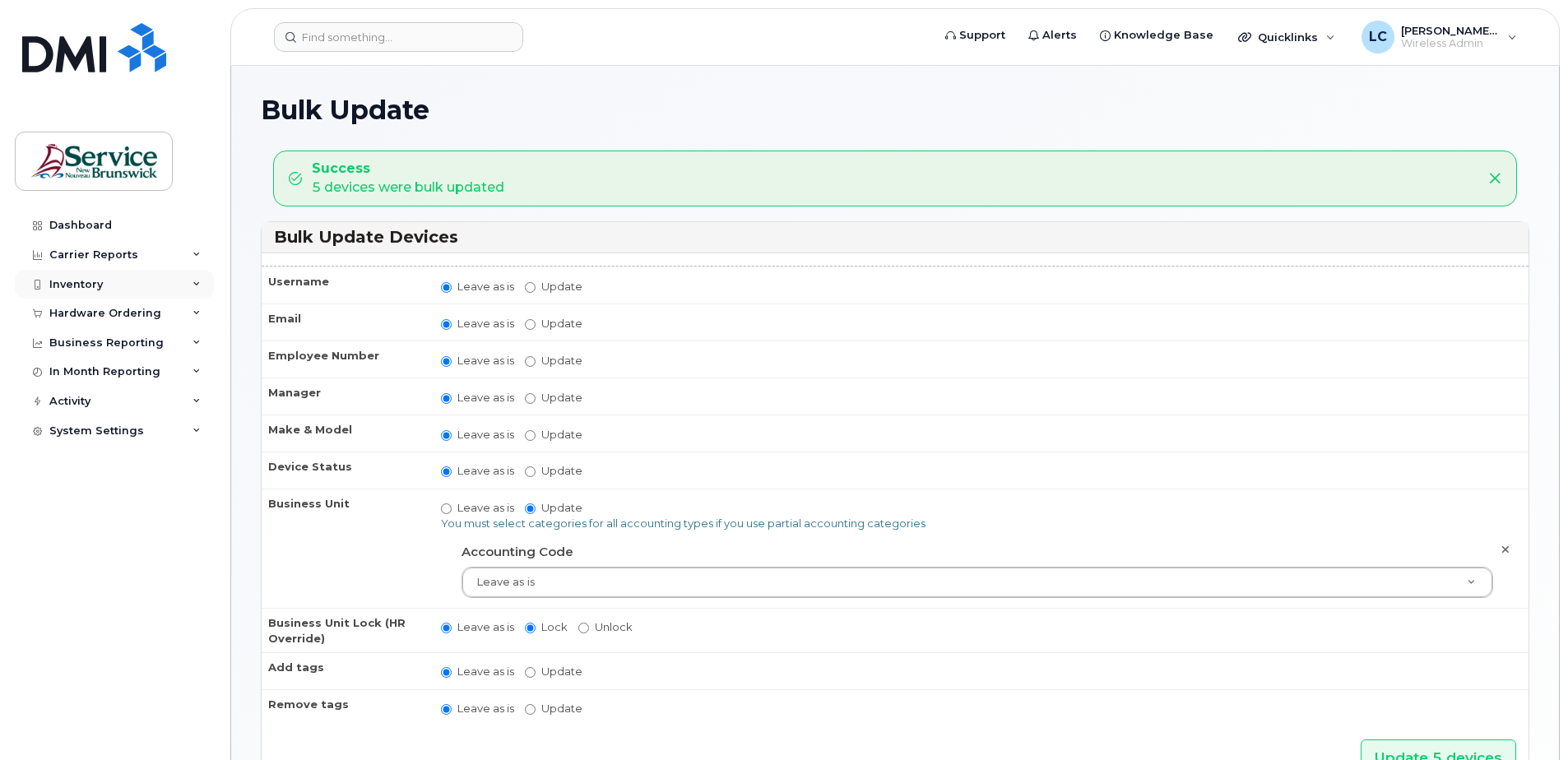
click at [125, 287] on div "Inventory" at bounding box center [114, 285] width 199 height 30
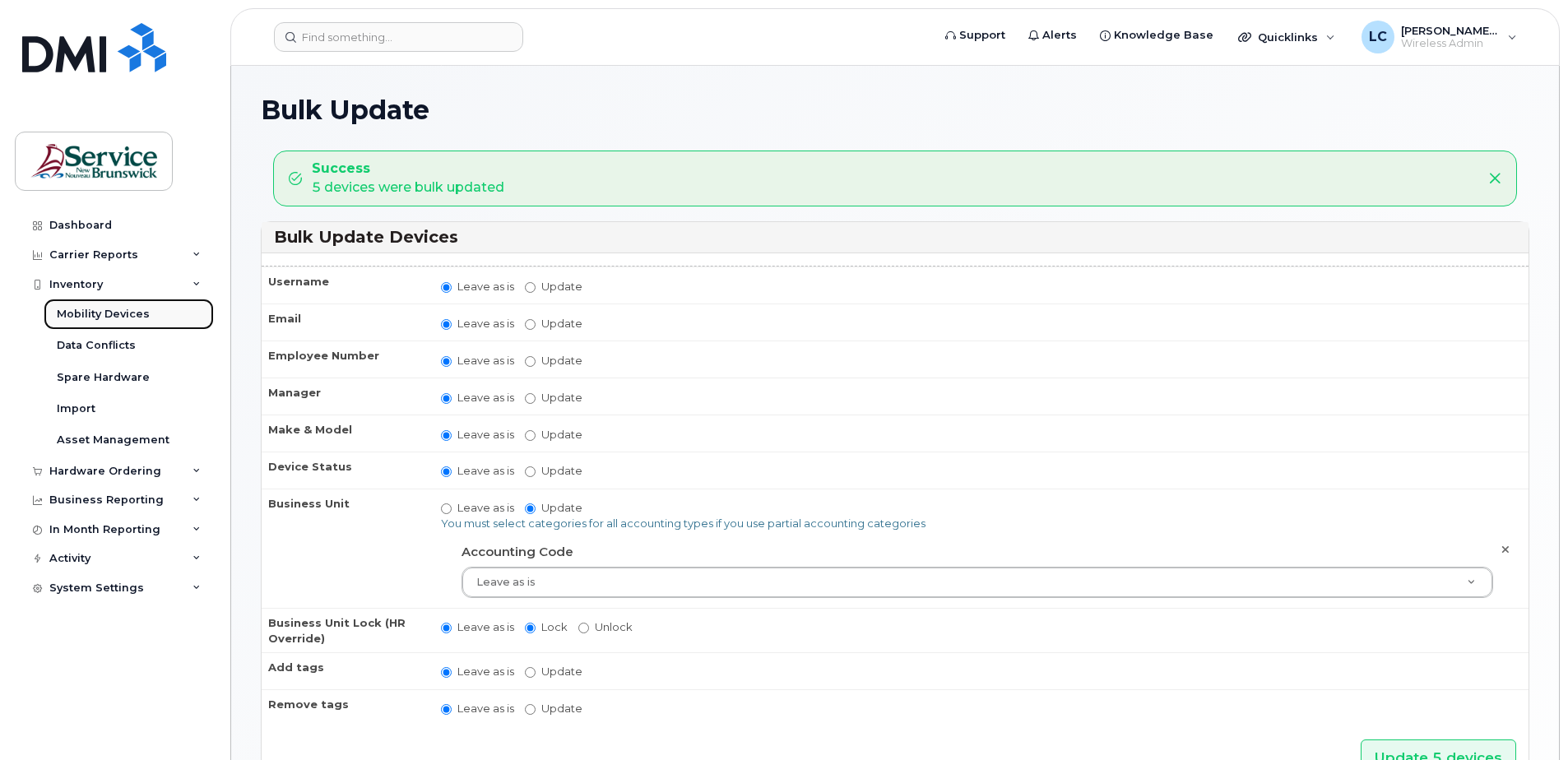
click at [134, 314] on div "Mobility Devices" at bounding box center [103, 314] width 93 height 15
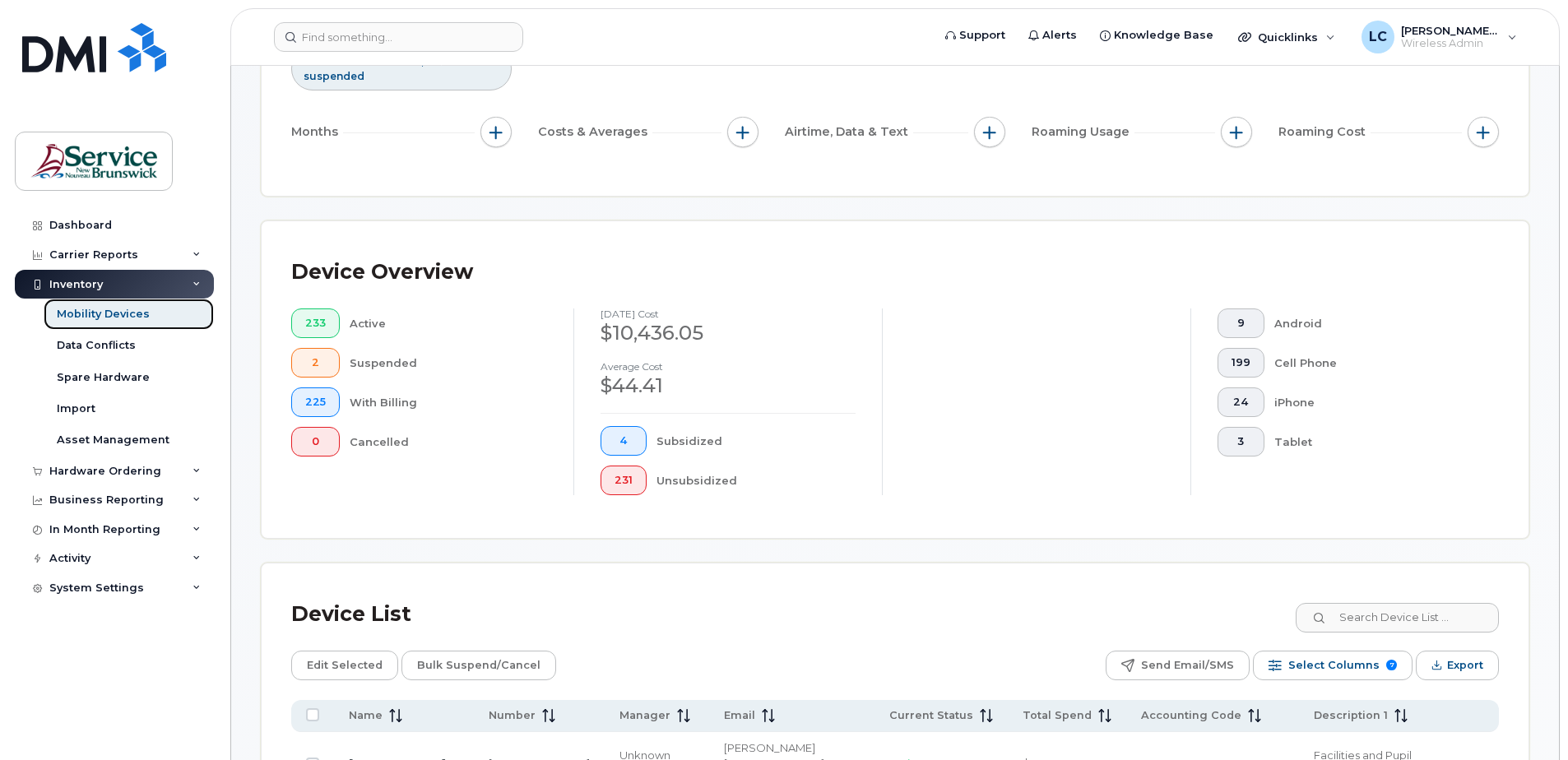
scroll to position [246, 0]
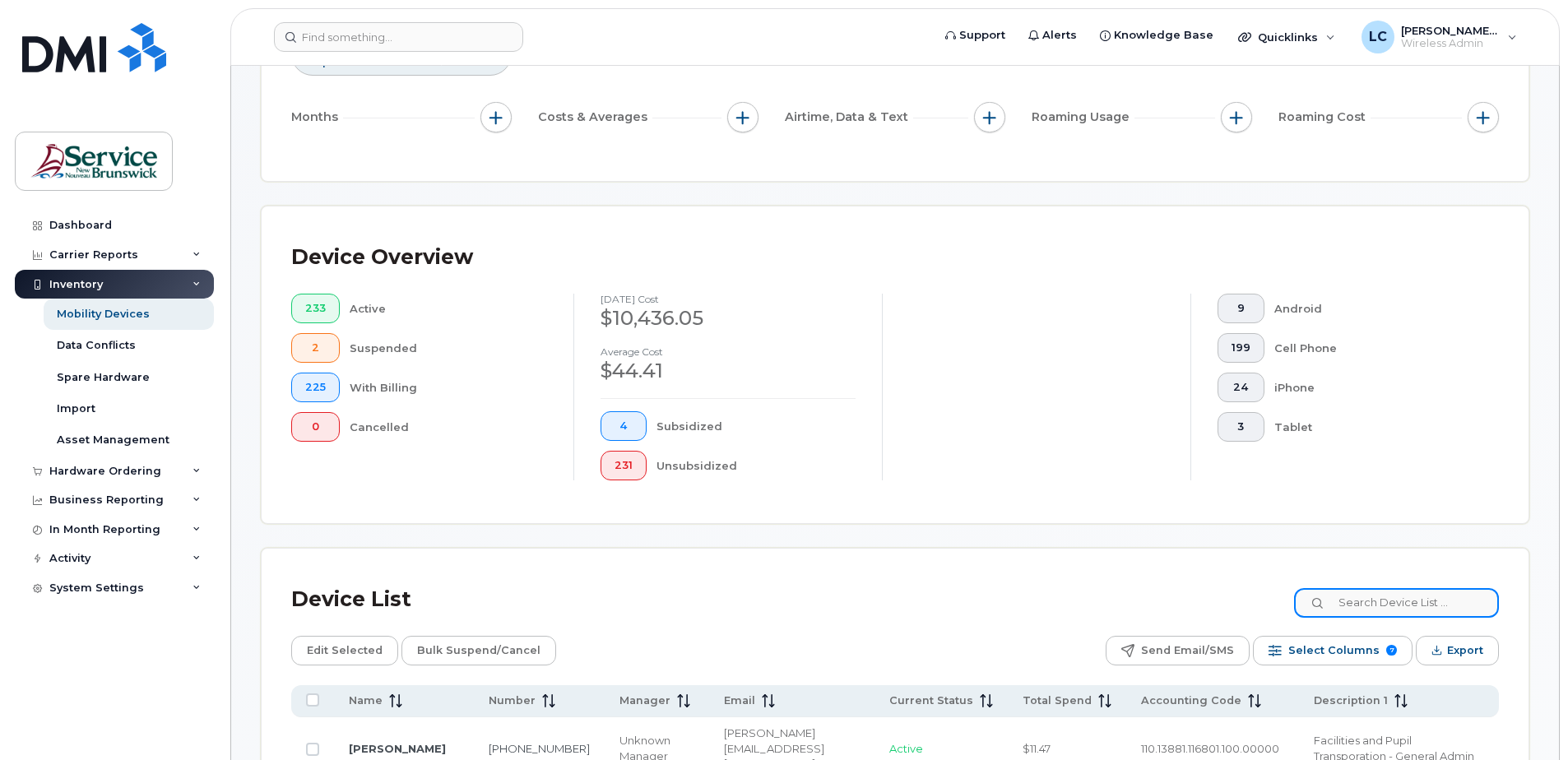
click at [1367, 607] on input at bounding box center [1396, 603] width 205 height 30
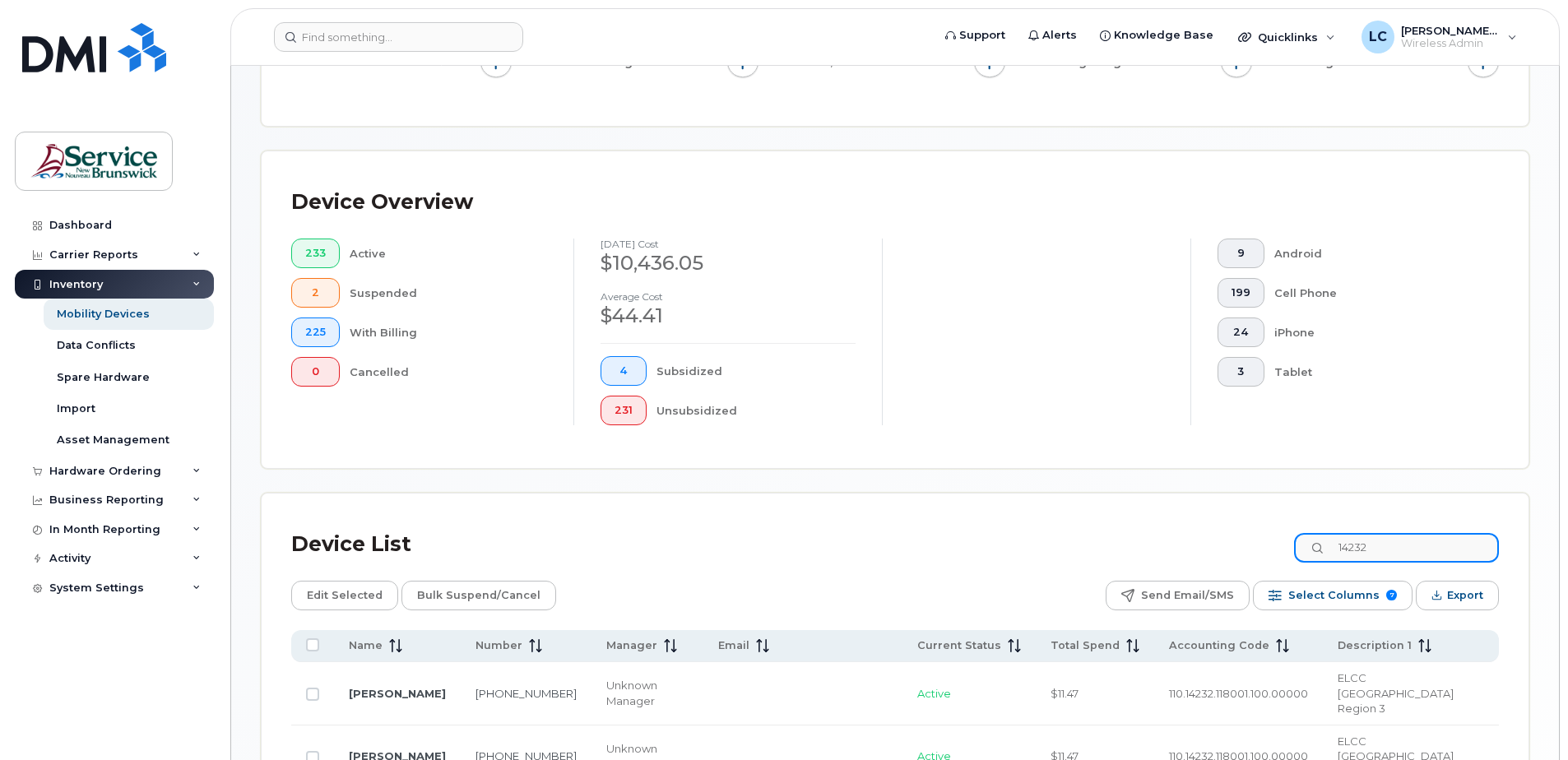
scroll to position [576, 0]
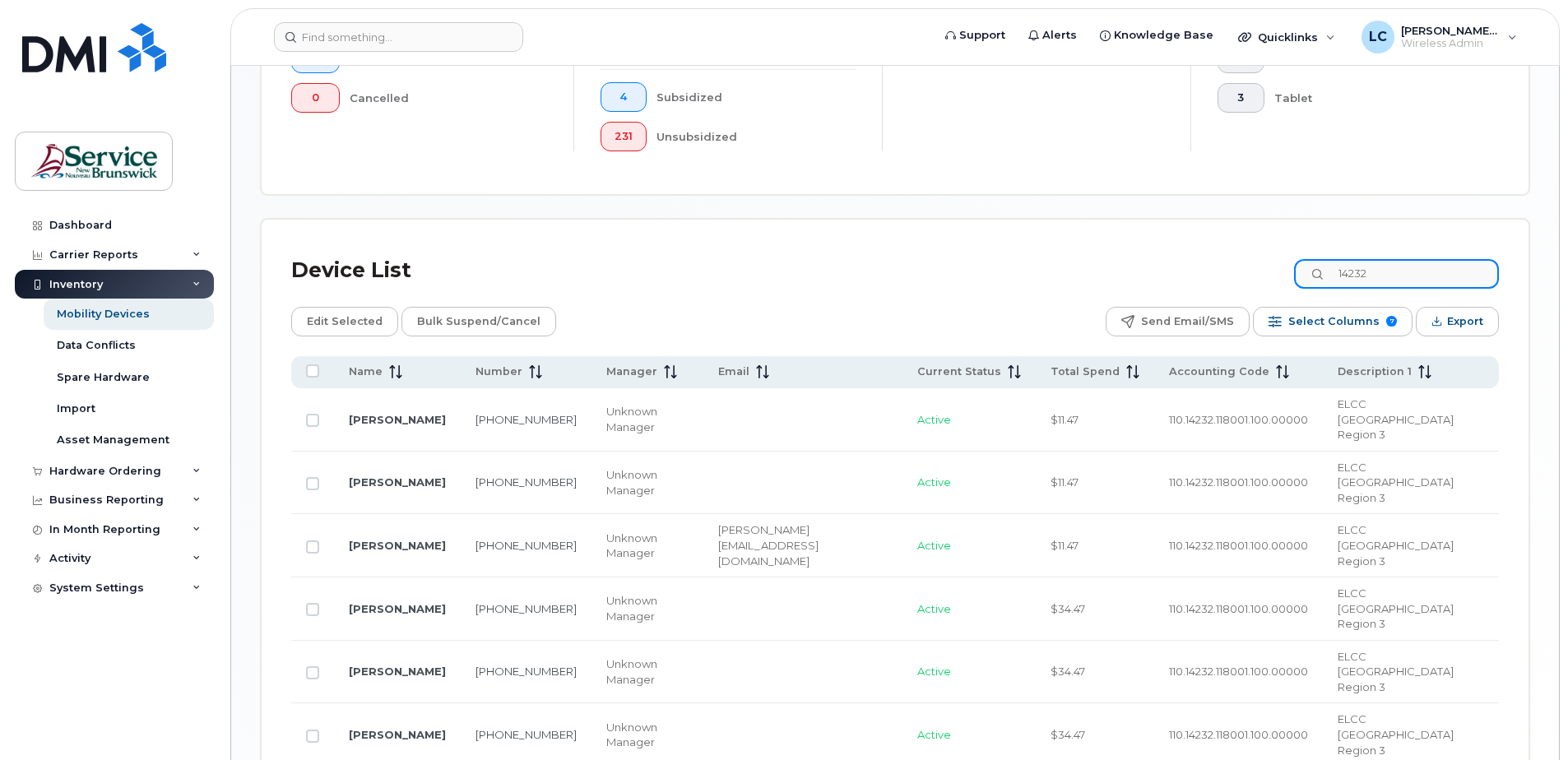
click at [1390, 274] on input "14232" at bounding box center [1396, 273] width 205 height 30
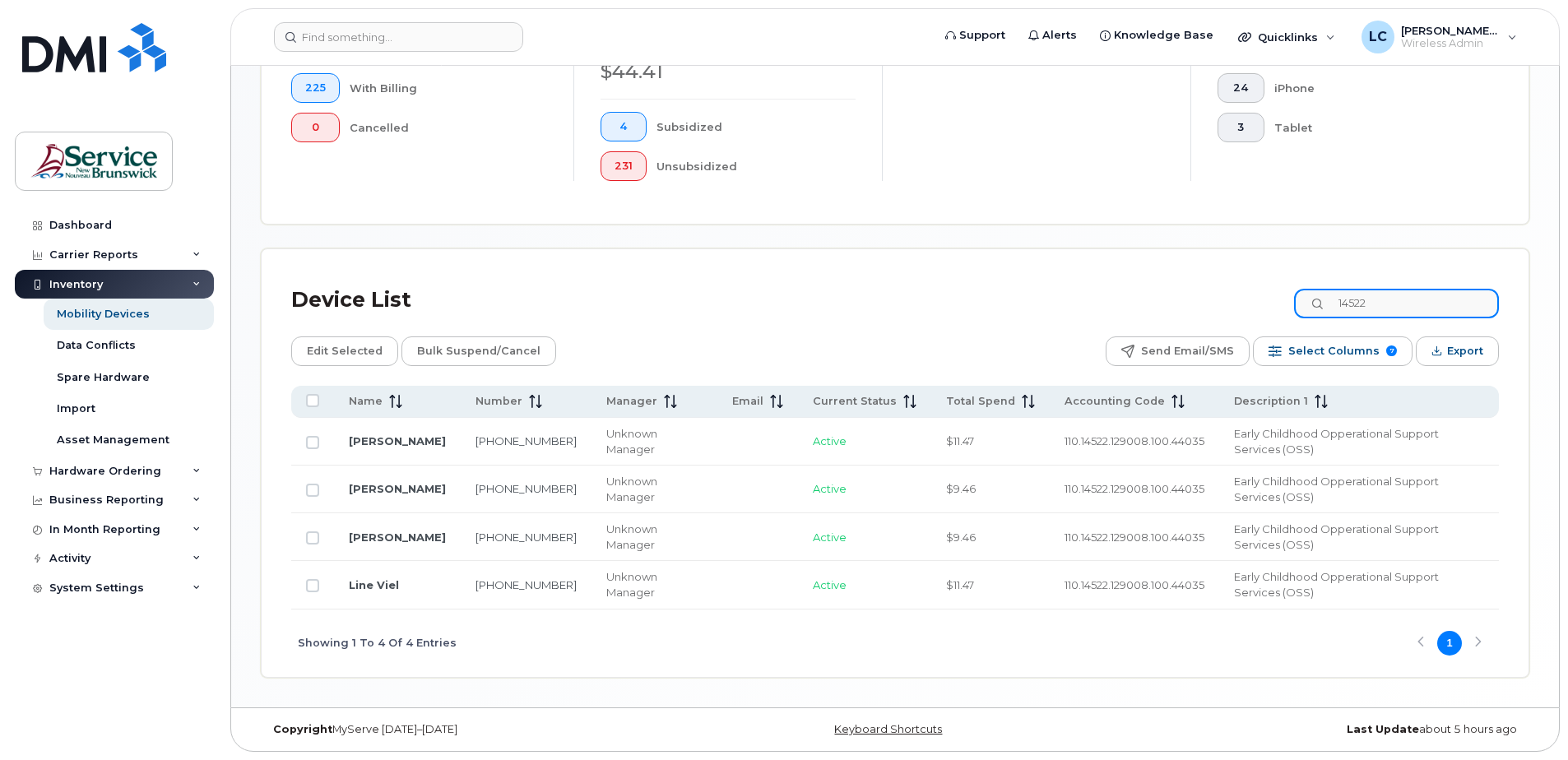
scroll to position [485, 0]
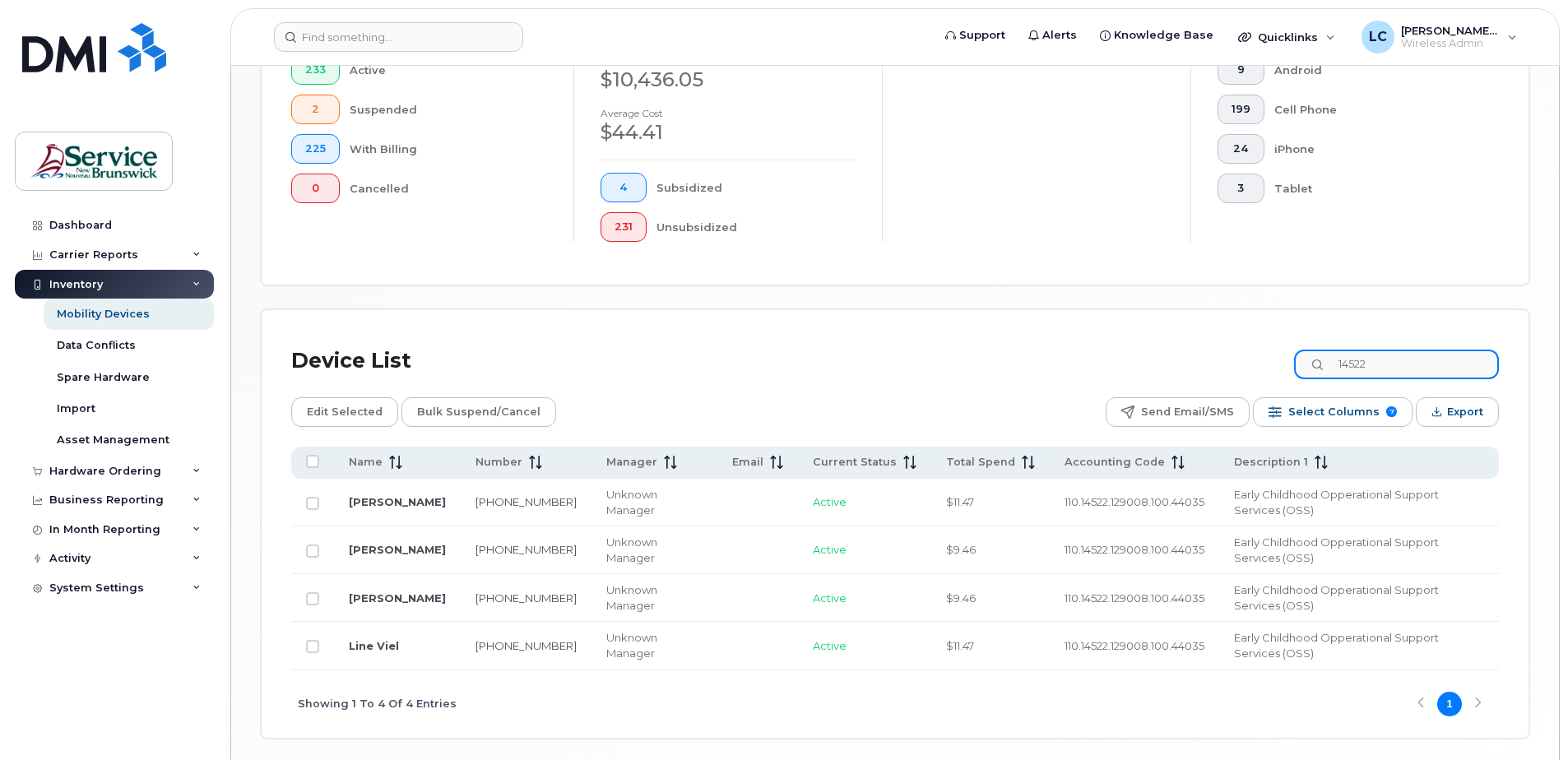
type input "14522"
click at [113, 308] on div "Mobility Devices" at bounding box center [103, 314] width 93 height 15
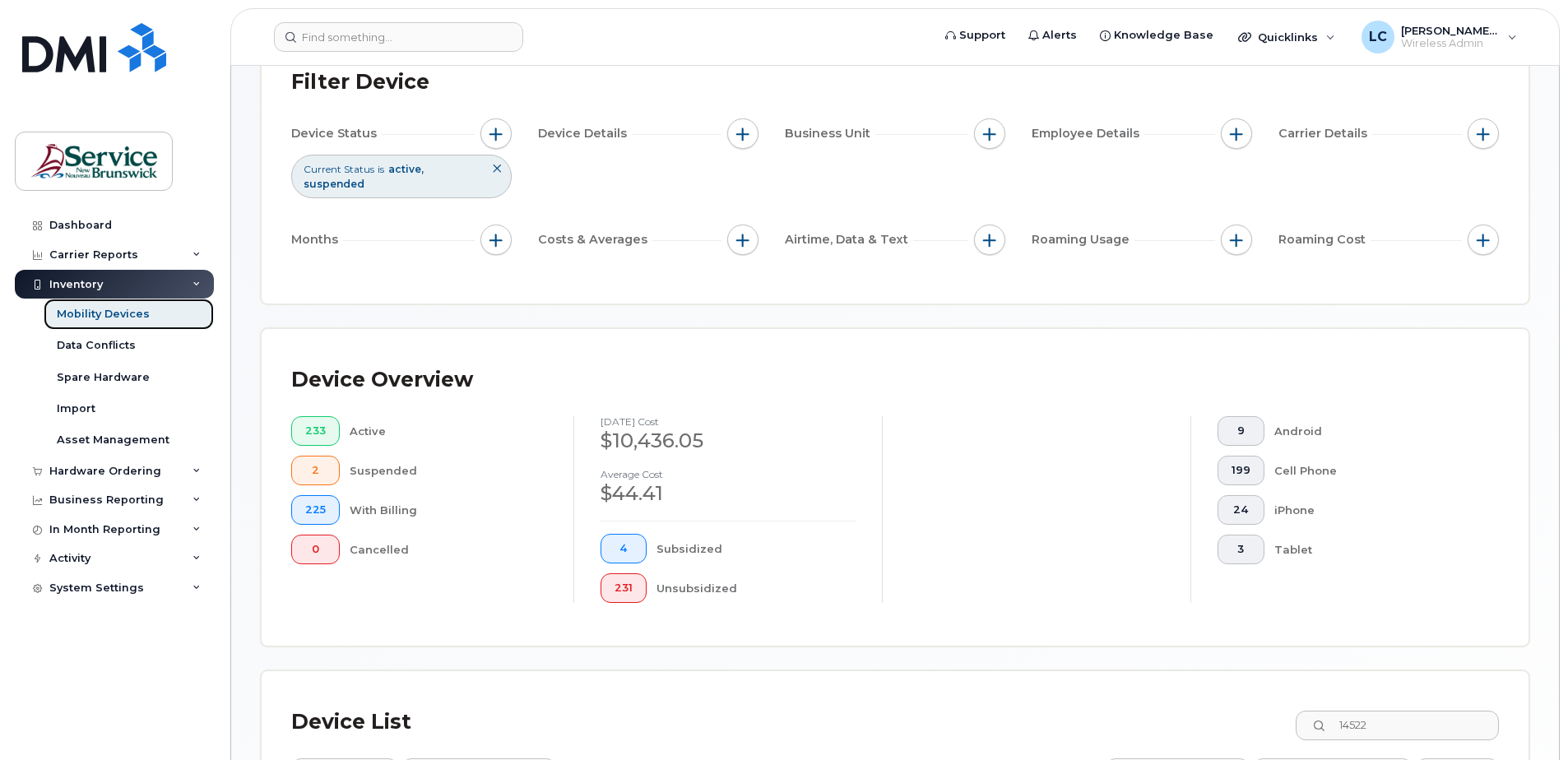
scroll to position [329, 0]
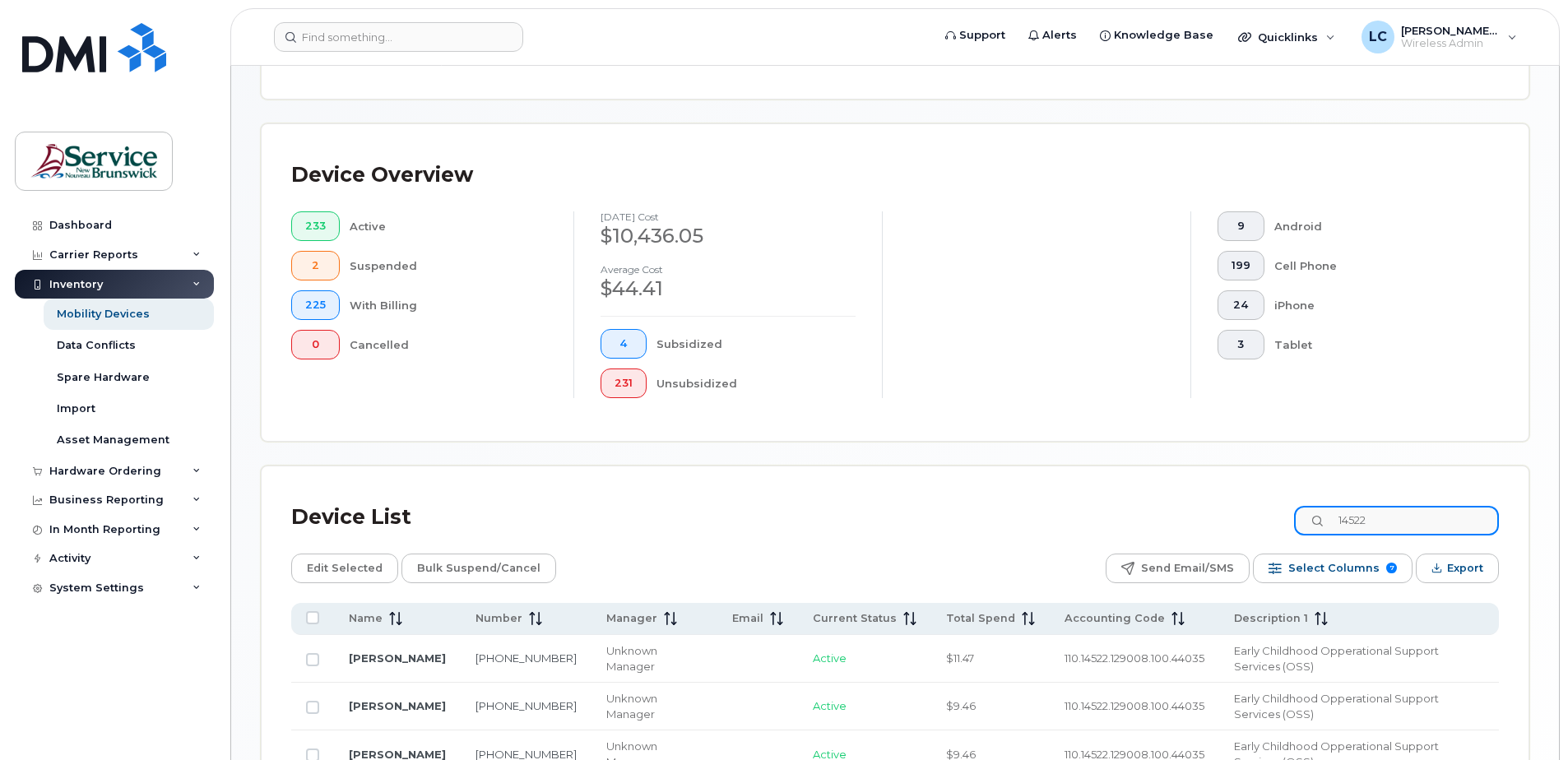
drag, startPoint x: 1411, startPoint y: 513, endPoint x: 1342, endPoint y: 522, distance: 69.6
click at [1342, 522] on input "14522" at bounding box center [1396, 521] width 205 height 30
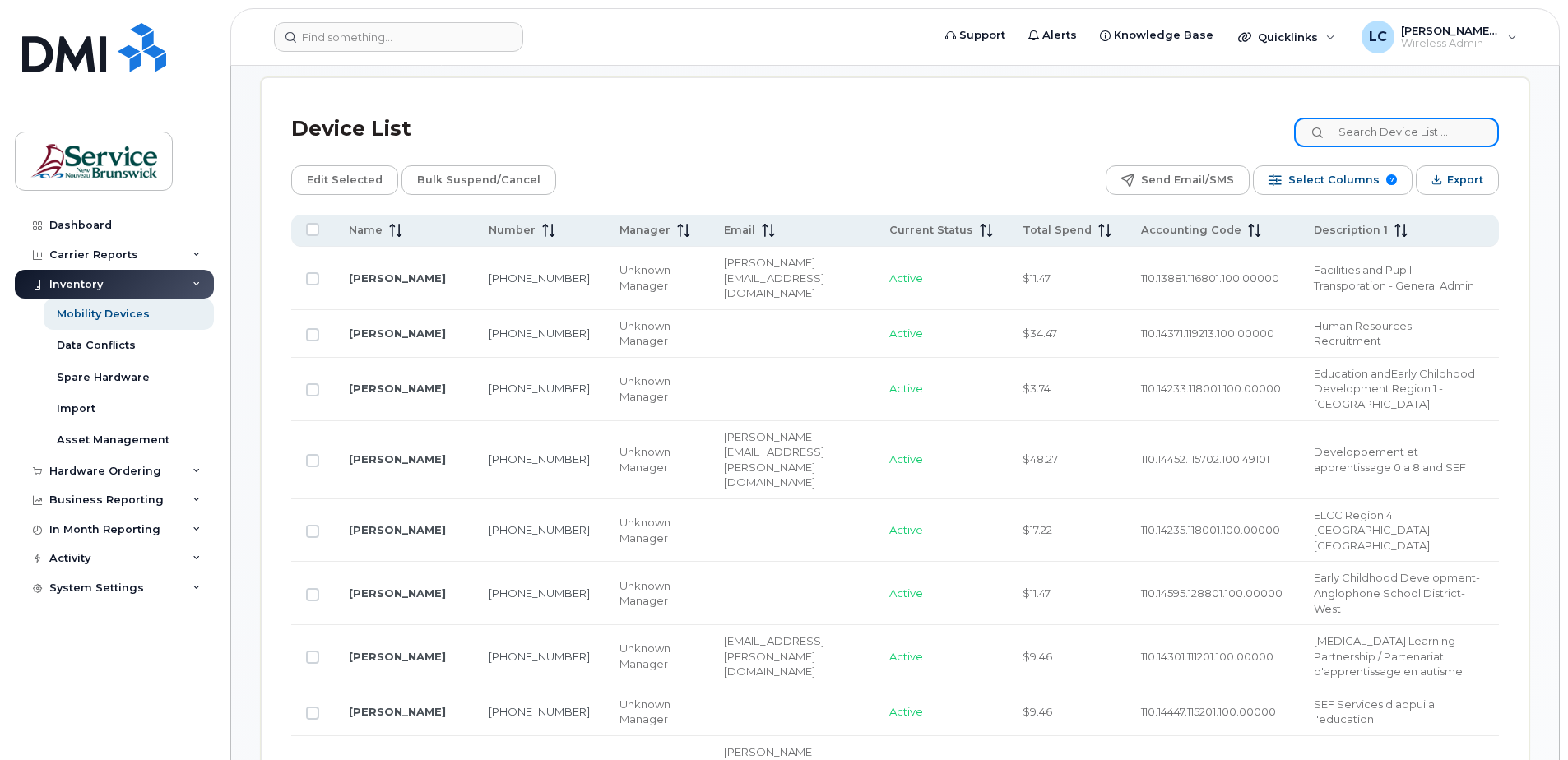
scroll to position [740, 0]
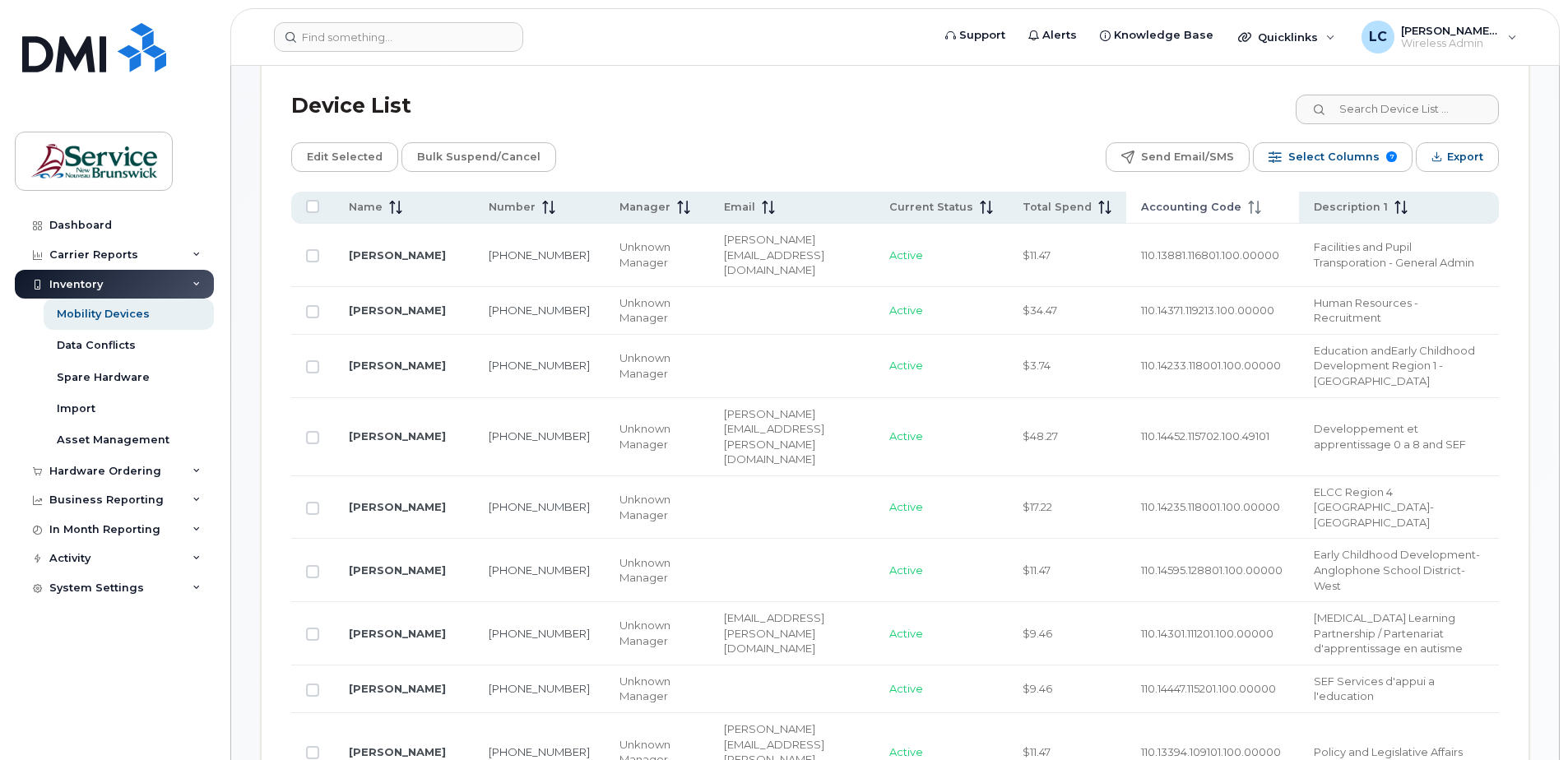
click at [1172, 207] on span "Accounting Code" at bounding box center [1191, 207] width 100 height 15
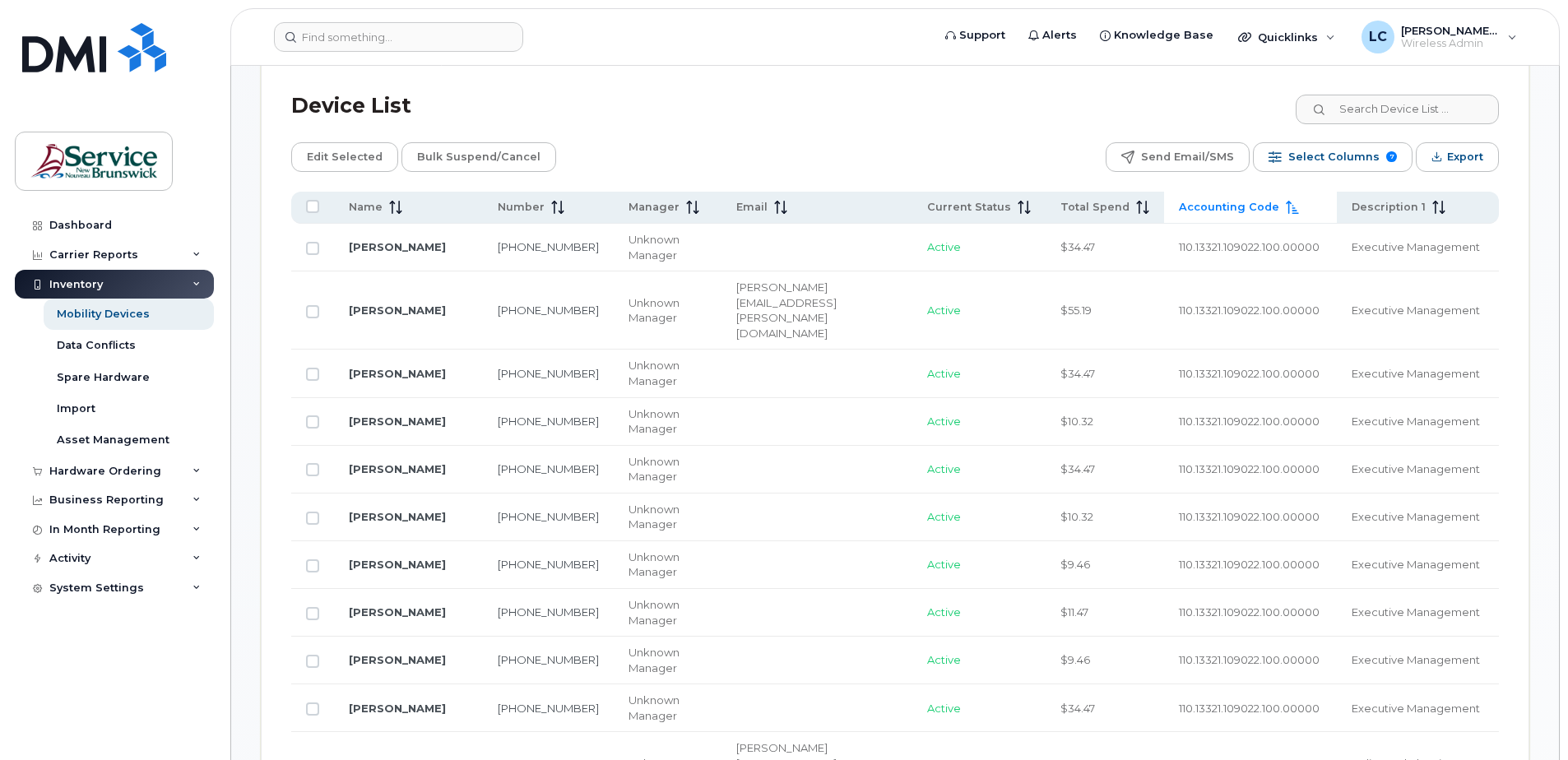
click at [1179, 210] on span "Accounting Code" at bounding box center [1229, 207] width 100 height 15
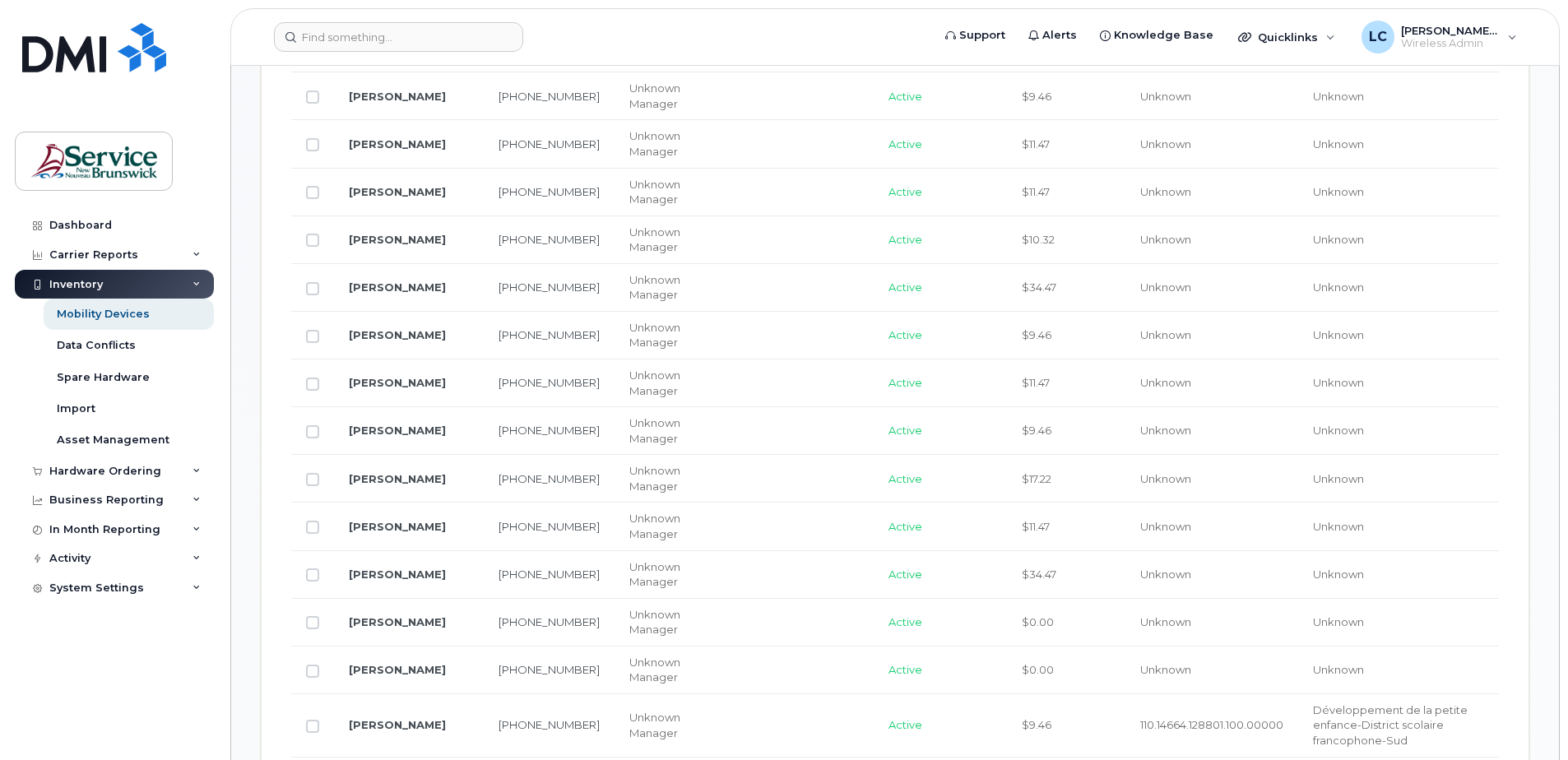
scroll to position [1069, 0]
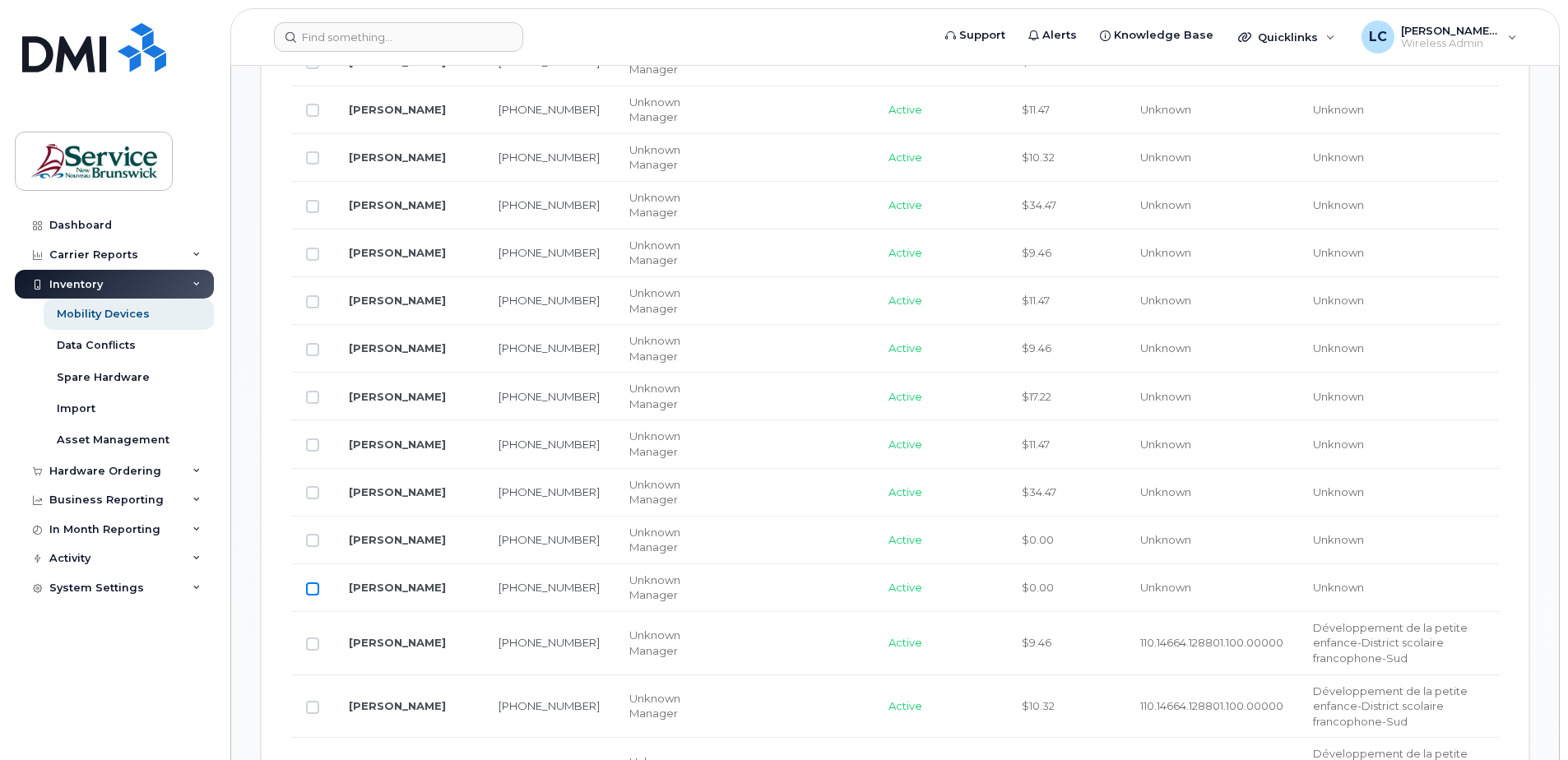
click at [311, 589] on input "Row Unselected" at bounding box center [312, 588] width 13 height 13
checkbox input "true"
click at [310, 535] on input "Row Unselected" at bounding box center [312, 540] width 13 height 13
checkbox input "true"
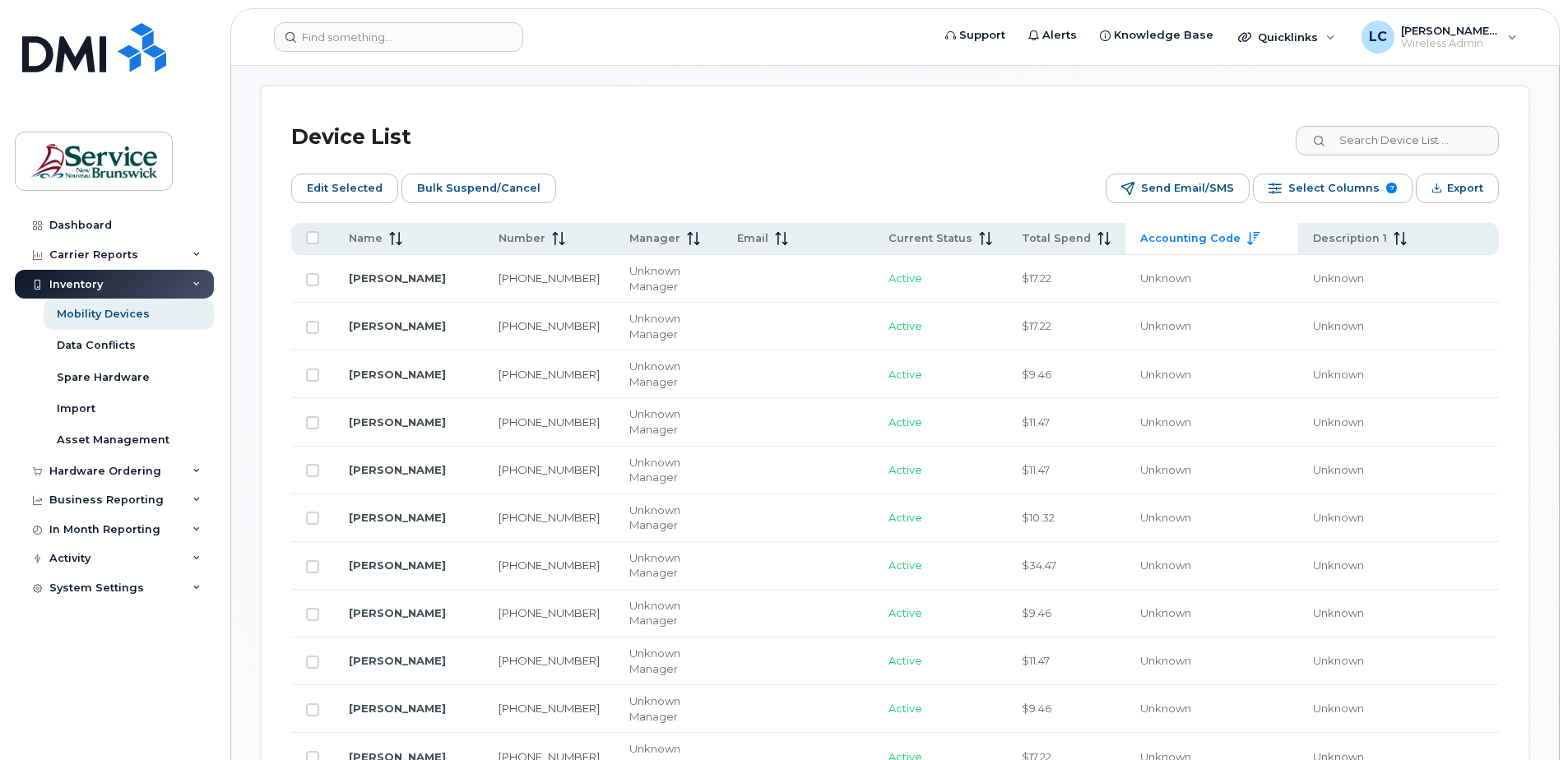
scroll to position [657, 0]
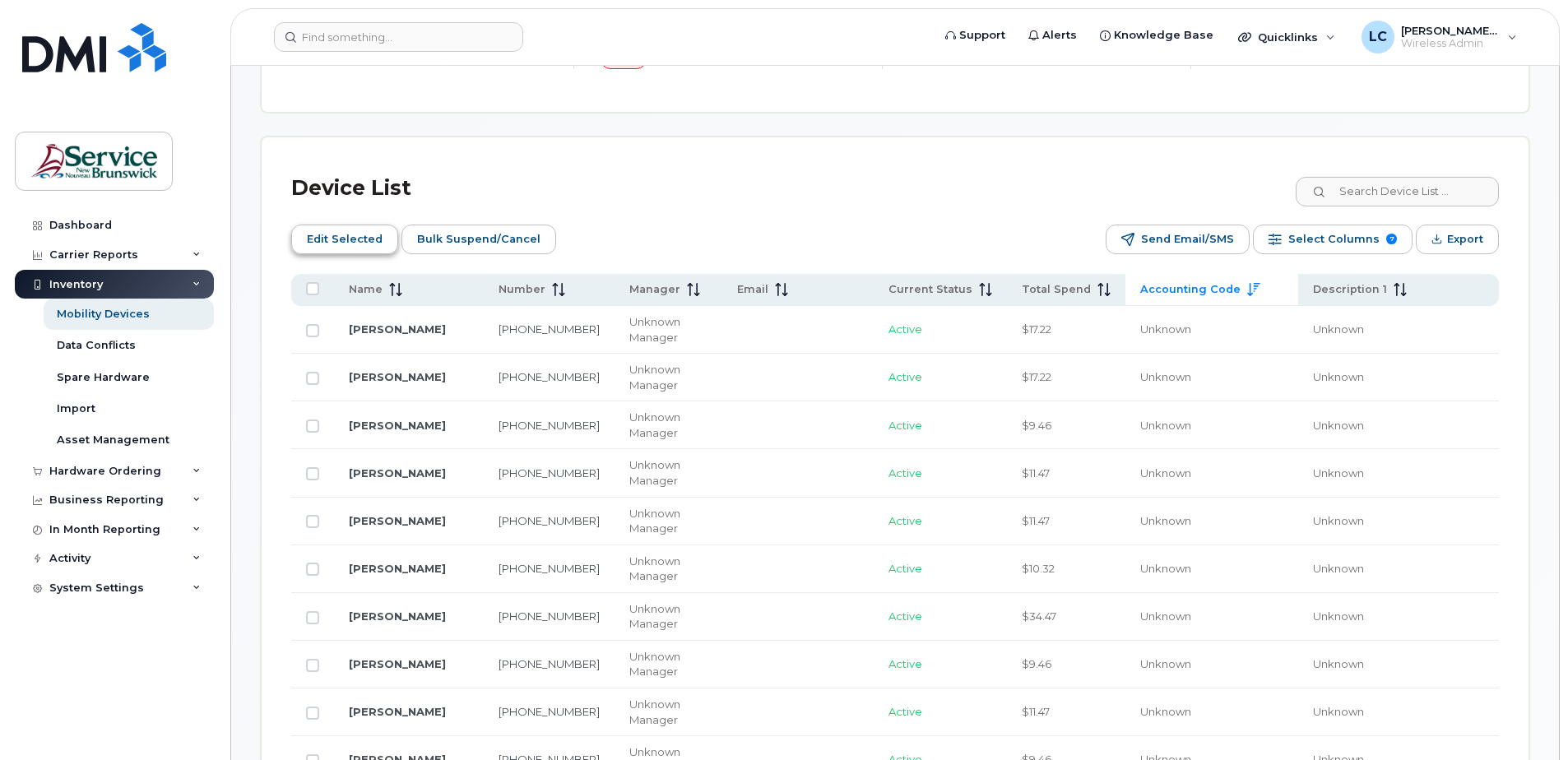
click at [354, 238] on span "Edit Selected" at bounding box center [345, 239] width 75 height 25
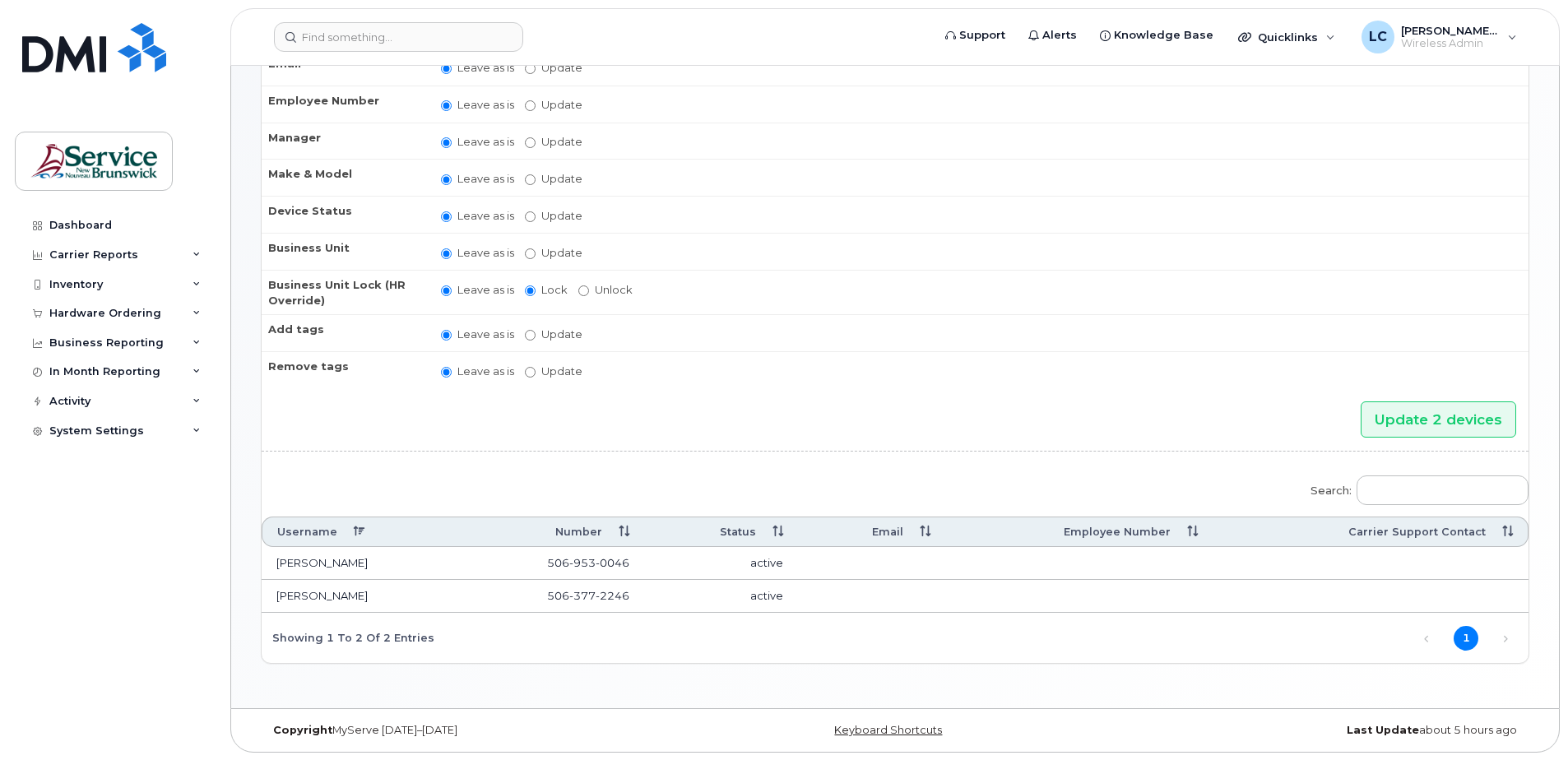
scroll to position [186, 0]
click at [538, 253] on label "Update" at bounding box center [553, 252] width 58 height 16
click at [536, 253] on input "Update" at bounding box center [530, 252] width 11 height 11
radio input "true"
radio input "false"
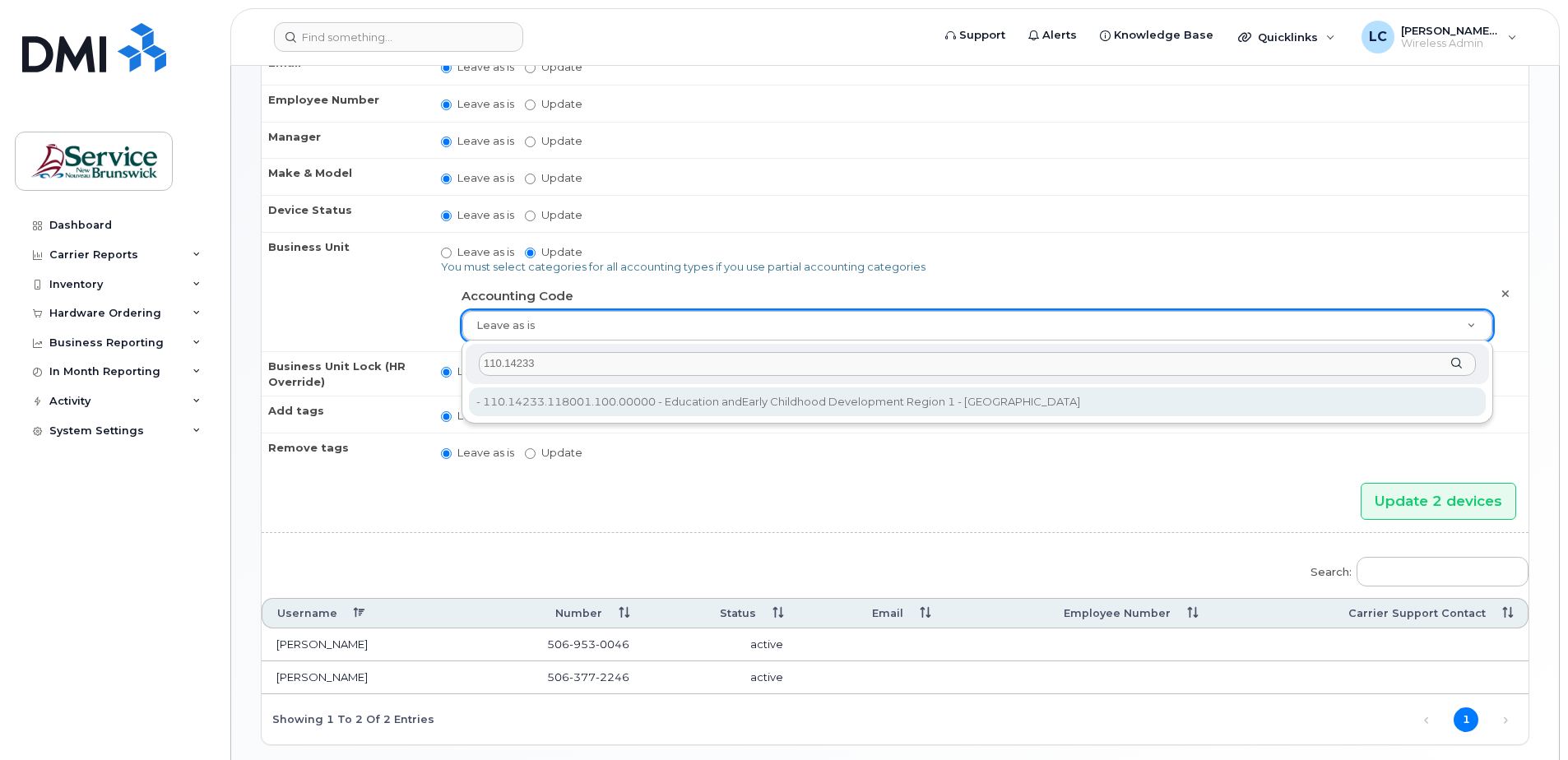
type input "110.14233"
type input "36040170"
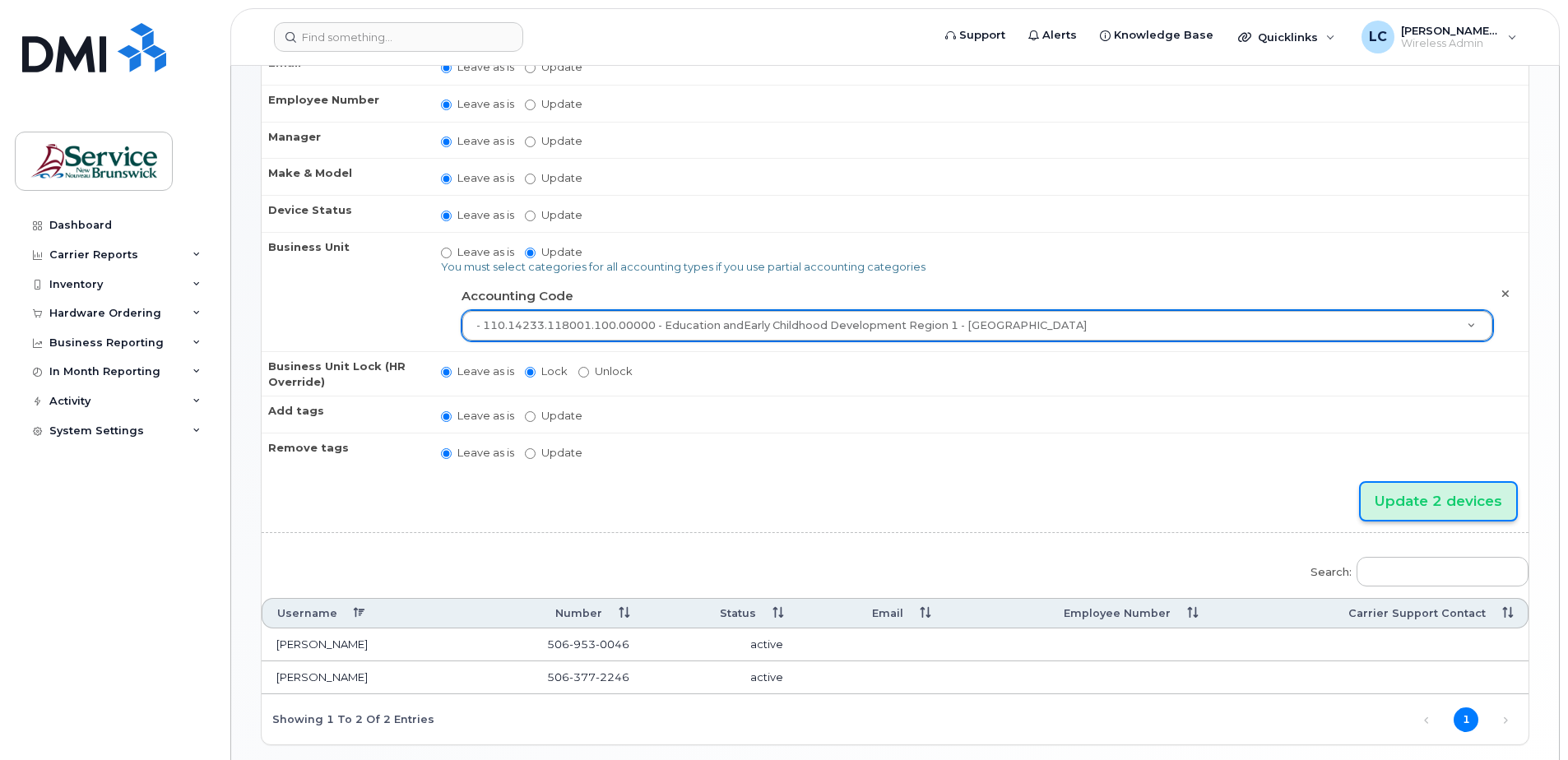
click at [1393, 498] on input "Update 2 devices" at bounding box center [1437, 501] width 155 height 37
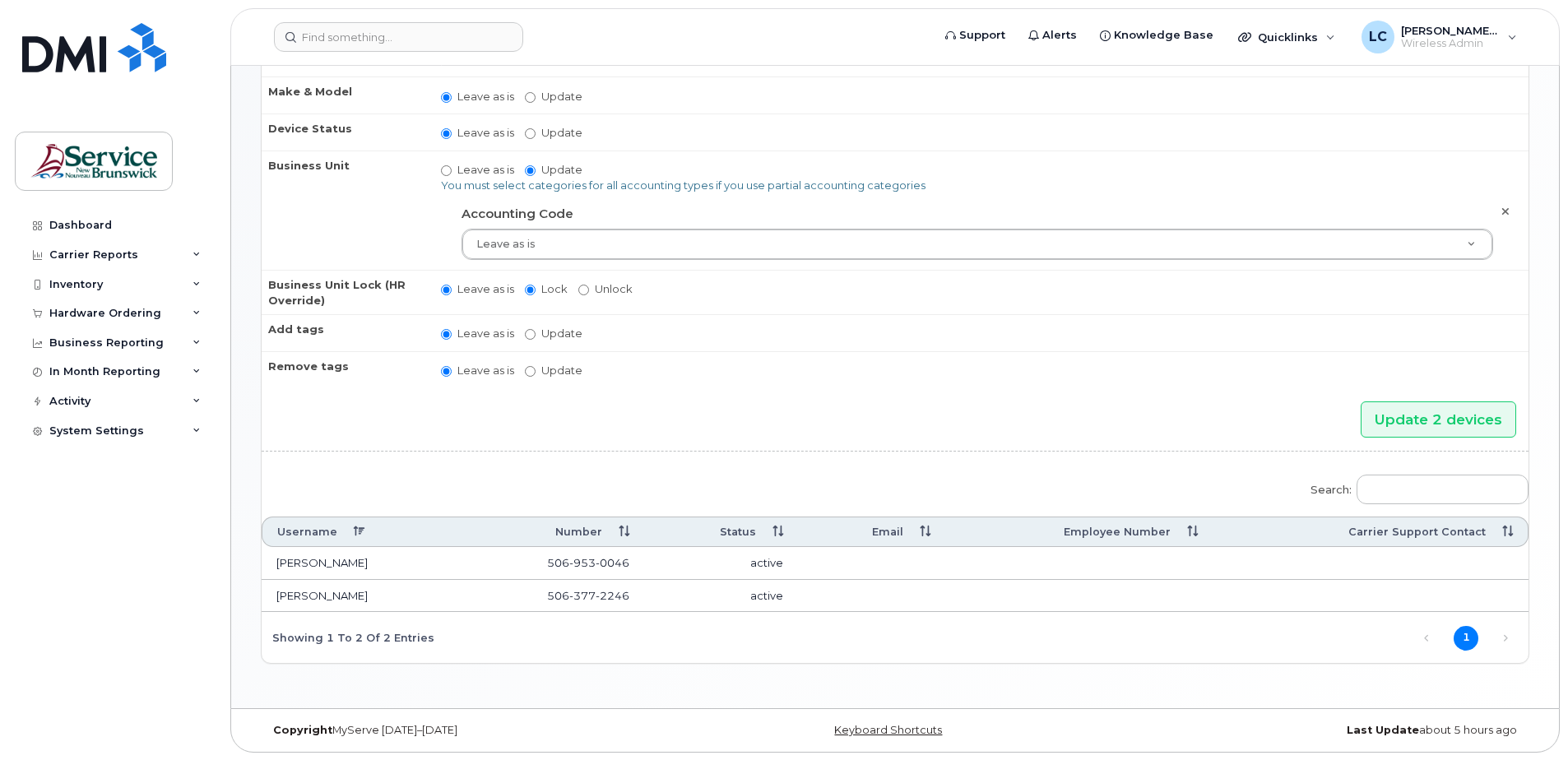
scroll to position [338, 0]
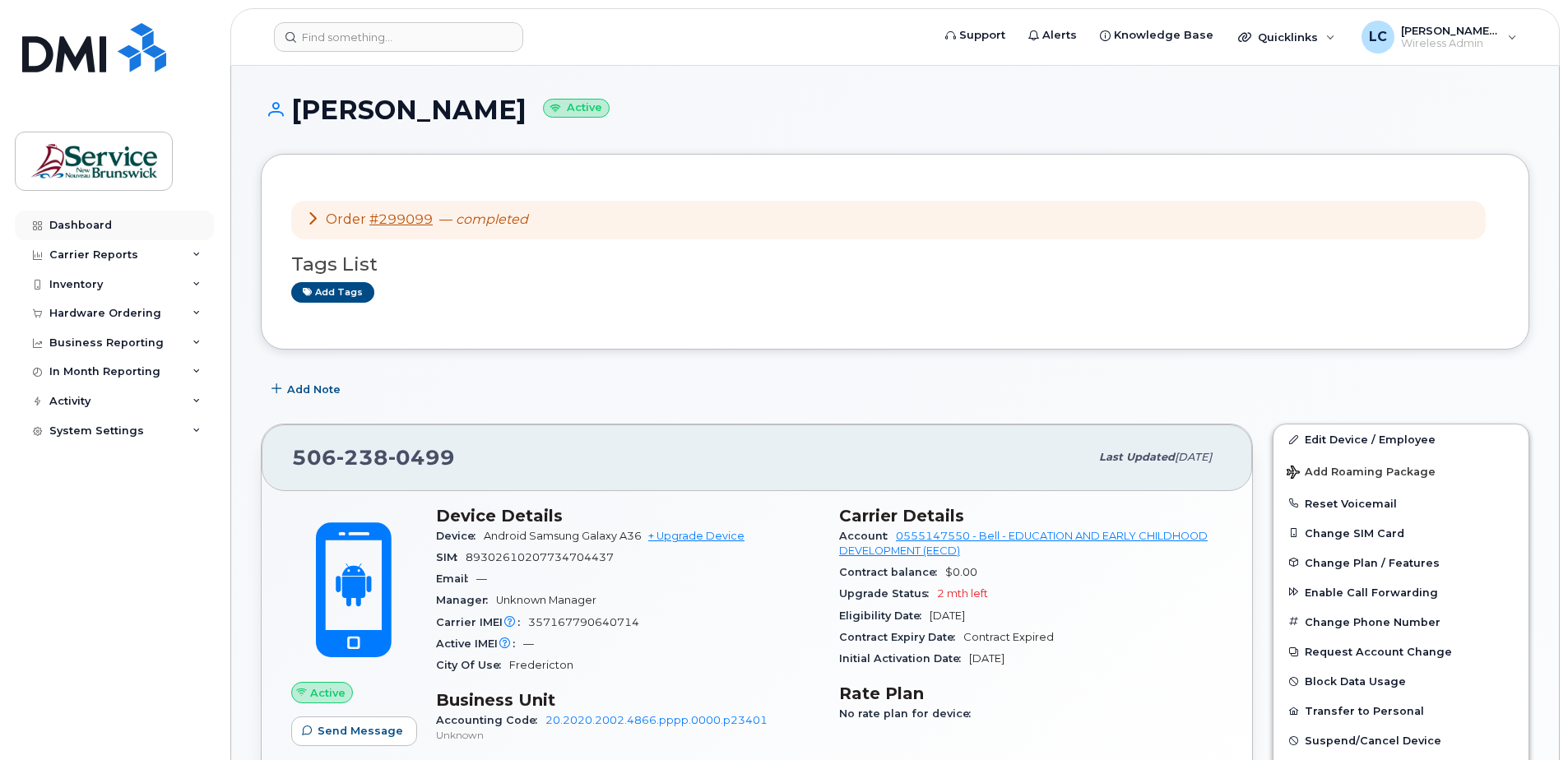
scroll to position [1090, 0]
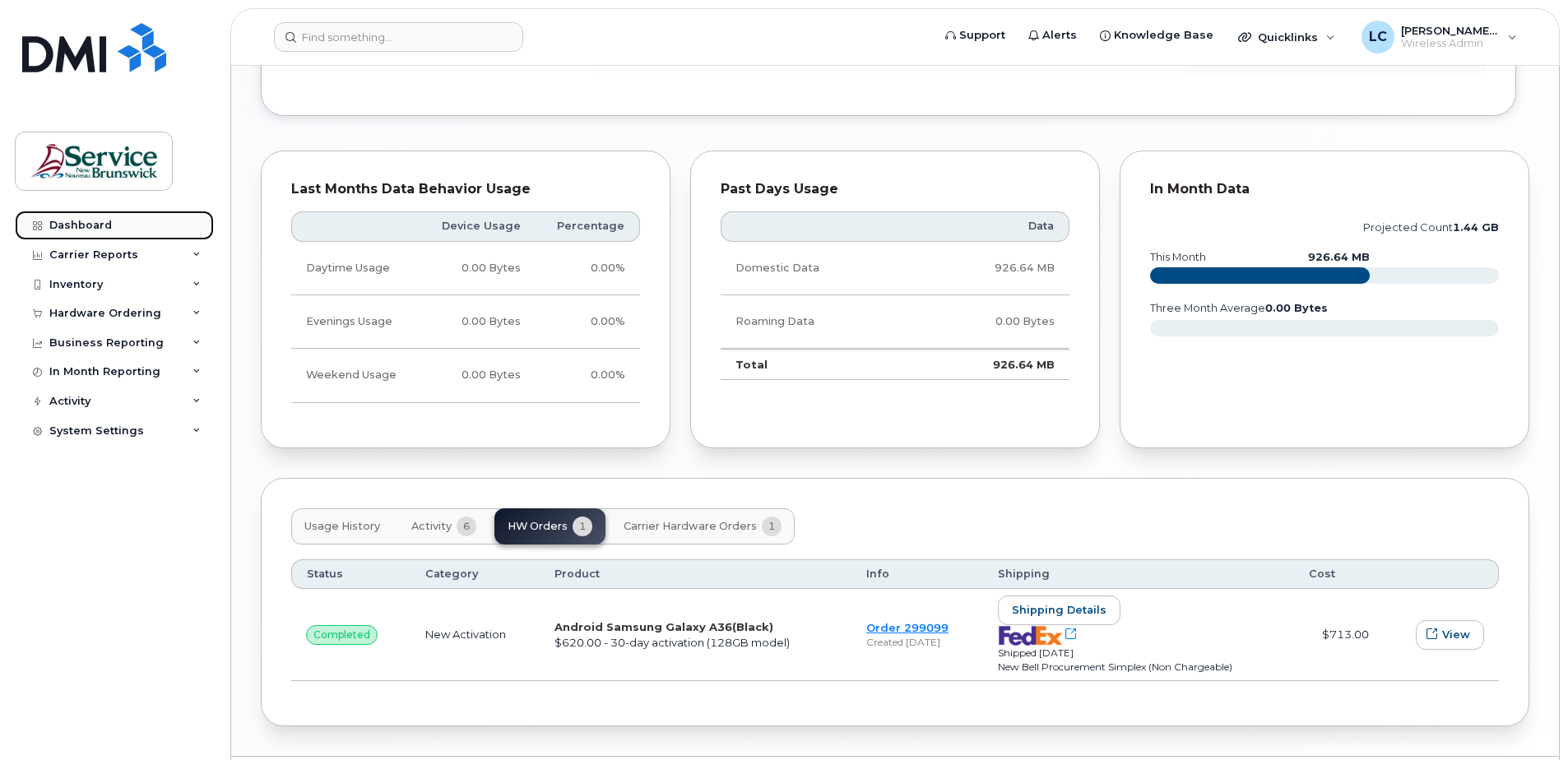
click at [98, 219] on div "Dashboard" at bounding box center [80, 224] width 62 height 13
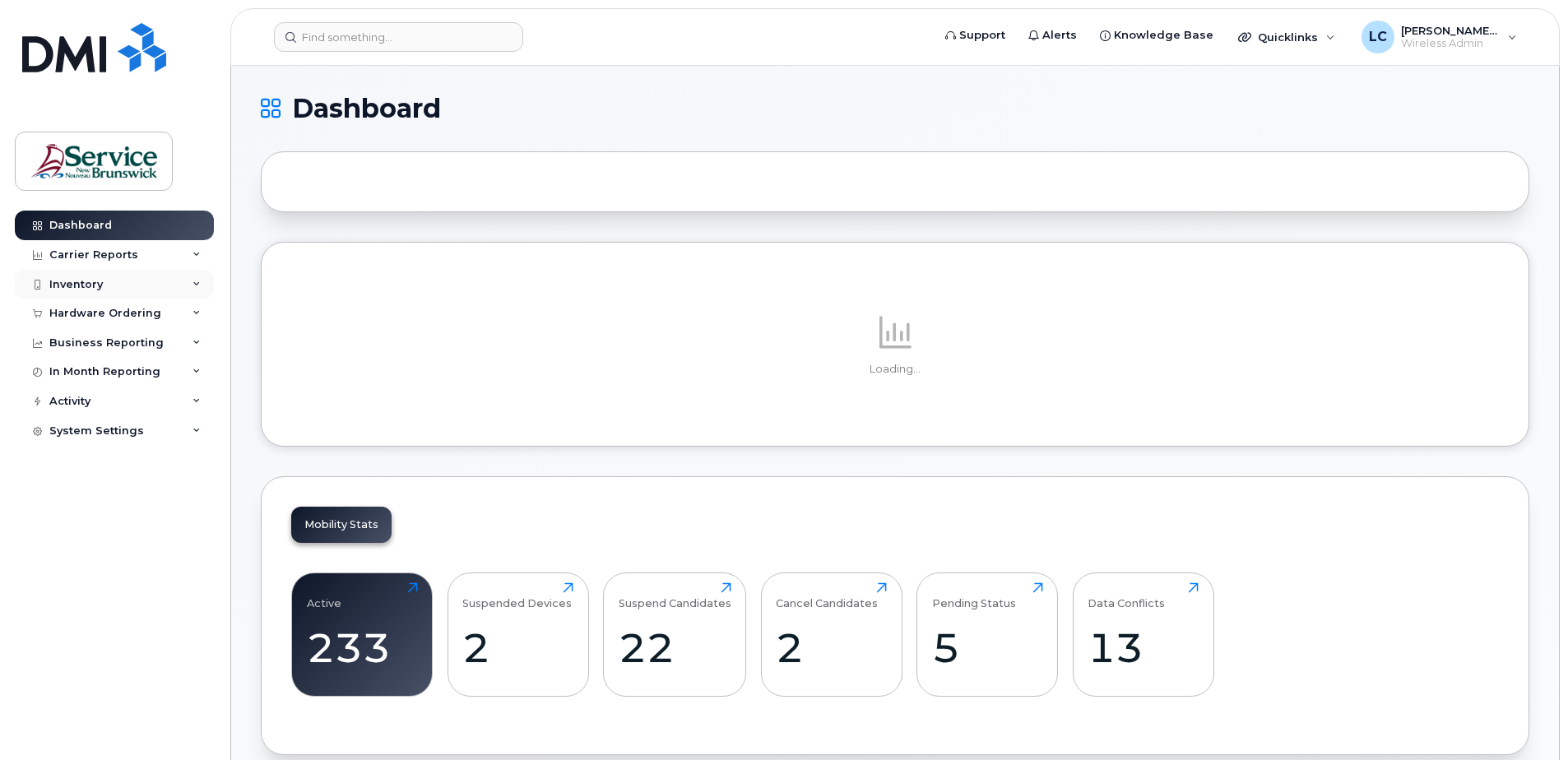
click at [104, 284] on div "Inventory" at bounding box center [114, 285] width 199 height 30
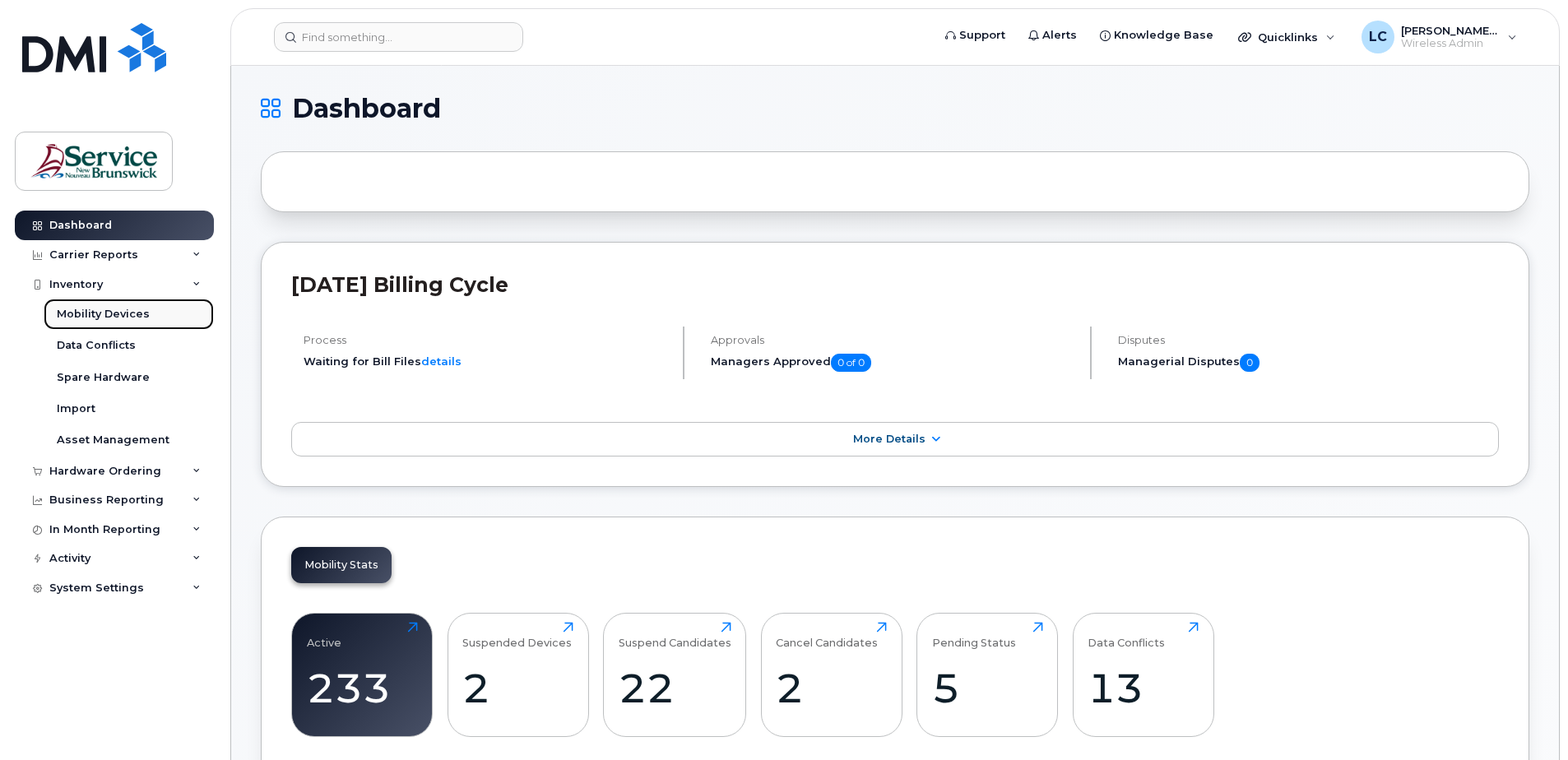
click at [112, 309] on div "Mobility Devices" at bounding box center [103, 314] width 93 height 15
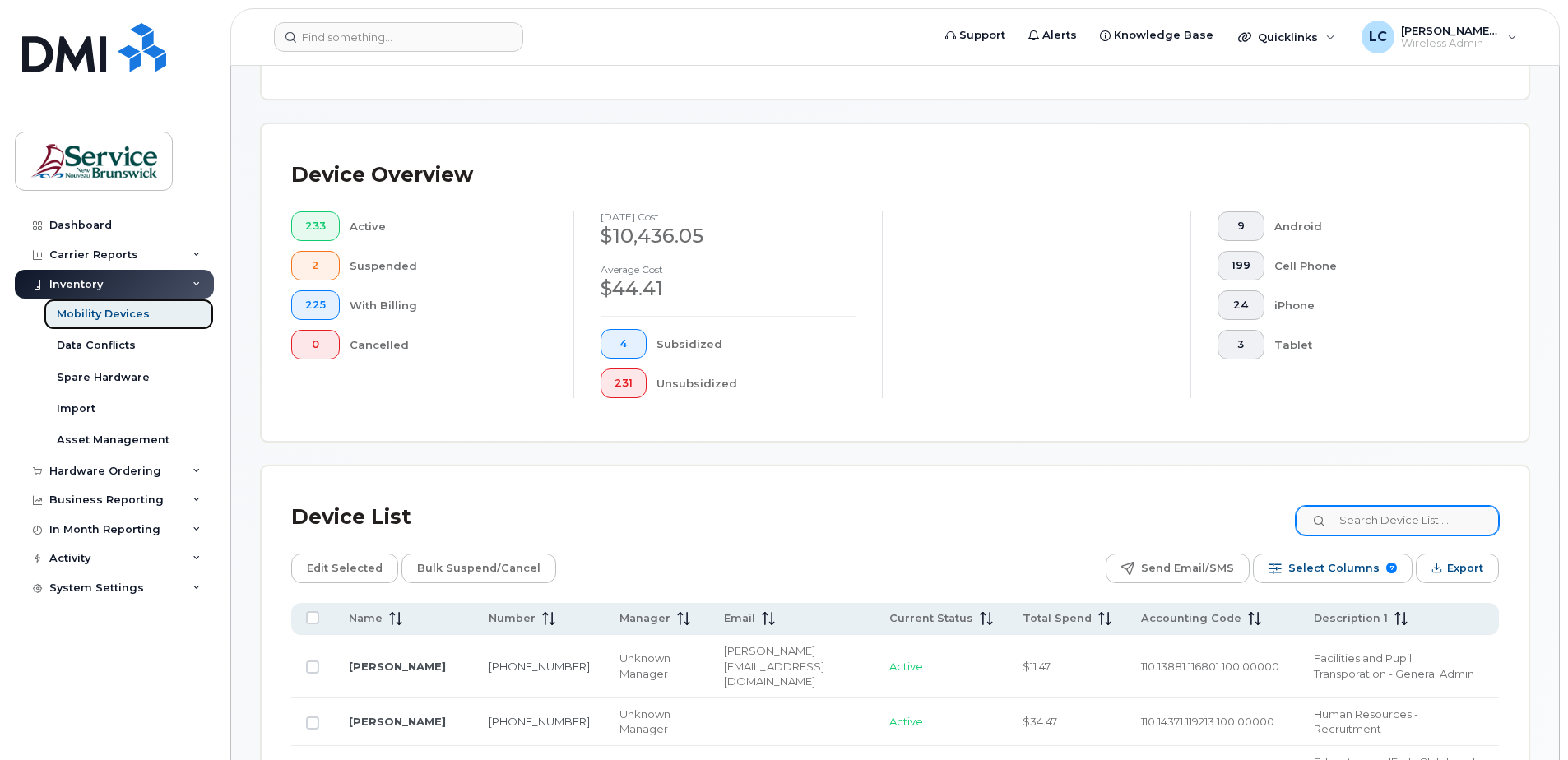
scroll to position [372, 0]
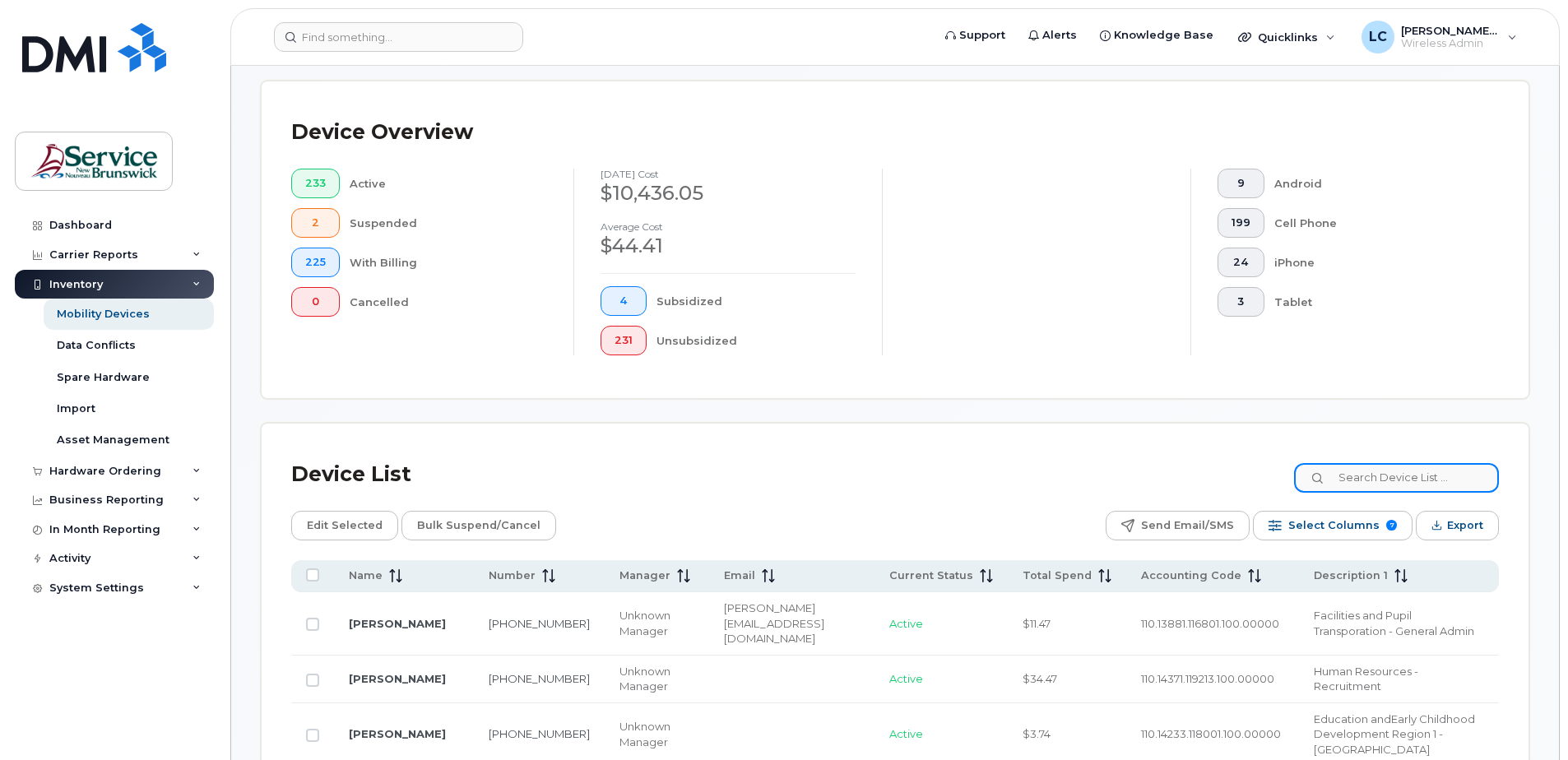
click at [1368, 475] on input at bounding box center [1396, 478] width 205 height 30
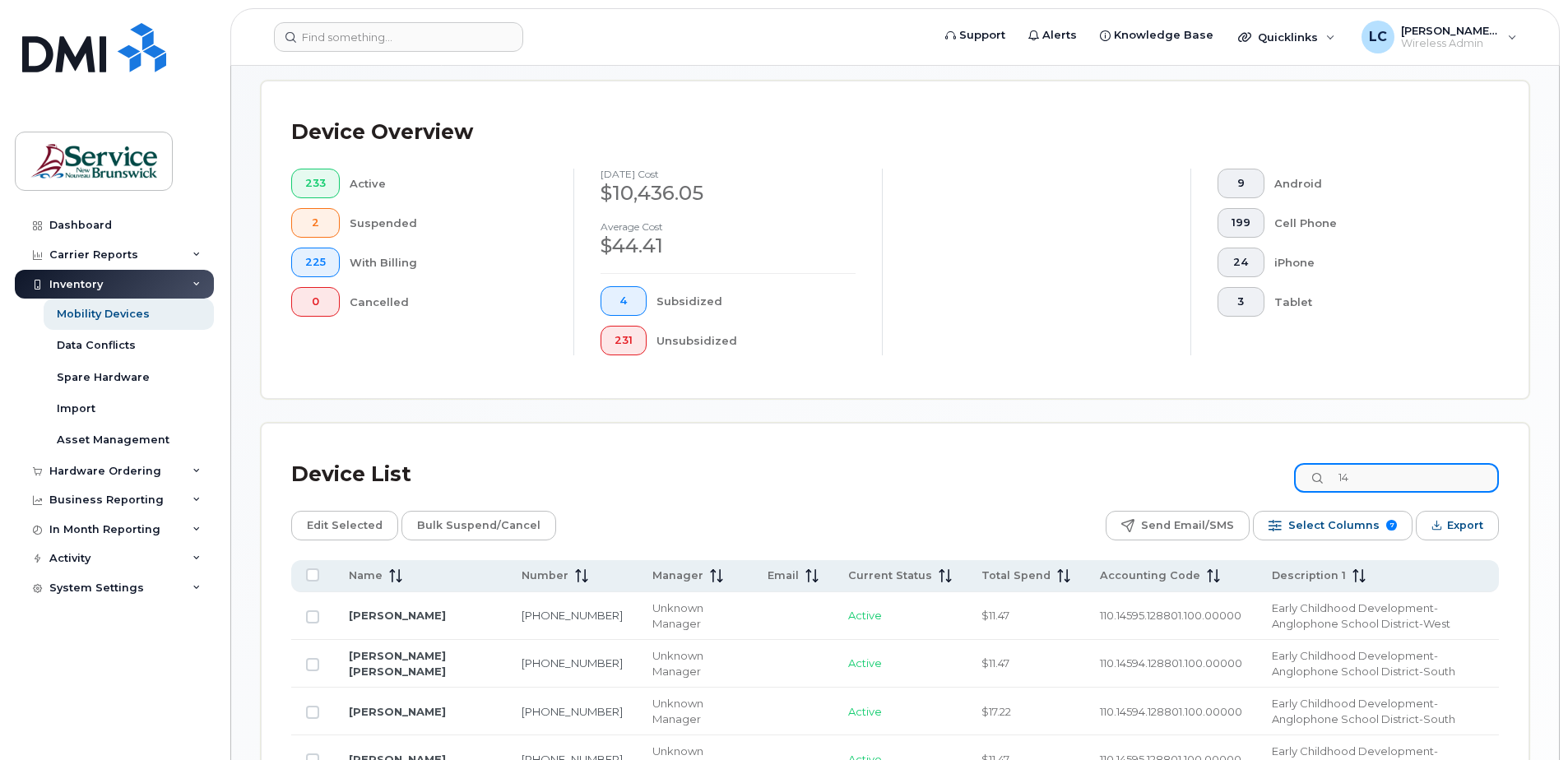
type input "1"
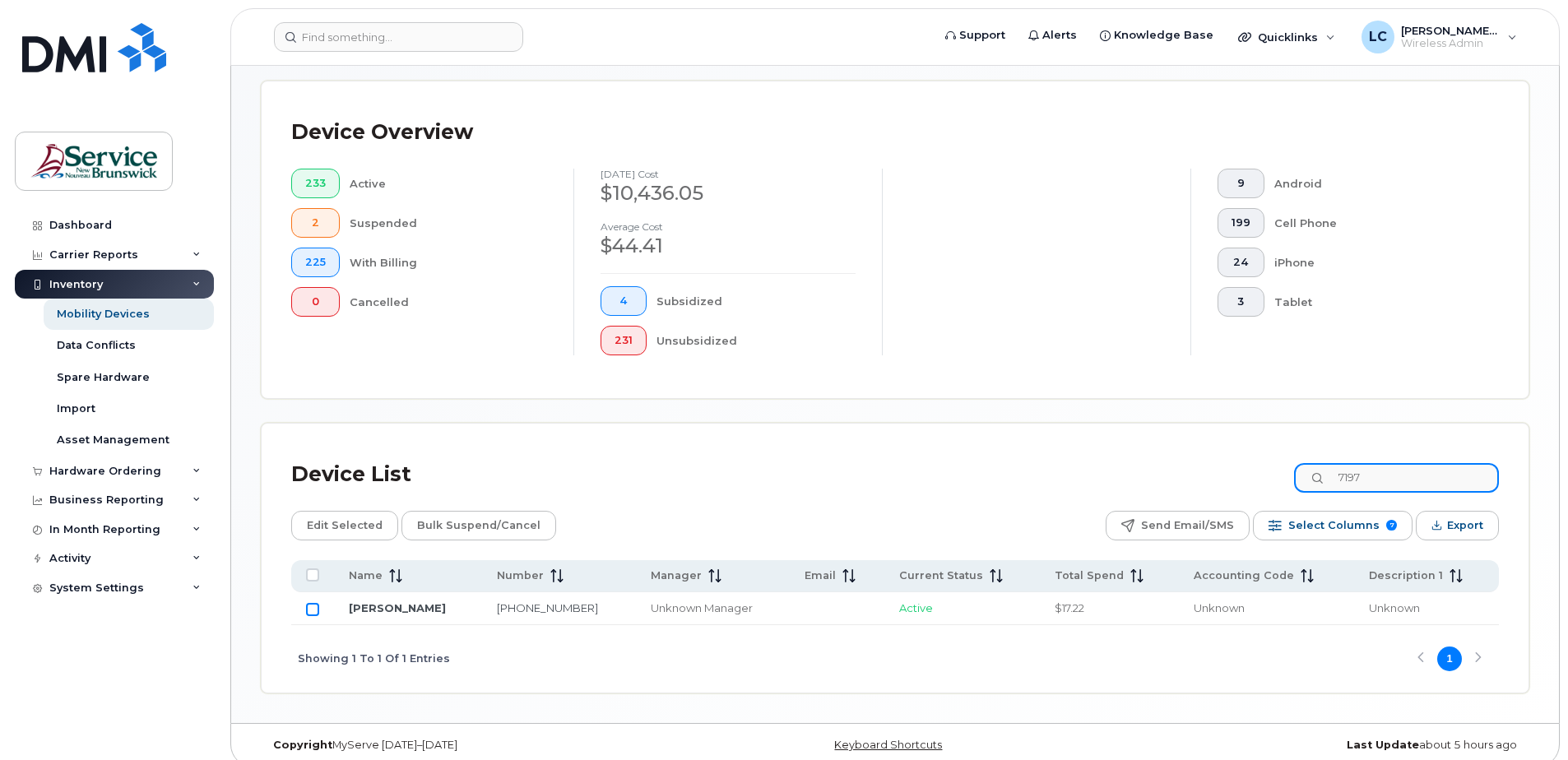
type input "7197"
click at [309, 608] on input "Row Unselected" at bounding box center [312, 608] width 13 height 13
checkbox input "true"
drag, startPoint x: 1404, startPoint y: 476, endPoint x: 1343, endPoint y: 470, distance: 61.3
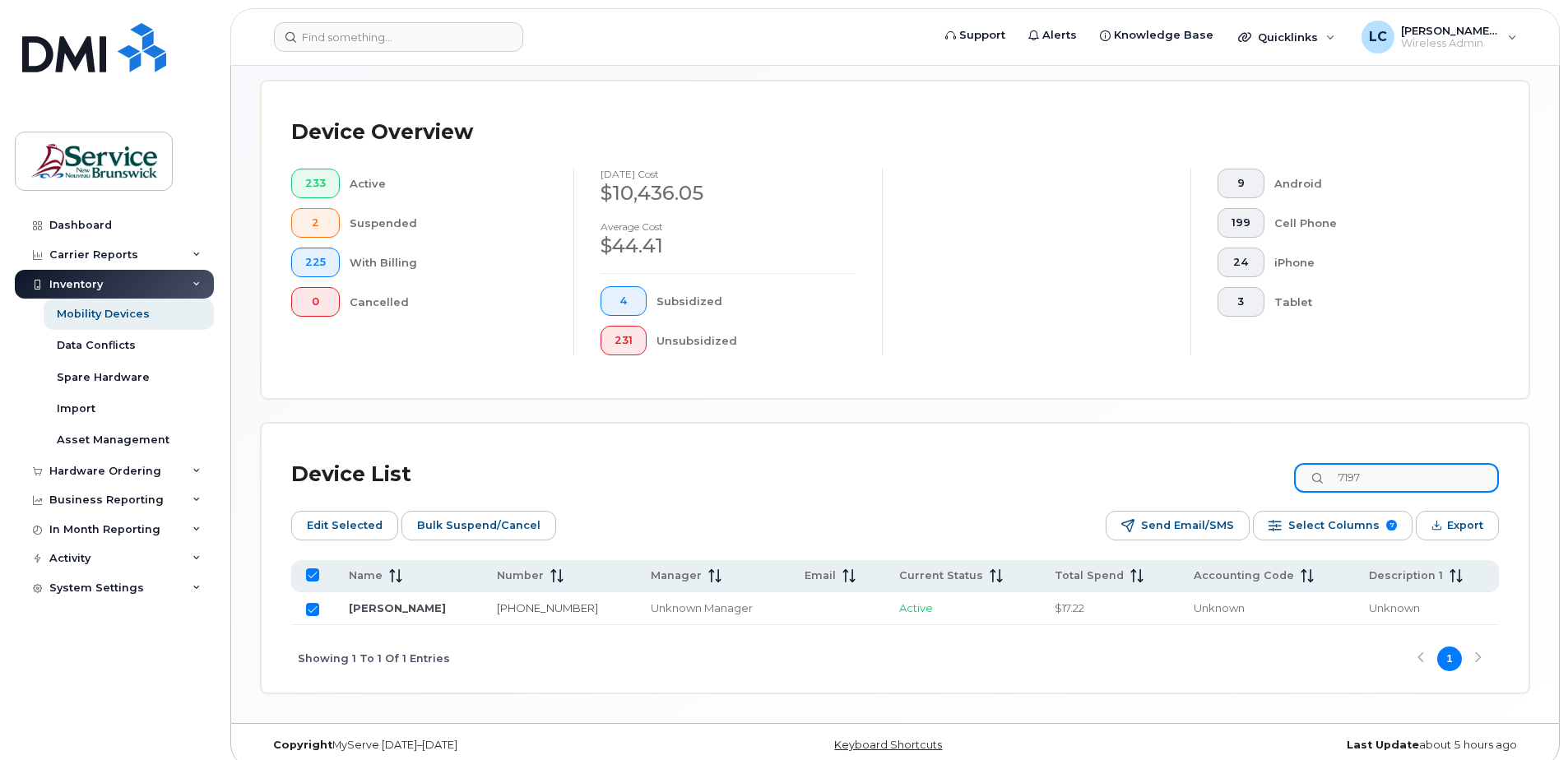
click at [1343, 470] on input "7197" at bounding box center [1396, 478] width 205 height 30
type input "3957"
checkbox input "false"
type input "3957"
drag, startPoint x: 313, startPoint y: 607, endPoint x: 310, endPoint y: 564, distance: 43.1
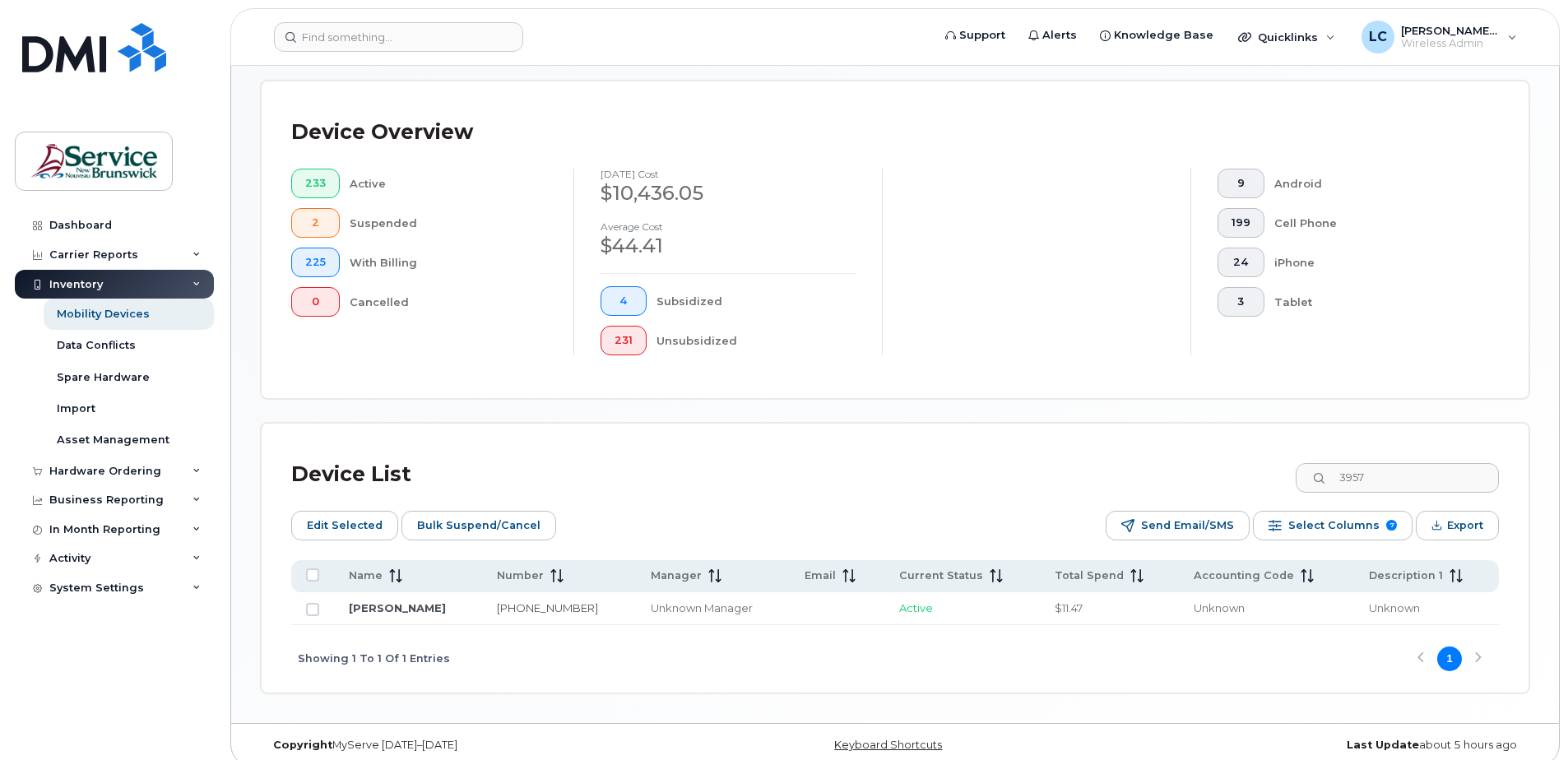
click at [312, 607] on input "Row Unselected" at bounding box center [312, 608] width 13 height 13
checkbox input "true"
click at [322, 526] on span "Edit Selected" at bounding box center [345, 525] width 75 height 25
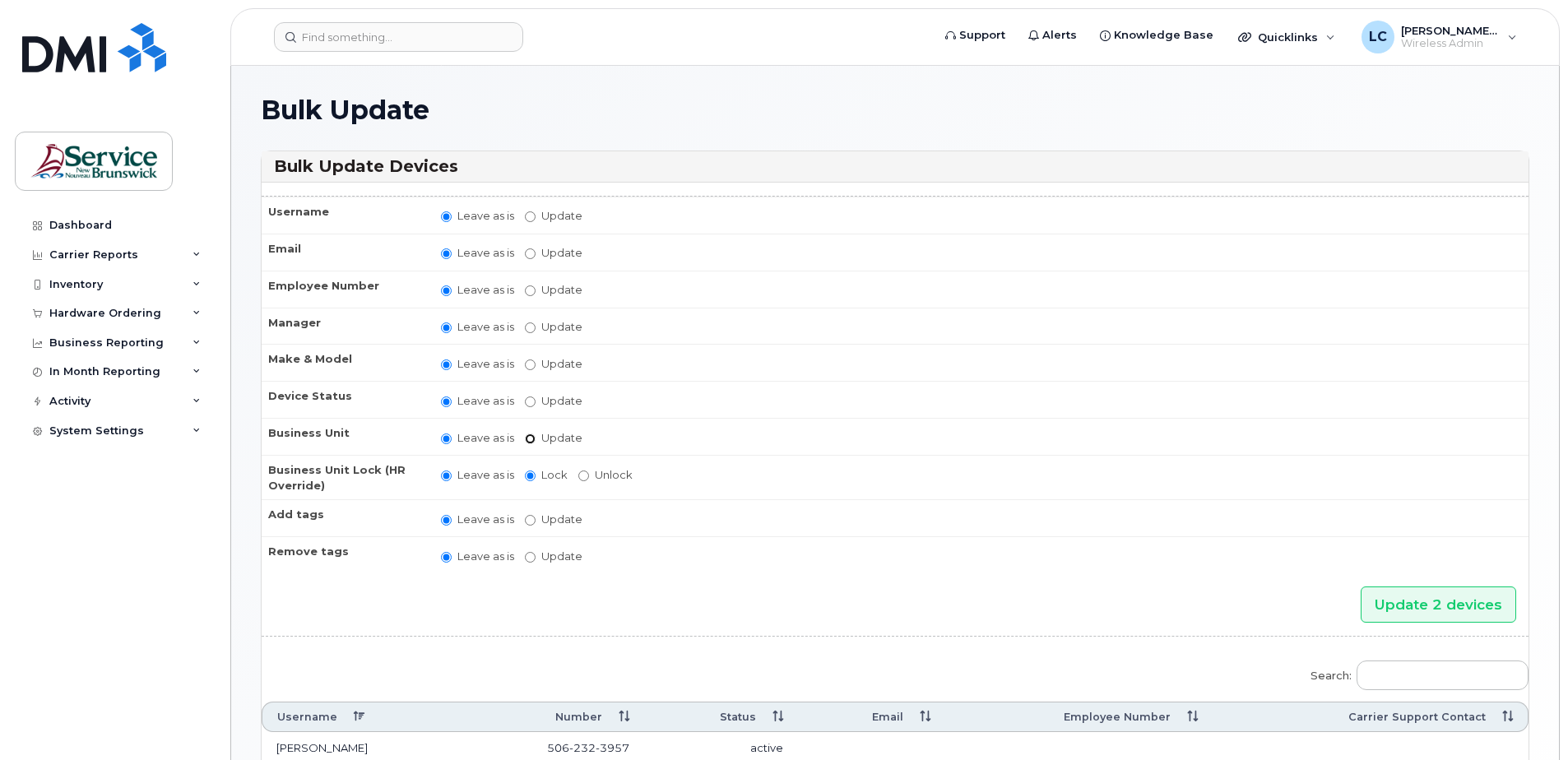
click at [531, 436] on input "Update" at bounding box center [530, 438] width 11 height 11
radio input "true"
radio input "false"
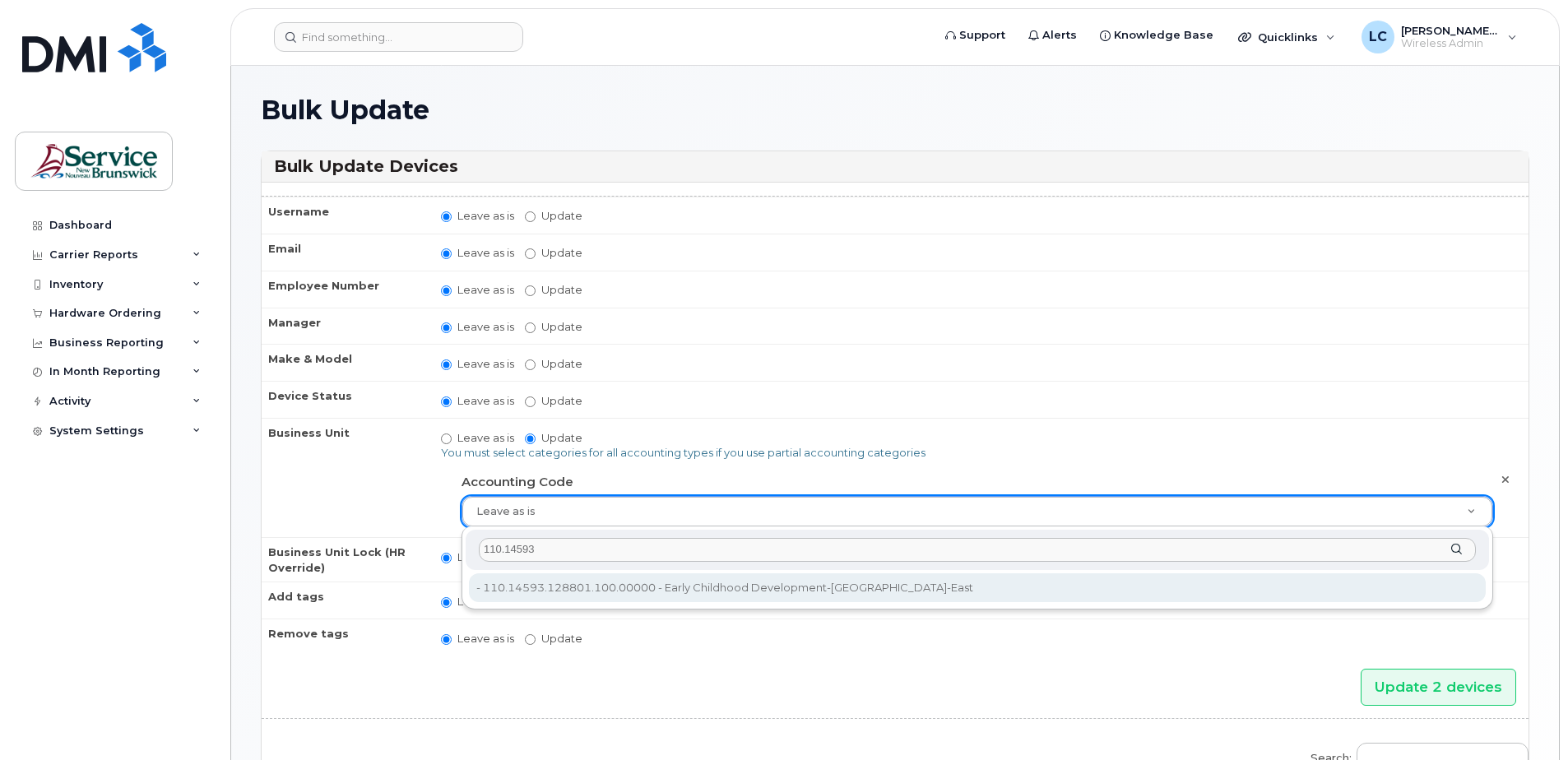
type input "110.14593"
type input "36049038"
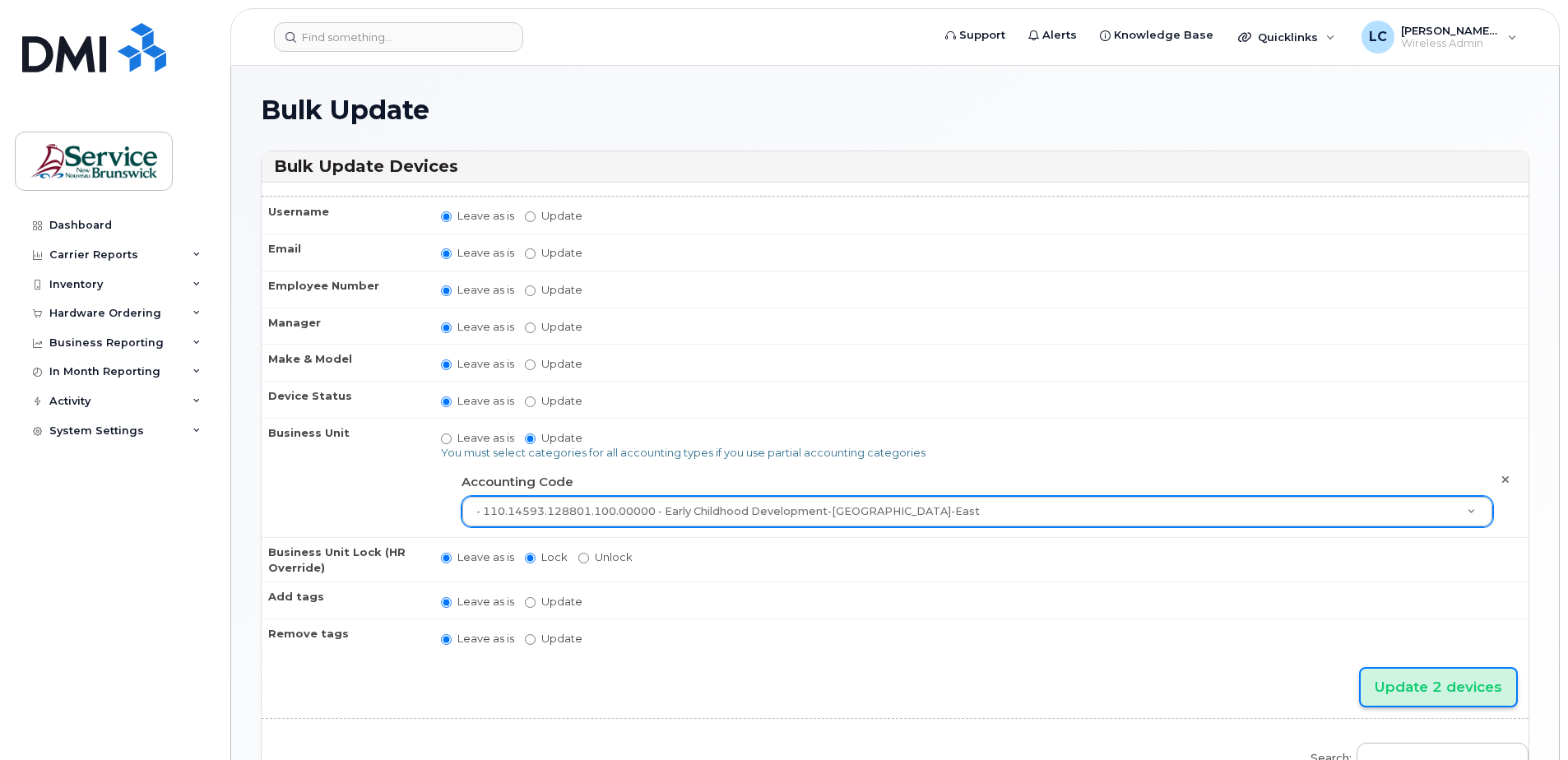
click at [1422, 687] on input "Update 2 devices" at bounding box center [1437, 687] width 155 height 37
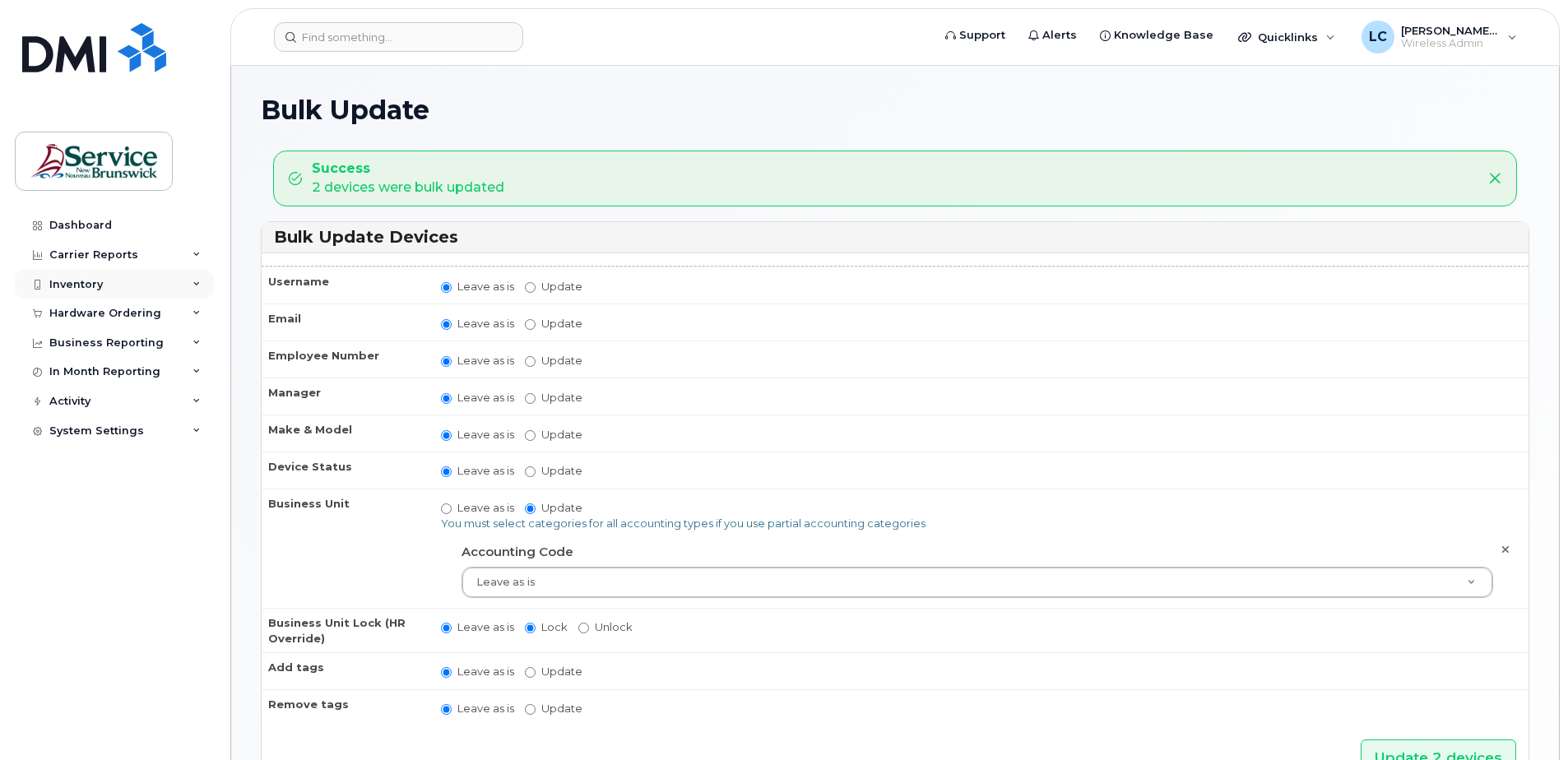
click at [187, 284] on div "Inventory" at bounding box center [114, 285] width 199 height 30
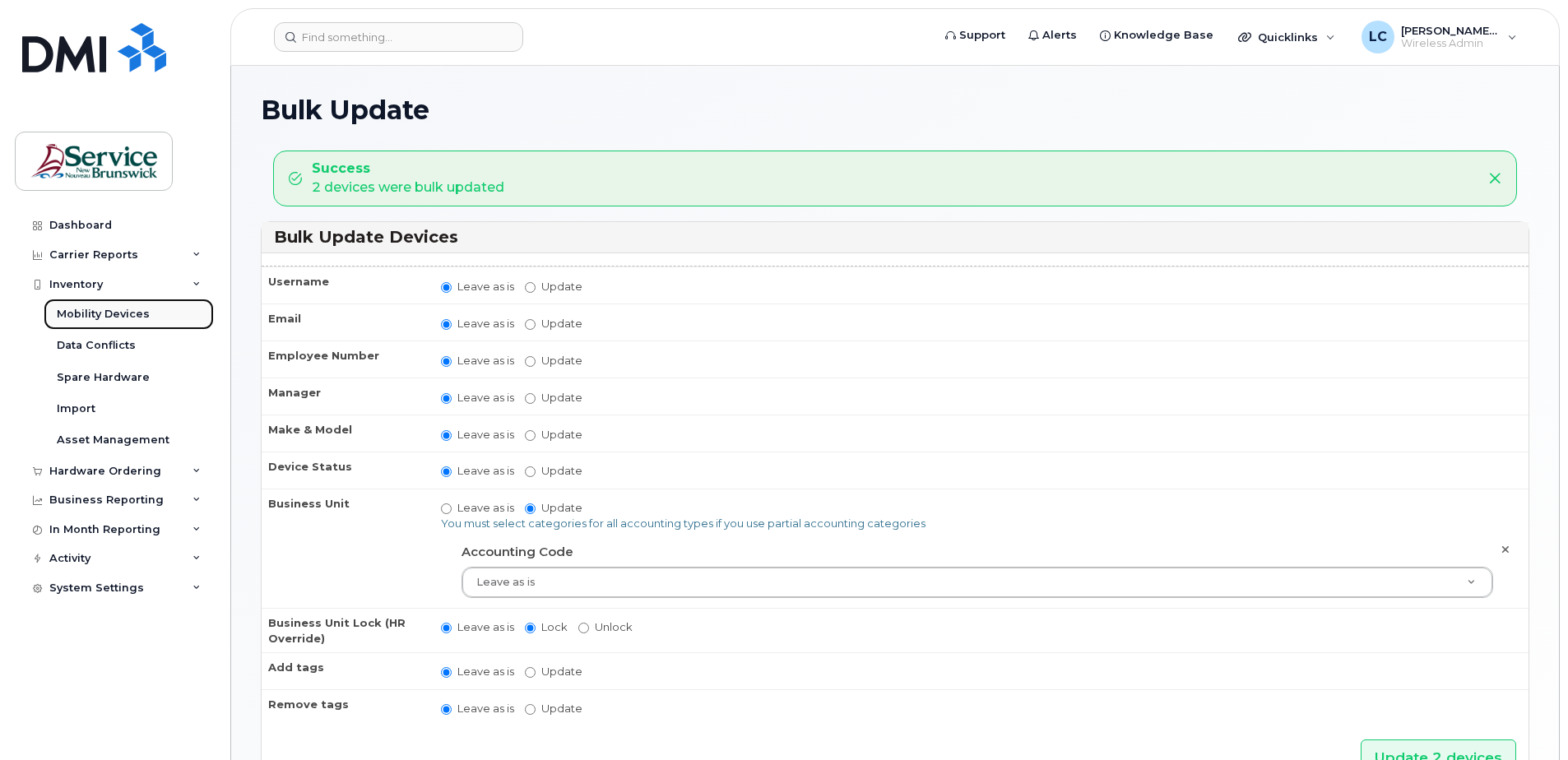
click at [168, 310] on link "Mobility Devices" at bounding box center [129, 314] width 170 height 32
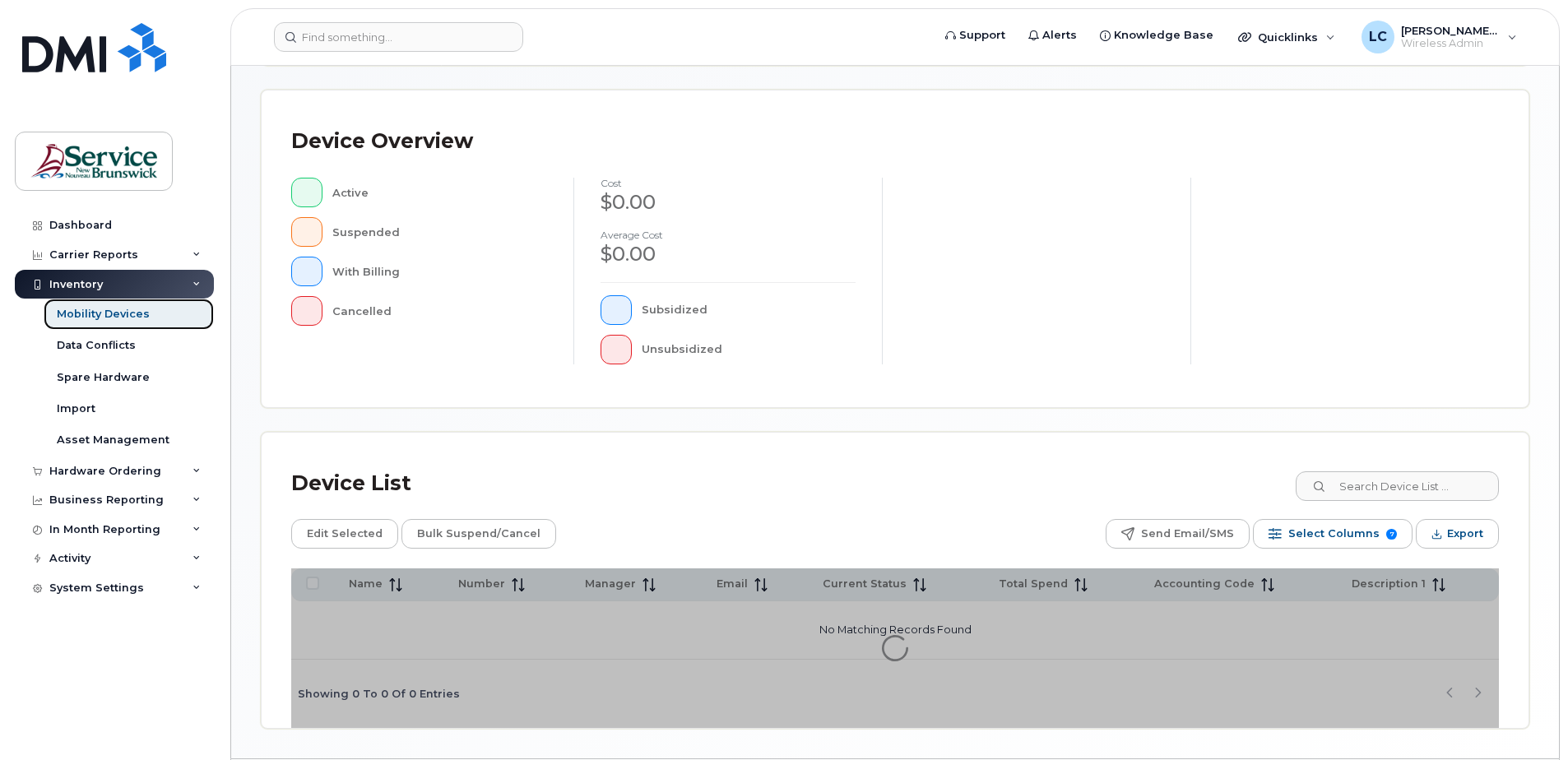
scroll to position [329, 0]
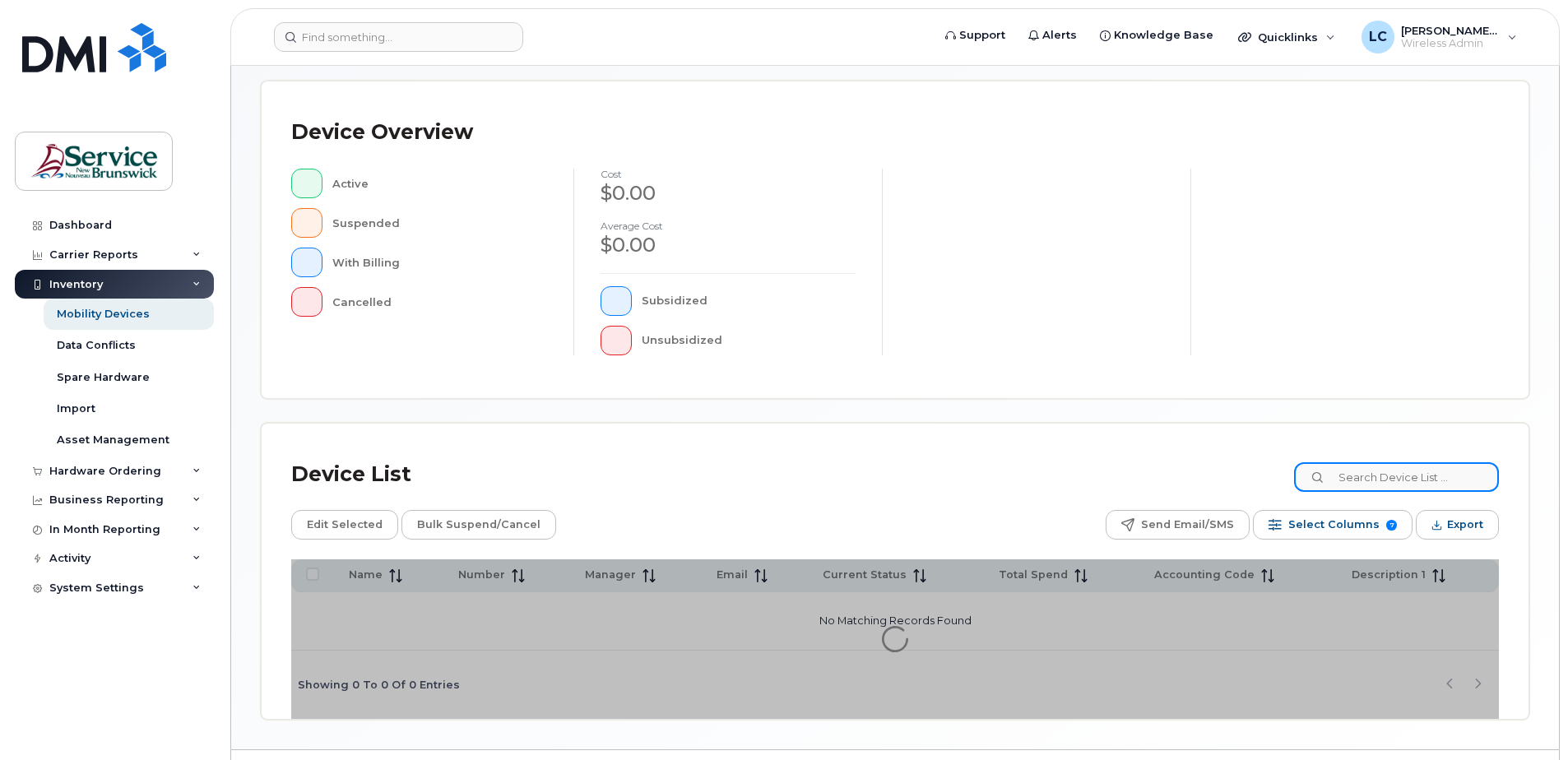
drag, startPoint x: 1422, startPoint y: 483, endPoint x: 1418, endPoint y: 474, distance: 9.8
click at [1422, 482] on input at bounding box center [1396, 477] width 205 height 30
click at [1408, 476] on input "8830" at bounding box center [1396, 477] width 205 height 30
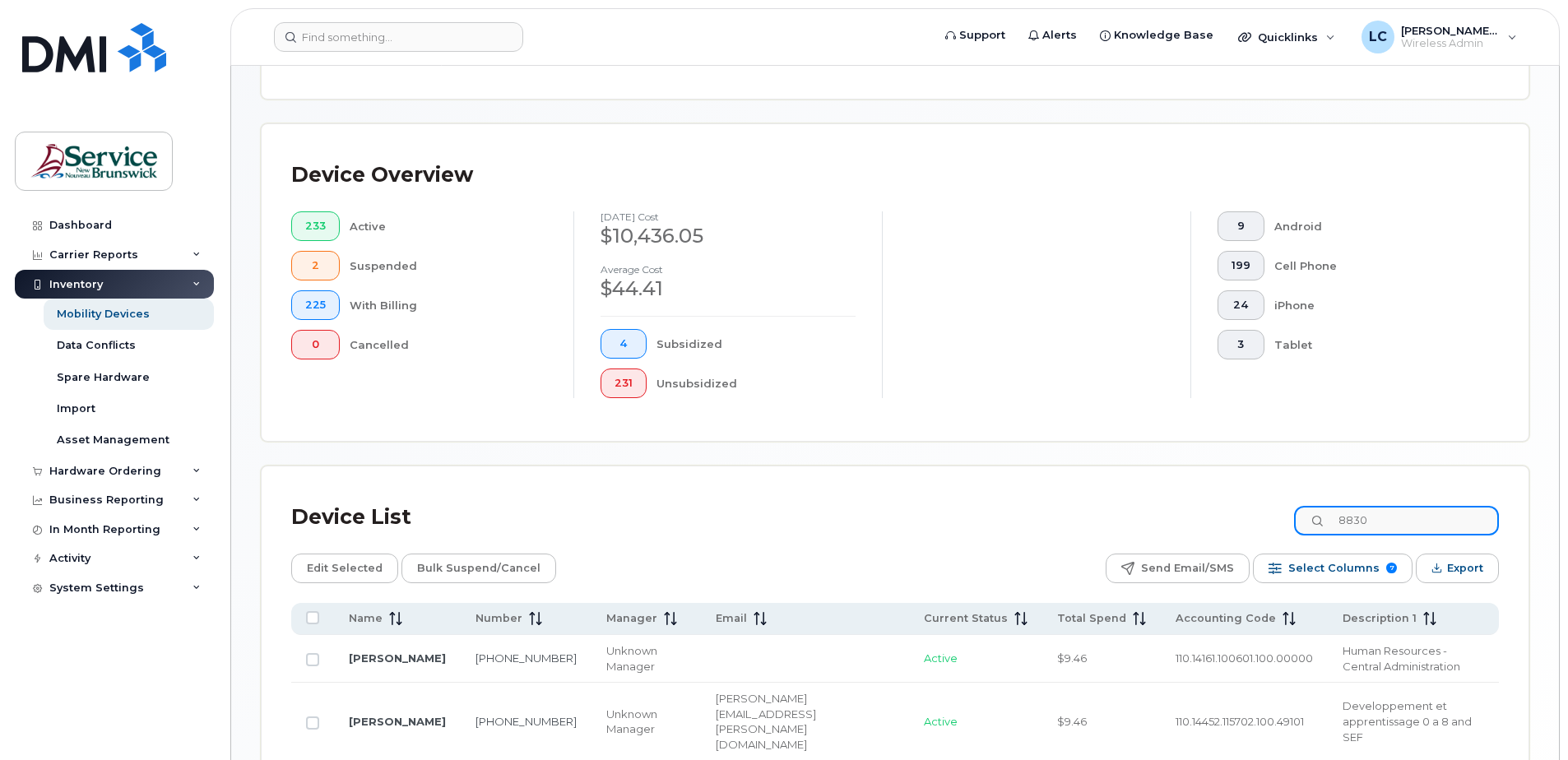
scroll to position [372, 0]
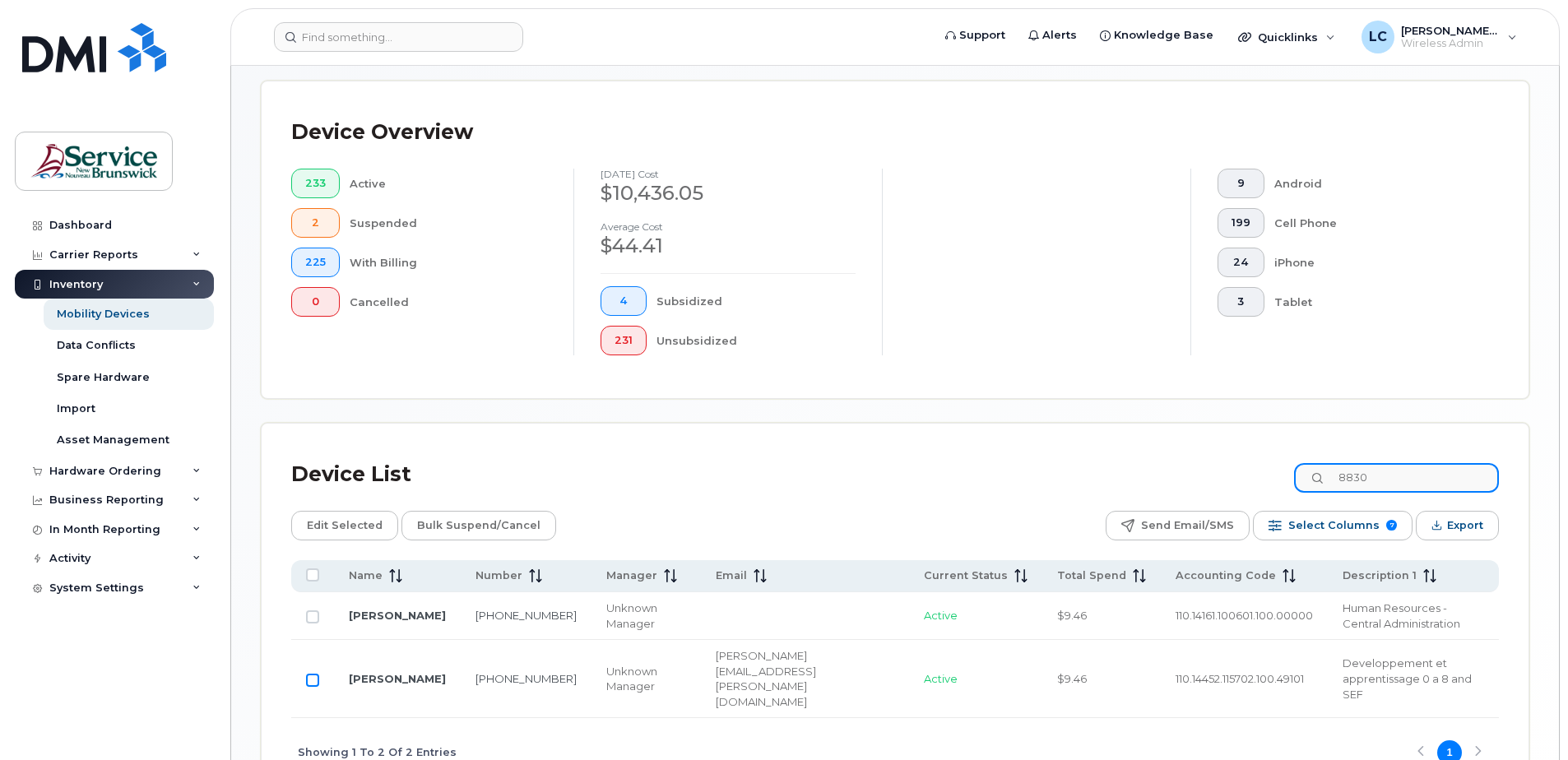
type input "8830"
click at [311, 673] on input "Row Unselected" at bounding box center [312, 679] width 13 height 13
checkbox input "true"
click at [347, 521] on span "Edit Selected" at bounding box center [345, 525] width 75 height 25
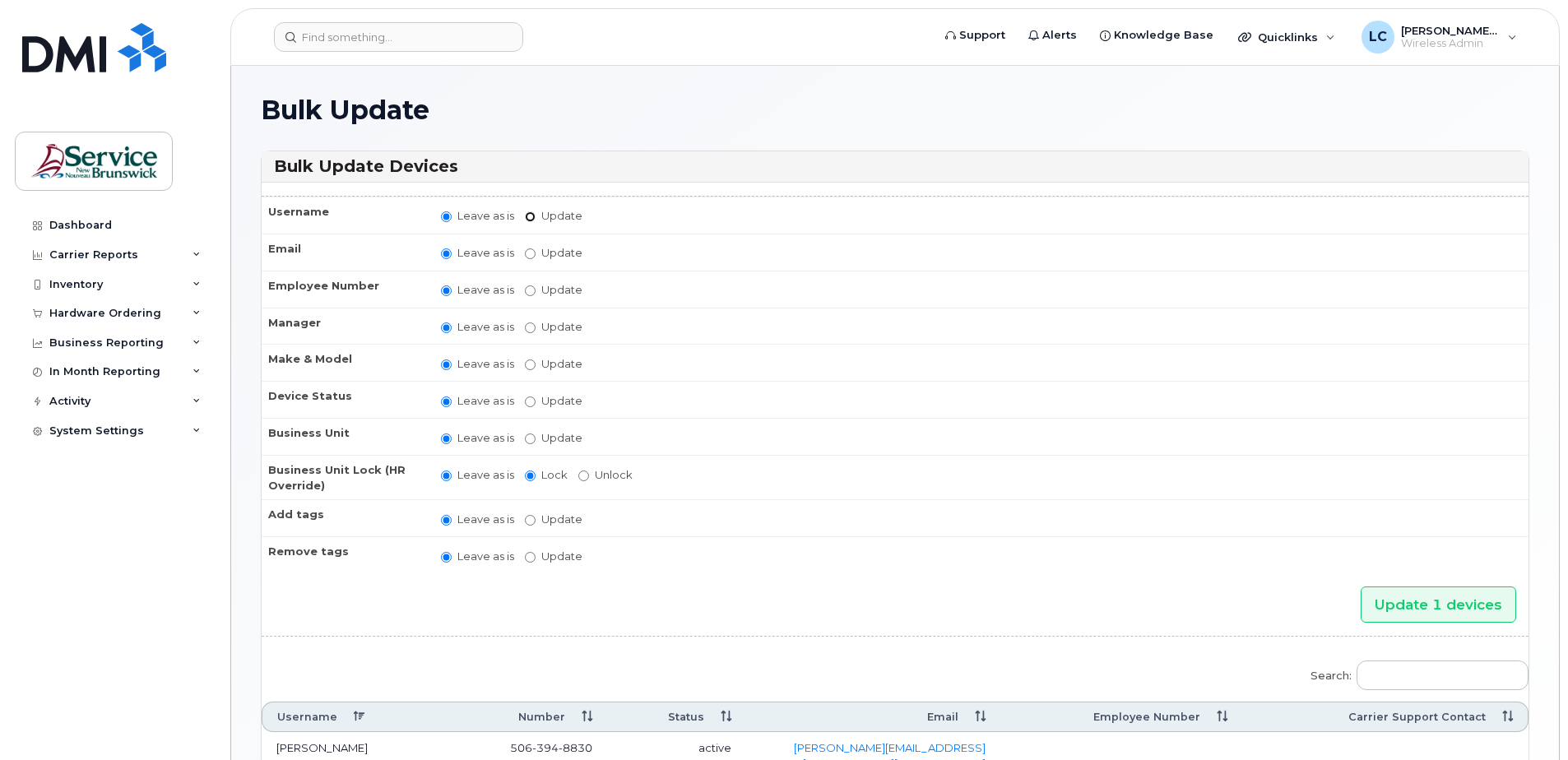
click at [529, 215] on input "Update" at bounding box center [530, 217] width 11 height 11
radio input "true"
radio input "false"
click at [600, 218] on input "Update" at bounding box center [659, 217] width 153 height 20
type input "[PERSON_NAME]"
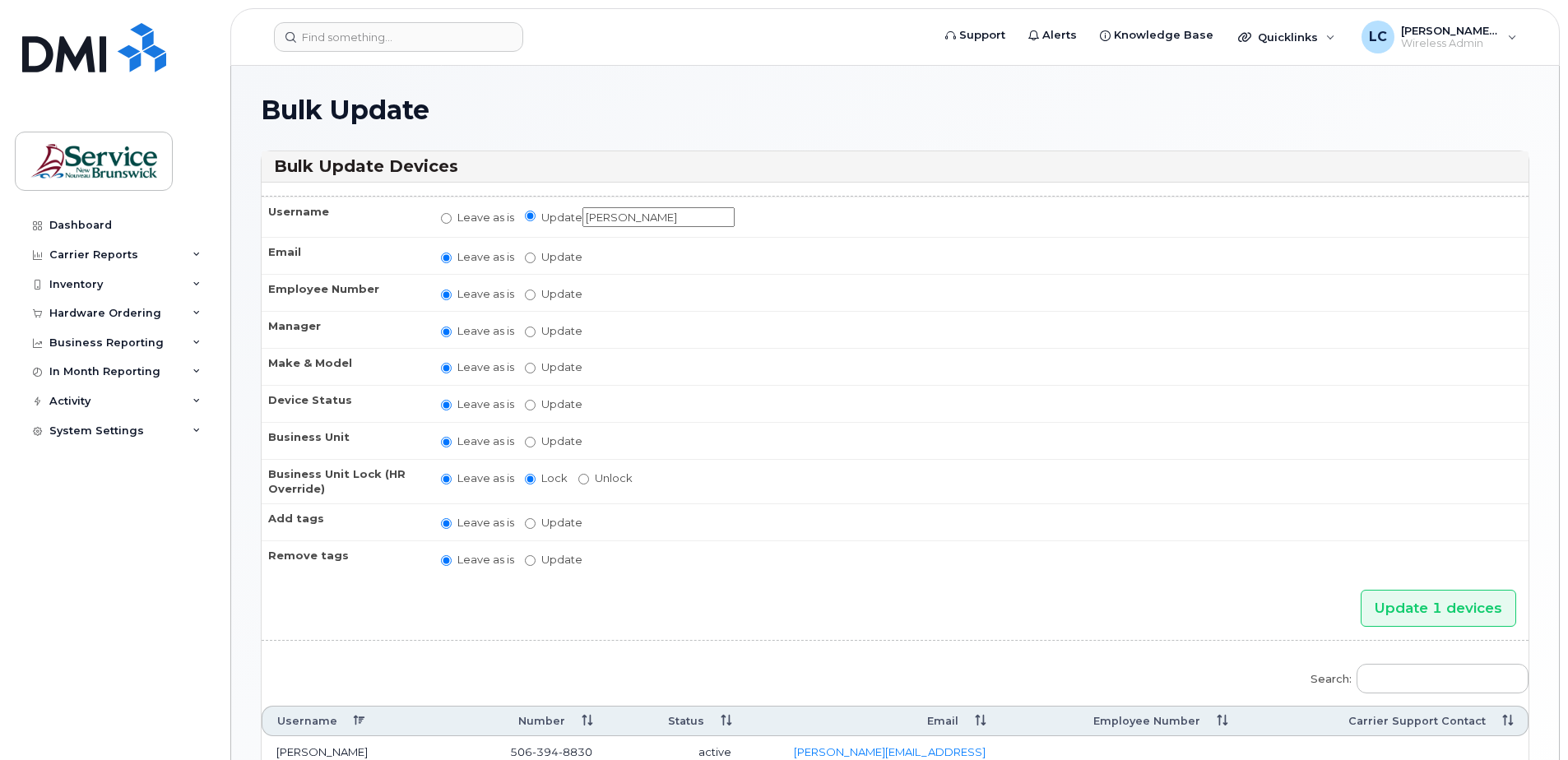
click at [1360, 589] on input "Update 1 devices" at bounding box center [1437, 607] width 155 height 37
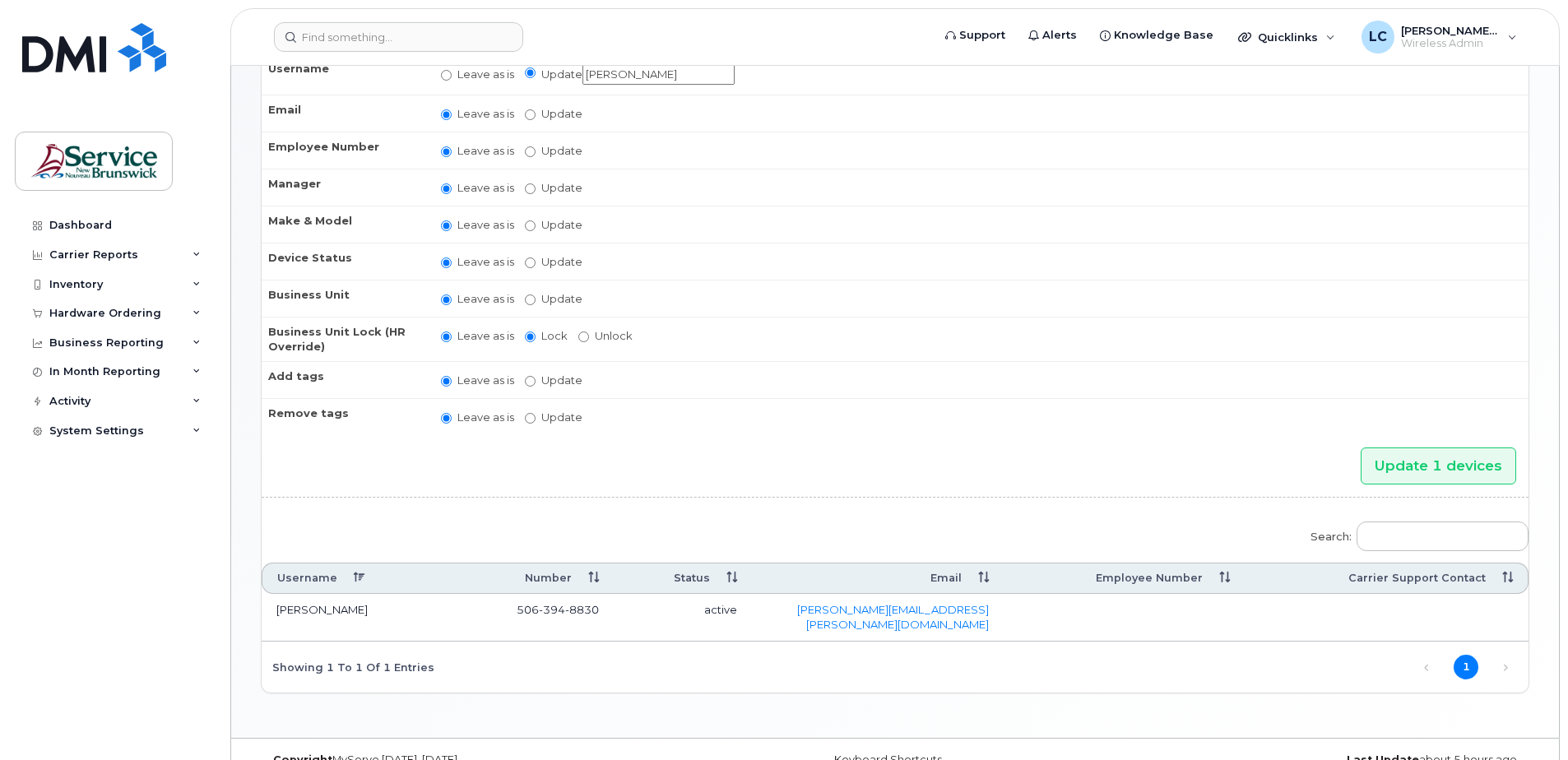
scroll to position [228, 0]
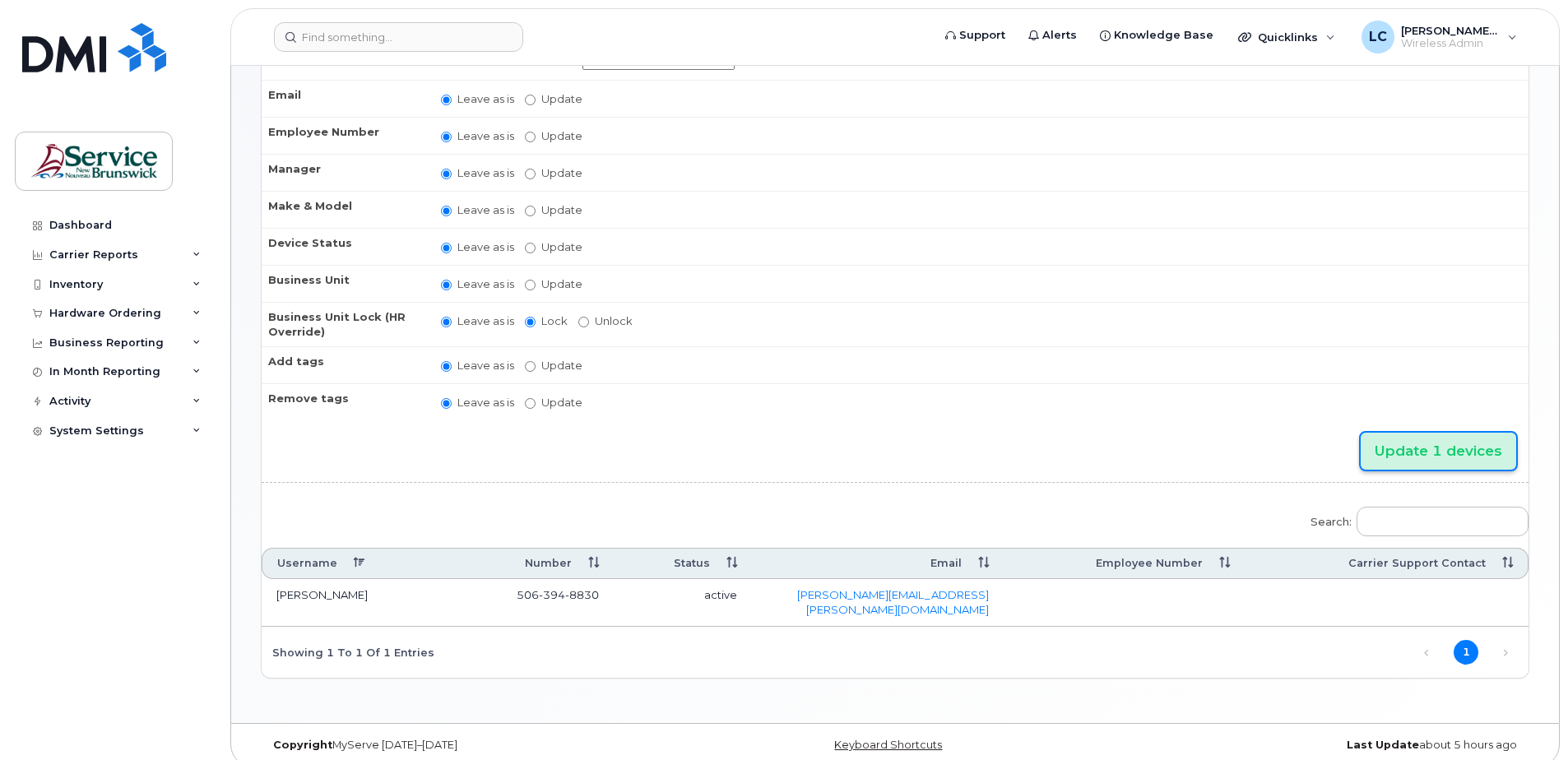
click at [1398, 443] on input "Update 1 devices" at bounding box center [1437, 451] width 155 height 37
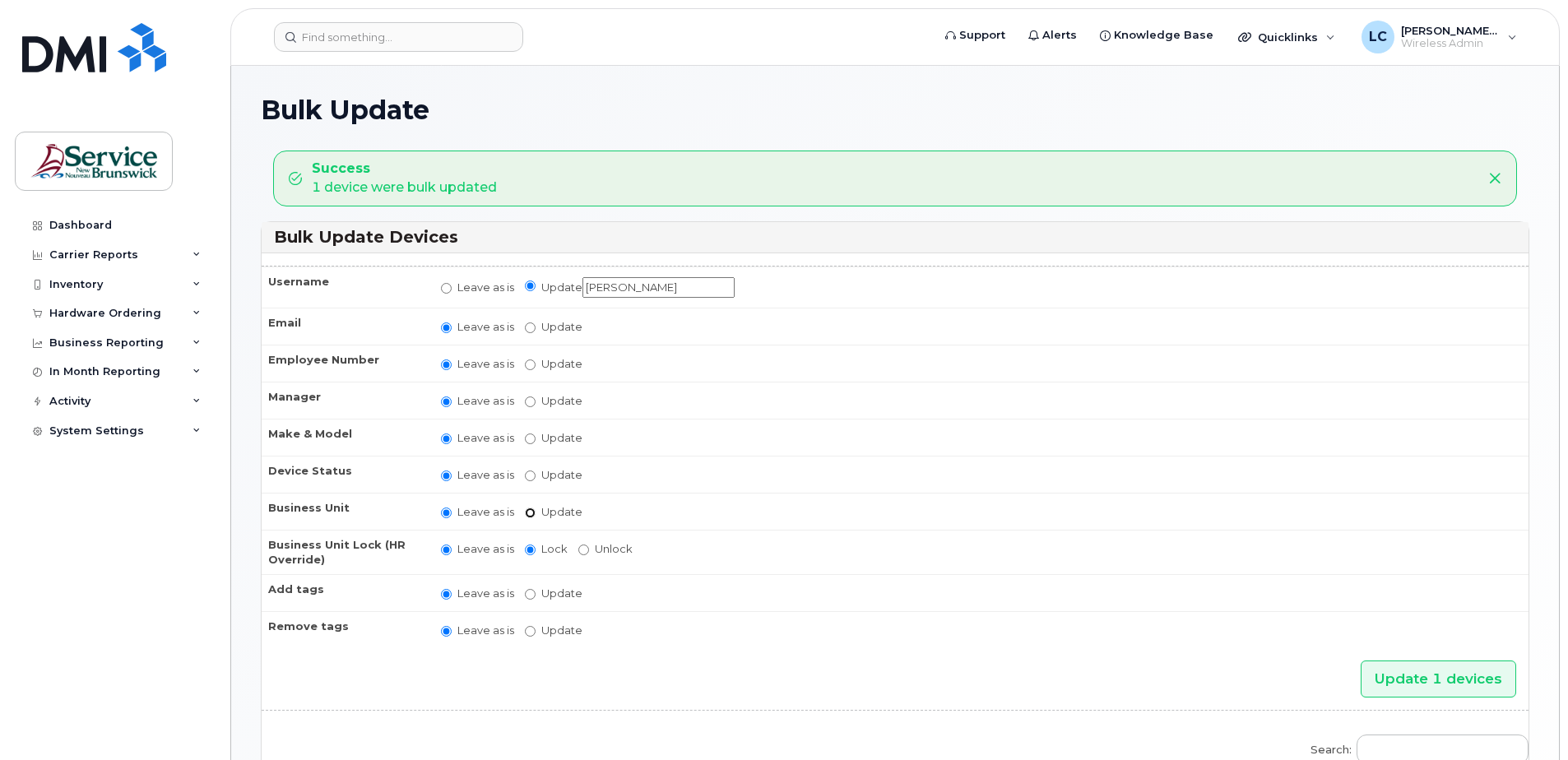
click at [527, 511] on input "Update" at bounding box center [530, 513] width 11 height 11
radio input "true"
radio input "false"
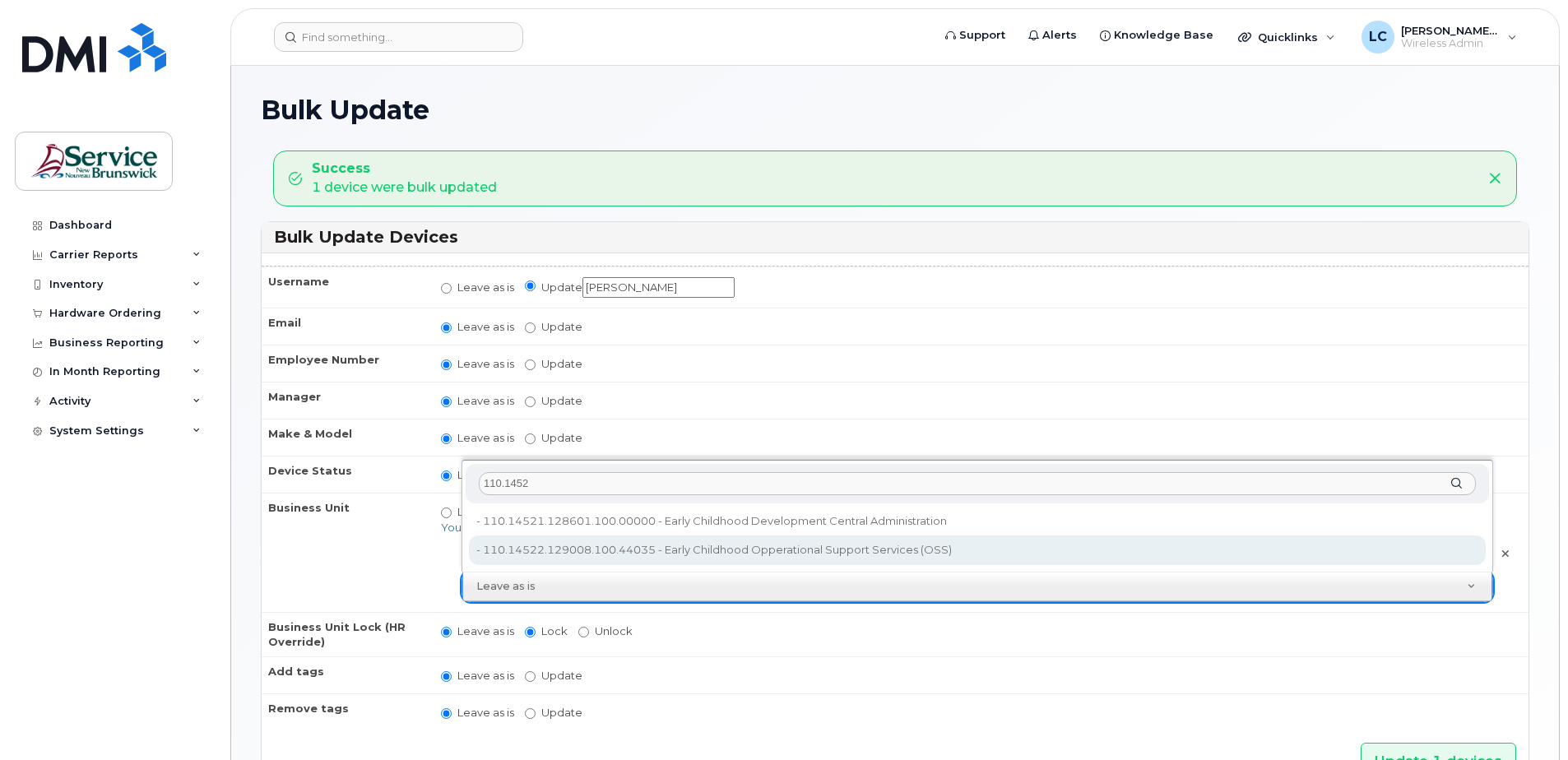
type input "110.1452"
type input "35710974"
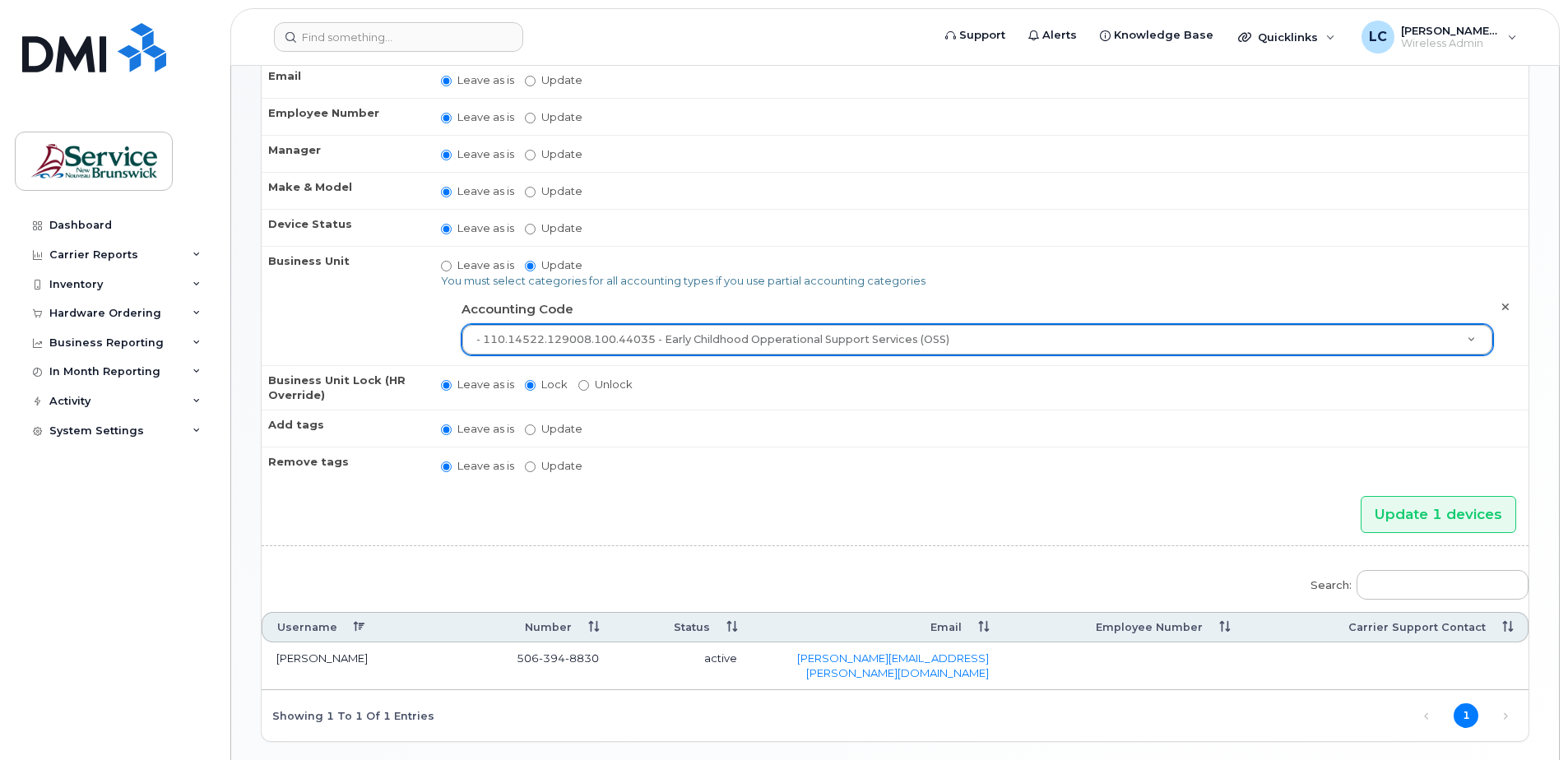
scroll to position [310, 0]
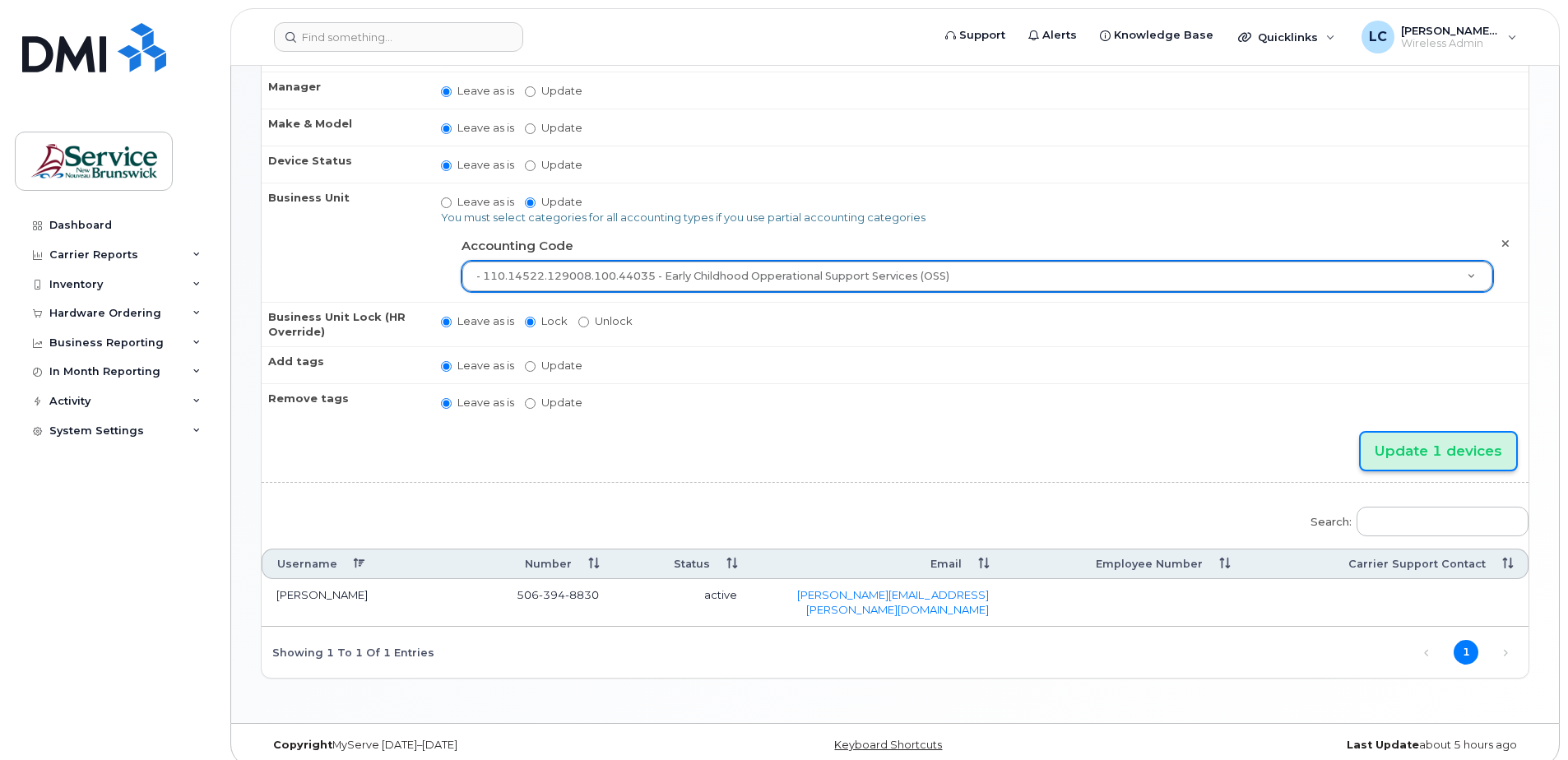
click at [1431, 454] on input "Update 1 devices" at bounding box center [1437, 451] width 155 height 37
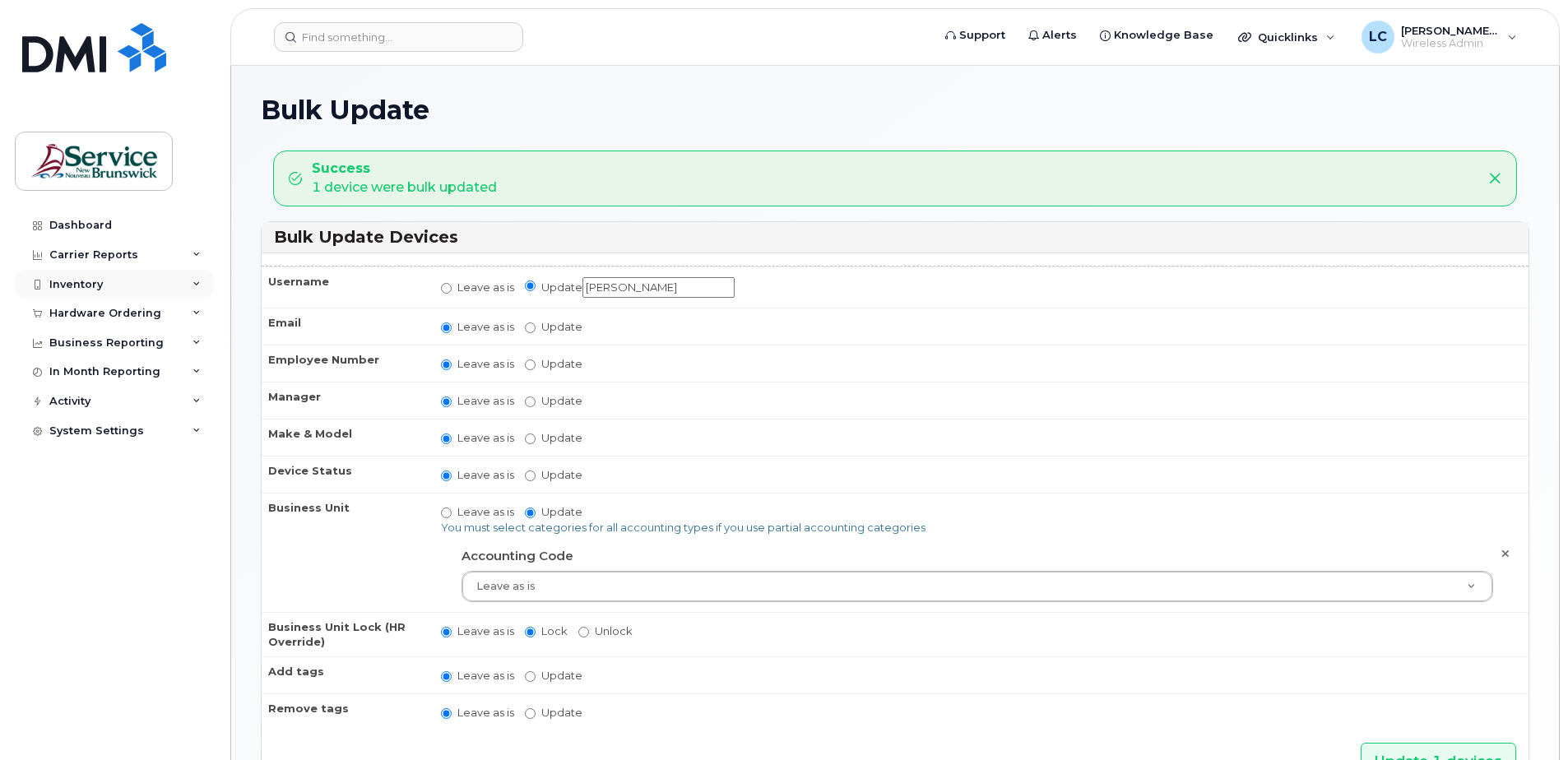
click at [167, 277] on div "Inventory" at bounding box center [114, 285] width 199 height 30
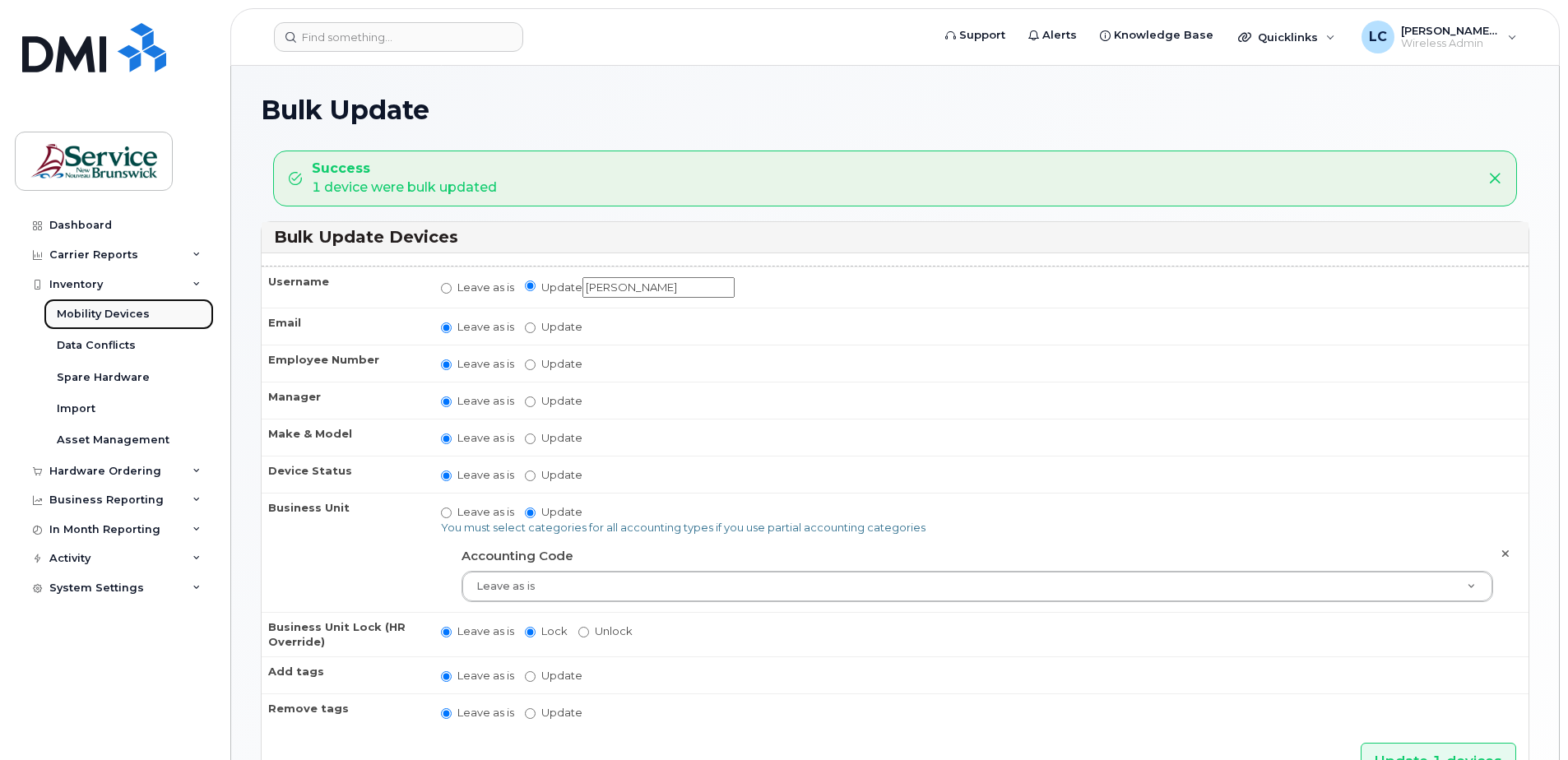
click at [152, 316] on link "Mobility Devices" at bounding box center [129, 314] width 170 height 32
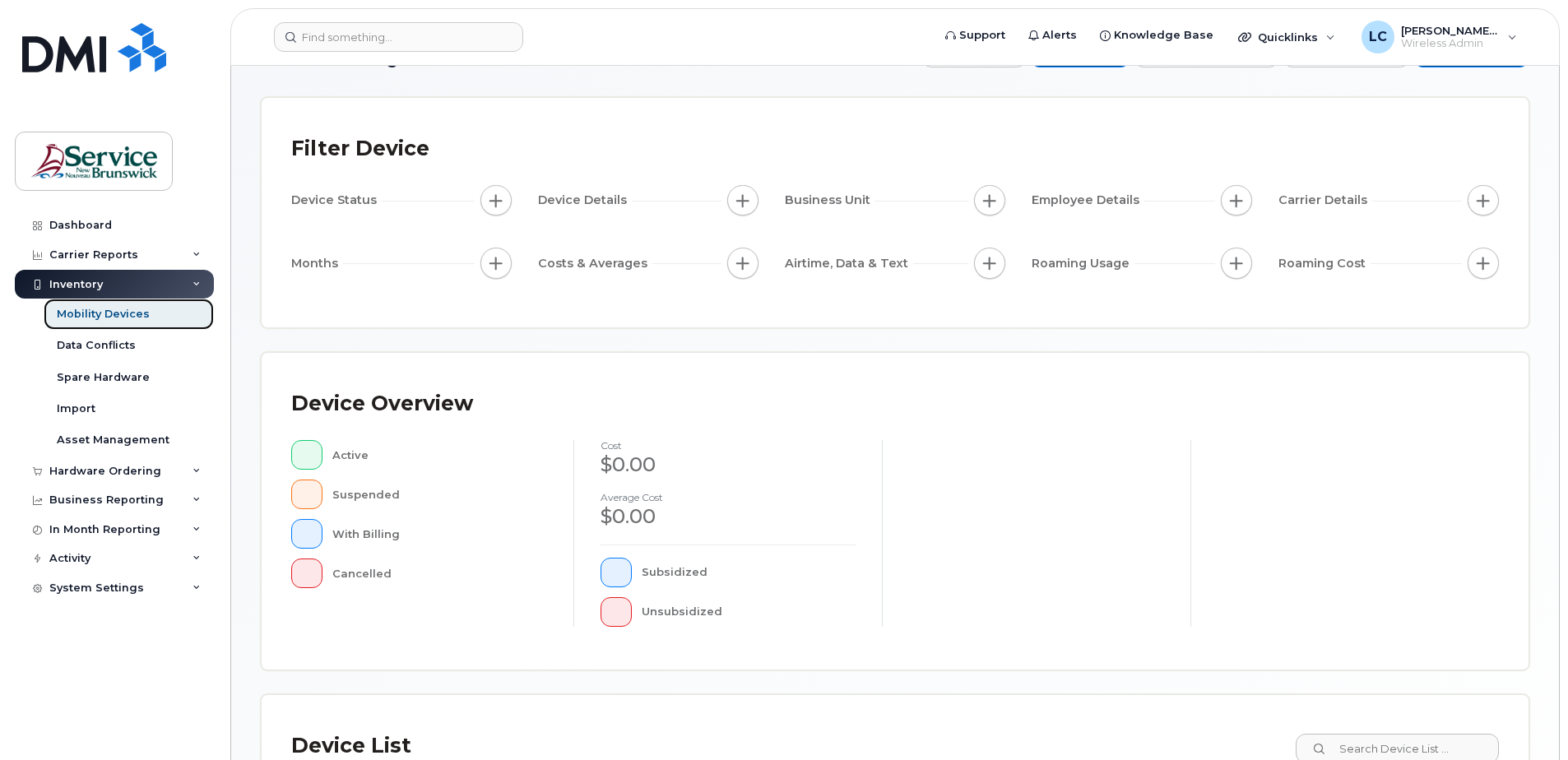
scroll to position [246, 0]
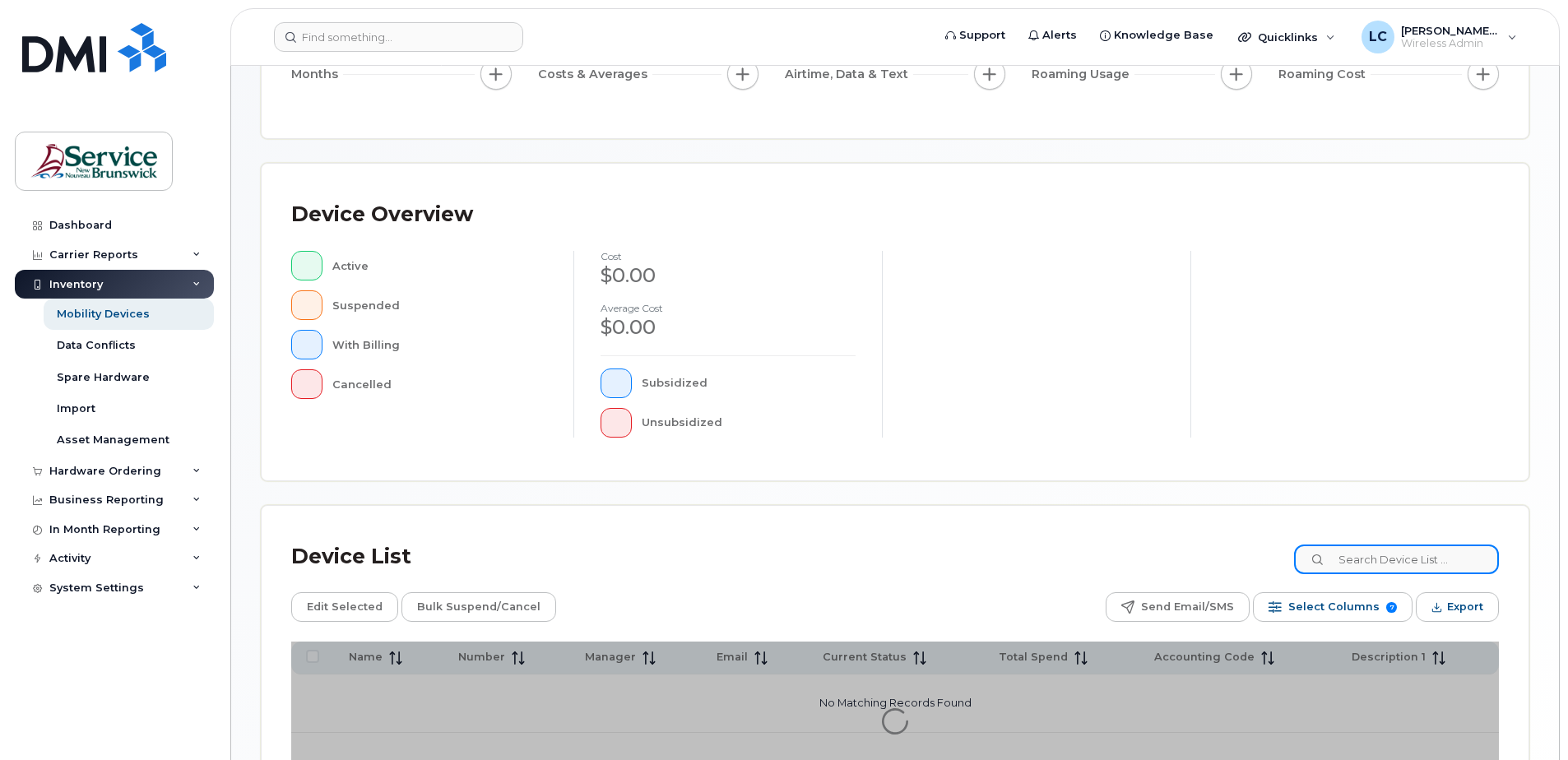
click at [1412, 564] on input at bounding box center [1396, 559] width 205 height 30
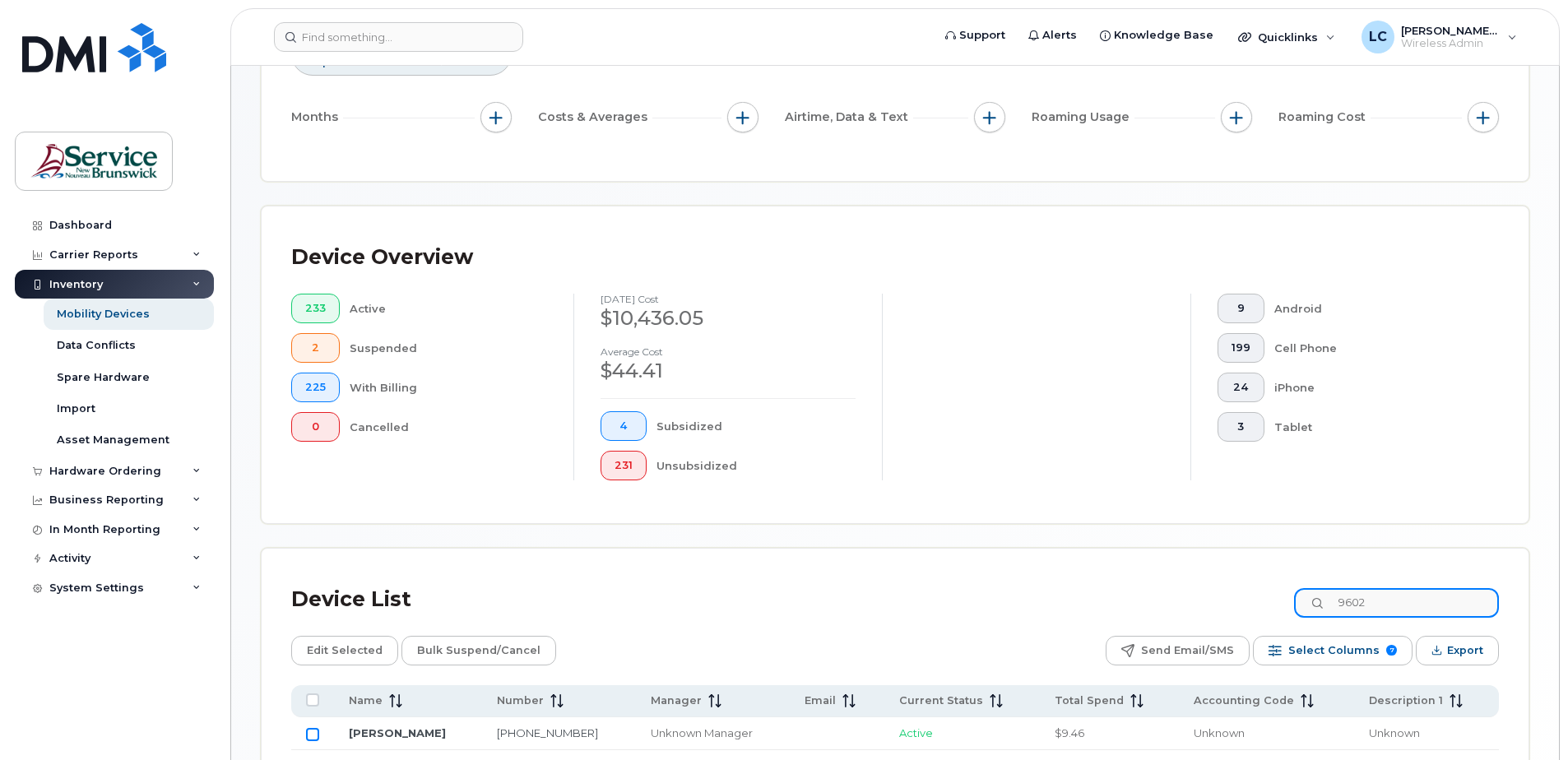
type input "9602"
click at [314, 735] on input "Row Unselected" at bounding box center [312, 734] width 13 height 13
checkbox input "true"
drag, startPoint x: 1415, startPoint y: 599, endPoint x: 1321, endPoint y: 598, distance: 94.0
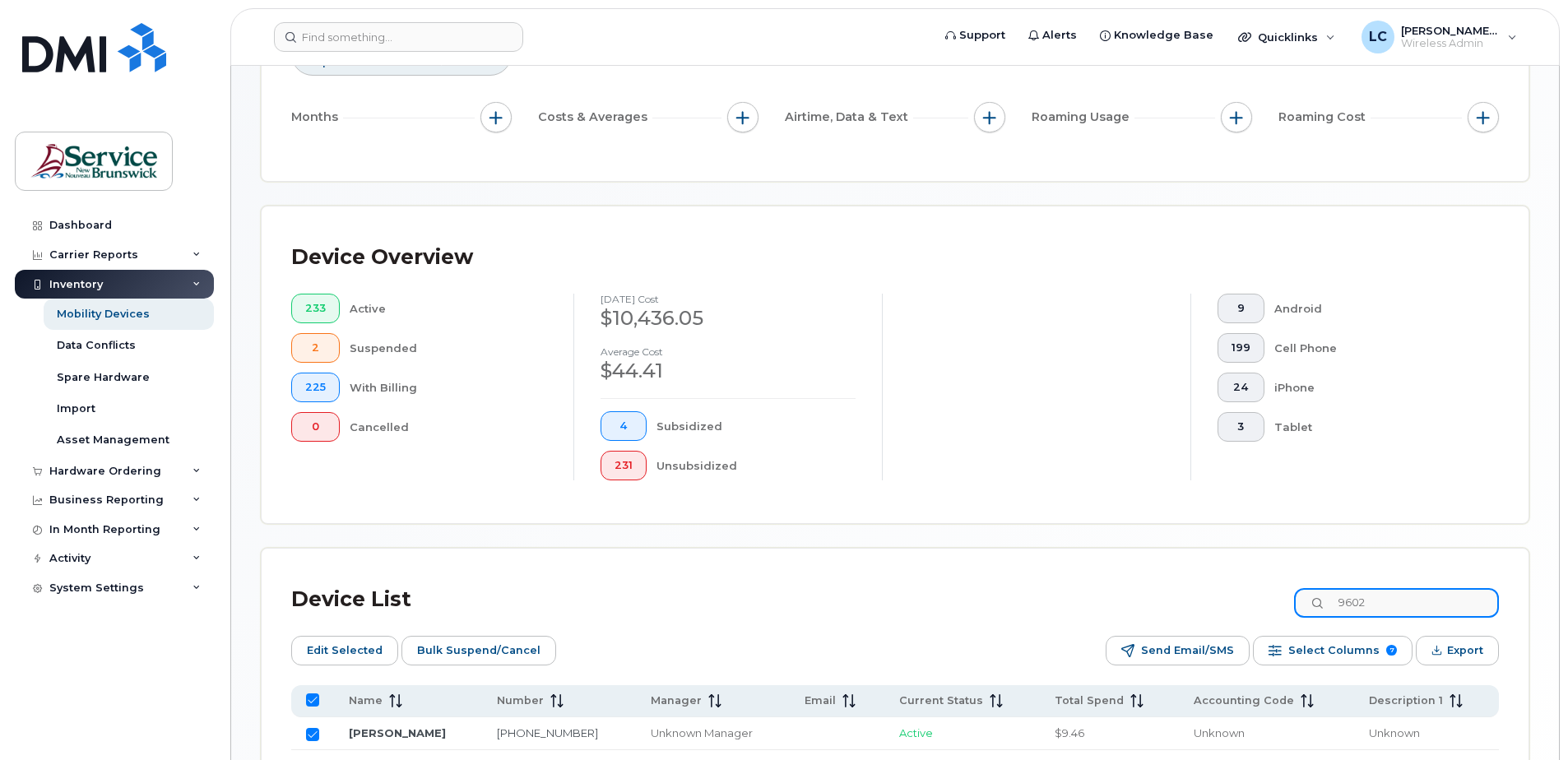
click at [1321, 598] on input "9602" at bounding box center [1396, 603] width 205 height 30
type input "2174"
checkbox input "false"
type input "2174"
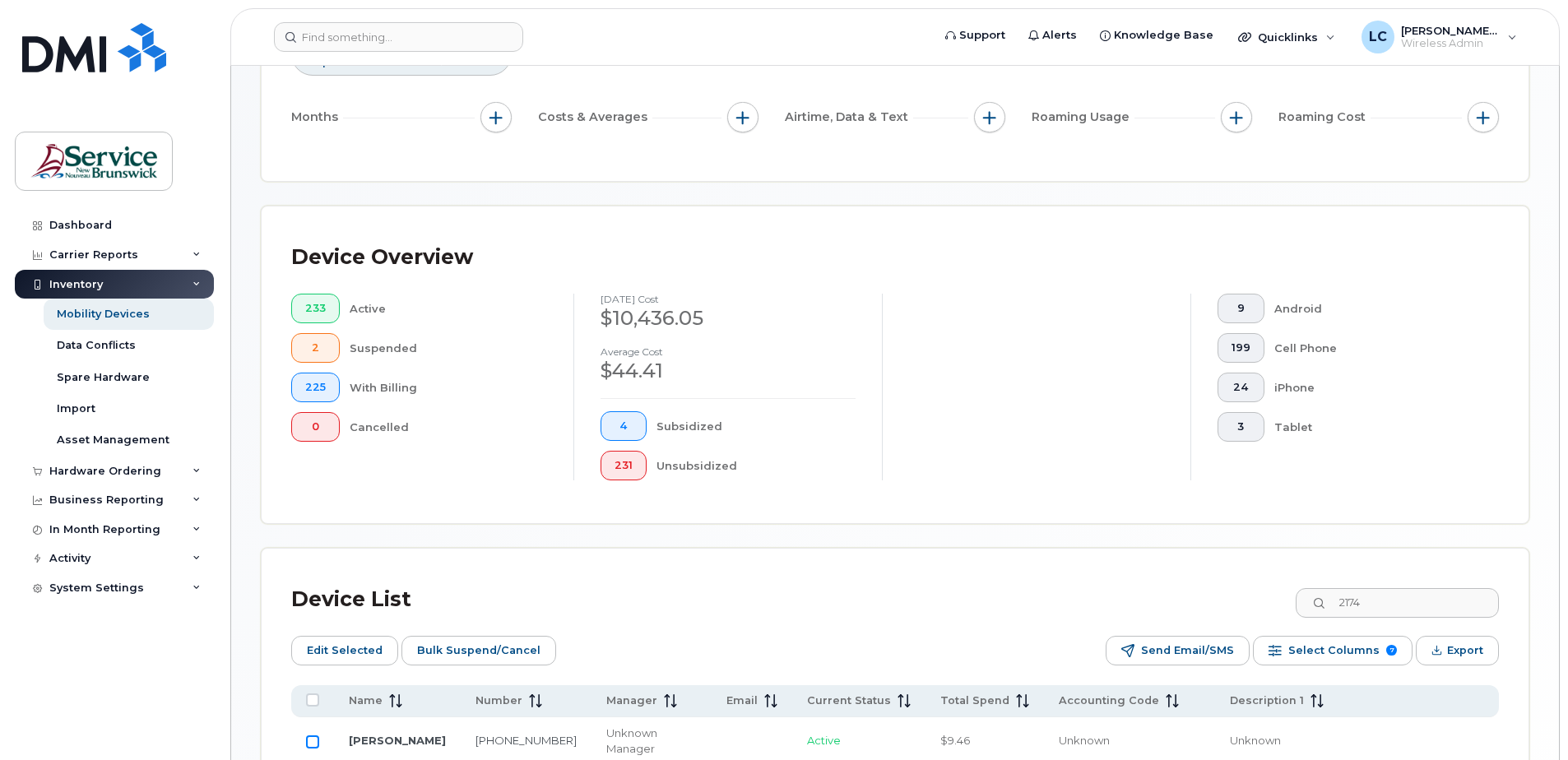
click at [311, 739] on input "Row Unselected" at bounding box center [312, 741] width 13 height 13
checkbox input "true"
drag, startPoint x: 1411, startPoint y: 603, endPoint x: 1343, endPoint y: 602, distance: 68.0
click at [1343, 602] on input "2174" at bounding box center [1396, 603] width 205 height 30
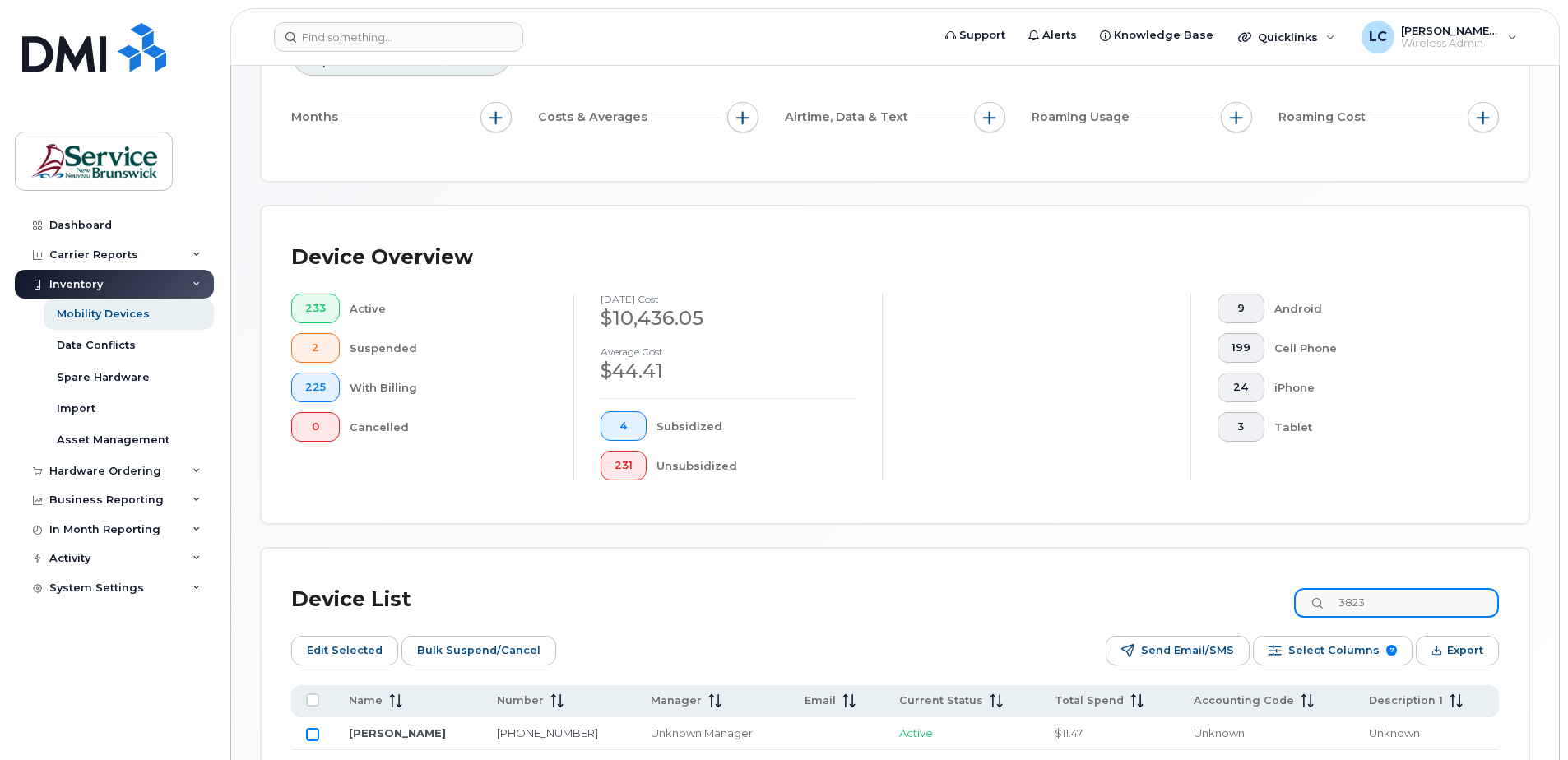
type input "3823"
click at [309, 731] on input "Row Unselected" at bounding box center [312, 734] width 13 height 13
checkbox input "true"
drag, startPoint x: 1399, startPoint y: 604, endPoint x: 1351, endPoint y: 602, distance: 48.0
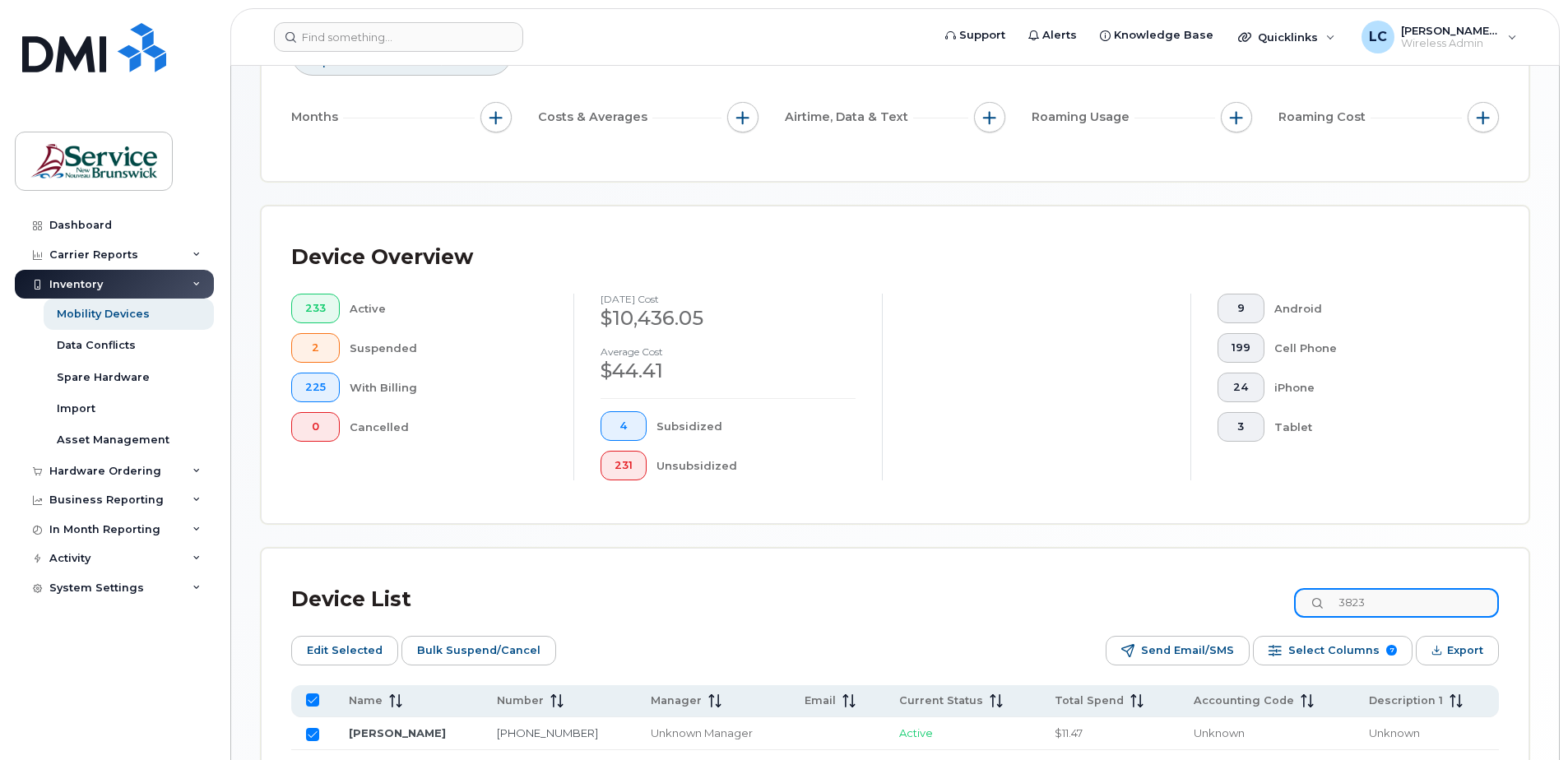
click at [1351, 602] on input "3823" at bounding box center [1396, 603] width 205 height 30
type input "7950"
checkbox input "false"
type input "7950"
click at [308, 732] on input "Row Unselected" at bounding box center [312, 734] width 13 height 13
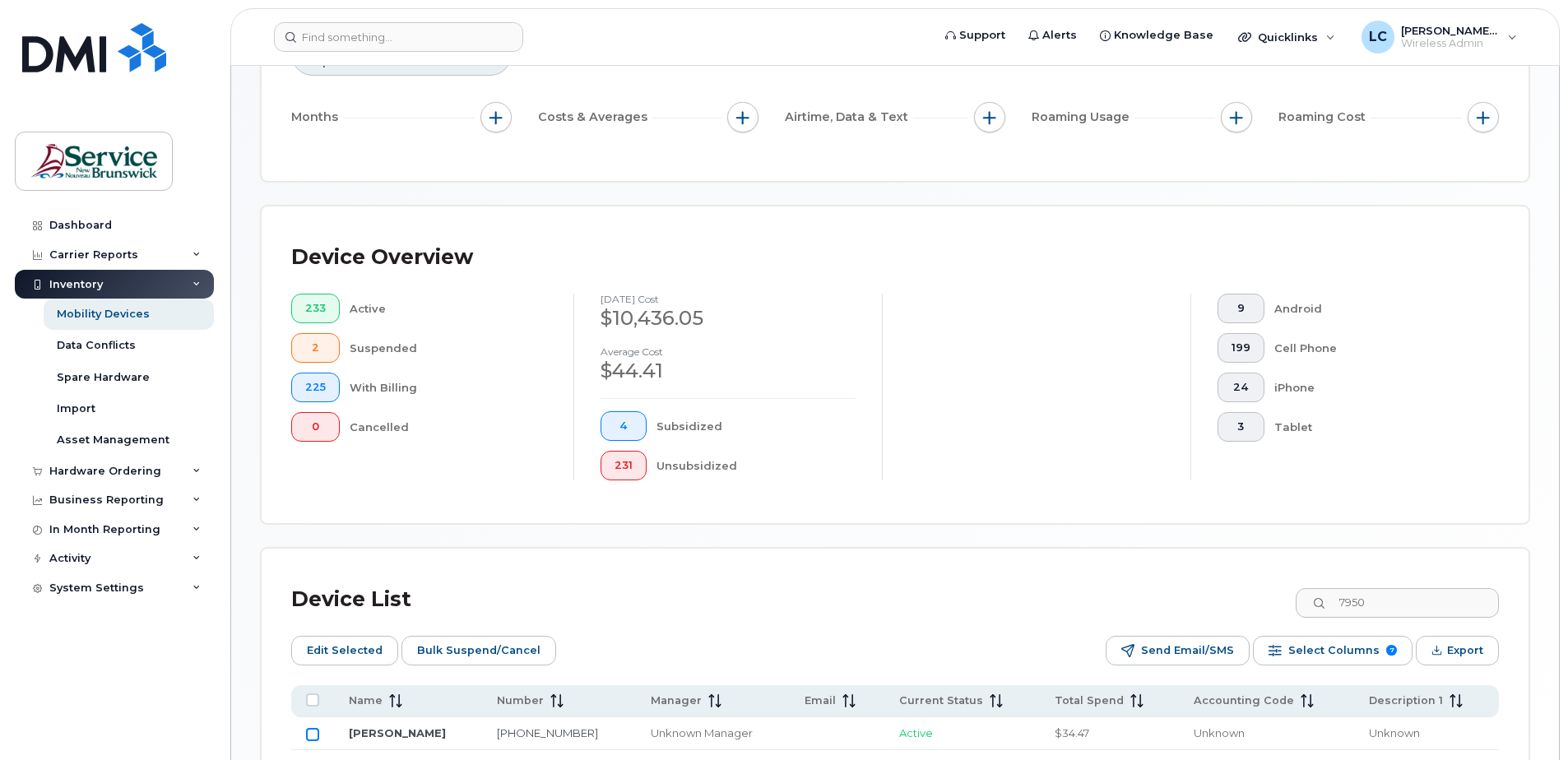
checkbox input "true"
click at [328, 649] on span "Edit Selected" at bounding box center [345, 650] width 75 height 25
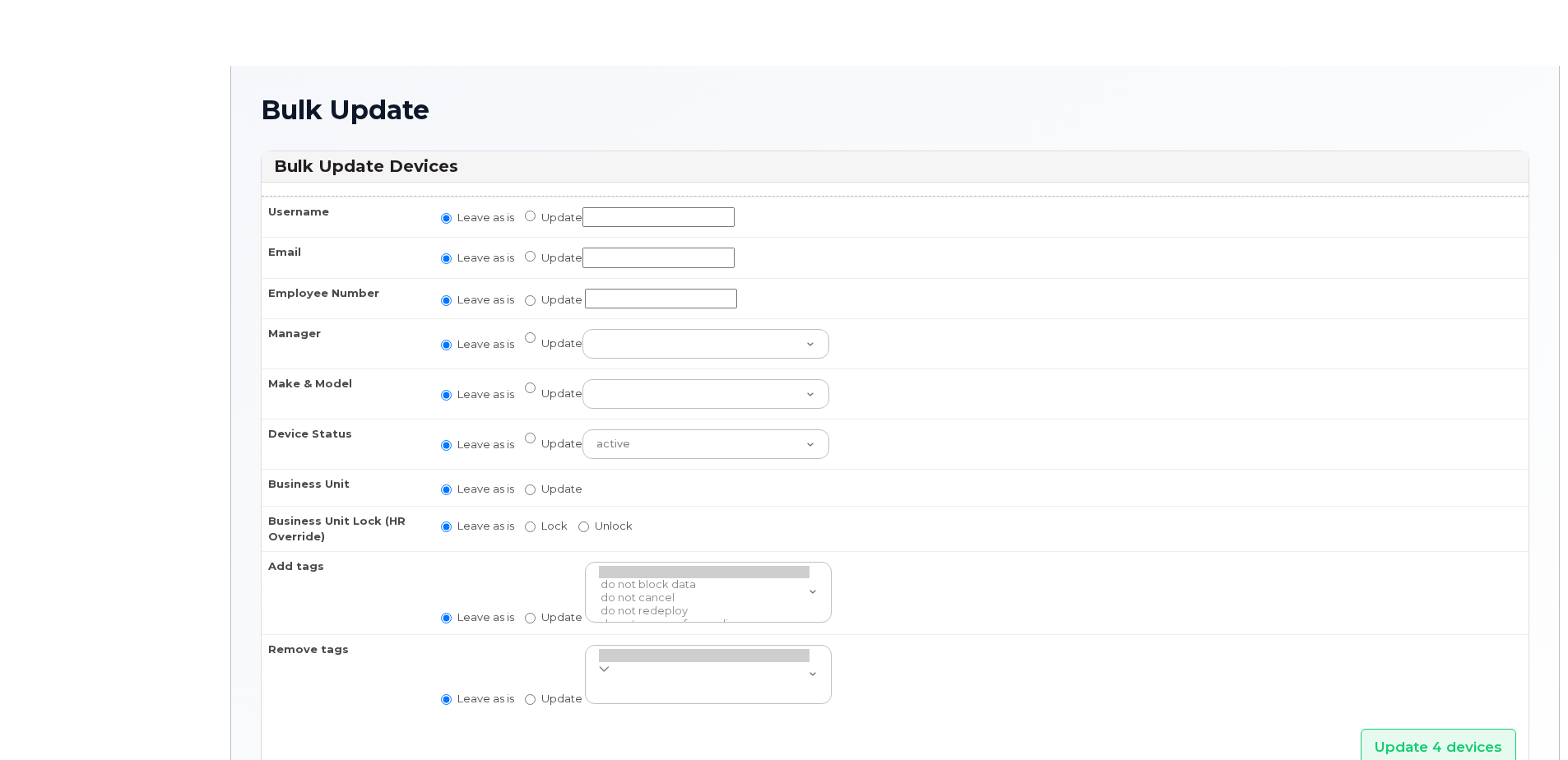
radio input "true"
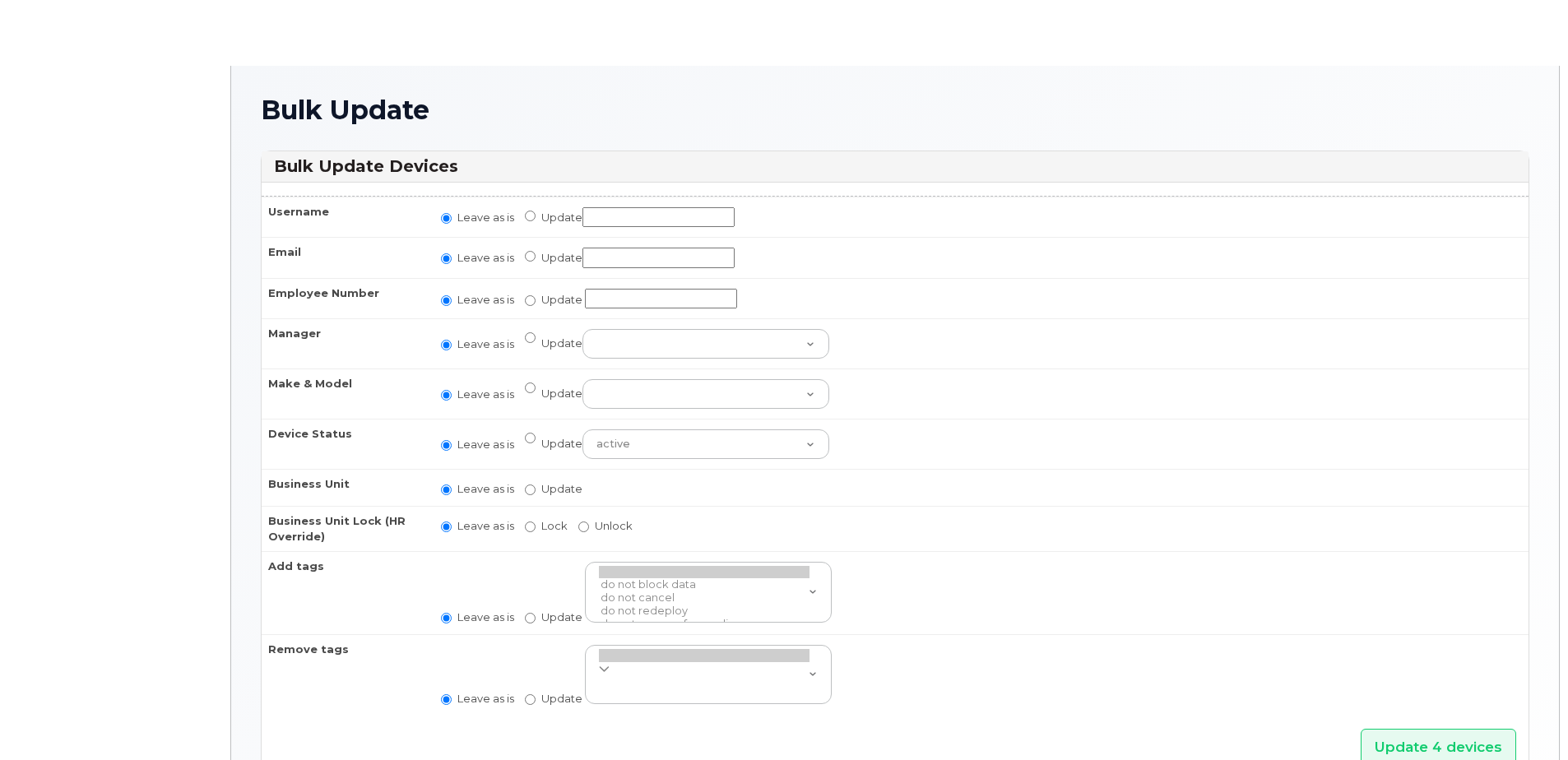
radio input "true"
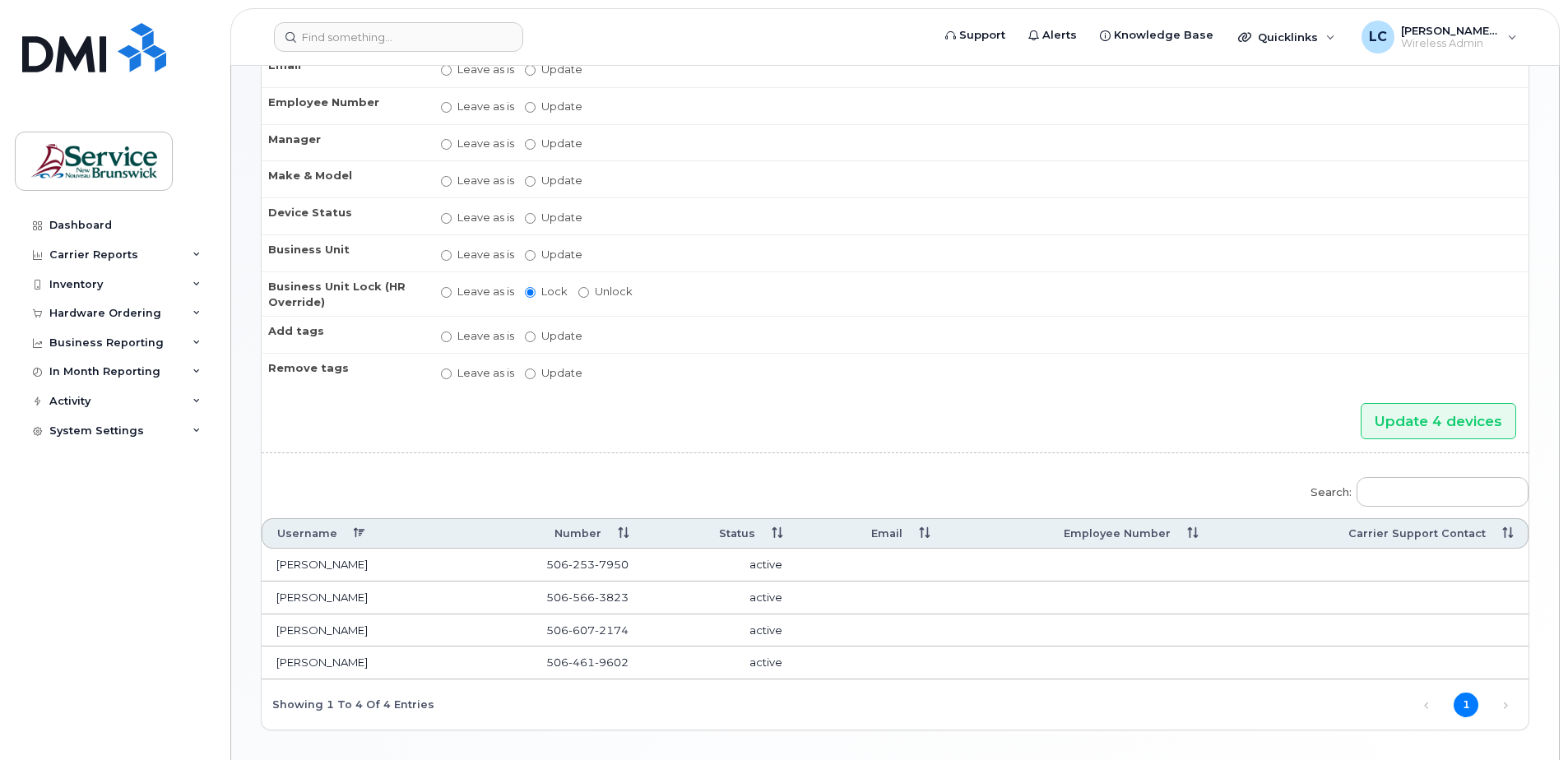
scroll to position [246, 0]
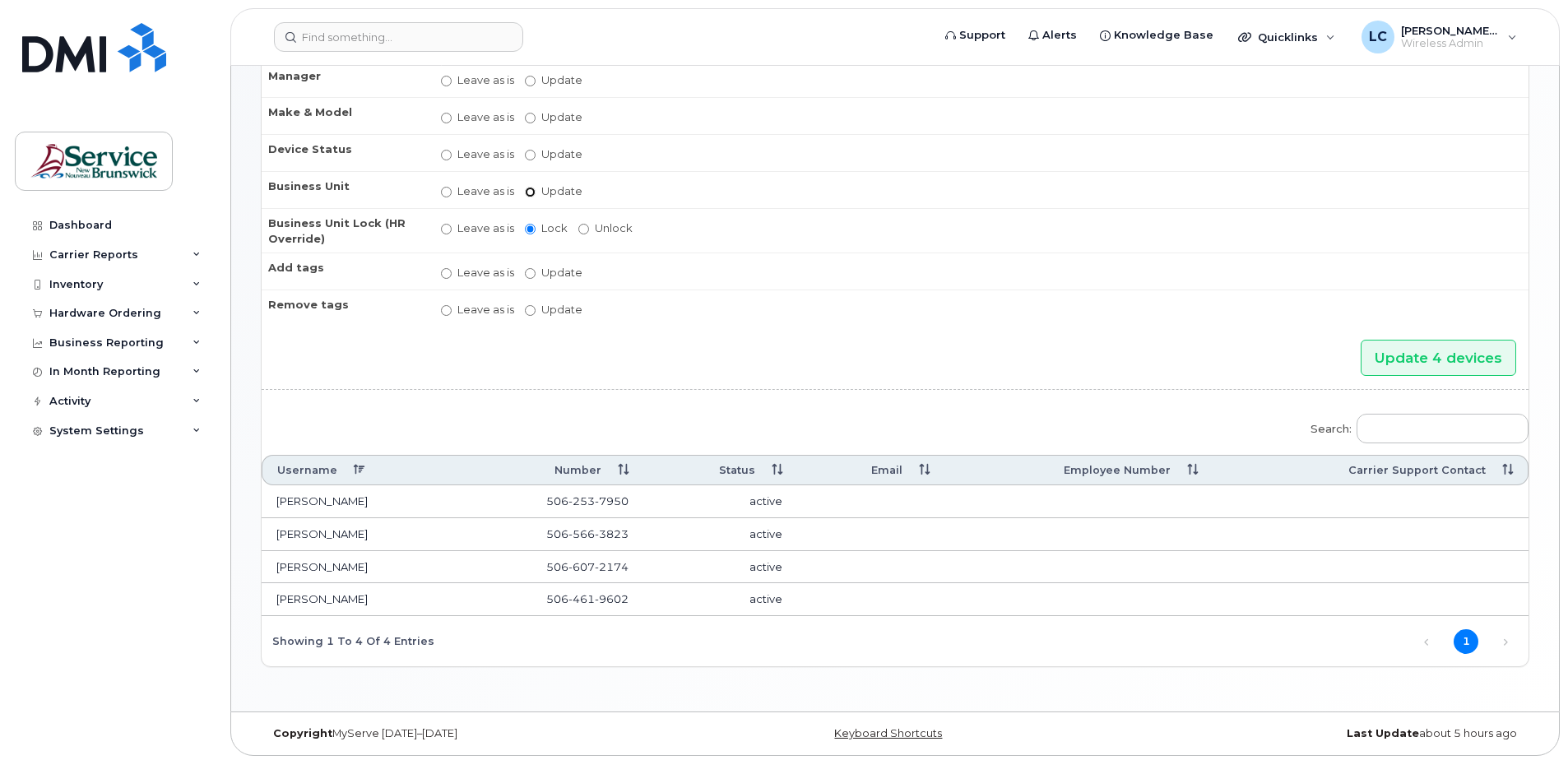
click at [527, 188] on input "Update" at bounding box center [530, 192] width 11 height 11
radio input "true"
radio input "false"
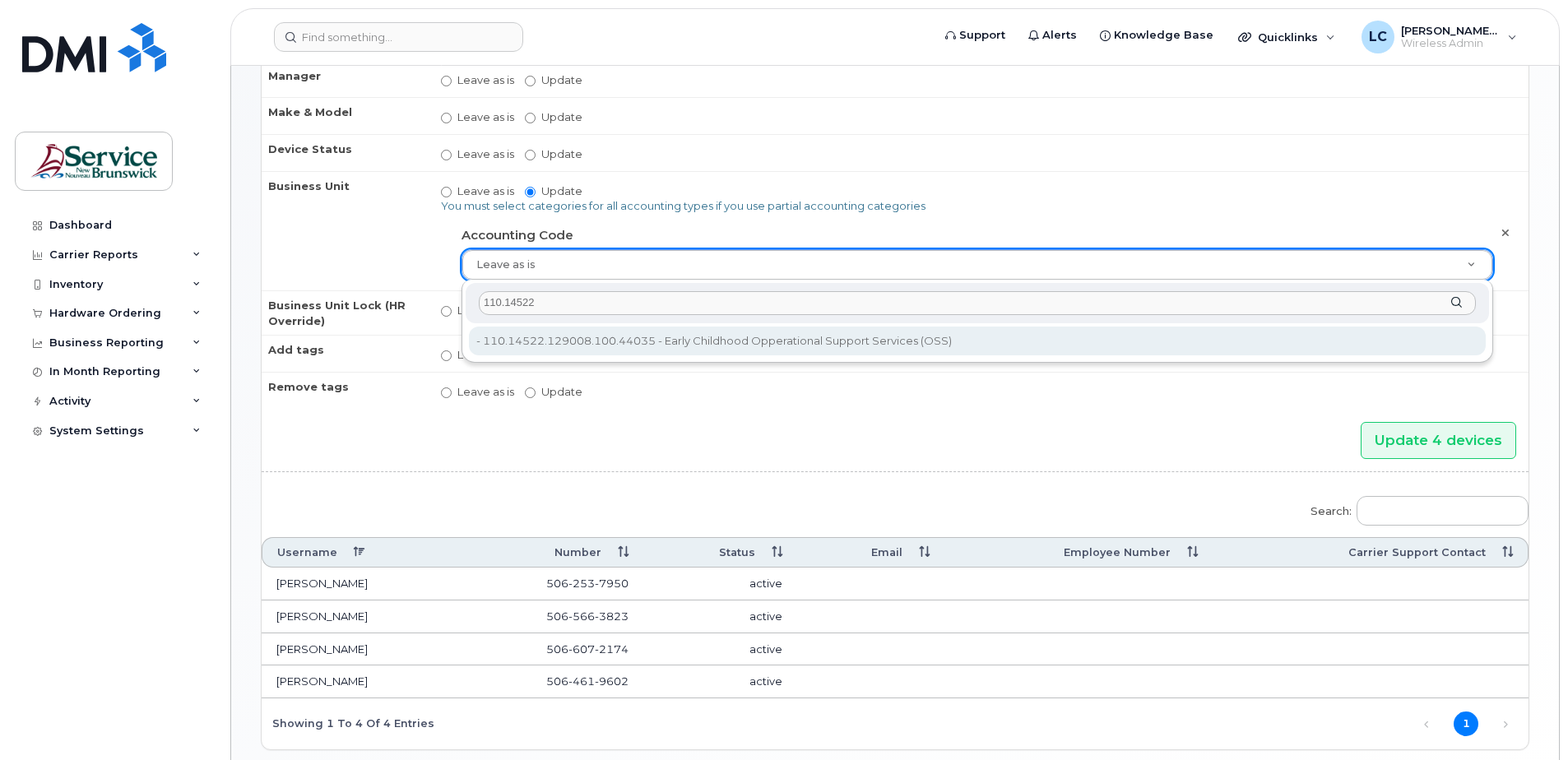
type input "110.14522"
type input "35710974"
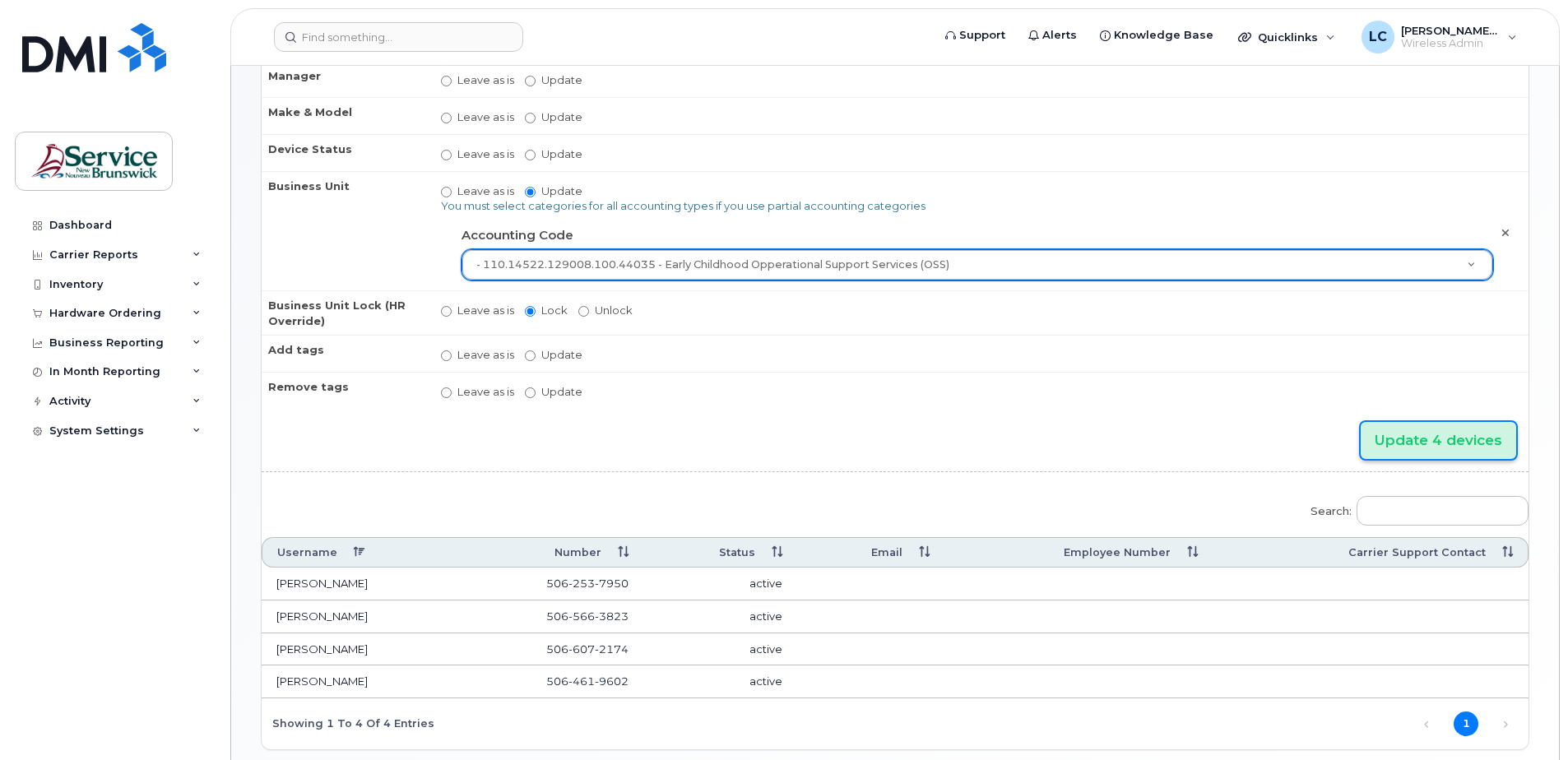
click at [1466, 444] on input "Update 4 devices" at bounding box center [1437, 440] width 155 height 37
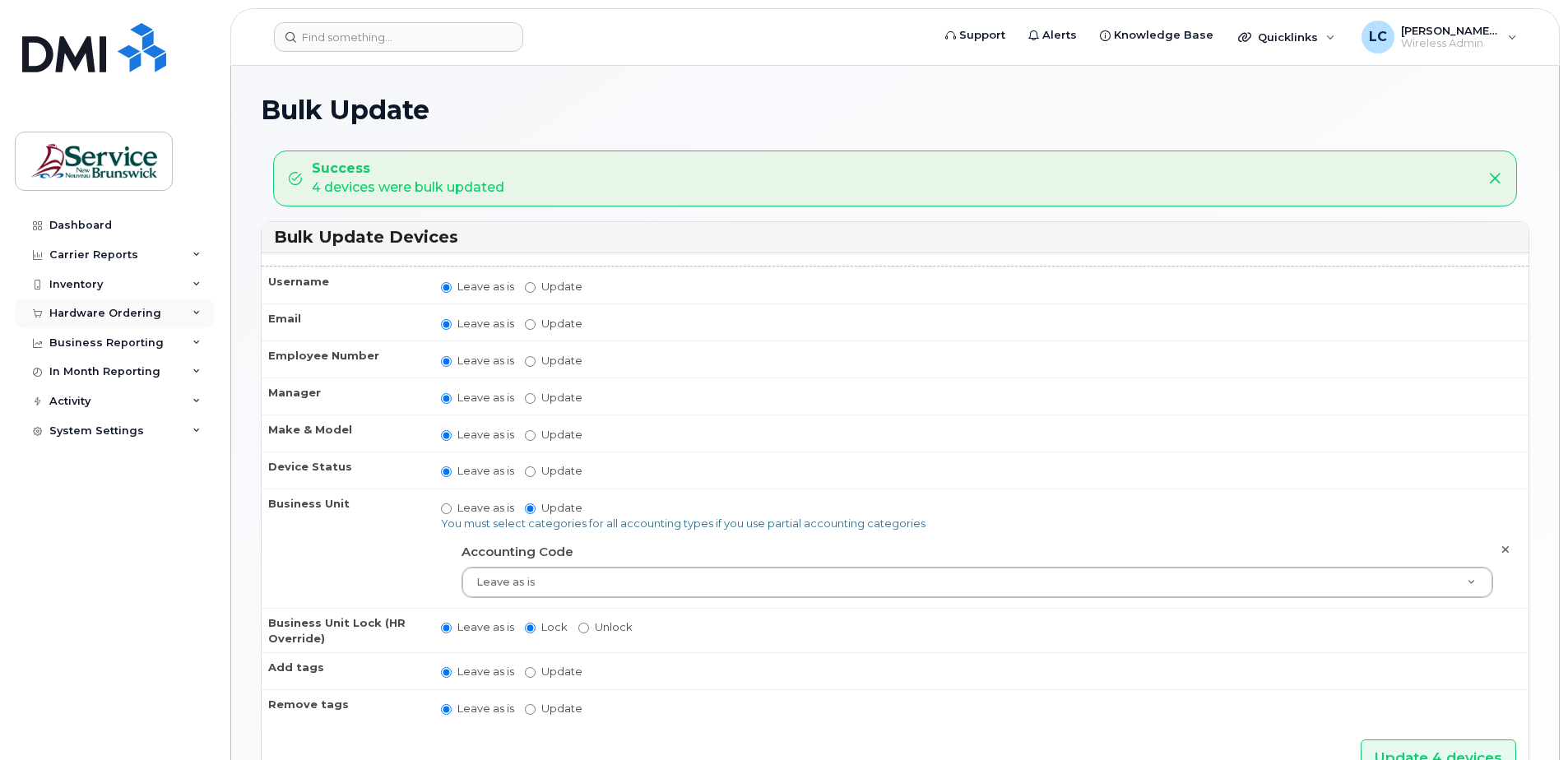
click at [111, 312] on div "Hardware Ordering" at bounding box center [105, 313] width 112 height 13
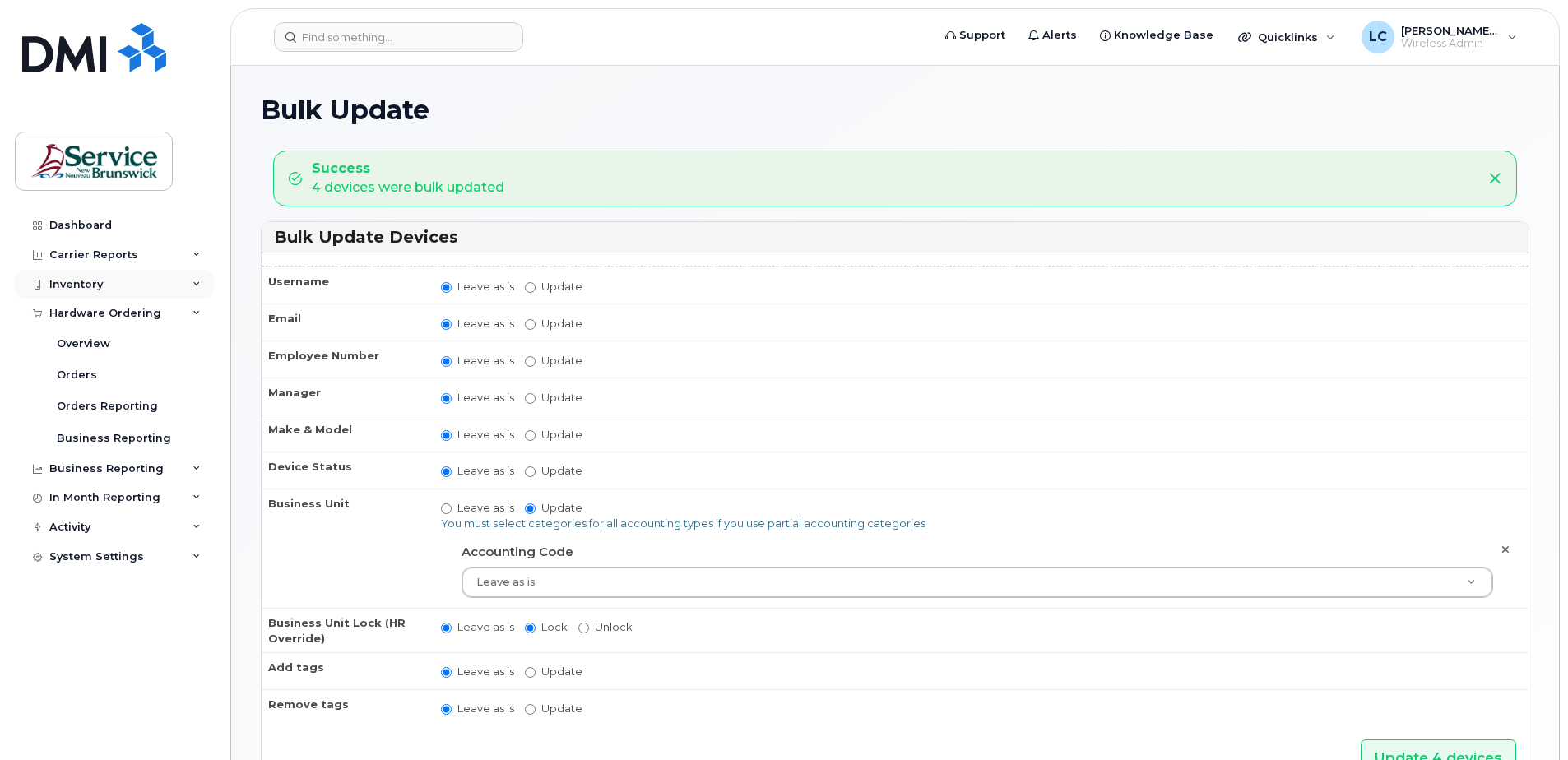
click at [127, 280] on div "Inventory" at bounding box center [114, 285] width 199 height 30
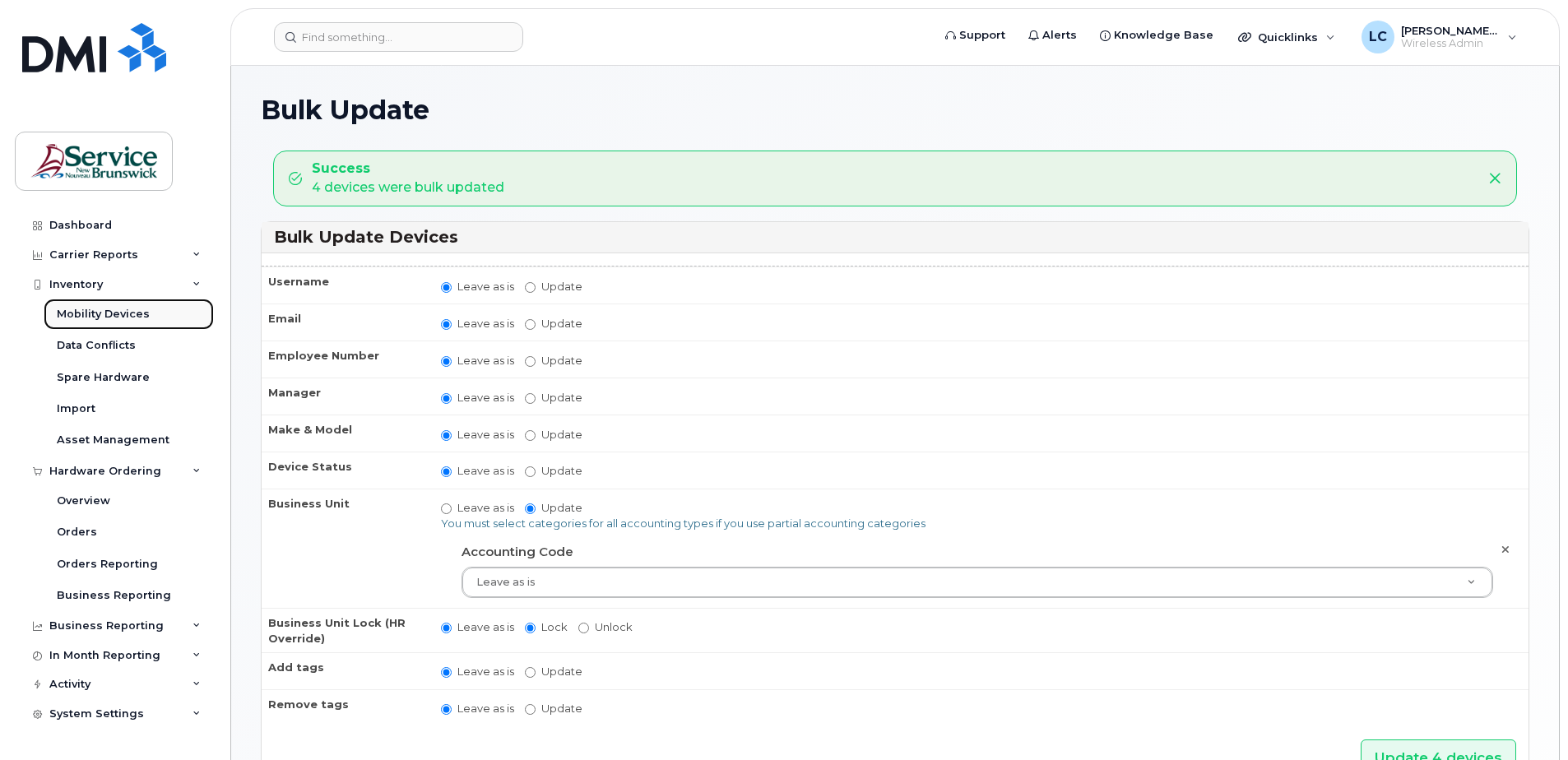
click at [120, 308] on div "Mobility Devices" at bounding box center [103, 314] width 93 height 15
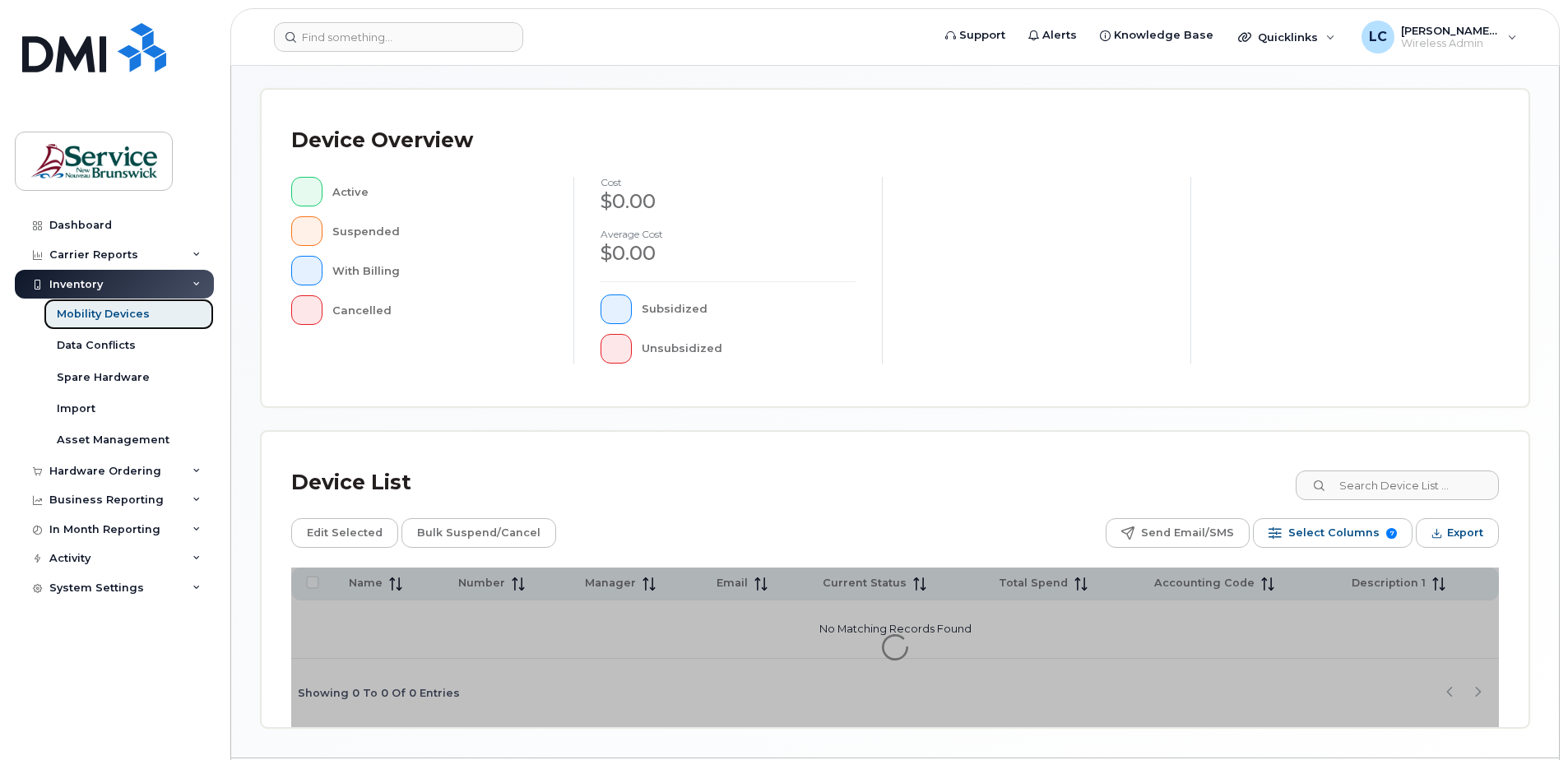
scroll to position [329, 0]
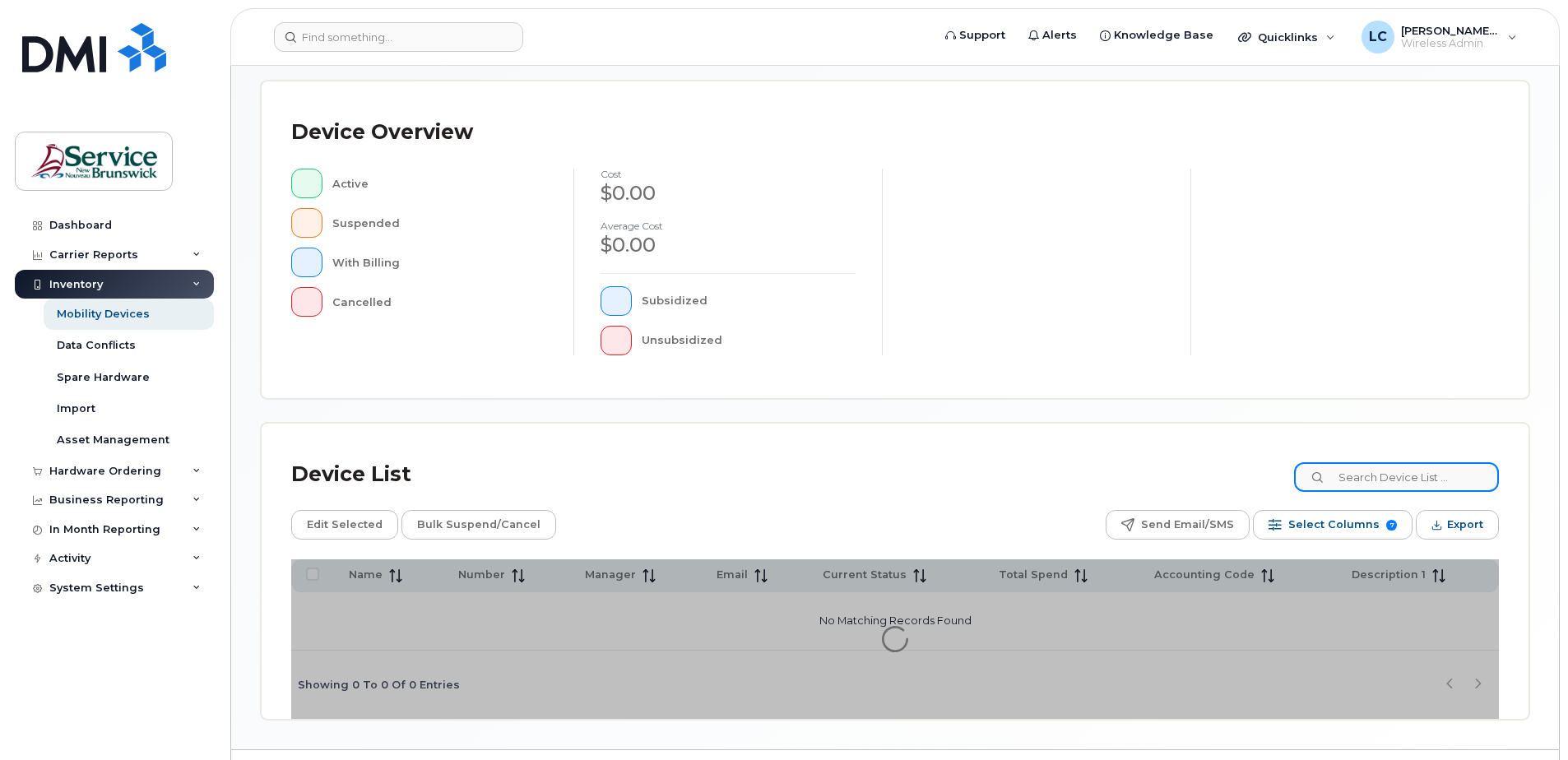
click at [1389, 475] on input at bounding box center [1396, 477] width 205 height 30
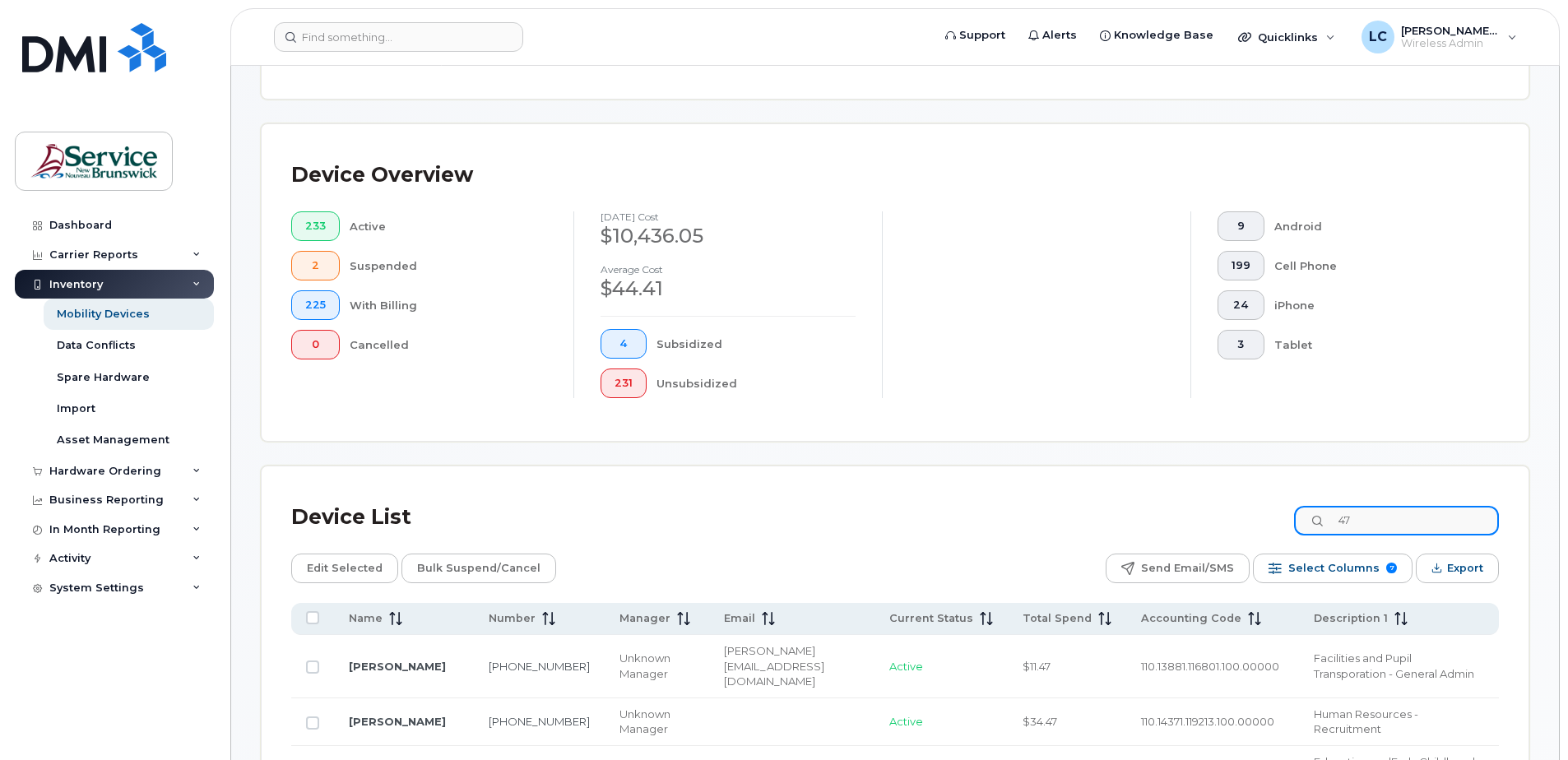
scroll to position [372, 0]
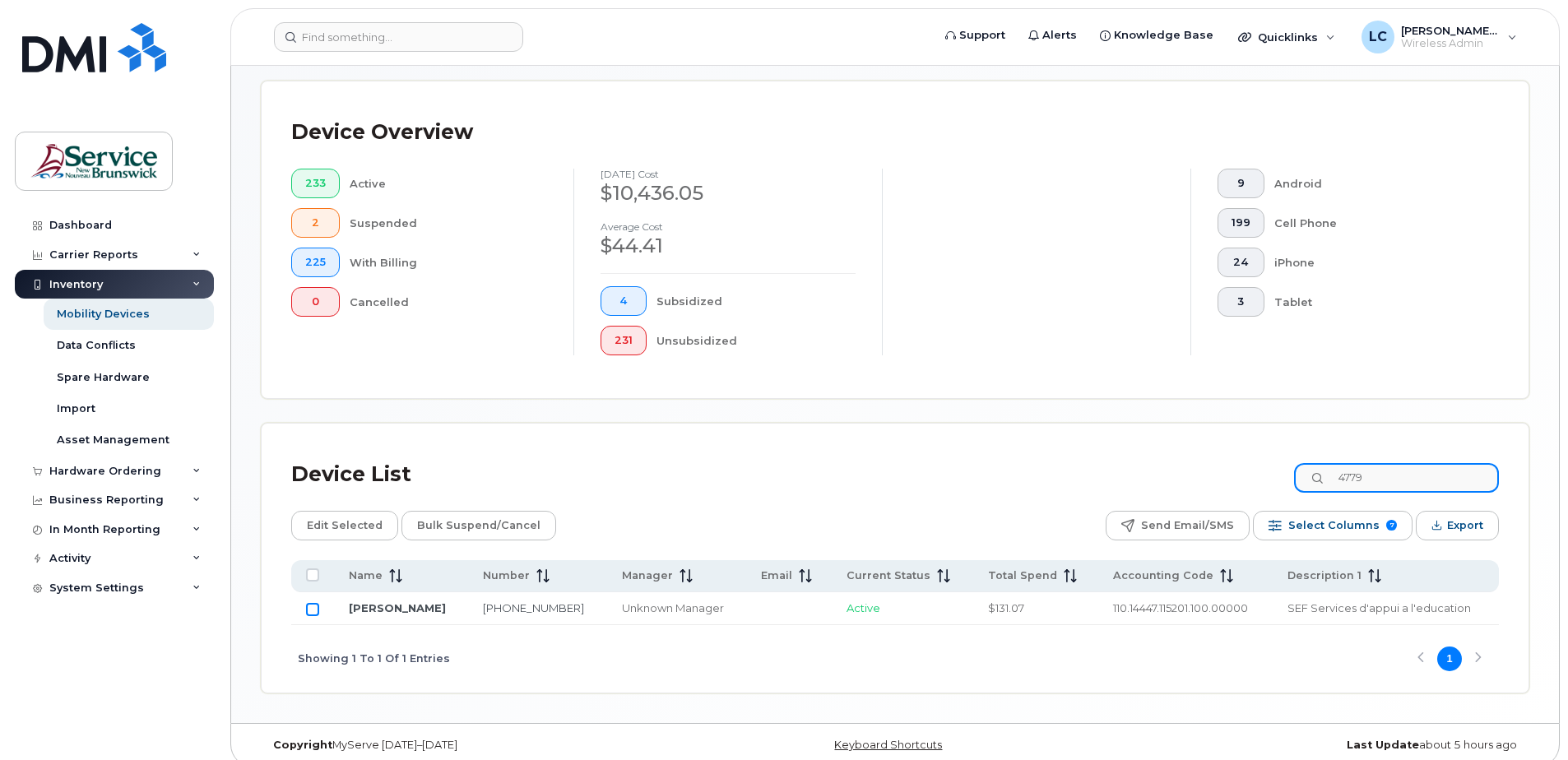
type input "4779"
click at [313, 610] on input "Row Unselected" at bounding box center [312, 608] width 13 height 13
checkbox input "true"
drag, startPoint x: 1389, startPoint y: 479, endPoint x: 1337, endPoint y: 479, distance: 52.0
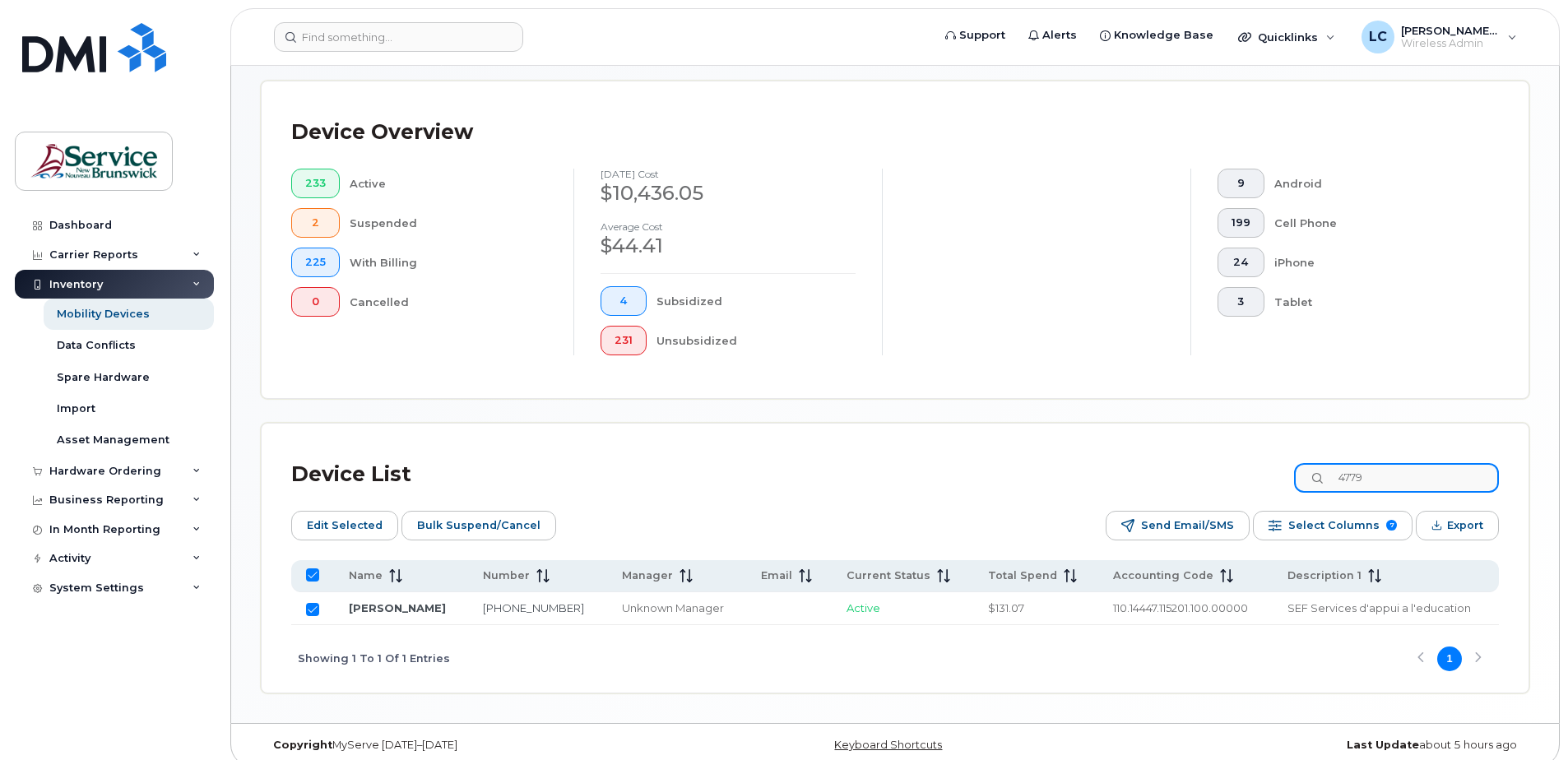
click at [1337, 479] on div "4779" at bounding box center [1396, 478] width 205 height 30
type input "012"
checkbox input "false"
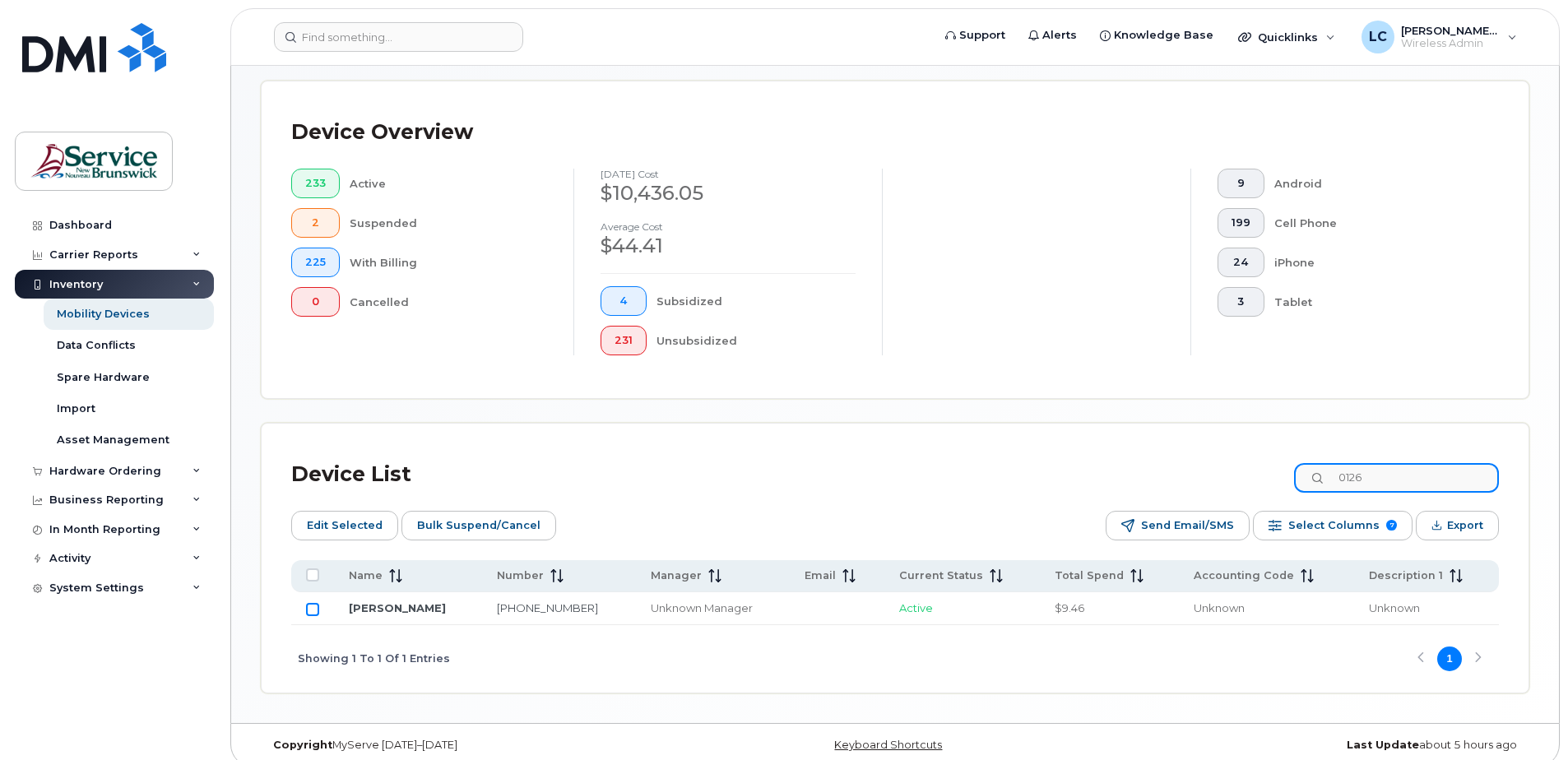
type input "0126"
click at [307, 609] on input "Row Unselected" at bounding box center [312, 608] width 13 height 13
checkbox input "true"
click at [317, 525] on span "Edit Selected" at bounding box center [345, 525] width 75 height 25
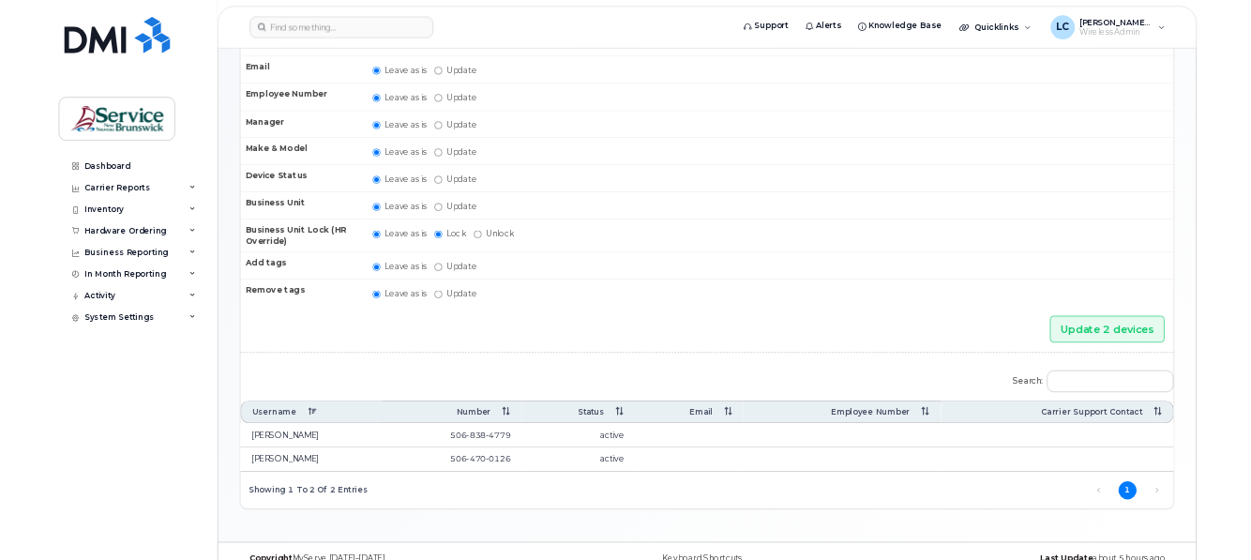
scroll to position [188, 0]
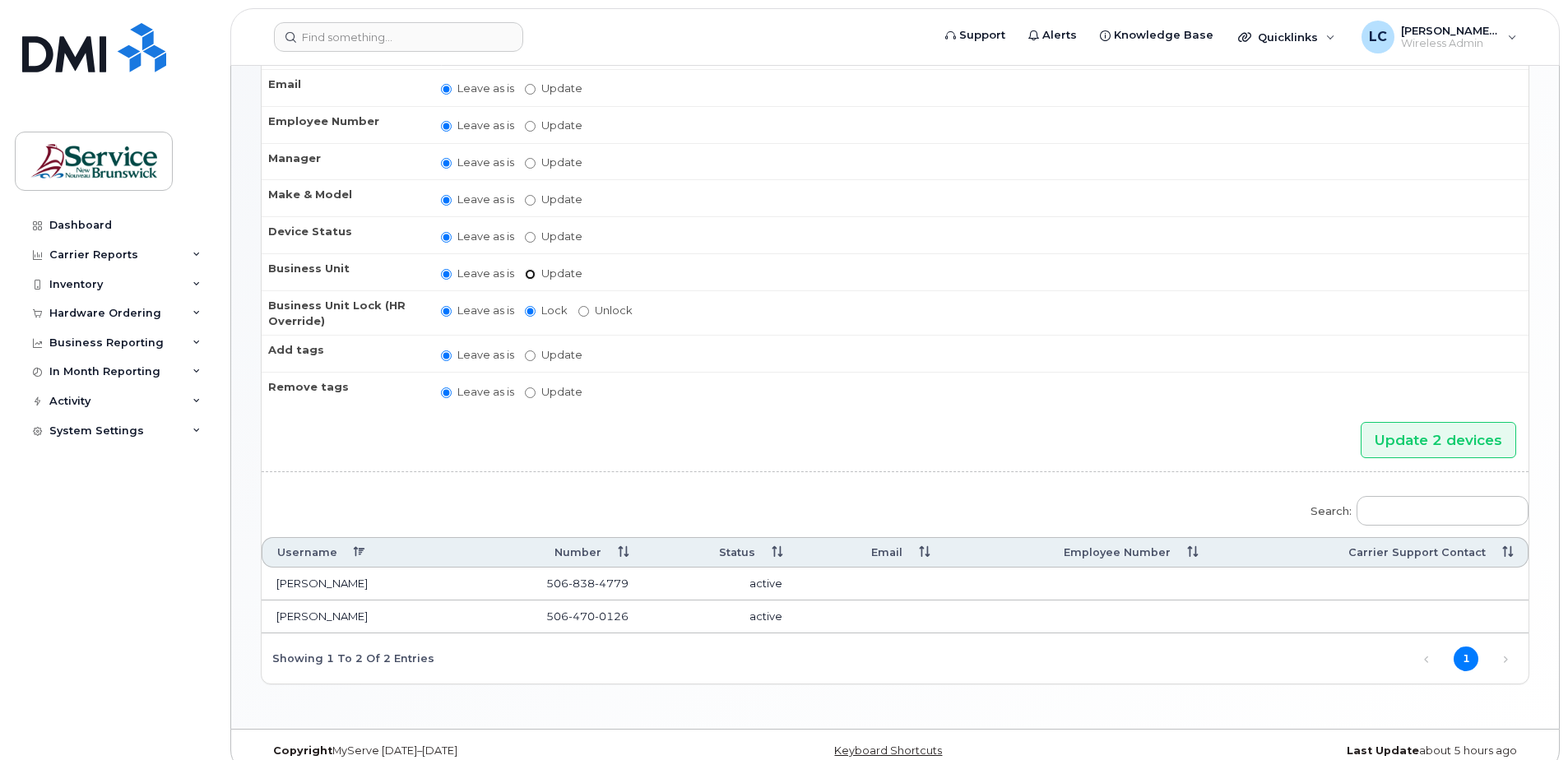
click at [527, 276] on input "Update" at bounding box center [530, 274] width 11 height 11
radio input "true"
radio input "false"
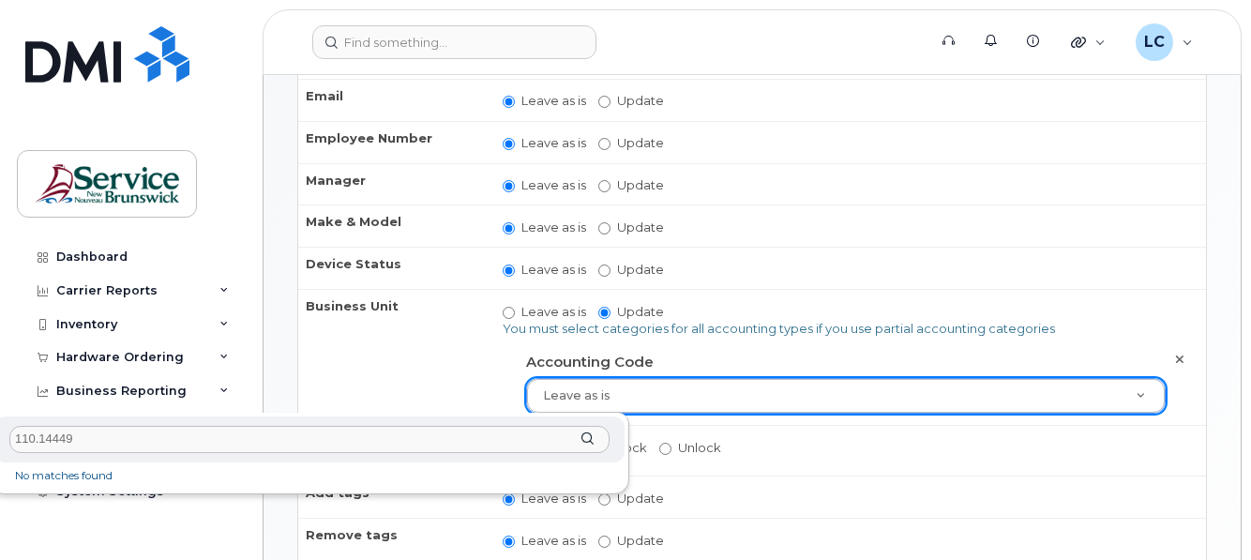
type input "110.14449"
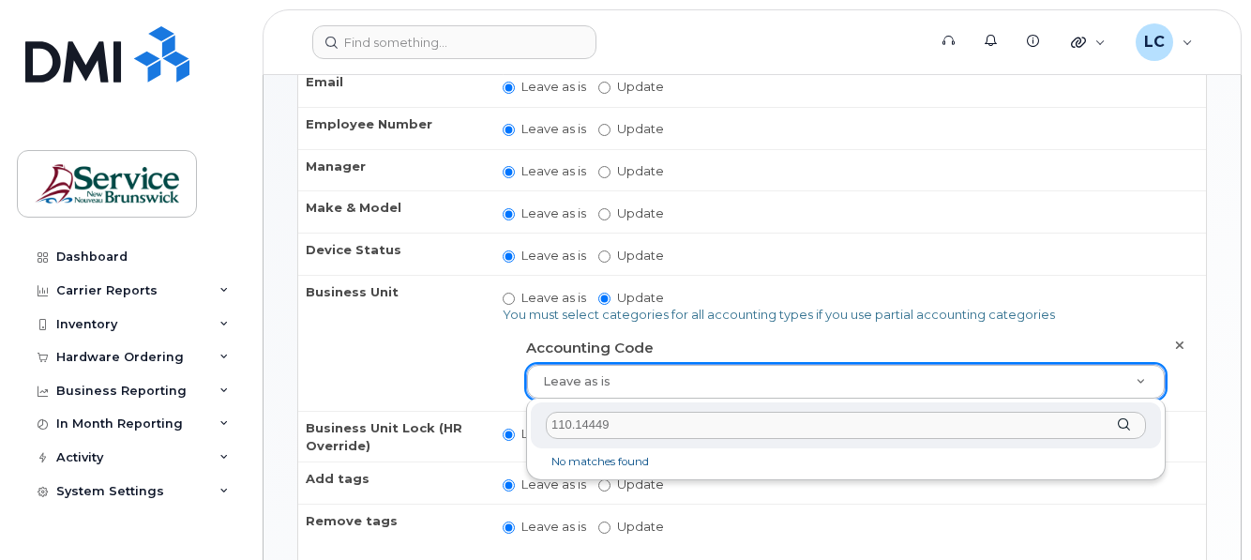
scroll to position [94, 0]
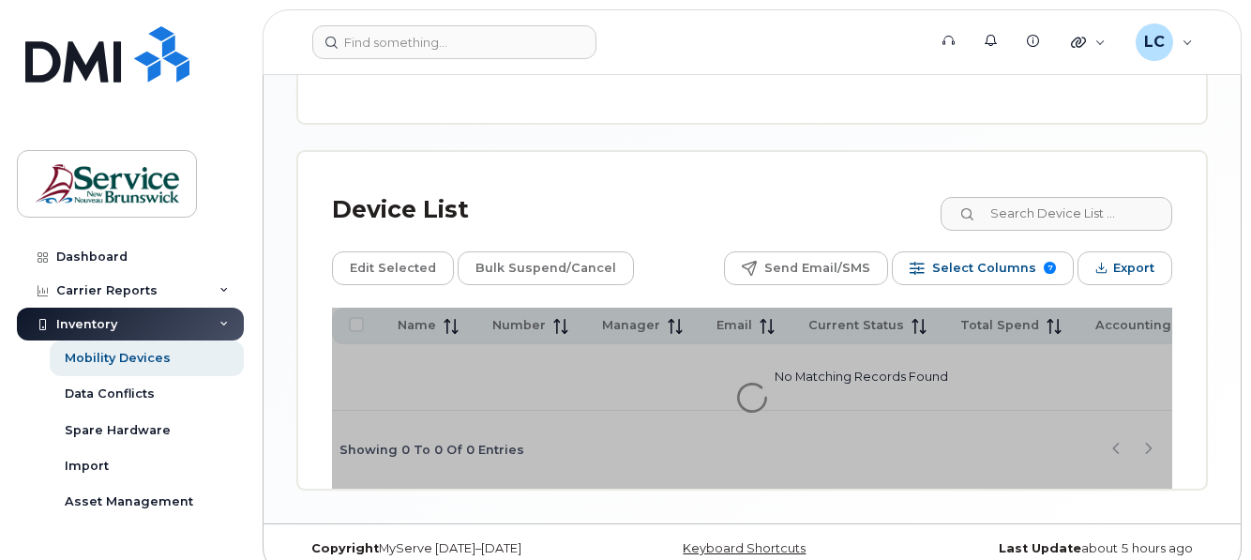
scroll to position [911, 0]
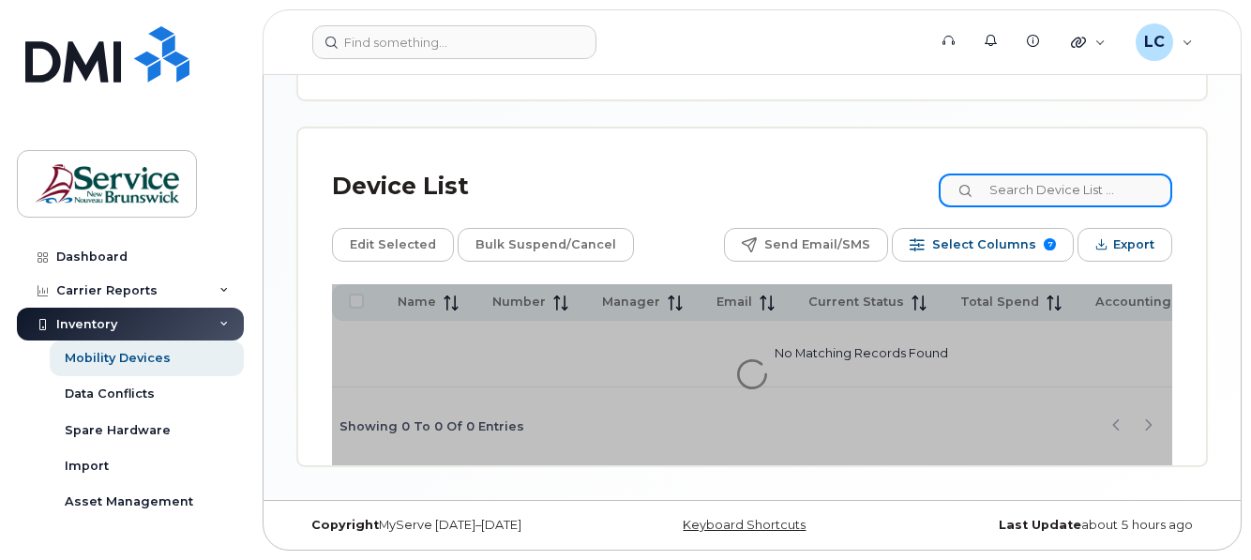
click at [1065, 180] on input at bounding box center [1056, 191] width 234 height 34
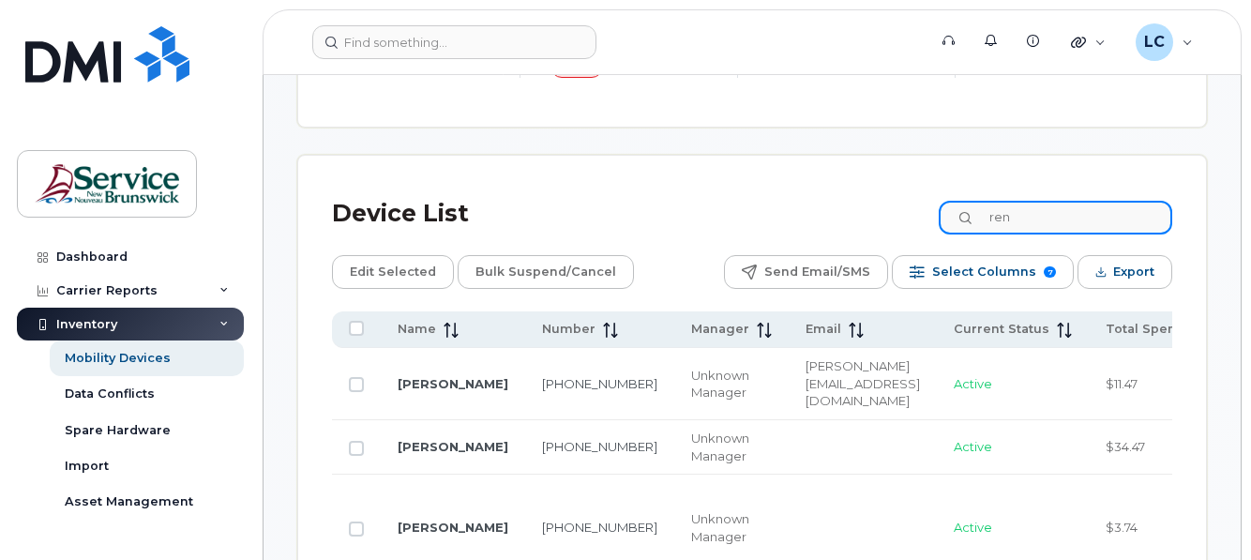
scroll to position [944, 0]
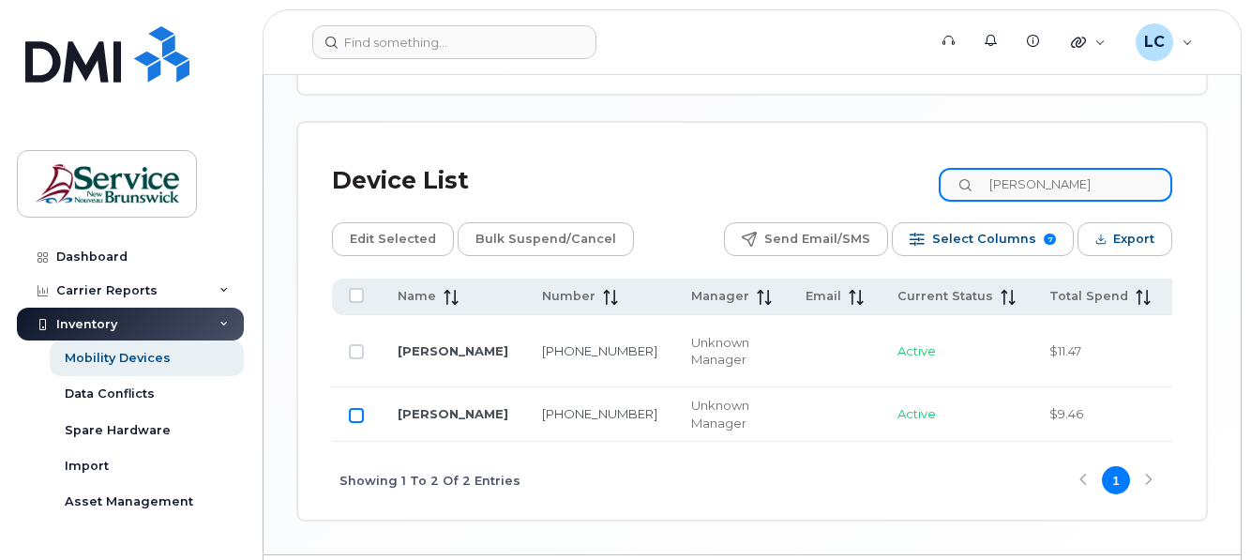
type input "[PERSON_NAME]"
click at [354, 416] on input "Row Unselected" at bounding box center [356, 415] width 15 height 15
checkbox input "true"
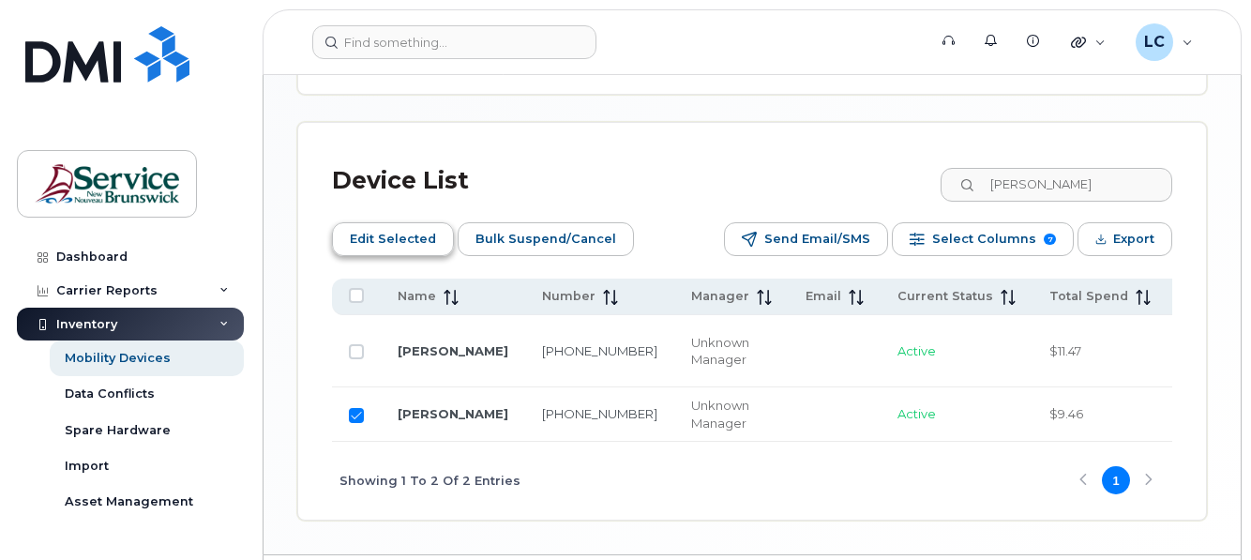
click at [388, 238] on span "Edit Selected" at bounding box center [393, 239] width 86 height 28
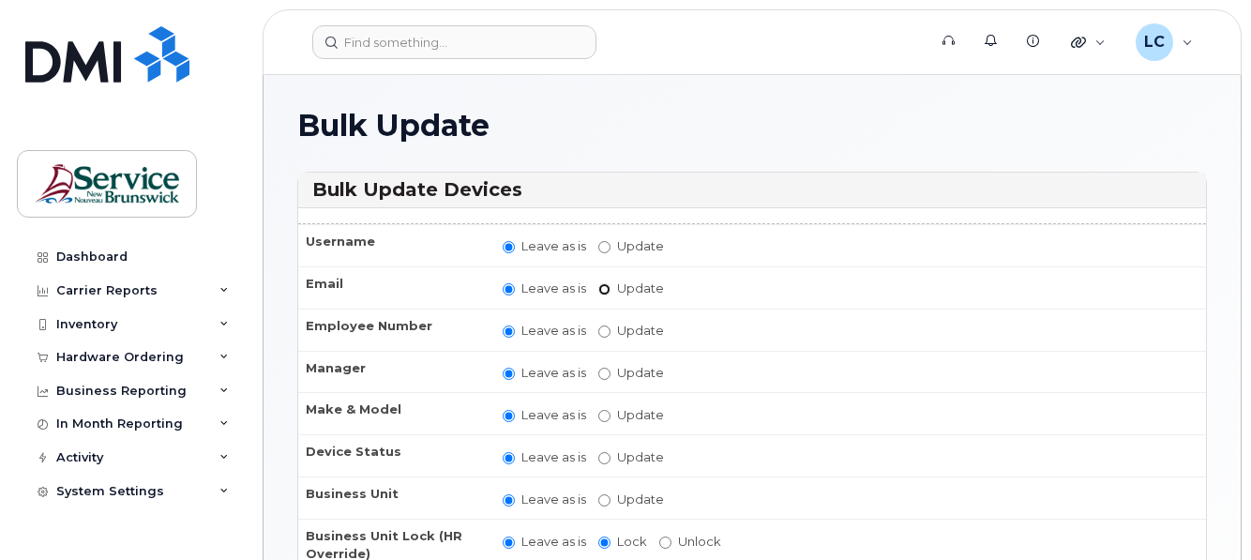
click at [603, 288] on input "Update" at bounding box center [604, 289] width 12 height 12
radio input "true"
radio input "false"
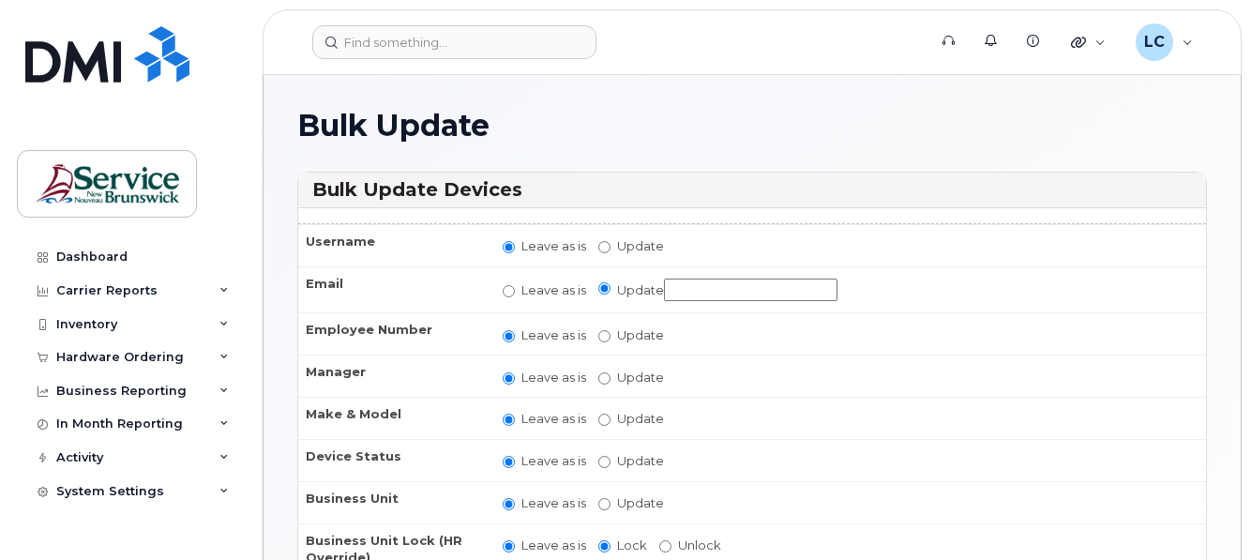
paste input "renee.landry2@gnb.ca"
type input "renee.landry2@gnb.ca"
click at [603, 501] on input "Update" at bounding box center [604, 504] width 12 height 12
radio input "true"
radio input "false"
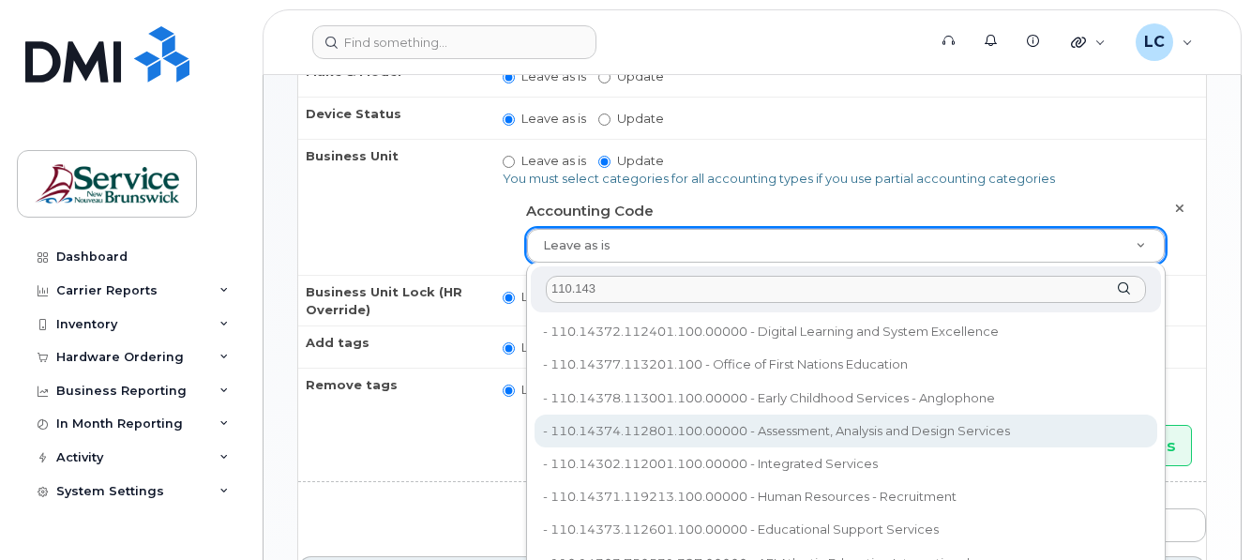
scroll to position [375, 0]
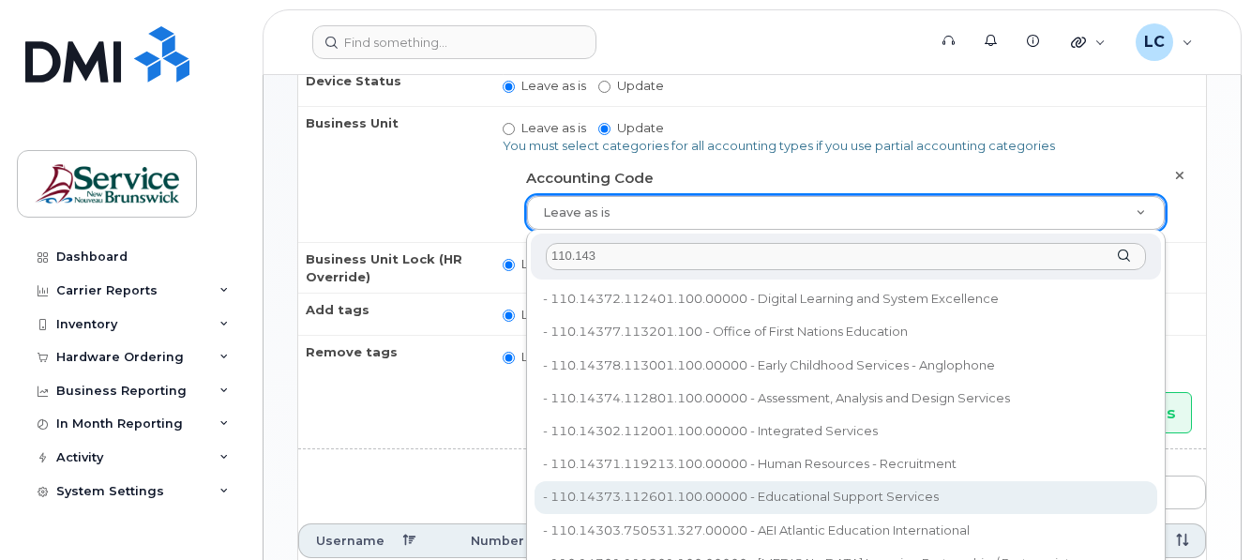
type input "110.143"
type input "35708949"
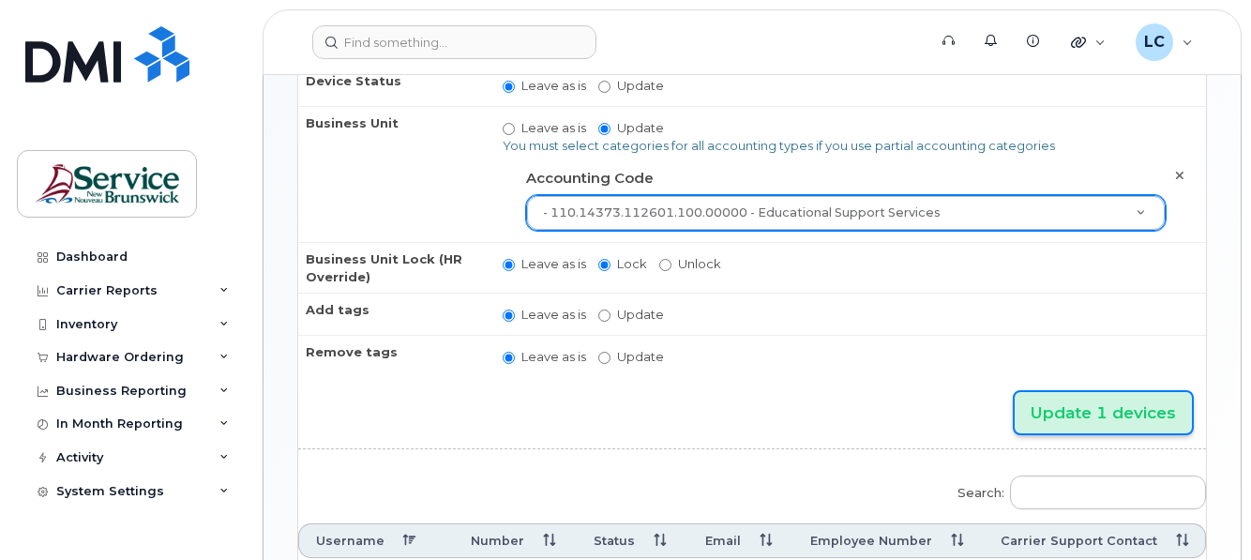
click at [1091, 406] on input "Update 1 devices" at bounding box center [1103, 413] width 177 height 42
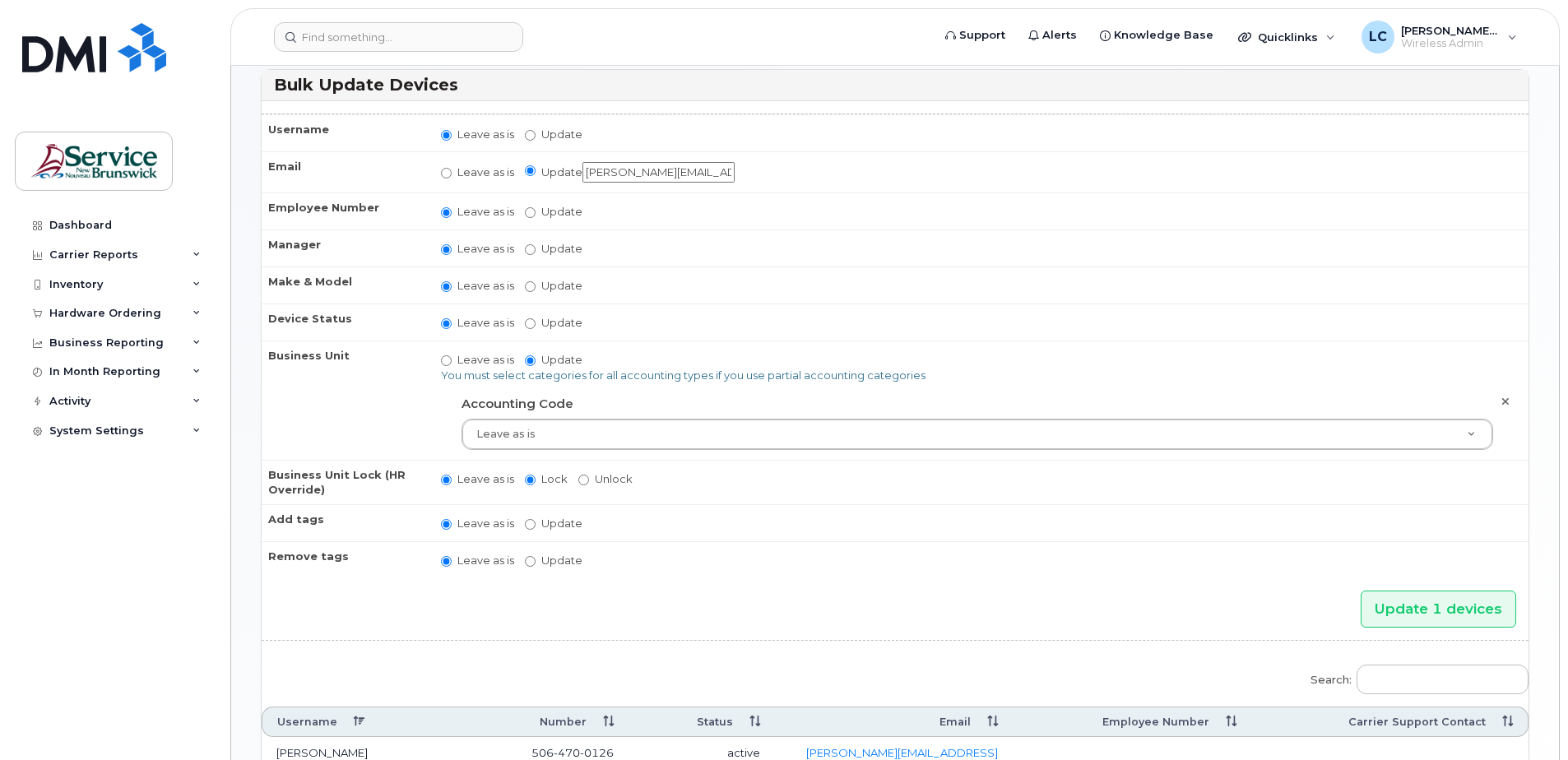
scroll to position [146, 0]
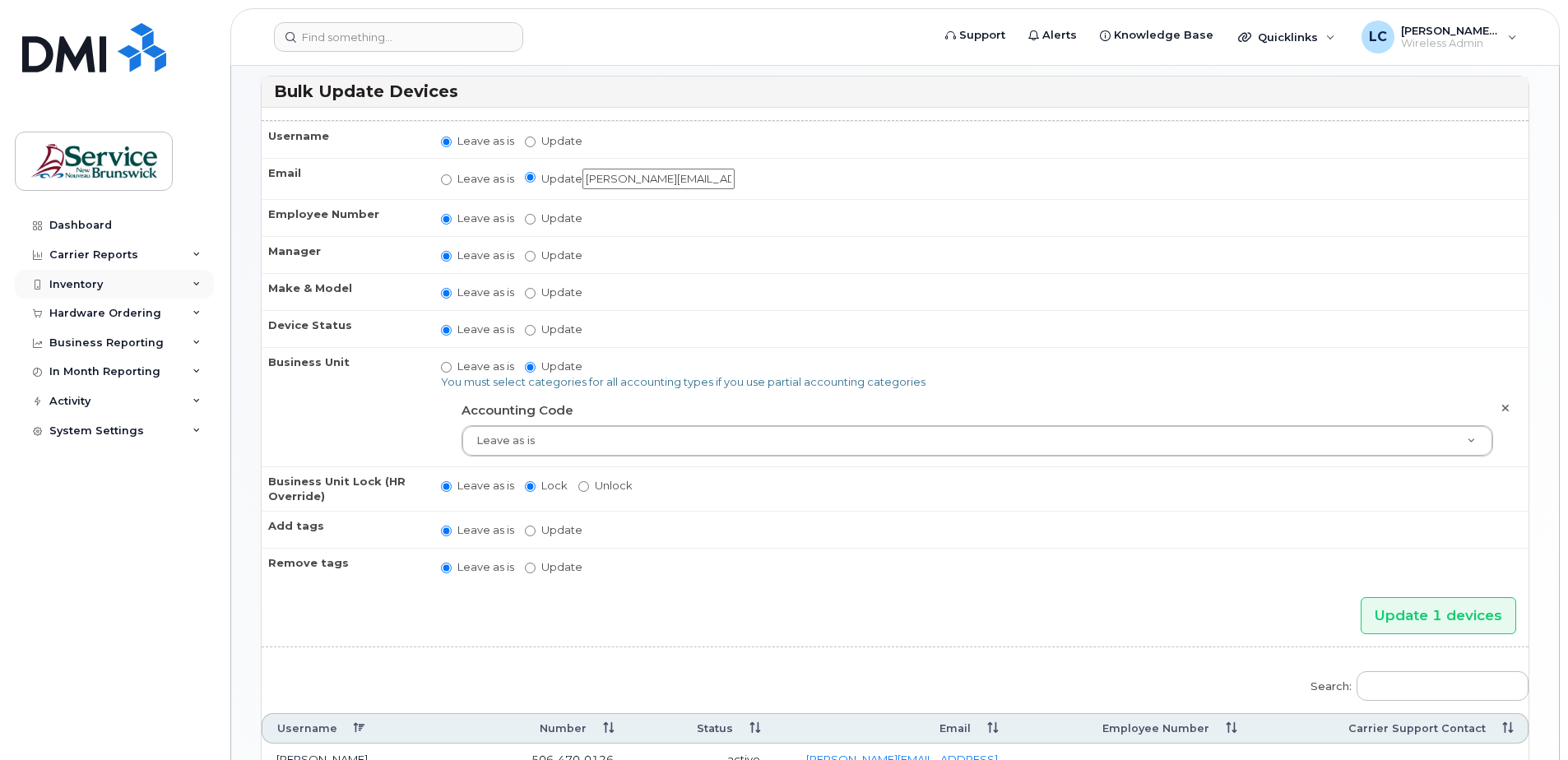
click at [193, 281] on icon at bounding box center [196, 284] width 8 height 8
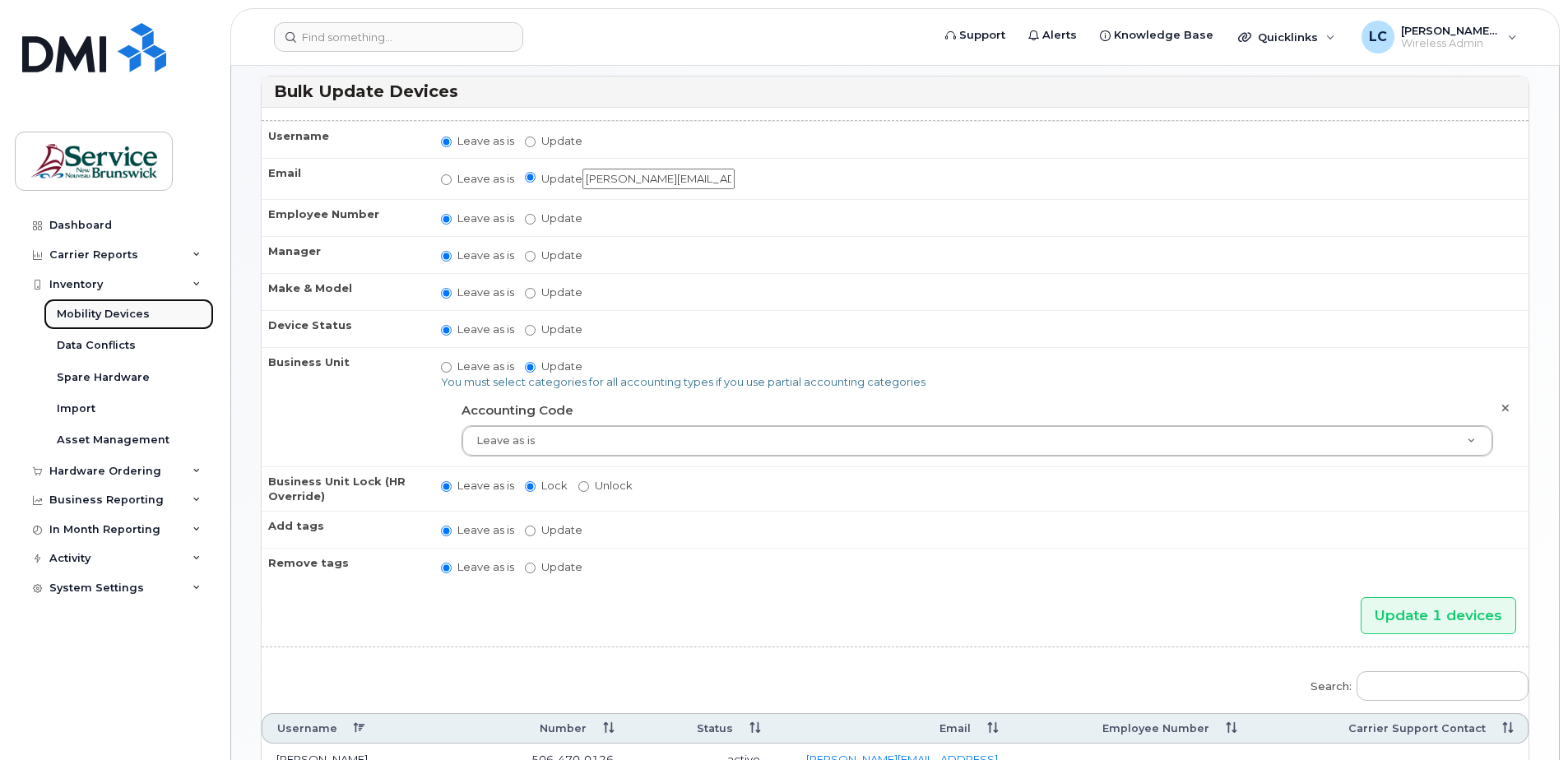
click at [164, 309] on link "Mobility Devices" at bounding box center [129, 314] width 170 height 32
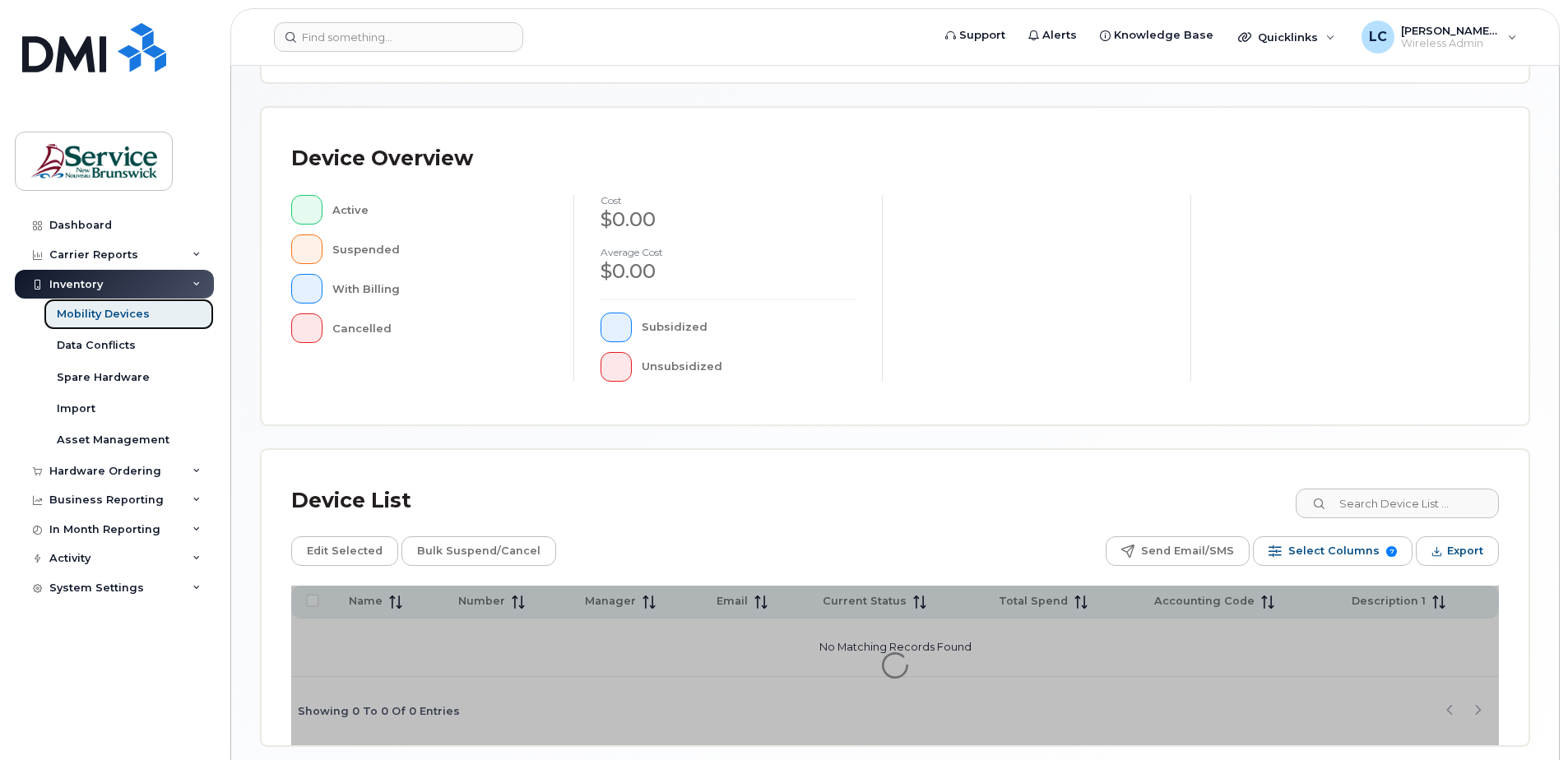
scroll to position [329, 0]
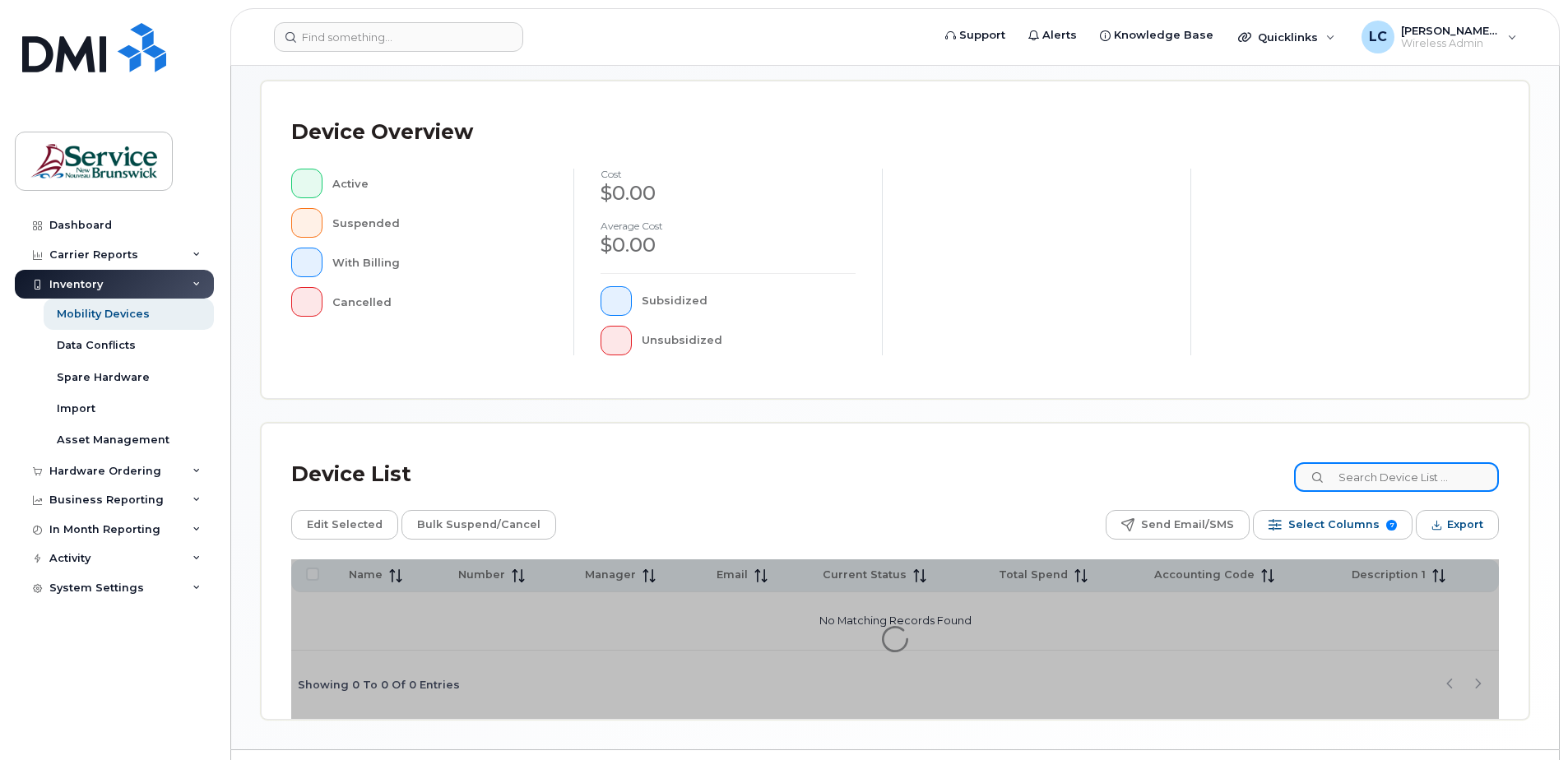
click at [1096, 472] on input at bounding box center [1396, 477] width 205 height 30
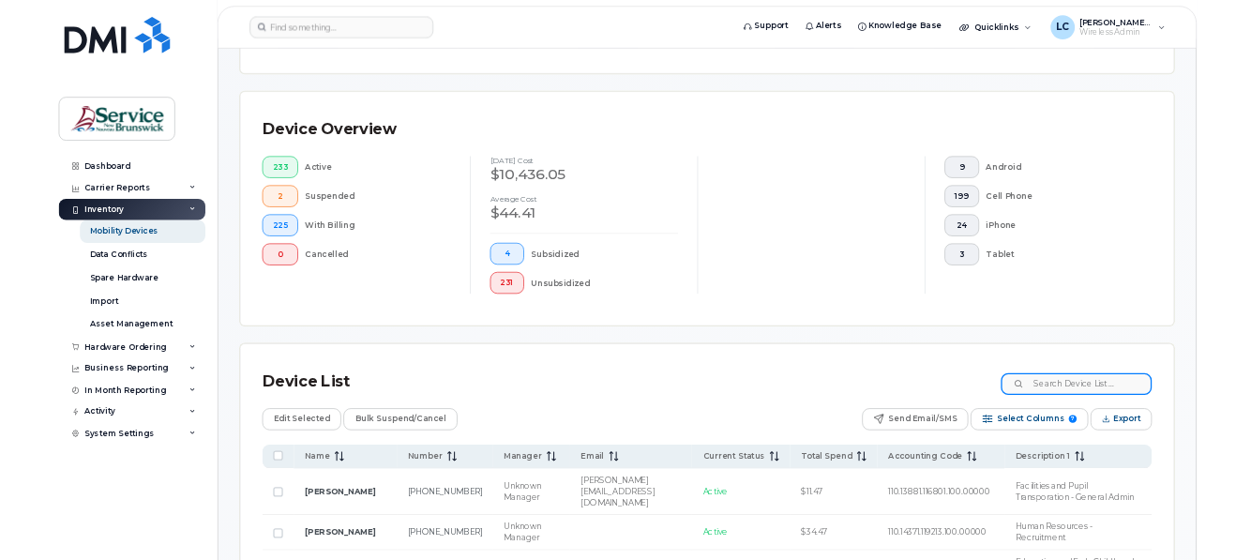
scroll to position [424, 0]
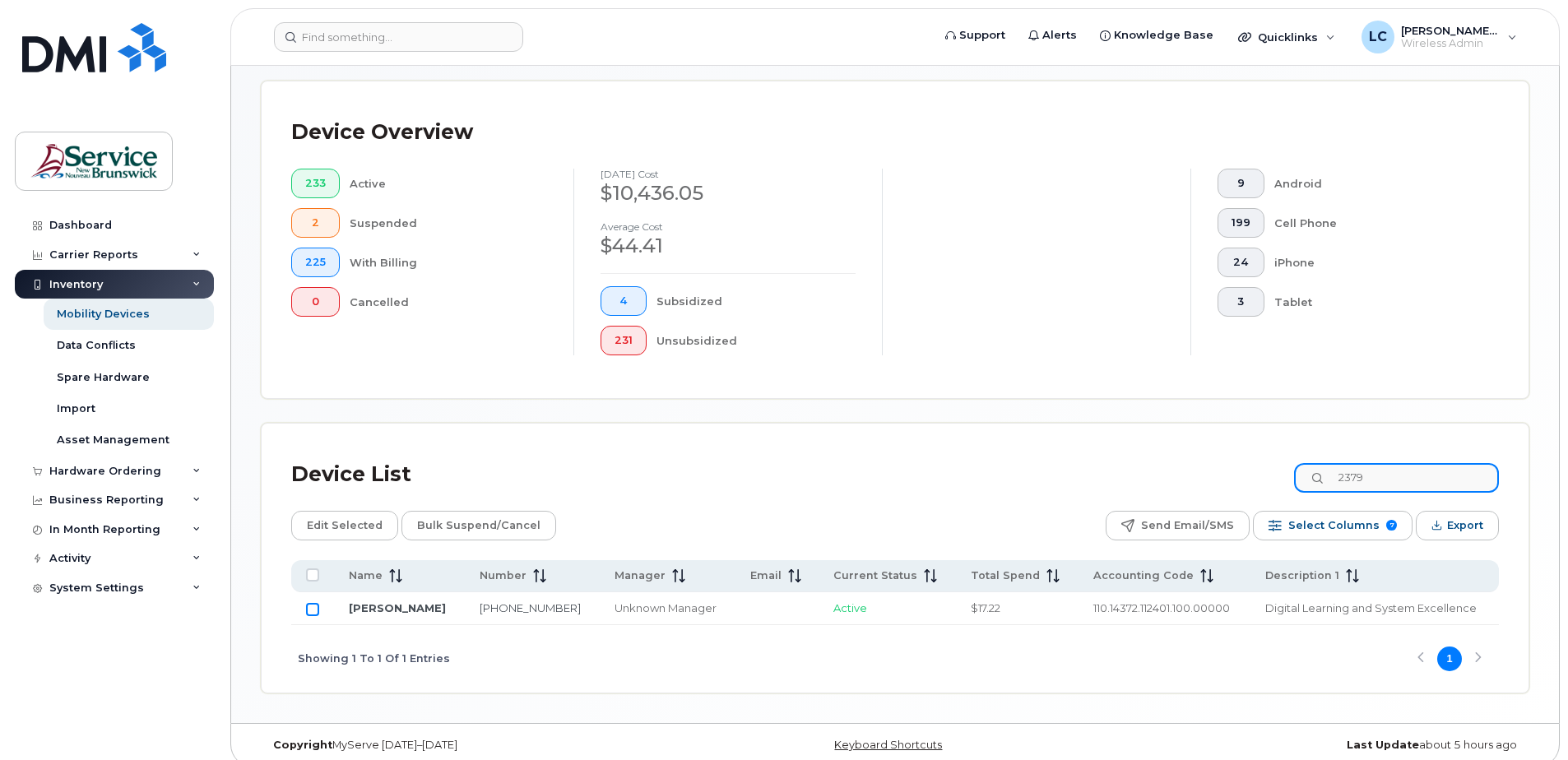
type input "2379"
click at [313, 490] on input "Row Unselected" at bounding box center [312, 608] width 13 height 13
checkbox input "true"
click at [313, 490] on input "Row Selected" at bounding box center [312, 608] width 13 height 13
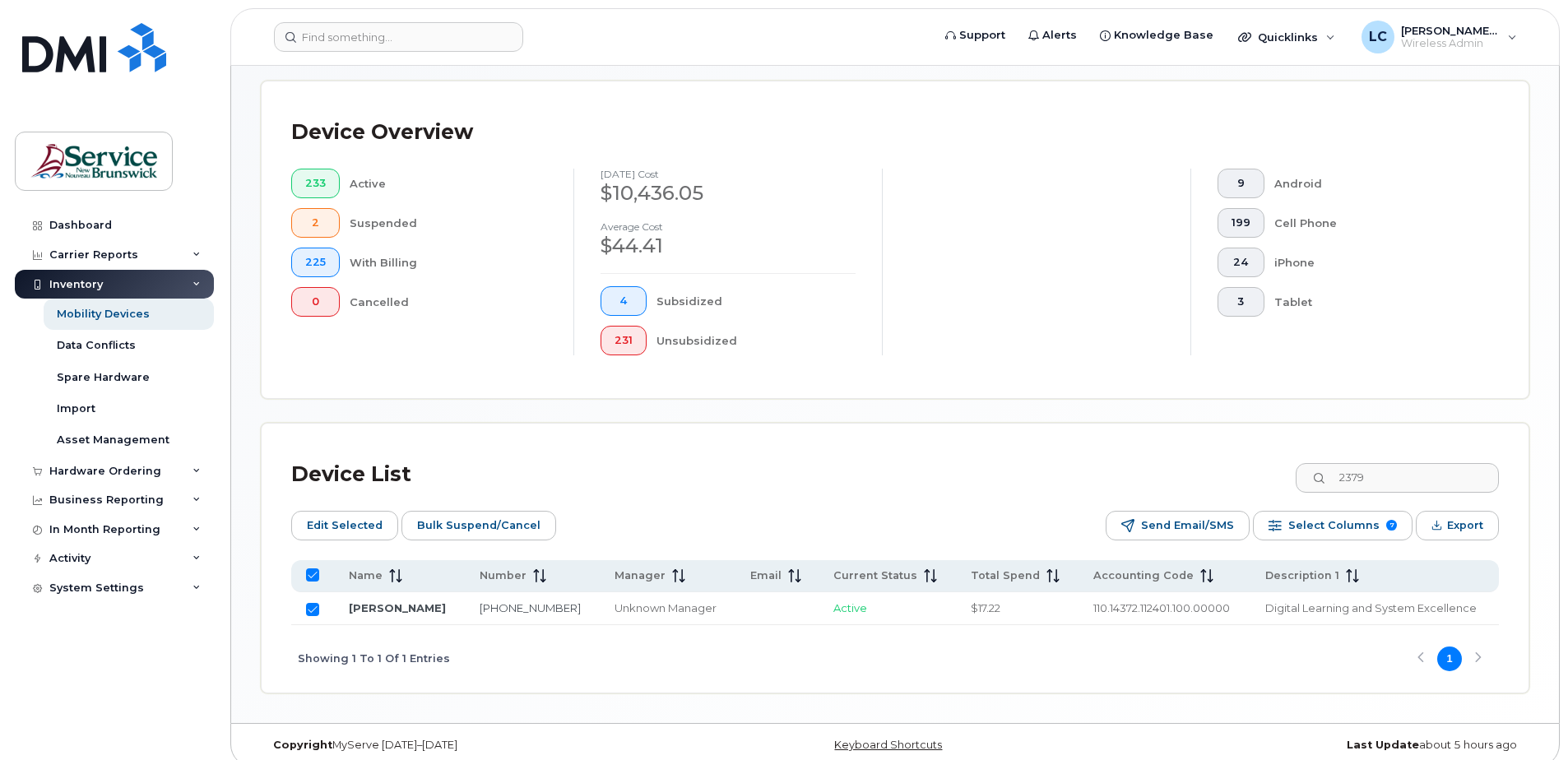
checkbox input "false"
drag, startPoint x: 1411, startPoint y: 482, endPoint x: 1320, endPoint y: 477, distance: 91.1
click at [1096, 477] on input "2379" at bounding box center [1396, 478] width 205 height 30
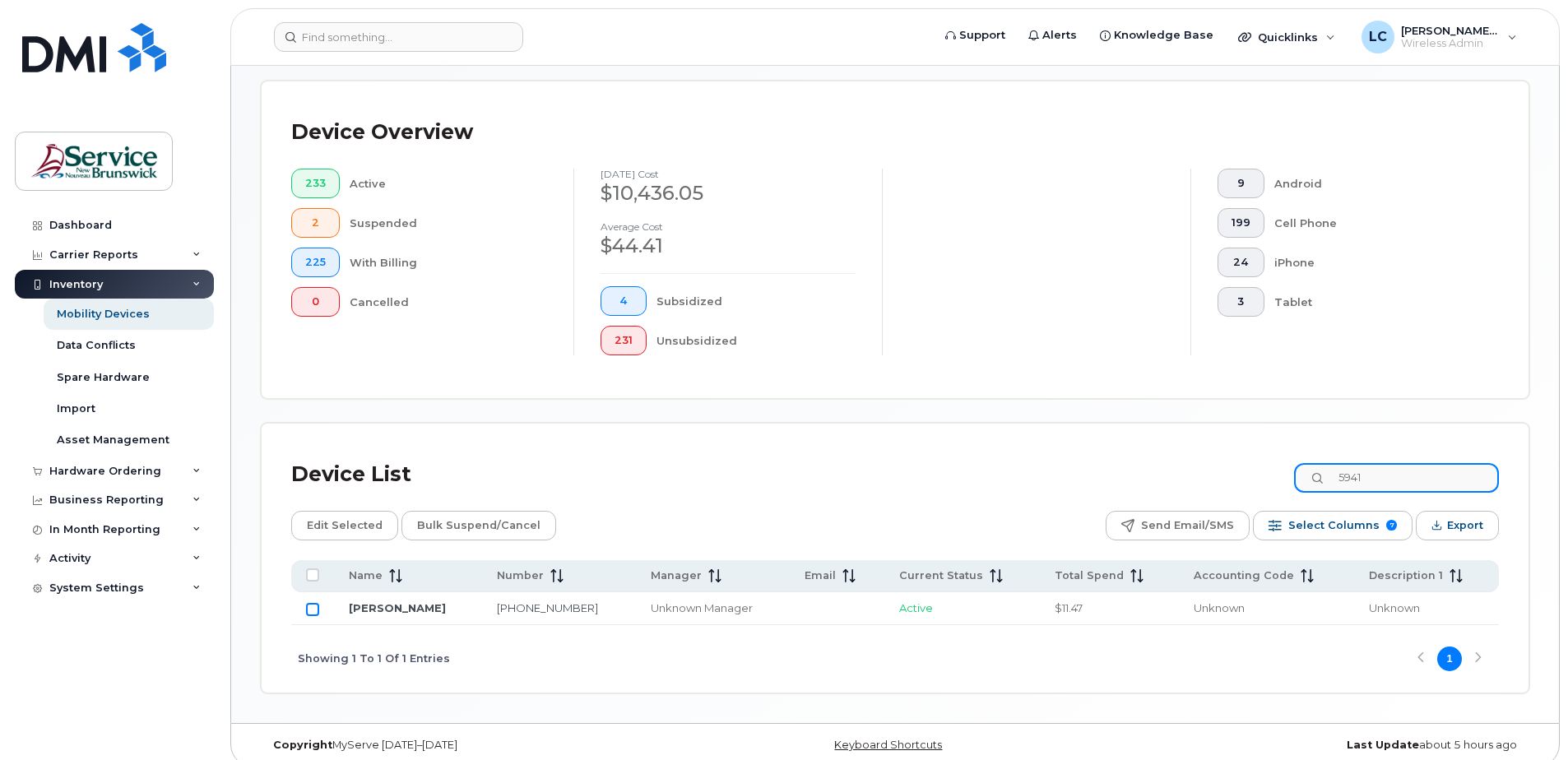
type input "5941"
click at [310, 490] on input "Row Unselected" at bounding box center [312, 608] width 13 height 13
checkbox input "true"
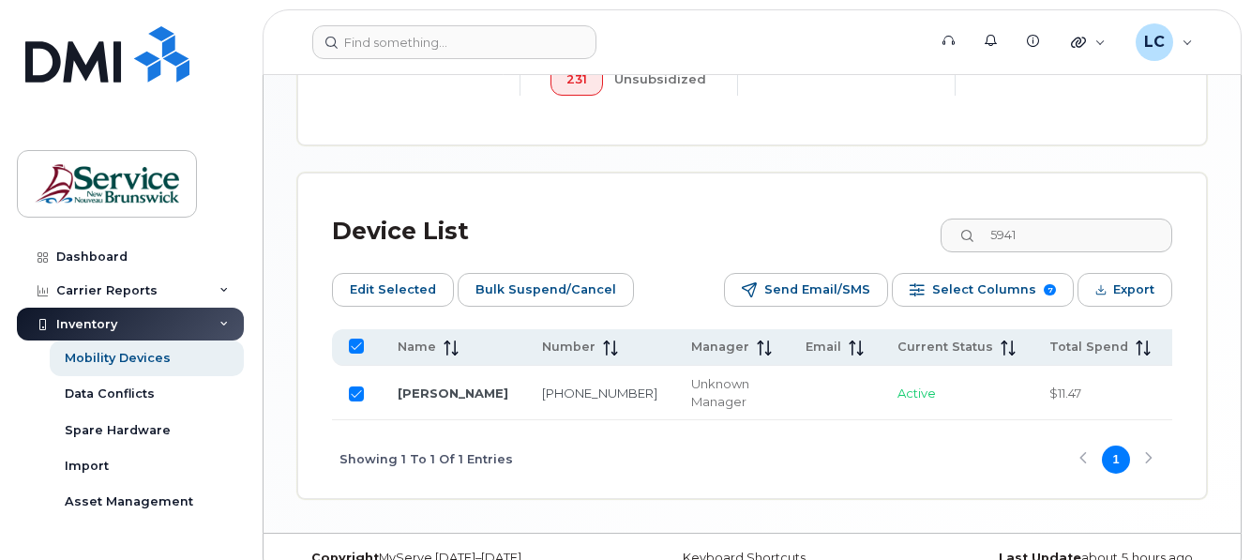
scroll to position [931, 0]
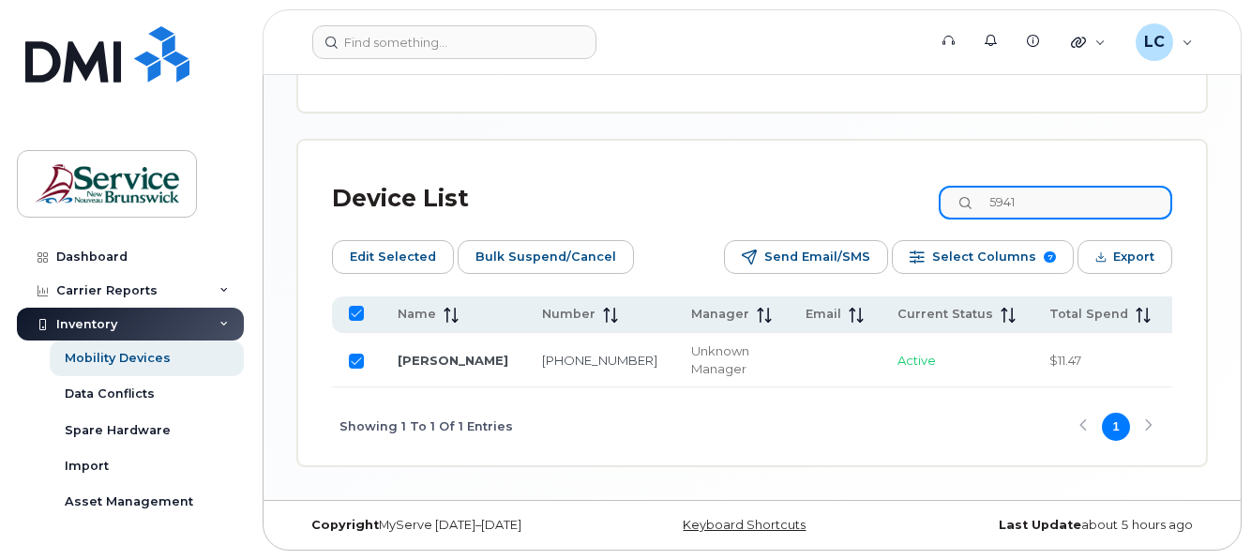
drag, startPoint x: 1069, startPoint y: 189, endPoint x: 981, endPoint y: 189, distance: 88.2
click at [981, 189] on div "5941" at bounding box center [1056, 203] width 234 height 34
type input "rie"
checkbox input "false"
type input "riedle"
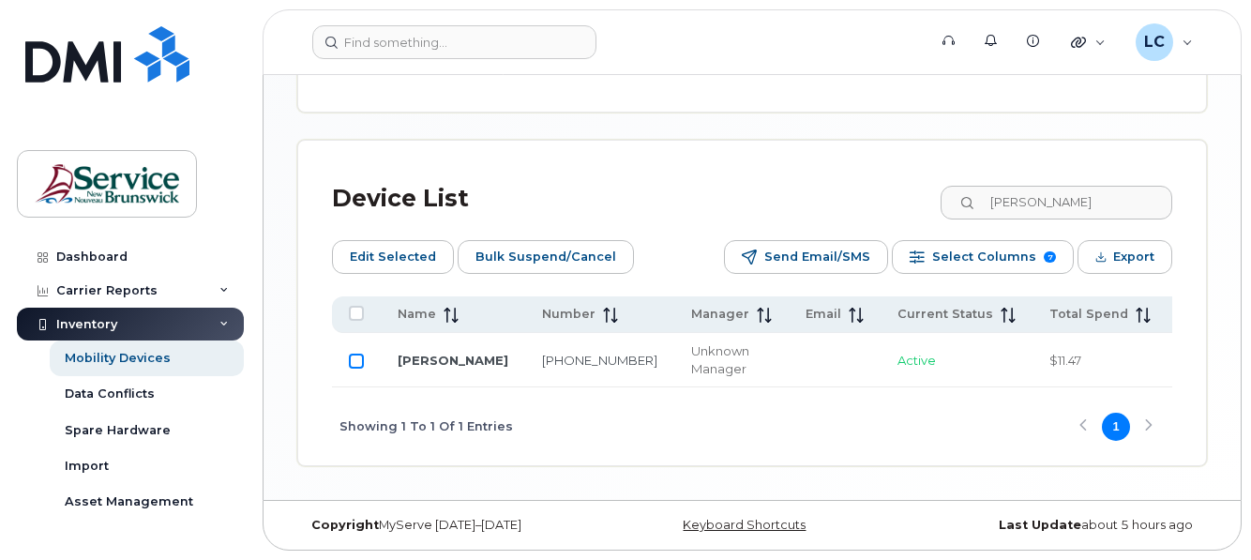
click at [351, 357] on input "Row Unselected" at bounding box center [356, 361] width 15 height 15
checkbox input "true"
click at [394, 248] on span "Edit Selected" at bounding box center [393, 257] width 86 height 28
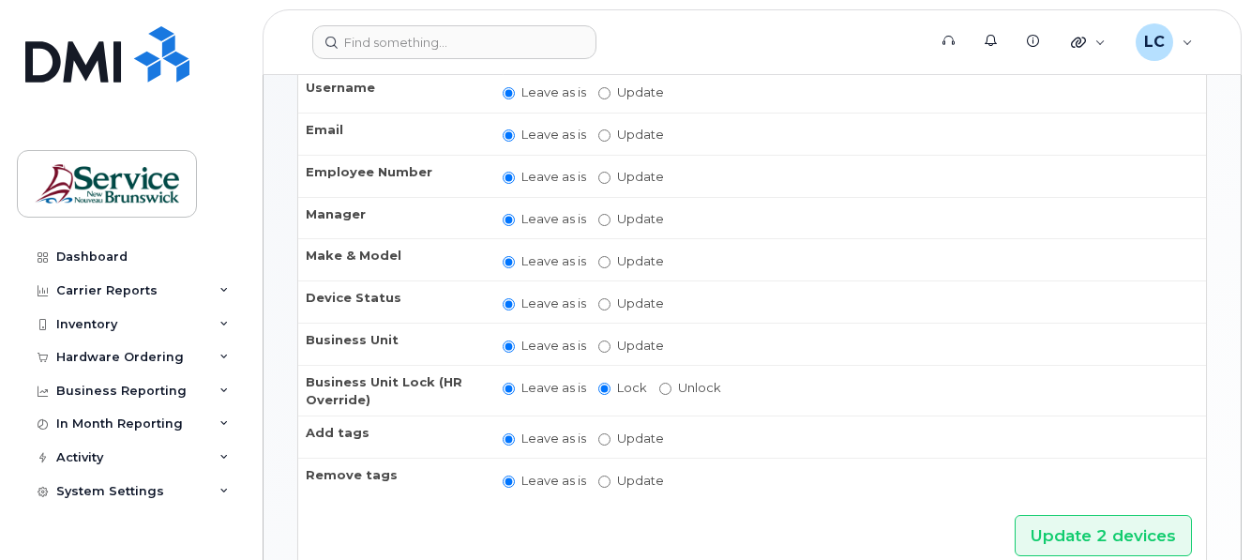
scroll to position [188, 0]
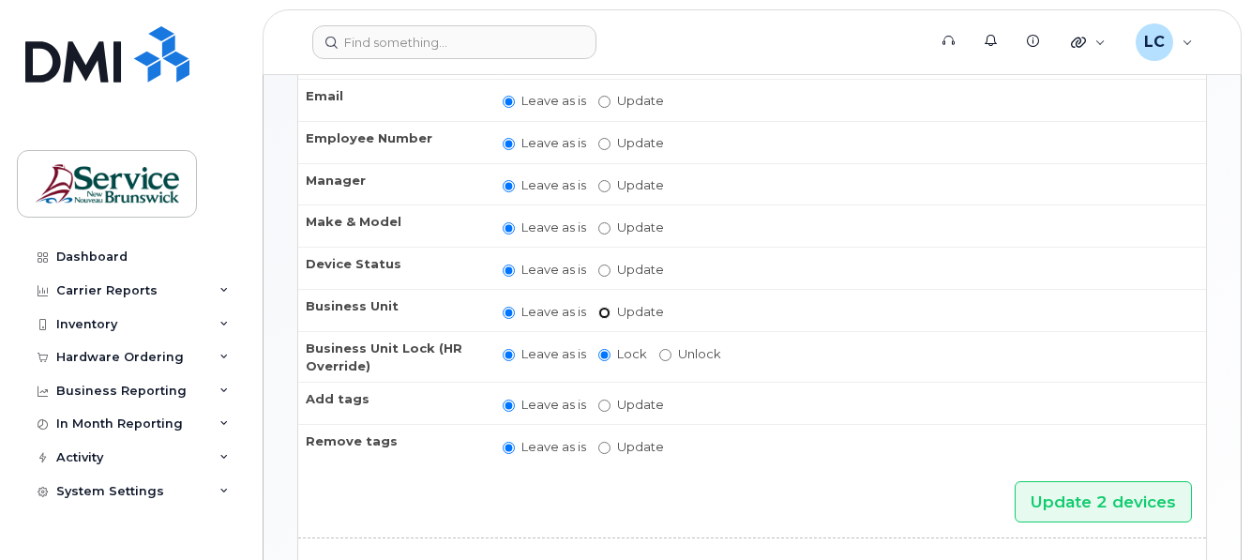
click at [603, 313] on input "Update" at bounding box center [604, 313] width 12 height 12
radio input "true"
radio input "false"
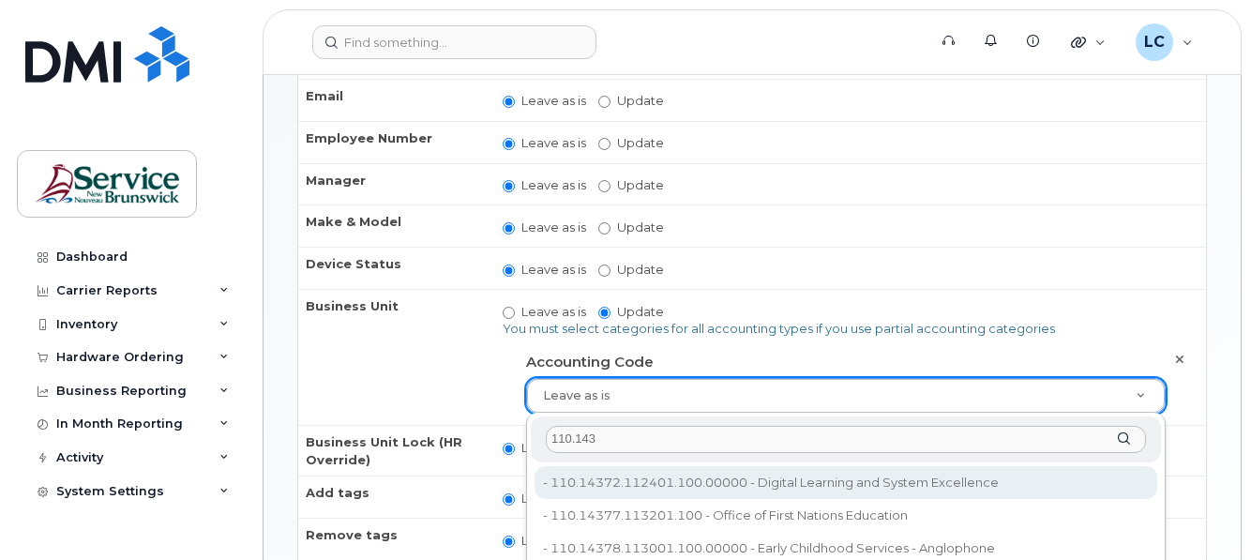
type input "110.143"
type input "35242332"
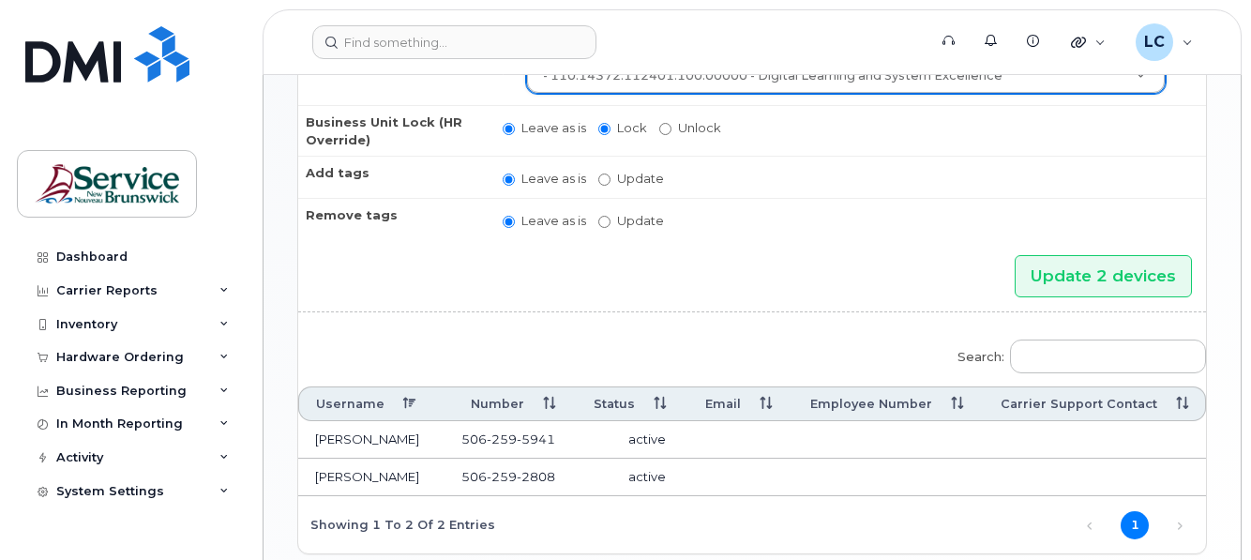
scroll to position [563, 0]
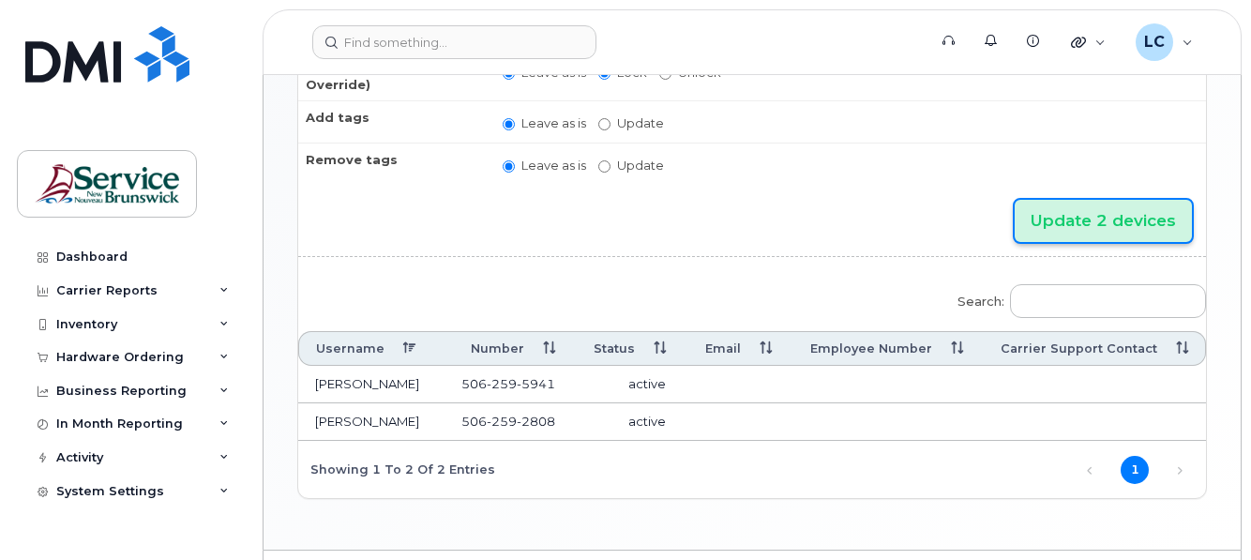
click at [1062, 219] on input "Update 2 devices" at bounding box center [1103, 221] width 177 height 42
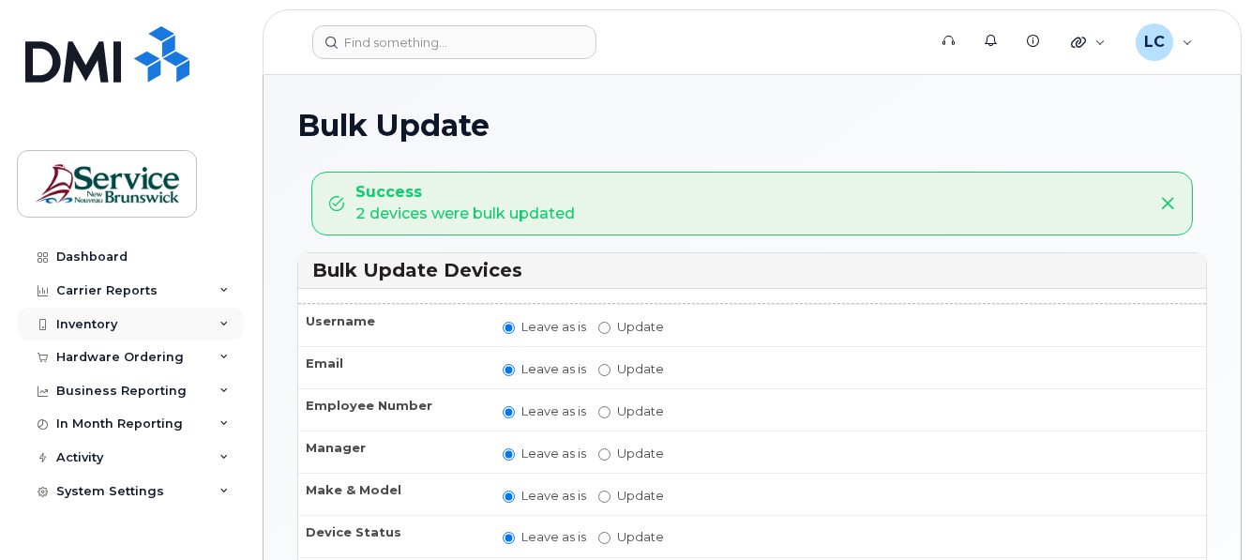
click at [113, 328] on div "Inventory" at bounding box center [86, 324] width 61 height 15
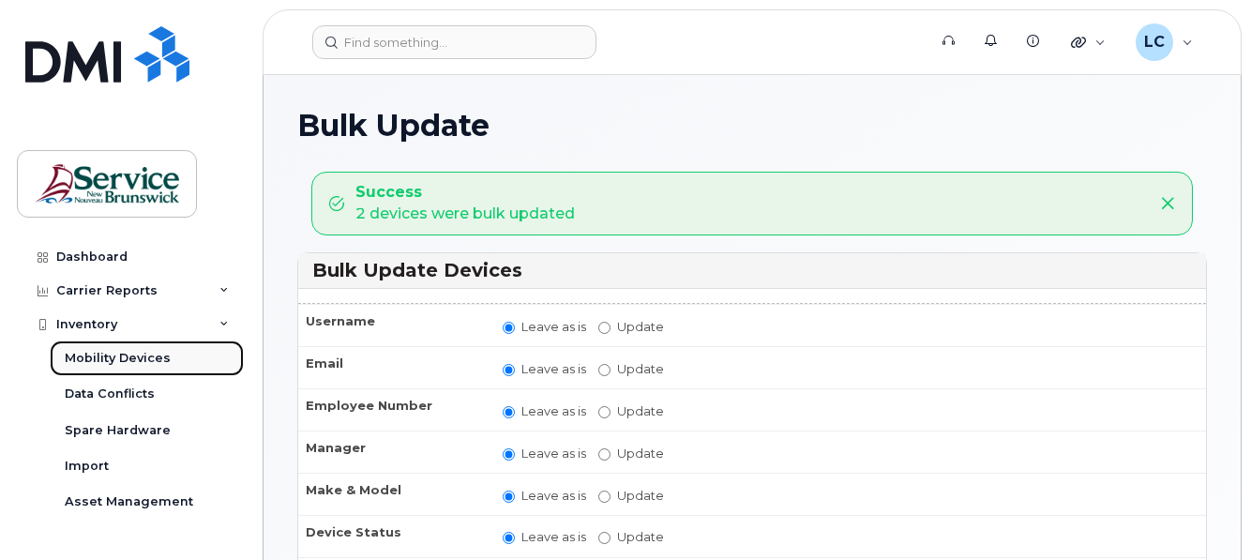
click at [133, 358] on div "Mobility Devices" at bounding box center [118, 358] width 106 height 17
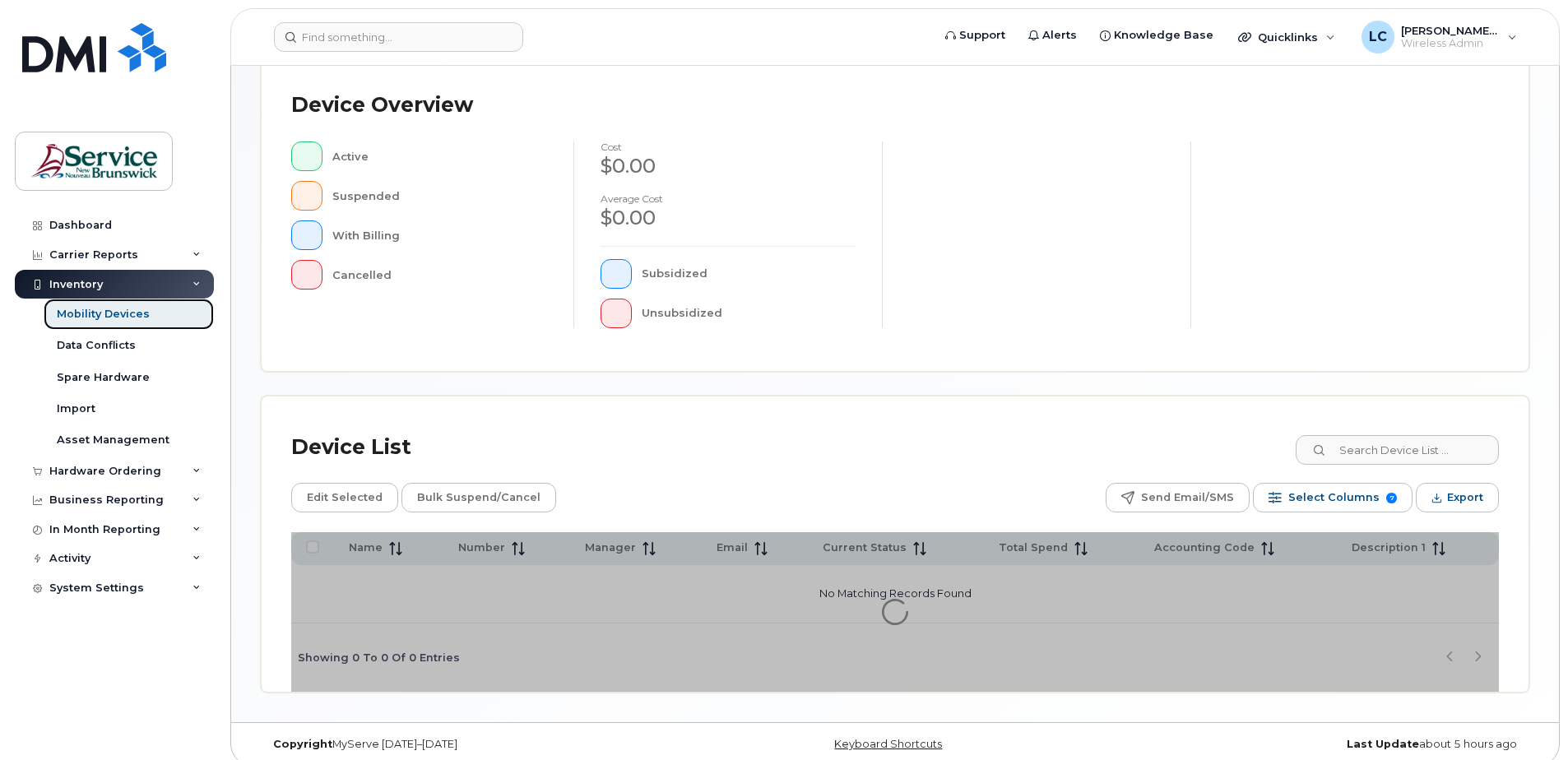
scroll to position [371, 0]
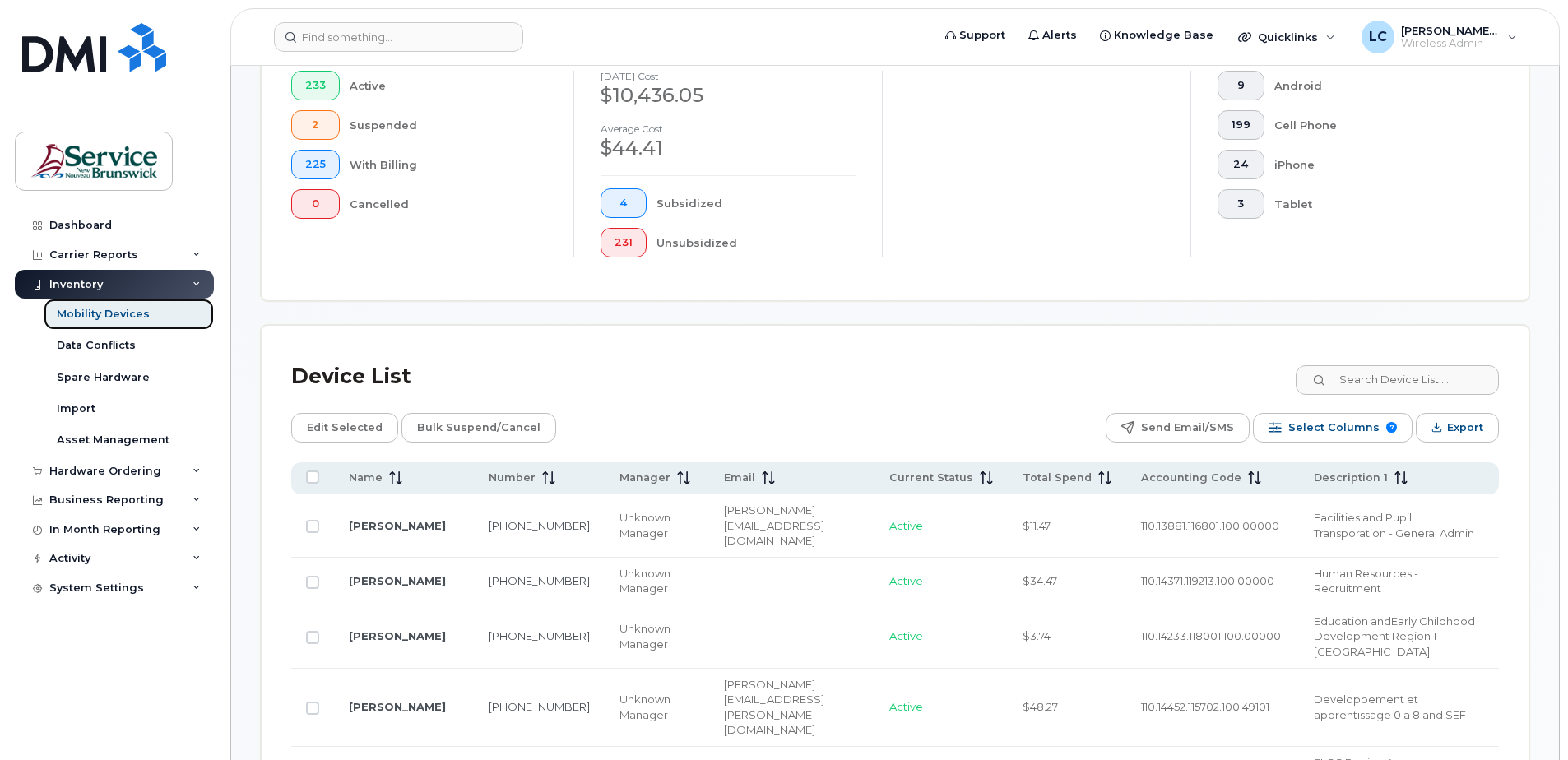
scroll to position [536, 0]
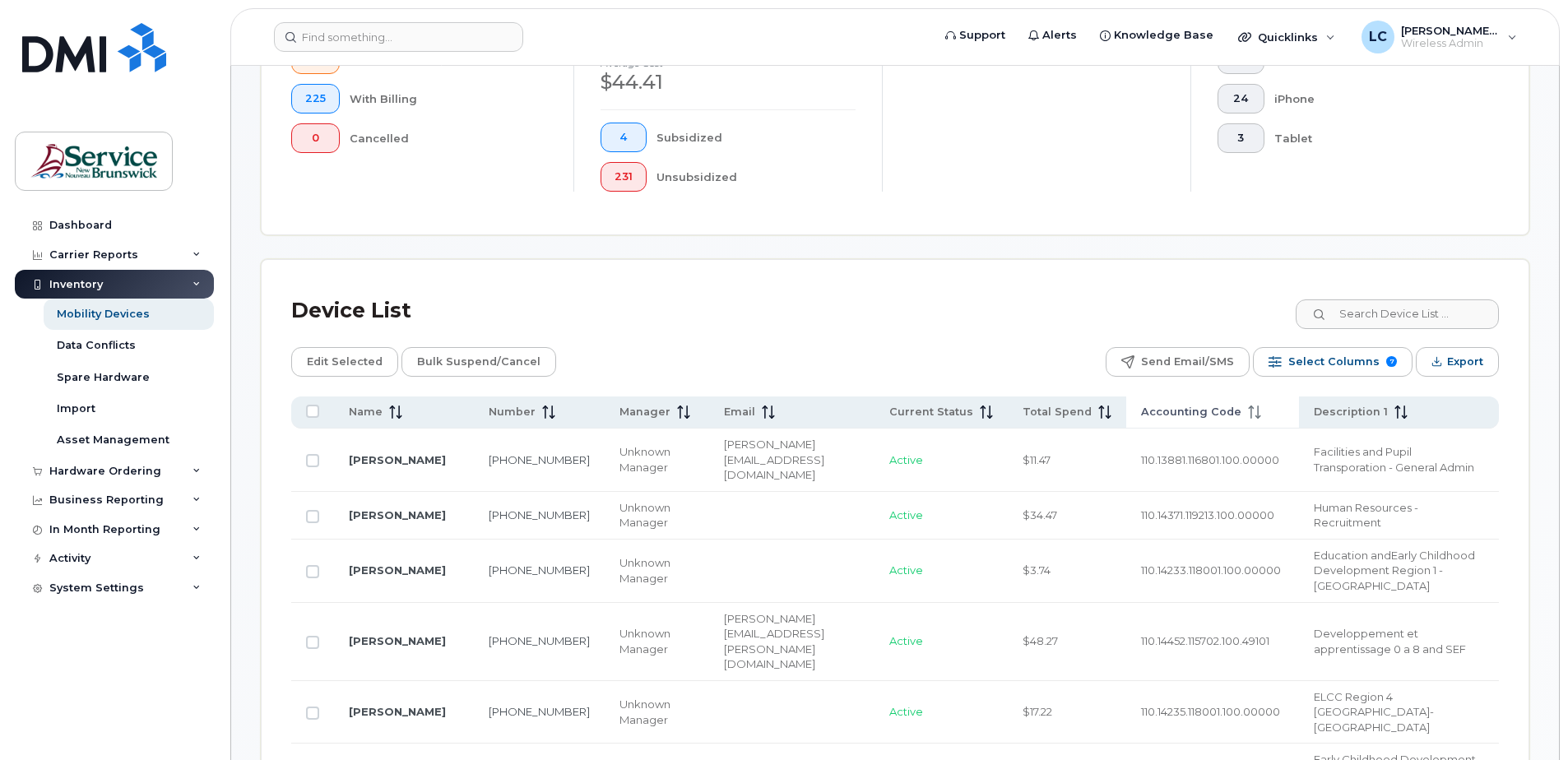
click at [1096, 404] on span "Accounting Code" at bounding box center [1191, 411] width 100 height 15
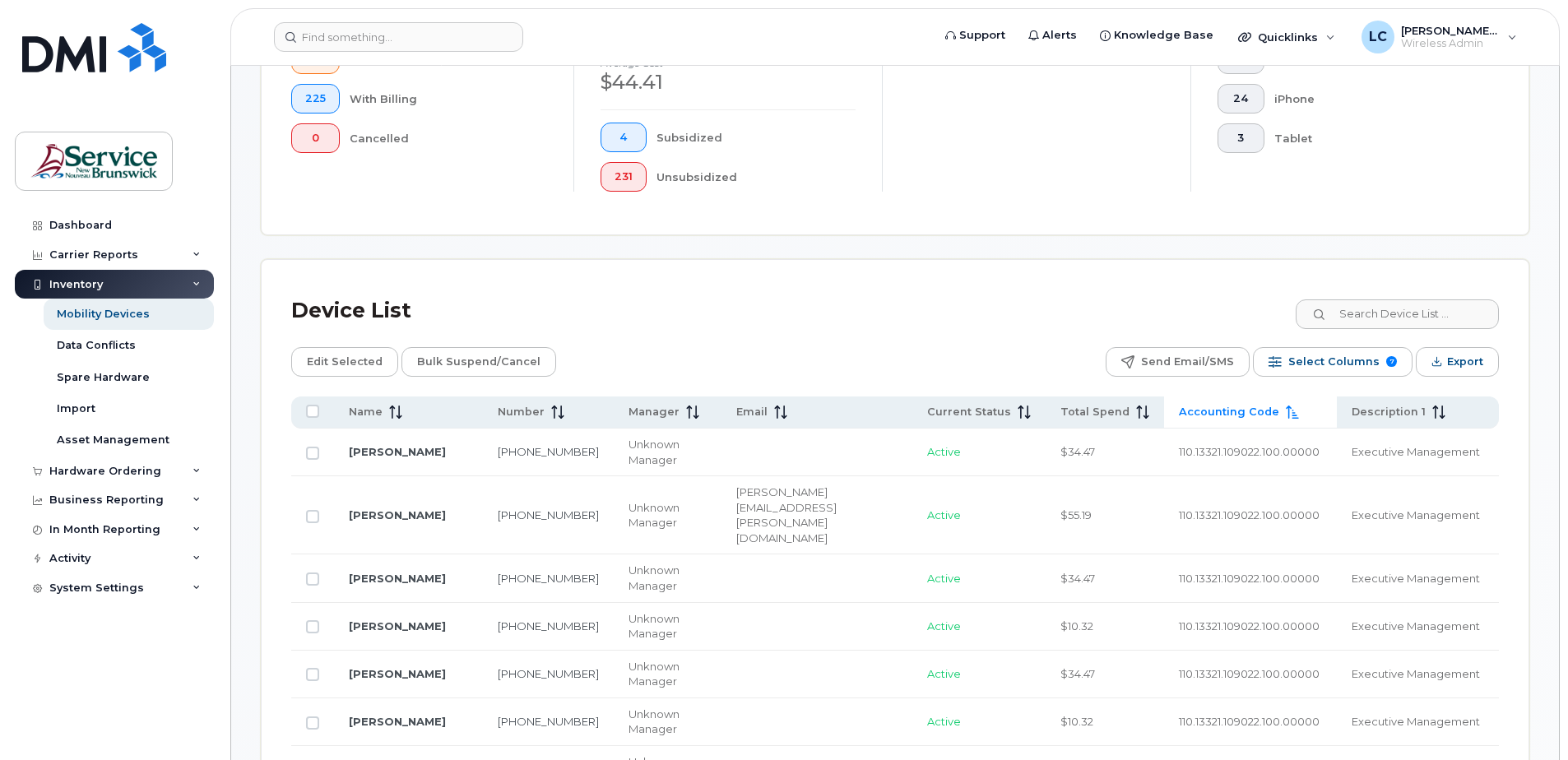
click at [1096, 406] on span "Accounting Code" at bounding box center [1229, 411] width 100 height 15
